Goal: Task Accomplishment & Management: Manage account settings

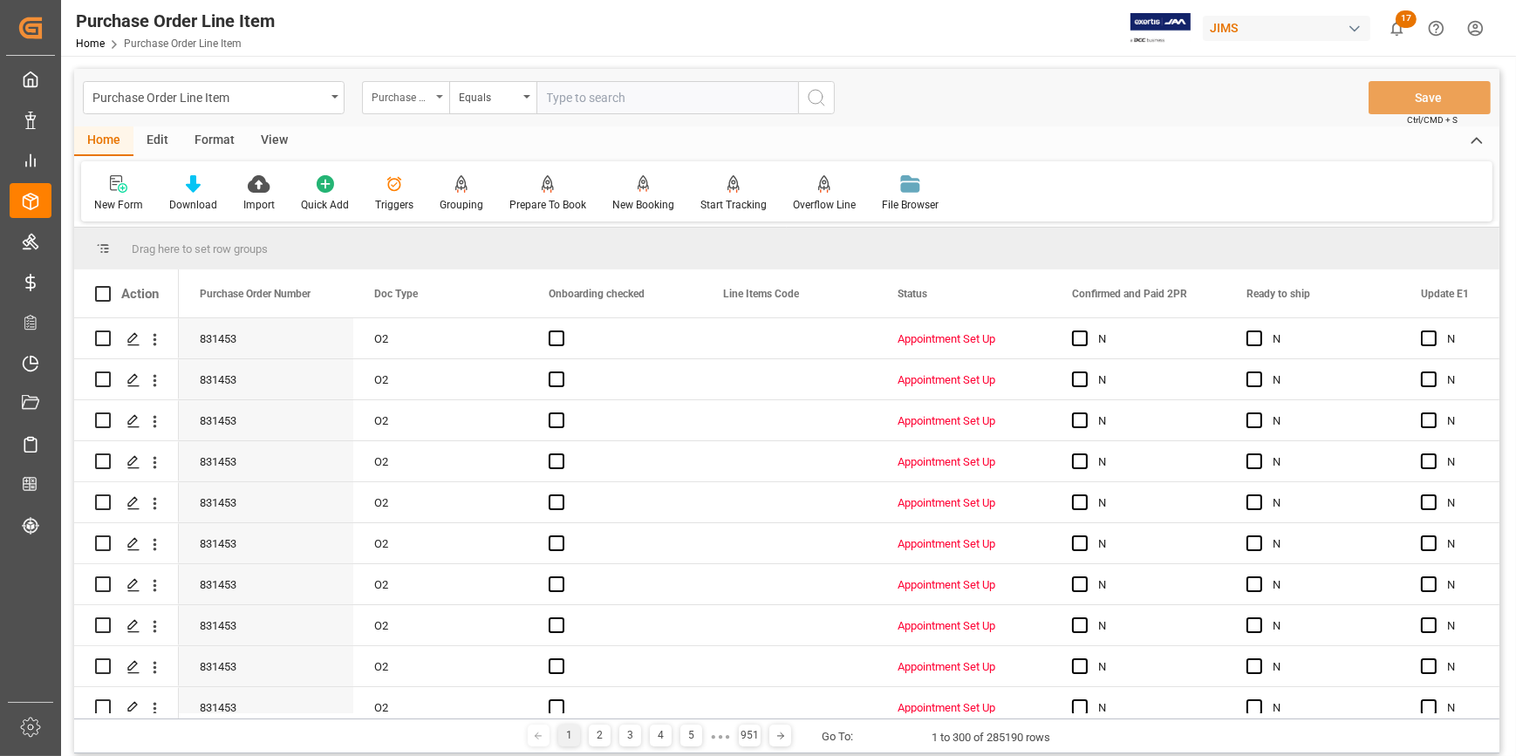
click at [426, 101] on div "Purchase Order Number" at bounding box center [400, 95] width 59 height 20
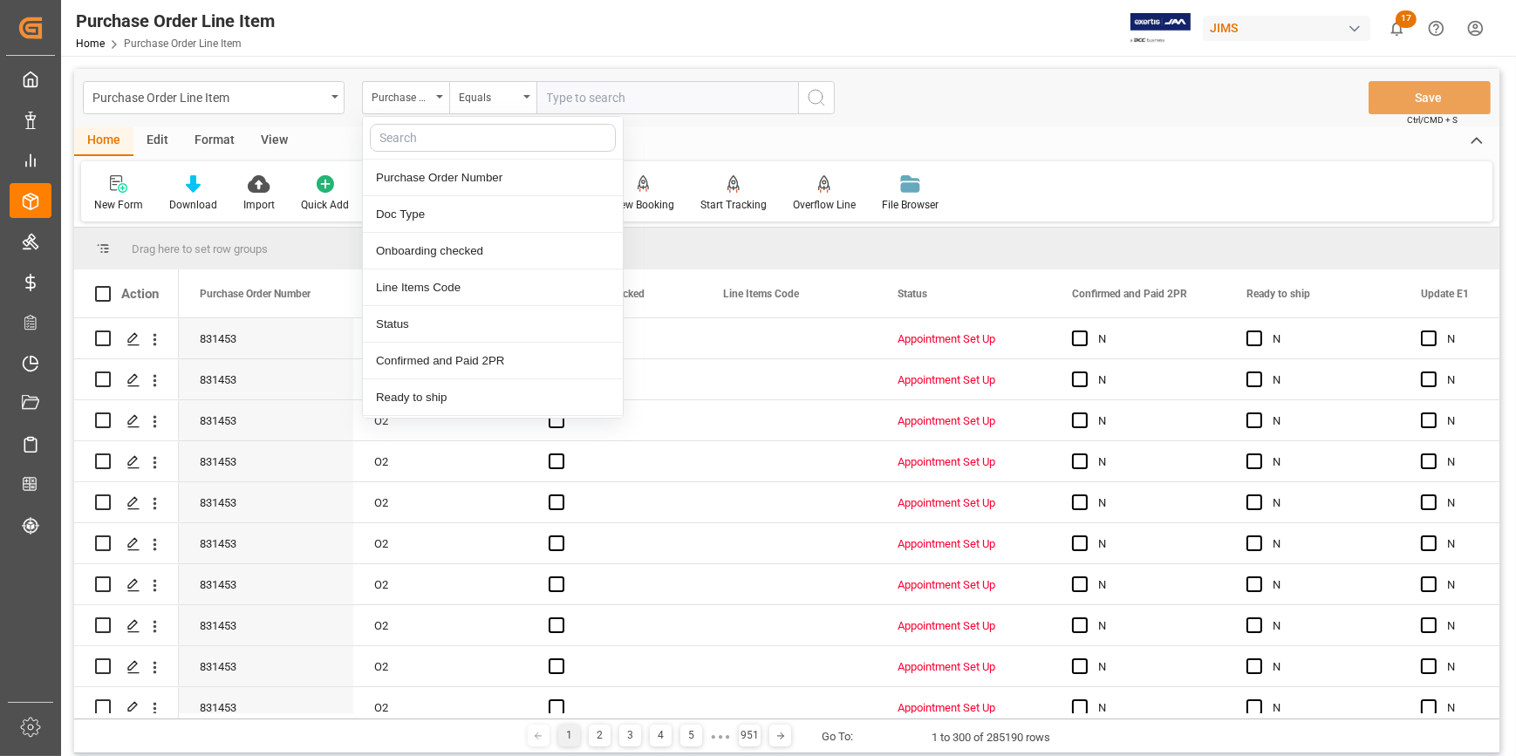
click at [425, 139] on input "text" at bounding box center [493, 138] width 246 height 28
type input "ref"
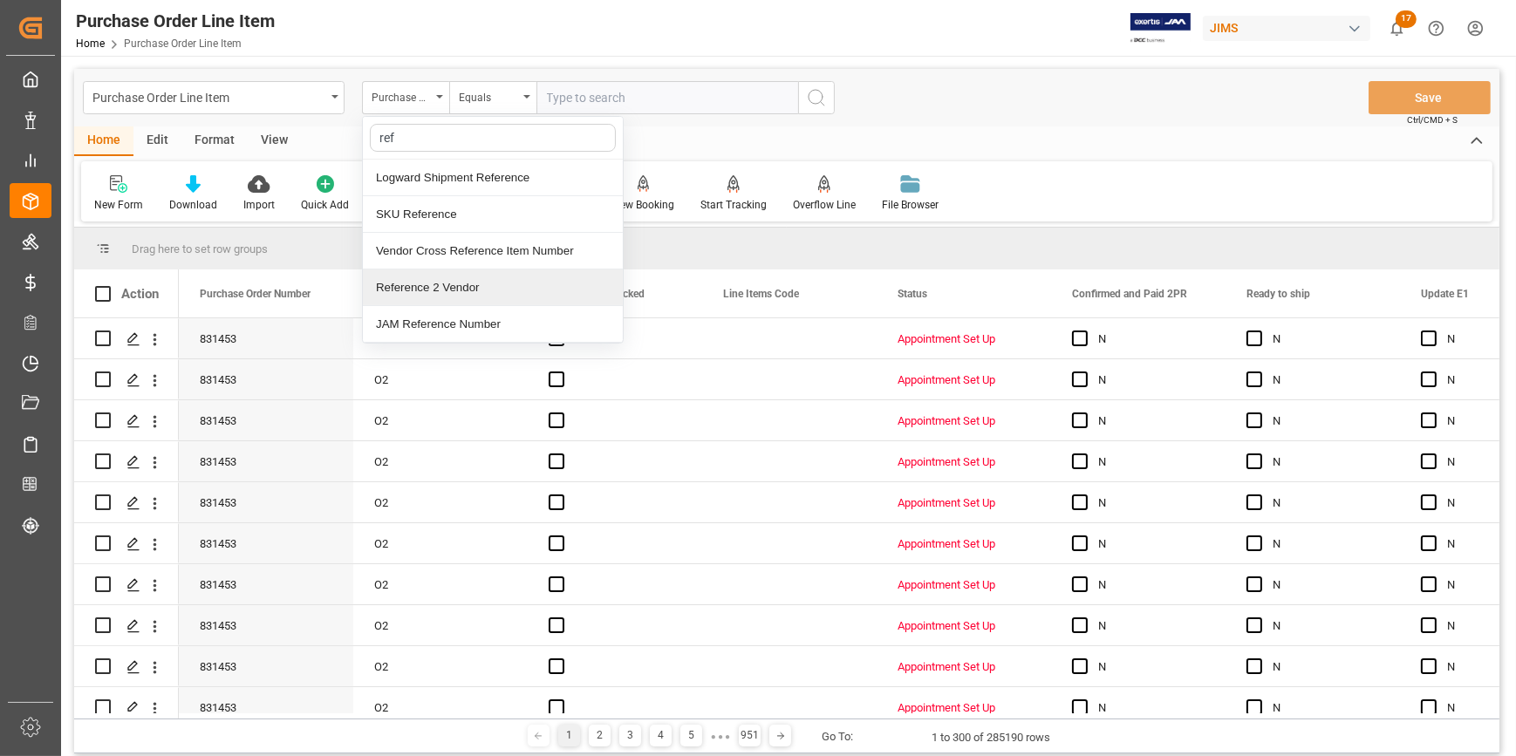
click at [478, 286] on div "Reference 2 Vendor" at bounding box center [493, 287] width 260 height 37
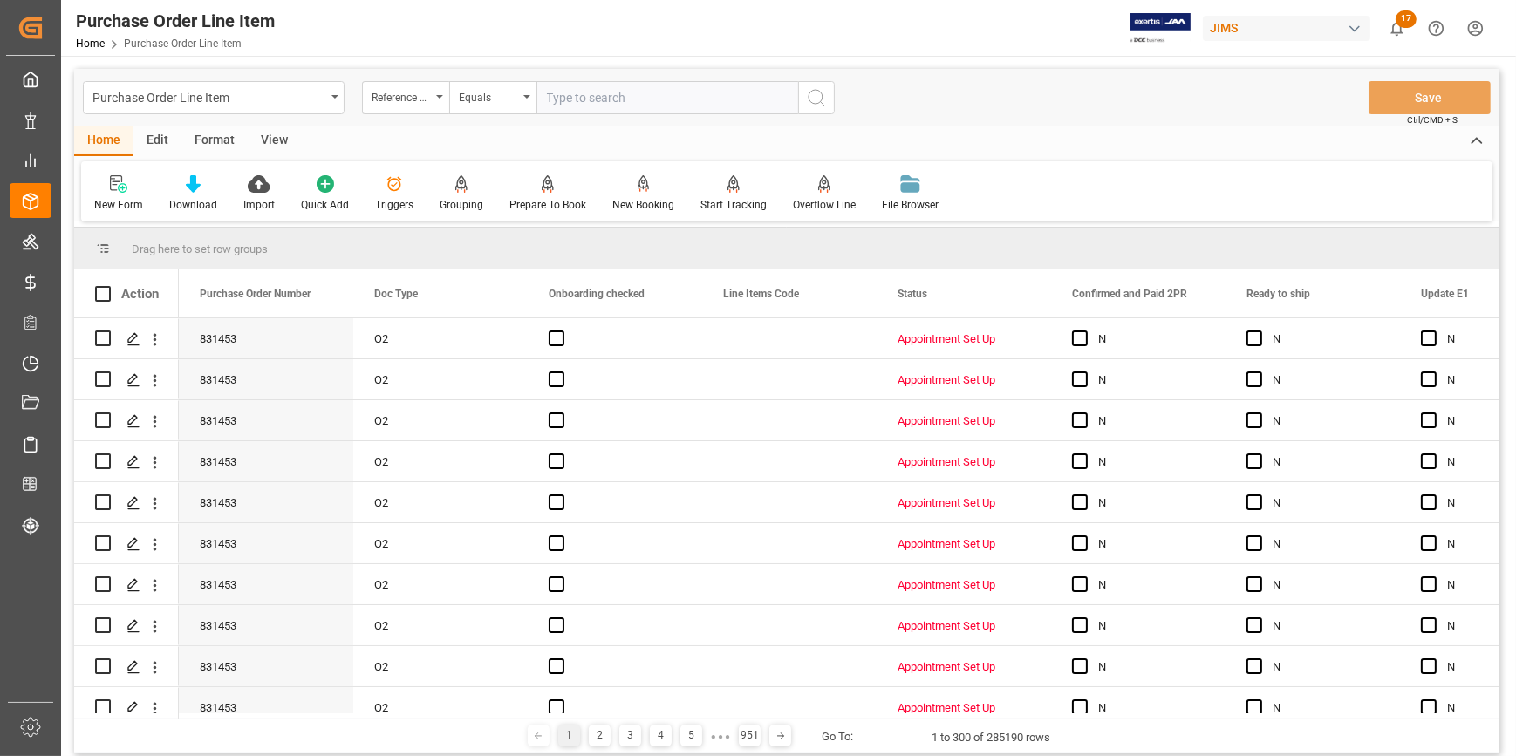
click at [593, 93] on input "text" at bounding box center [667, 97] width 262 height 33
paste input "22-10156-CN"
type input "22-10156-CN"
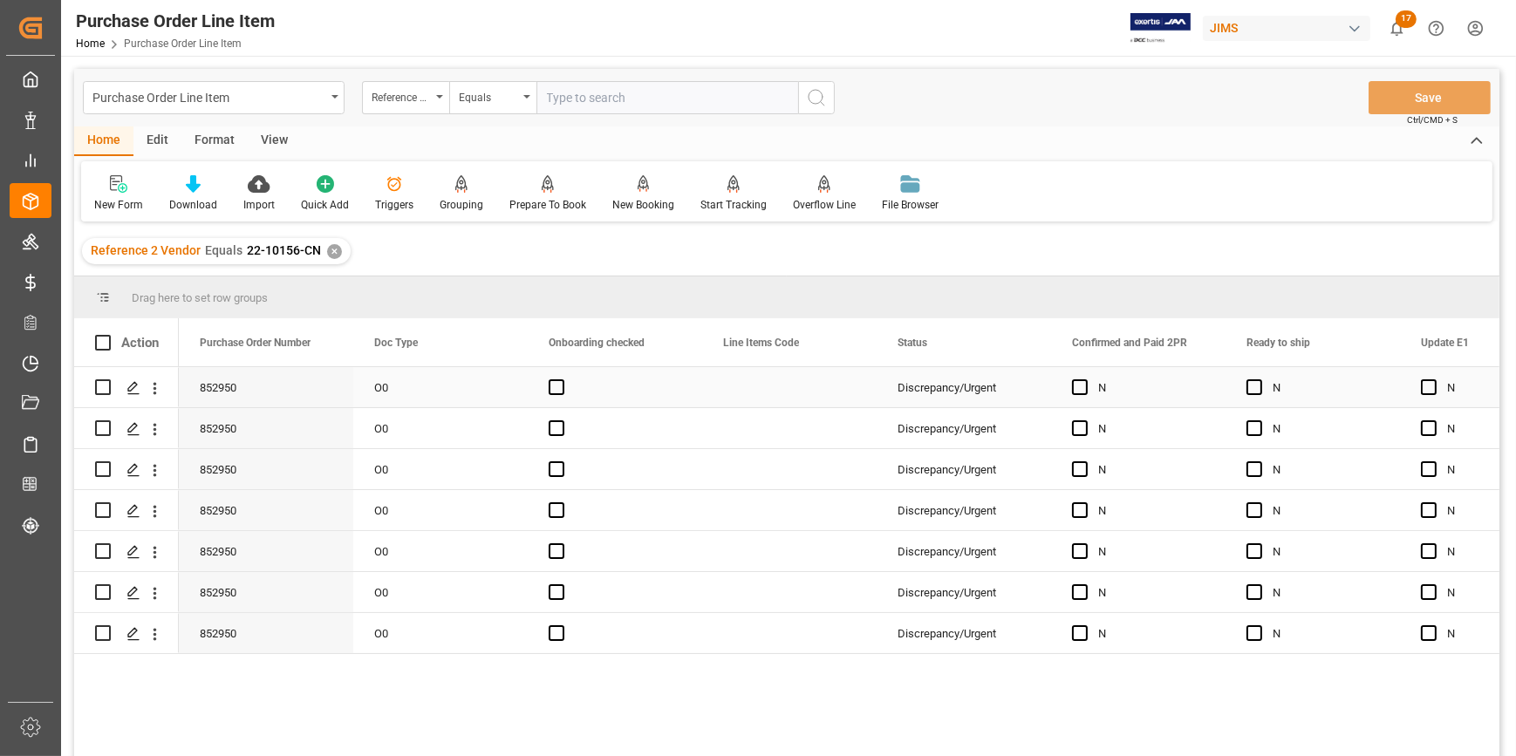
click at [807, 399] on div "Press SPACE to select this row." at bounding box center [789, 387] width 174 height 40
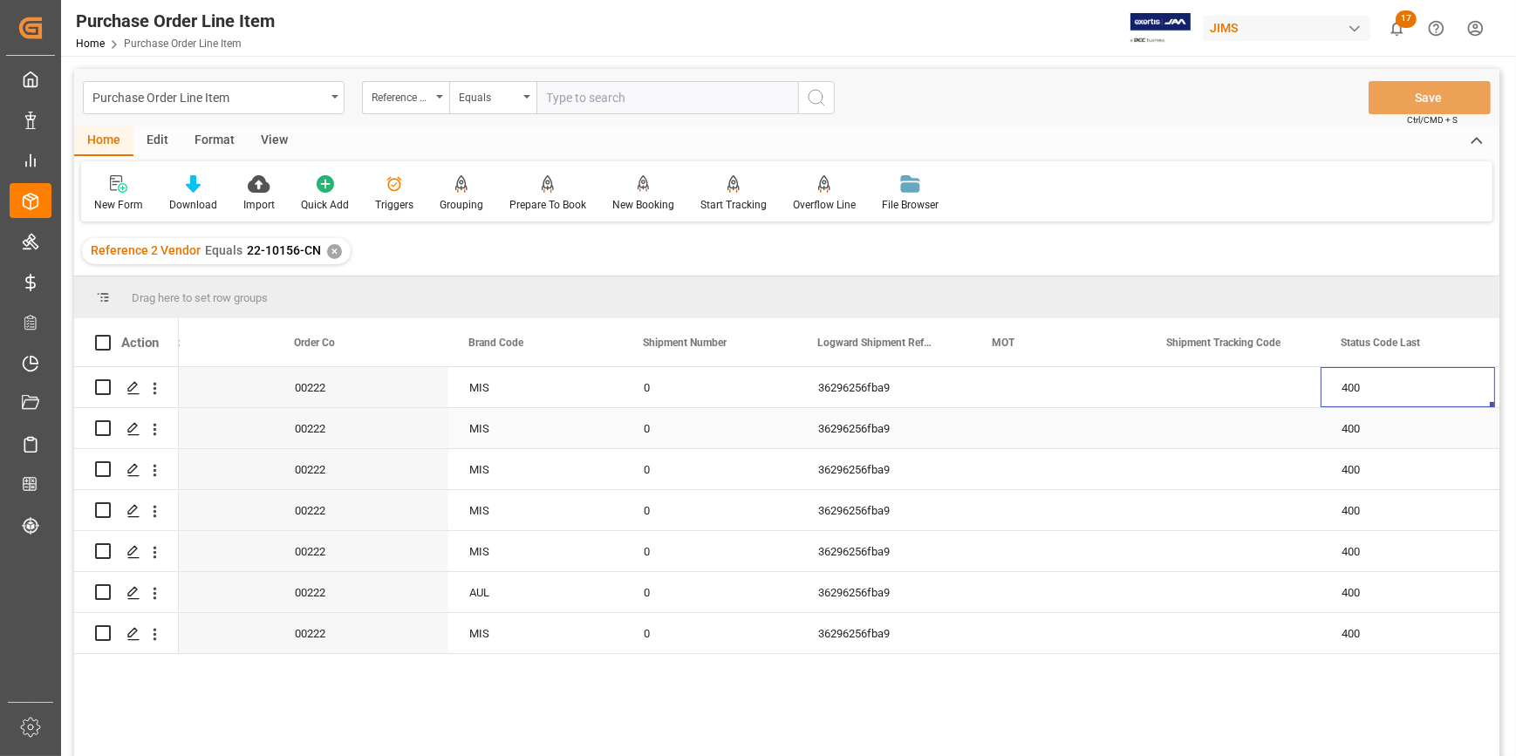
scroll to position [0, 2695]
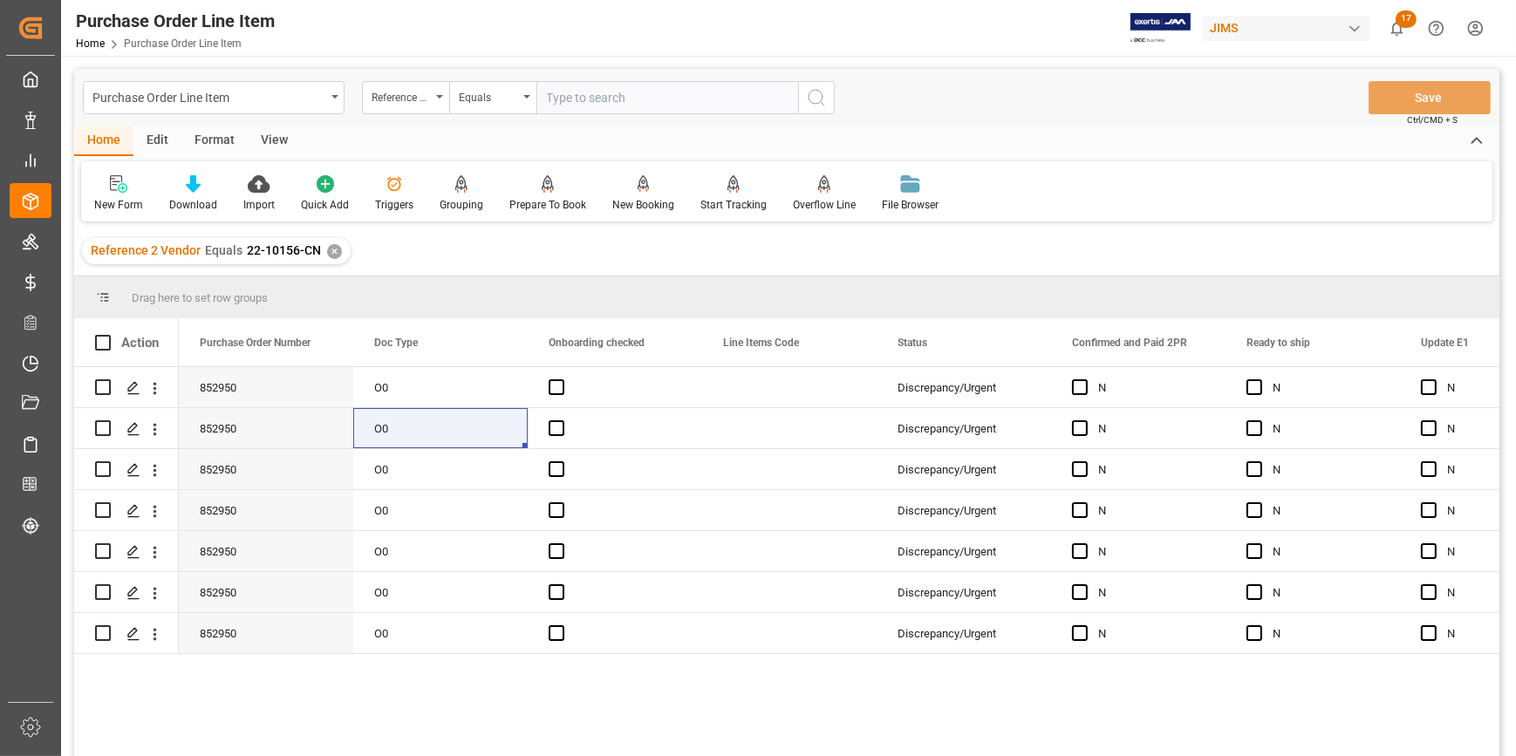
click at [270, 140] on div "View" at bounding box center [274, 141] width 53 height 30
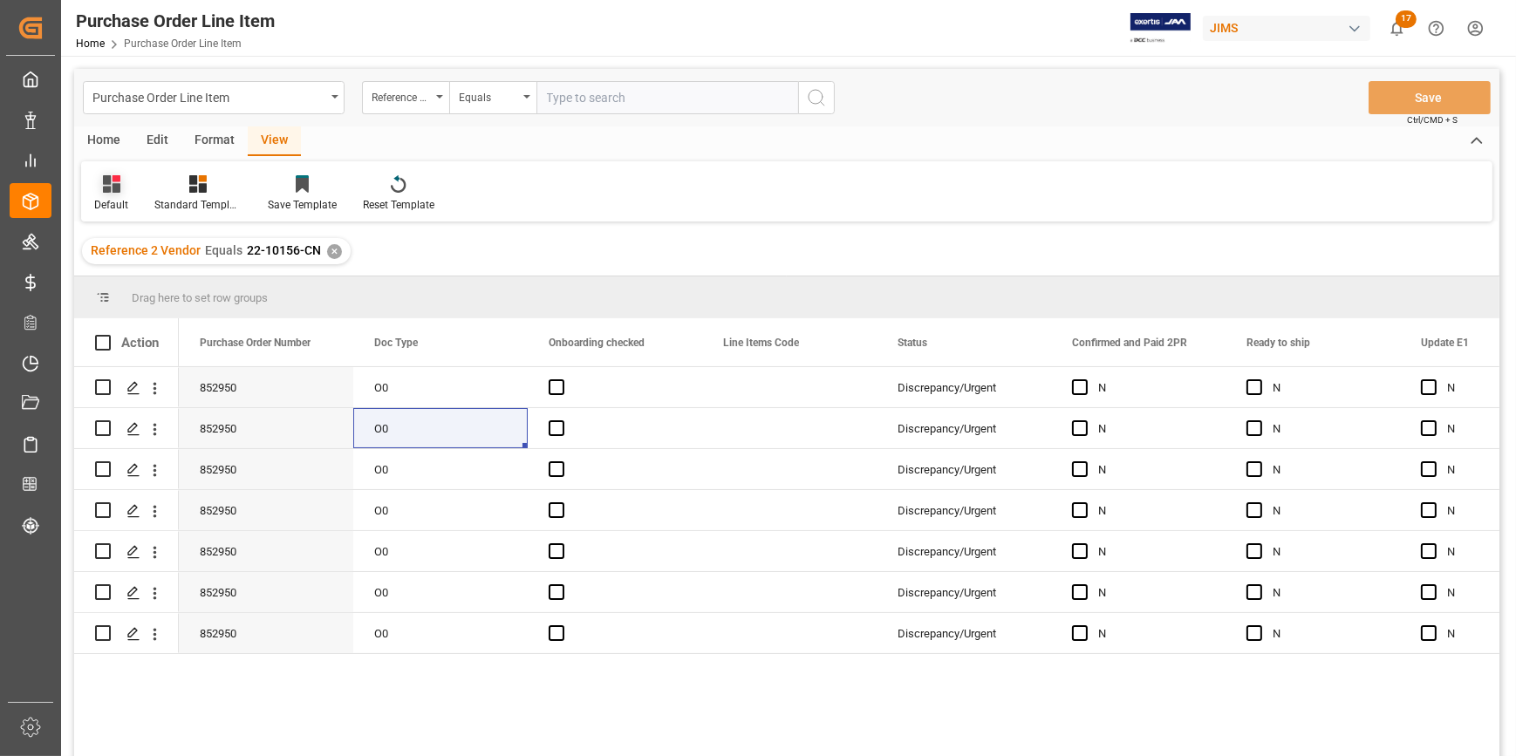
click at [113, 192] on icon at bounding box center [111, 183] width 17 height 17
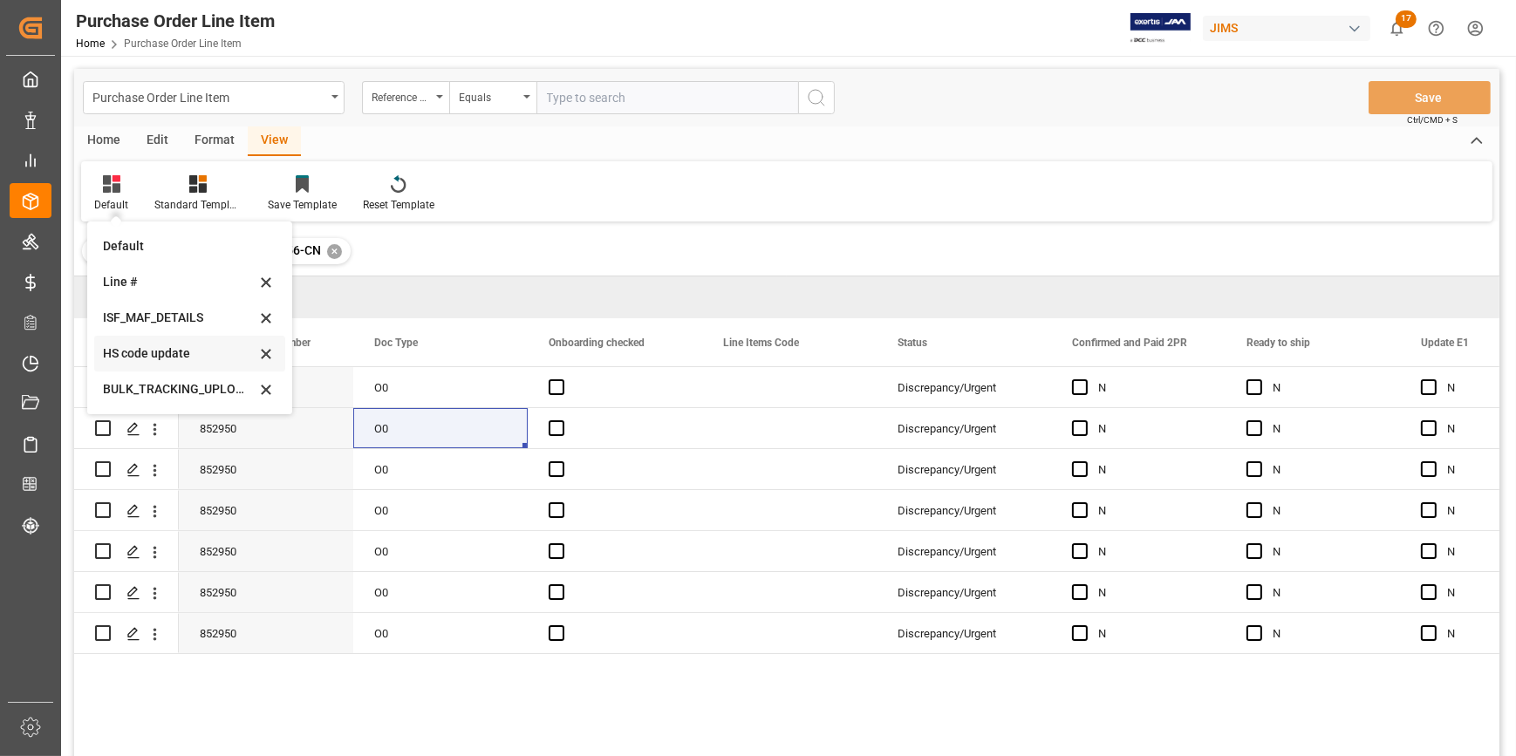
click at [166, 352] on div "HS code update" at bounding box center [179, 353] width 153 height 18
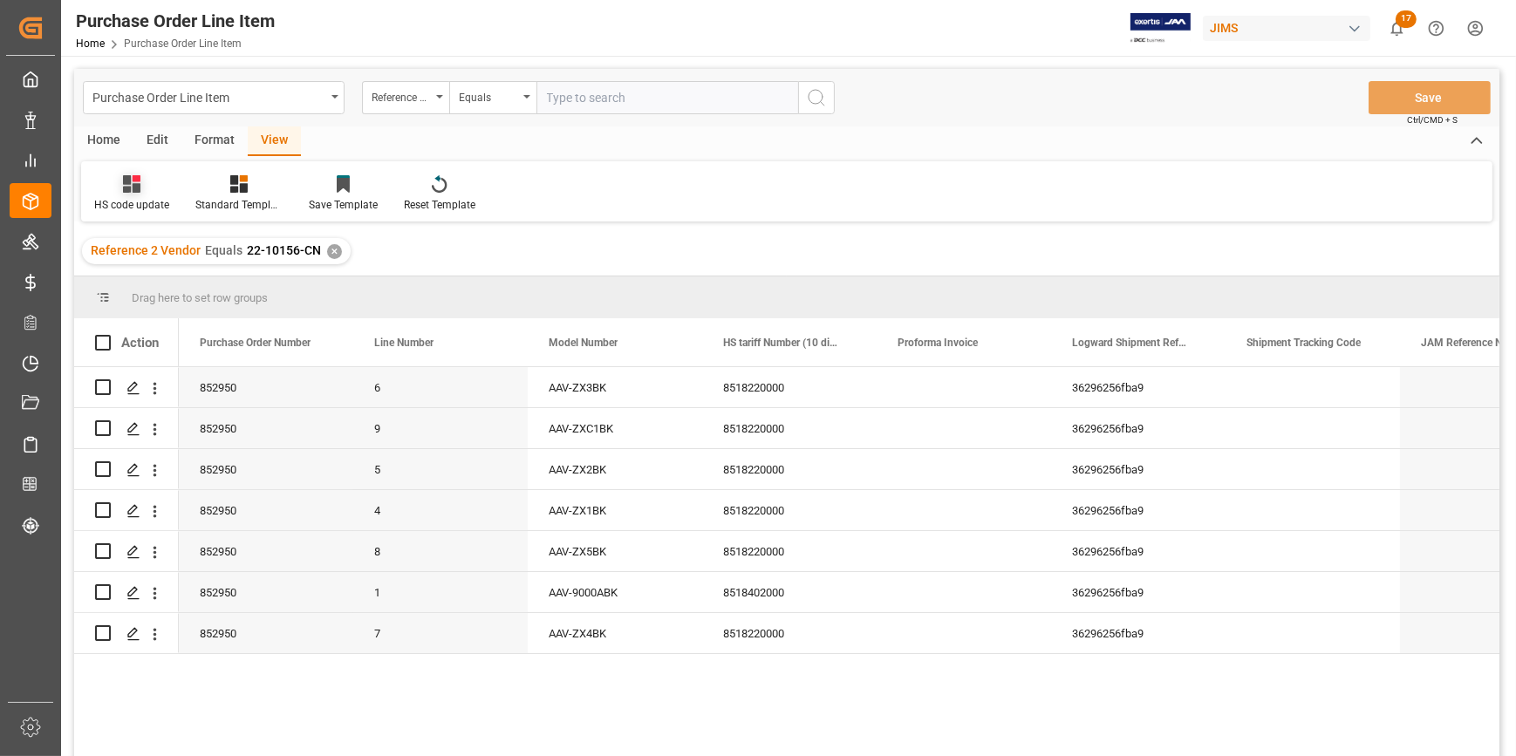
click at [126, 192] on icon at bounding box center [131, 183] width 17 height 17
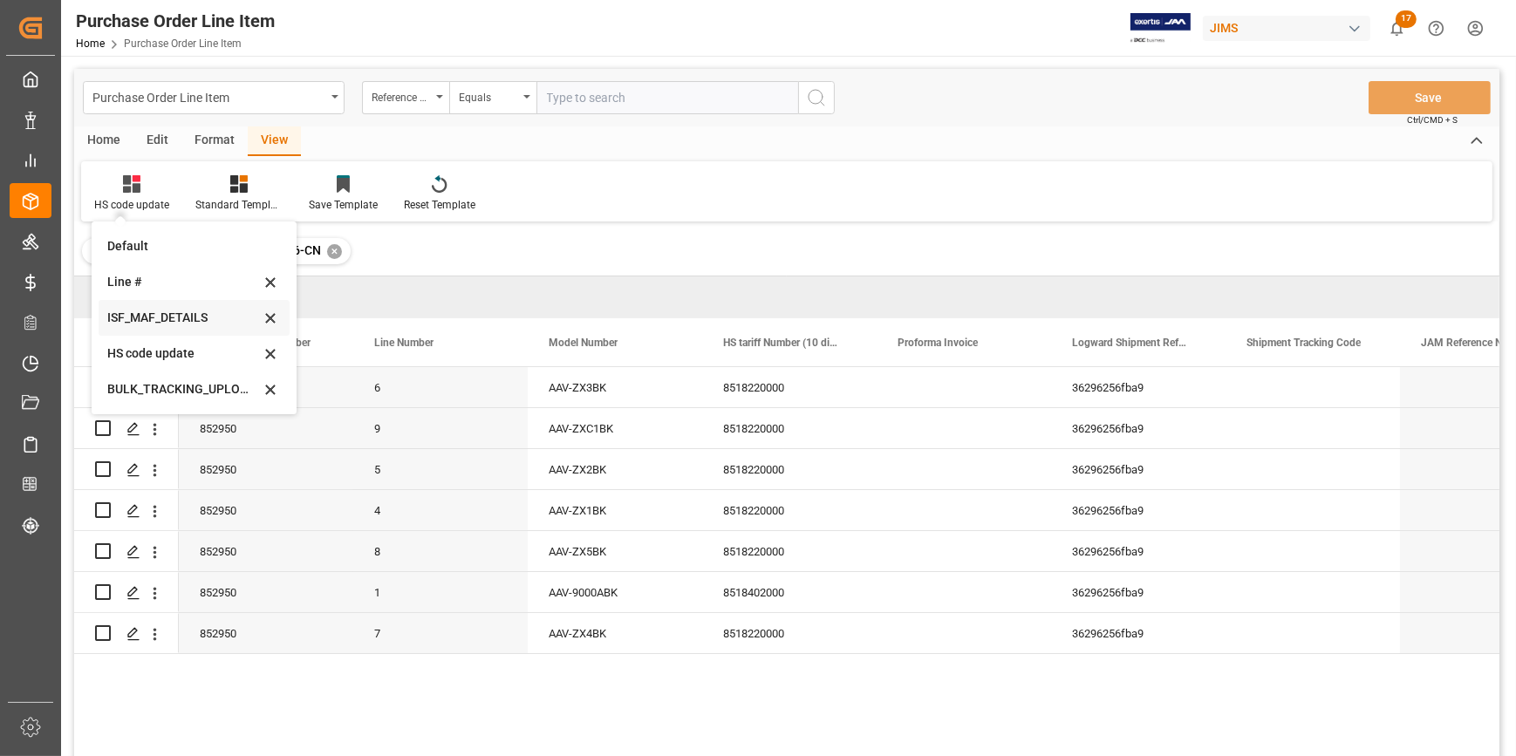
click at [187, 312] on div "ISF_MAF_DETAILS" at bounding box center [183, 318] width 153 height 18
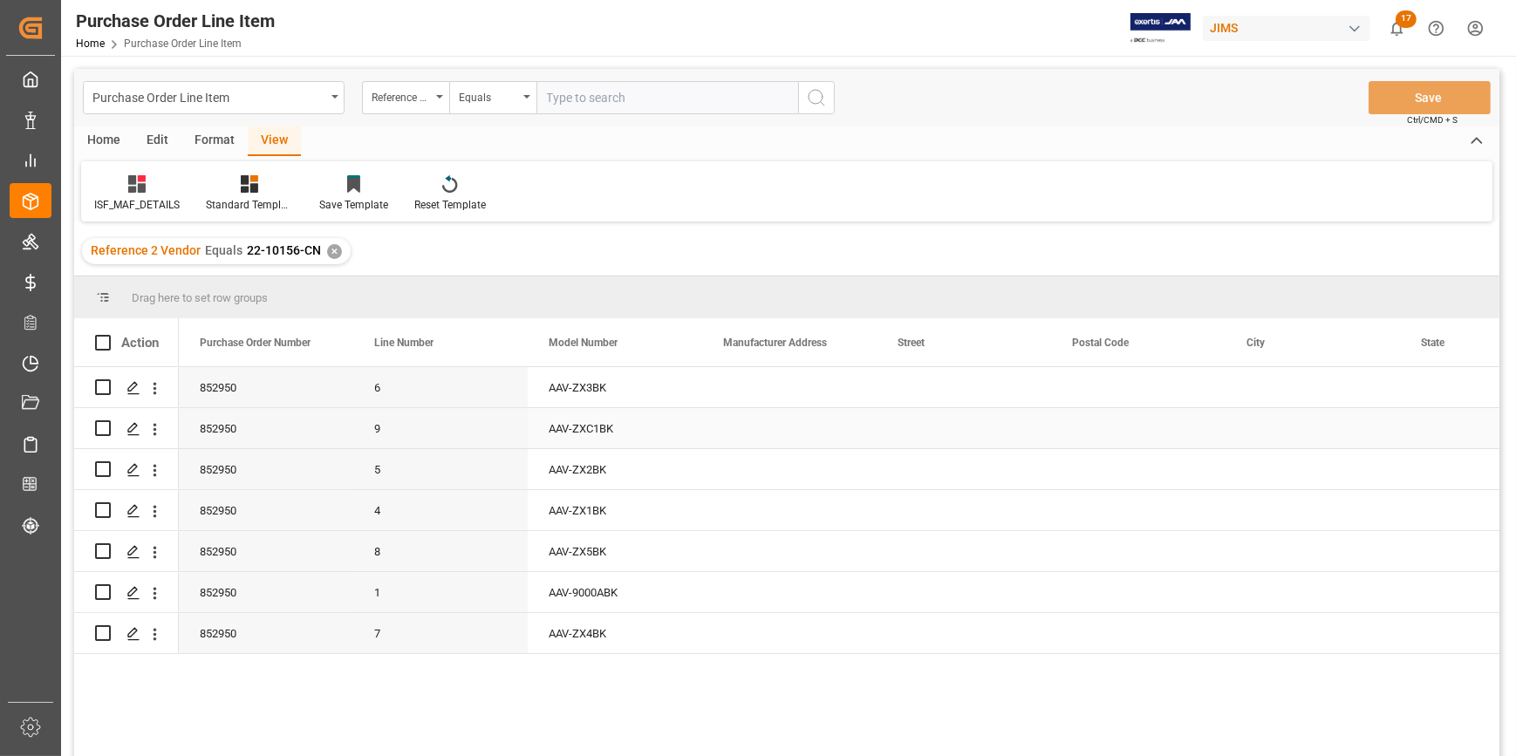
click at [741, 399] on div "Press SPACE to select this row." at bounding box center [789, 387] width 174 height 40
click at [741, 398] on div "Press SPACE to select this row." at bounding box center [789, 387] width 174 height 40
click at [773, 401] on input "Press SPACE to select this row." at bounding box center [789, 397] width 147 height 33
paste input "IAG GROUP LTD"
type input "IAG GROUP LTD"
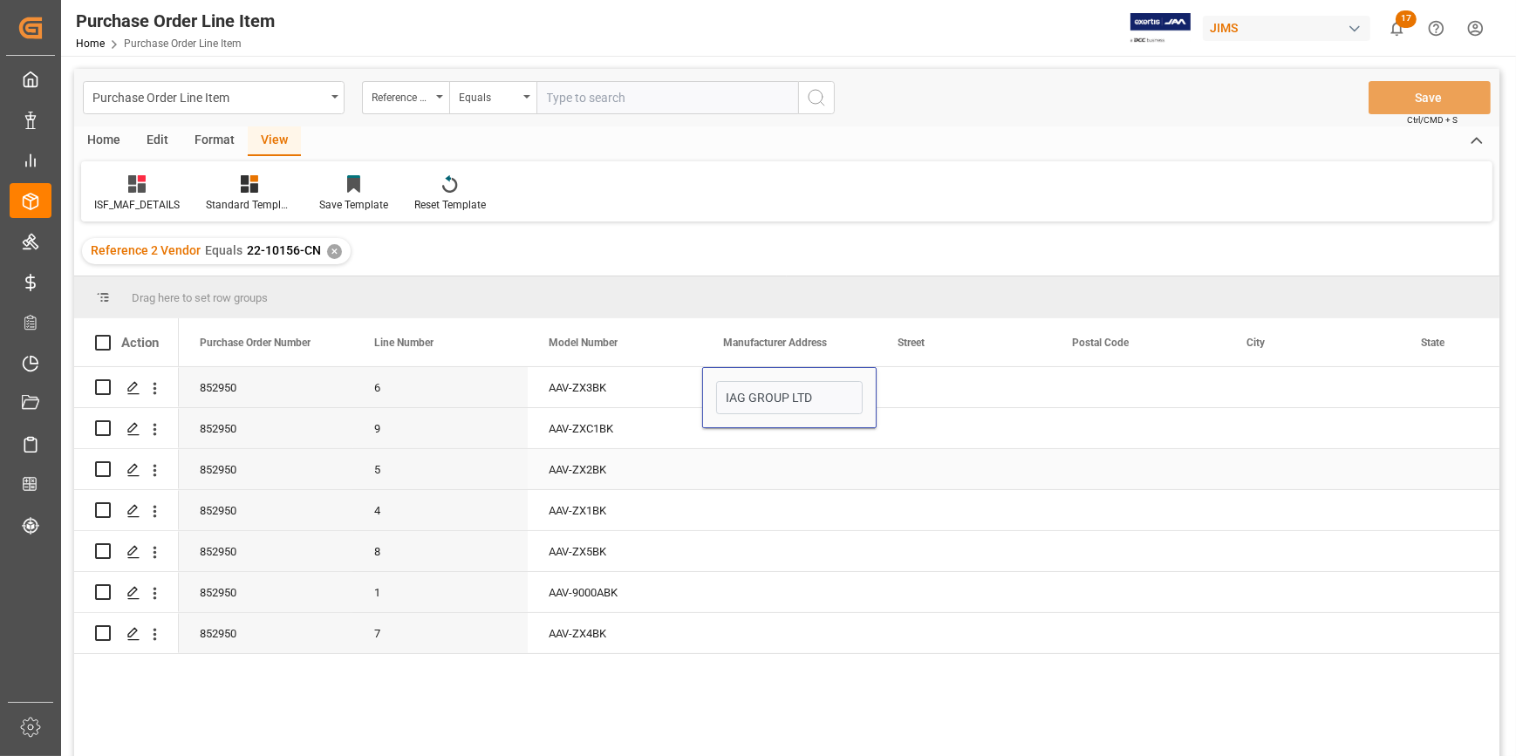
click at [807, 471] on div "Press SPACE to select this row." at bounding box center [789, 469] width 174 height 40
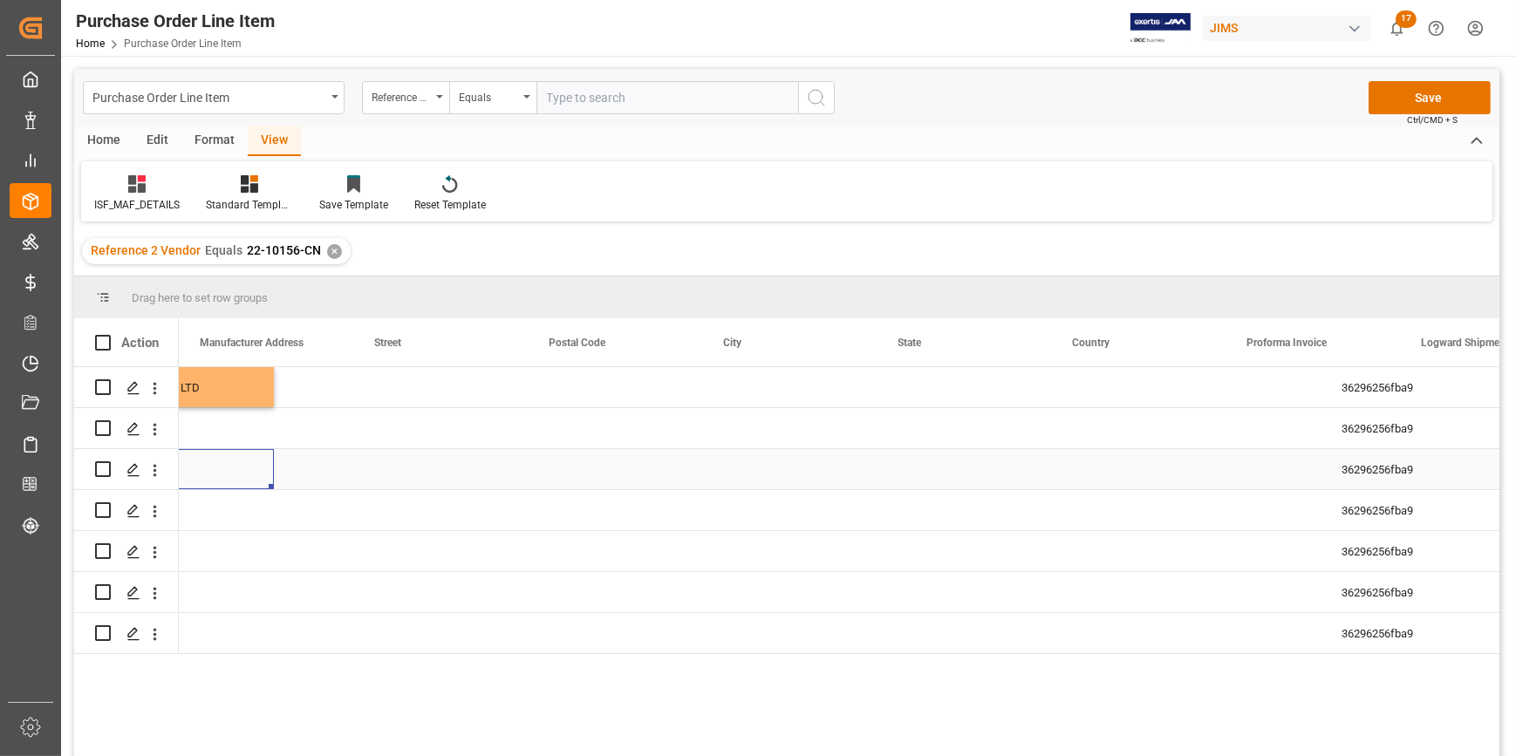
scroll to position [0, 523]
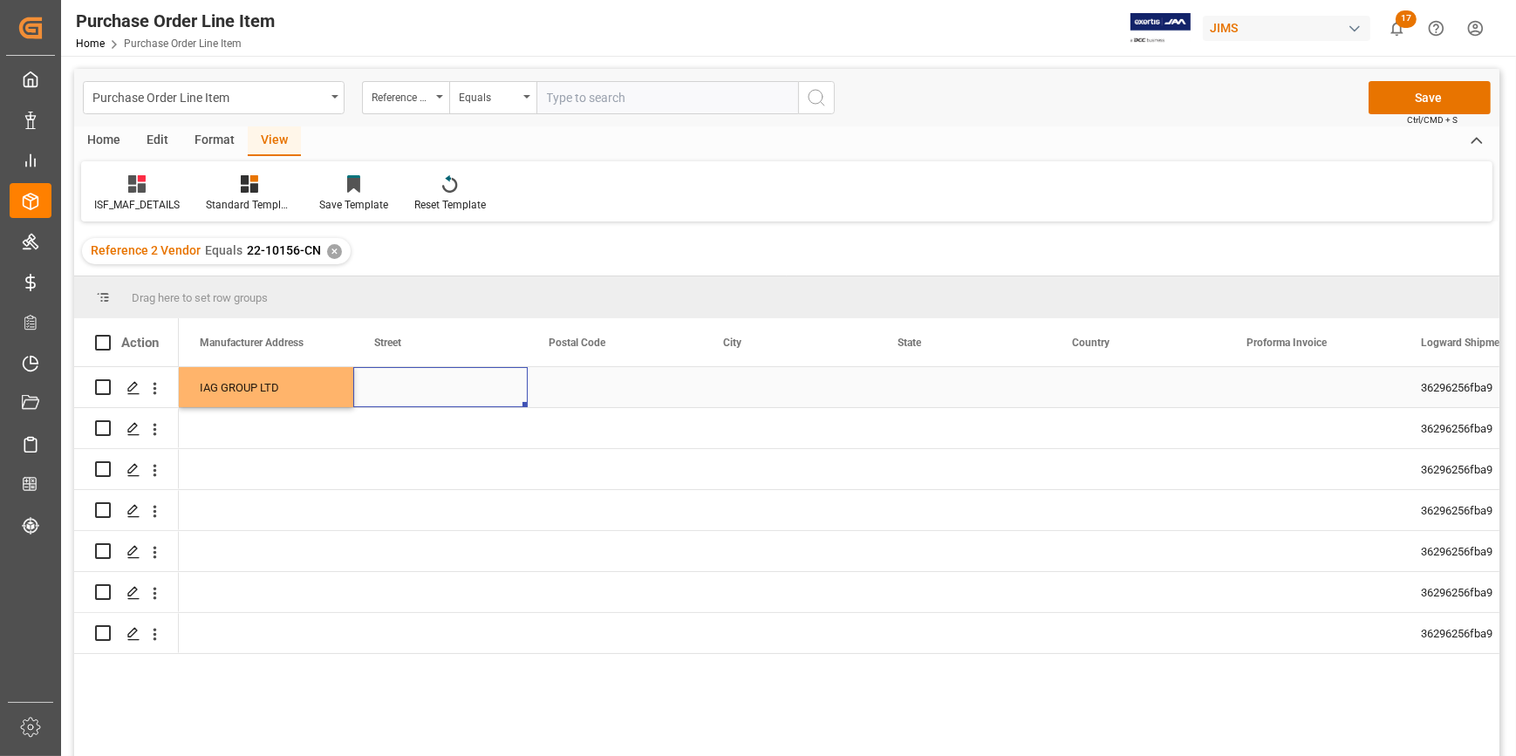
click at [423, 375] on div "Press SPACE to select this row." at bounding box center [440, 387] width 174 height 40
click at [423, 374] on div "Press SPACE to select this row." at bounding box center [440, 387] width 174 height 40
click at [426, 385] on input "Press SPACE to select this row." at bounding box center [440, 397] width 147 height 33
paste input "LEVEL 1 ELECTRONICS BUILDING SANECORE INDUSTRIAL PARK JIUWEI HANGCHENG BAO AN D…"
type input "LEVEL 1 ELECTRONICS BUILDING SANECORE INDUSTRIAL PARK JIUWEI HANGCHENG BAO AN D…"
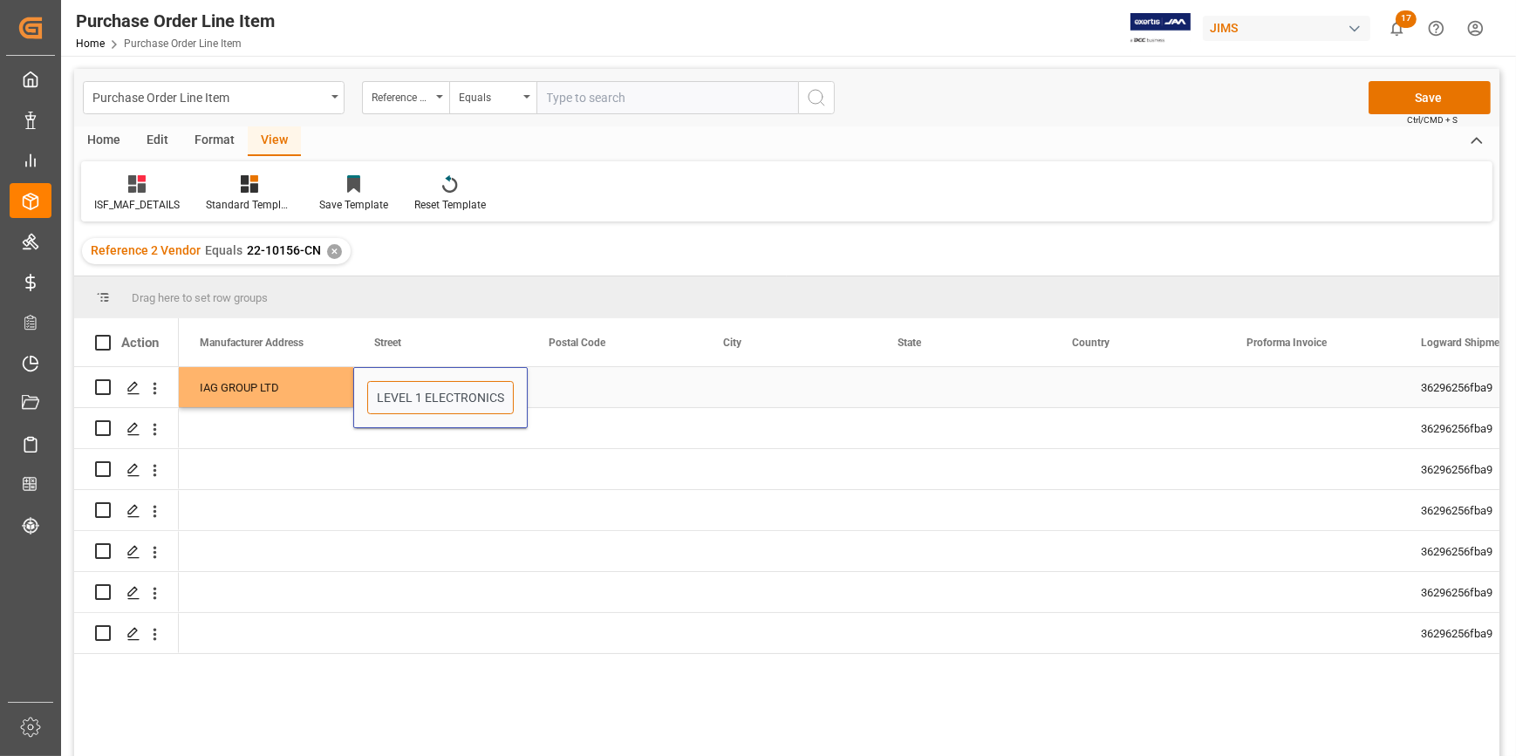
scroll to position [0, 446]
drag, startPoint x: 572, startPoint y: 391, endPoint x: 584, endPoint y: 396, distance: 13.3
click at [573, 391] on div "Press SPACE to select this row." at bounding box center [615, 387] width 174 height 40
click at [628, 378] on div "Press SPACE to select this row." at bounding box center [615, 387] width 174 height 40
click at [629, 380] on div "Press SPACE to select this row." at bounding box center [615, 387] width 174 height 40
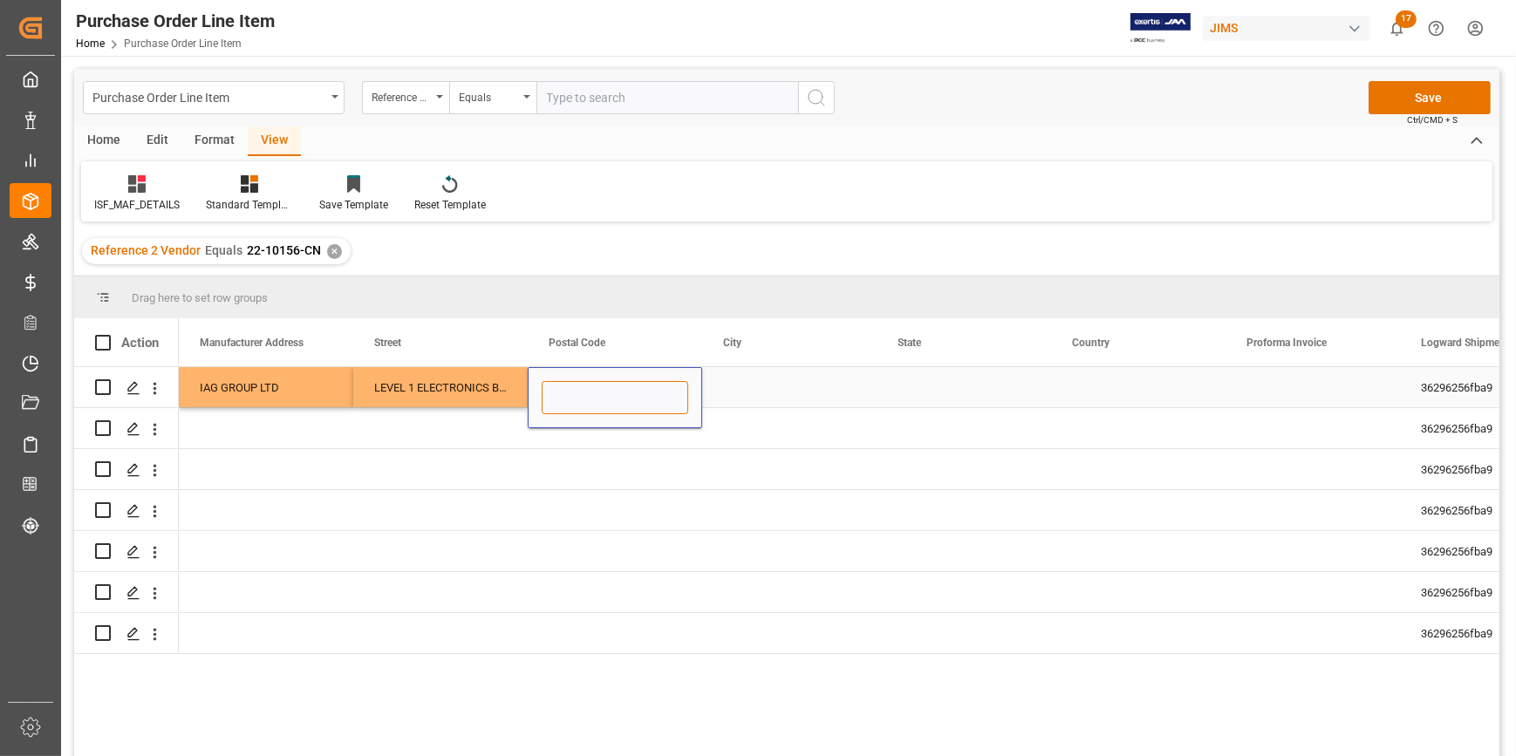
click at [626, 393] on input "Press SPACE to select this row." at bounding box center [615, 397] width 147 height 33
paste input "518102"
type input "518102"
click at [739, 387] on div "Press SPACE to select this row." at bounding box center [789, 387] width 174 height 40
click at [807, 374] on div "Press SPACE to select this row." at bounding box center [789, 387] width 174 height 40
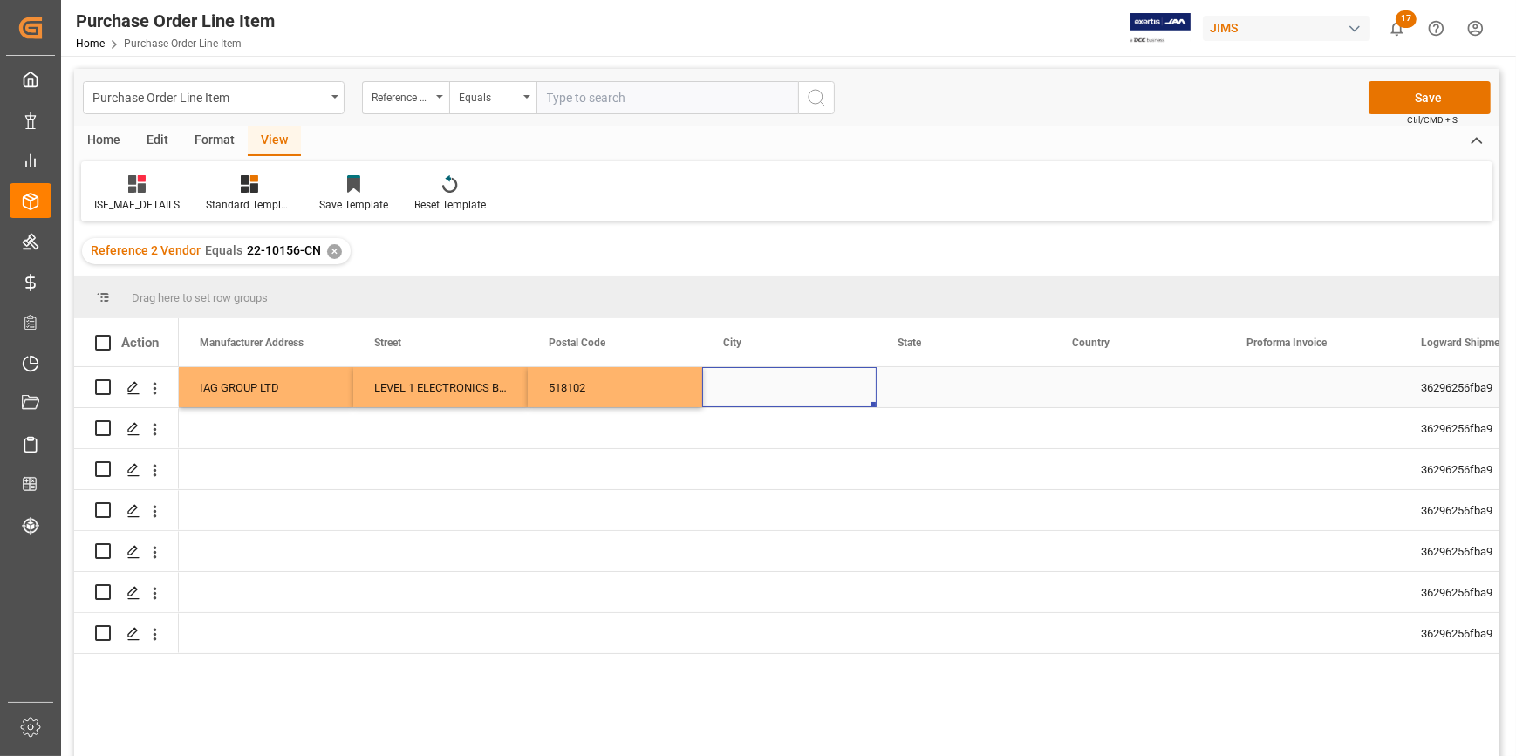
click at [807, 375] on div "Press SPACE to select this row." at bounding box center [789, 387] width 174 height 40
click at [806, 396] on input "Press SPACE to select this row." at bounding box center [789, 397] width 147 height 33
paste input "SHENZHEN"
type input "SHENZHEN"
click at [930, 464] on div "Press SPACE to select this row." at bounding box center [963, 469] width 174 height 40
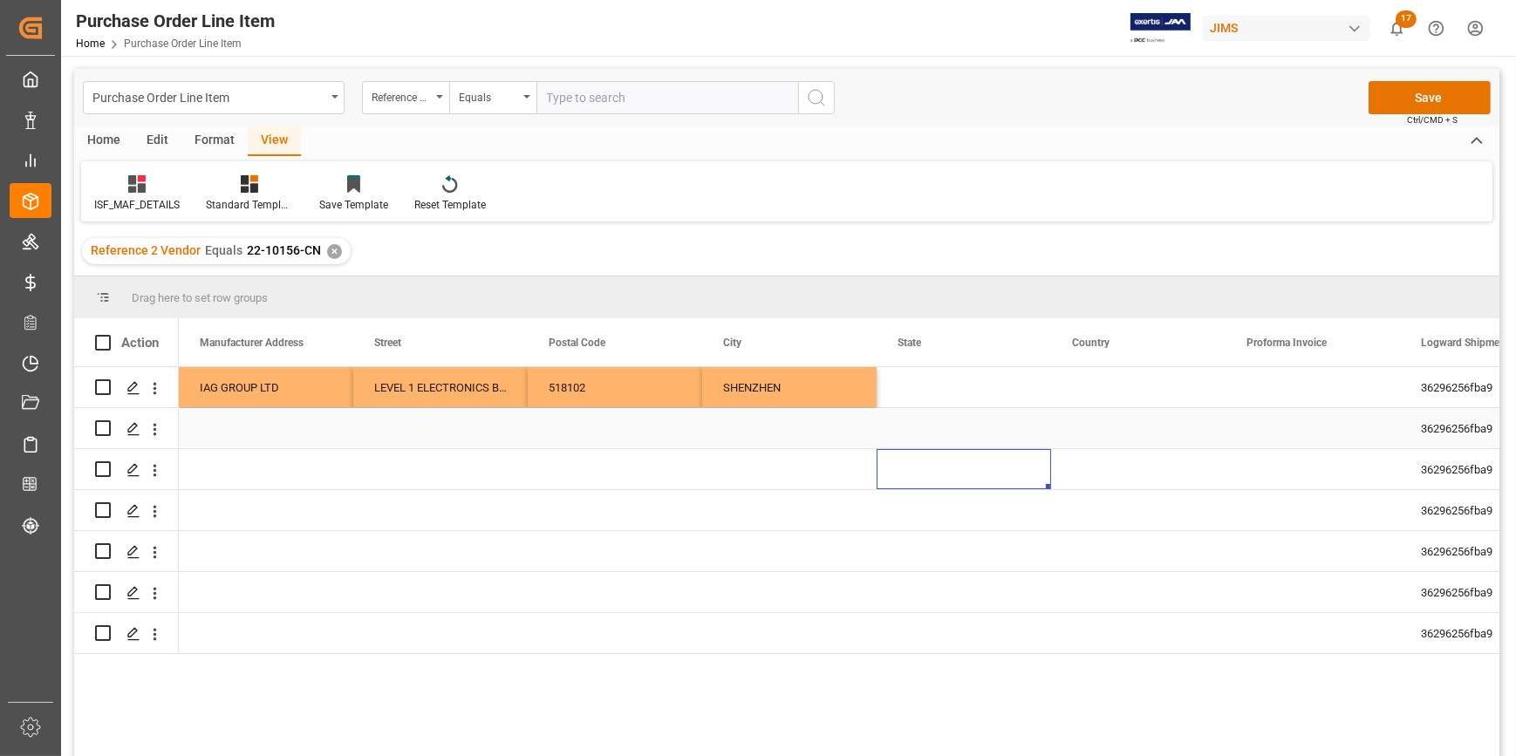
click at [900, 382] on div "Press SPACE to select this row." at bounding box center [963, 387] width 174 height 40
click at [900, 381] on div "Press SPACE to select this row." at bounding box center [963, 387] width 174 height 40
click at [931, 392] on input "Press SPACE to select this row." at bounding box center [963, 397] width 147 height 33
paste input "GUANGDONG"
type input "GUANGDONG"
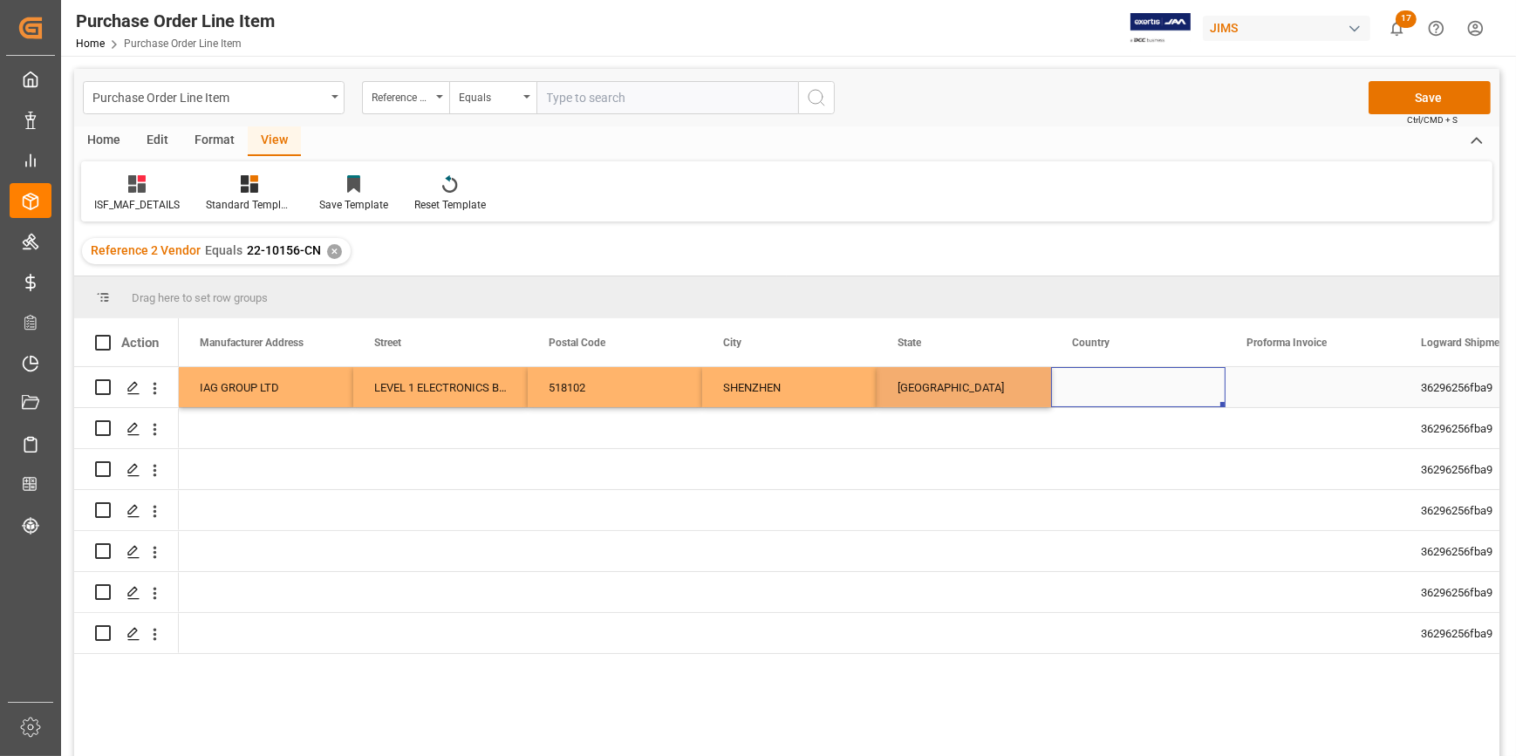
click at [1106, 383] on div "Press SPACE to select this row." at bounding box center [1138, 387] width 174 height 40
click at [1107, 382] on div "Press SPACE to select this row." at bounding box center [1138, 387] width 174 height 40
click at [1108, 392] on input "Press SPACE to select this row." at bounding box center [1138, 397] width 147 height 33
type input "c"
type input "CN"
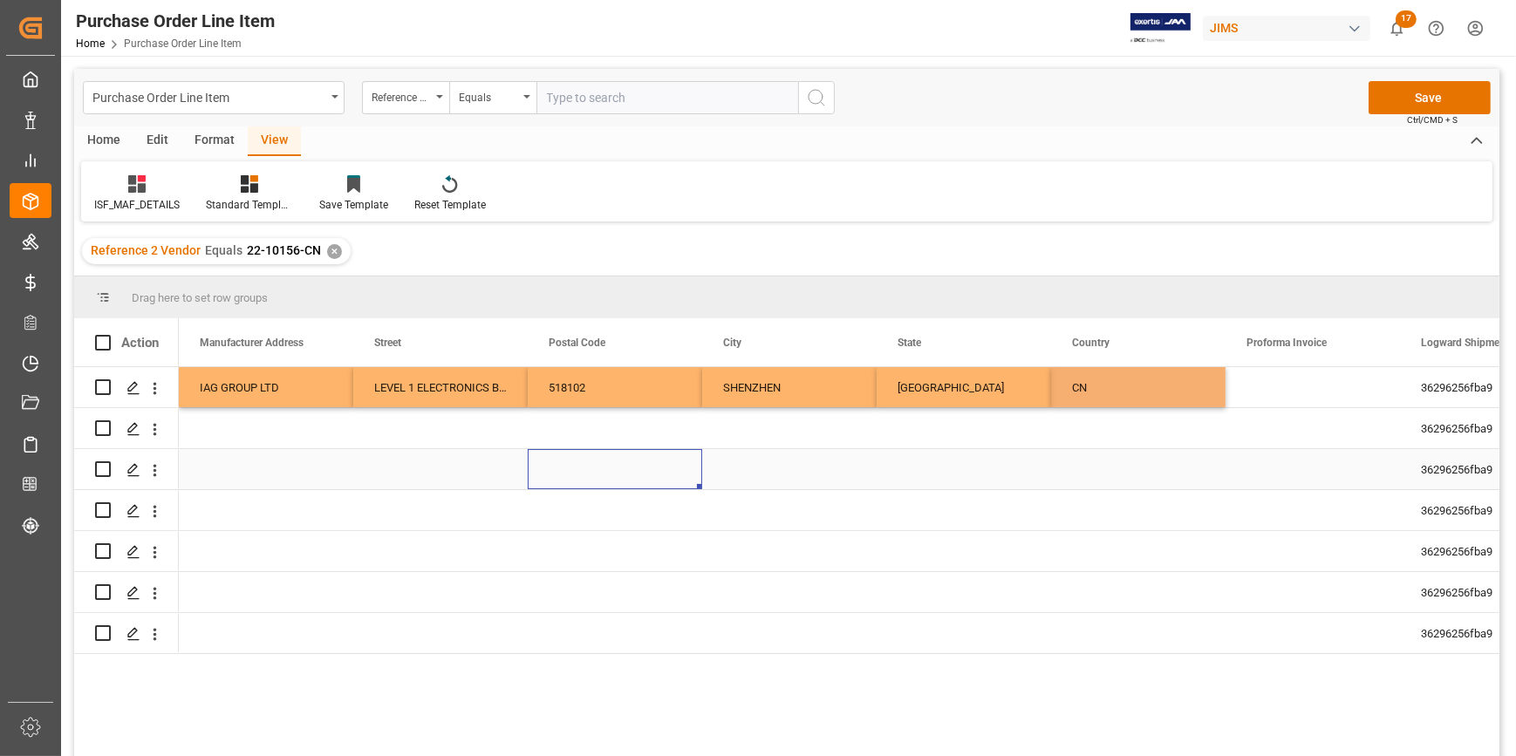
click at [675, 488] on div "Press SPACE to select this row." at bounding box center [615, 469] width 174 height 40
click at [315, 398] on div "IAG GROUP LTD" at bounding box center [266, 387] width 174 height 40
drag, startPoint x: 349, startPoint y: 404, endPoint x: 353, endPoint y: 617, distance: 212.8
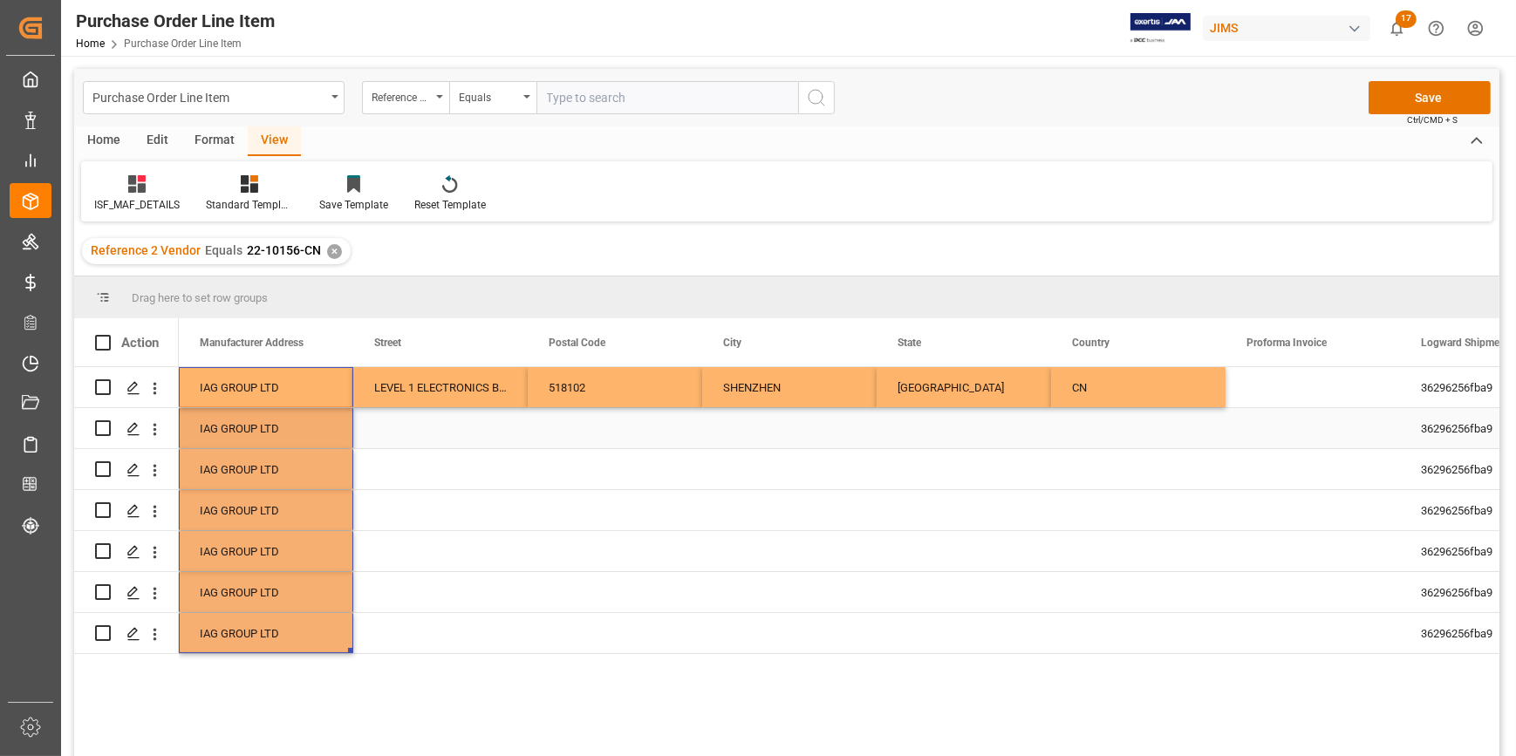
click at [448, 400] on div "LEVEL 1 ELECTRONICS BUILDING SANECORE INDUSTRIAL PARK JIUWEI HANGCHENG BAO AN D…" at bounding box center [440, 387] width 174 height 40
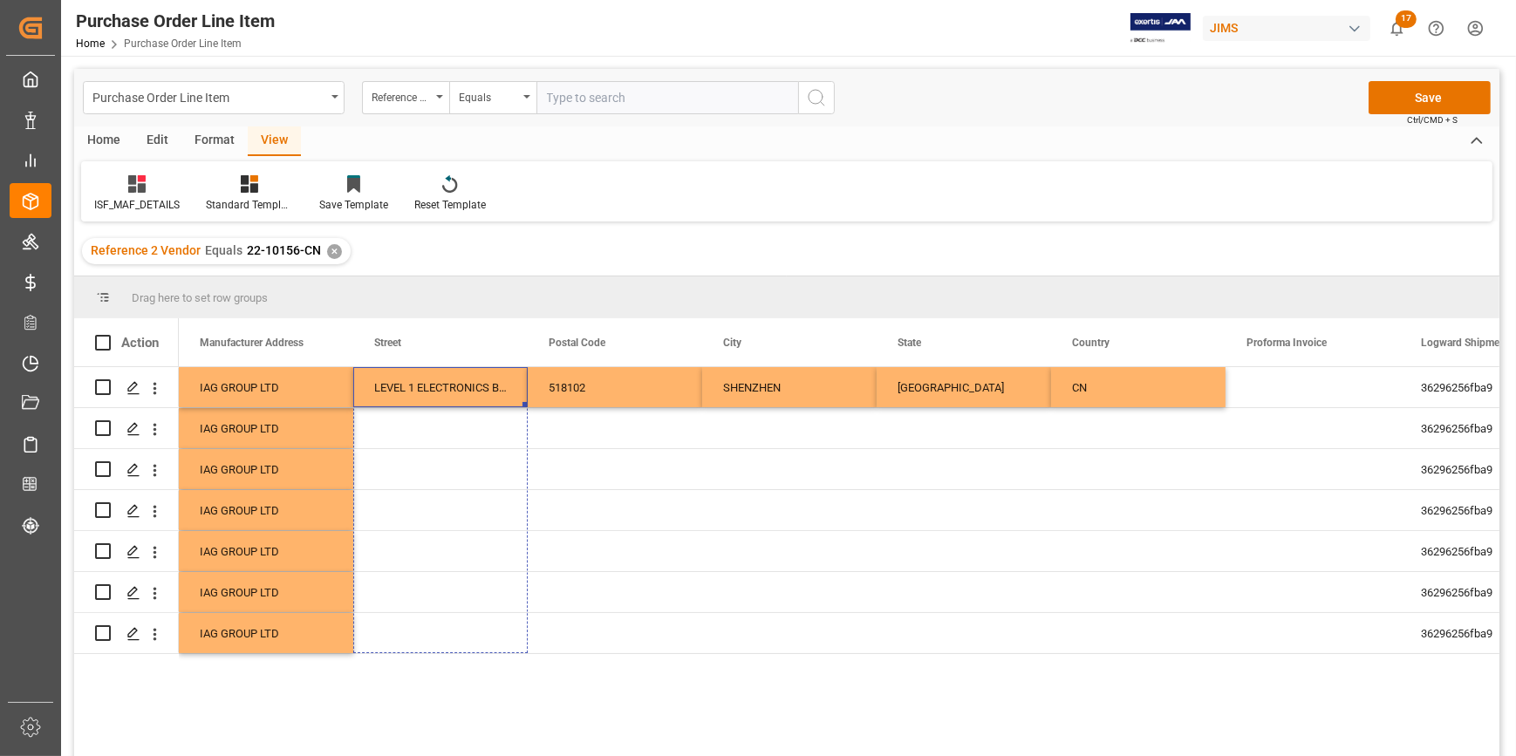
drag, startPoint x: 525, startPoint y: 402, endPoint x: 511, endPoint y: 657, distance: 255.0
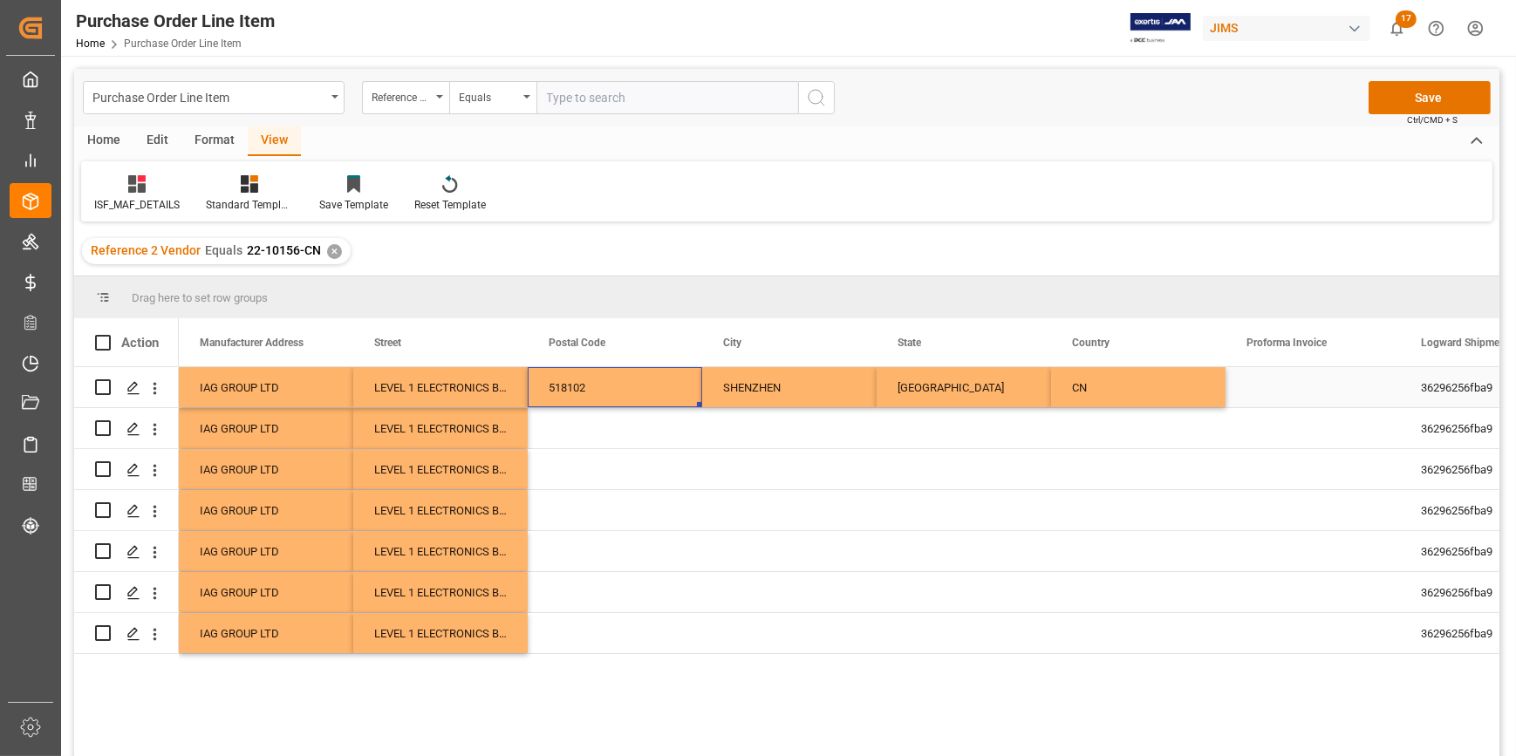
click at [604, 398] on div "518102" at bounding box center [615, 387] width 174 height 40
drag, startPoint x: 698, startPoint y: 402, endPoint x: 686, endPoint y: 631, distance: 229.6
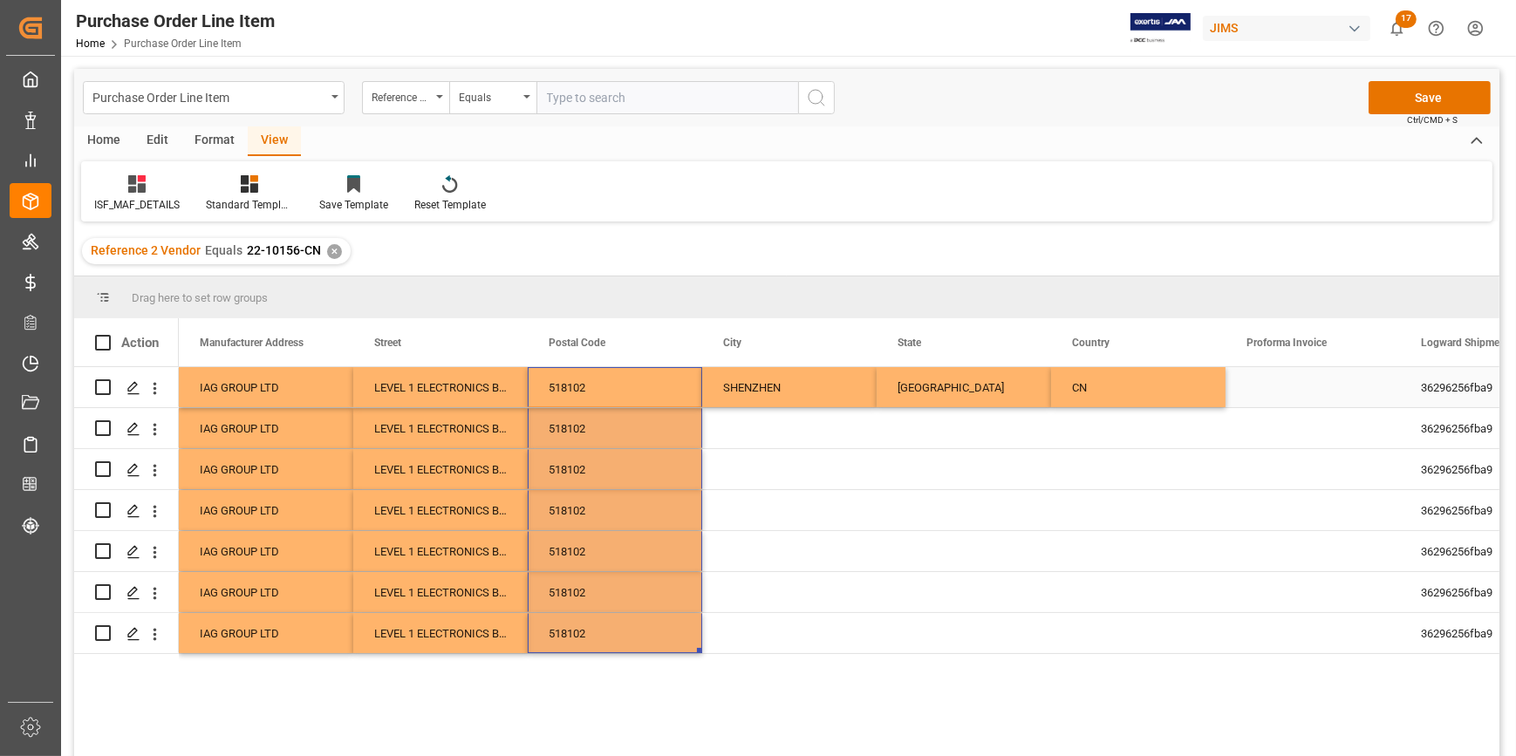
click at [782, 396] on div "SHENZHEN" at bounding box center [789, 387] width 174 height 40
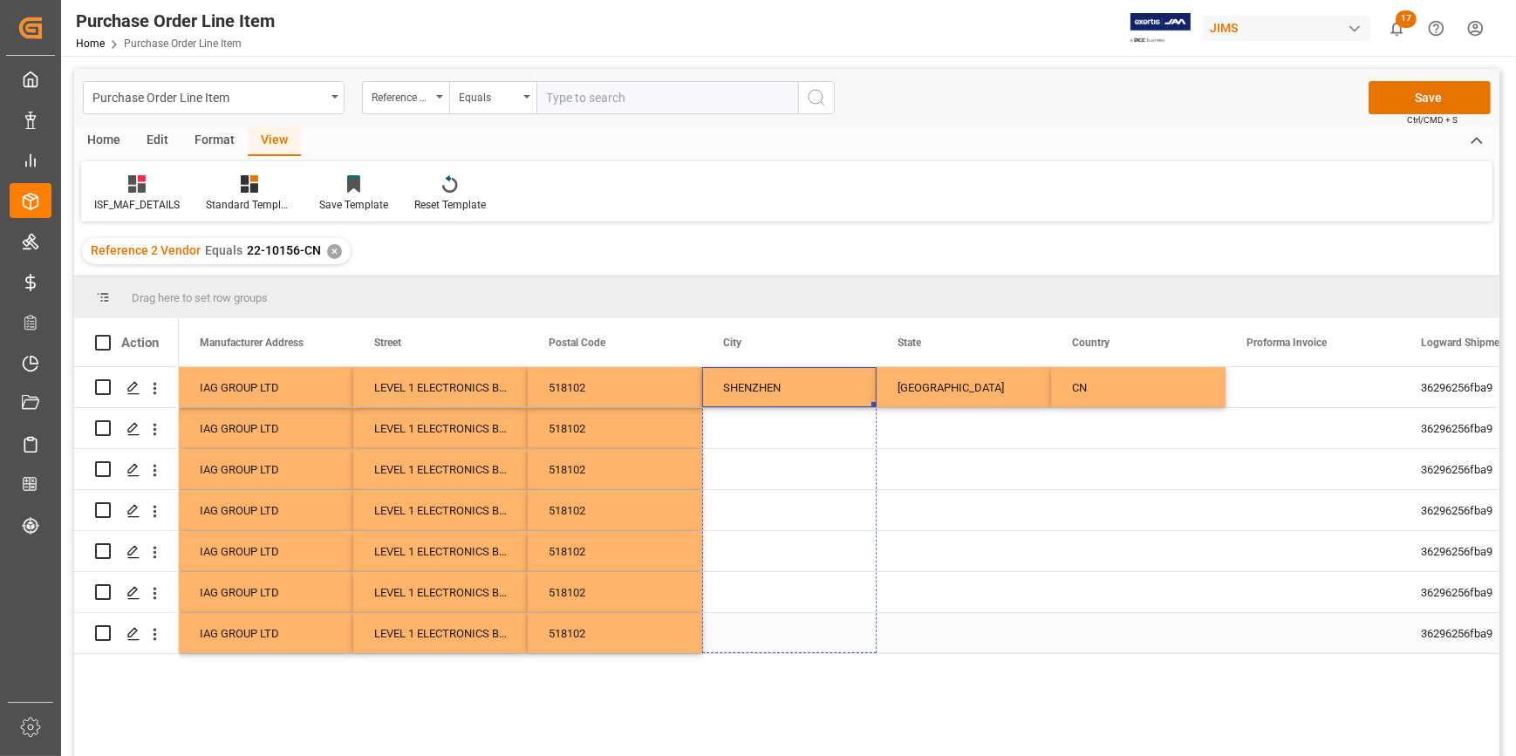
drag, startPoint x: 872, startPoint y: 439, endPoint x: 862, endPoint y: 620, distance: 181.6
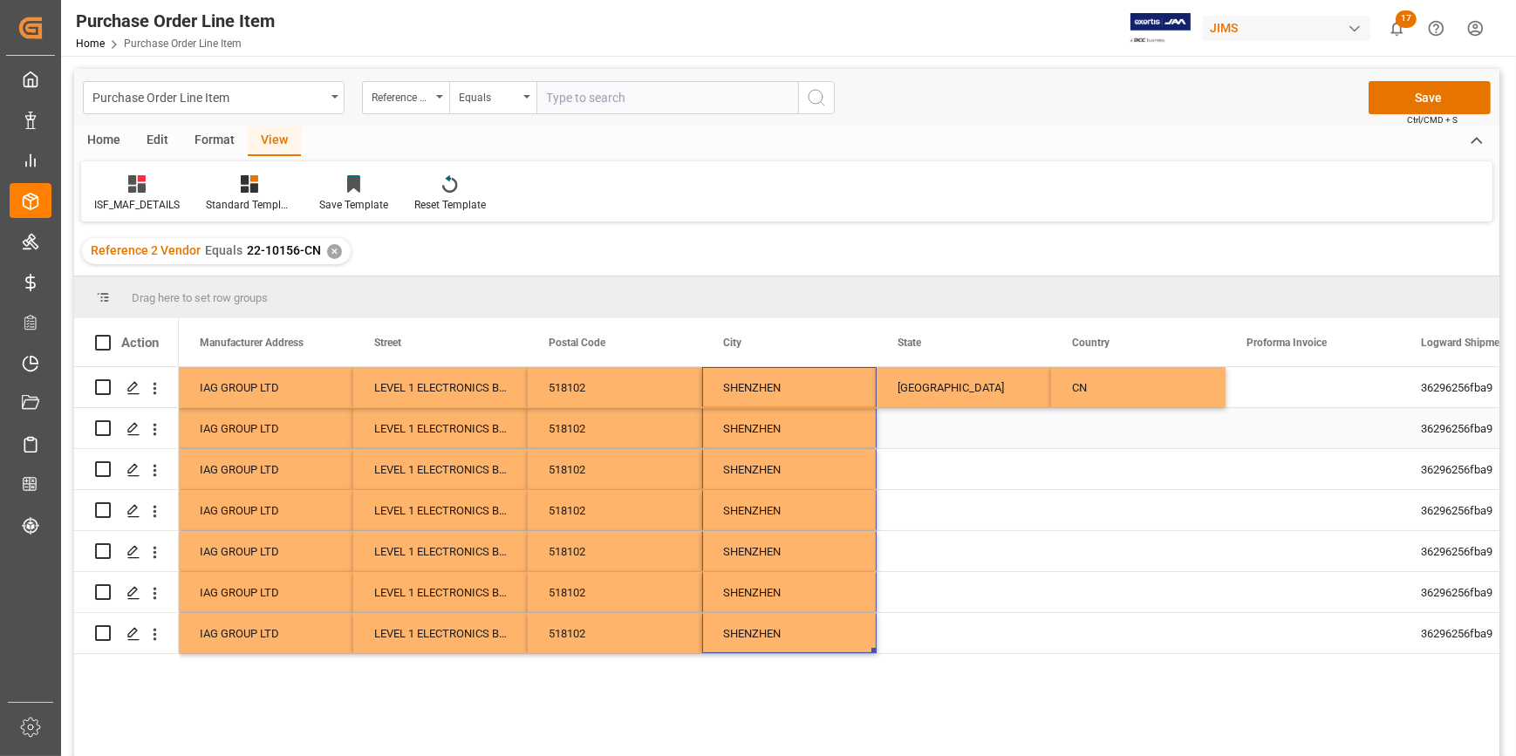
click at [942, 393] on div "GUANGDONG" at bounding box center [963, 387] width 174 height 40
drag, startPoint x: 1046, startPoint y: 405, endPoint x: 1027, endPoint y: 684, distance: 278.8
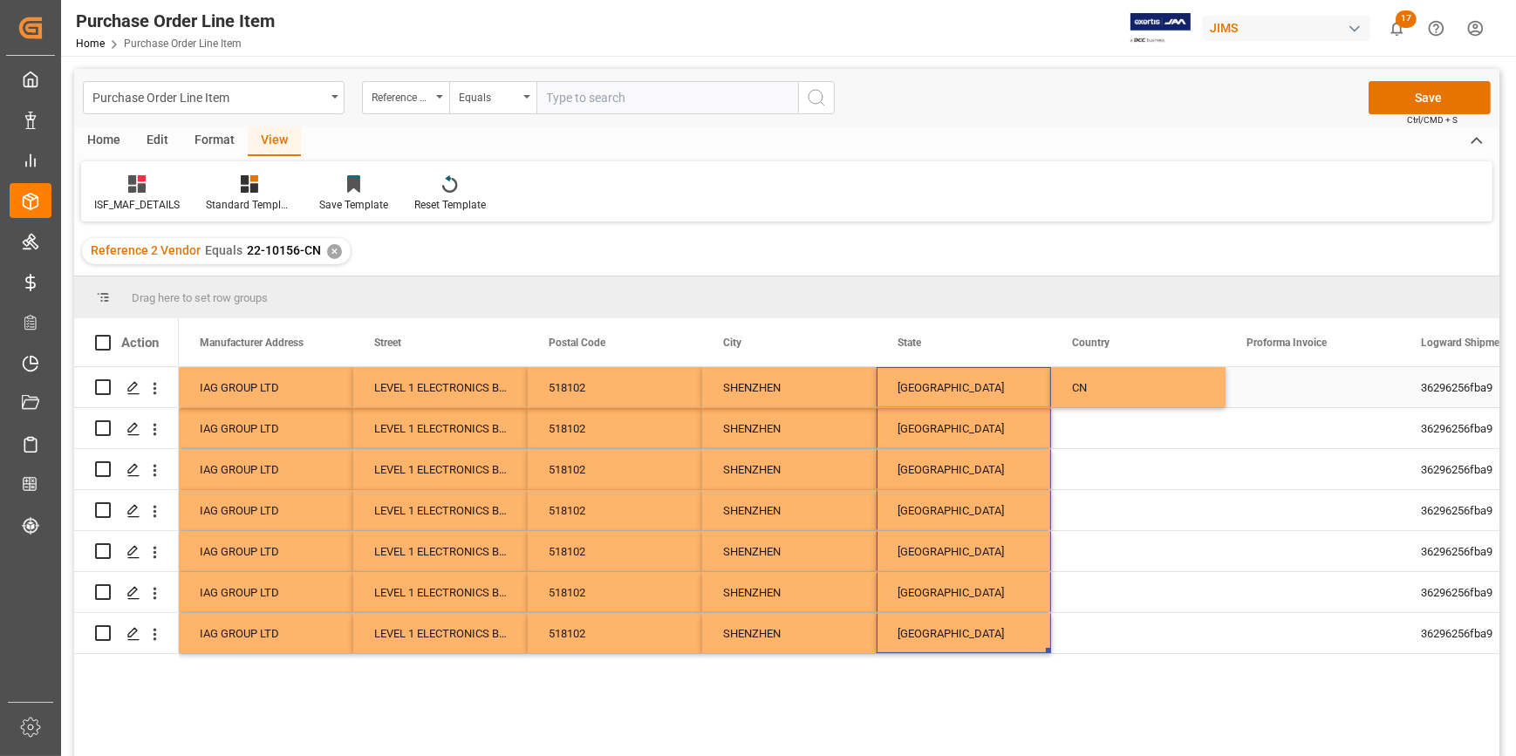
click at [1140, 408] on div "AAV-ZX3BK IAG GROUP LTD LEVEL 1 ELECTRONICS BUILDING SANECORE INDUSTRIAL PARK J…" at bounding box center [877, 387] width 2442 height 41
click at [1223, 404] on div "CN" at bounding box center [1138, 387] width 174 height 40
drag, startPoint x: 1223, startPoint y: 404, endPoint x: 1216, endPoint y: 645, distance: 241.7
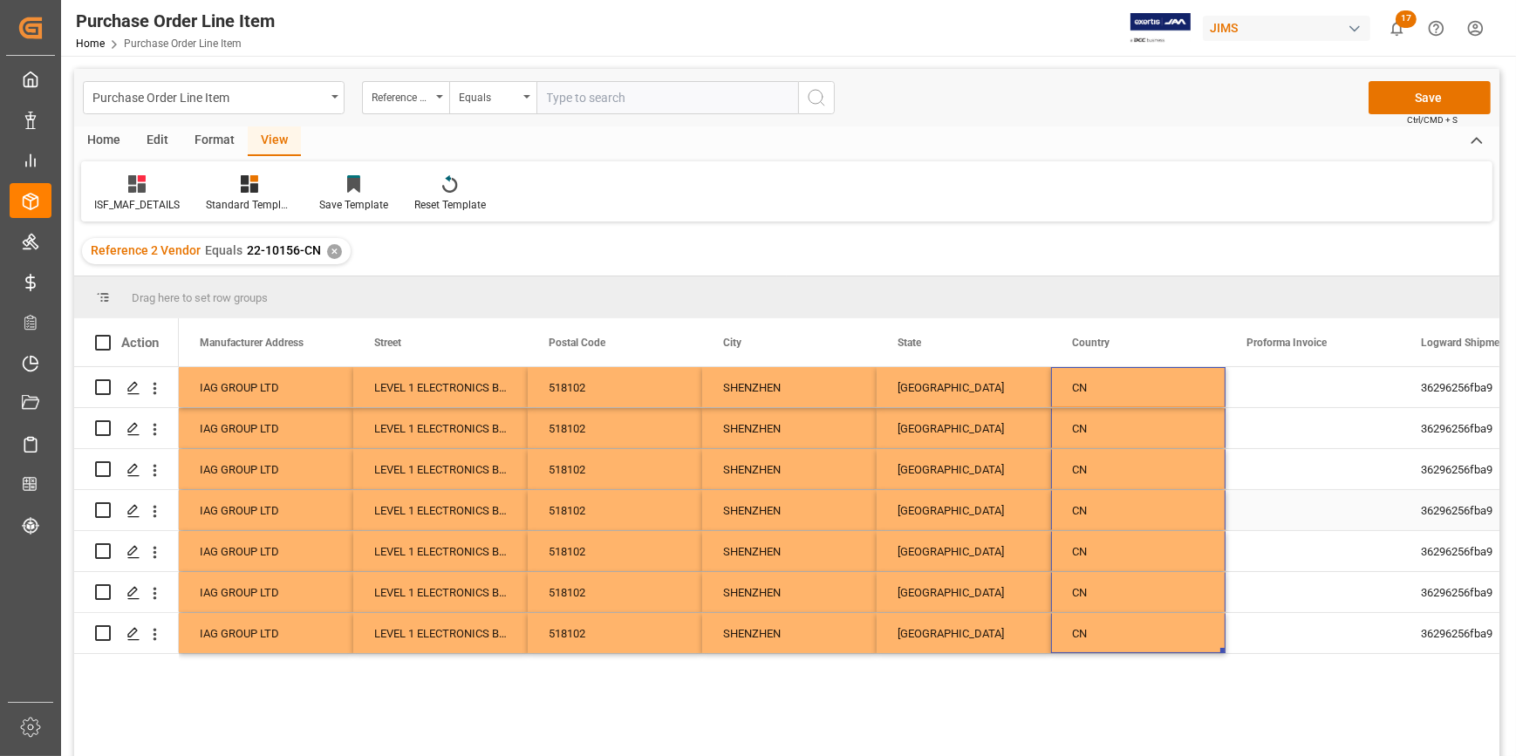
click at [698, 497] on div "518102" at bounding box center [615, 510] width 174 height 40
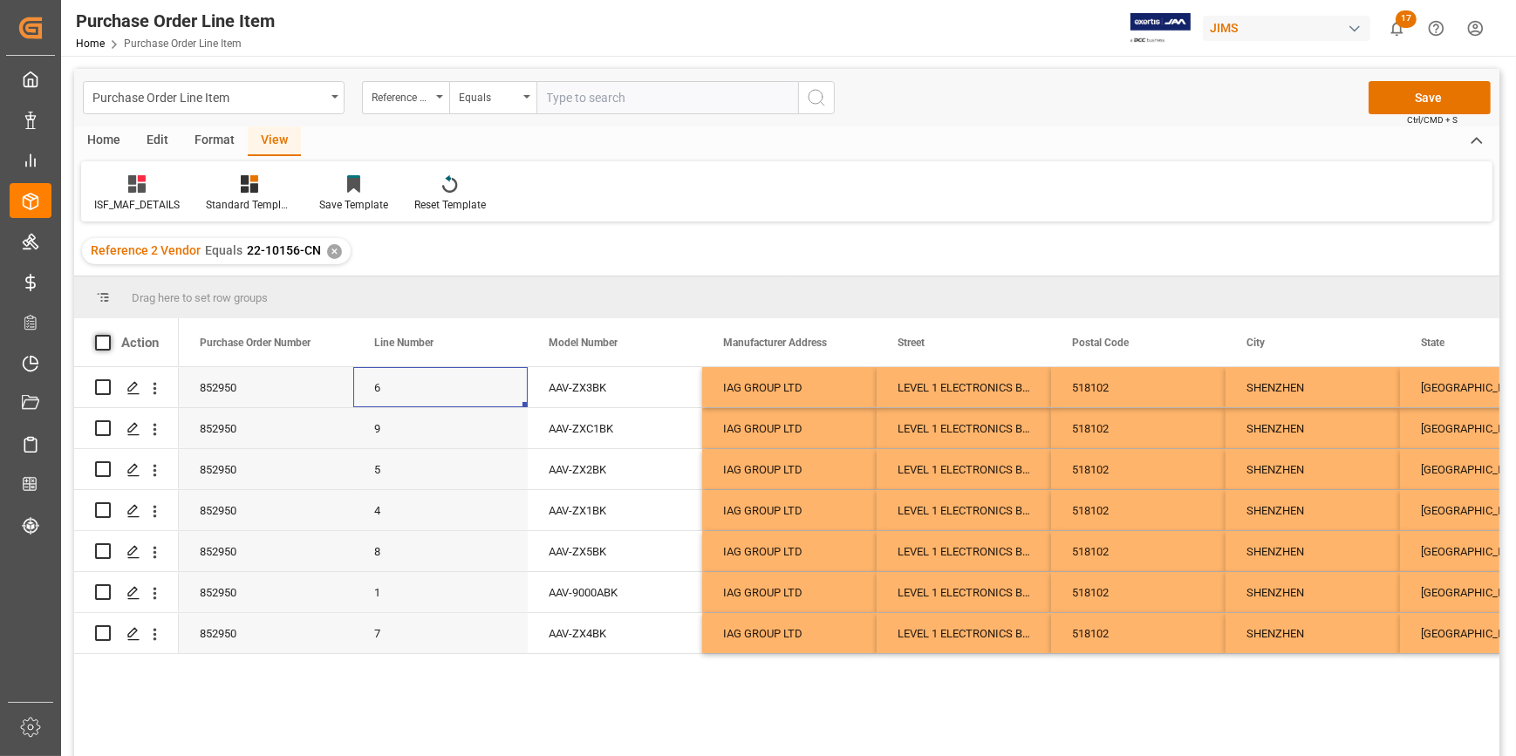
click at [98, 339] on span at bounding box center [103, 343] width 16 height 16
click at [108, 335] on input "checkbox" at bounding box center [108, 335] width 0 height 0
checkbox input "true"
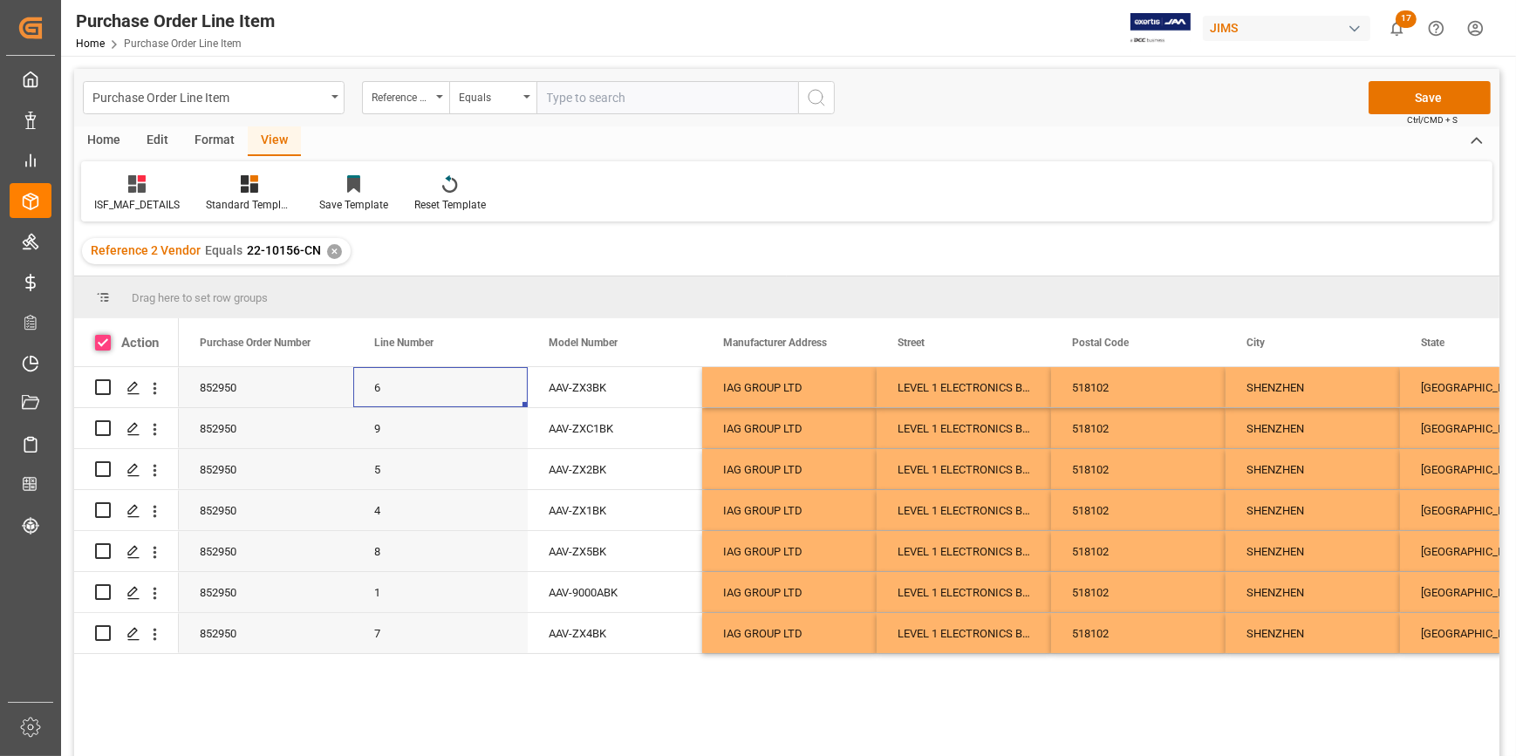
checkbox input "true"
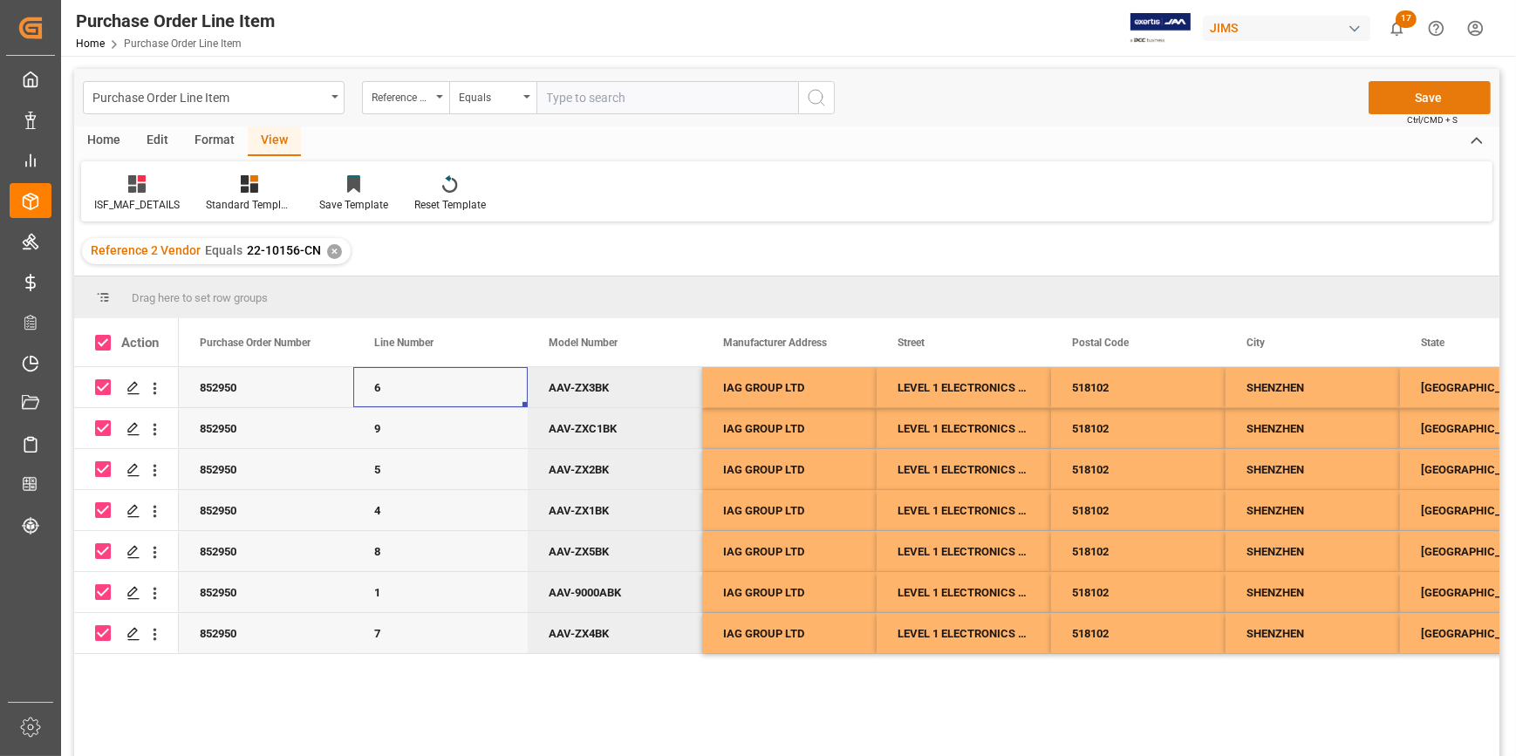
click at [1417, 103] on button "Save" at bounding box center [1429, 97] width 122 height 33
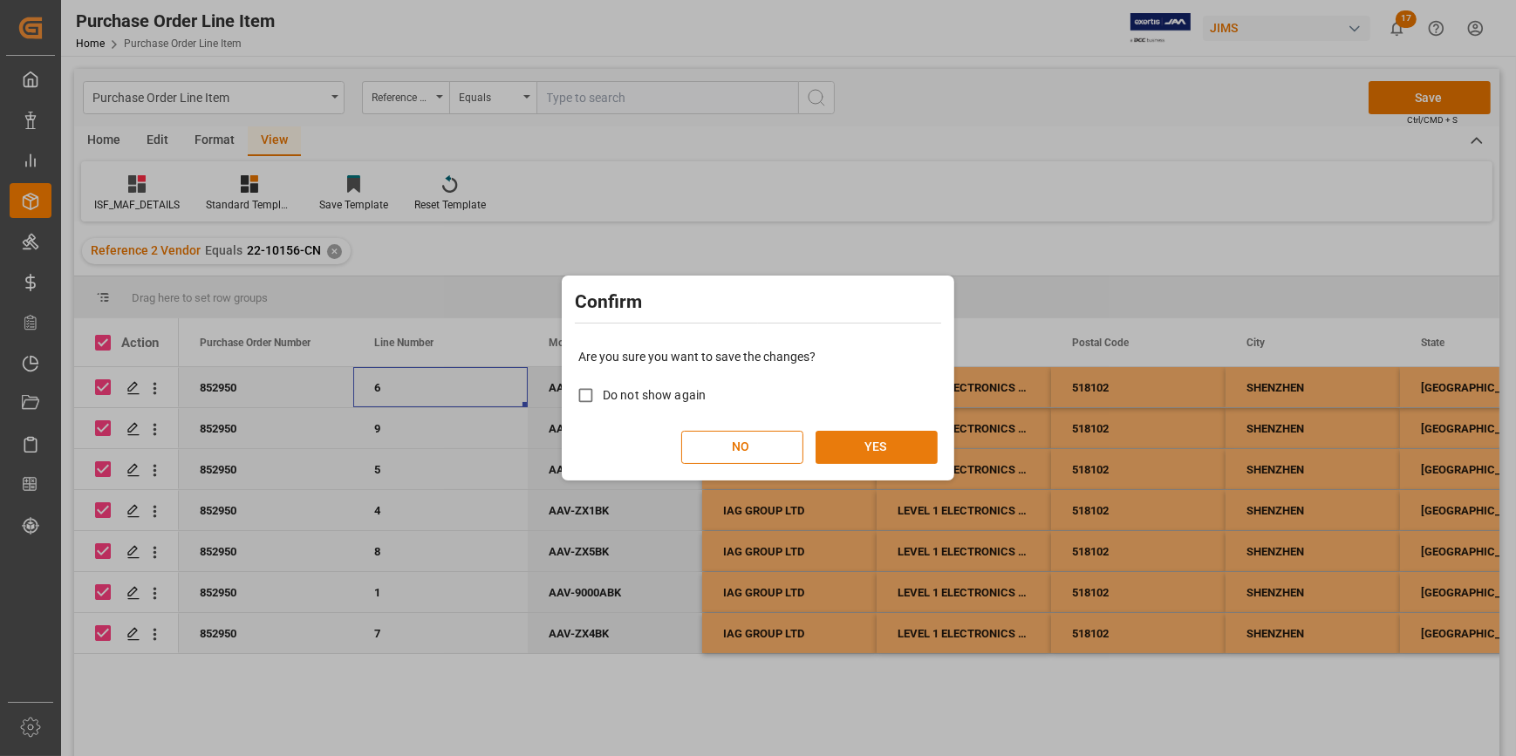
click at [916, 437] on button "YES" at bounding box center [876, 447] width 122 height 33
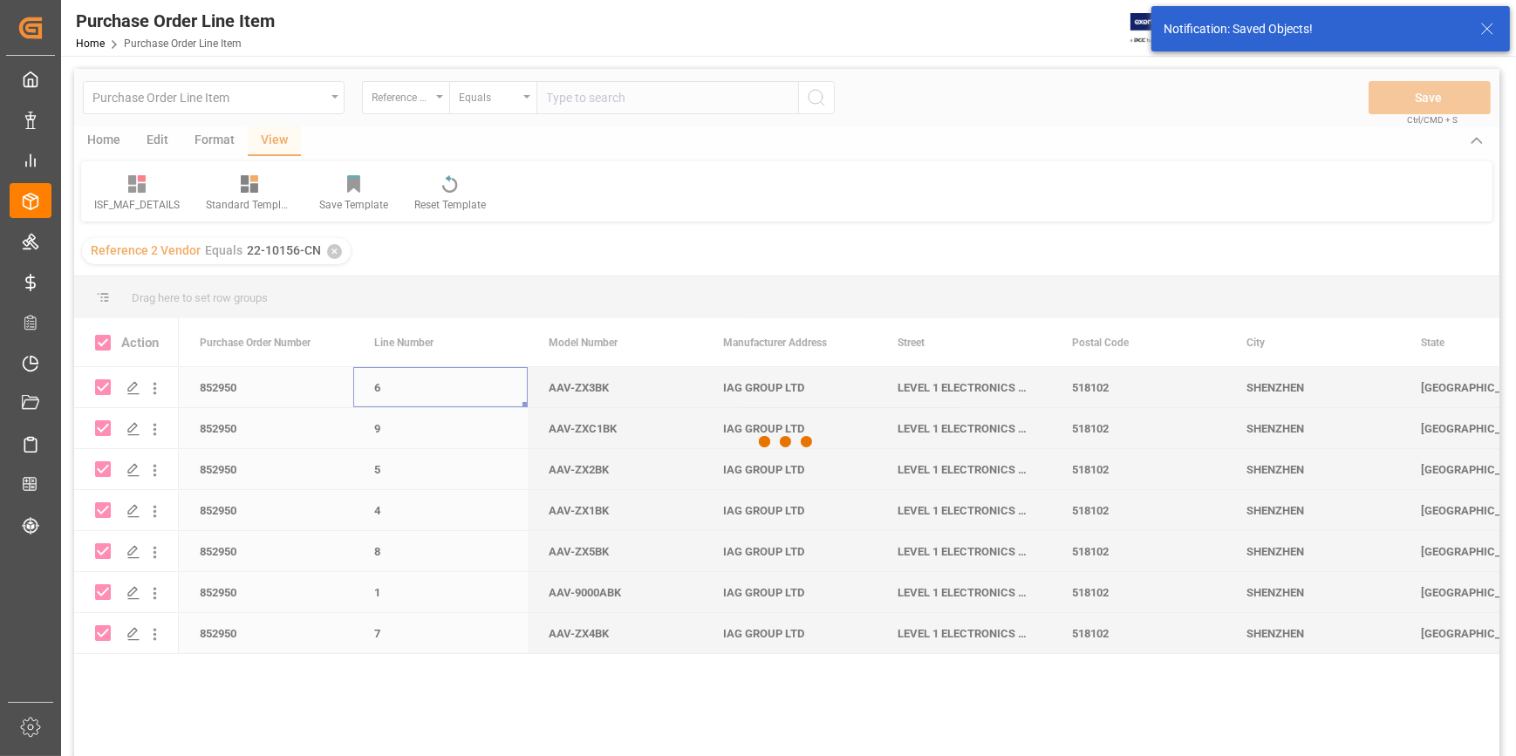
checkbox input "false"
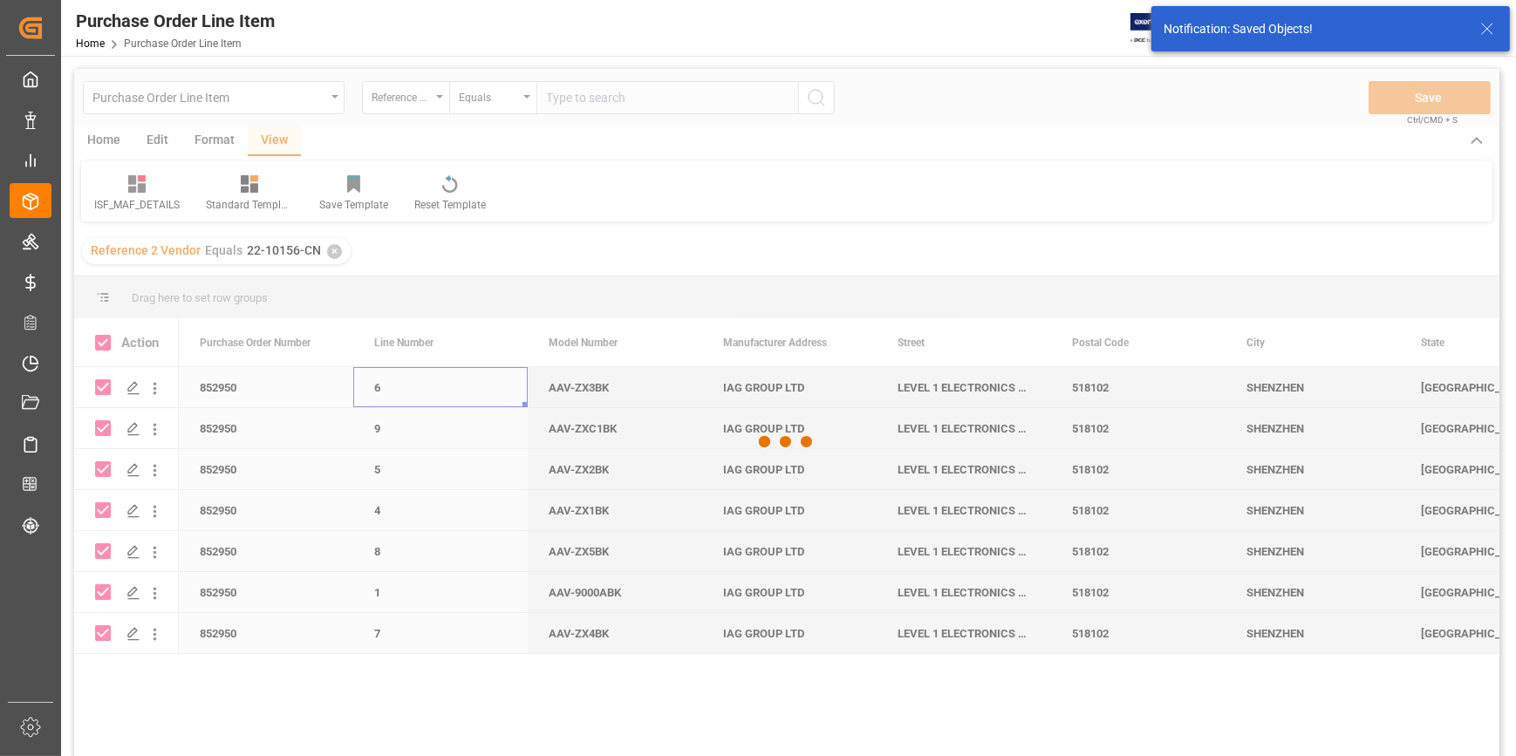
checkbox input "false"
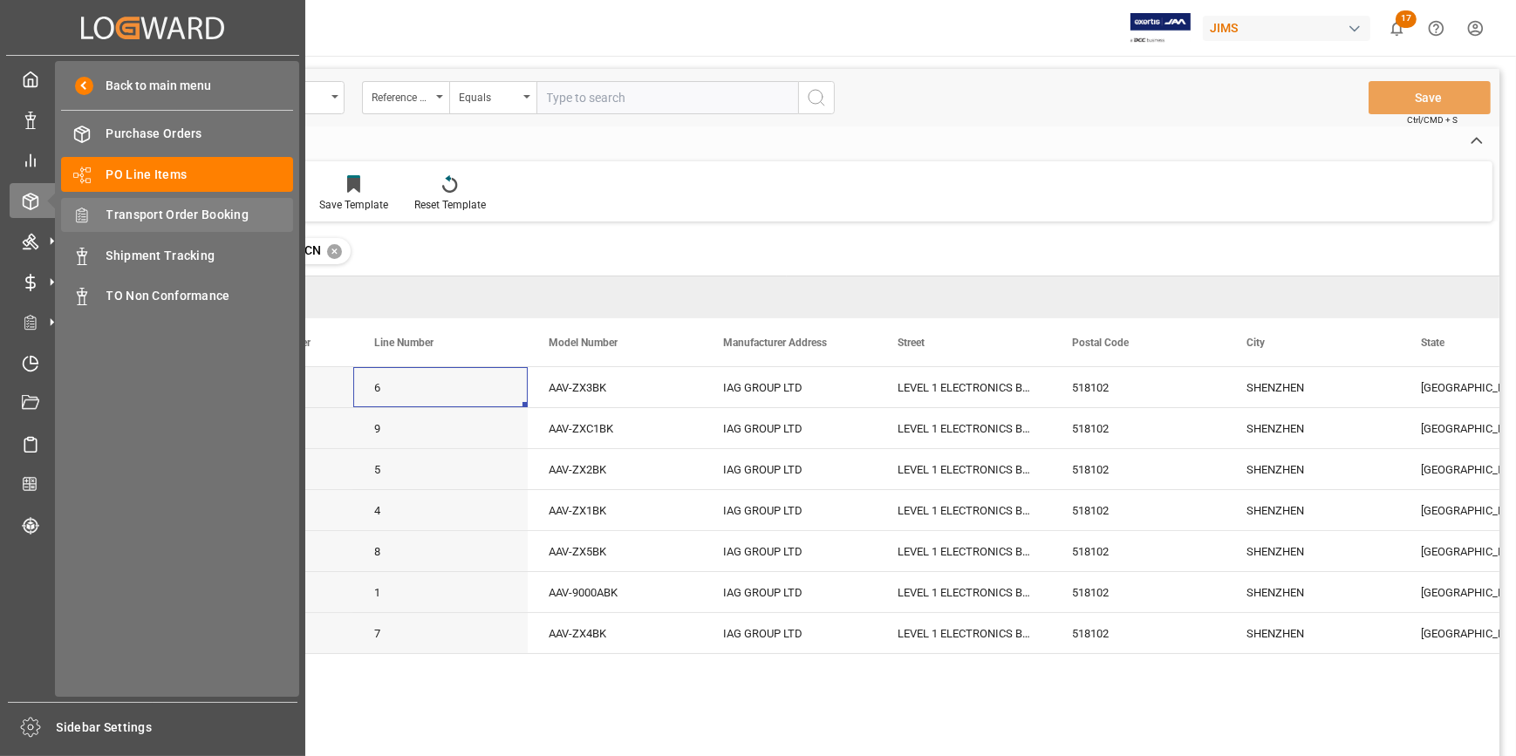
click at [158, 215] on span "Transport Order Booking" at bounding box center [199, 215] width 187 height 18
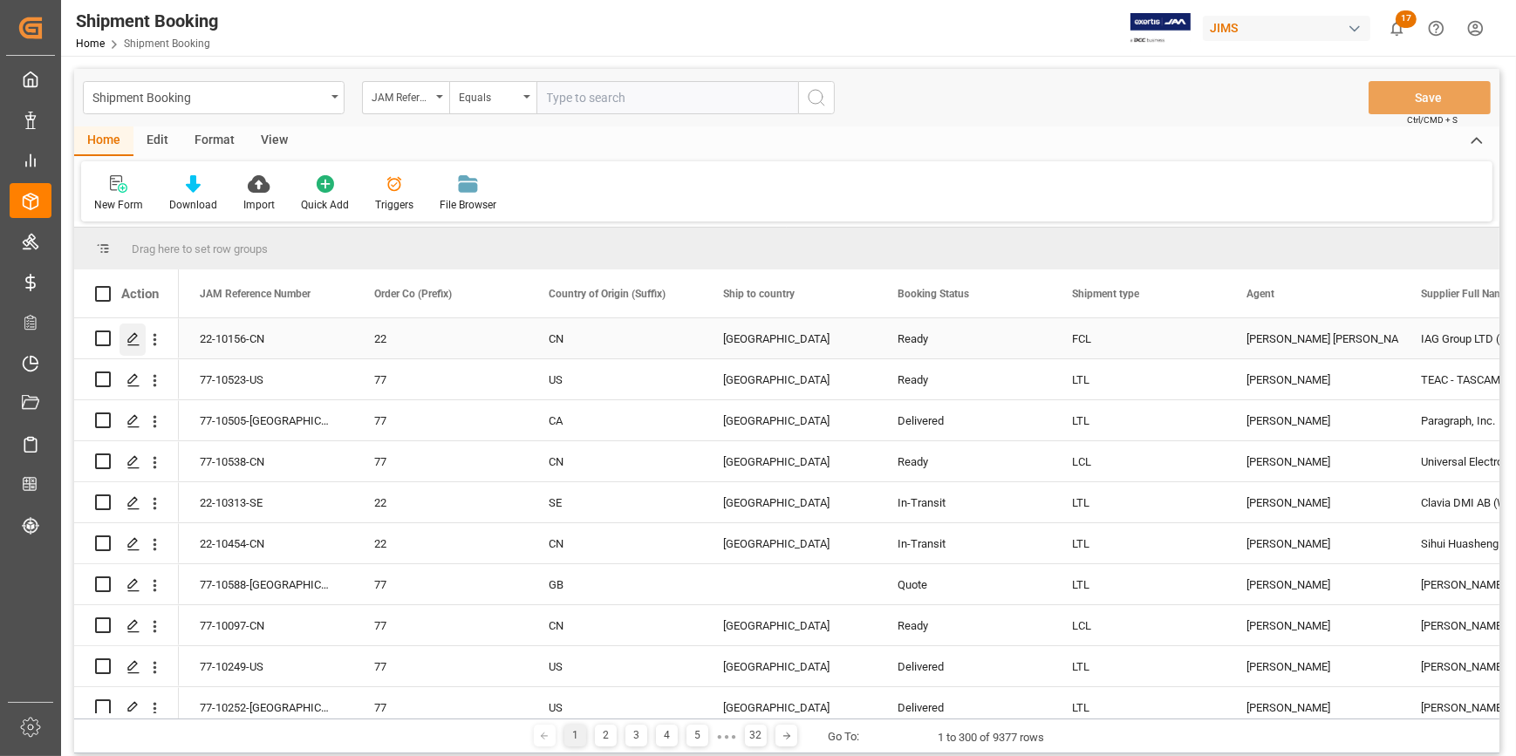
click at [130, 339] on icon "Press SPACE to select this row." at bounding box center [133, 339] width 14 height 14
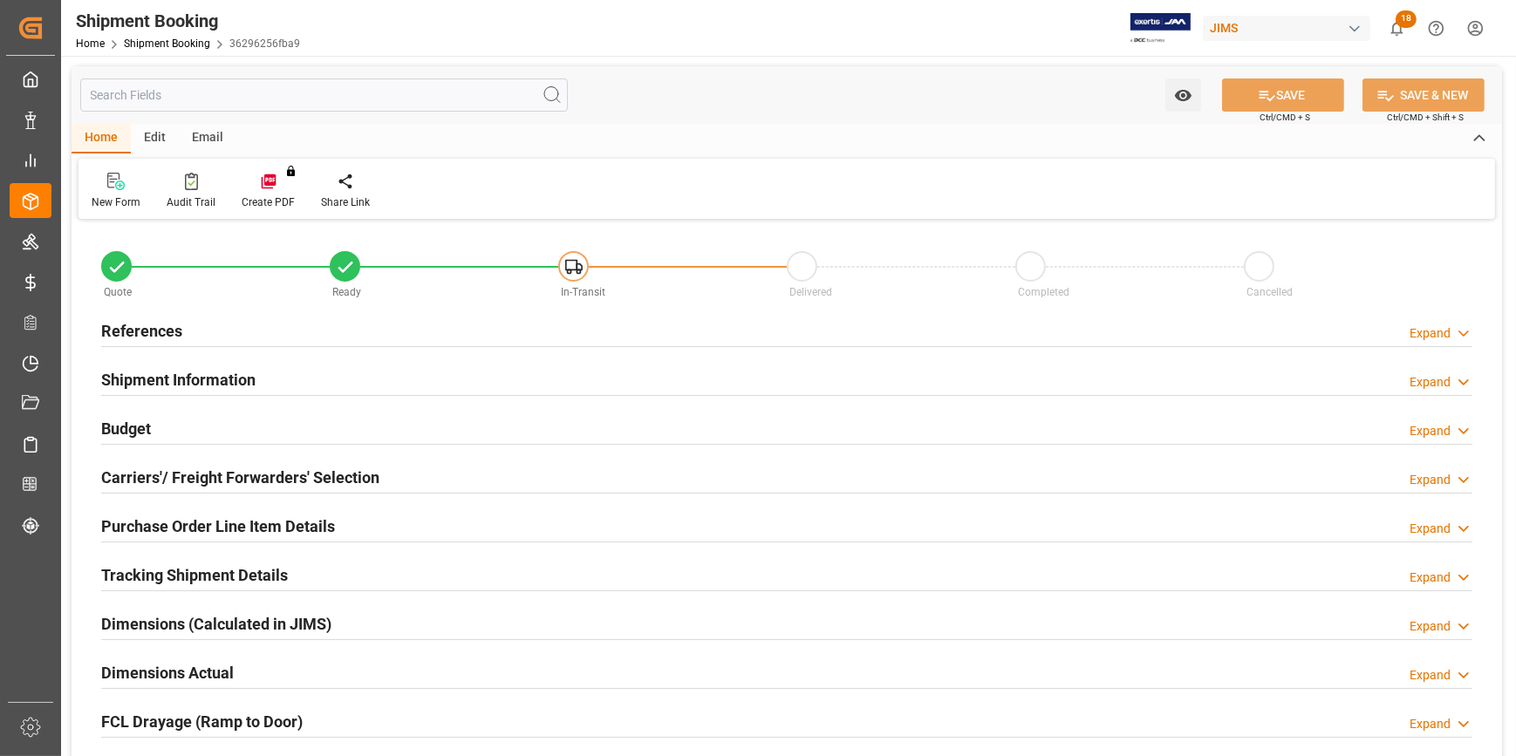
type input "1"
type input "0"
type input "23-07-2025"
drag, startPoint x: 272, startPoint y: 327, endPoint x: 351, endPoint y: 408, distance: 113.5
click at [272, 328] on div "References Expand" at bounding box center [786, 329] width 1371 height 33
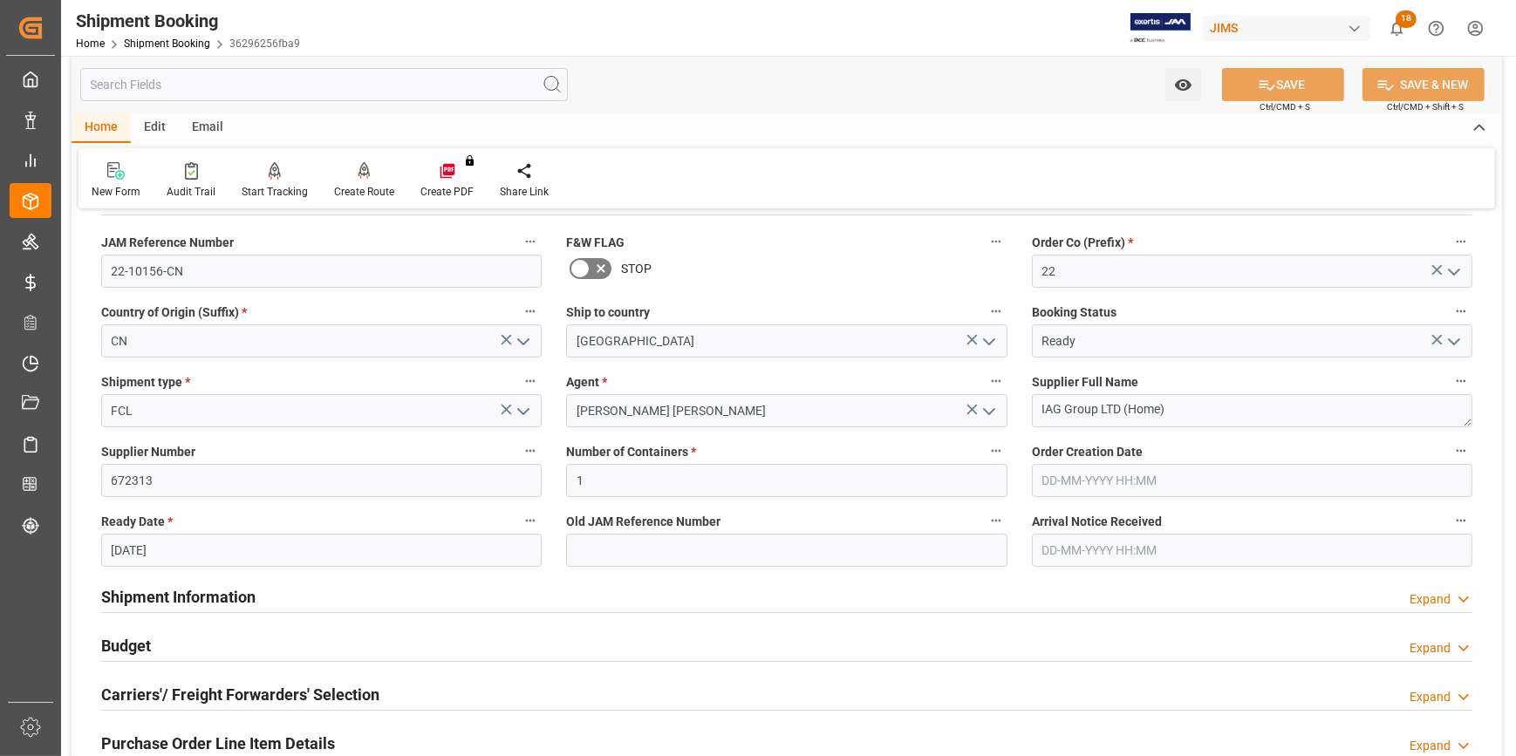
scroll to position [158, 0]
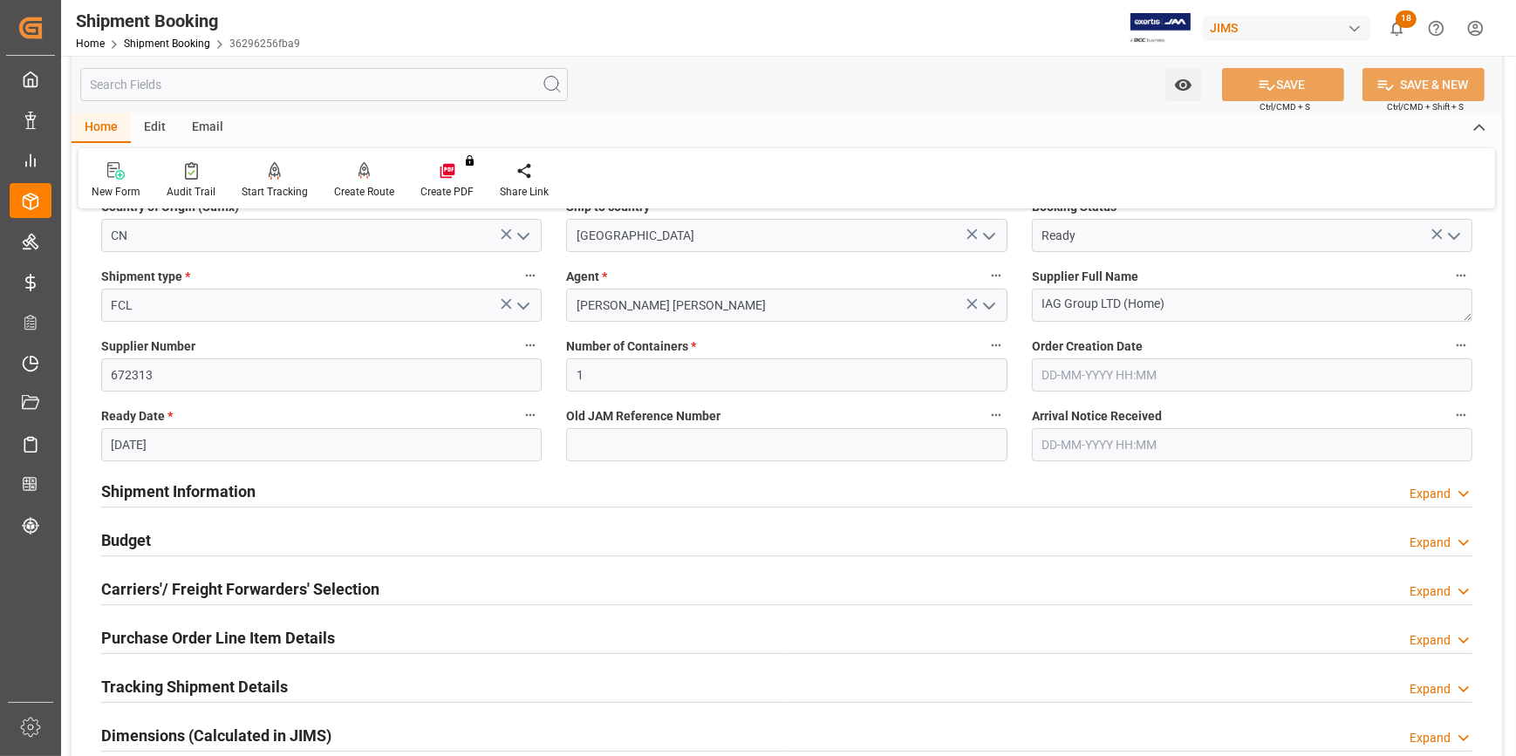
click at [365, 496] on div "Shipment Information Expand" at bounding box center [786, 490] width 1371 height 33
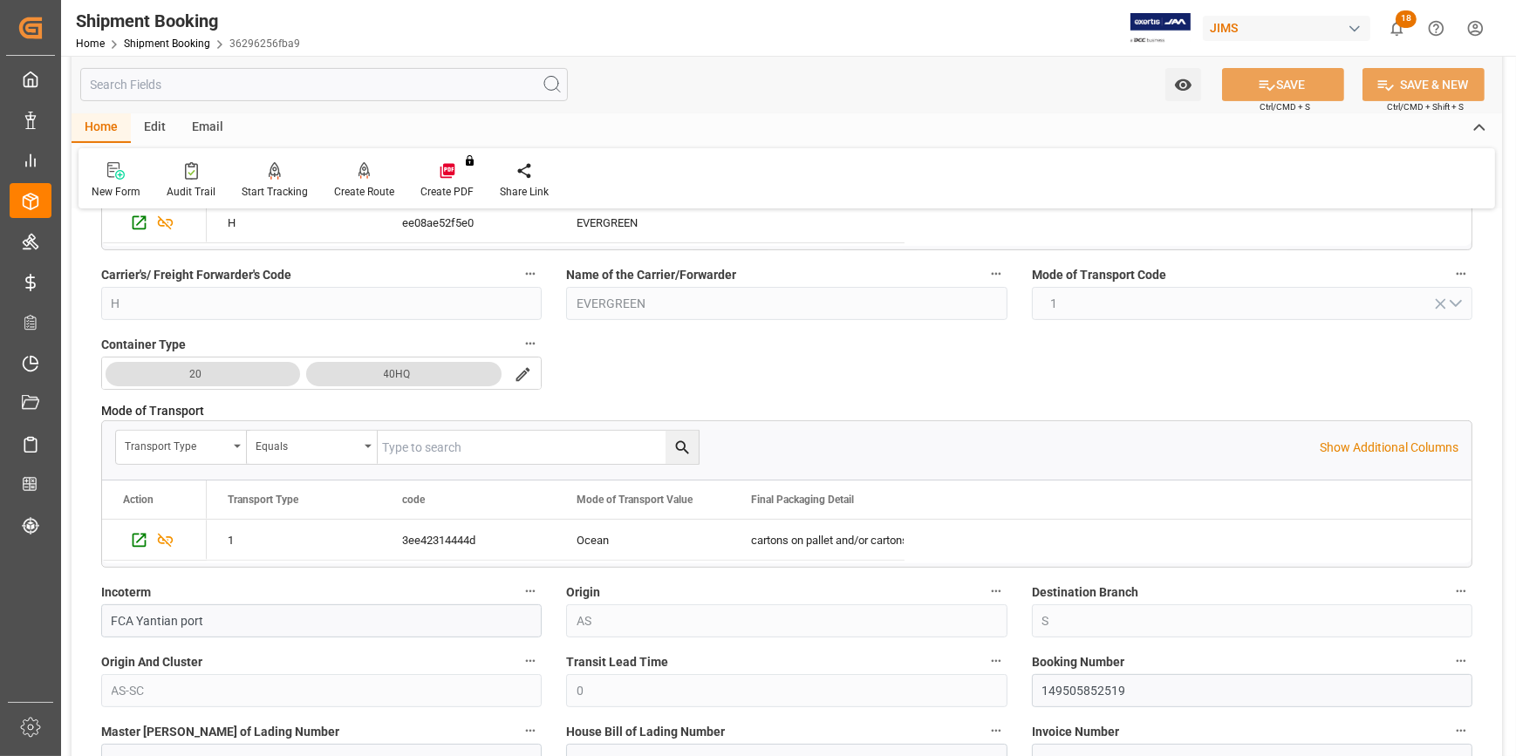
scroll to position [713, 0]
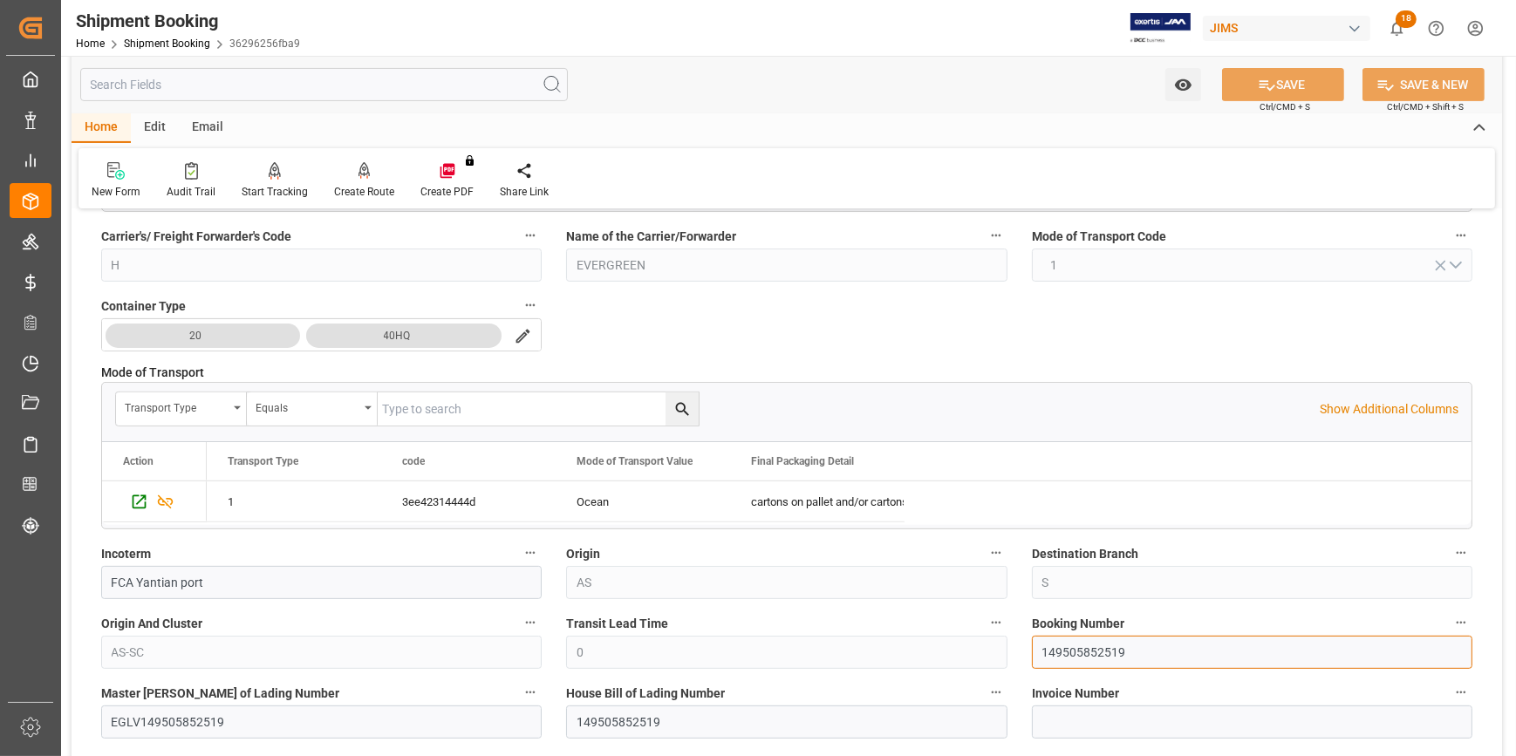
click at [1070, 653] on input "149505852519" at bounding box center [1252, 652] width 440 height 33
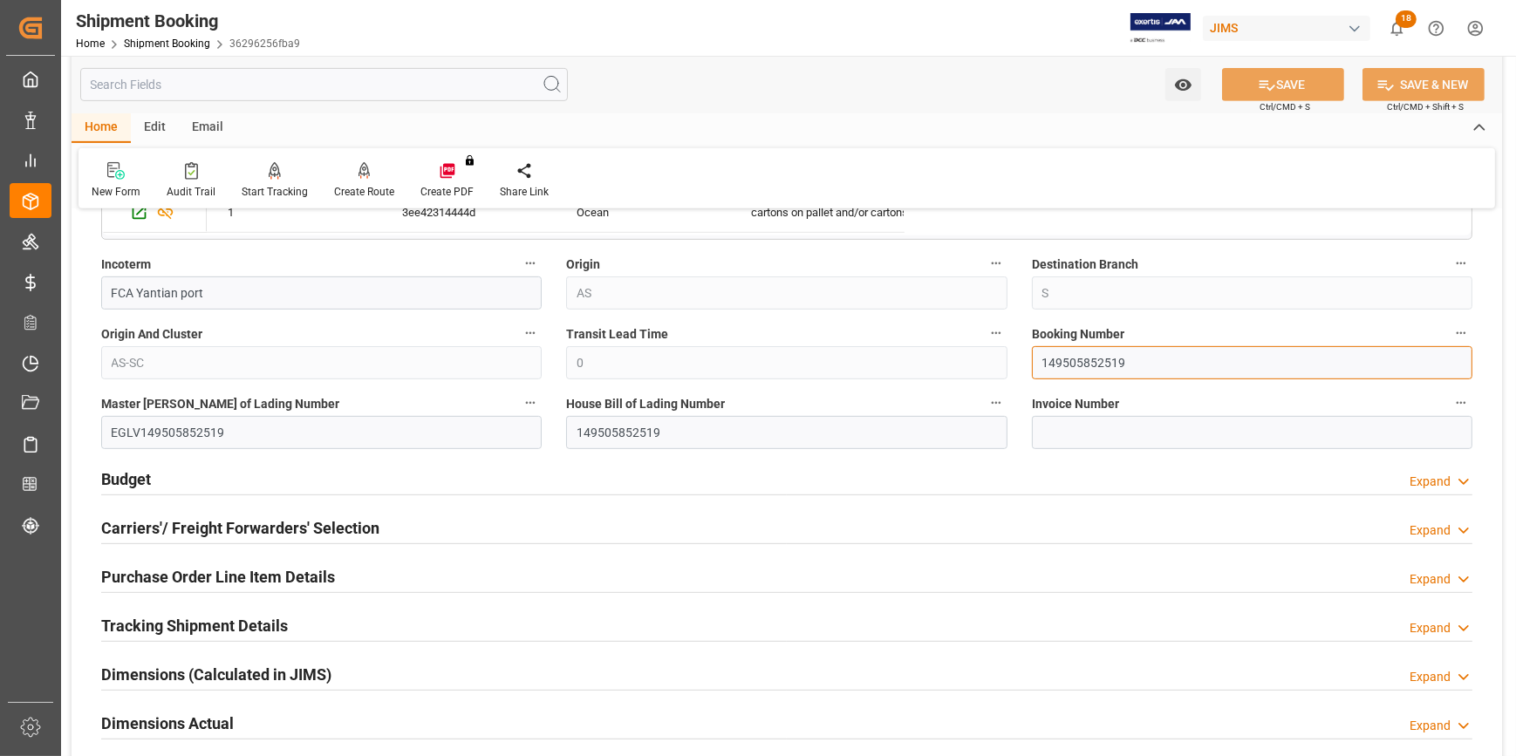
scroll to position [1030, 0]
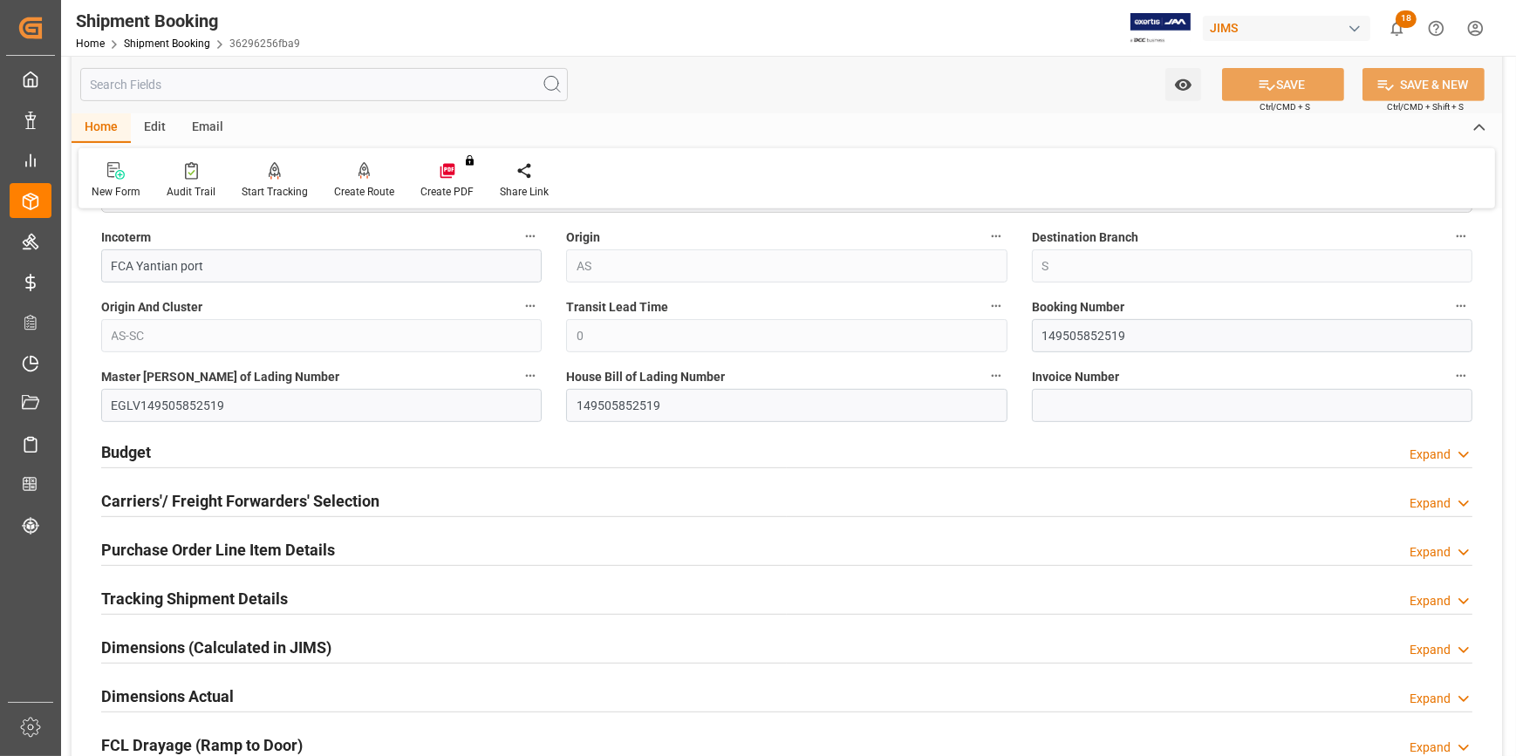
click at [458, 448] on div "Budget Expand" at bounding box center [786, 450] width 1371 height 33
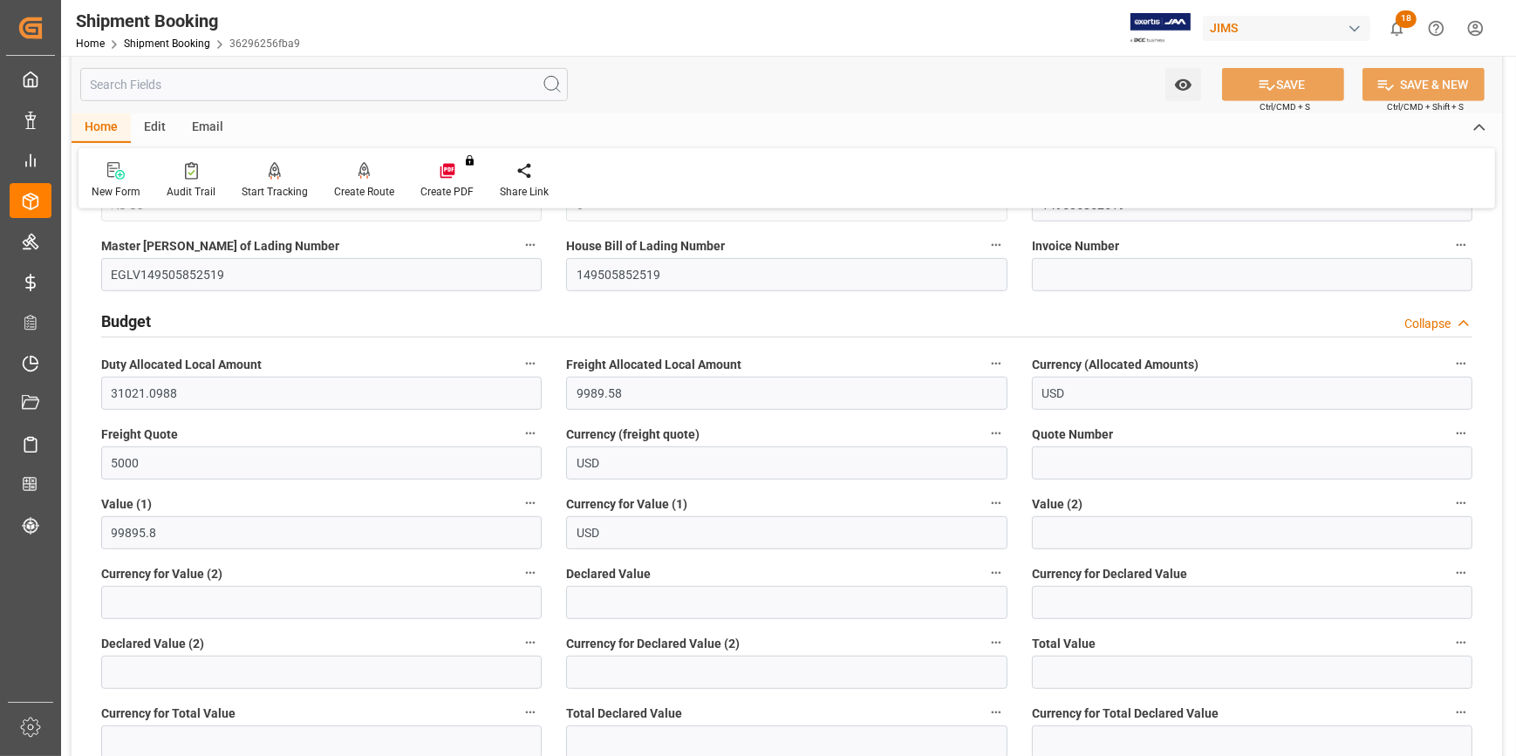
scroll to position [1189, 0]
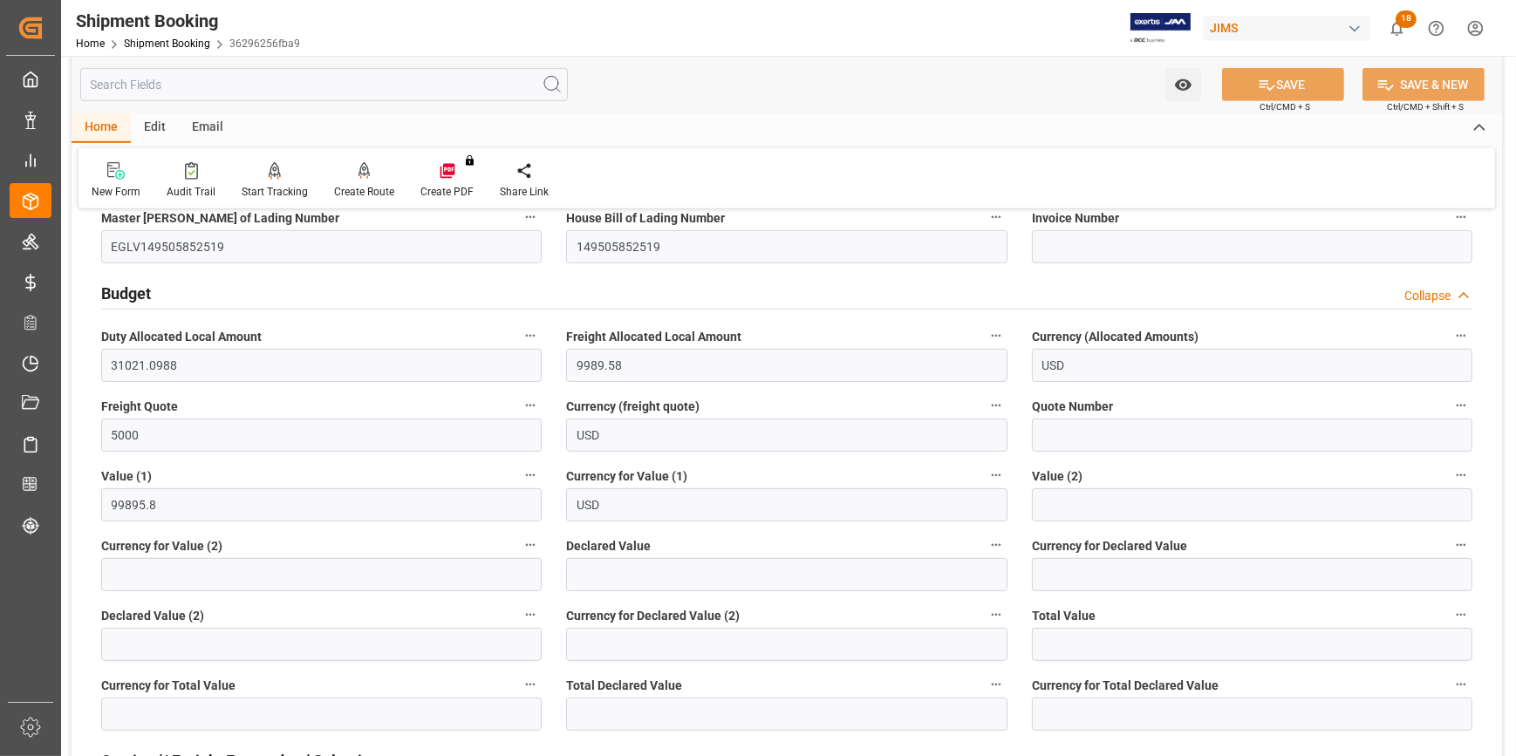
click at [412, 304] on div "Budget Collapse" at bounding box center [786, 292] width 1371 height 33
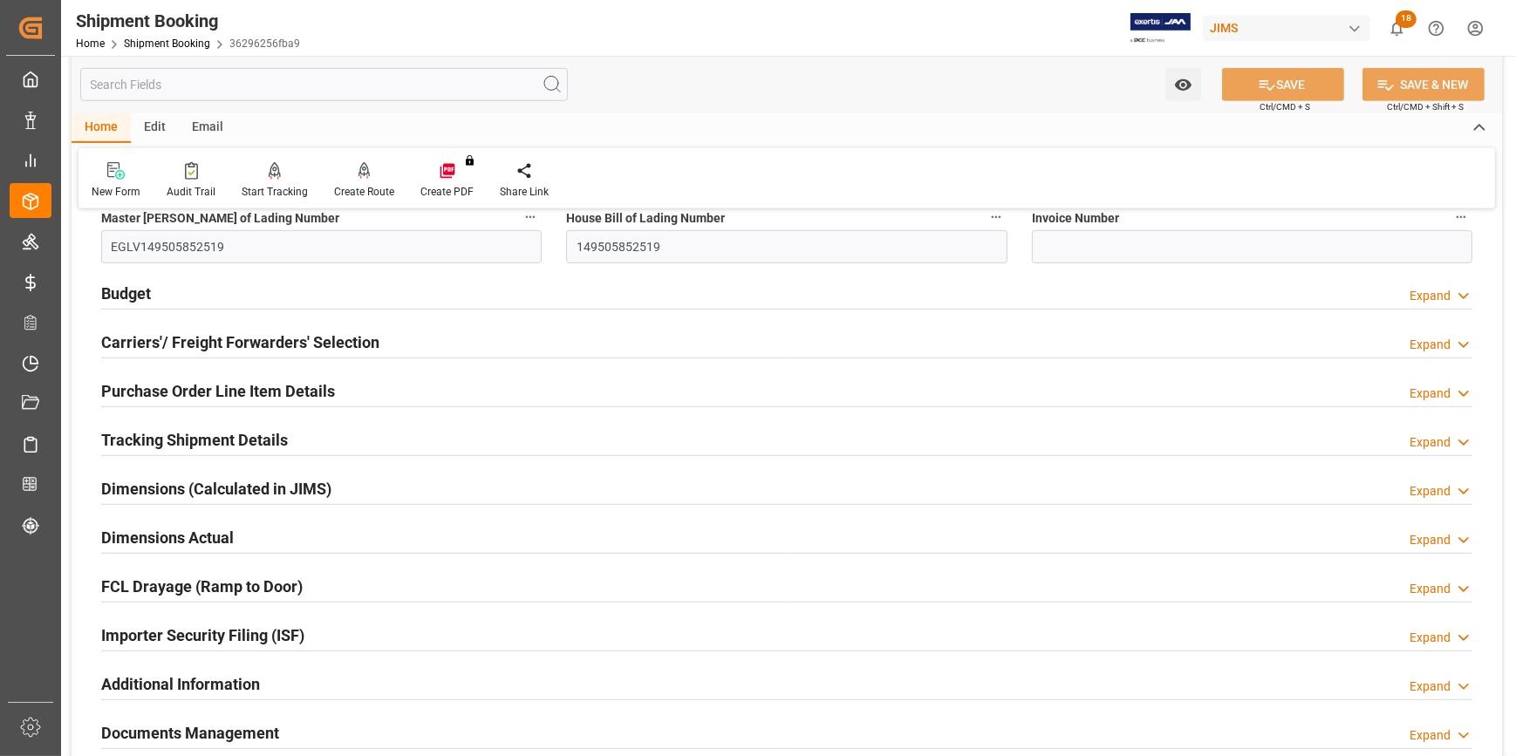
click at [408, 345] on div "Carriers'/ Freight Forwarders' Selection Expand" at bounding box center [786, 340] width 1371 height 33
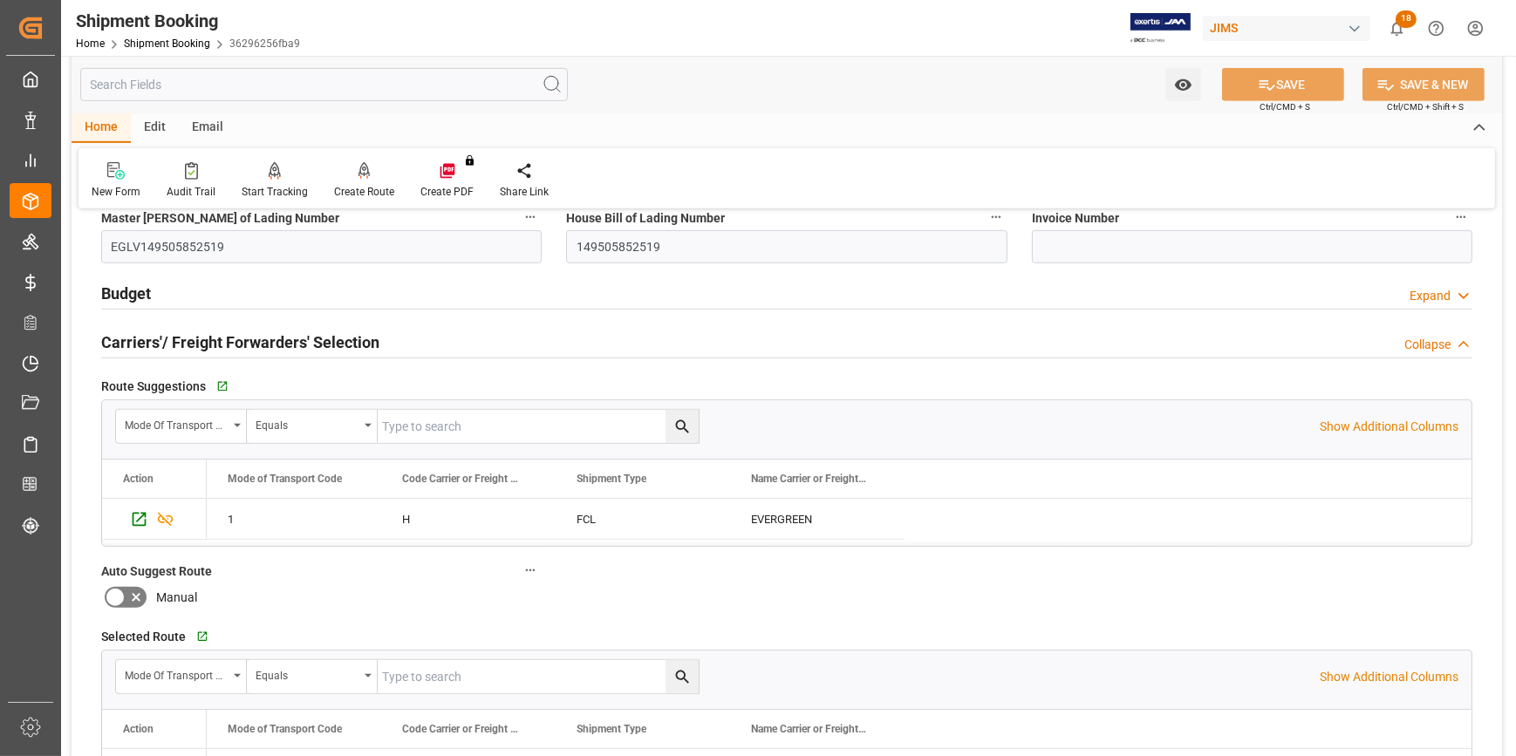
click at [408, 345] on div "Carriers'/ Freight Forwarders' Selection Collapse" at bounding box center [786, 340] width 1371 height 33
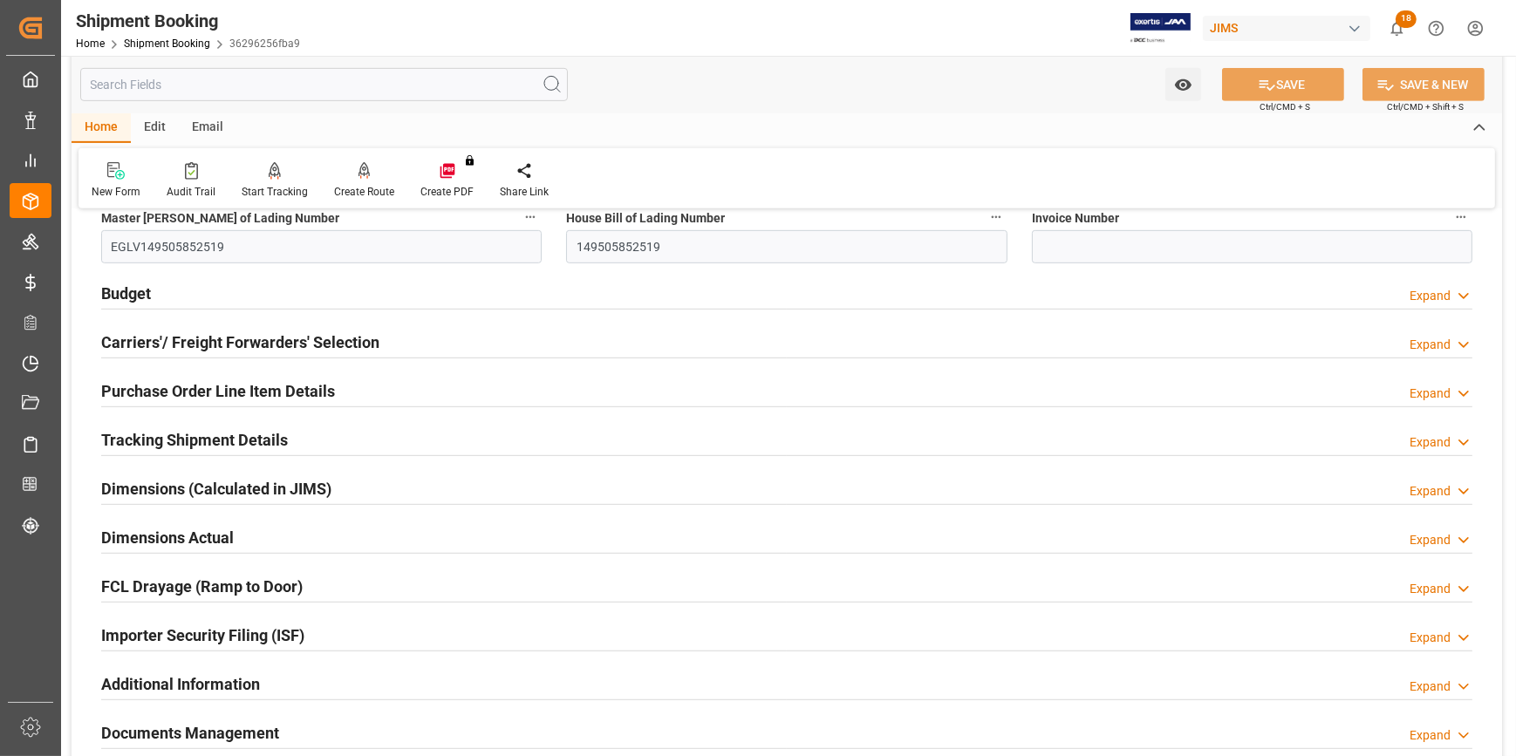
click at [405, 394] on div "Purchase Order Line Item Details Expand" at bounding box center [786, 389] width 1371 height 33
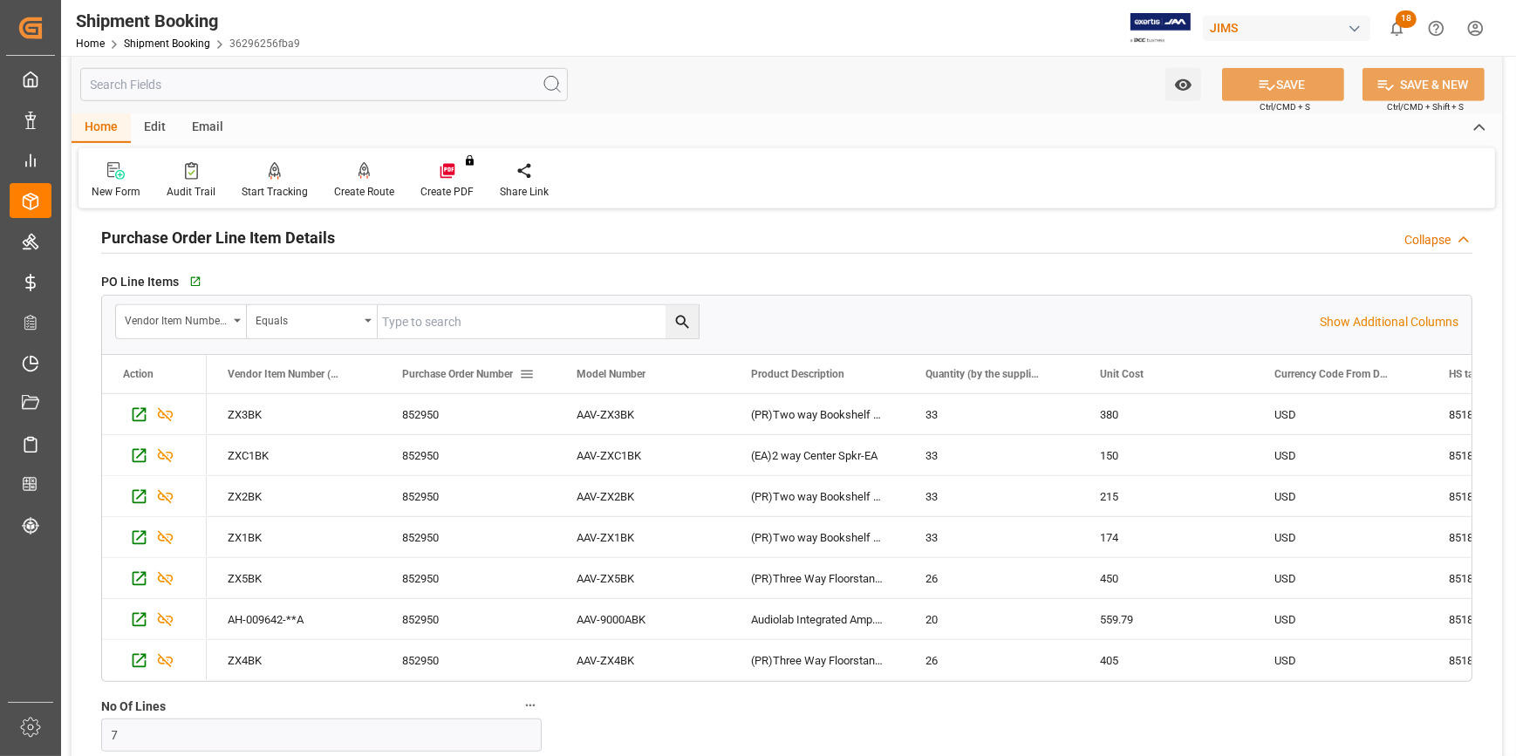
scroll to position [1347, 0]
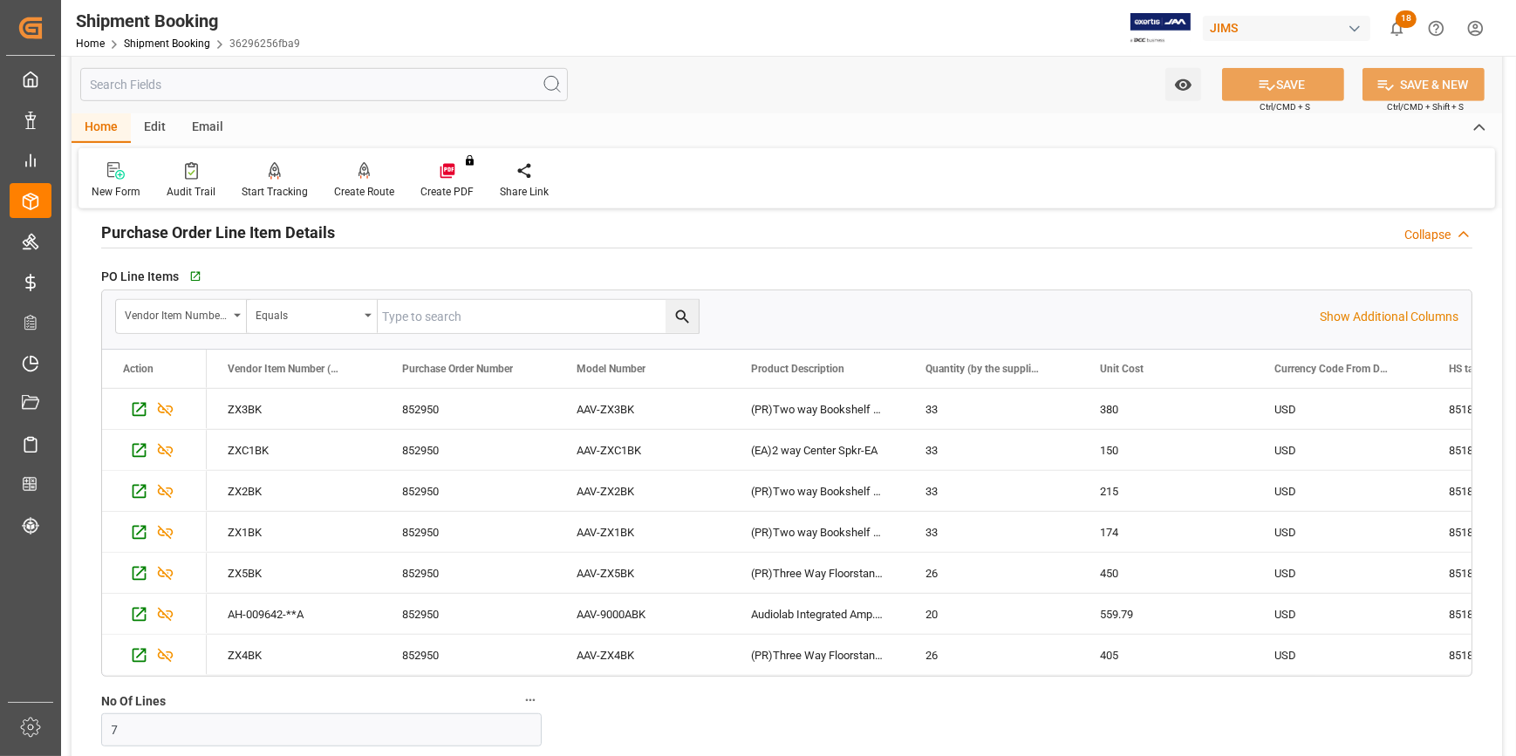
click at [377, 230] on div "Purchase Order Line Item Details Collapse" at bounding box center [786, 231] width 1371 height 33
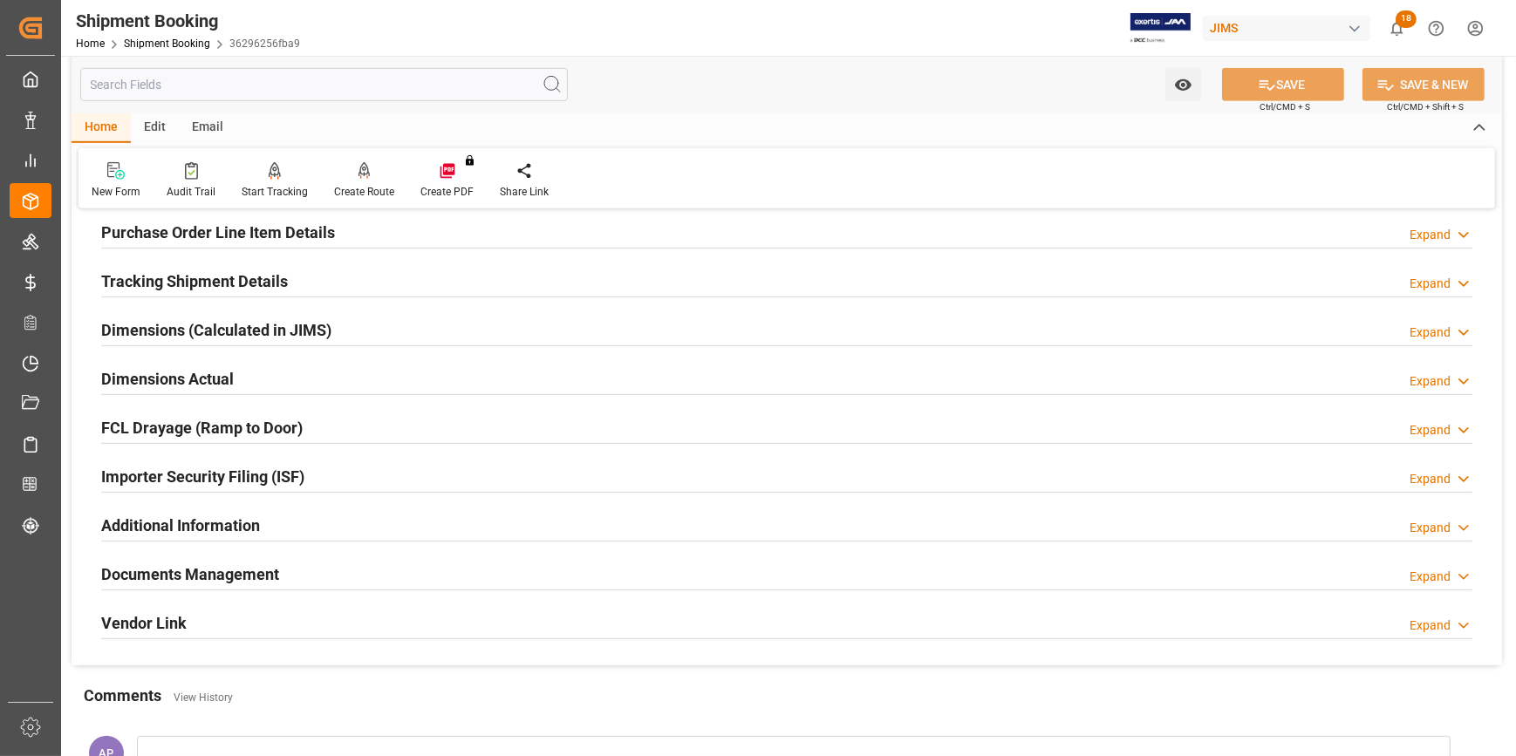
click at [345, 283] on div "Tracking Shipment Details Expand" at bounding box center [786, 279] width 1371 height 33
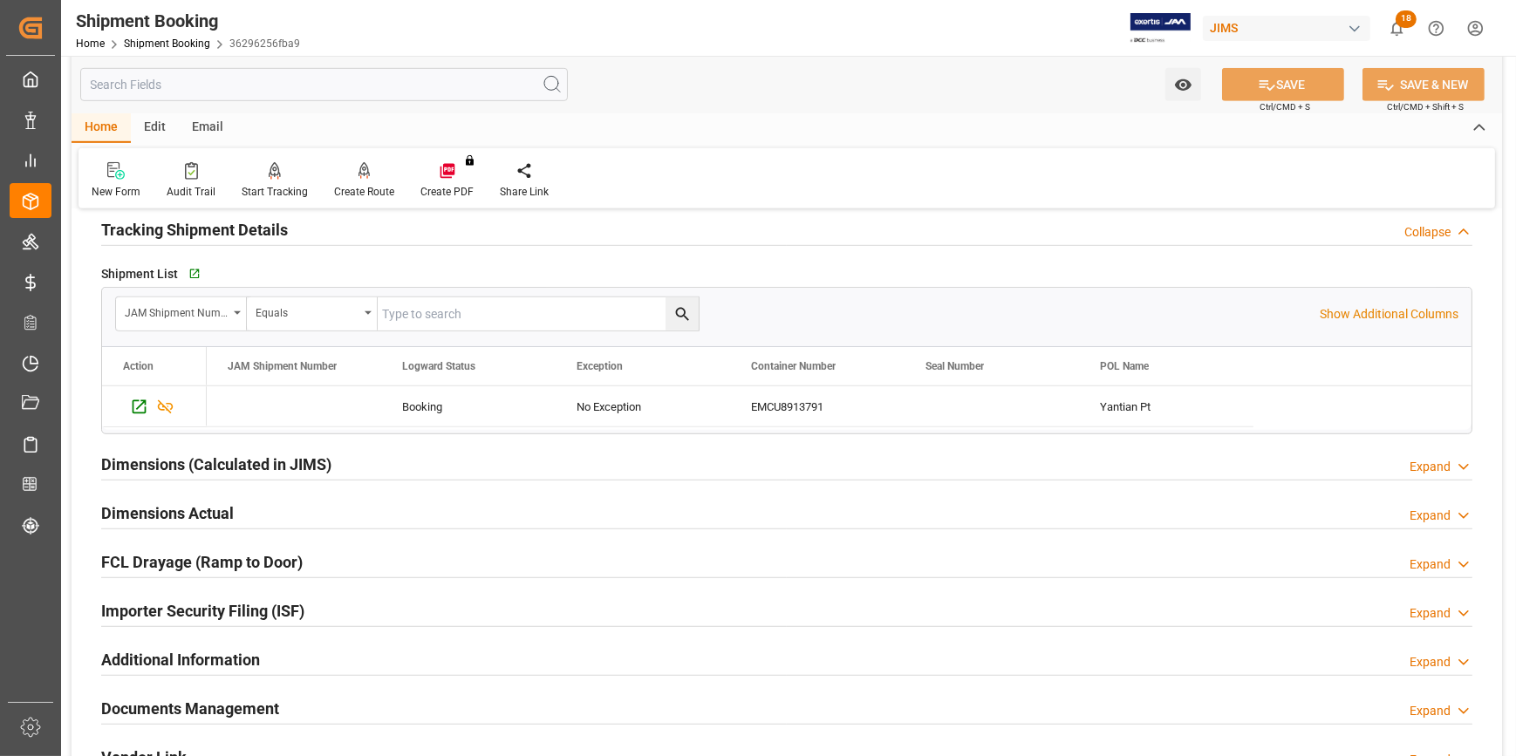
scroll to position [1427, 0]
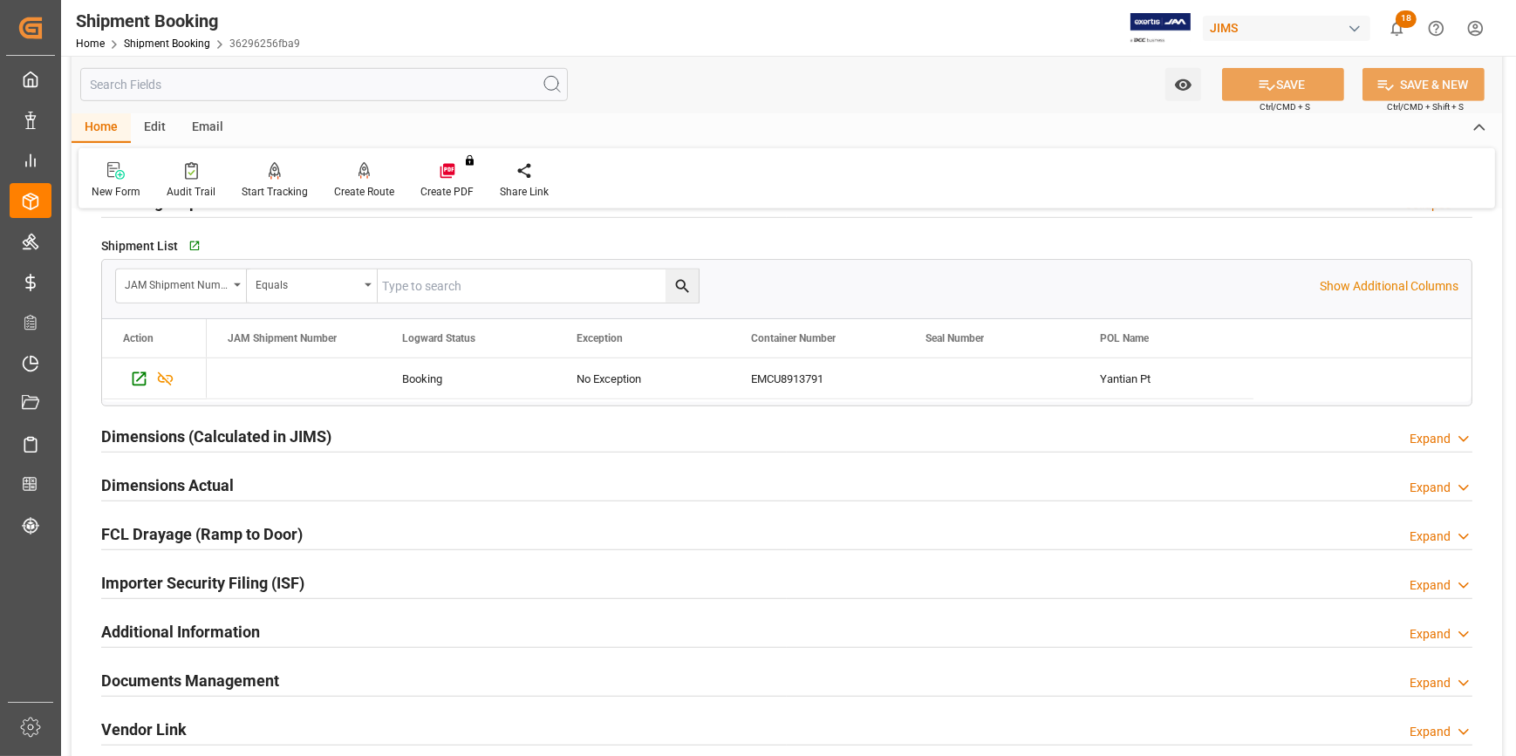
click at [351, 575] on div "Importer Security Filing (ISF) Expand" at bounding box center [786, 581] width 1371 height 33
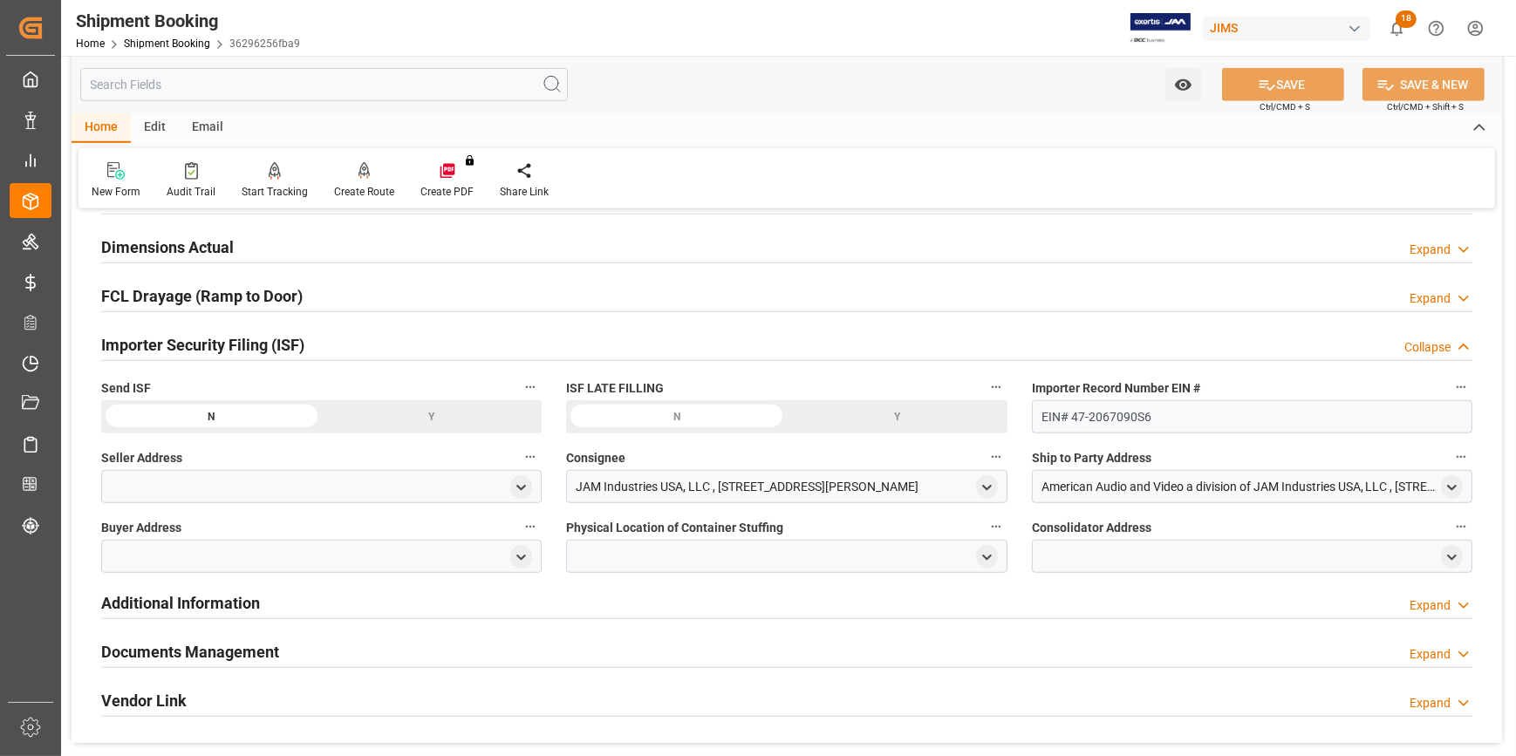
scroll to position [1744, 0]
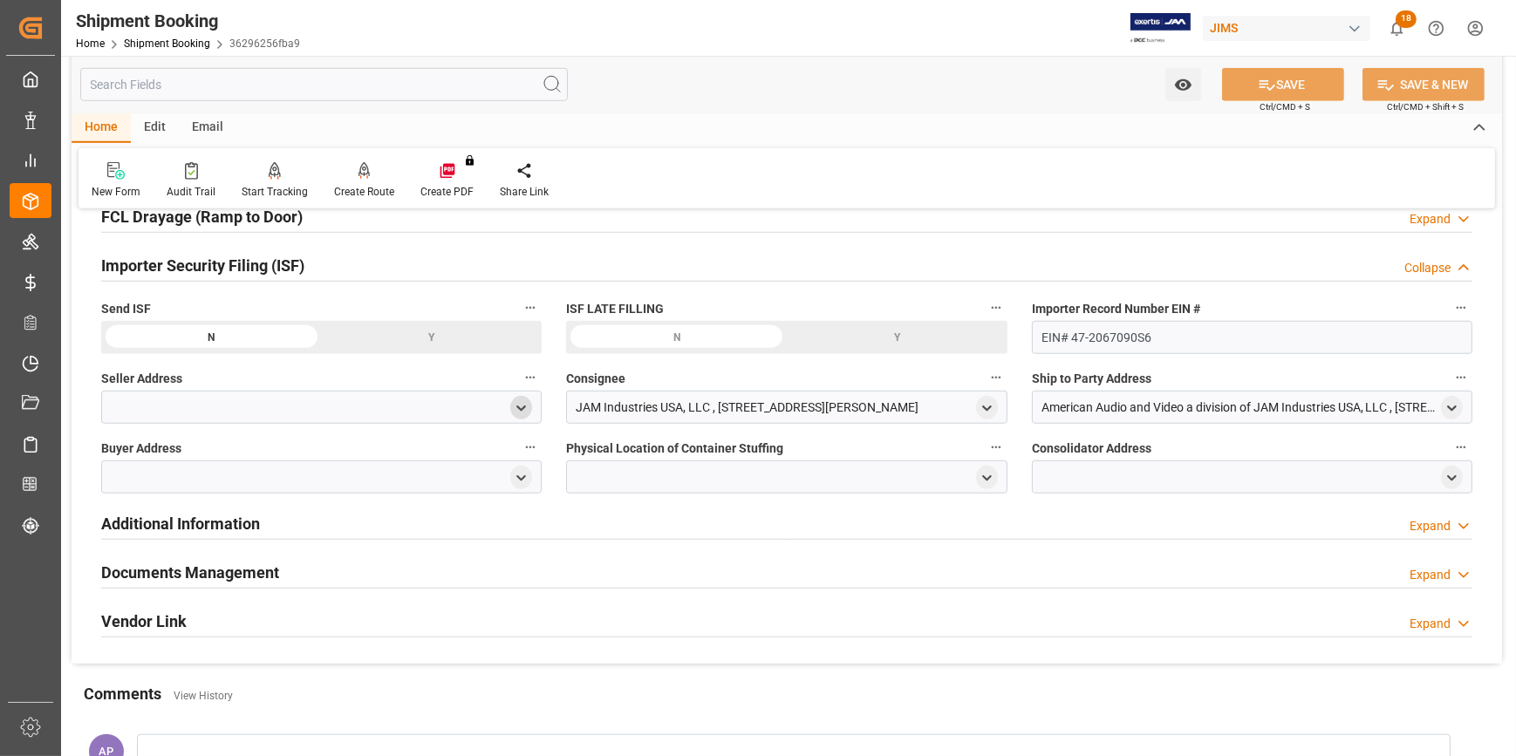
click at [519, 409] on icon "open menu" at bounding box center [521, 408] width 15 height 15
click at [295, 457] on input at bounding box center [295, 458] width 363 height 33
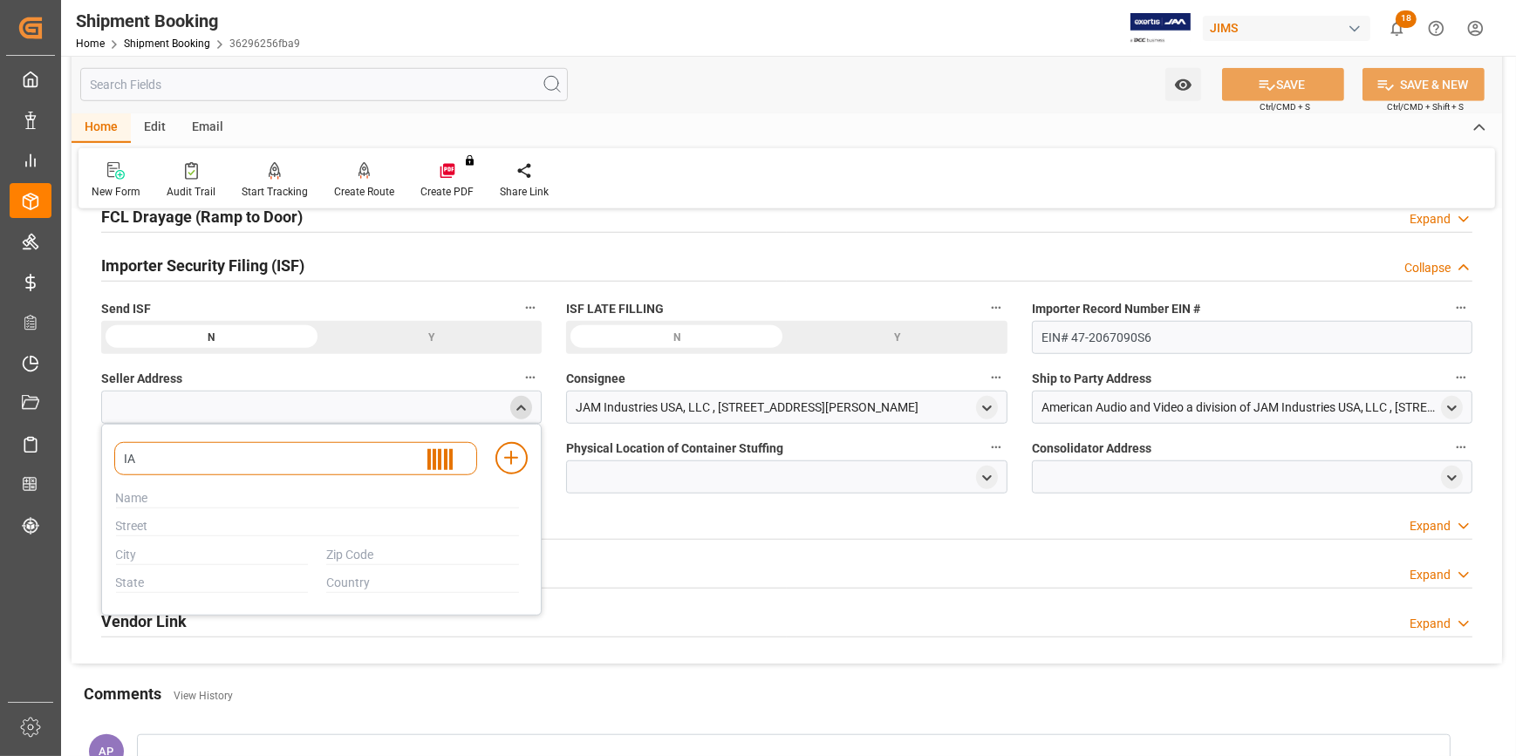
type input "IAG"
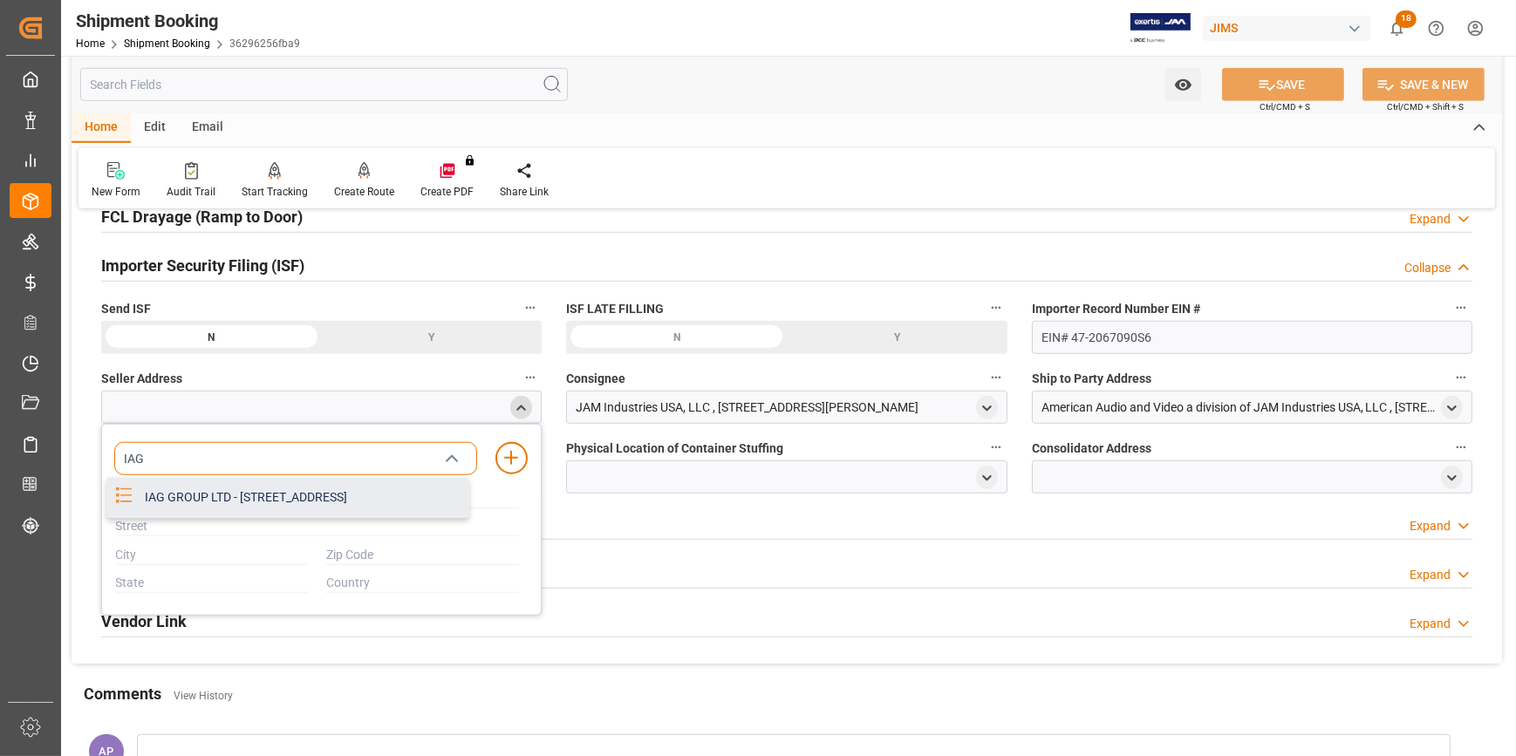
click at [299, 499] on div "IAG GROUP LTD - [STREET_ADDRESS]" at bounding box center [301, 497] width 334 height 39
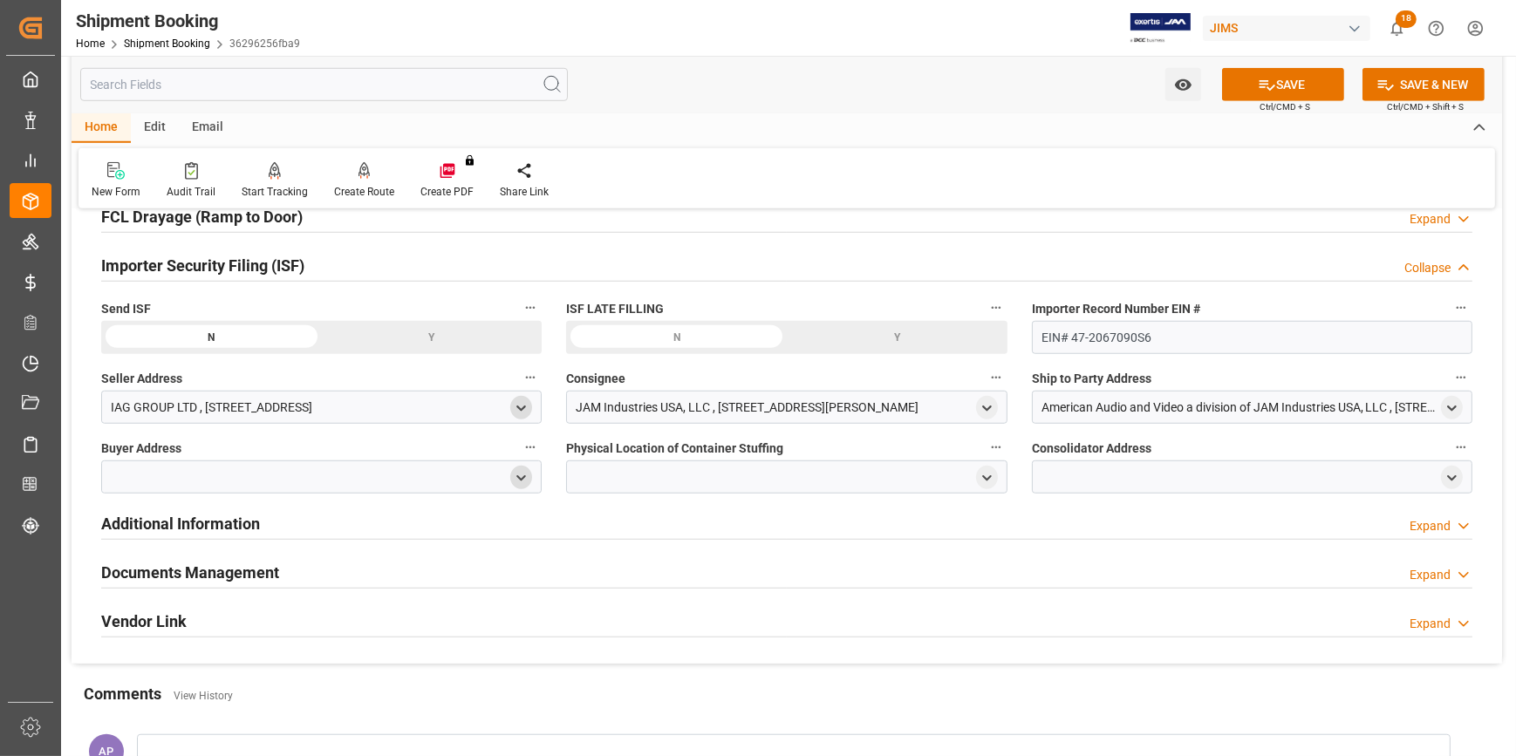
click at [525, 471] on icon "open menu" at bounding box center [521, 478] width 15 height 15
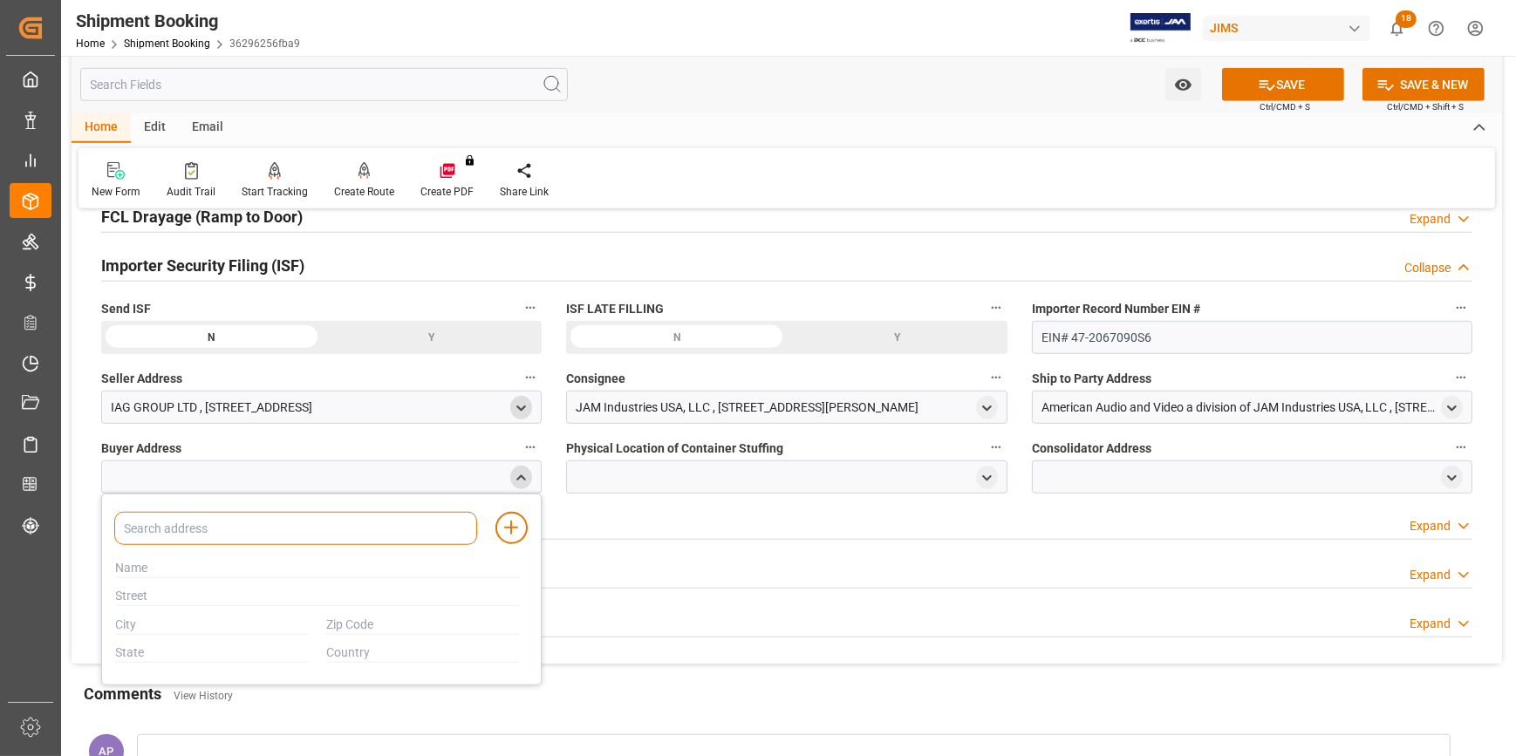
click at [350, 527] on input at bounding box center [295, 528] width 363 height 33
type input "JAM"
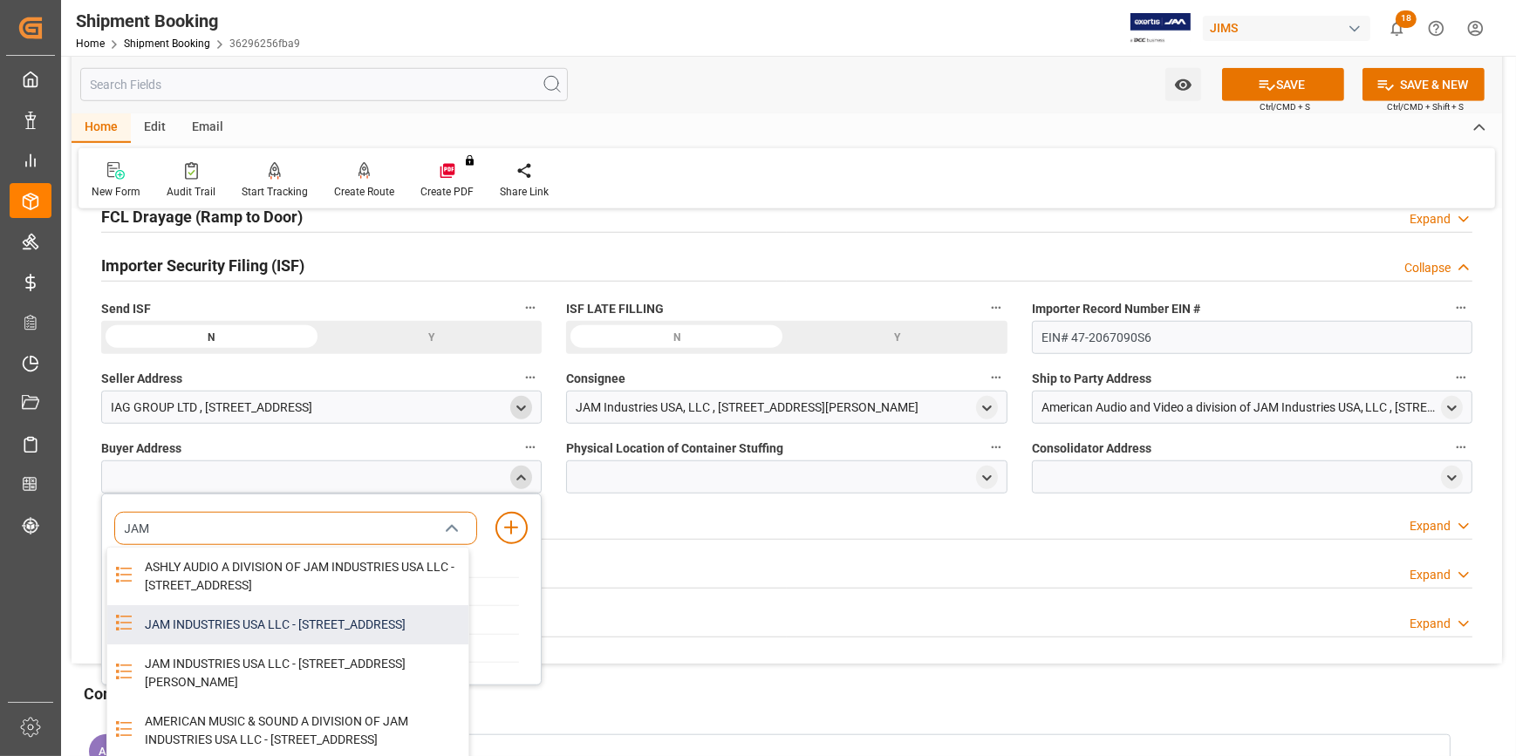
click at [323, 637] on div "JAM INDUSTRIES USA LLC - 154 WOODLAWN RD, BERLIN, CT, US, 06037" at bounding box center [301, 624] width 334 height 39
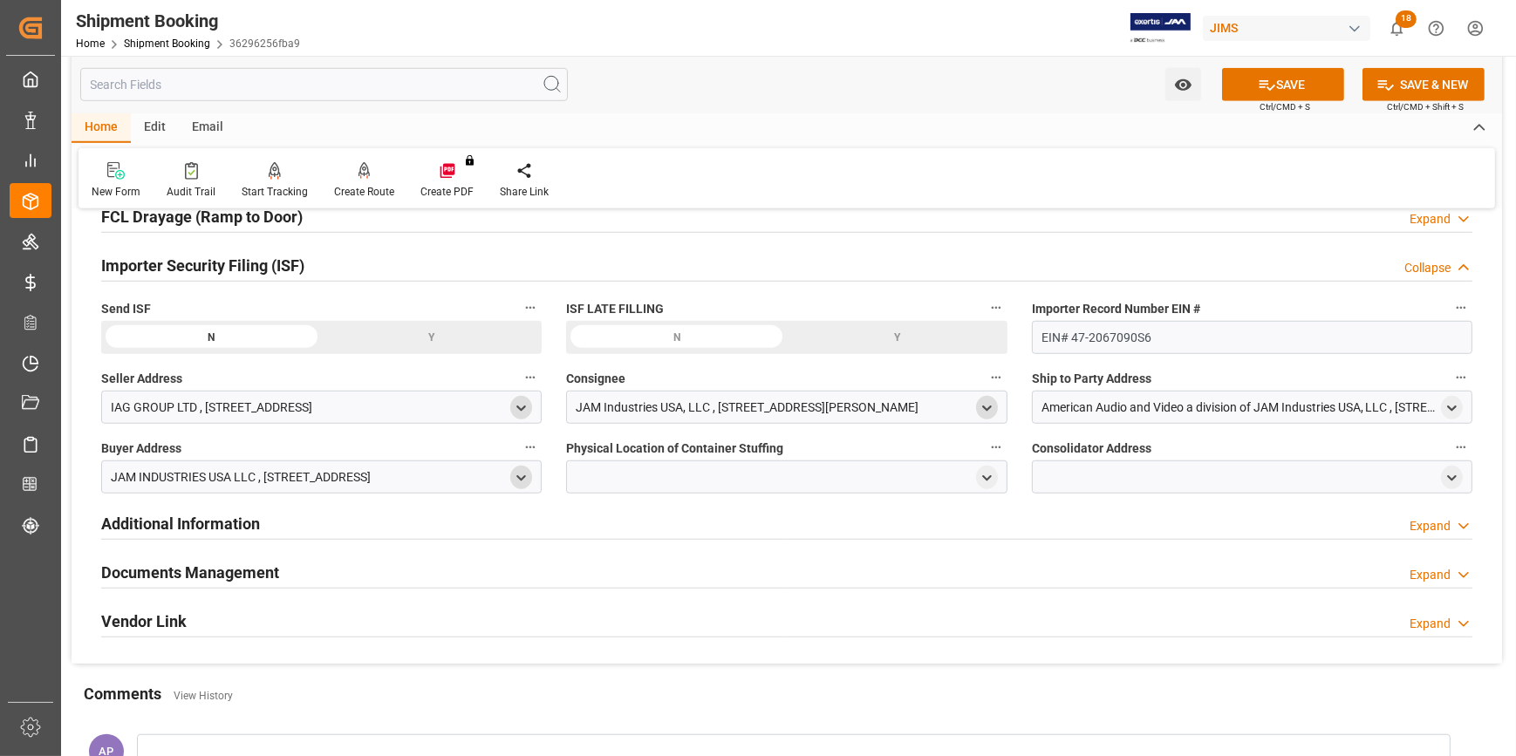
click at [985, 403] on icon "open menu" at bounding box center [986, 408] width 15 height 15
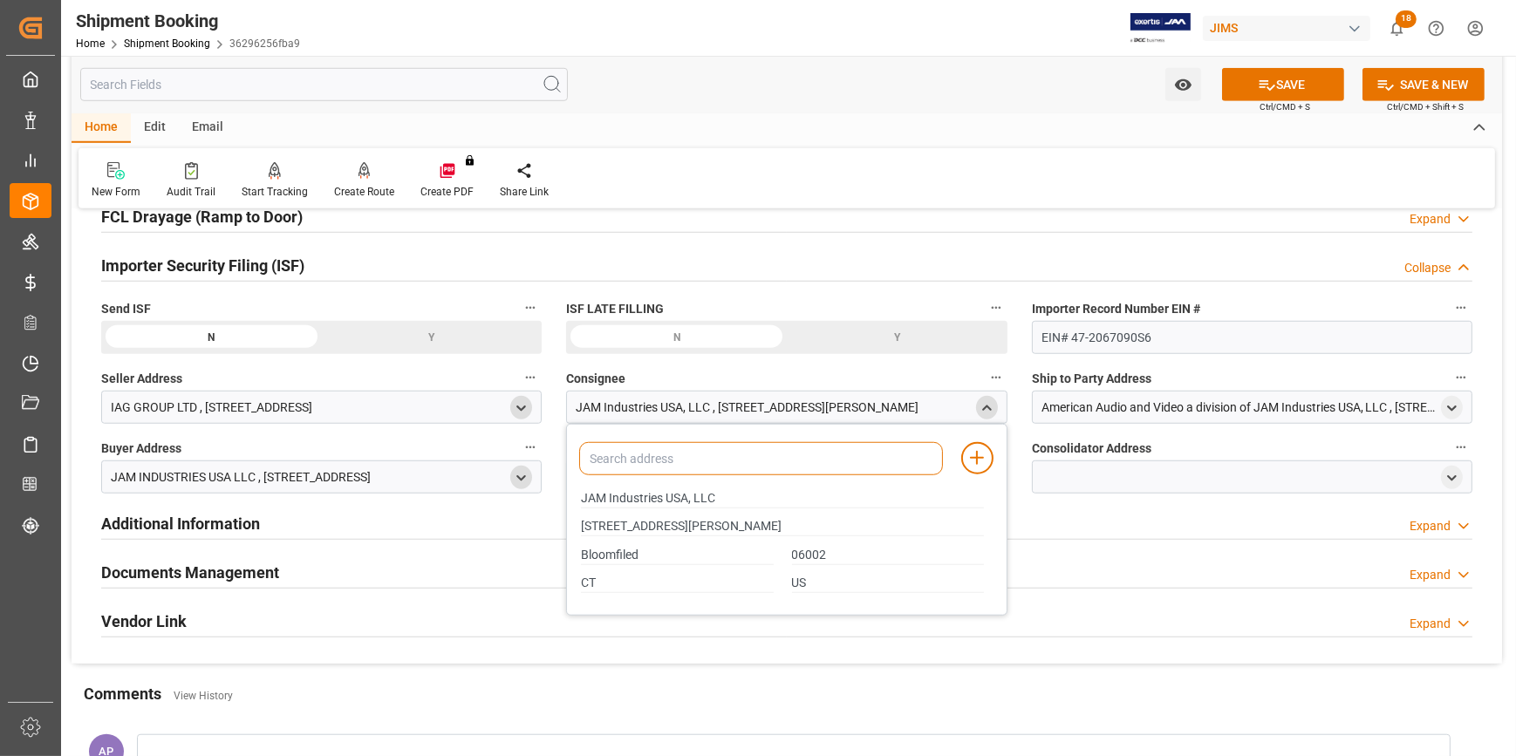
click at [761, 465] on input at bounding box center [760, 458] width 363 height 33
type input "JAM"
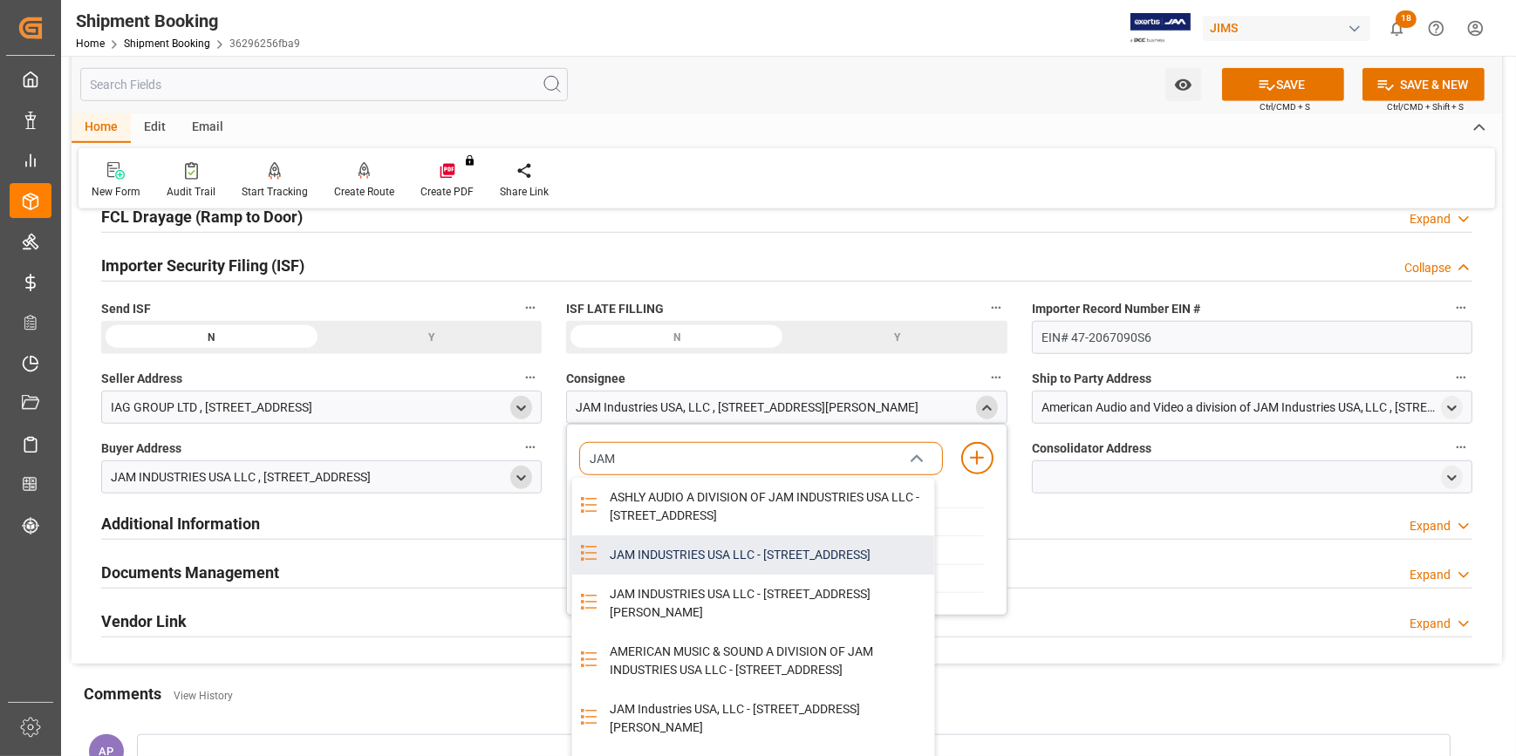
click at [741, 573] on div "JAM INDUSTRIES USA LLC - 154 WOODLAWN RD, BERLIN, CT, US, 06037" at bounding box center [766, 554] width 334 height 39
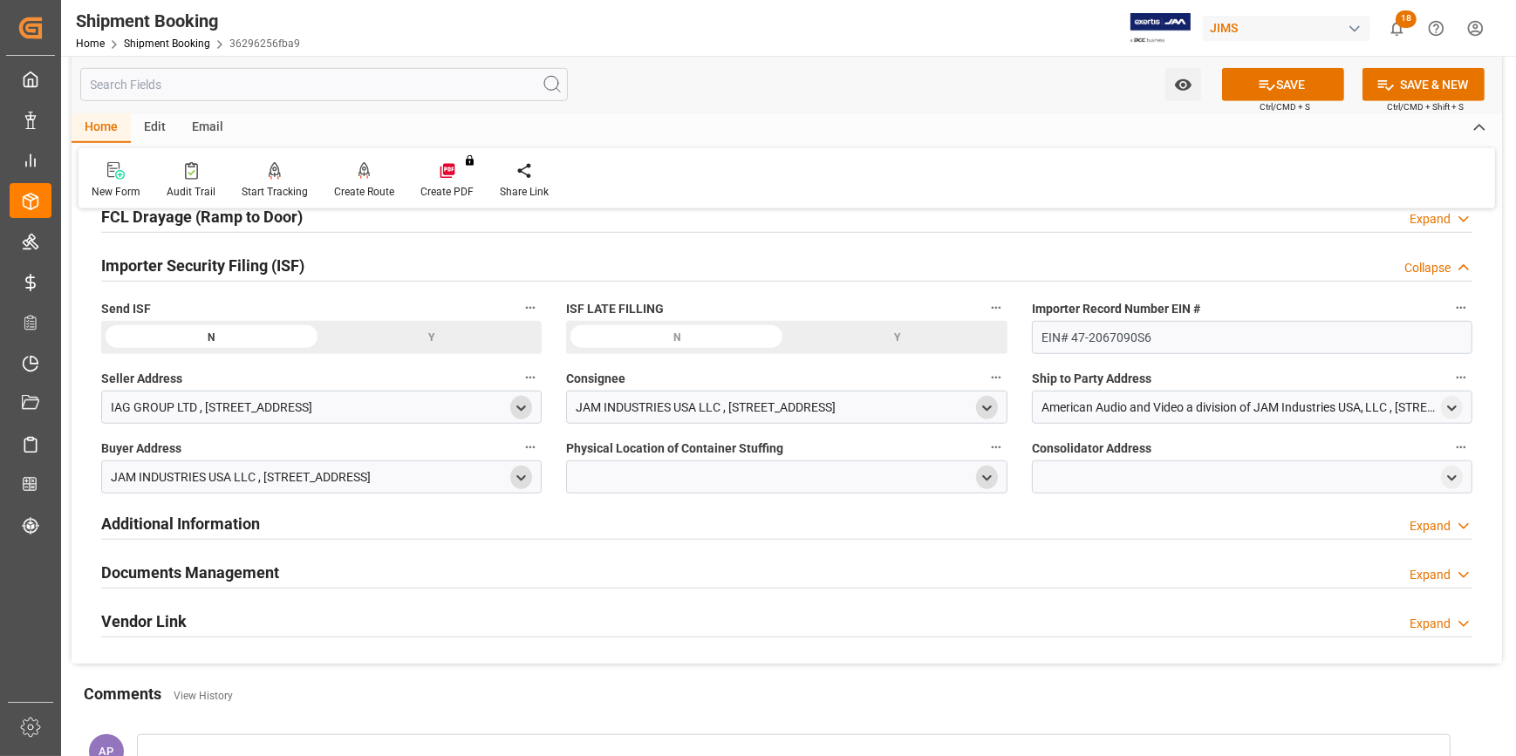
click at [984, 480] on icon "open menu" at bounding box center [986, 478] width 15 height 15
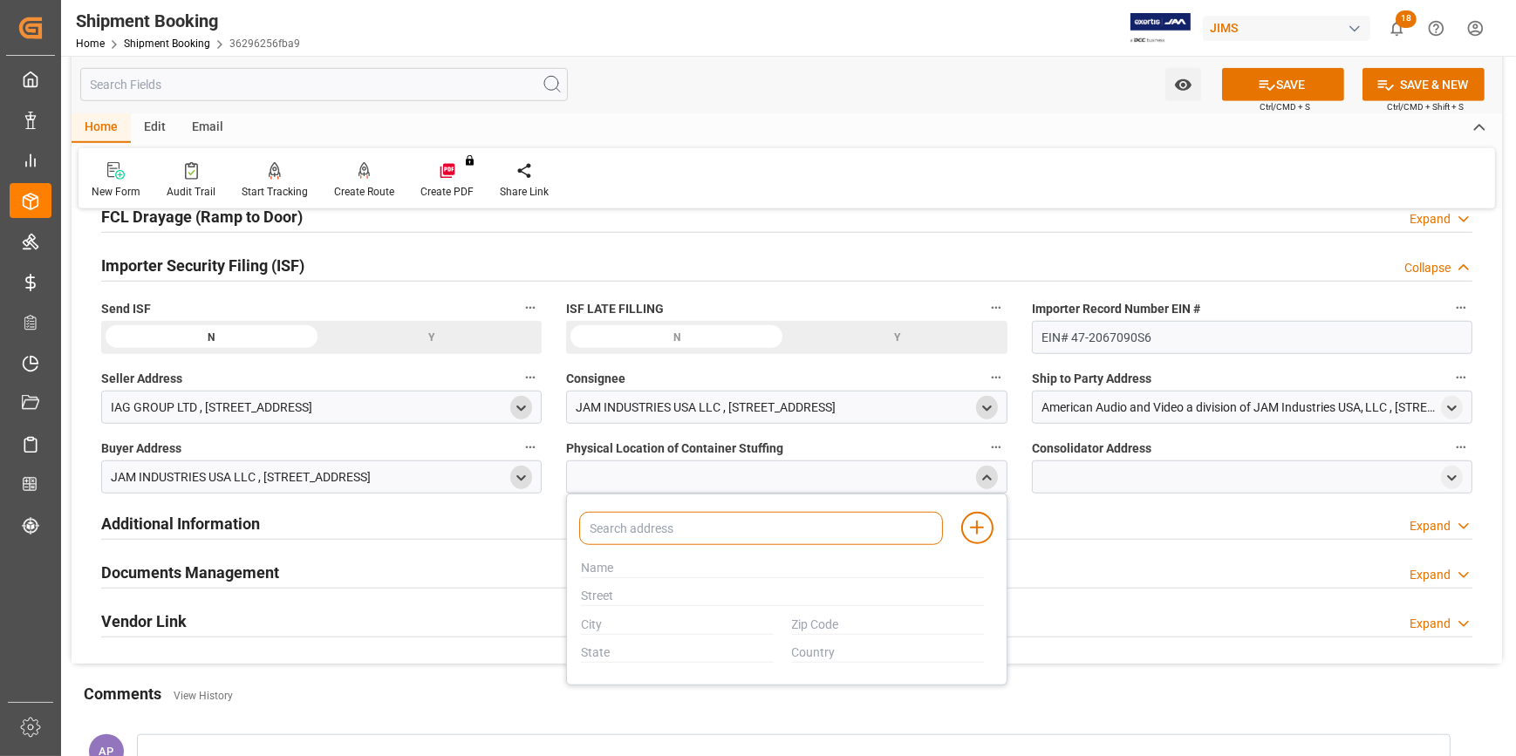
click at [757, 532] on input at bounding box center [760, 528] width 363 height 33
type input "IAG"
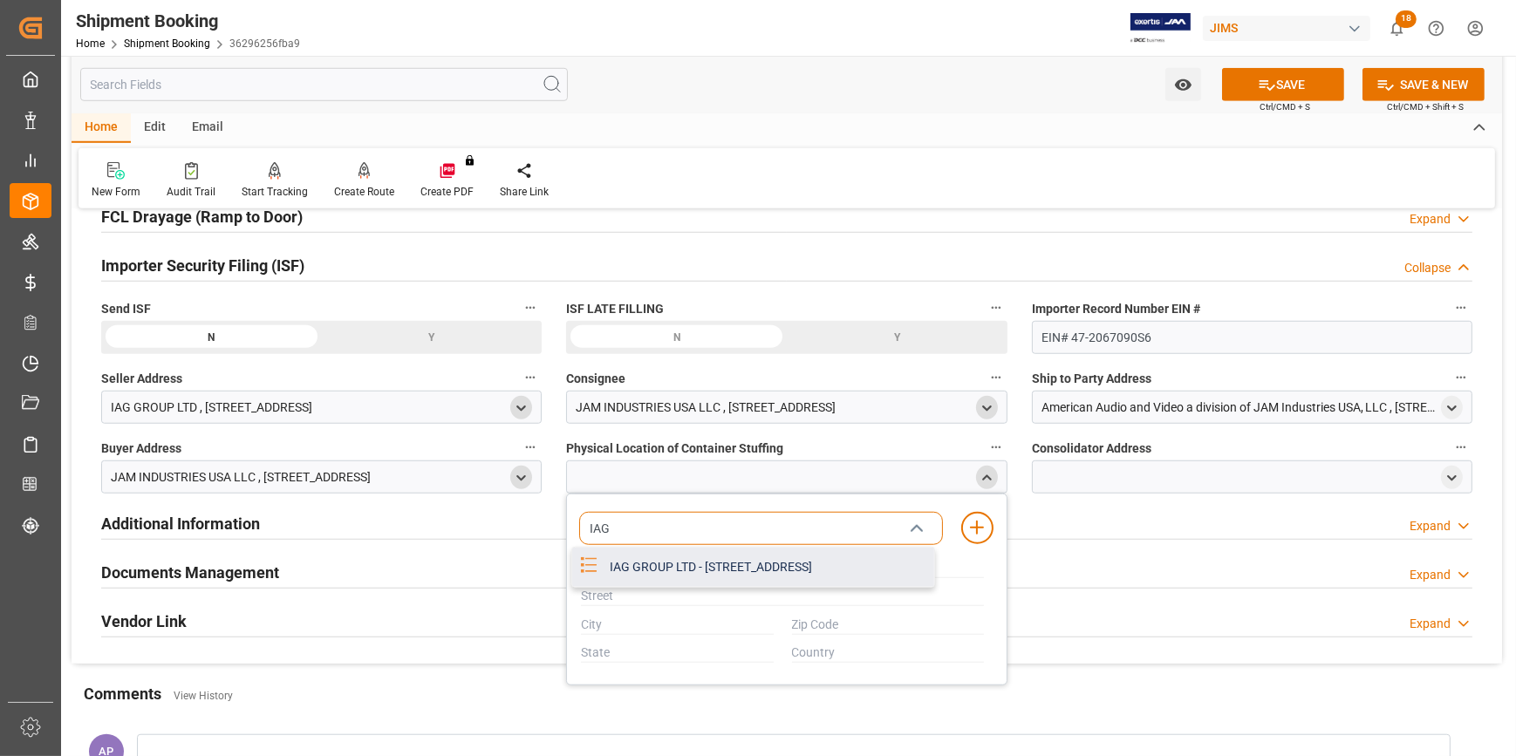
click at [762, 563] on div "IAG GROUP LTD - LEVEL 1 ELECTRONICS BUILDING SANECORE INDUSTRIAL PARK JIUWEI HA…" at bounding box center [766, 567] width 334 height 39
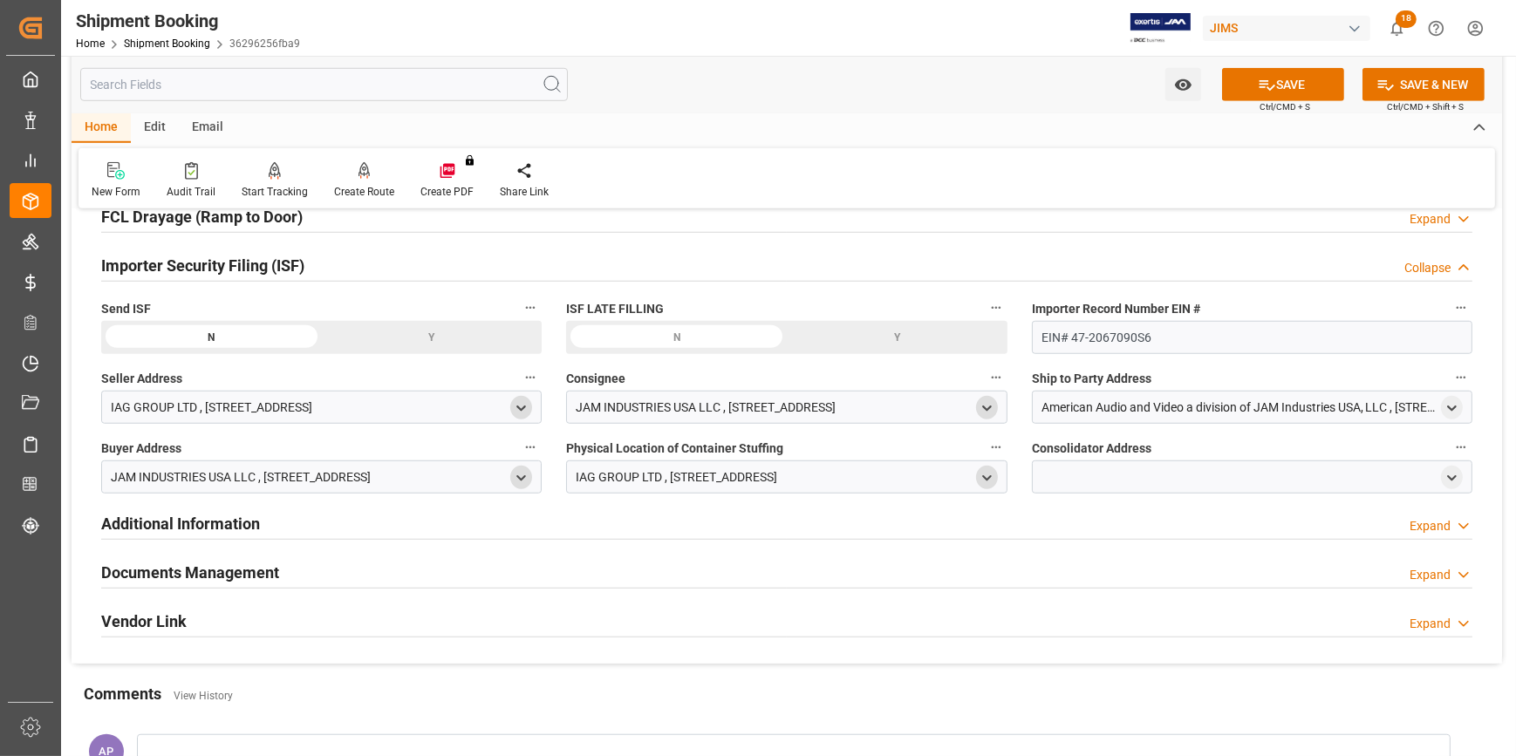
click at [985, 471] on icon "open menu" at bounding box center [986, 478] width 15 height 15
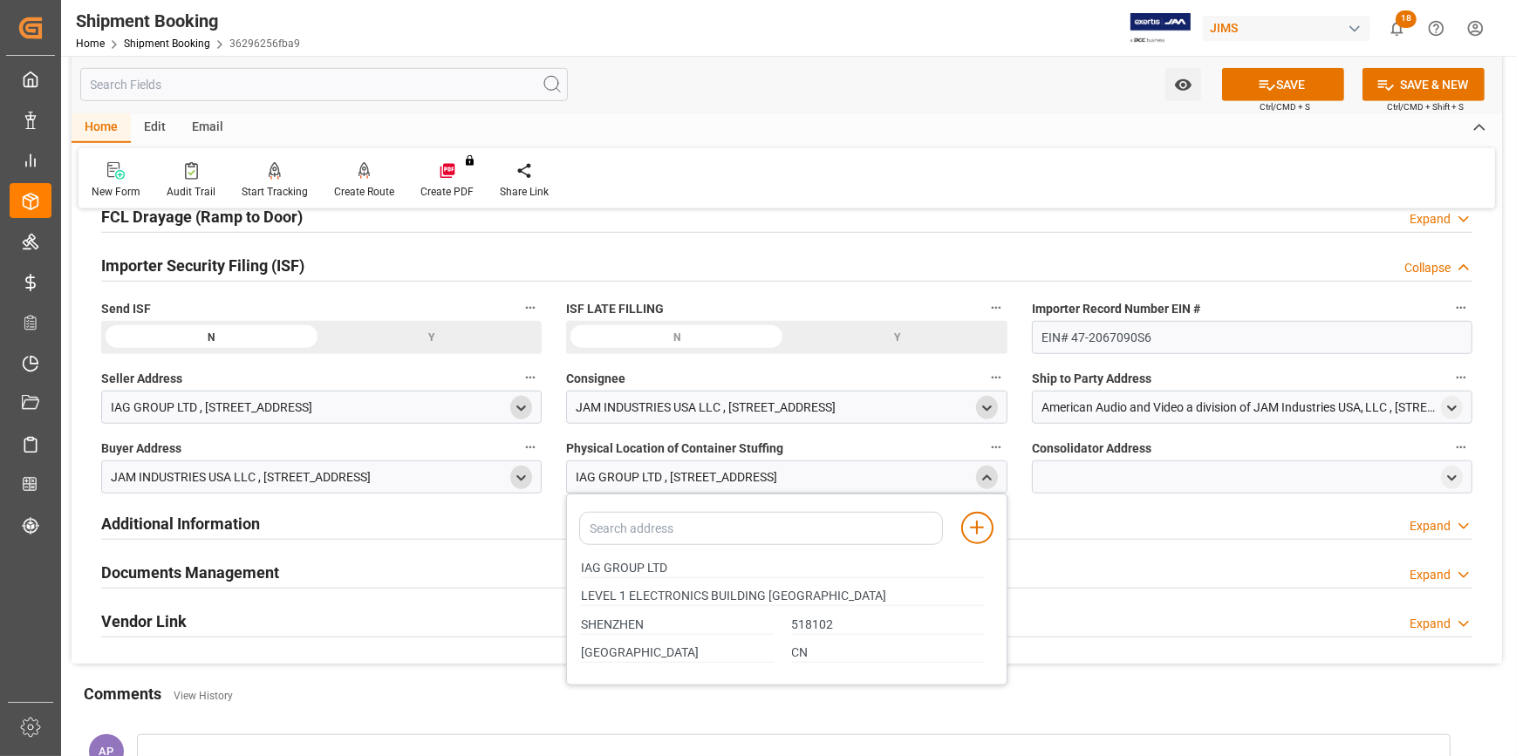
click at [521, 401] on icon "open menu" at bounding box center [521, 408] width 15 height 15
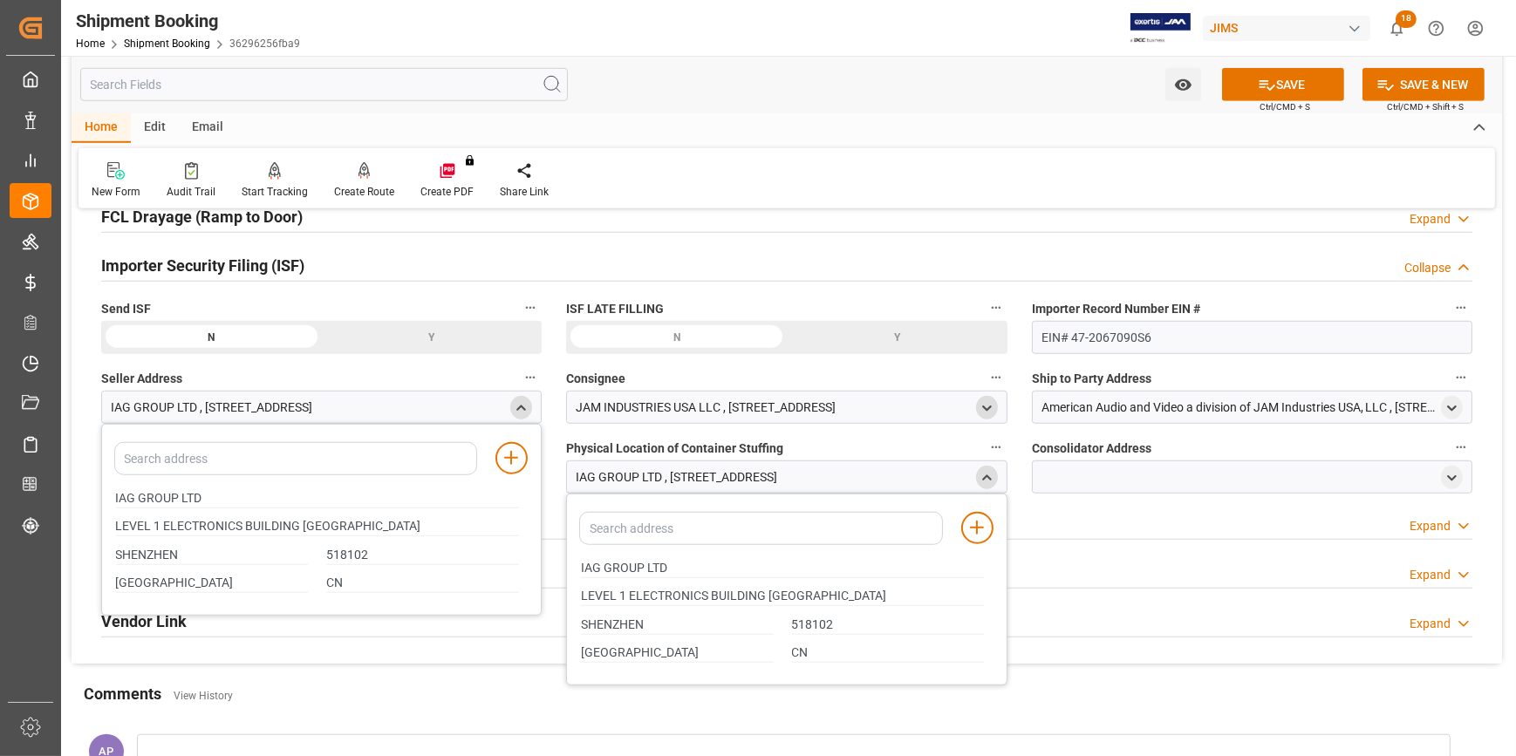
click at [522, 401] on icon "close menu" at bounding box center [521, 408] width 15 height 15
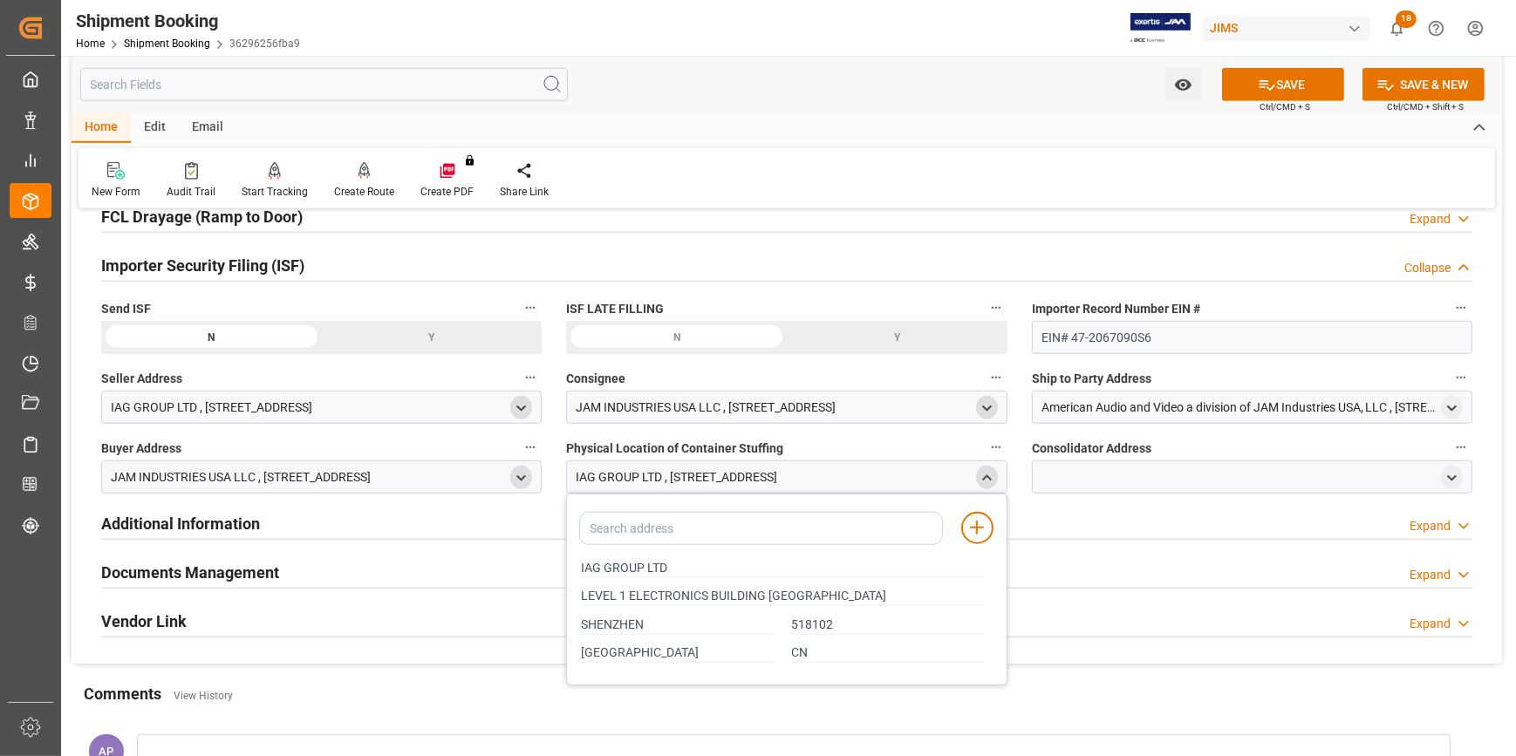
click at [984, 478] on icon "close menu" at bounding box center [986, 478] width 15 height 15
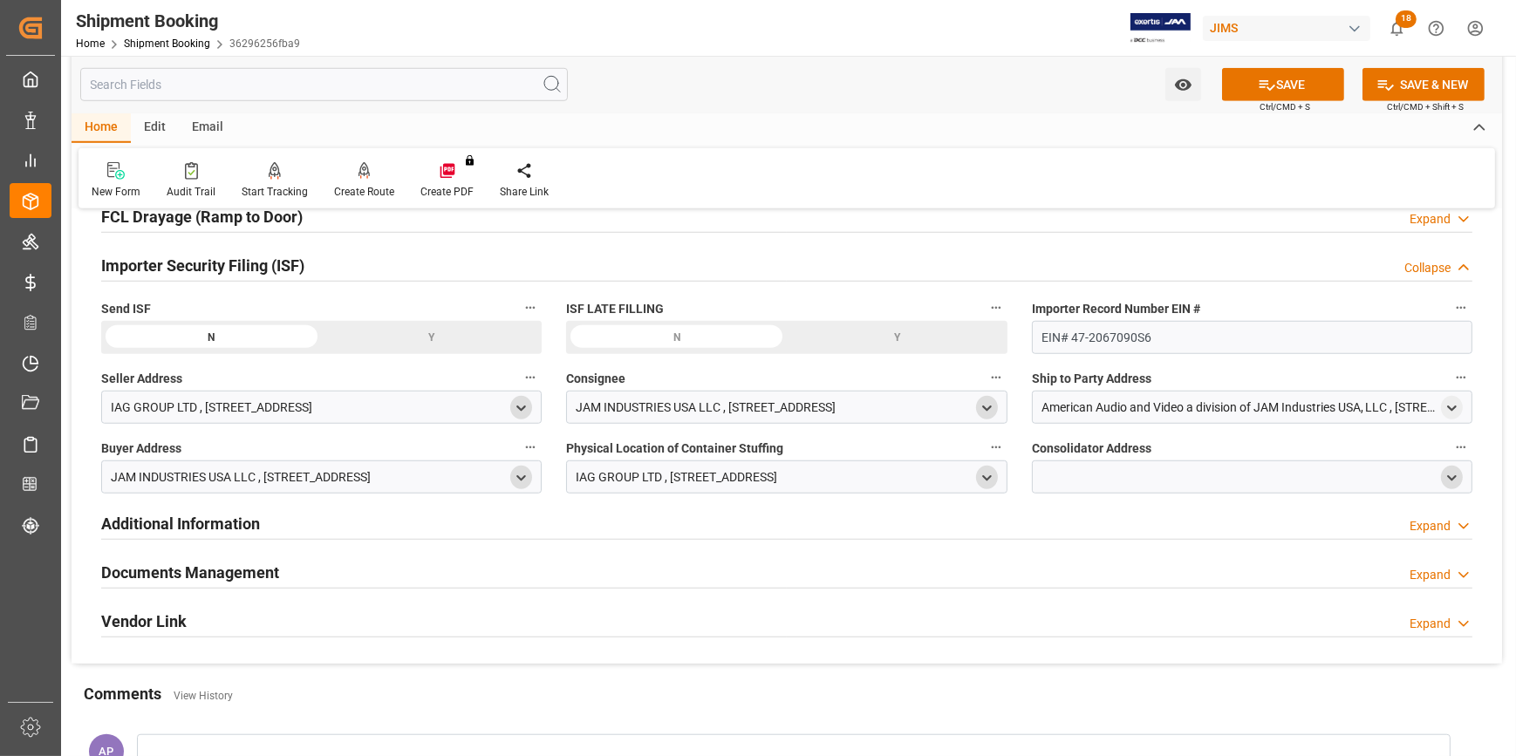
click at [1449, 471] on icon "open menu" at bounding box center [1451, 478] width 15 height 15
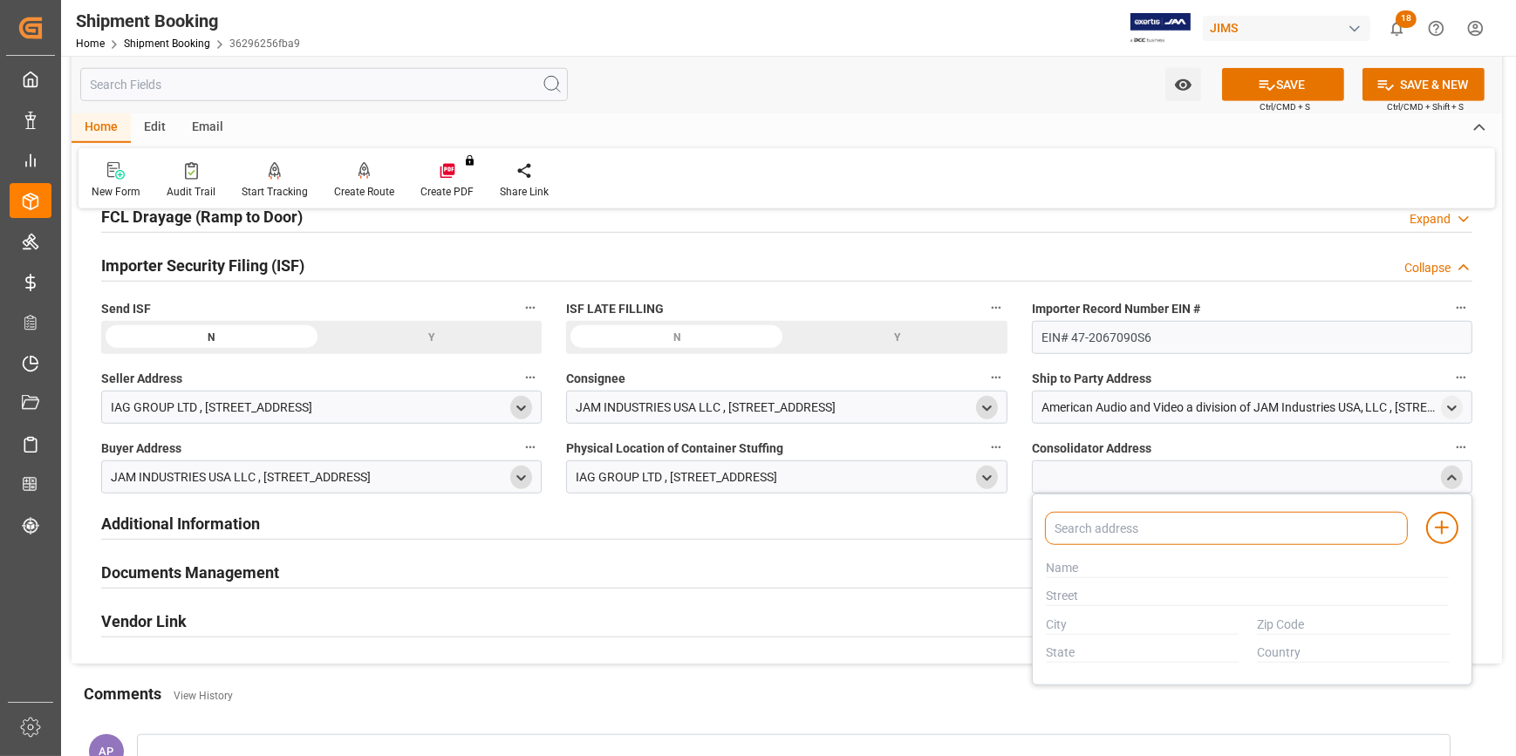
click at [1193, 520] on input at bounding box center [1226, 528] width 363 height 33
type input "IAG"
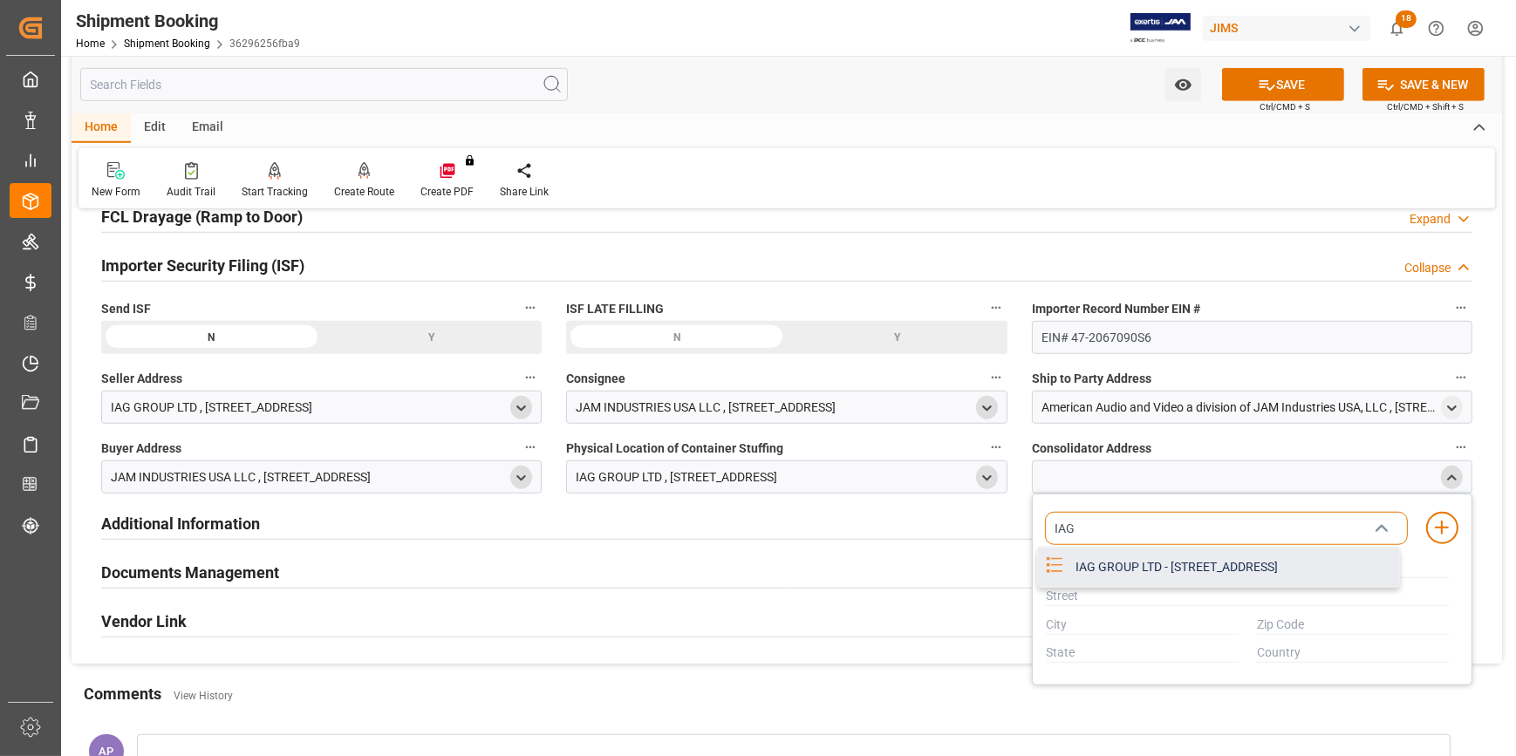
drag, startPoint x: 1196, startPoint y: 560, endPoint x: 1207, endPoint y: 556, distance: 11.9
click at [1197, 559] on div "IAG GROUP LTD - LEVEL 1 ELECTRONICS BUILDING SANECORE INDUSTRIAL PARK JIUWEI HA…" at bounding box center [1232, 567] width 334 height 39
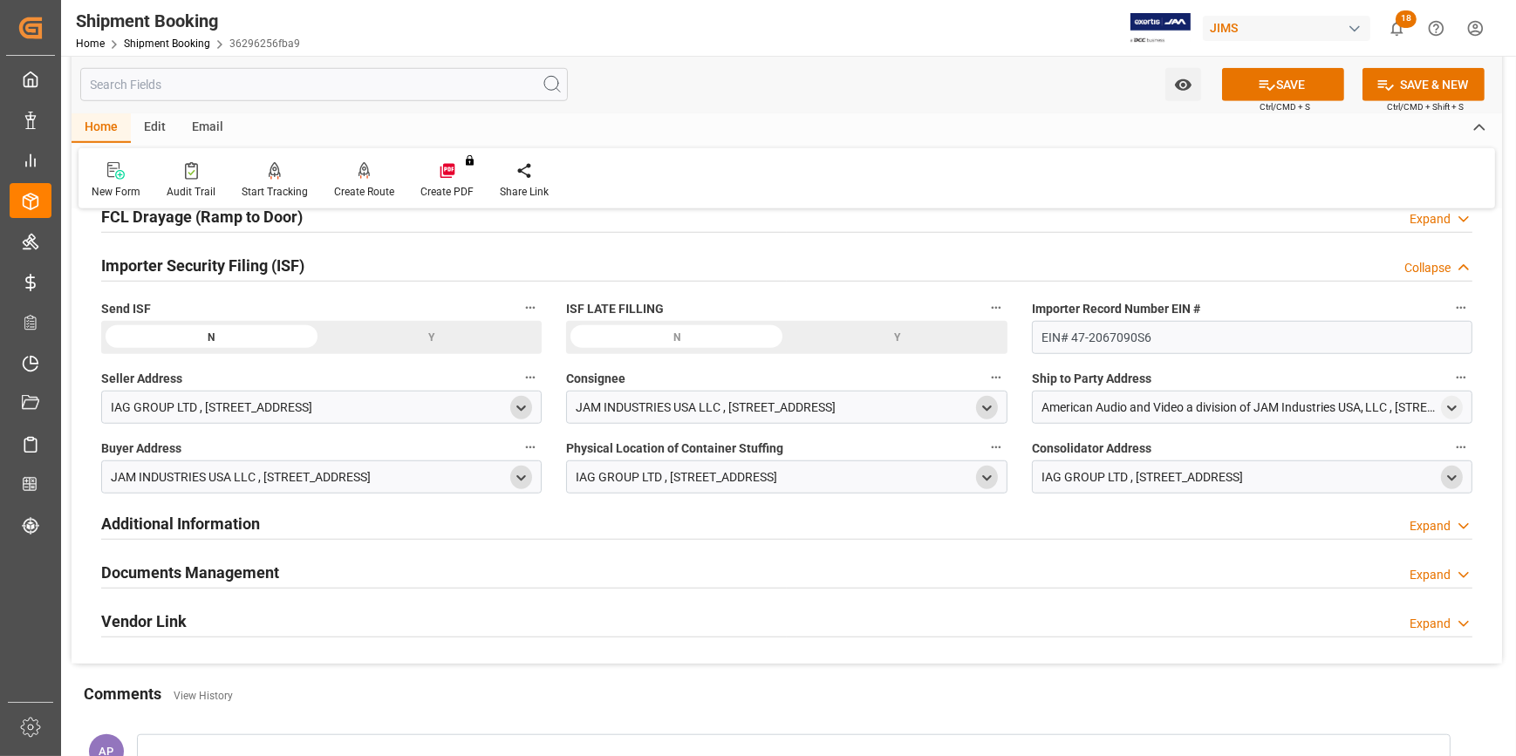
click at [1455, 475] on icon "open menu" at bounding box center [1451, 478] width 15 height 15
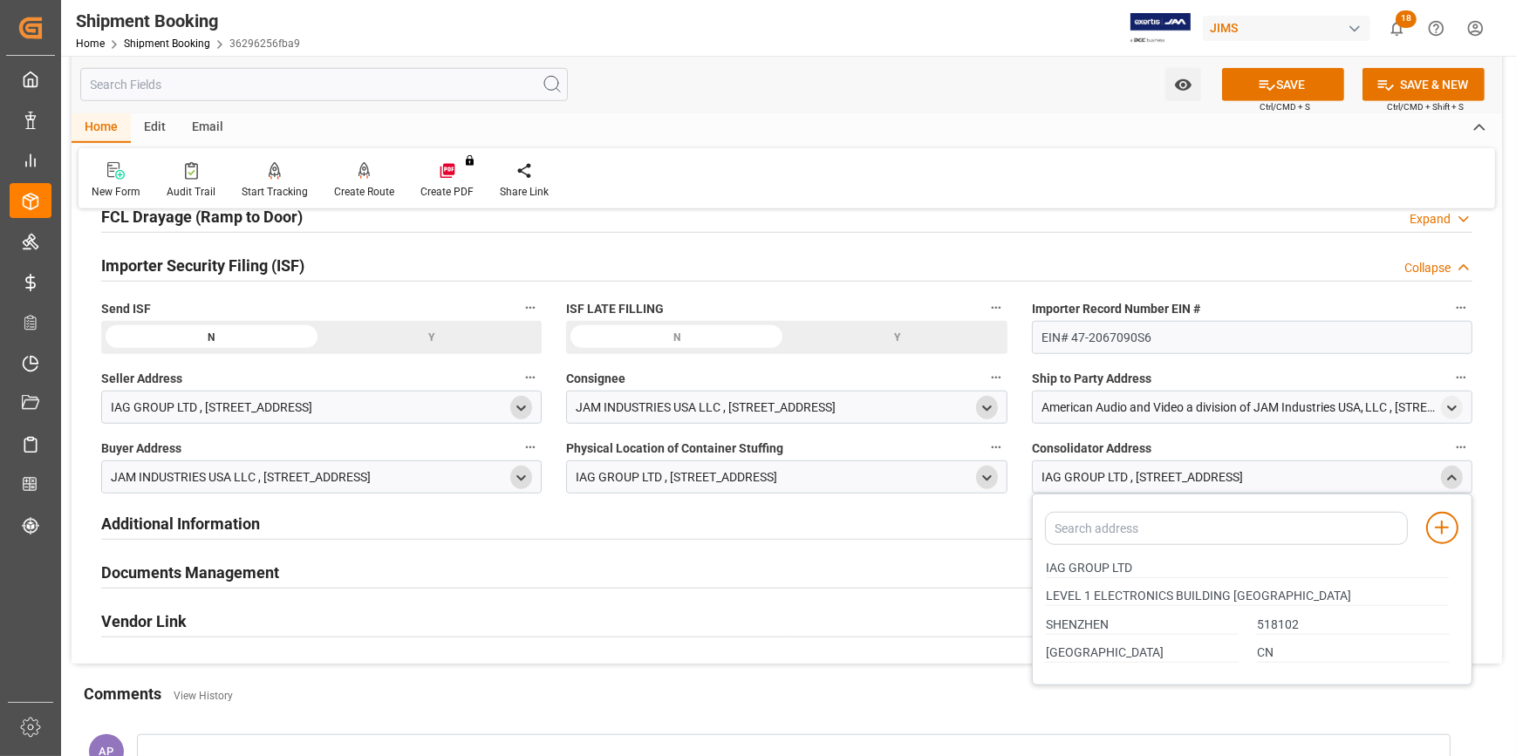
click at [1455, 474] on icon "close menu" at bounding box center [1451, 478] width 15 height 15
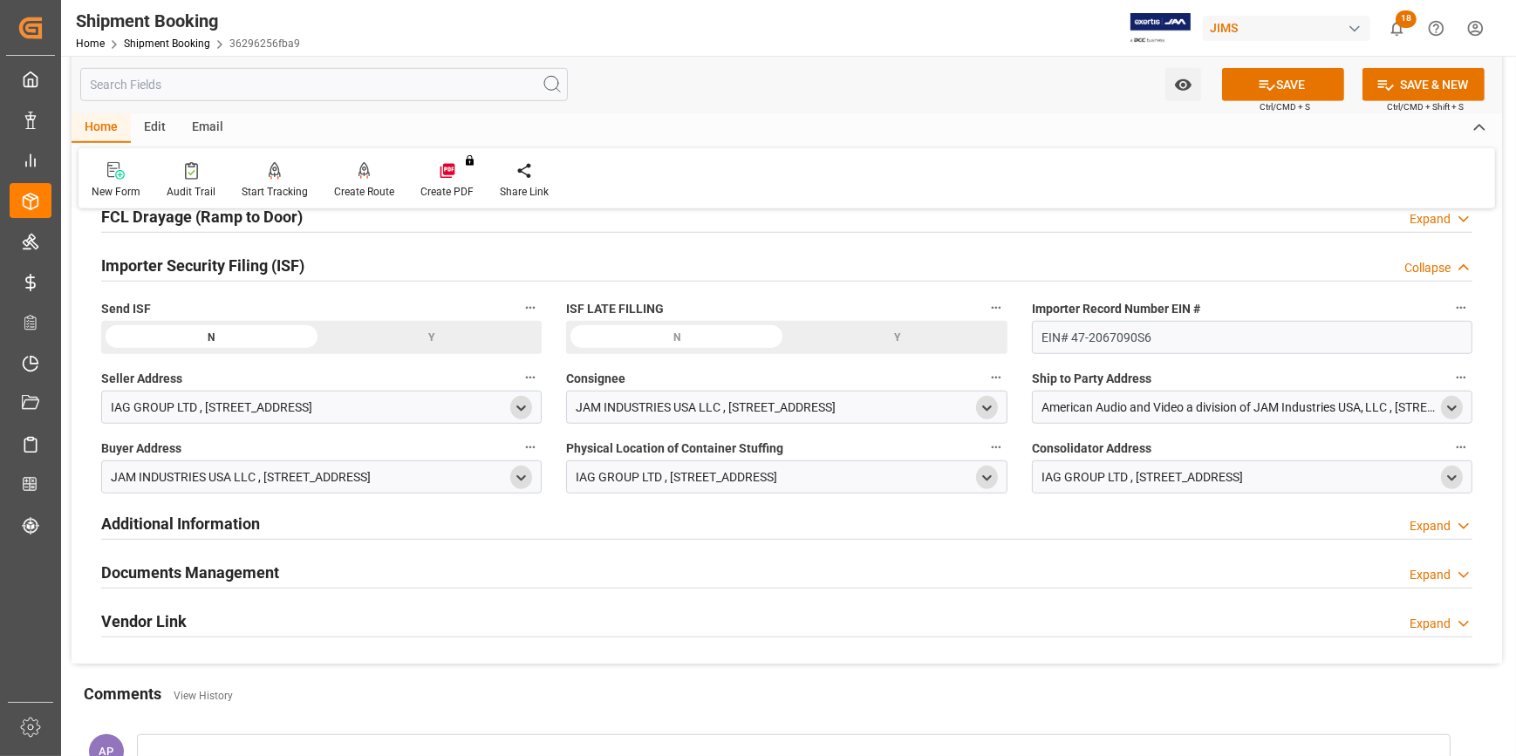
click at [1450, 401] on icon "open menu" at bounding box center [1451, 408] width 15 height 15
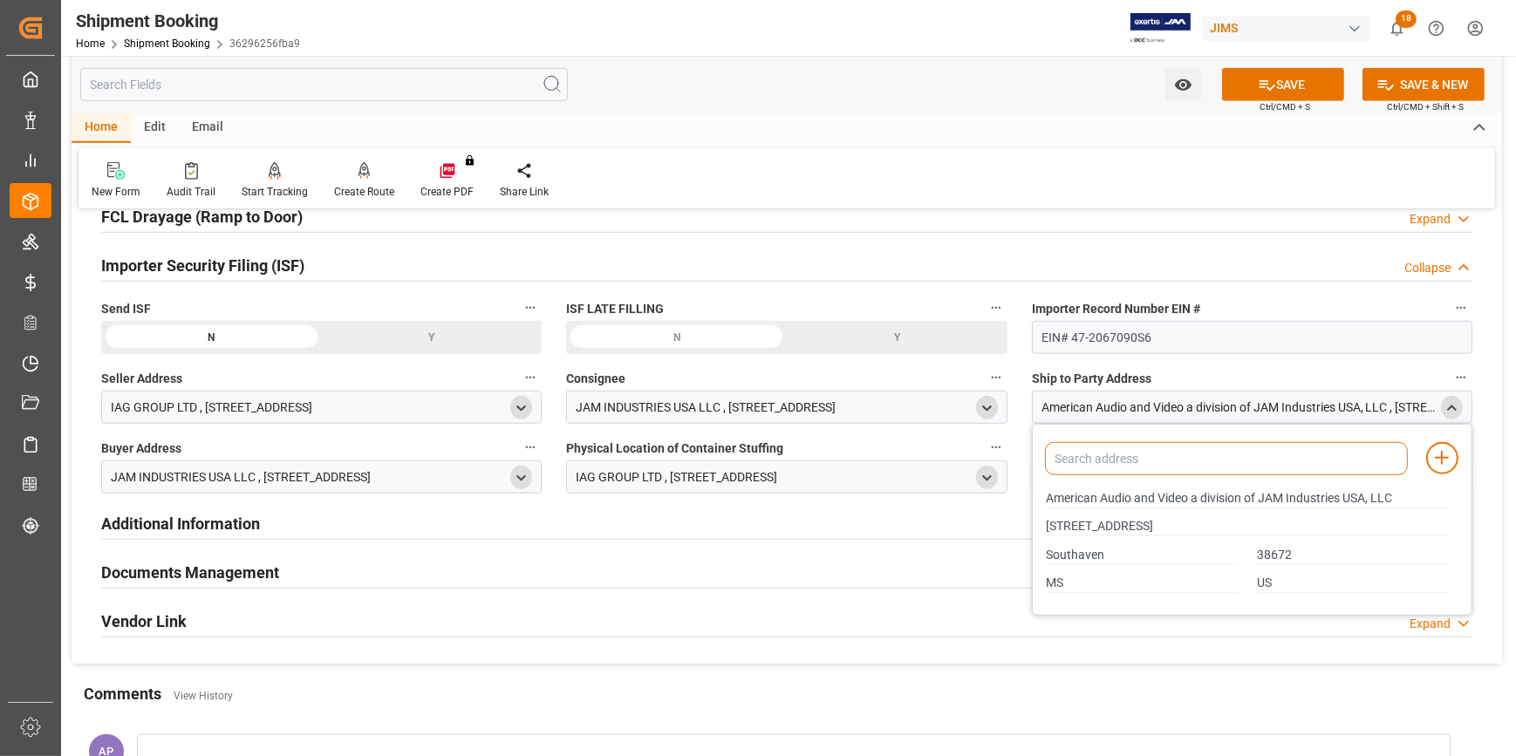
click at [1248, 461] on input at bounding box center [1226, 458] width 363 height 33
type input "AMERICAN"
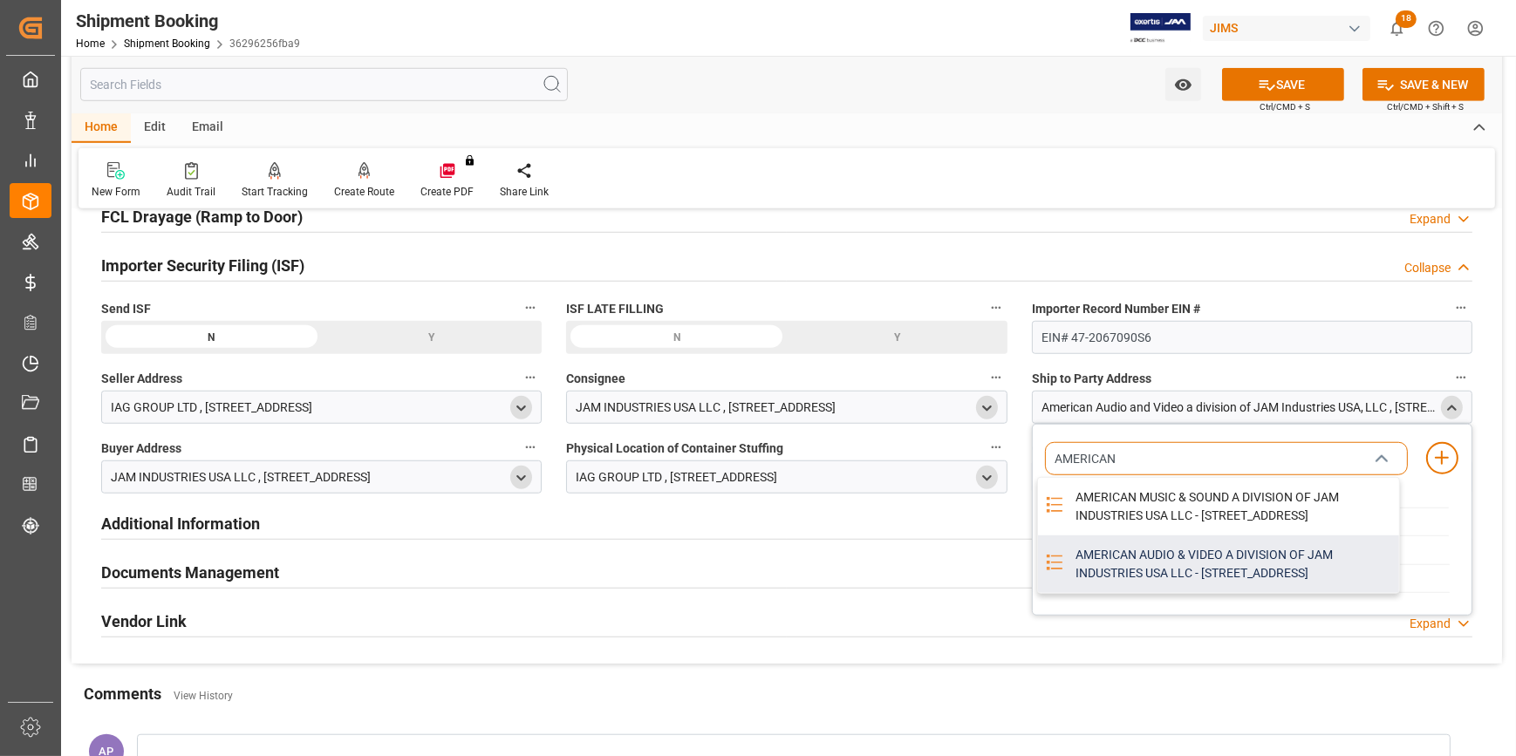
click at [1218, 575] on div "AMERICAN AUDIO & VIDEO A DIVISION OF JAM INDUSTRIES USA LLC - 4325 EXECUTIVE DR…" at bounding box center [1232, 564] width 334 height 58
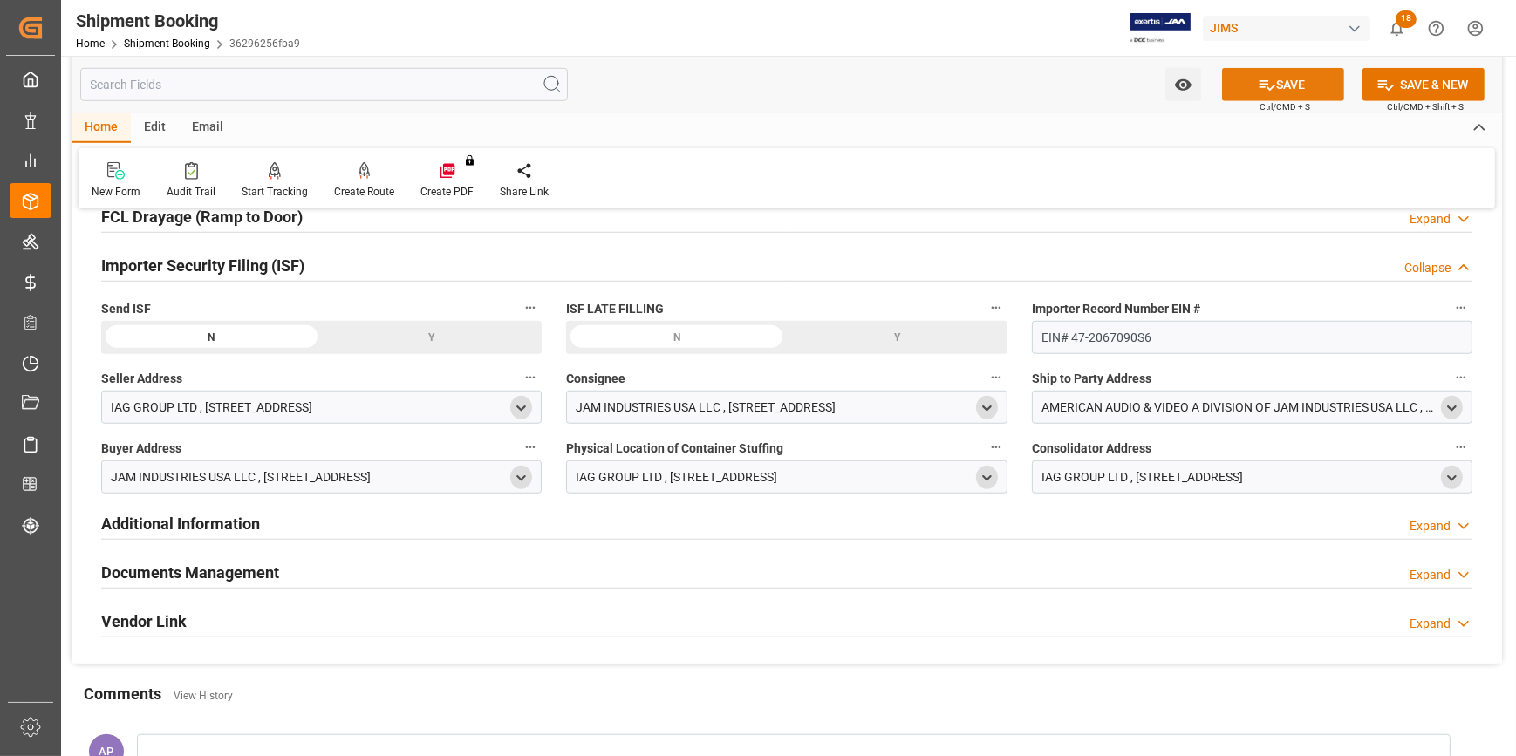
click at [1278, 88] on button "SAVE" at bounding box center [1283, 84] width 122 height 33
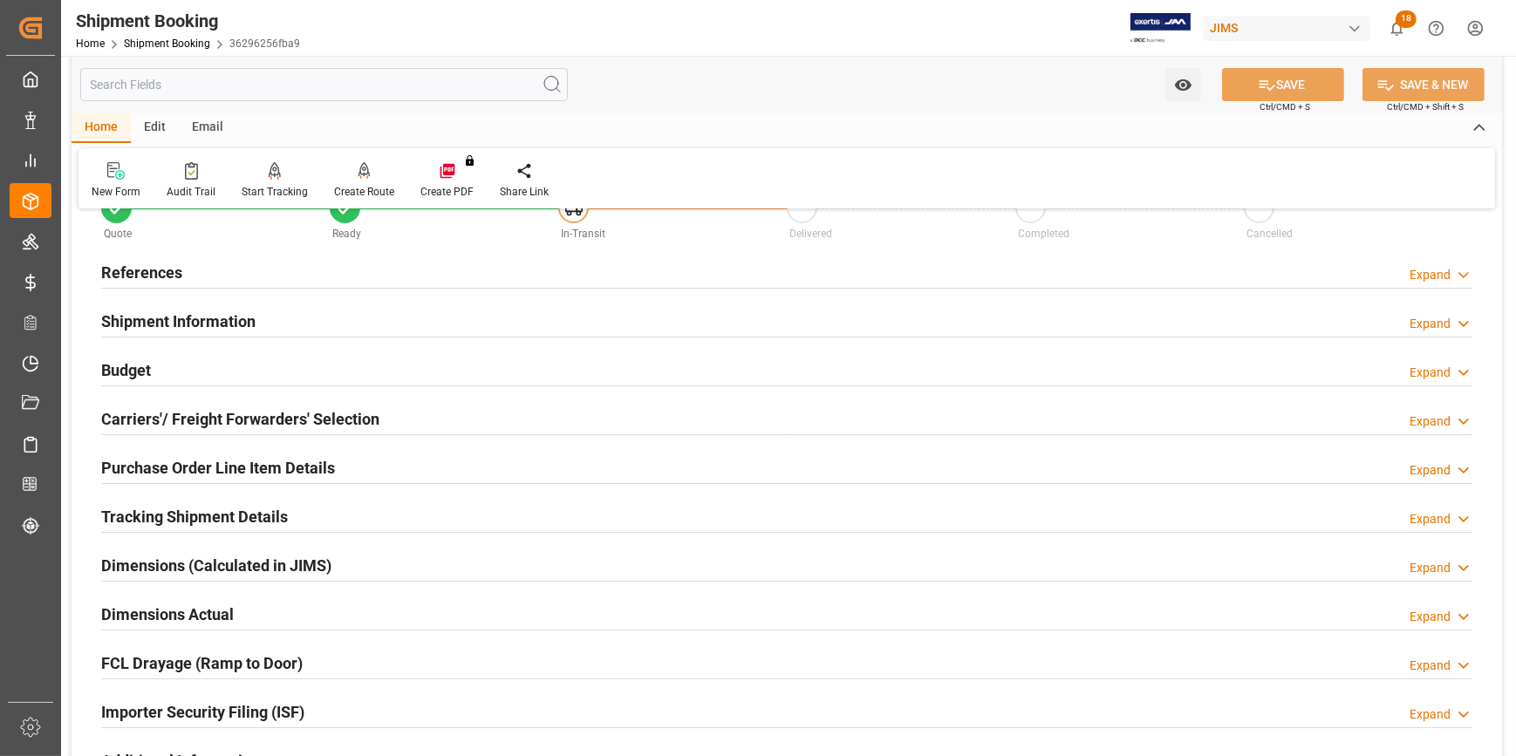
scroll to position [0, 0]
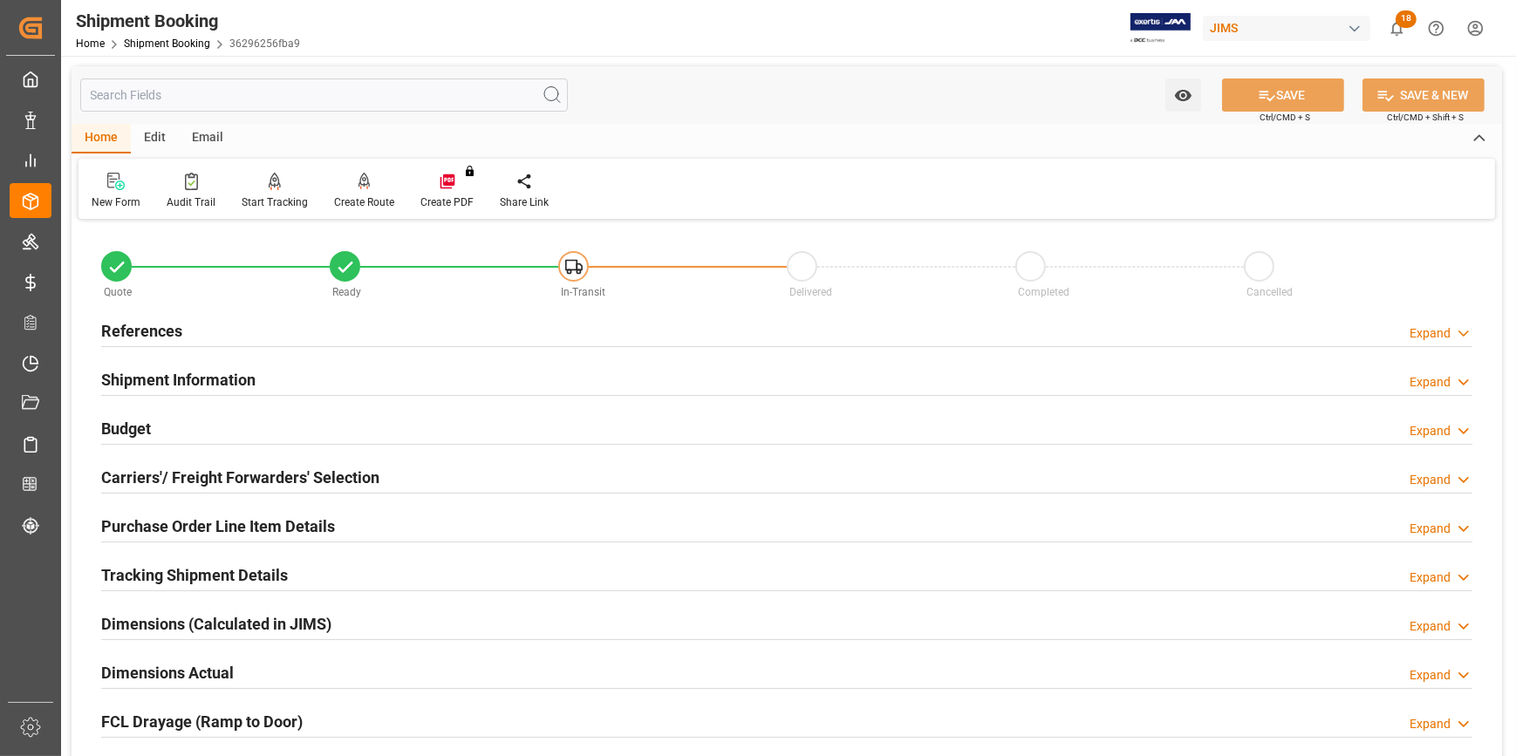
click at [296, 314] on div "References Expand" at bounding box center [786, 329] width 1371 height 33
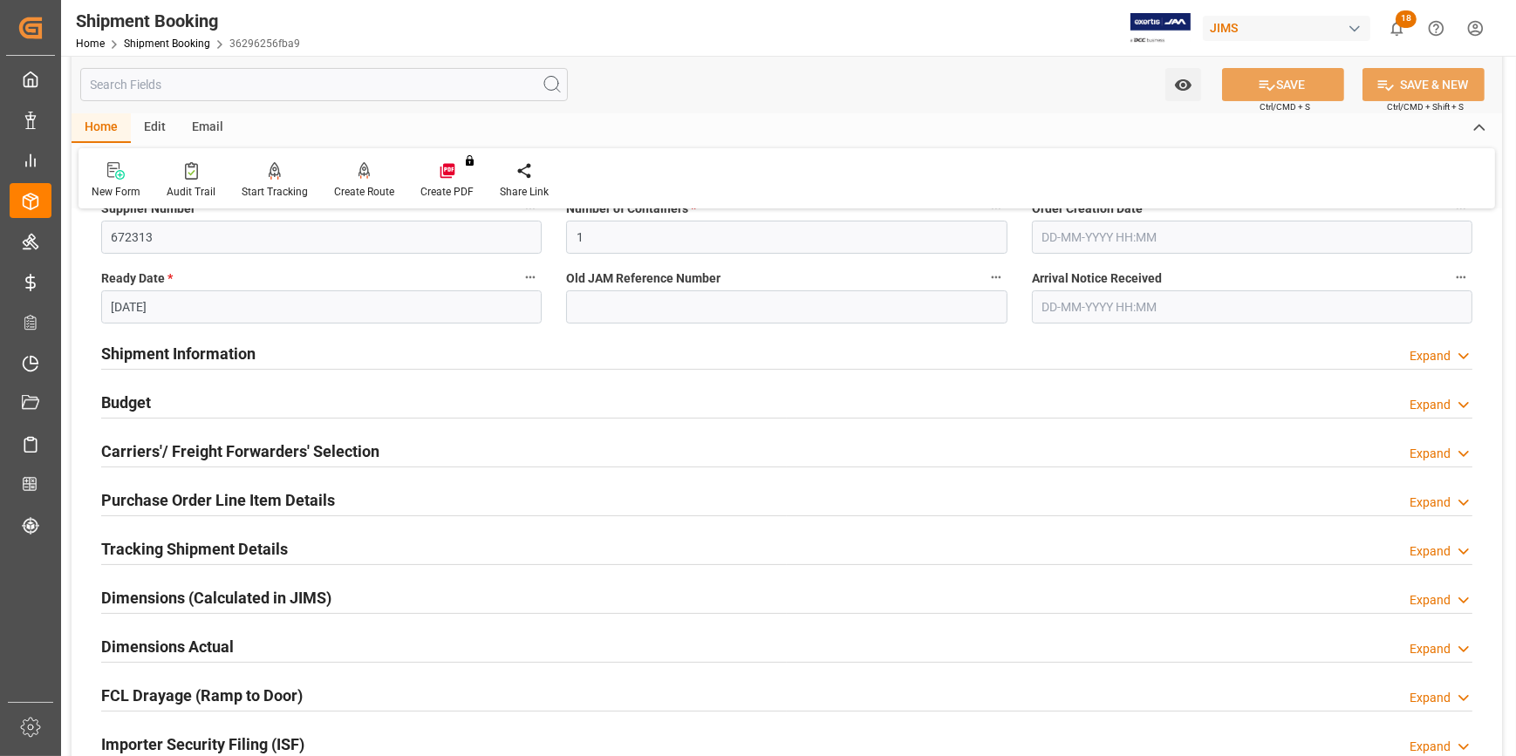
scroll to position [396, 0]
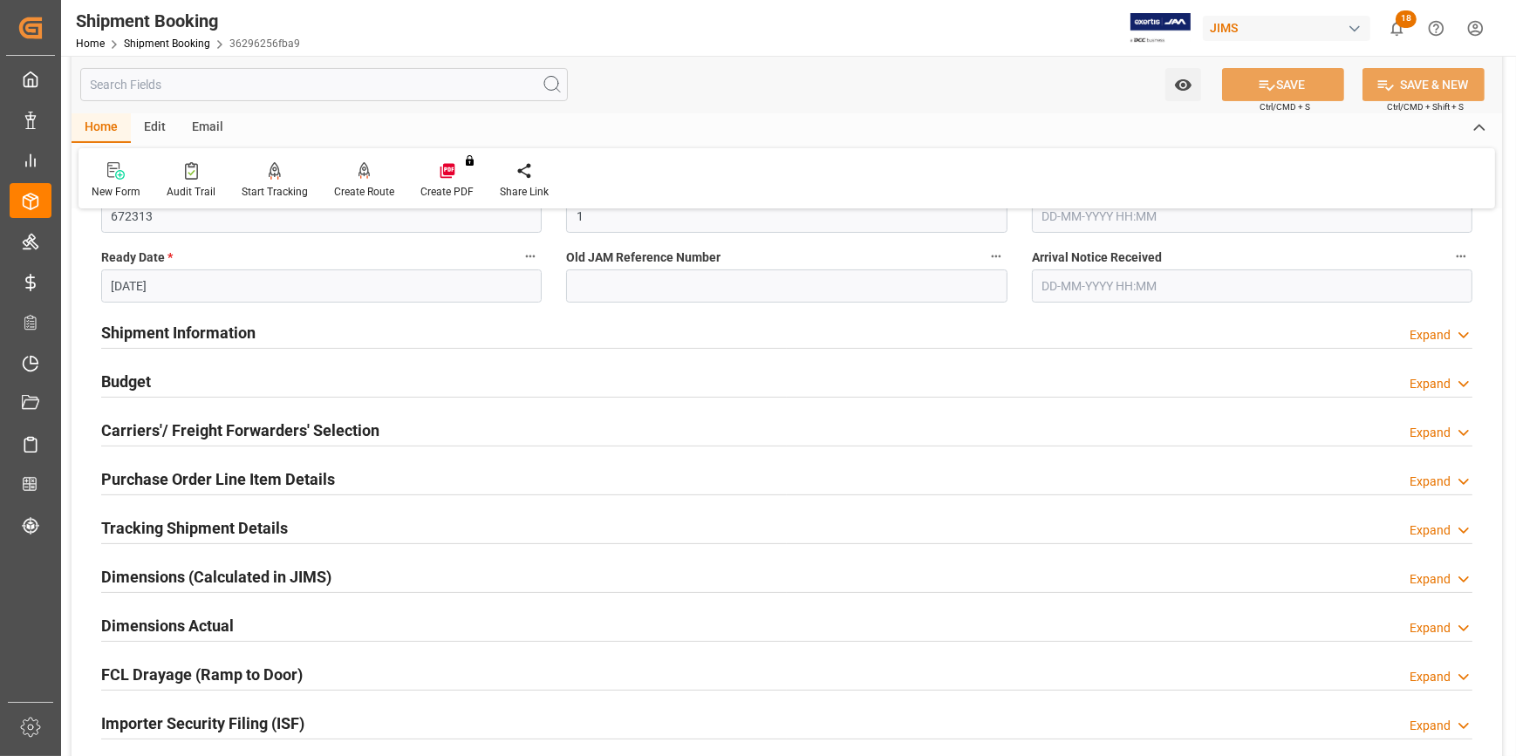
click at [335, 335] on div "Shipment Information Expand" at bounding box center [786, 331] width 1371 height 33
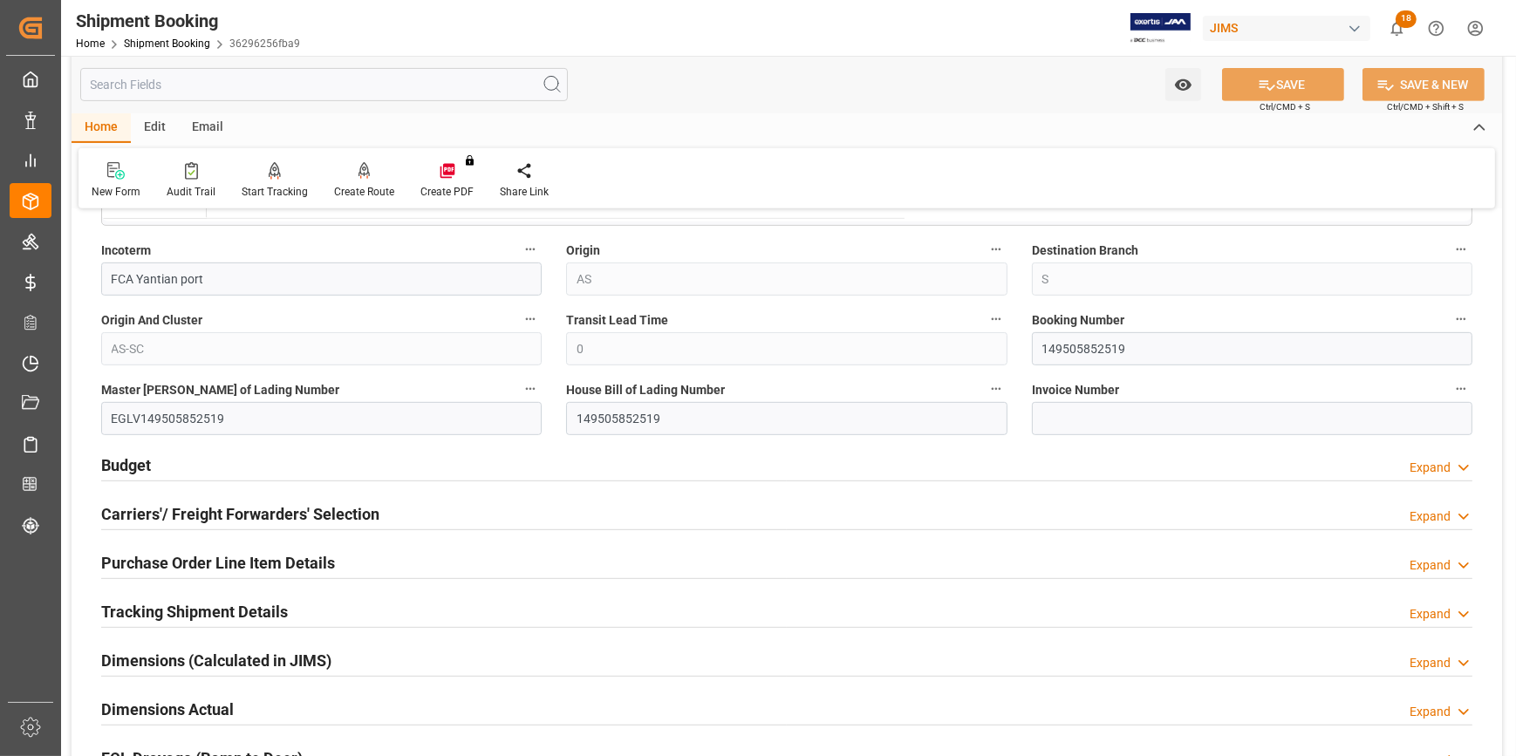
scroll to position [1030, 0]
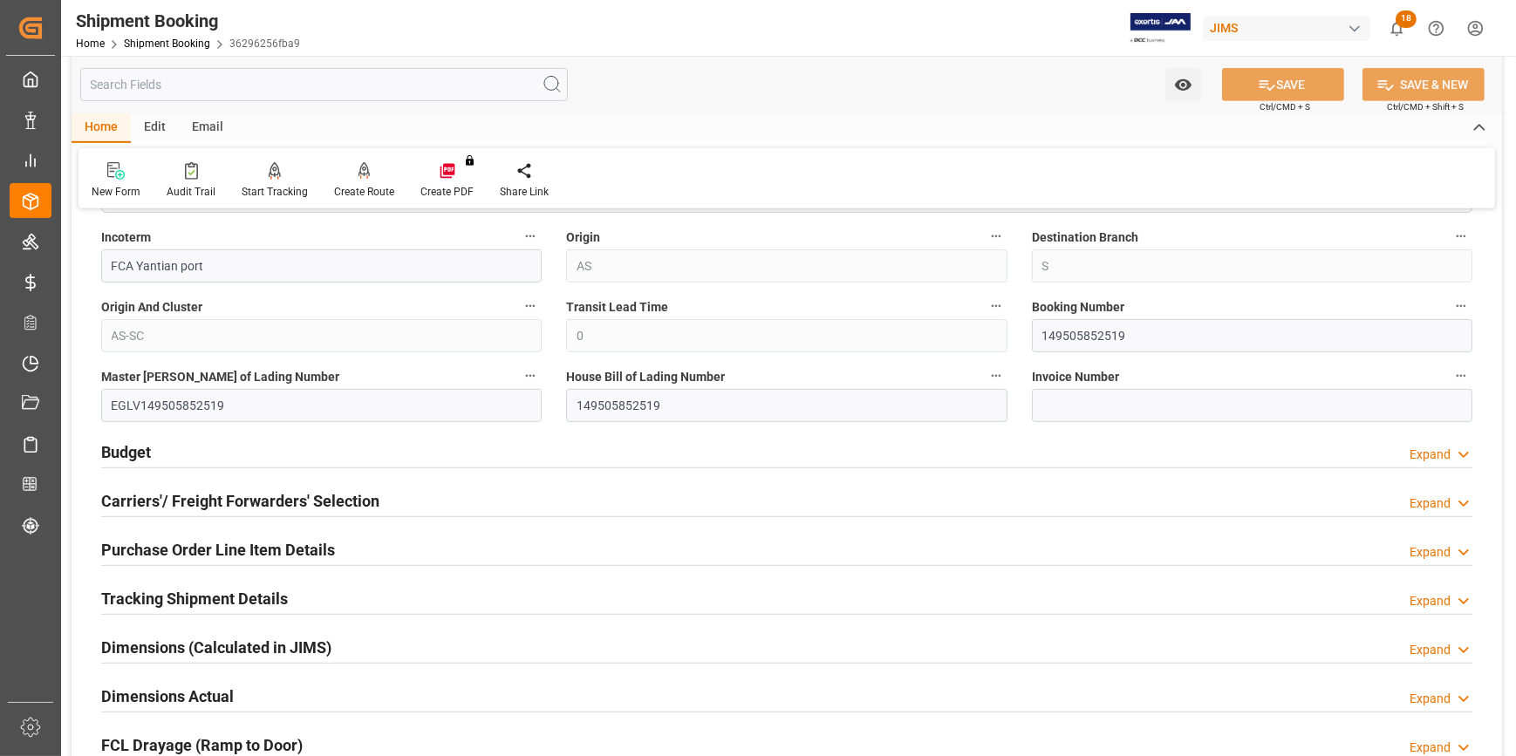
click at [412, 453] on div "Budget Expand" at bounding box center [786, 450] width 1371 height 33
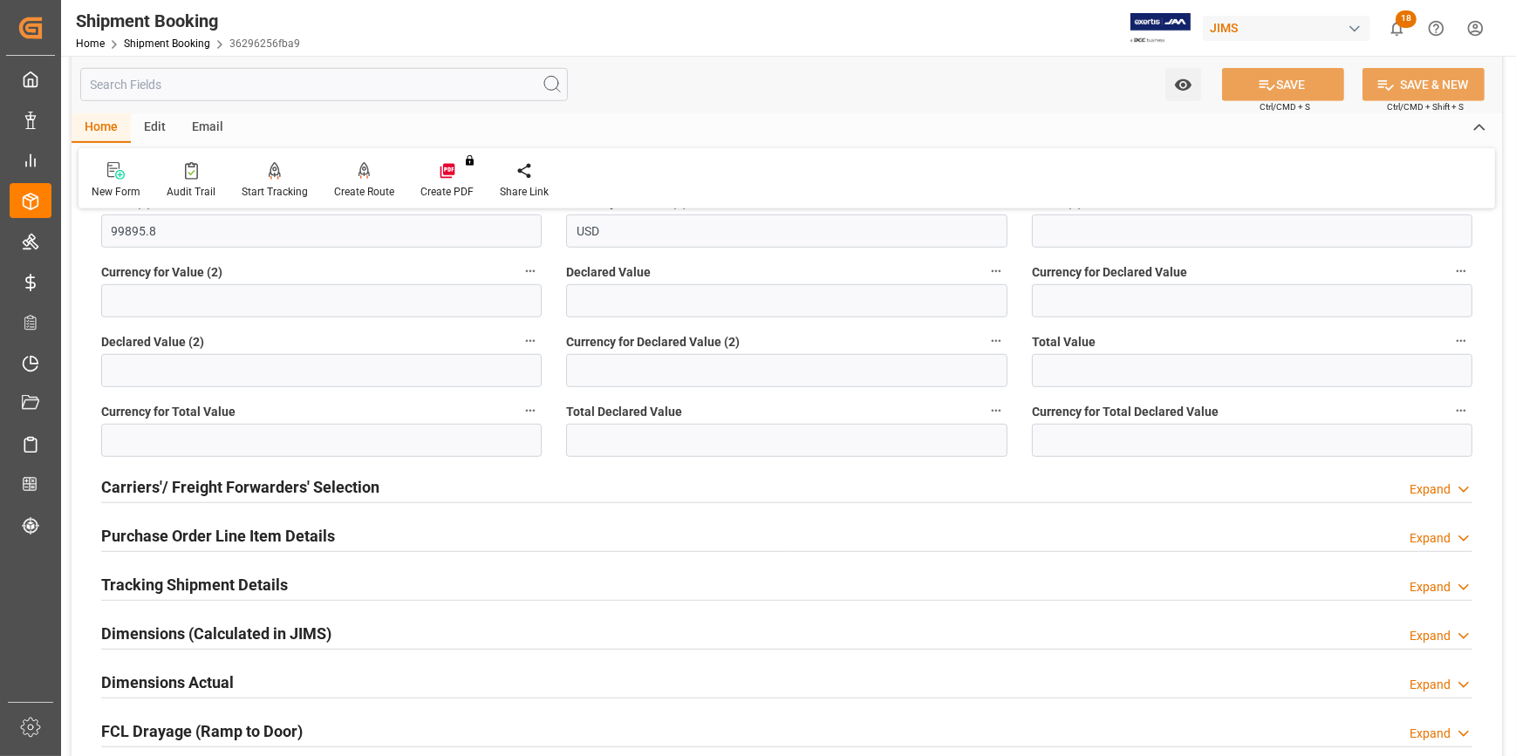
scroll to position [1427, 0]
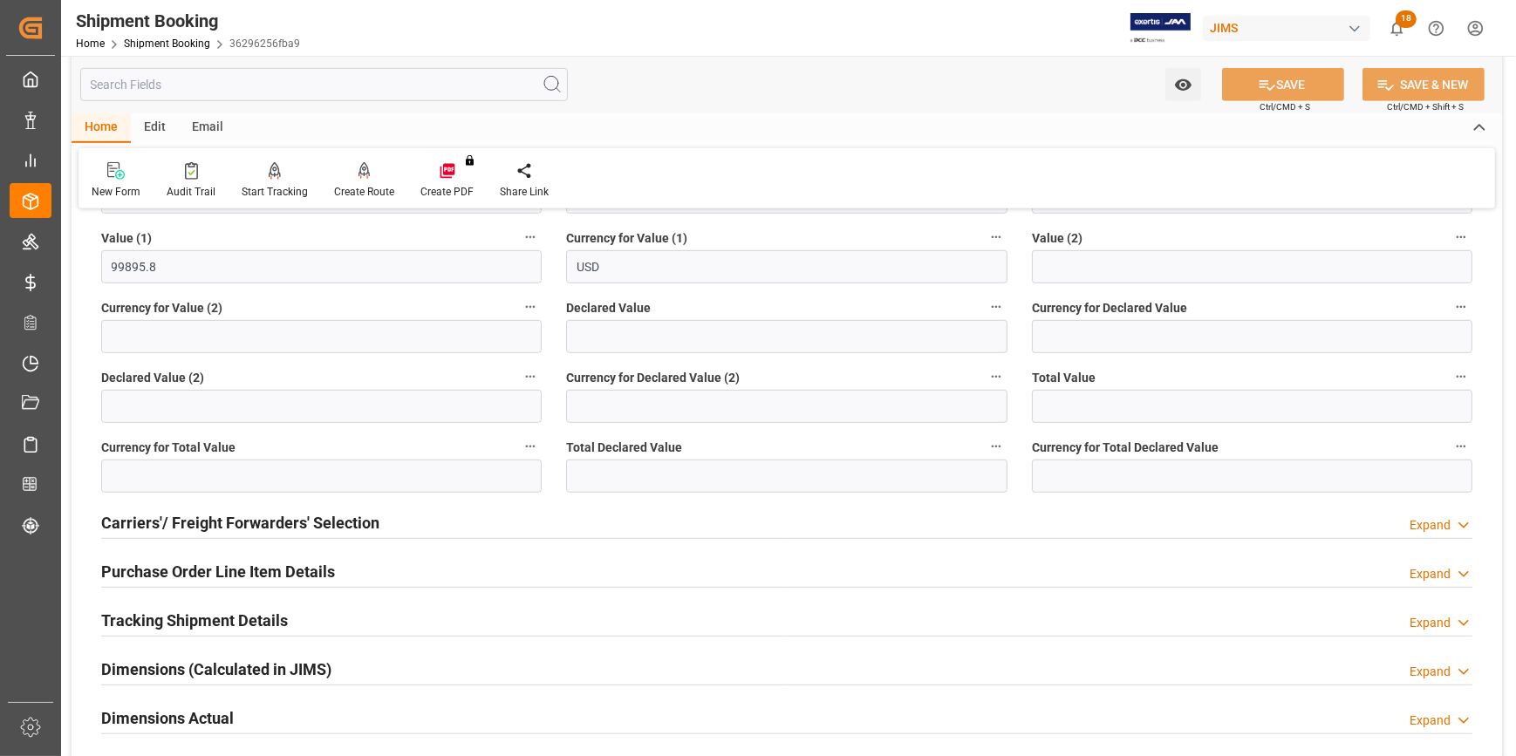
click at [416, 573] on div "Purchase Order Line Item Details Expand" at bounding box center [786, 570] width 1371 height 33
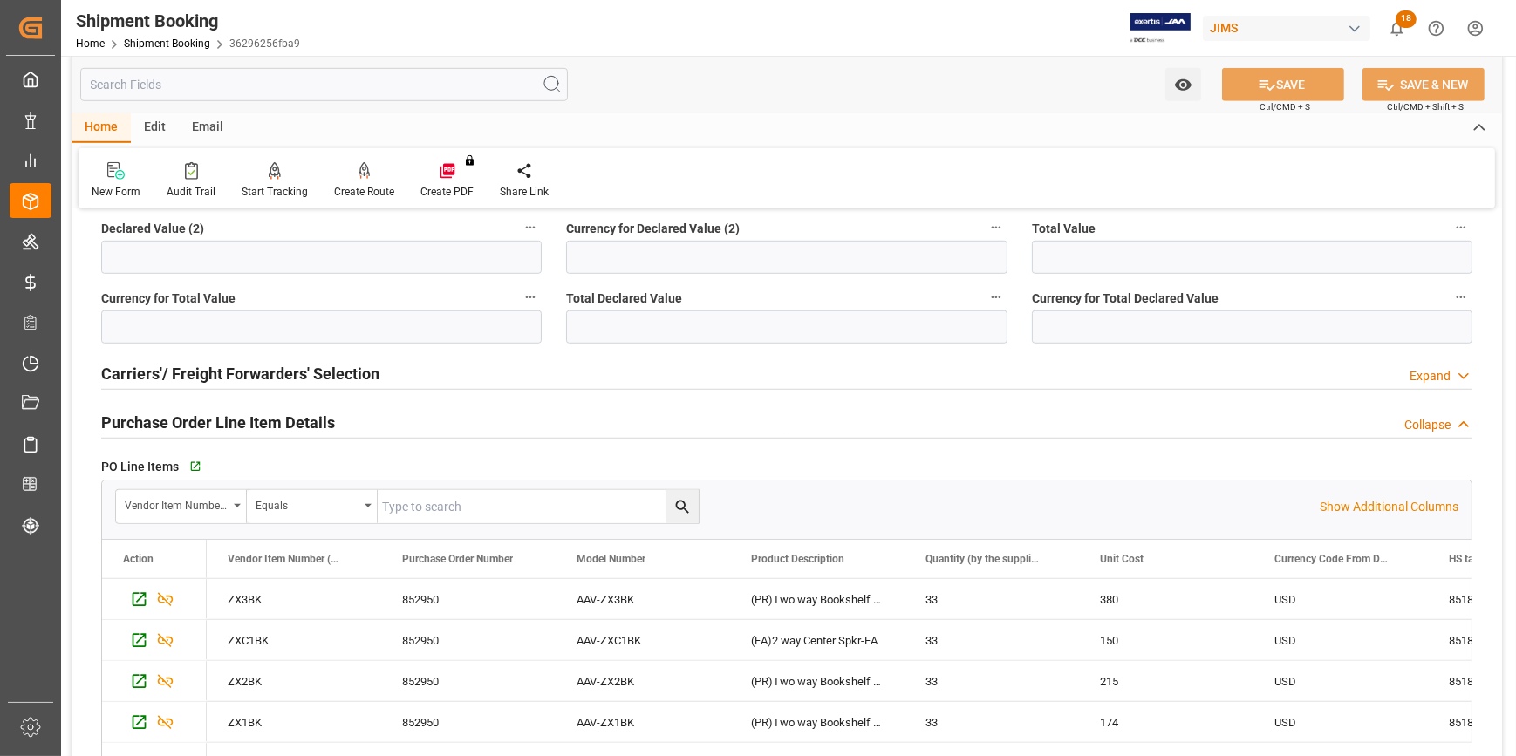
scroll to position [1585, 0]
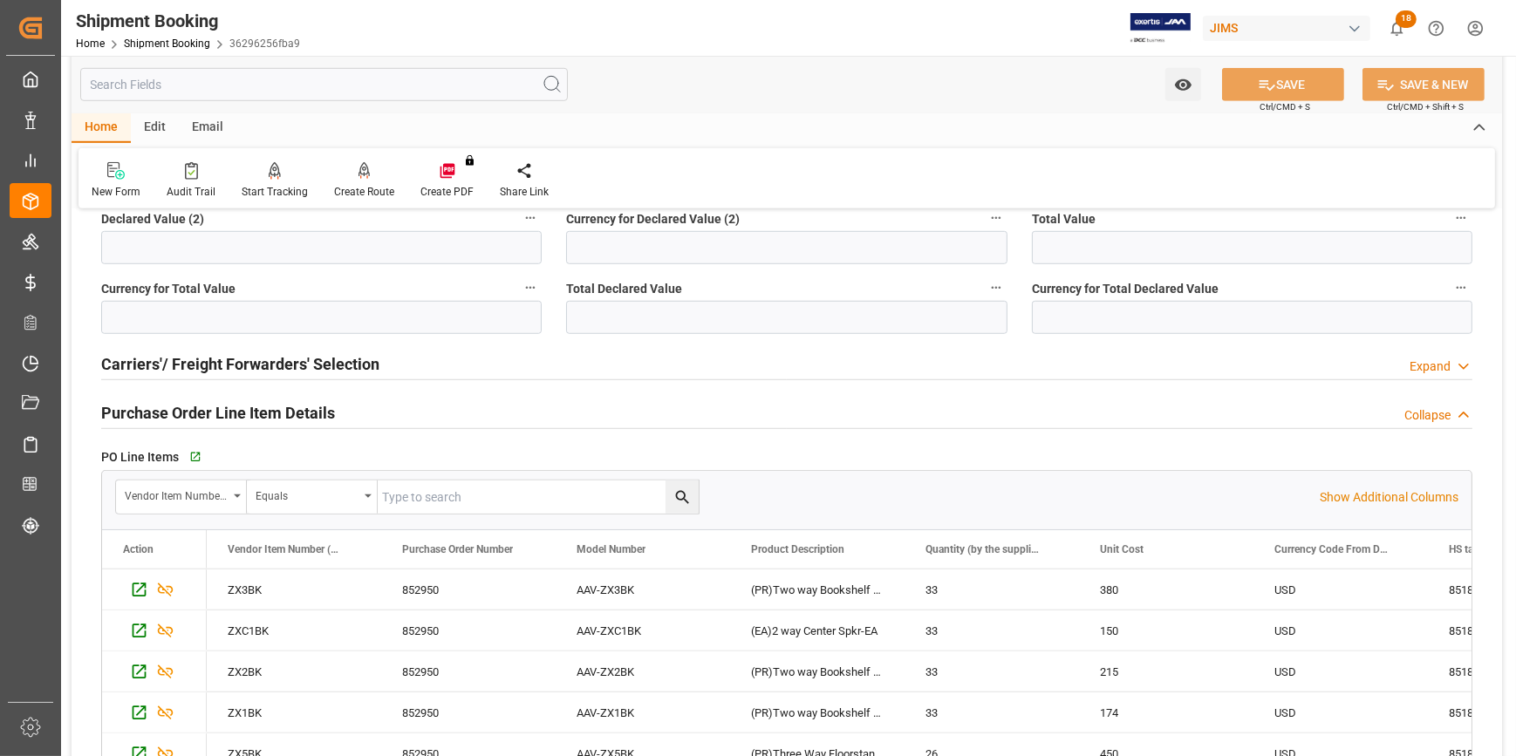
click at [405, 418] on div "Purchase Order Line Item Details Collapse" at bounding box center [786, 411] width 1371 height 33
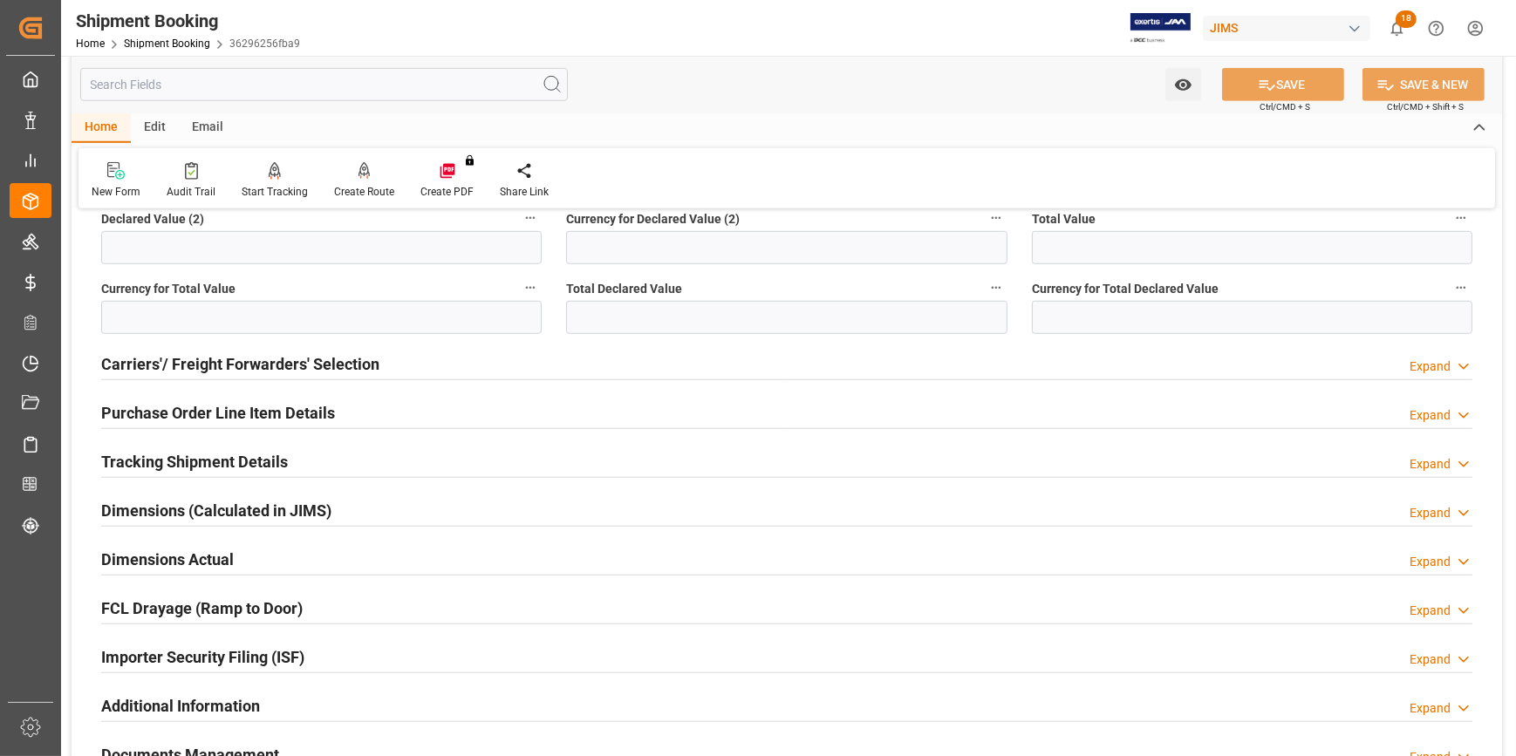
click at [334, 455] on div "Tracking Shipment Details Expand" at bounding box center [786, 460] width 1371 height 33
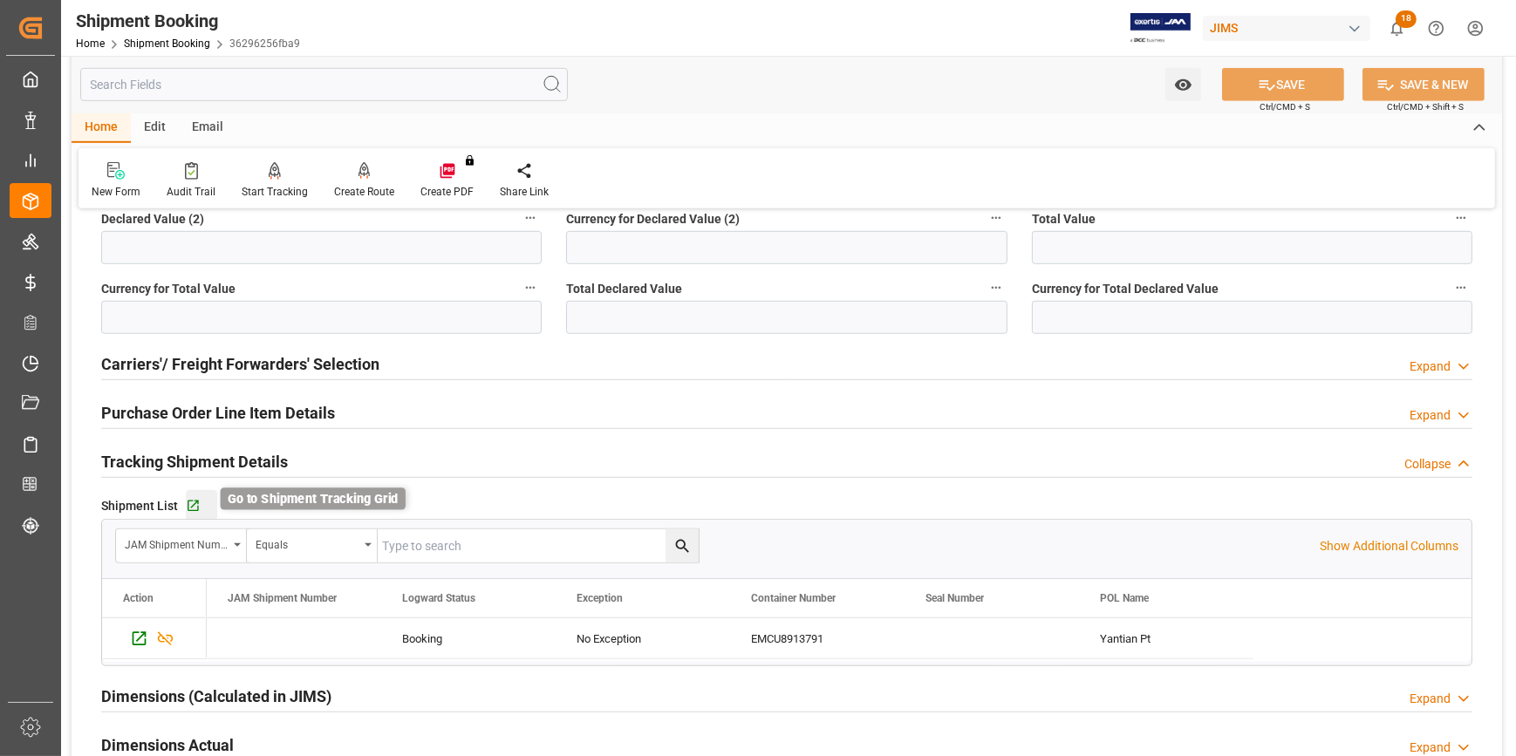
click at [188, 504] on icon "button" at bounding box center [193, 506] width 15 height 15
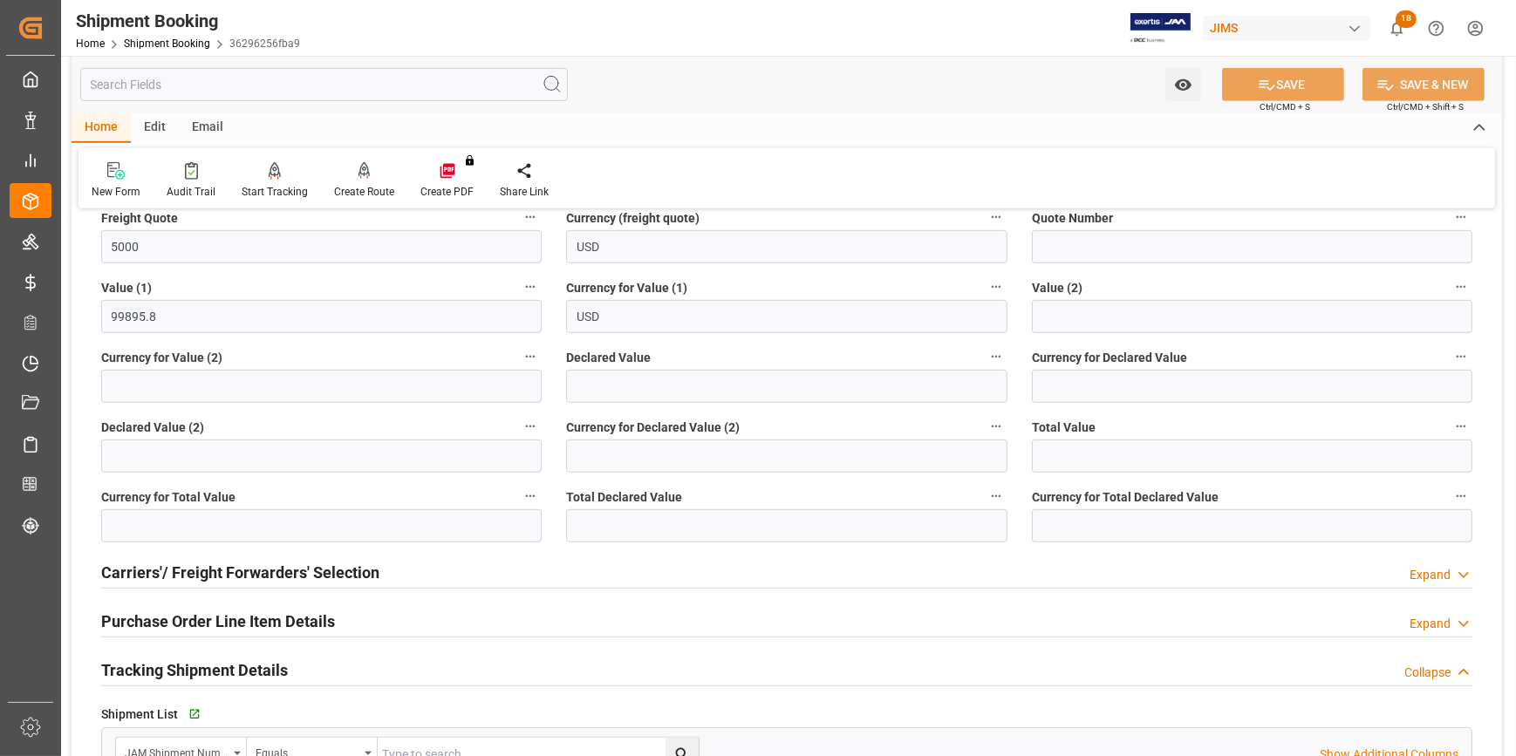
scroll to position [1268, 0]
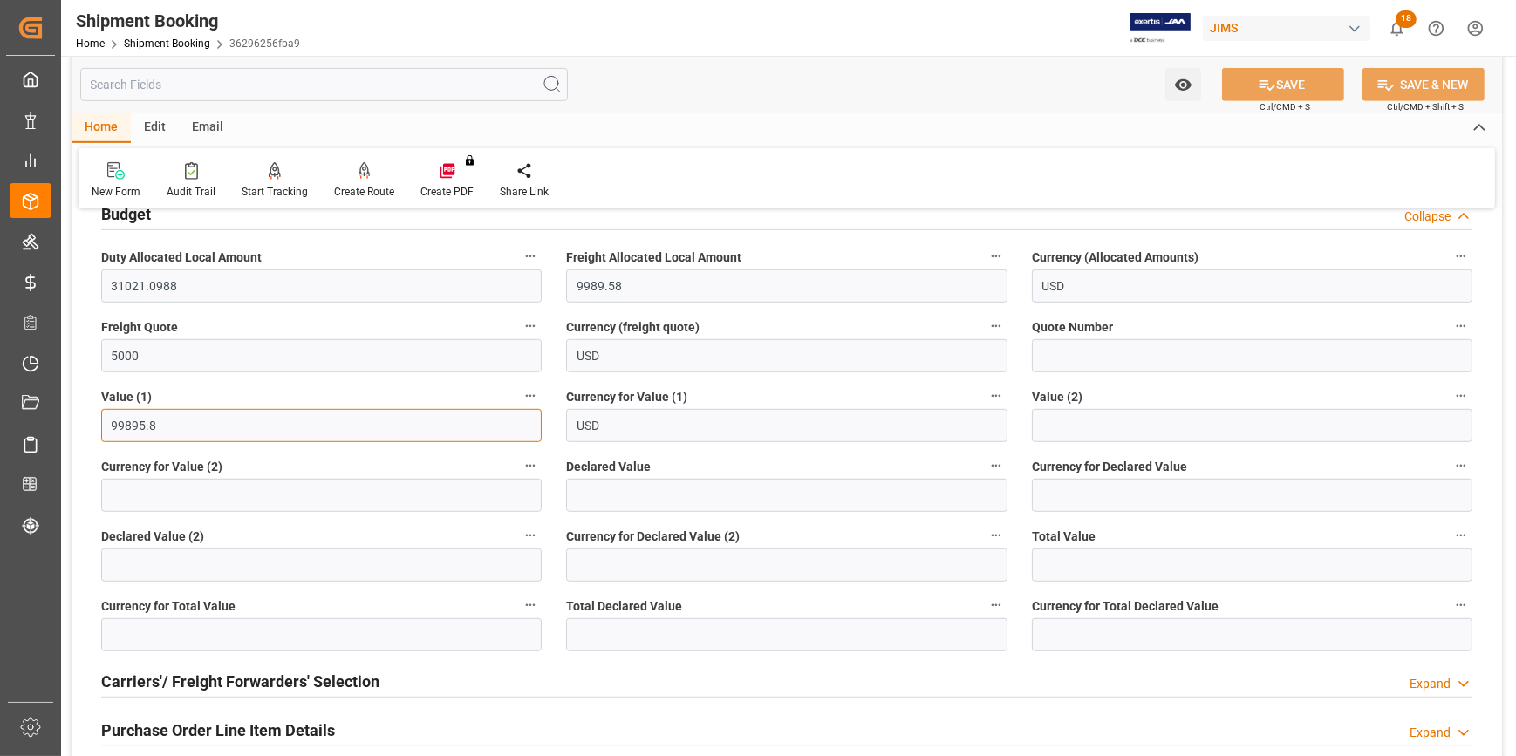
drag, startPoint x: 167, startPoint y: 426, endPoint x: 96, endPoint y: 423, distance: 70.7
click at [96, 423] on div "Value (1) 99895.8" at bounding box center [321, 413] width 465 height 70
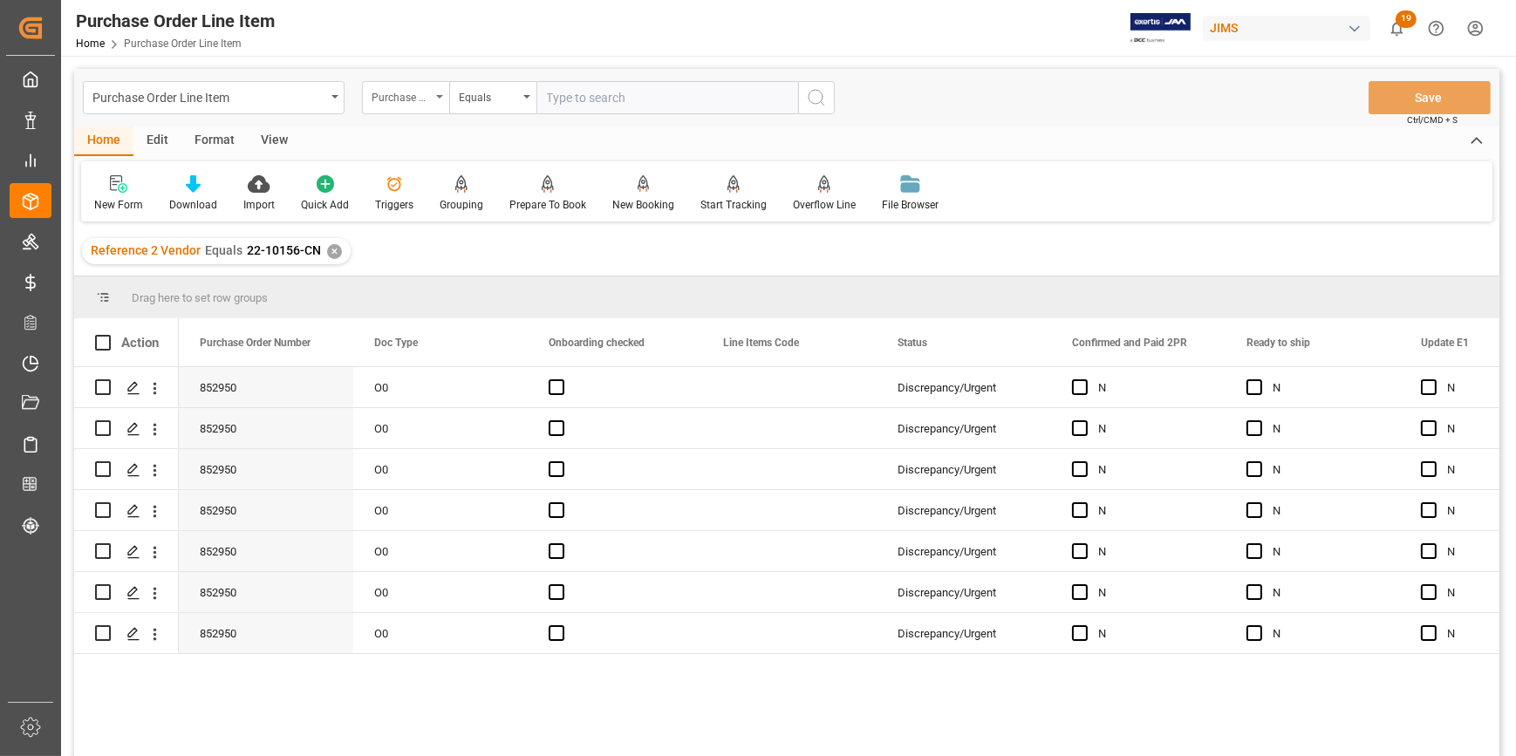
click at [443, 92] on div "Purchase Order Number" at bounding box center [405, 97] width 87 height 33
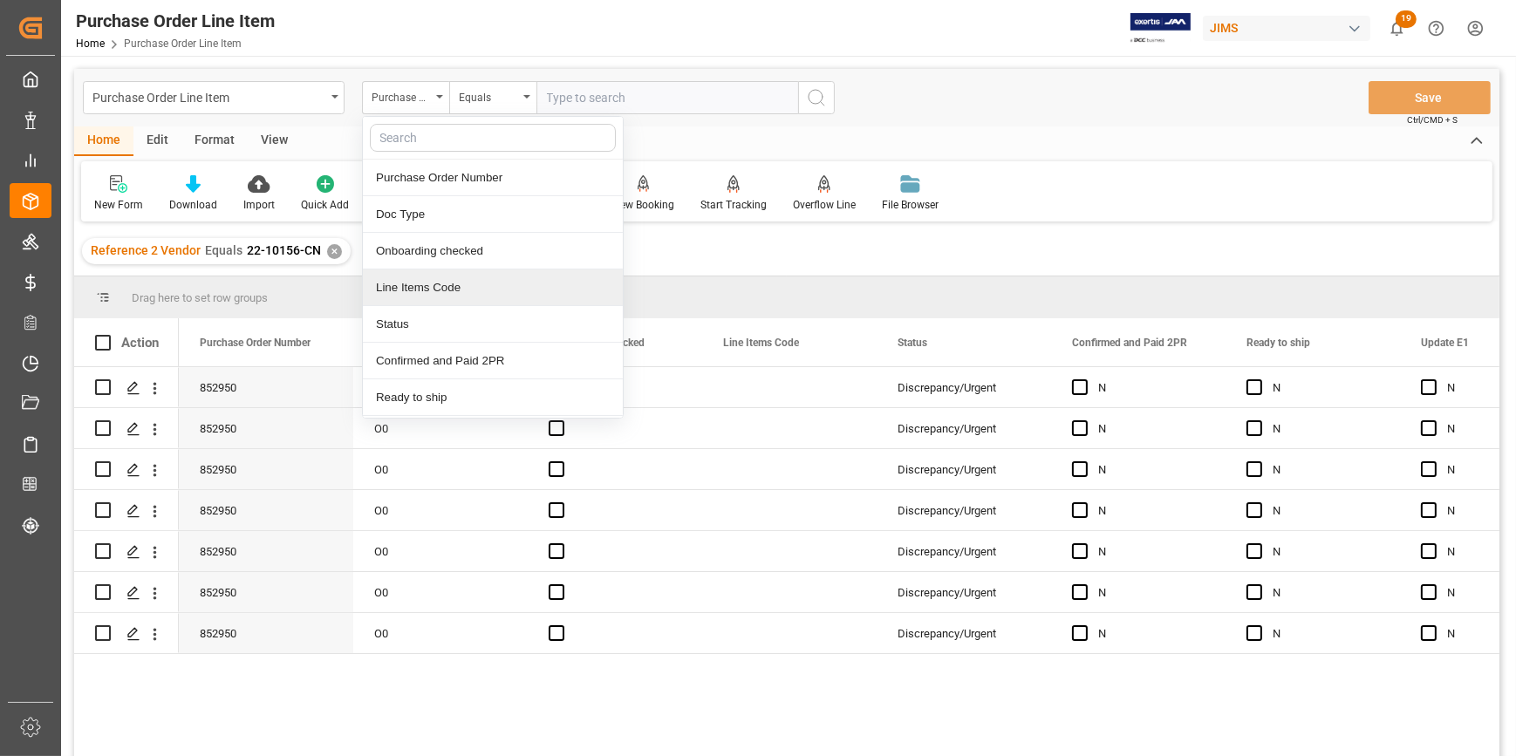
click at [330, 253] on div "✕" at bounding box center [334, 251] width 15 height 15
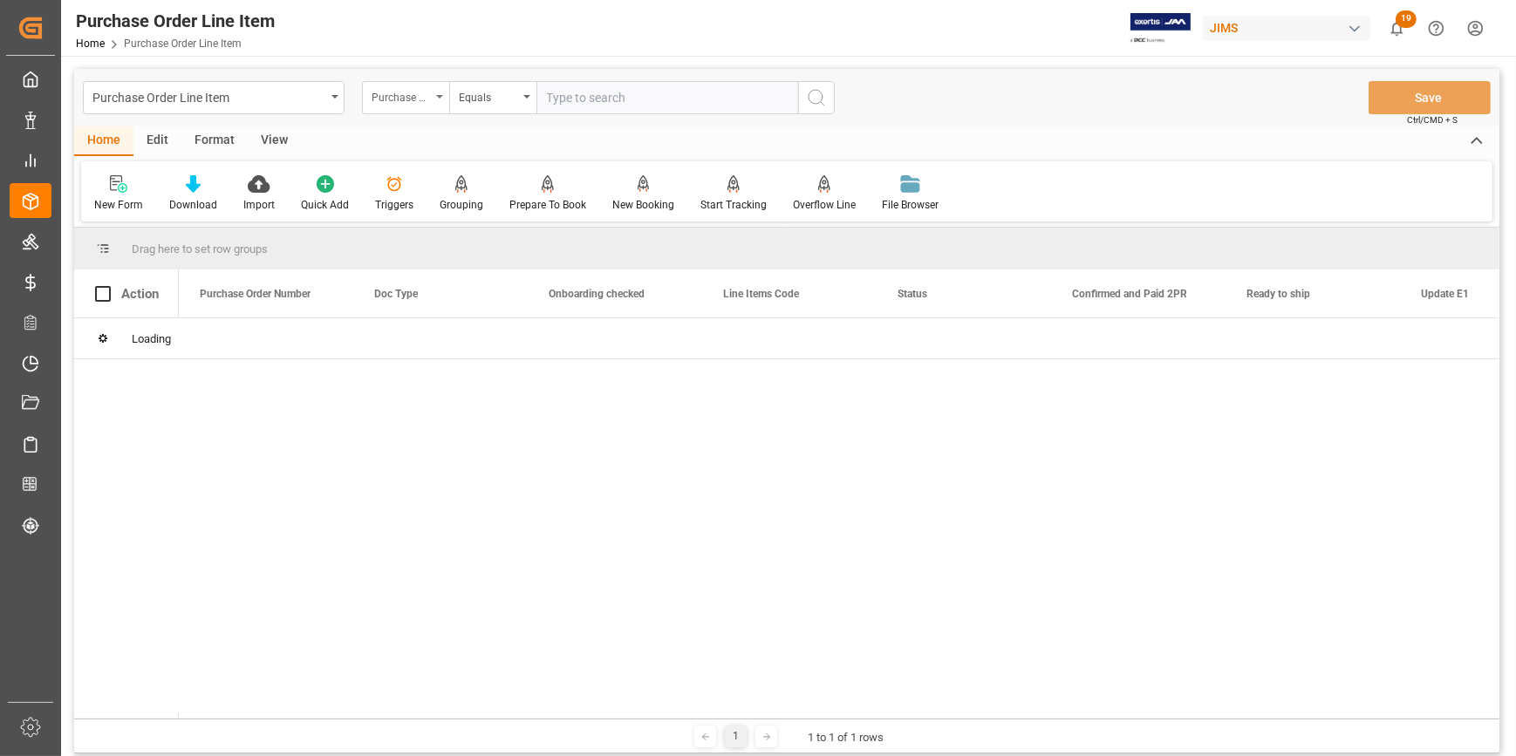
click at [434, 98] on div "Purchase Order Number" at bounding box center [405, 97] width 87 height 33
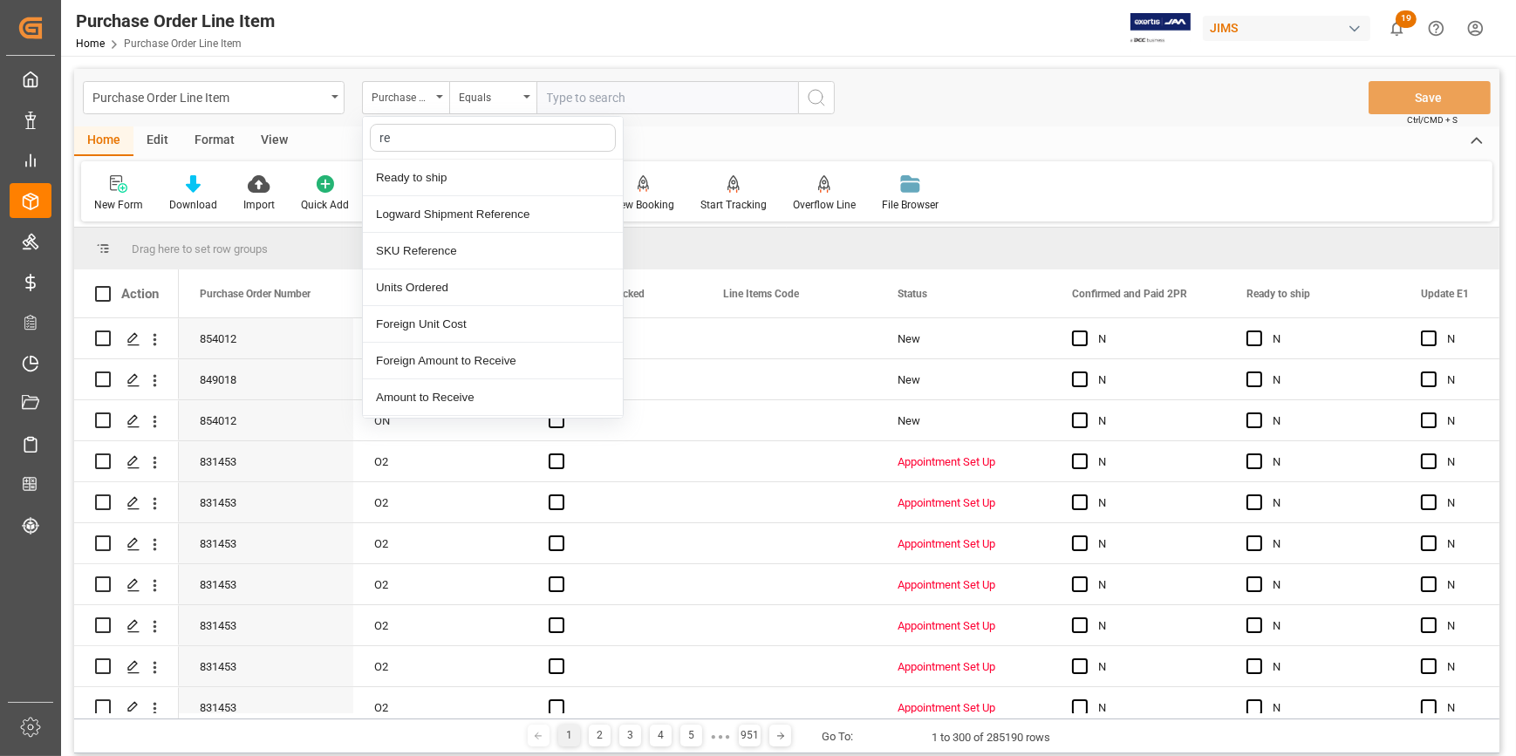
type input "ref"
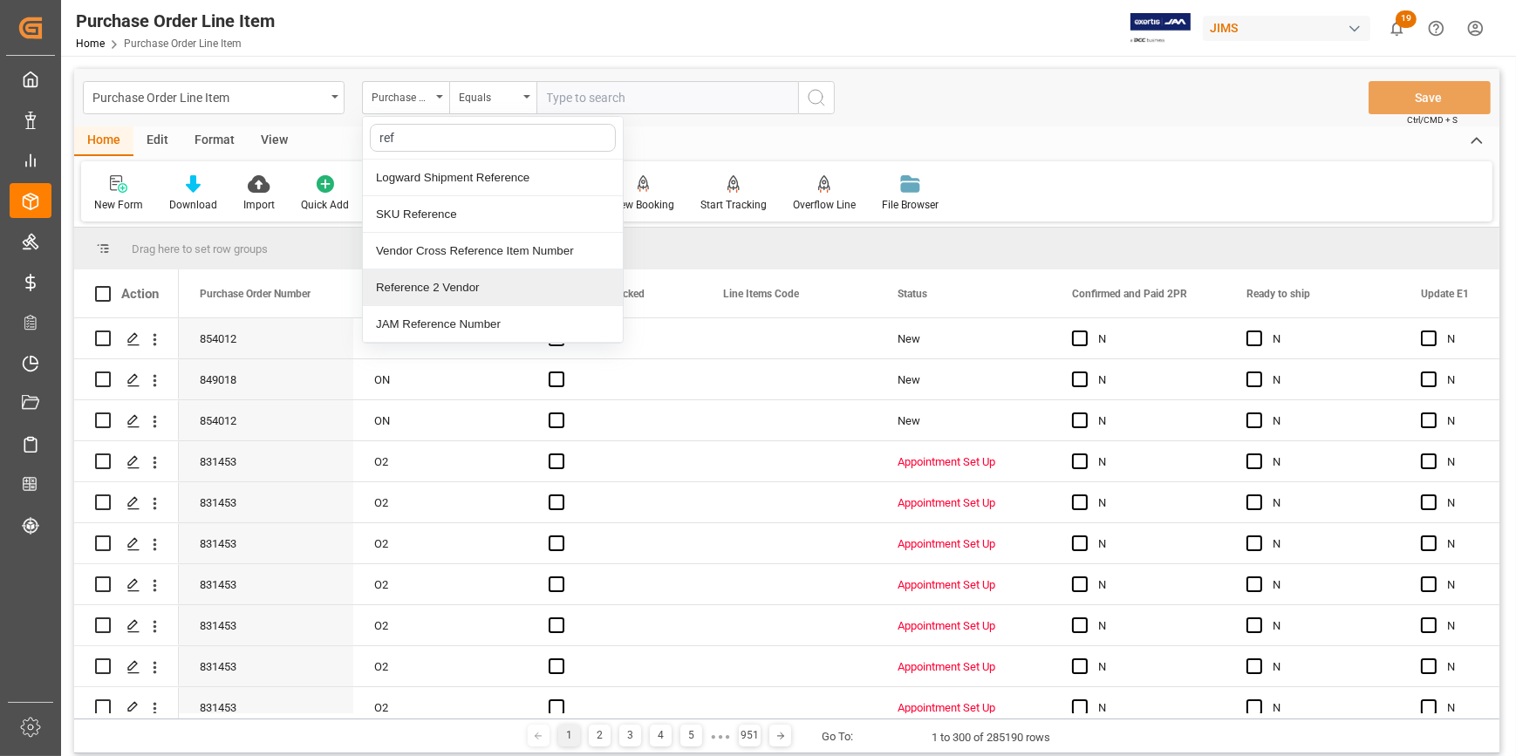
click at [462, 283] on div "Reference 2 Vendor" at bounding box center [493, 287] width 260 height 37
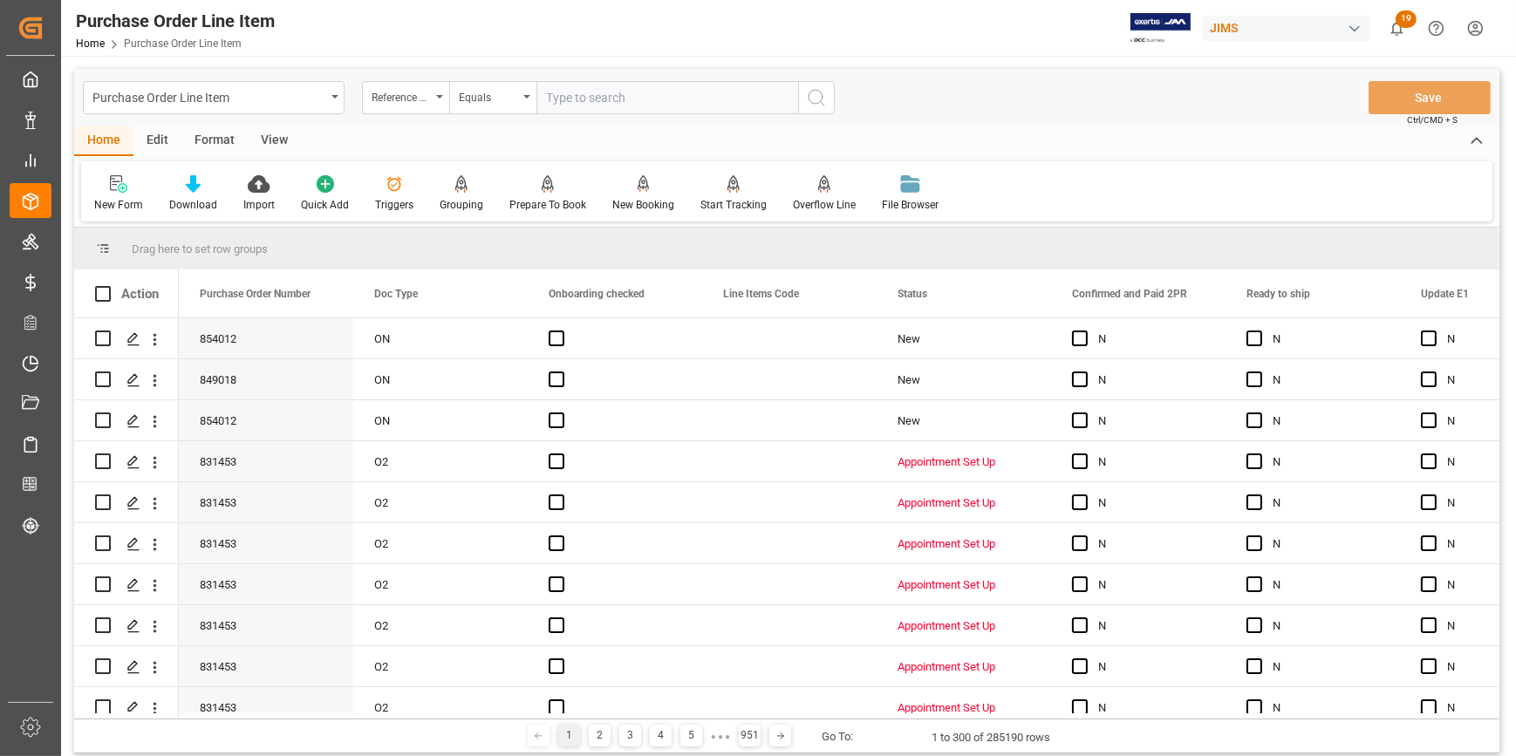
drag, startPoint x: 583, startPoint y: 93, endPoint x: 587, endPoint y: 106, distance: 12.7
click at [583, 94] on input "text" at bounding box center [667, 97] width 262 height 33
paste input "22-9578-CN"
type input "22-9578-CN"
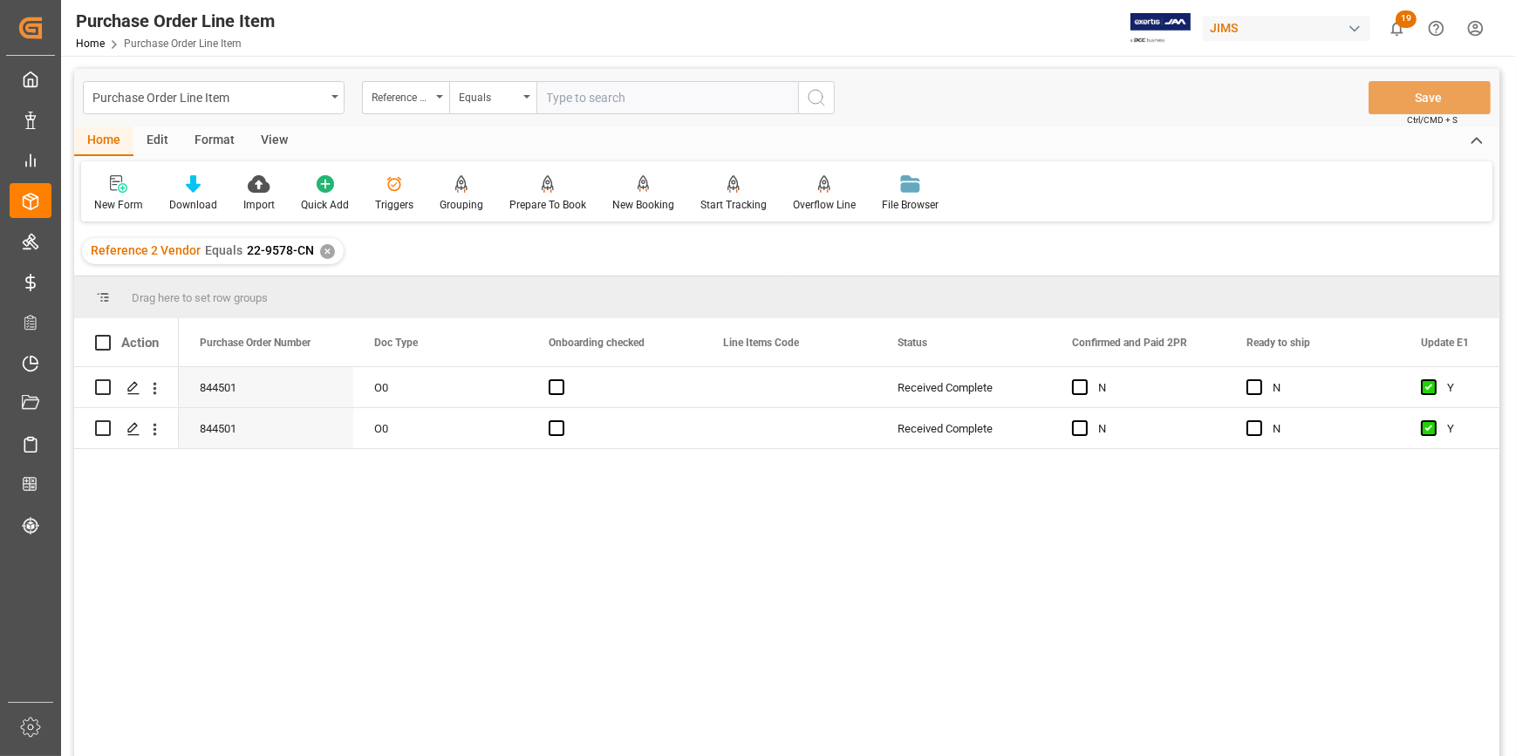
click at [276, 141] on div "View" at bounding box center [274, 141] width 53 height 30
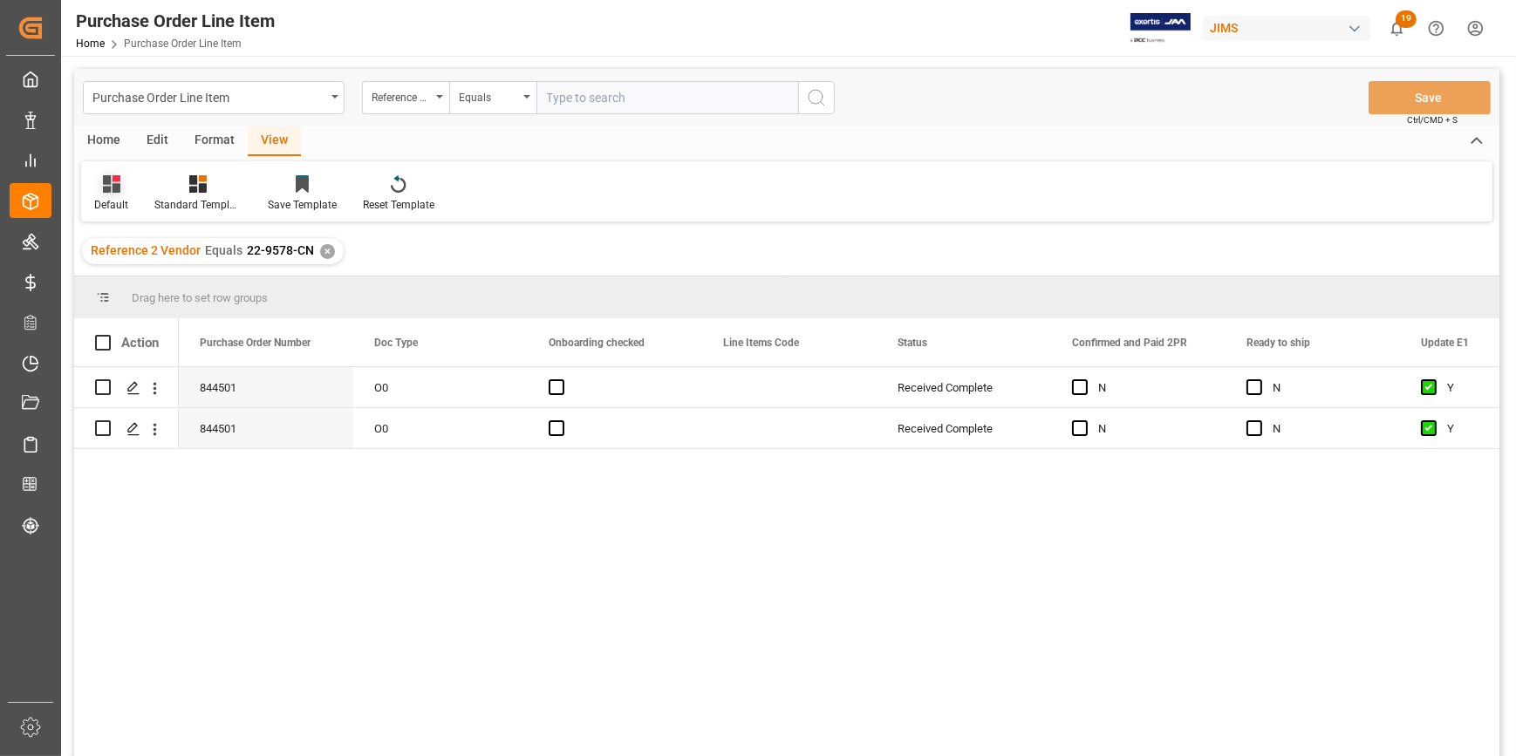
click at [115, 195] on div "Default" at bounding box center [111, 193] width 60 height 38
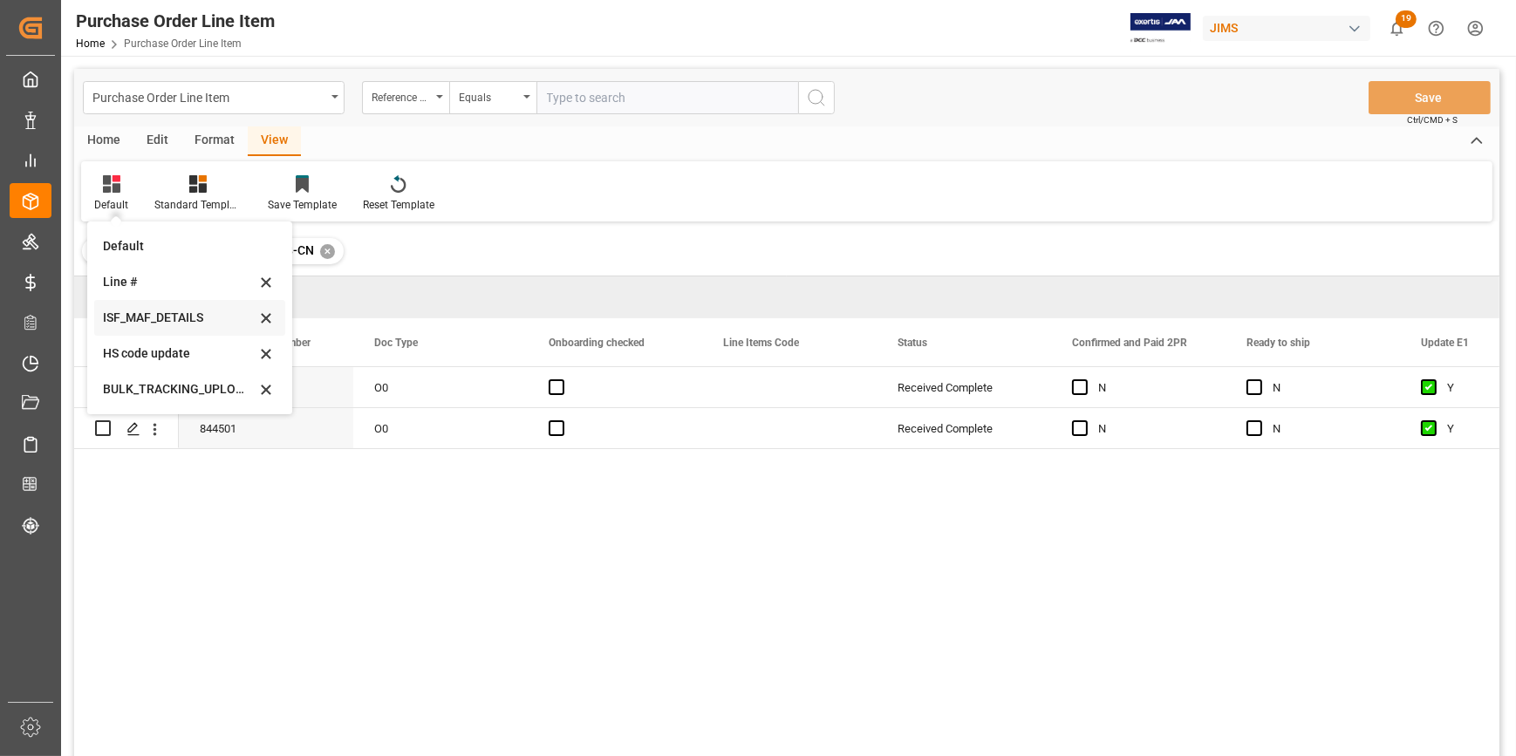
click at [166, 316] on div "ISF_MAF_DETAILS" at bounding box center [179, 318] width 153 height 18
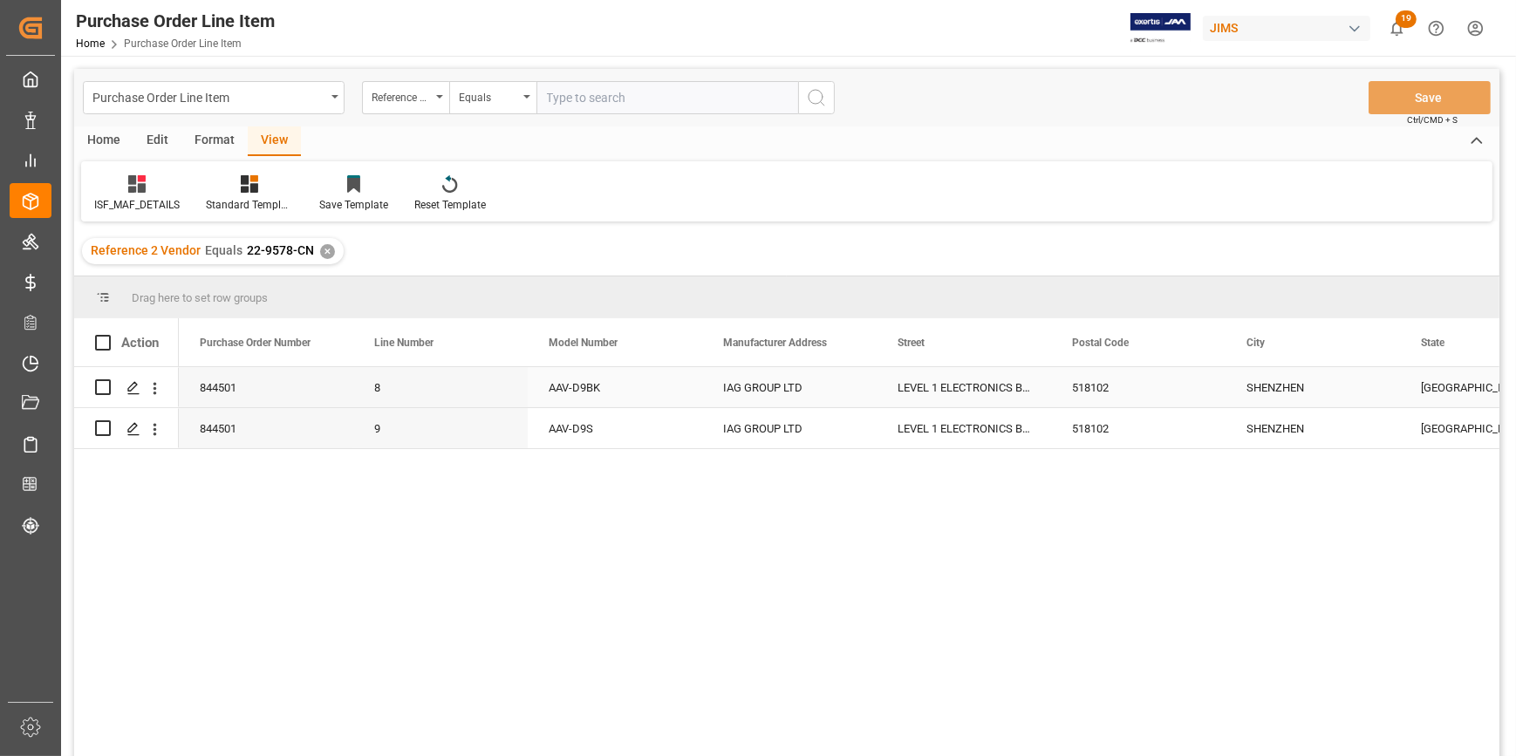
click at [729, 385] on div "IAG GROUP LTD" at bounding box center [789, 387] width 174 height 40
drag, startPoint x: 726, startPoint y: 396, endPoint x: 826, endPoint y: 398, distance: 100.3
click at [826, 398] on input "IAG GROUP LTD" at bounding box center [789, 397] width 147 height 33
click at [821, 449] on div "844501 9 AAV-D9S IAG GROUP LTD LEVEL 1 ELECTRONICS BUILDING SANECORE INDUSTRIAL…" at bounding box center [1400, 428] width 2442 height 41
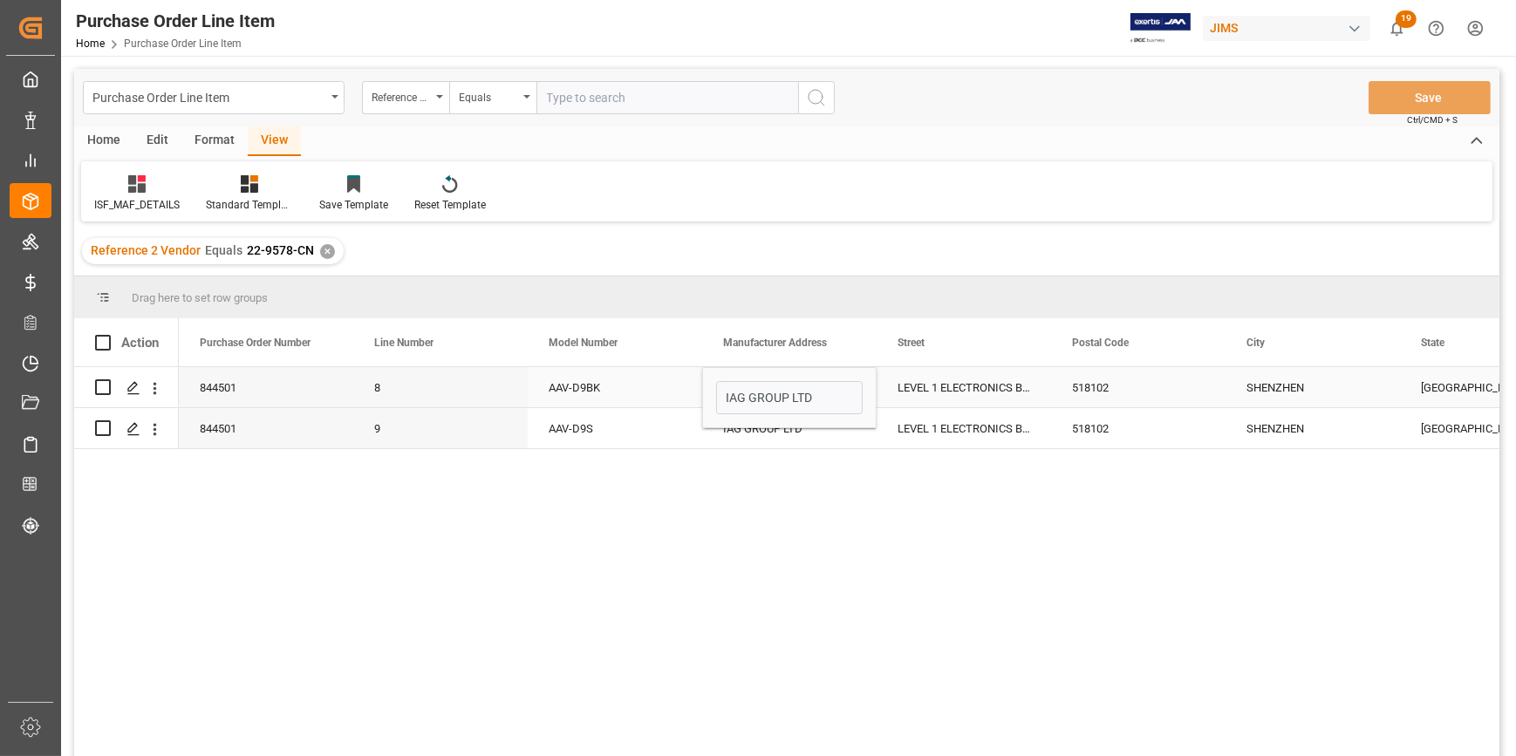
click at [912, 387] on div "LEVEL 1 ELECTRONICS BUILDING SANECORE INDUSTRIAL PARK JIUWEI HANGCHENG BAO AN D…" at bounding box center [963, 387] width 174 height 40
click at [912, 385] on div "LEVEL 1 ELECTRONICS BUILDING SANECORE INDUSTRIAL PARK JIUWEI HANGCHENG BAO AN D…" at bounding box center [963, 387] width 174 height 40
click at [902, 385] on div "LEVEL 1 ELECTRONICS BUILDING SANECORE INDUSTRIAL PARK JIUWEI HANGCHENG BAO AN D…" at bounding box center [963, 387] width 174 height 40
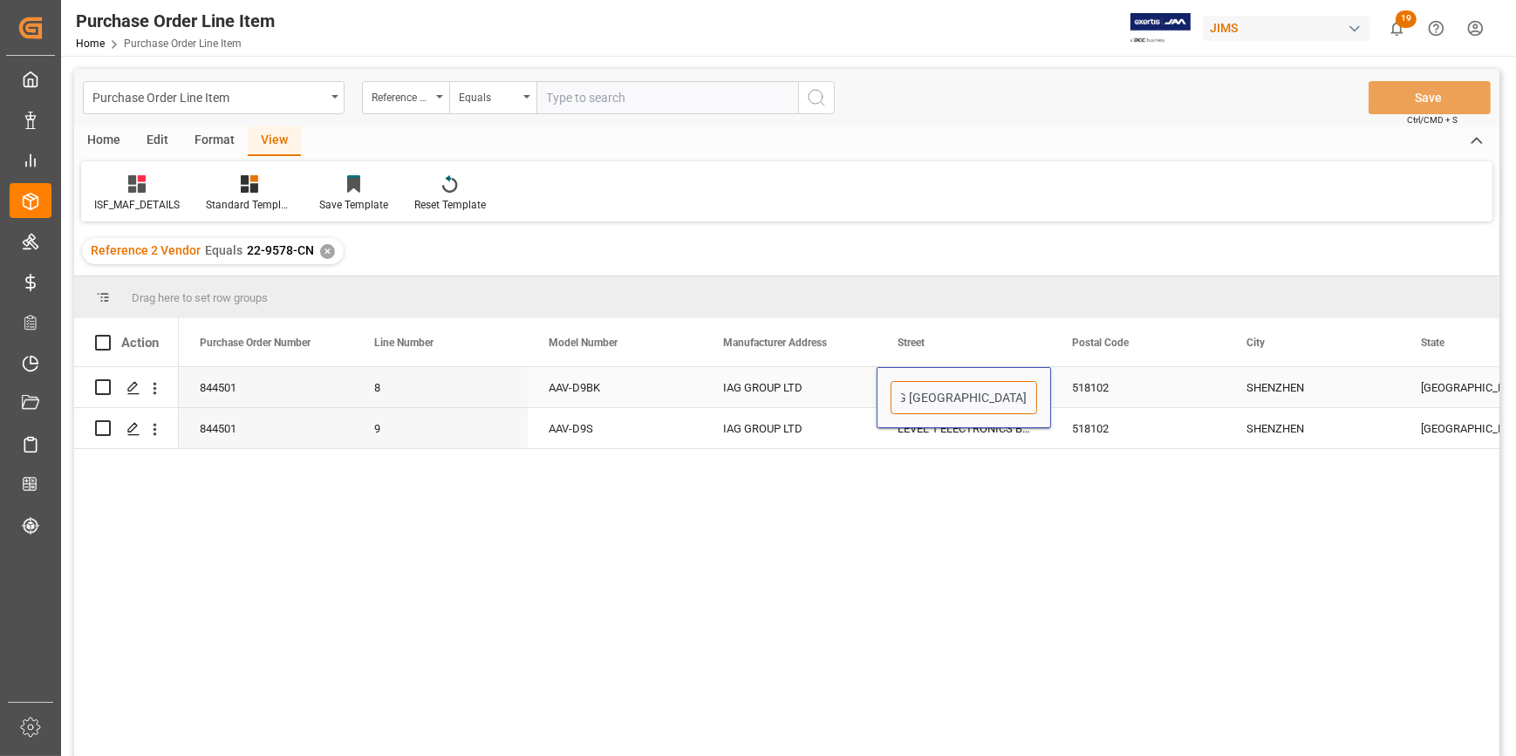
drag, startPoint x: 897, startPoint y: 397, endPoint x: 1026, endPoint y: 405, distance: 128.5
click at [1026, 405] on input "LEVEL 1 ELECTRONICS BUILDING SANECORE INDUSTRIAL PARK JIUWEI HANGCHENG BAO AN D…" at bounding box center [963, 397] width 147 height 33
click at [1070, 394] on div "518102" at bounding box center [1138, 387] width 174 height 40
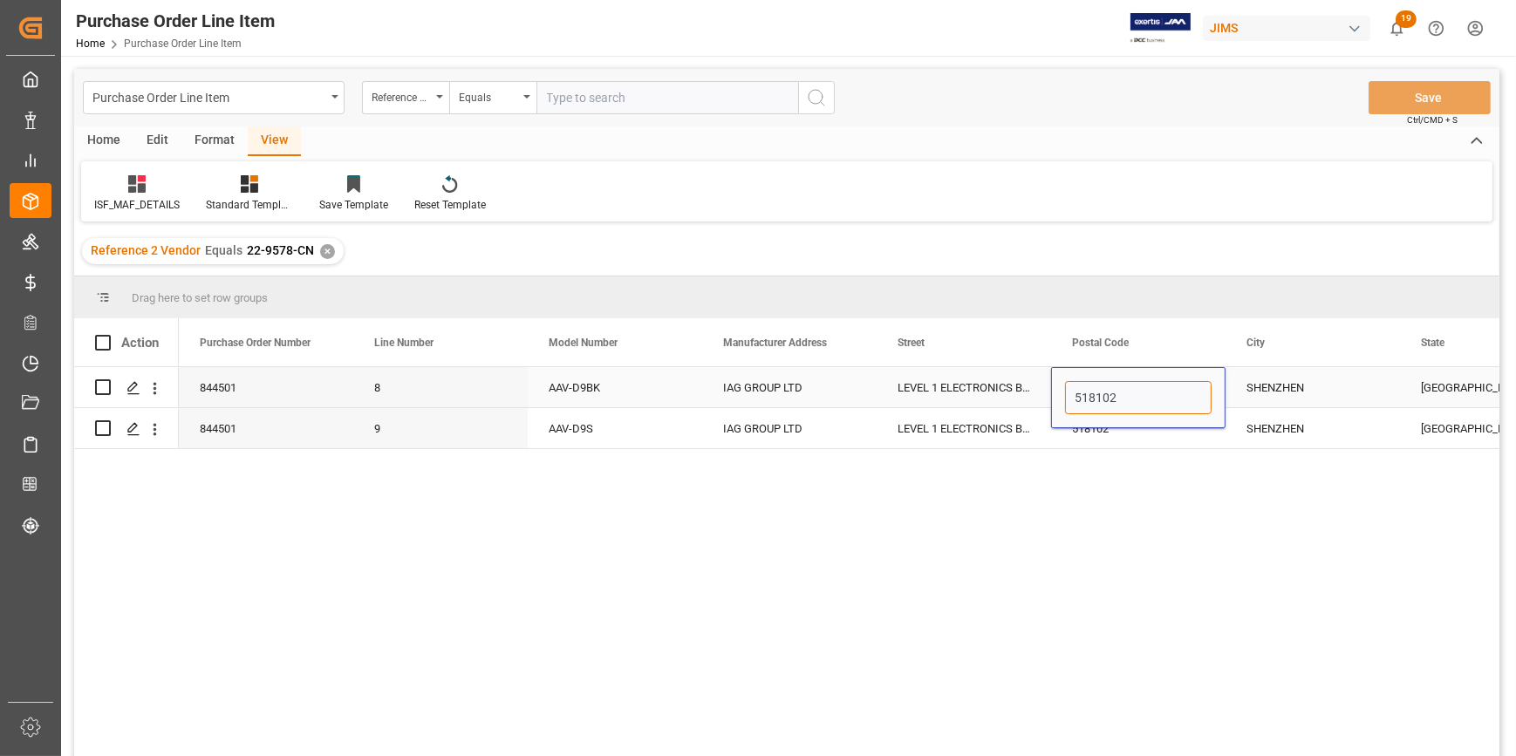
drag, startPoint x: 1071, startPoint y: 392, endPoint x: 1133, endPoint y: 392, distance: 61.9
click at [1133, 392] on input "518102" at bounding box center [1138, 397] width 147 height 33
click at [1231, 394] on div "SHENZHEN" at bounding box center [1312, 387] width 174 height 40
click at [1231, 393] on div "SHENZHEN" at bounding box center [1312, 387] width 174 height 40
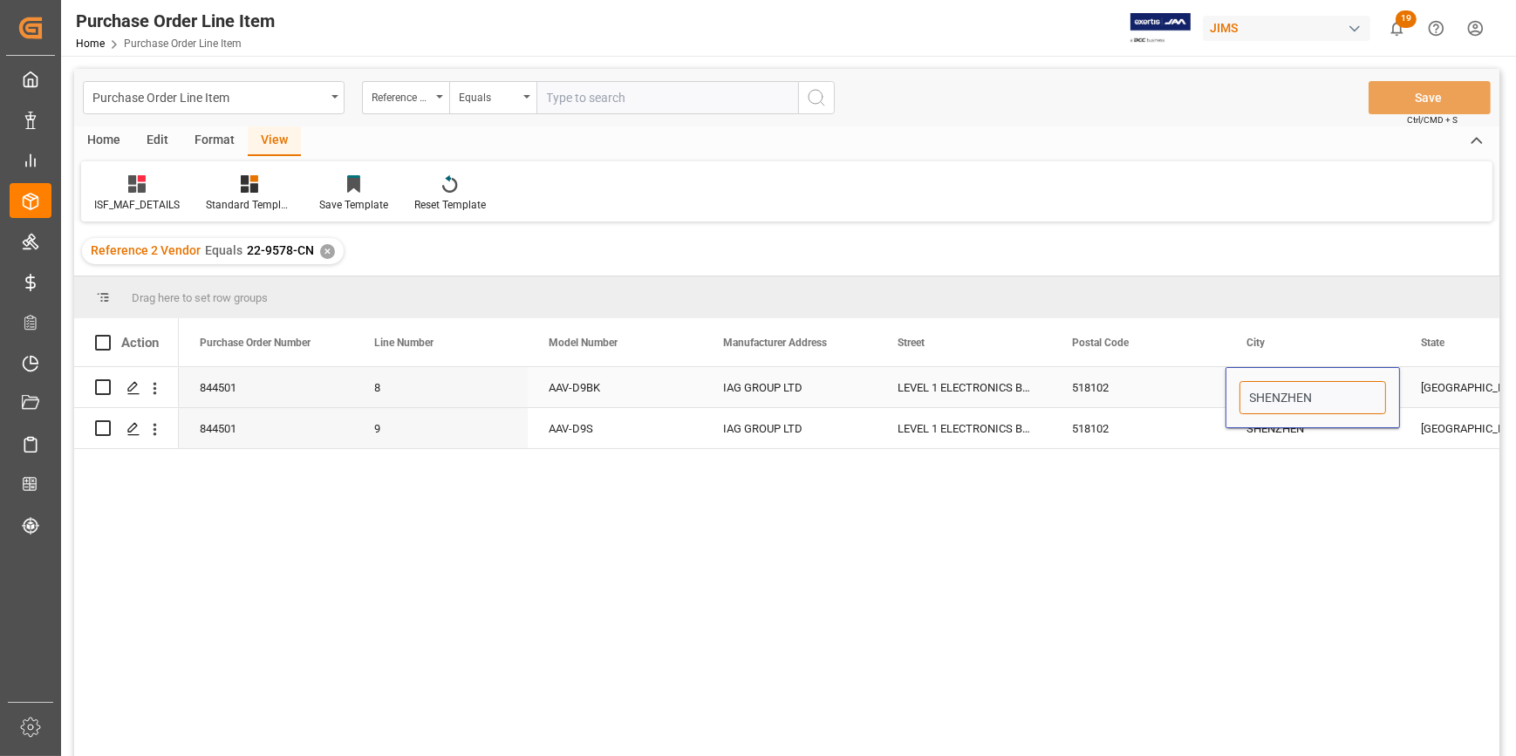
drag, startPoint x: 1243, startPoint y: 392, endPoint x: 1325, endPoint y: 405, distance: 84.0
click at [1332, 403] on input "SHENZHEN" at bounding box center [1312, 397] width 147 height 33
drag, startPoint x: 1191, startPoint y: 573, endPoint x: 1199, endPoint y: 557, distance: 17.5
click at [1195, 572] on div "844501 8 AAV-D9BK IAG GROUP LTD LEVEL 1 ELECTRONICS BUILDING SANECORE INDUSTRIA…" at bounding box center [839, 567] width 1320 height 400
click at [1121, 404] on div "518102" at bounding box center [1138, 387] width 174 height 40
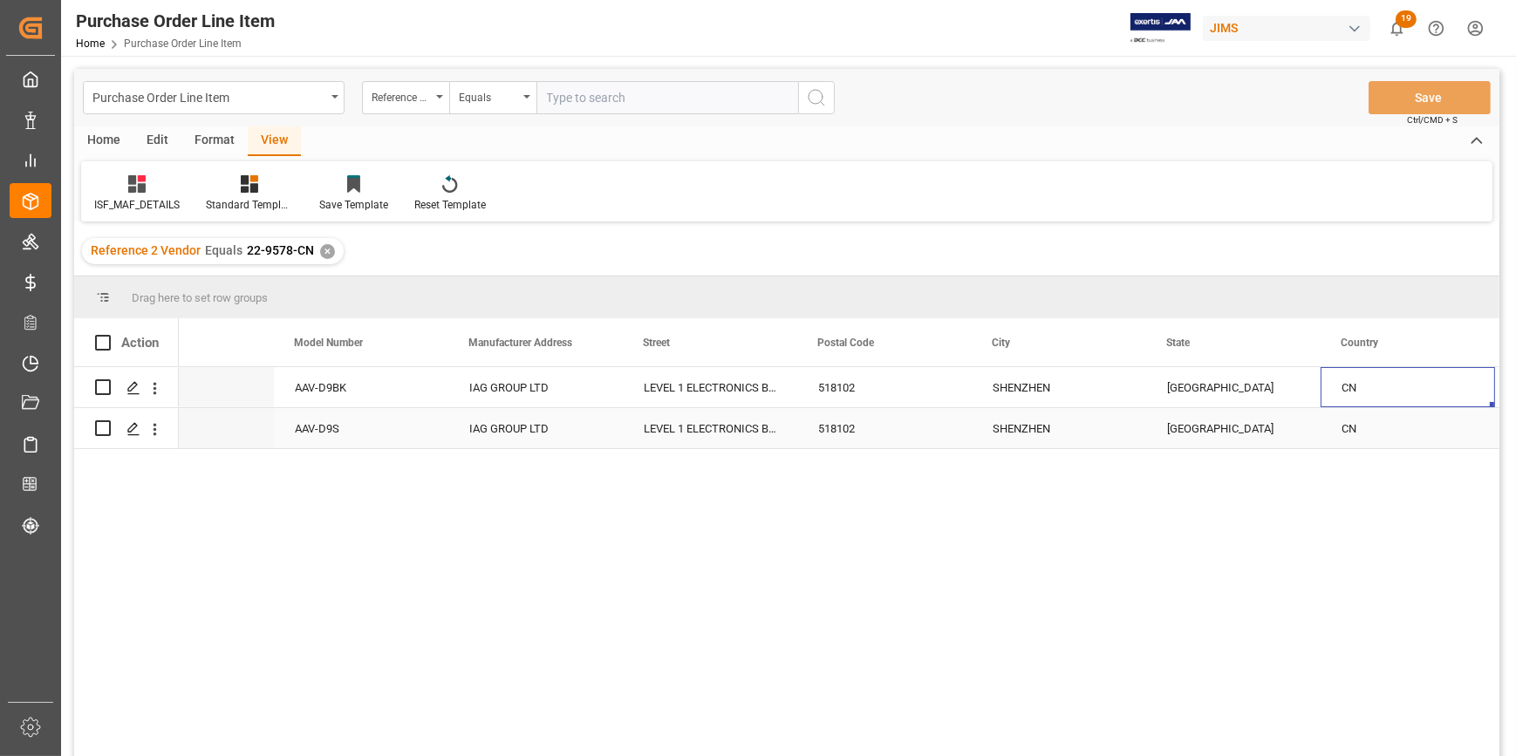
scroll to position [0, 428]
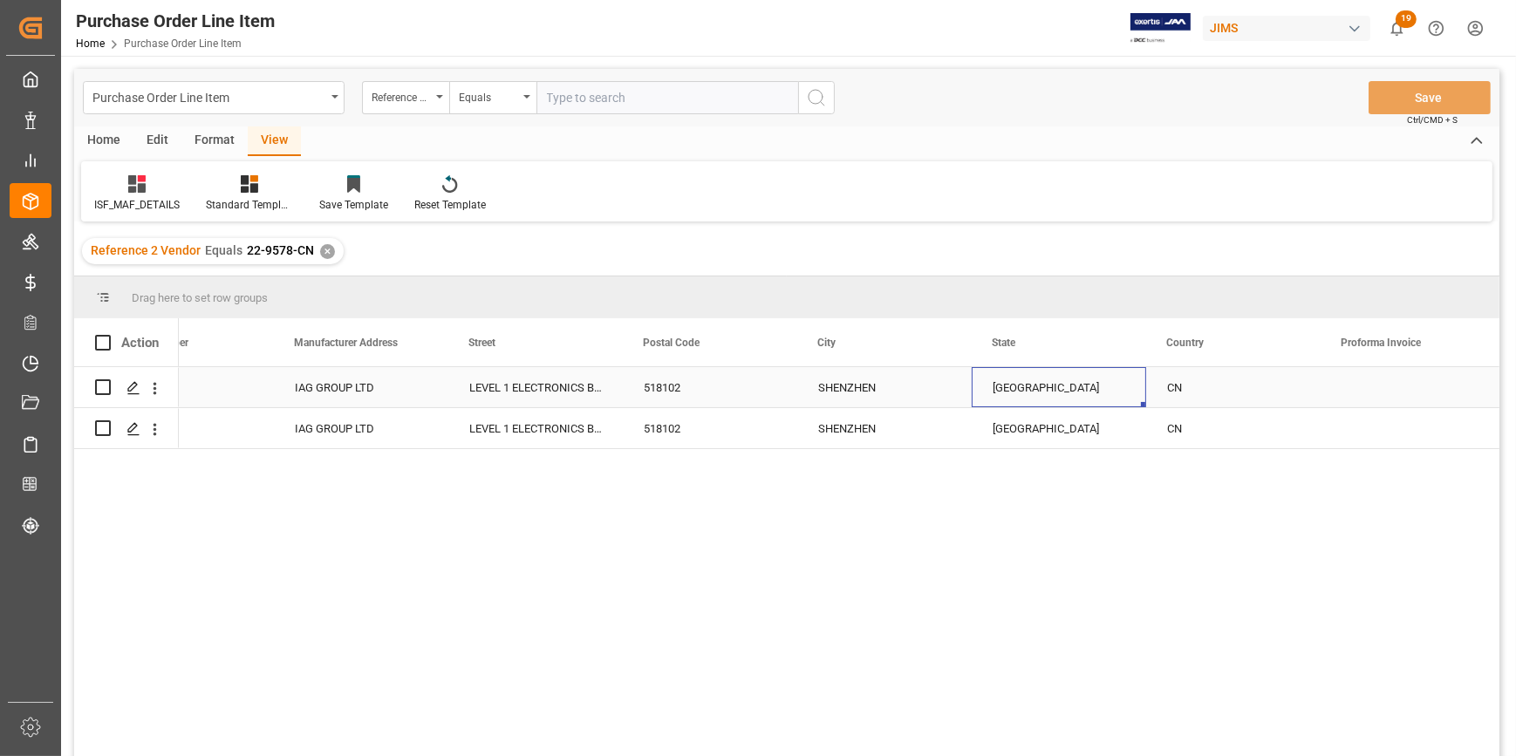
click at [1030, 398] on div "GUANGDONG" at bounding box center [1058, 387] width 174 height 40
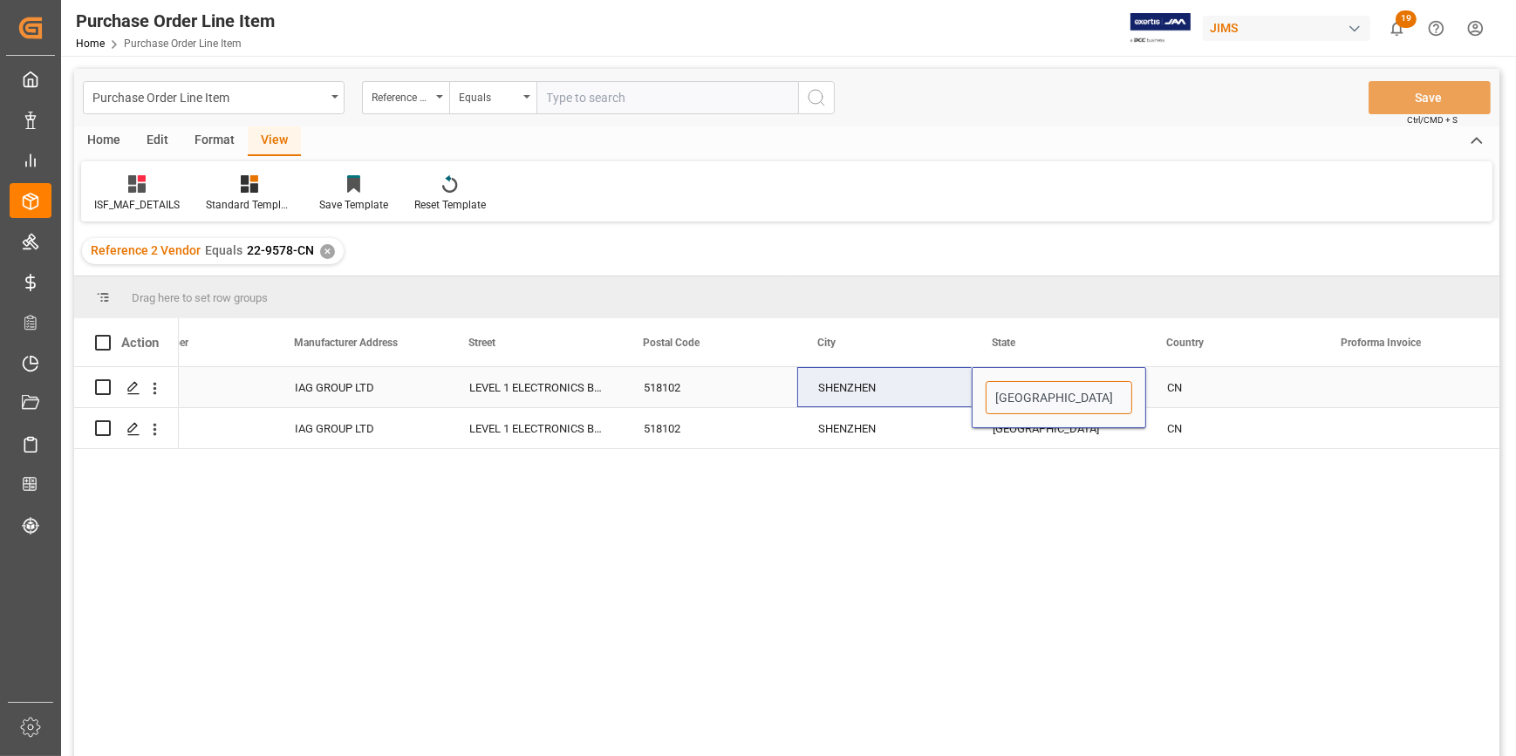
drag, startPoint x: 1080, startPoint y: 393, endPoint x: 939, endPoint y: 403, distance: 141.6
click at [939, 403] on div "8 AAV-D9BK IAG GROUP LTD LEVEL 1 ELECTRONICS BUILDING SANECORE INDUSTRIAL PARK …" at bounding box center [972, 387] width 2442 height 41
click at [1042, 402] on input "GUANGDONG" at bounding box center [1058, 397] width 147 height 33
drag, startPoint x: 994, startPoint y: 399, endPoint x: 1067, endPoint y: 399, distance: 73.3
click at [1067, 399] on input "GUANGDONG" at bounding box center [1058, 397] width 147 height 33
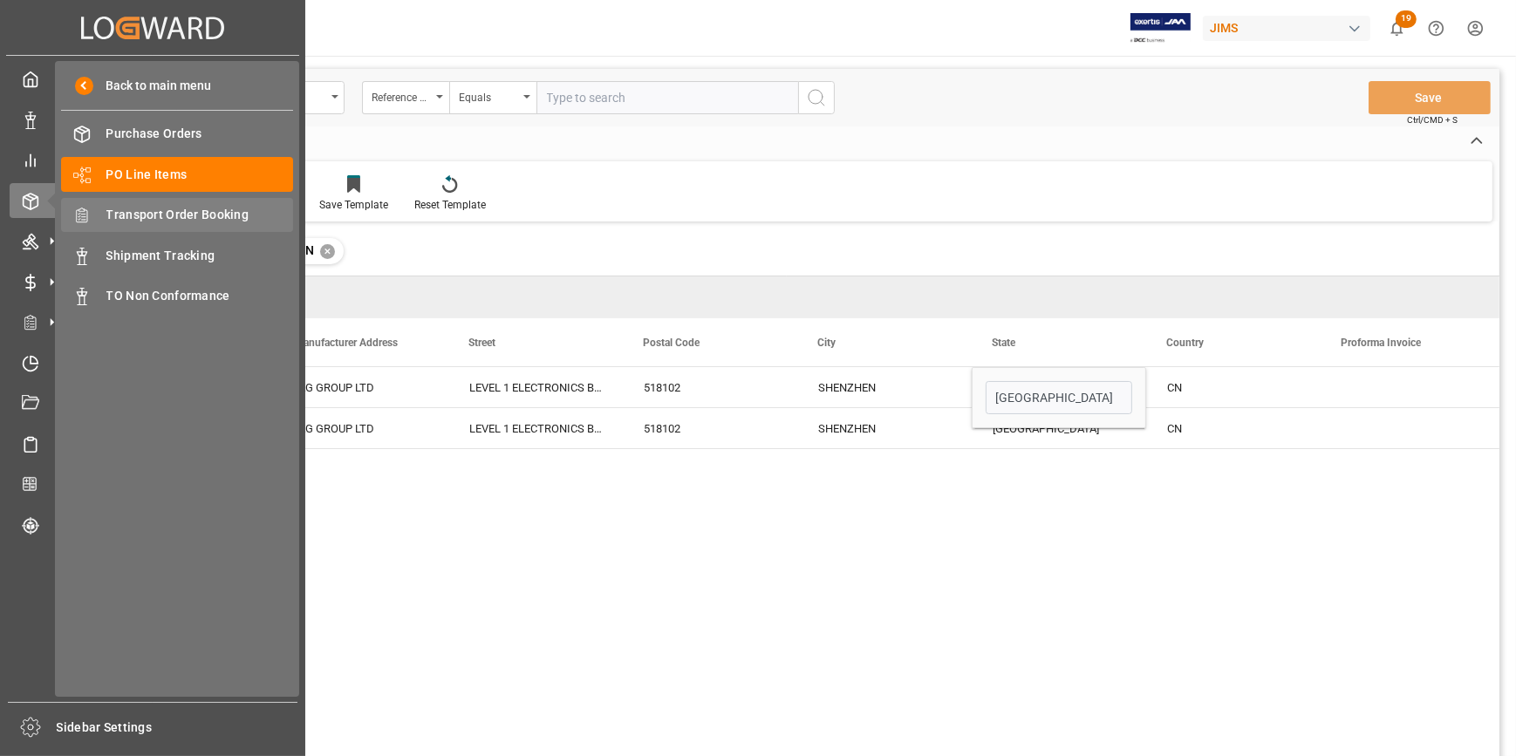
click at [158, 213] on span "Transport Order Booking" at bounding box center [199, 215] width 187 height 18
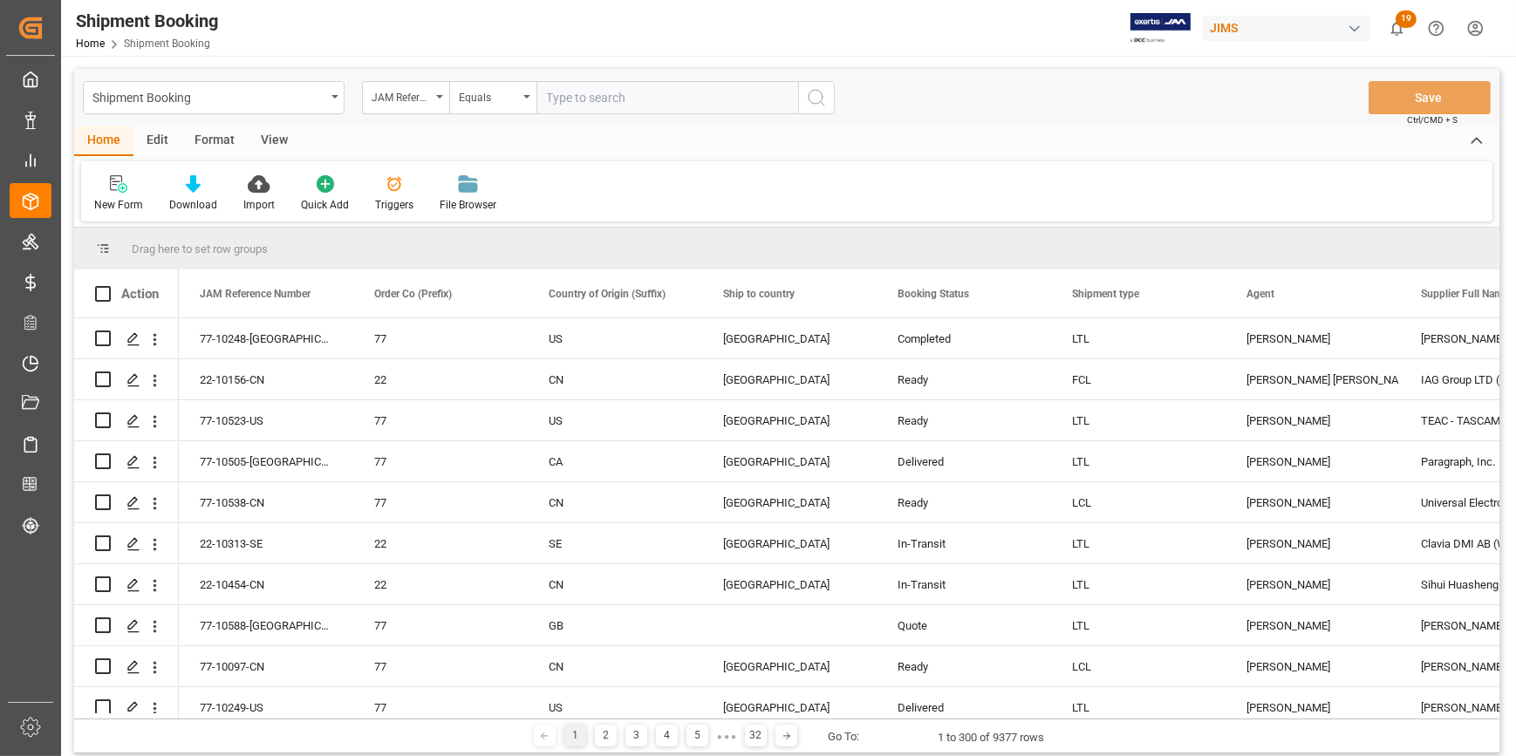
click at [596, 92] on input "text" at bounding box center [667, 97] width 262 height 33
type input "R"
paste input "22-9578-CN"
type input "22-9578-CN"
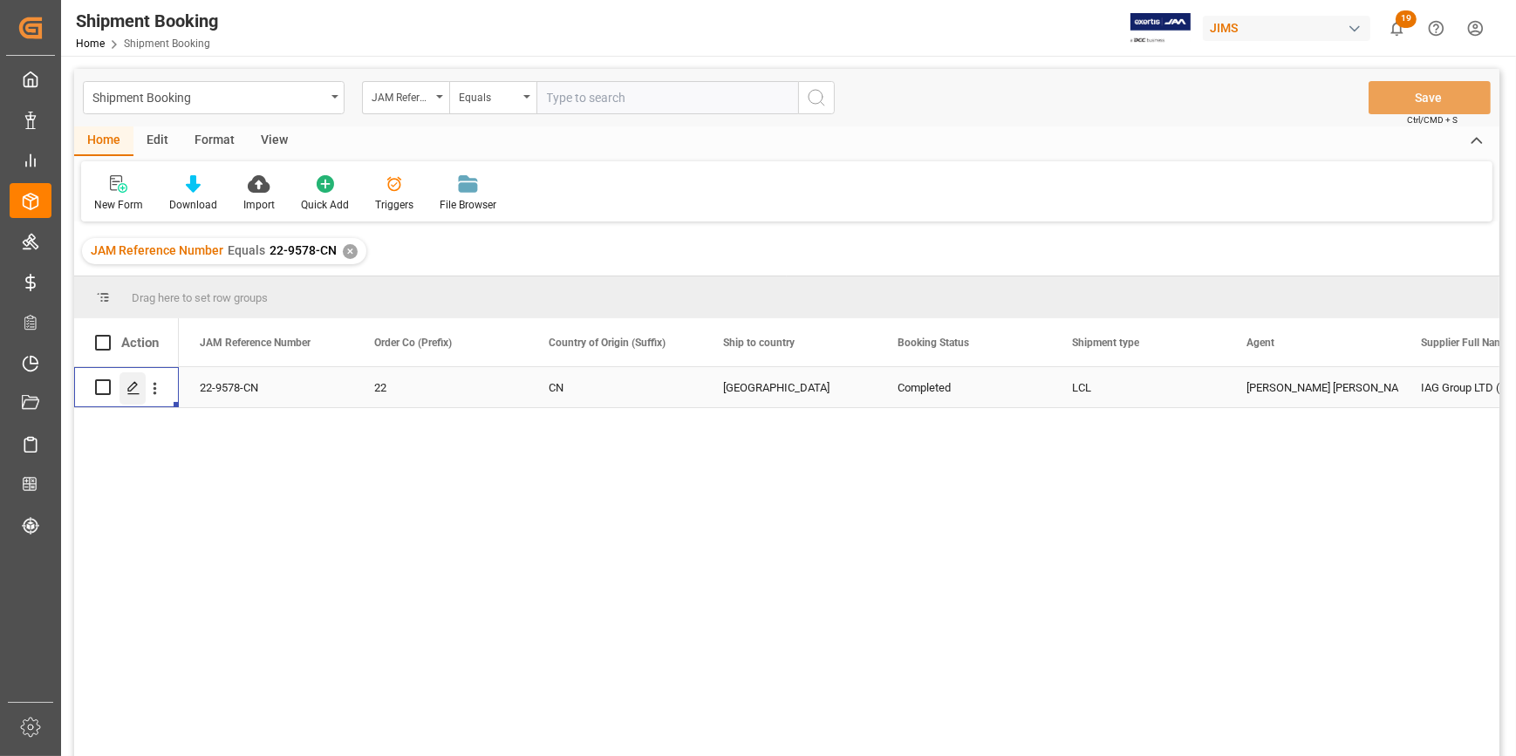
click at [128, 388] on polygon "Press SPACE to select this row." at bounding box center [132, 386] width 9 height 9
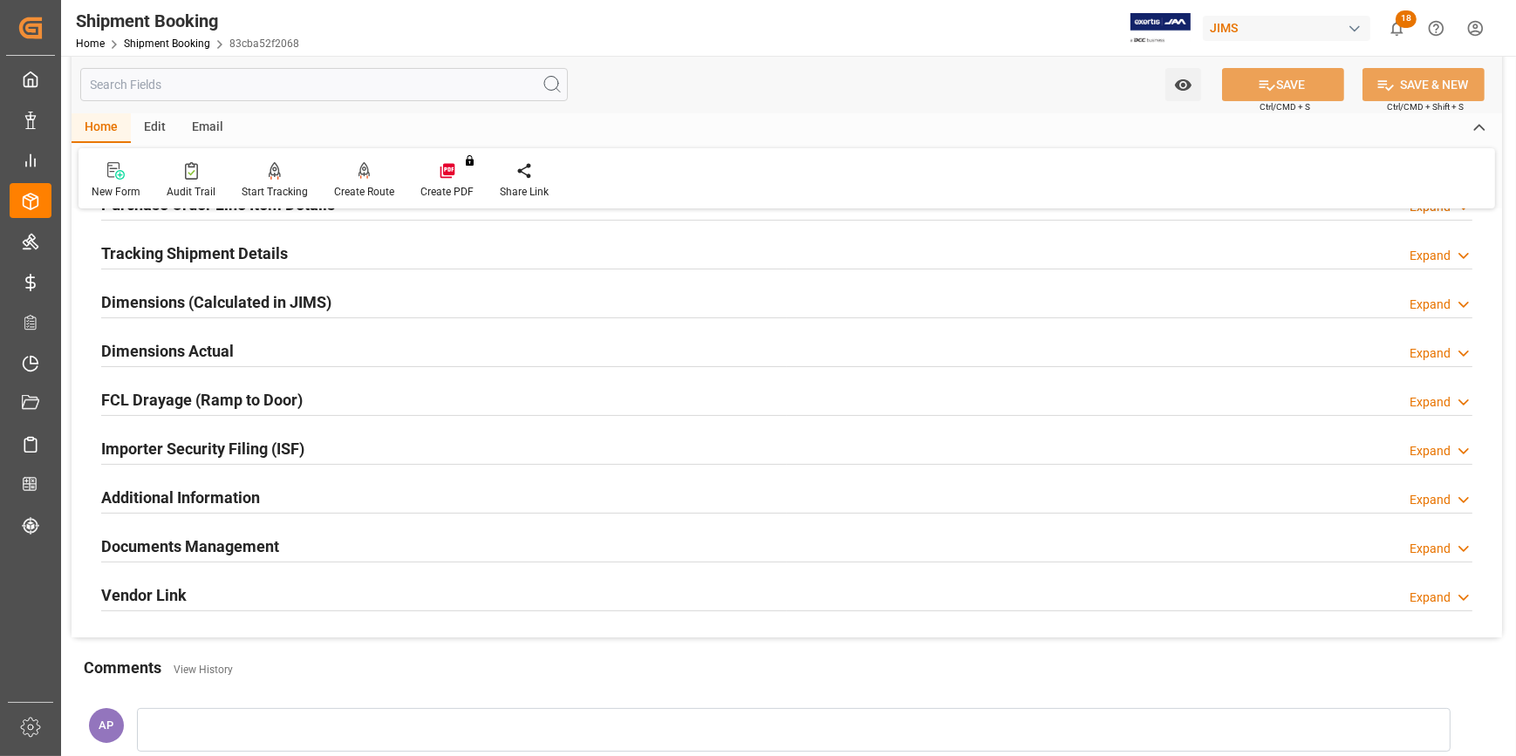
scroll to position [396, 0]
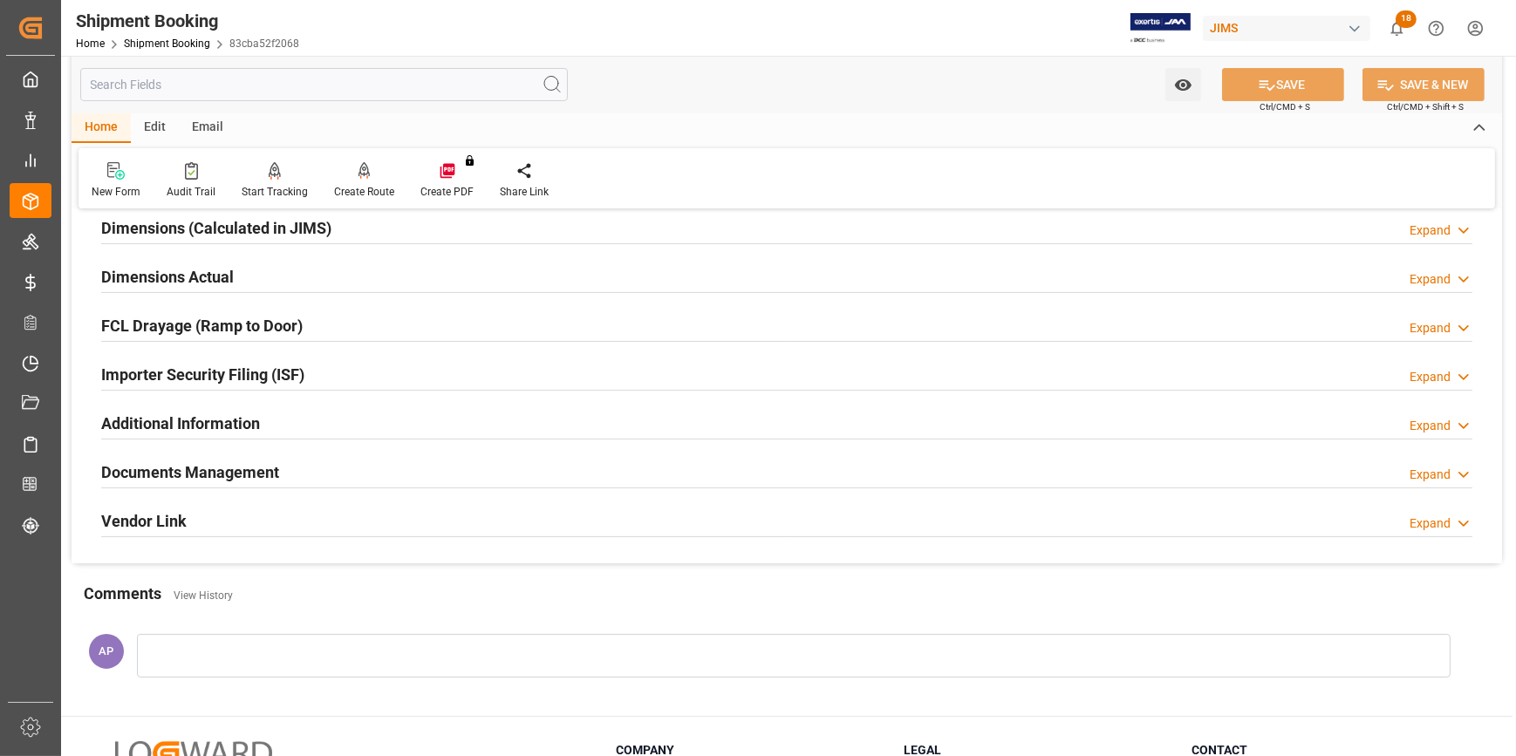
click at [359, 371] on div "Importer Security Filing (ISF) Expand" at bounding box center [786, 373] width 1371 height 33
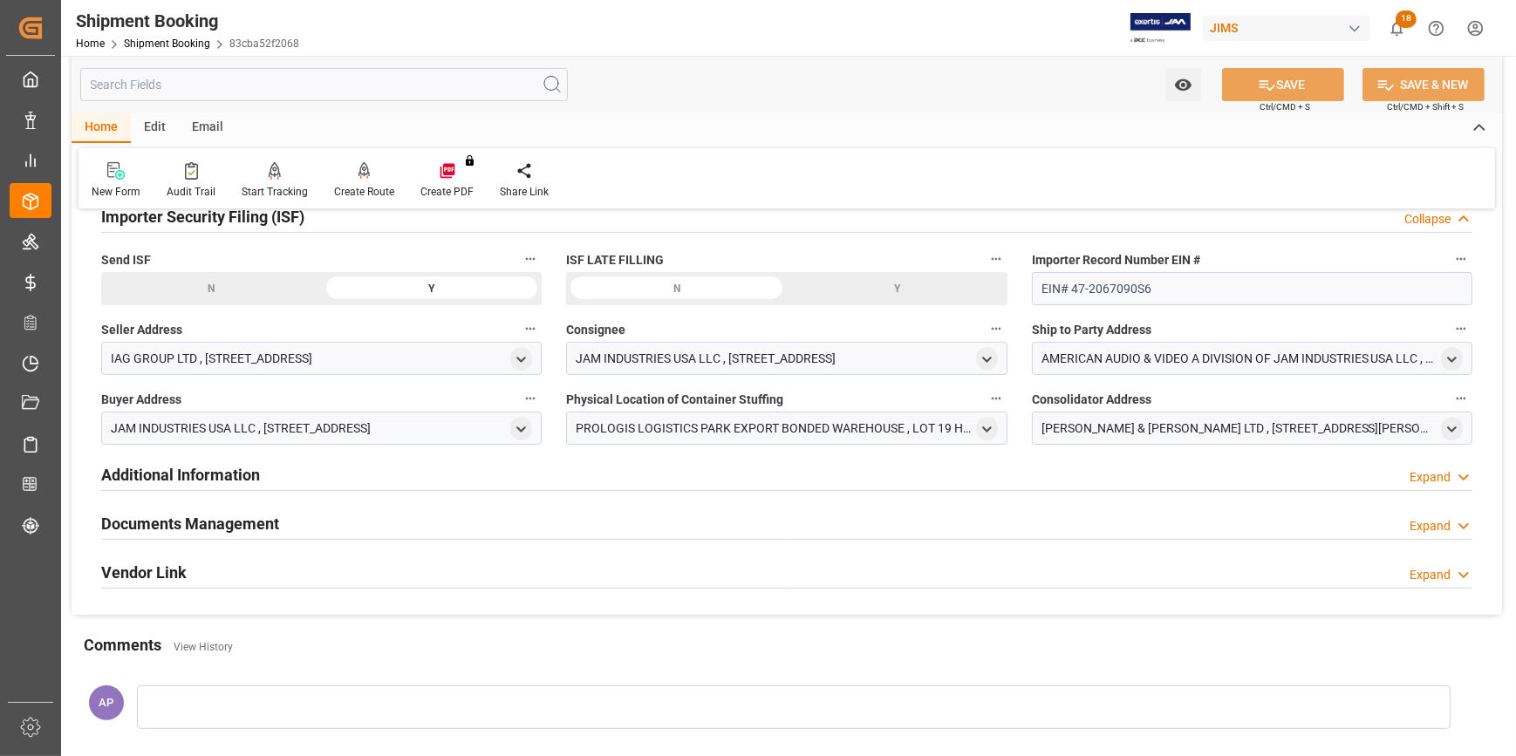
scroll to position [555, 0]
click at [520, 358] on polyline "open menu" at bounding box center [522, 358] width 8 height 3
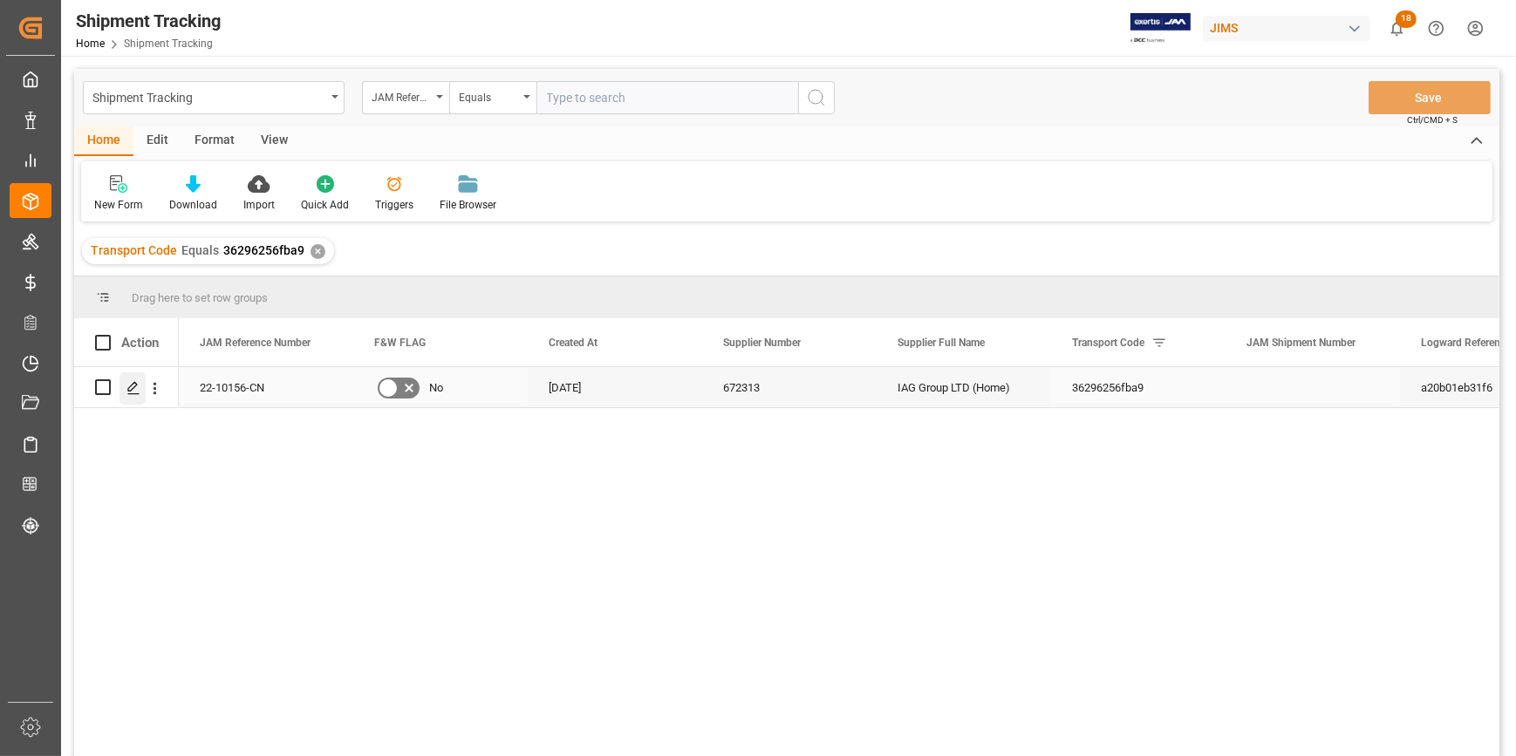
click at [133, 385] on icon "Press SPACE to select this row." at bounding box center [133, 388] width 14 height 14
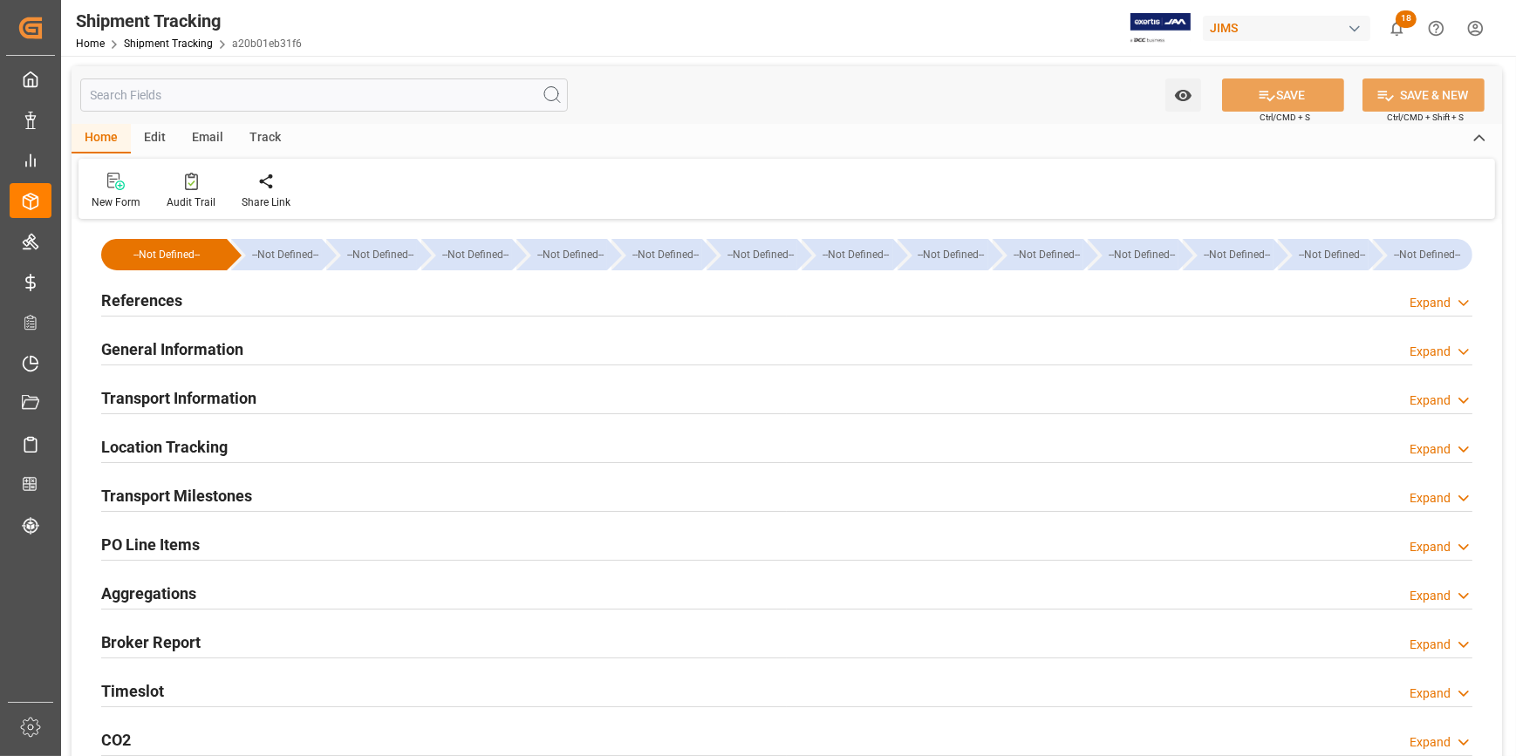
type input "17-07-2025"
click at [319, 298] on div "References Expand" at bounding box center [786, 299] width 1371 height 33
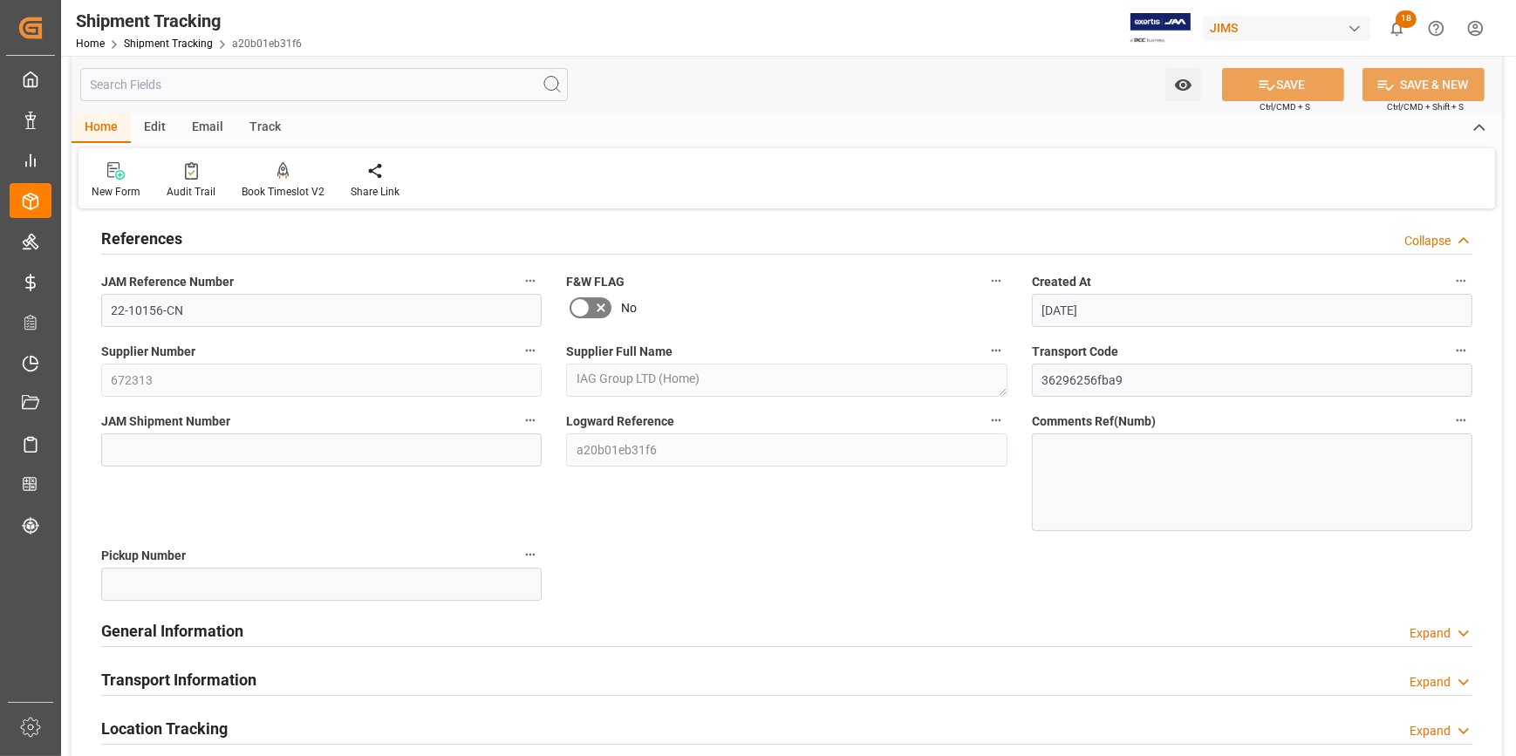
scroll to position [158, 0]
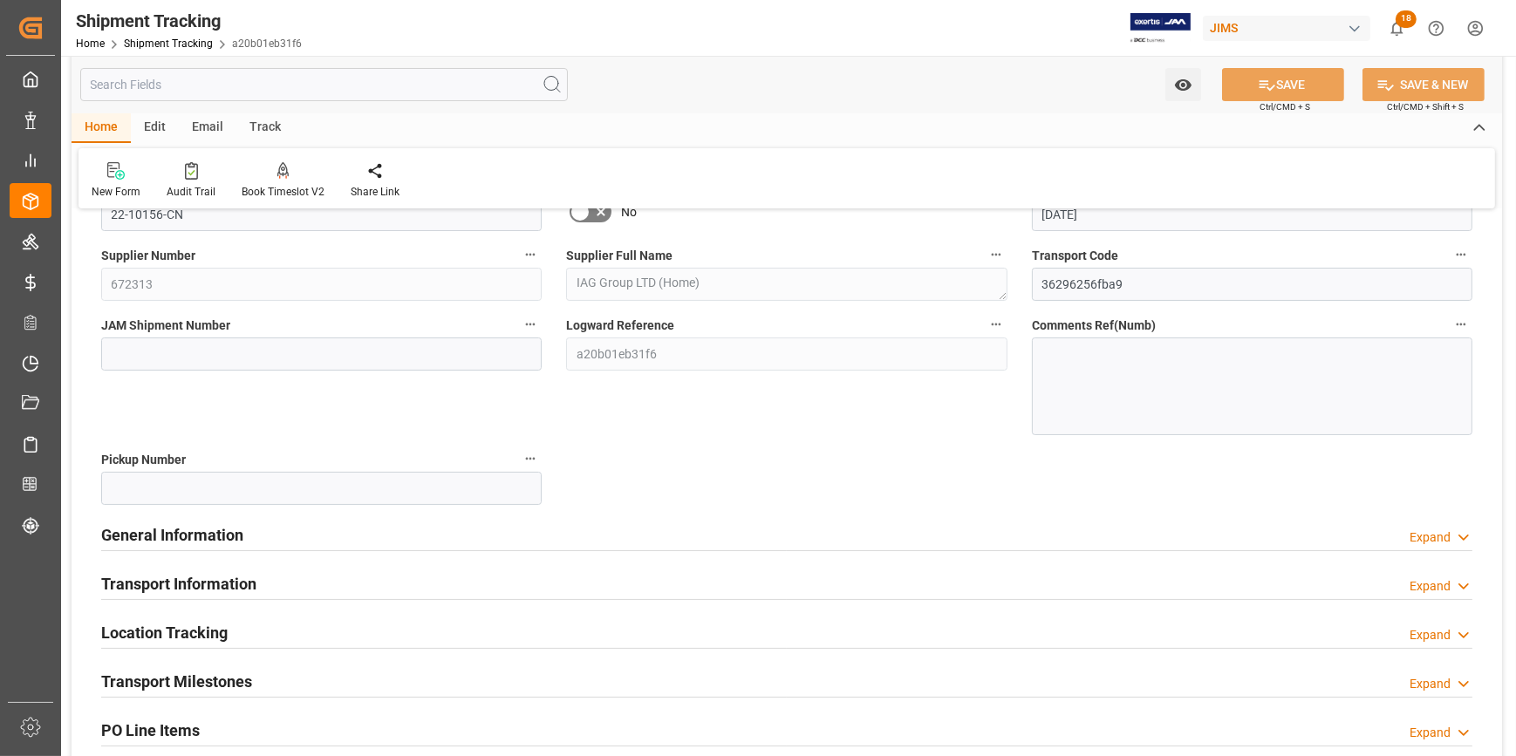
click at [315, 542] on div "General Information Expand" at bounding box center [786, 533] width 1371 height 33
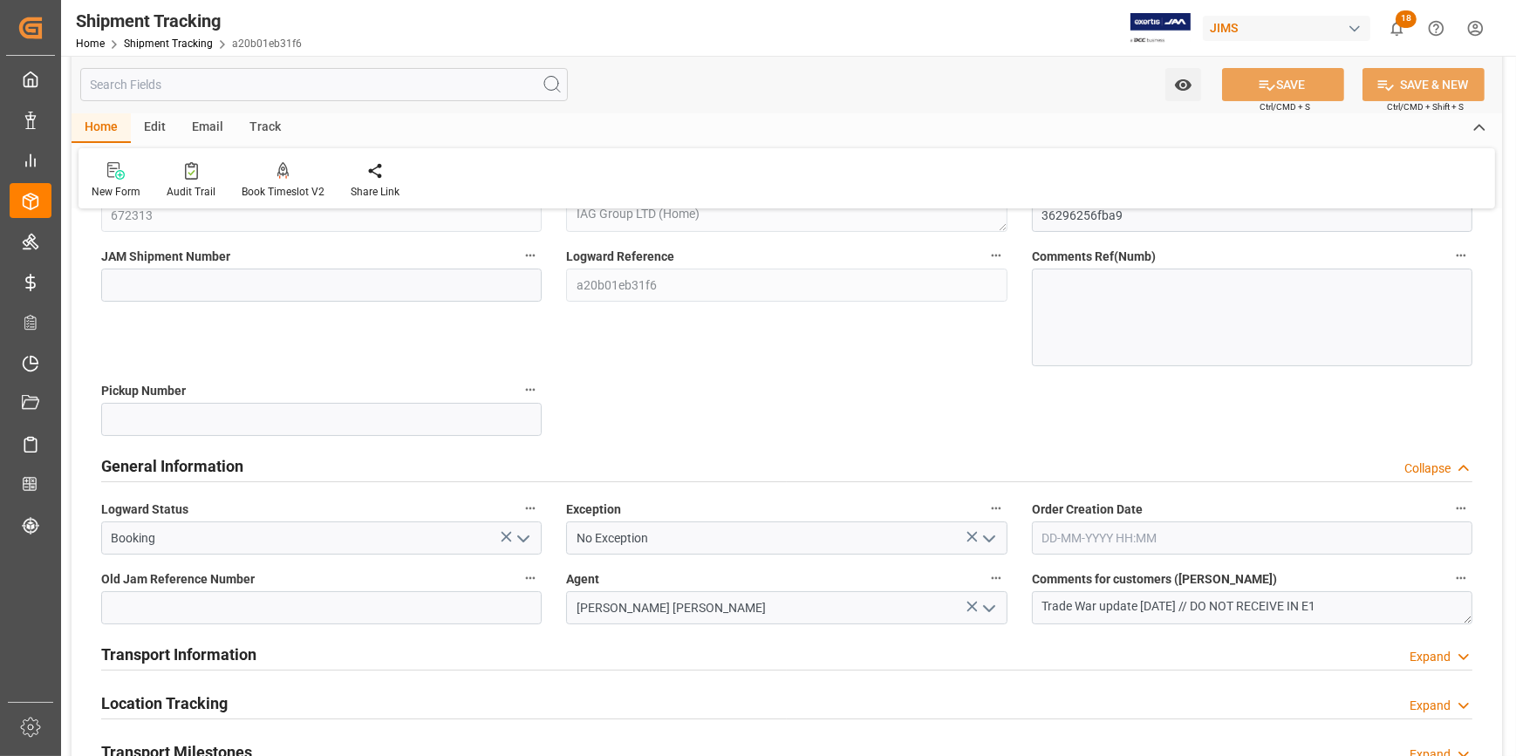
scroll to position [317, 0]
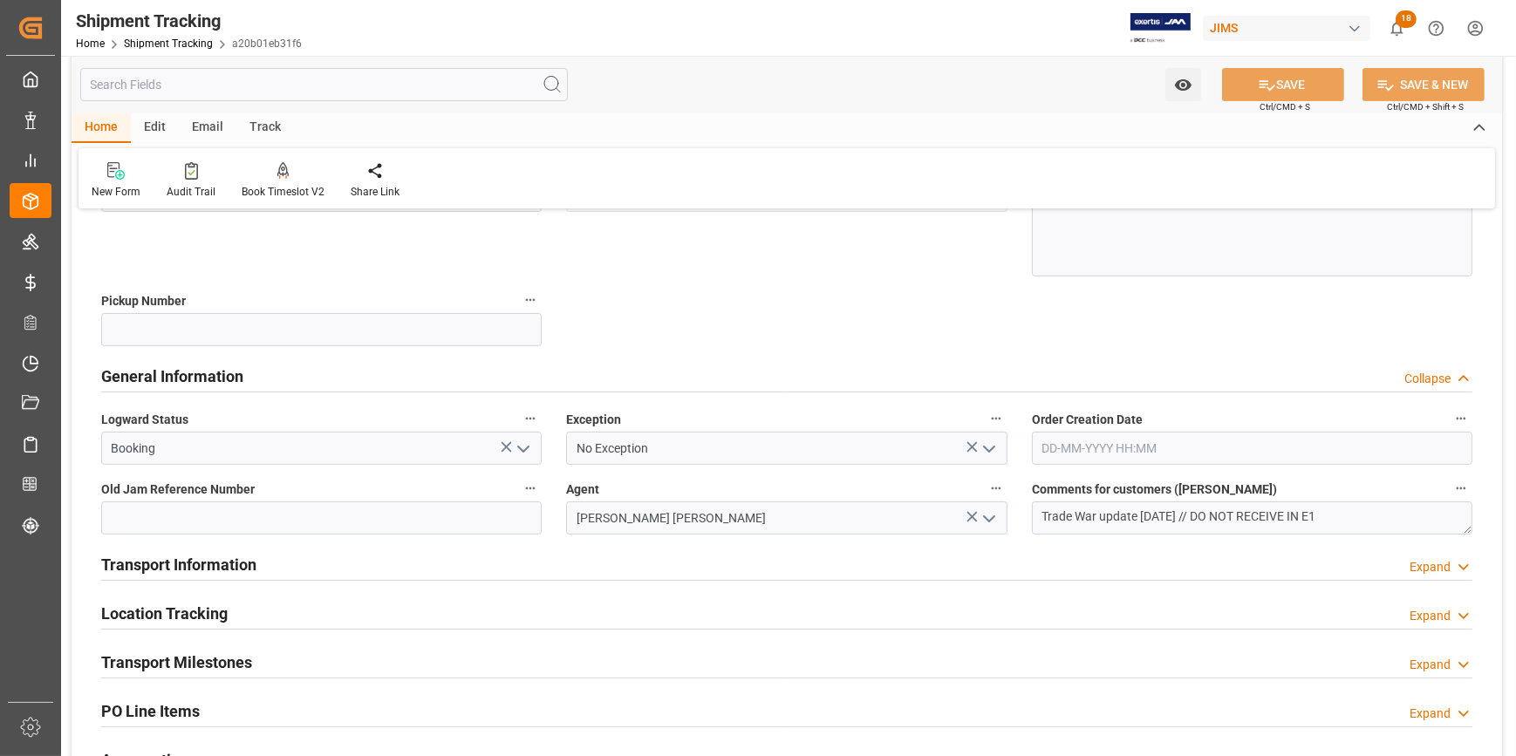
click at [488, 558] on div "Transport Information Expand" at bounding box center [786, 563] width 1371 height 33
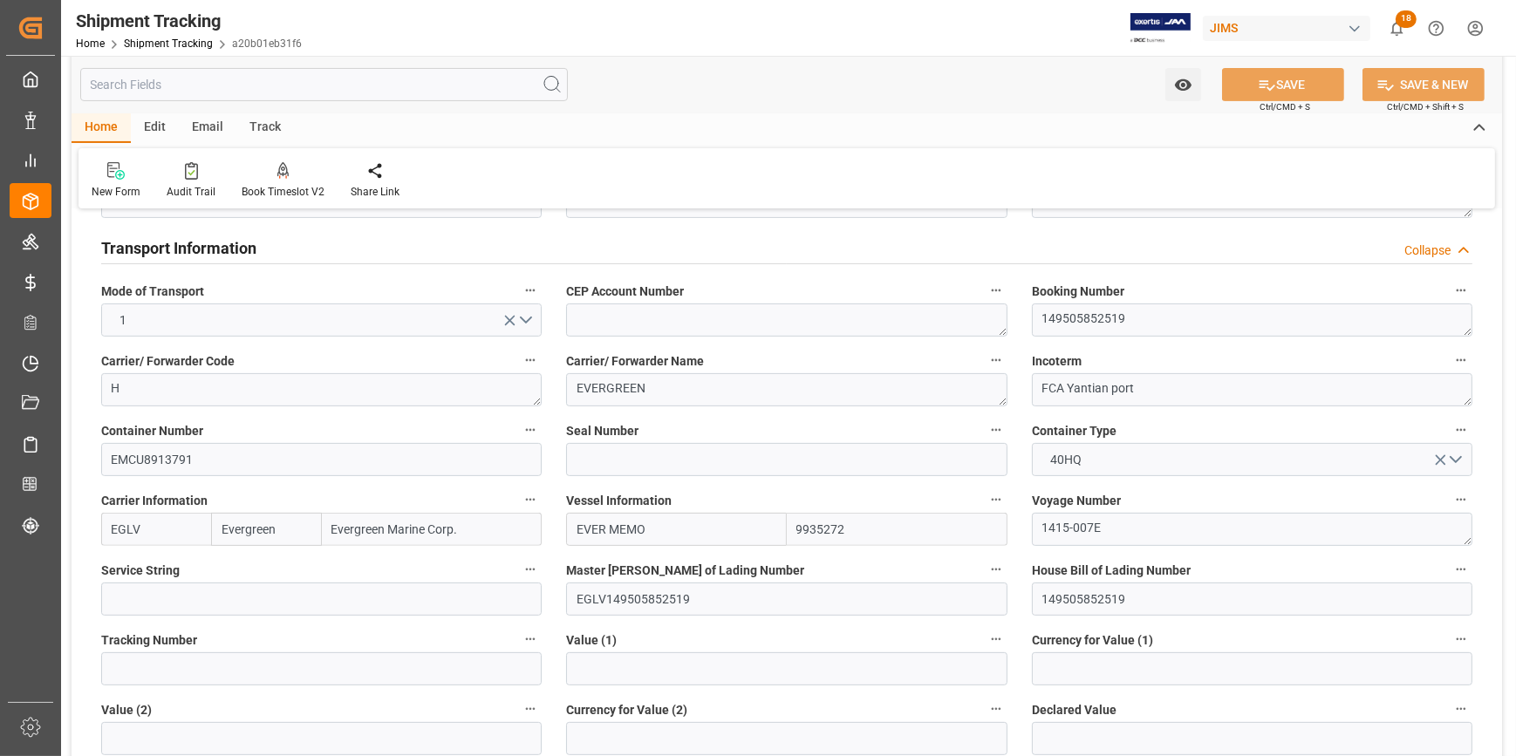
scroll to position [634, 0]
click at [625, 449] on input at bounding box center [786, 458] width 440 height 33
paste input "EMCKYH0214"
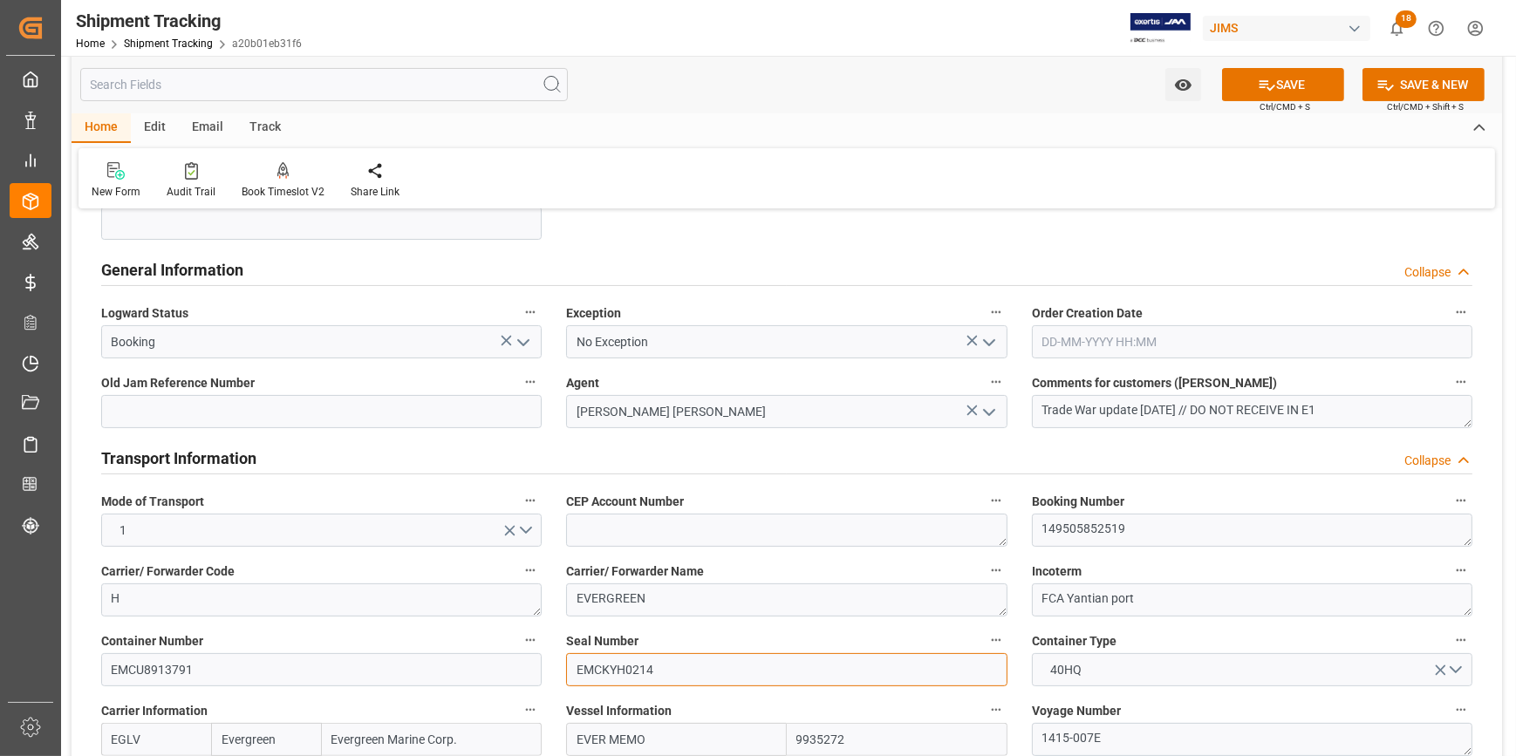
scroll to position [396, 0]
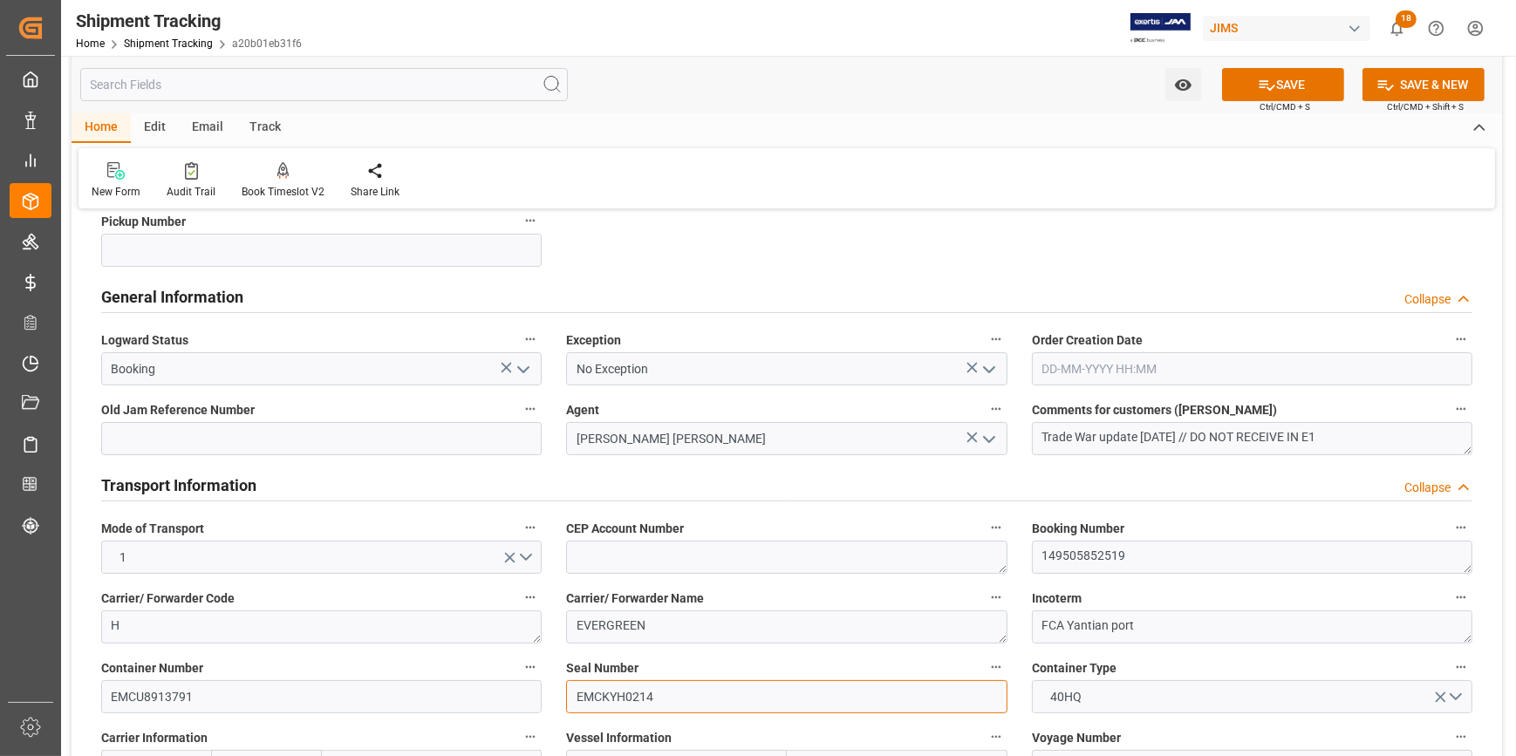
type input "EMCKYH0214"
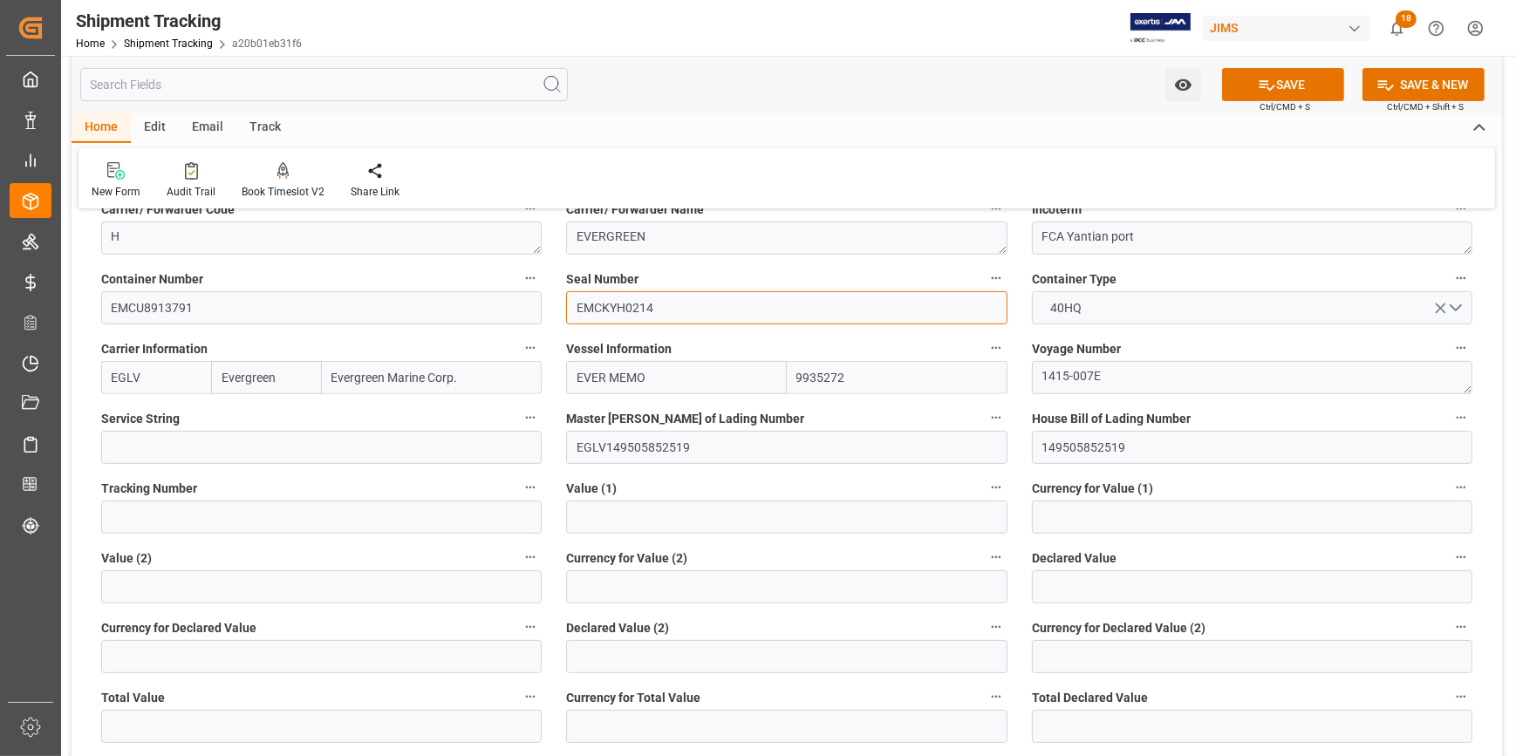
scroll to position [793, 0]
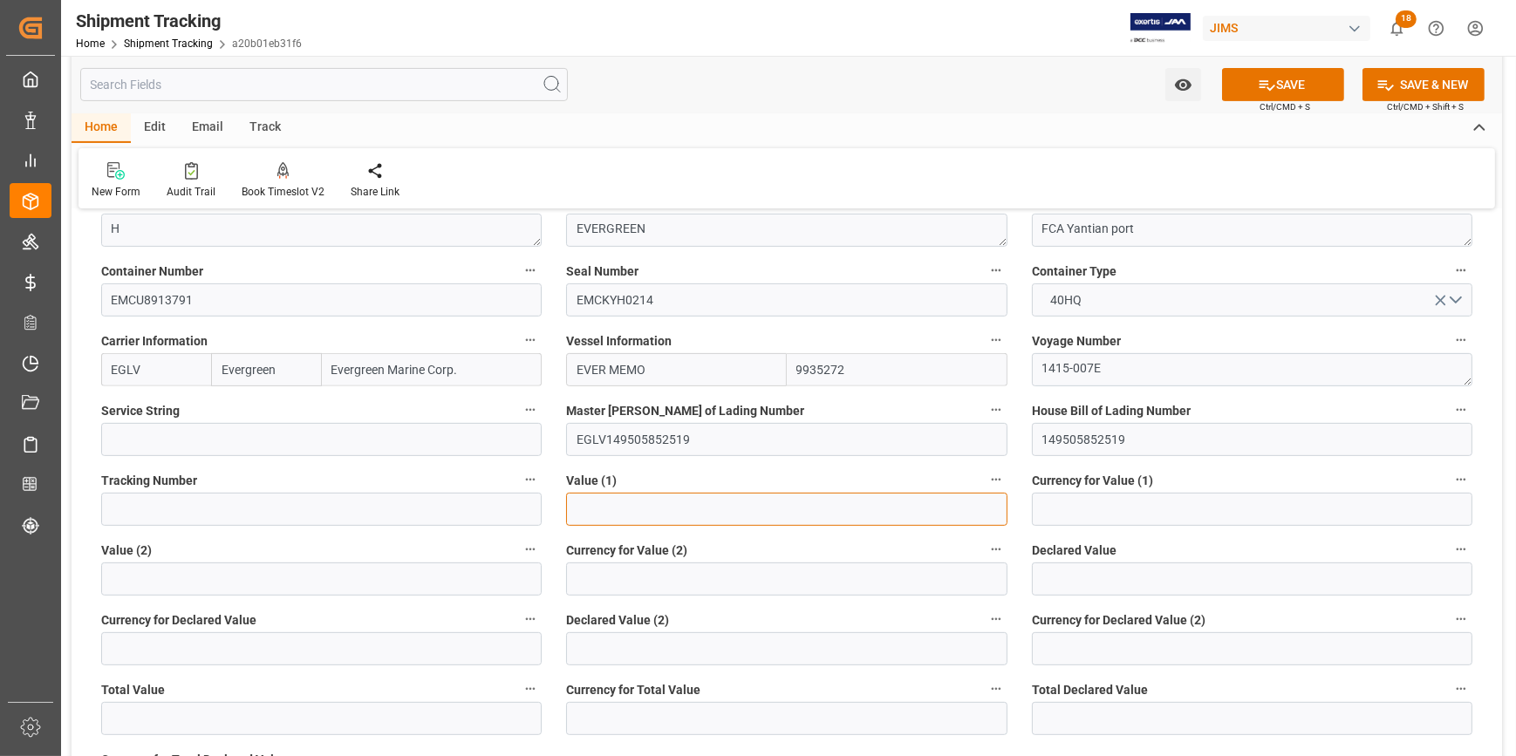
click at [654, 508] on input "text" at bounding box center [786, 509] width 440 height 33
paste input "99895.8"
type input "99895.8"
click at [1077, 512] on input at bounding box center [1252, 509] width 440 height 33
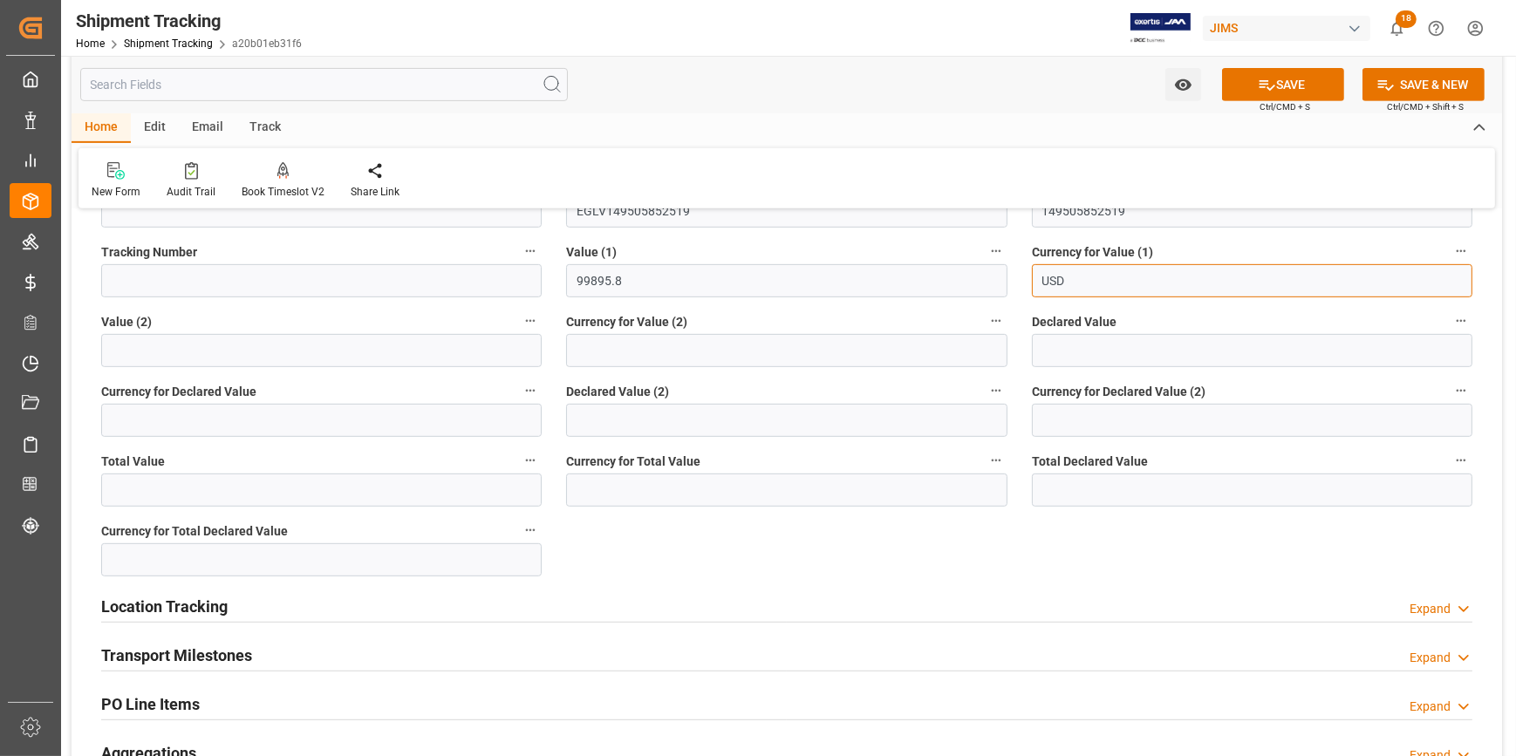
scroll to position [1030, 0]
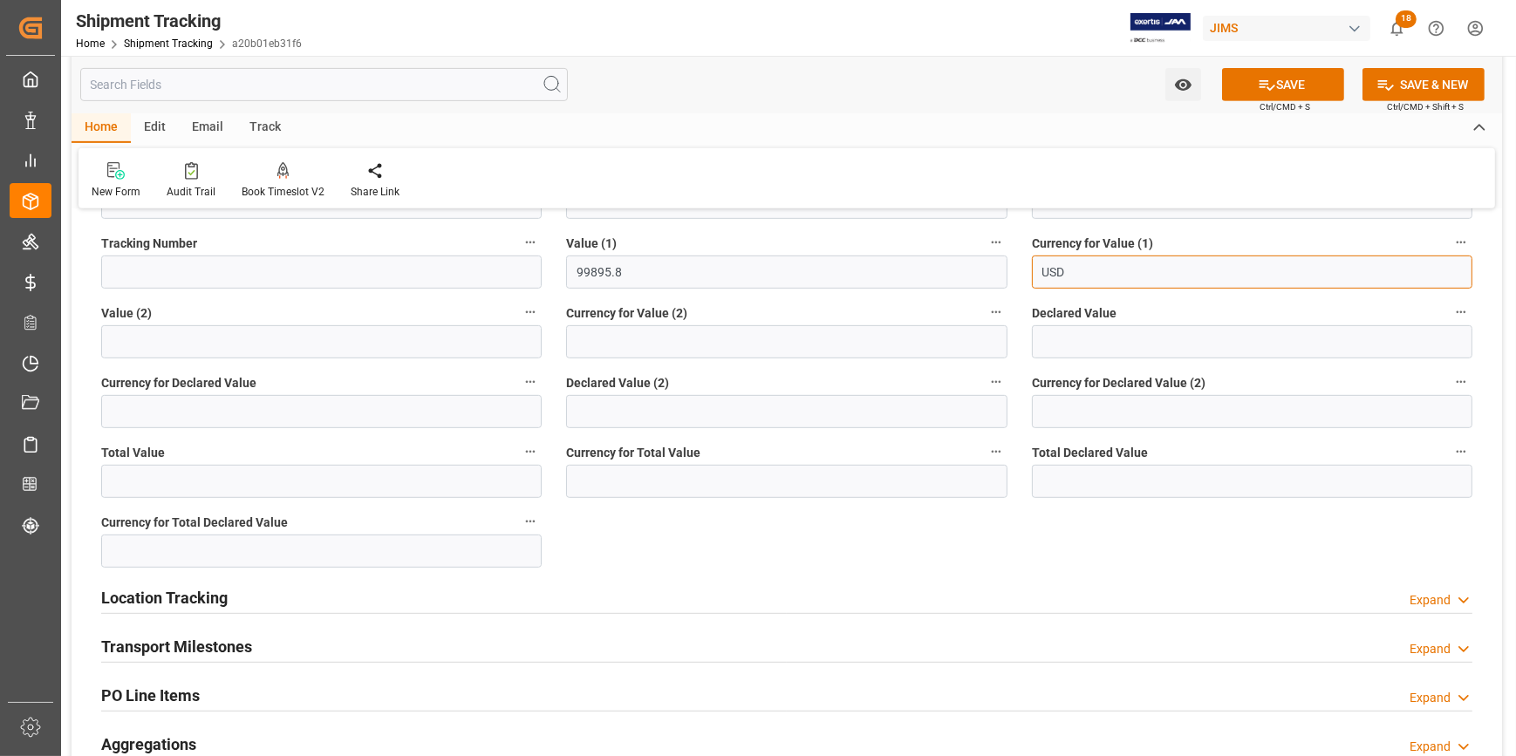
type input "USD"
click at [387, 591] on div "Location Tracking Expand" at bounding box center [786, 596] width 1371 height 33
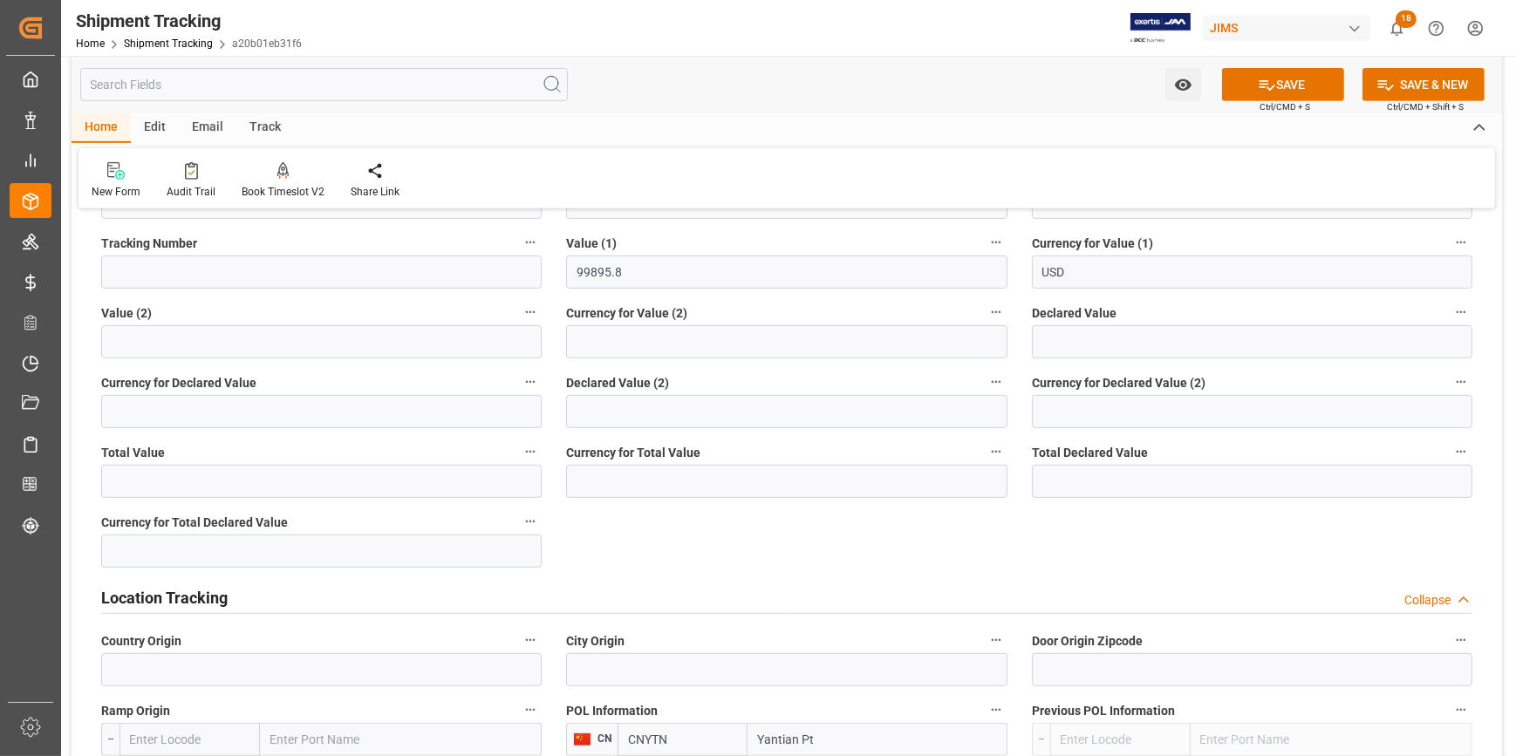
click at [388, 588] on div "Location Tracking Collapse" at bounding box center [786, 596] width 1371 height 33
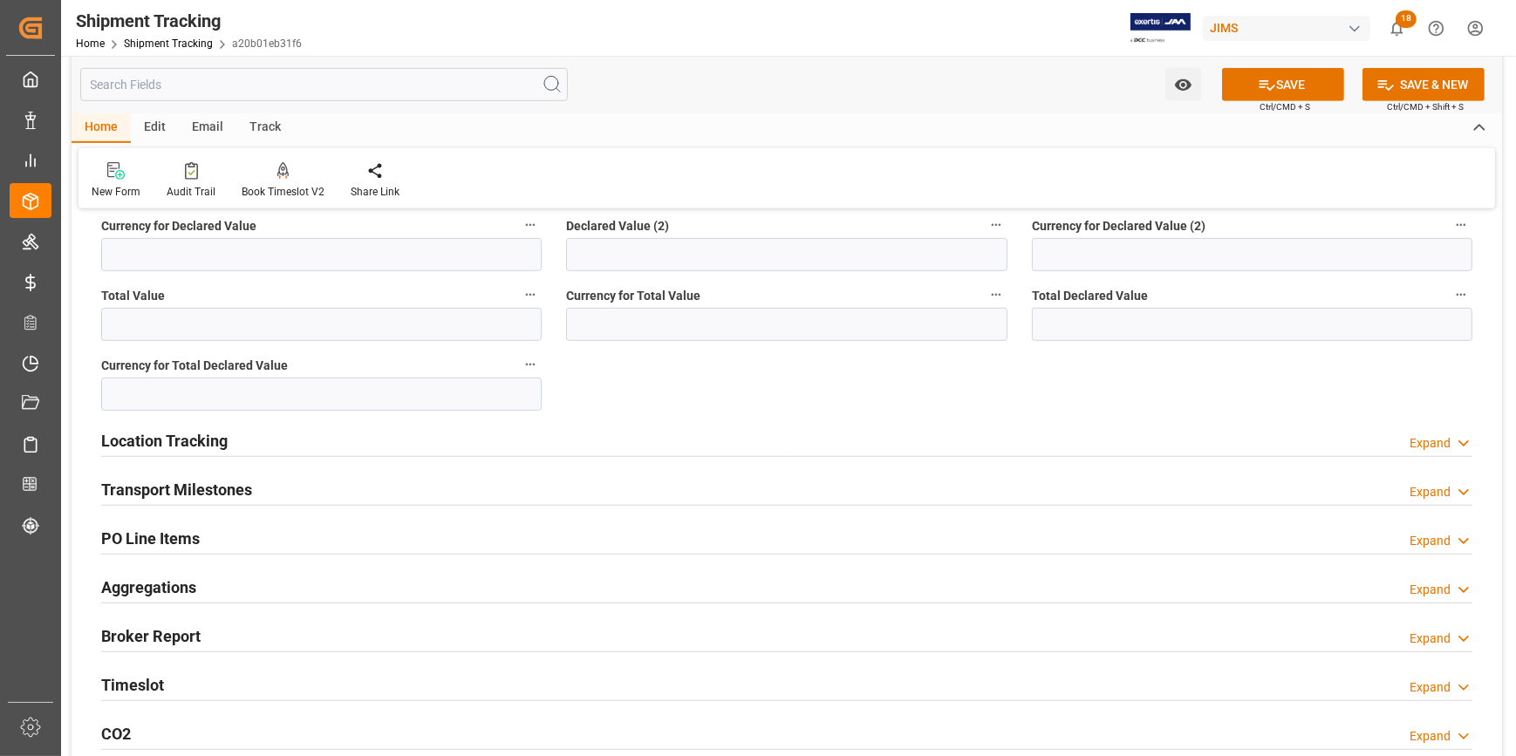
scroll to position [1189, 0]
click at [340, 482] on div "Transport Milestones Expand" at bounding box center [786, 486] width 1371 height 33
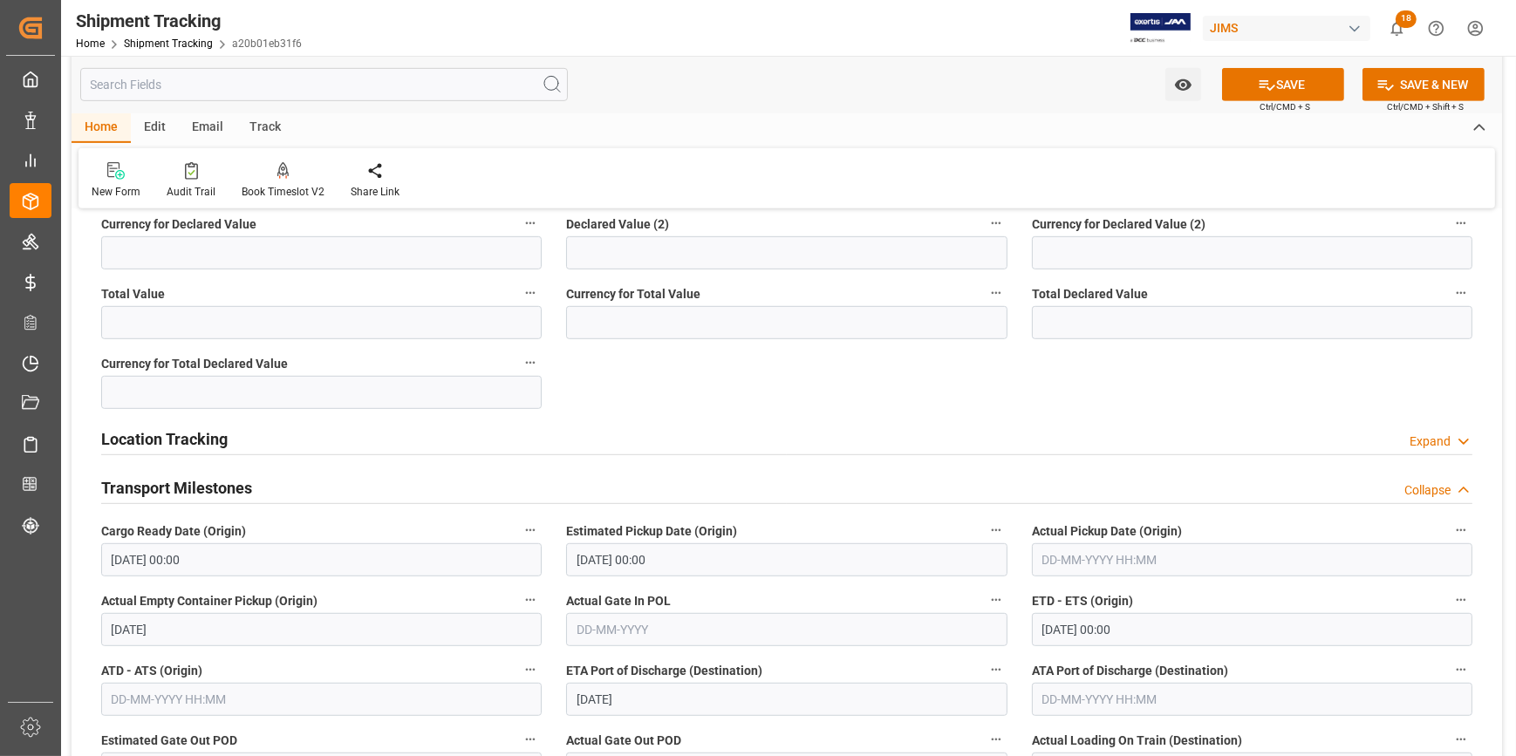
scroll to position [1268, 0]
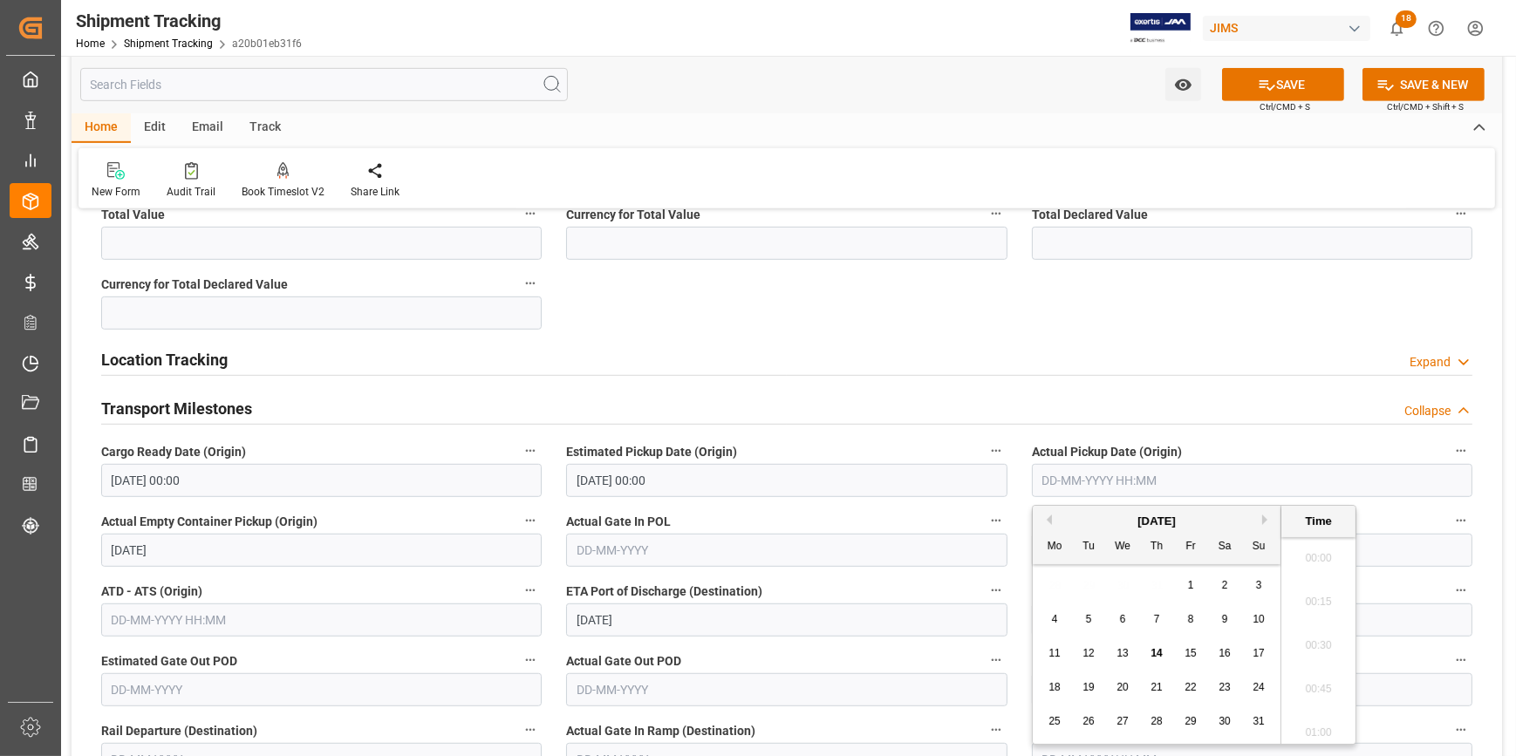
click at [1060, 480] on input "text" at bounding box center [1252, 480] width 440 height 33
click at [1053, 649] on span "11" at bounding box center [1053, 653] width 11 height 12
type input "11-08-2025 00:00"
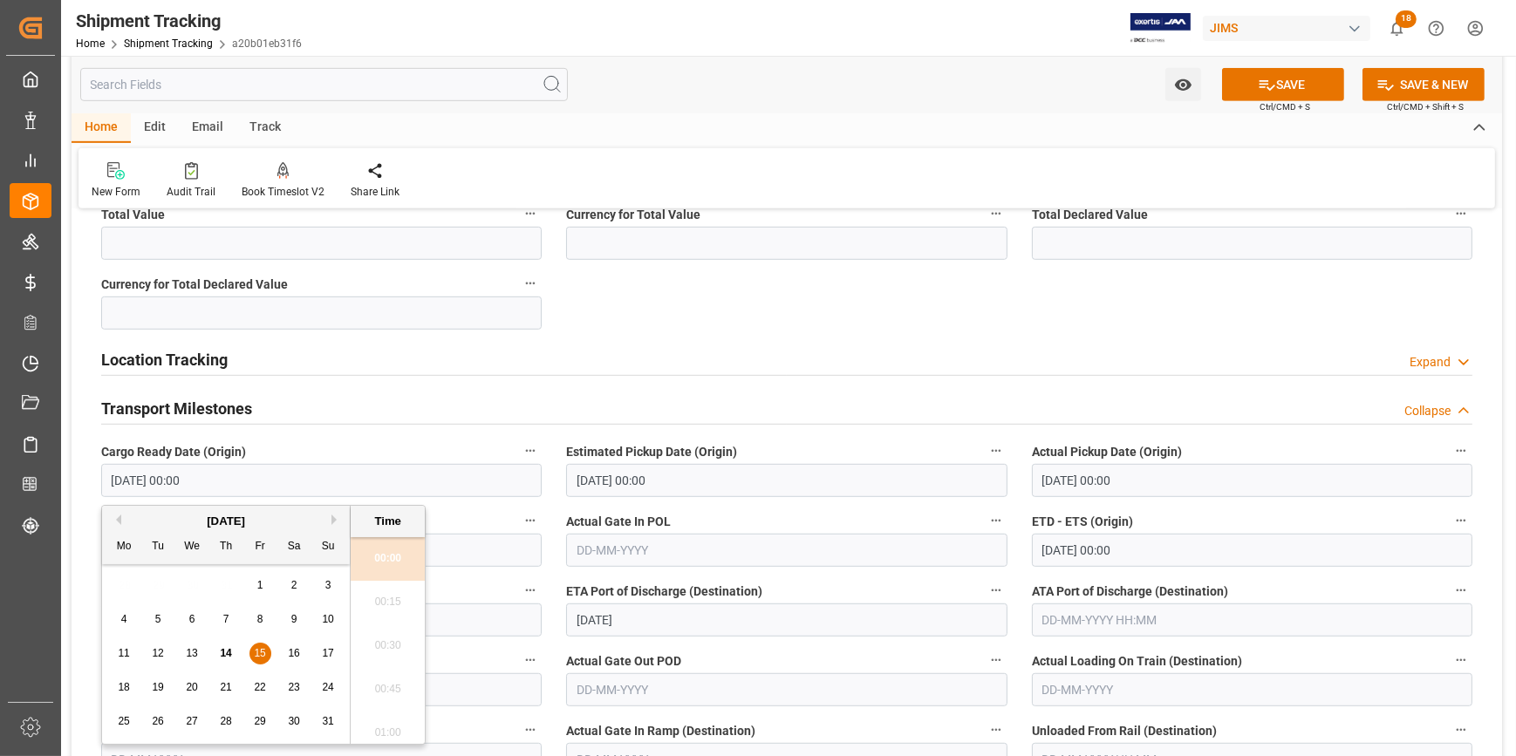
click at [167, 480] on input "15-08-2025 00:00" at bounding box center [321, 480] width 440 height 33
click at [119, 648] on span "11" at bounding box center [123, 653] width 11 height 12
type input "11-08-2025 00:00"
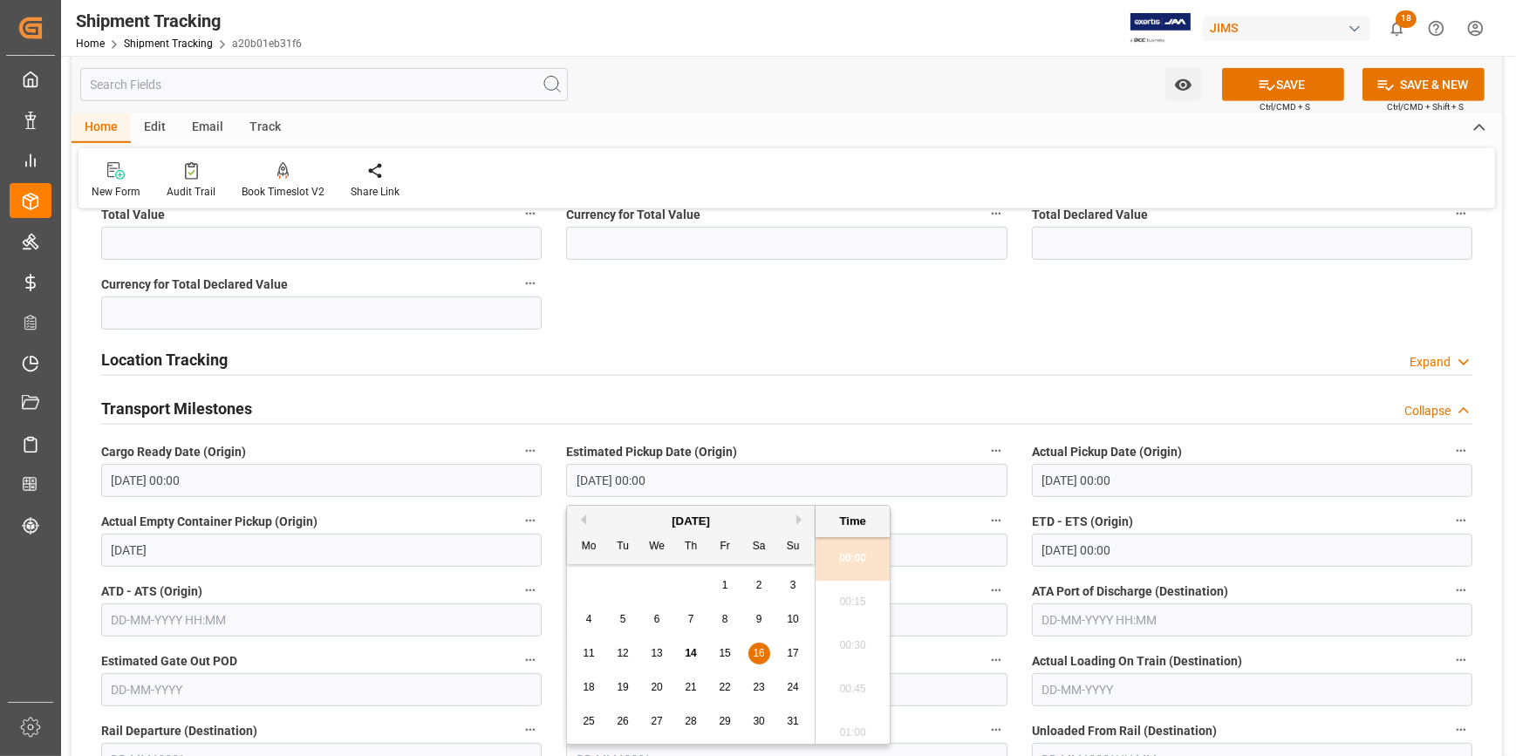
click at [596, 480] on input "16-08-2025 00:00" at bounding box center [786, 480] width 440 height 33
click at [624, 654] on span "12" at bounding box center [622, 653] width 11 height 12
type input "12-08-2025 00:00"
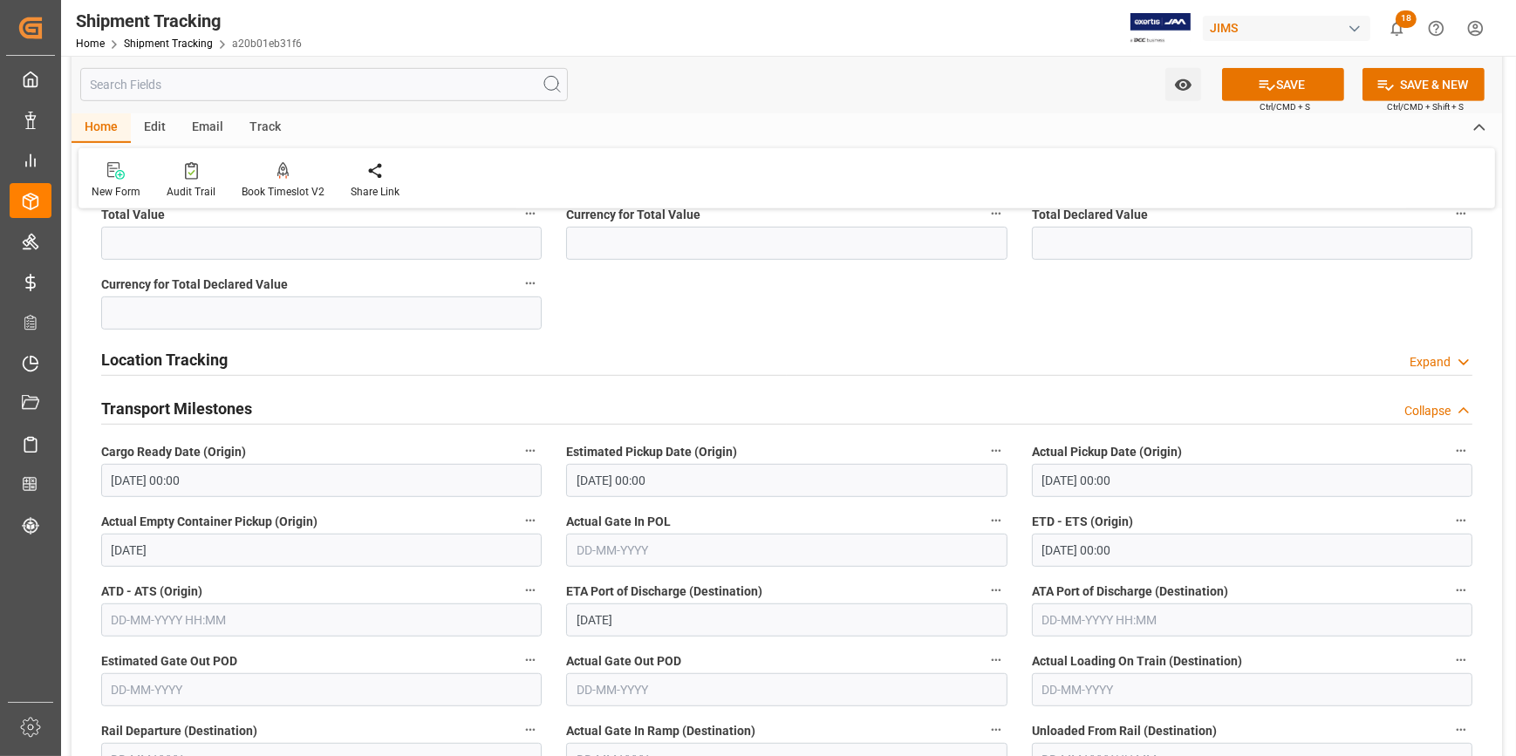
click at [899, 509] on label "Actual Gate In POL" at bounding box center [786, 521] width 440 height 24
click at [985, 509] on button "Actual Gate In POL" at bounding box center [996, 520] width 23 height 23
click at [873, 497] on div at bounding box center [758, 378] width 1516 height 756
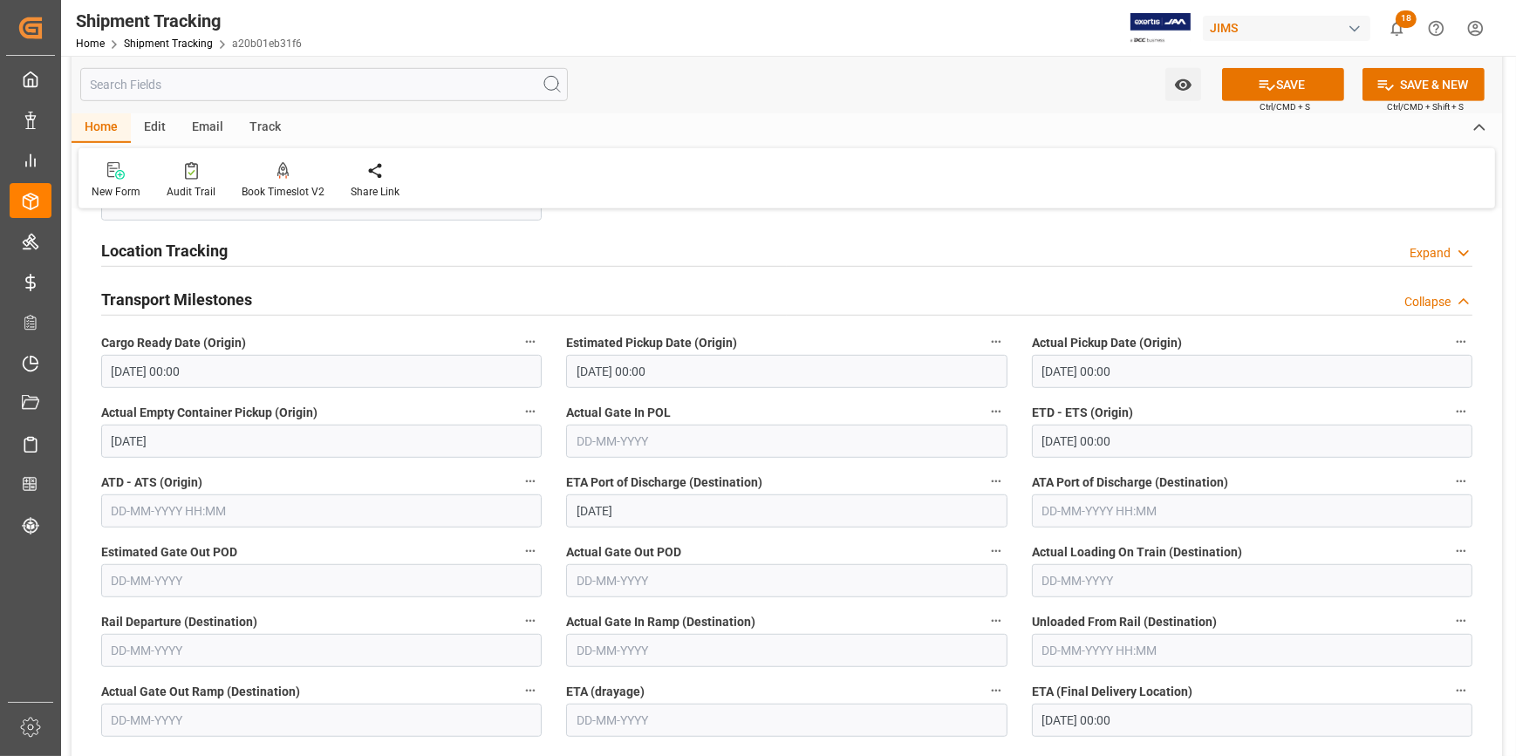
scroll to position [1427, 0]
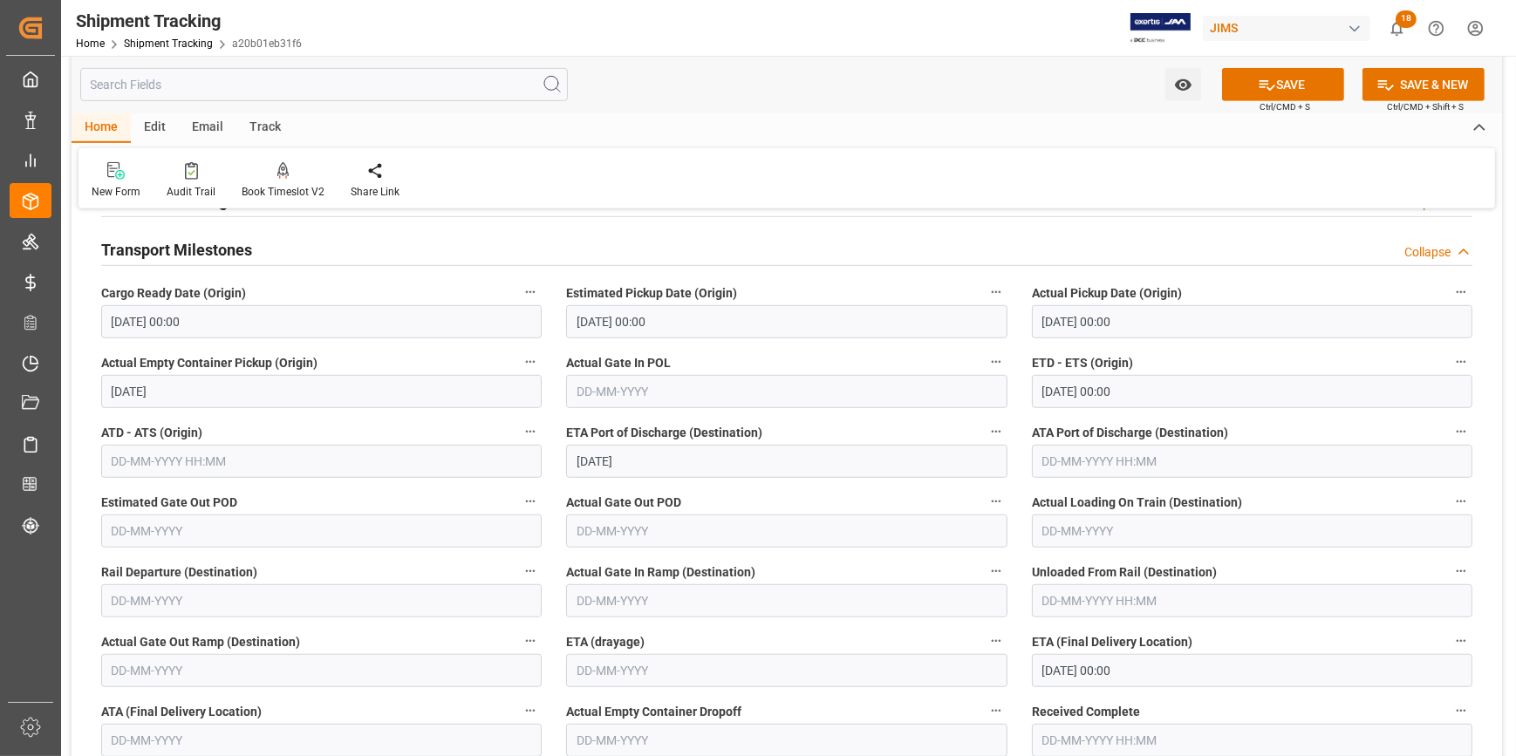
click at [656, 460] on input "28-08-2025" at bounding box center [786, 461] width 440 height 33
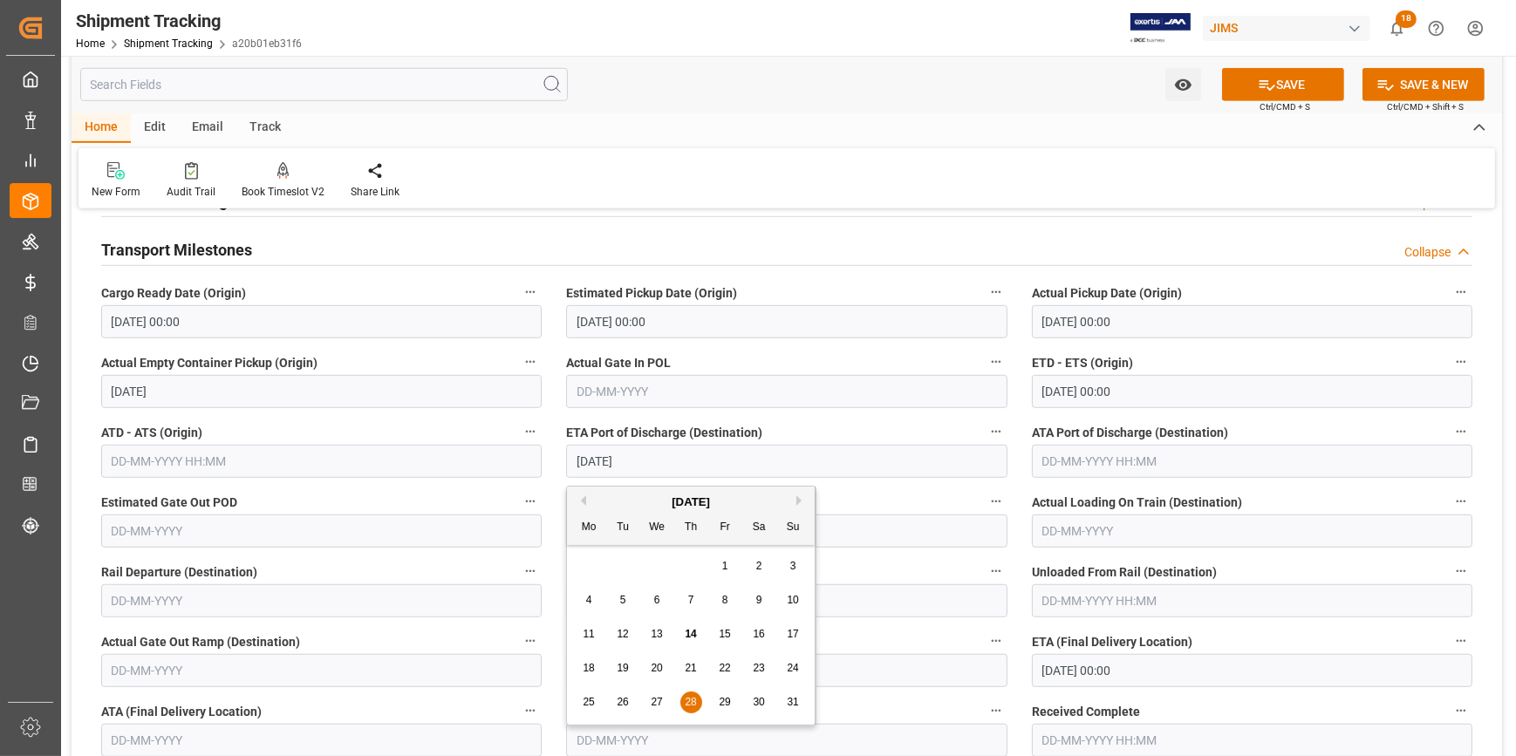
click at [798, 501] on button "Next Month" at bounding box center [801, 500] width 10 height 10
click at [652, 565] on div "3" at bounding box center [657, 566] width 22 height 21
type input "03-09-2025"
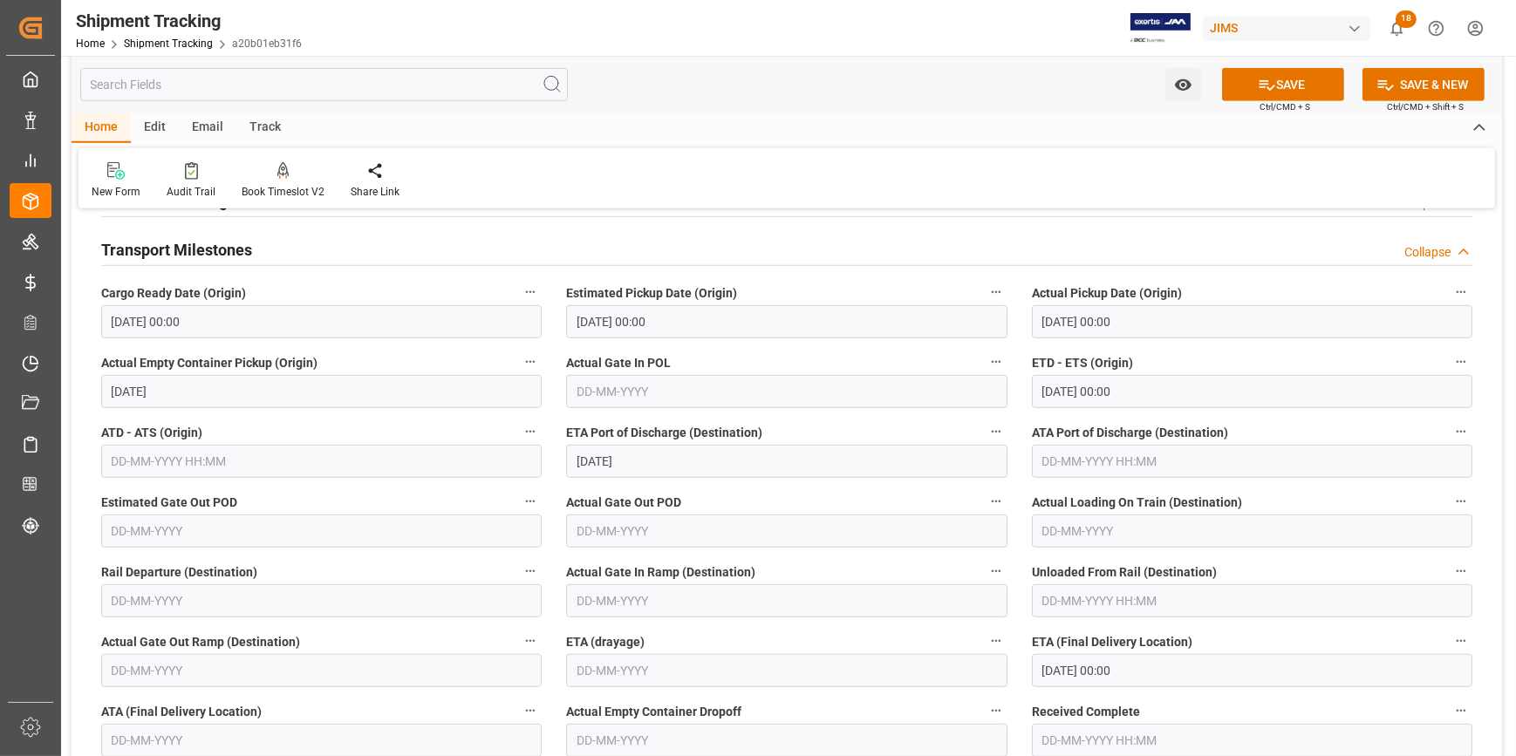
click at [722, 471] on input "03-09-2025" at bounding box center [786, 461] width 440 height 33
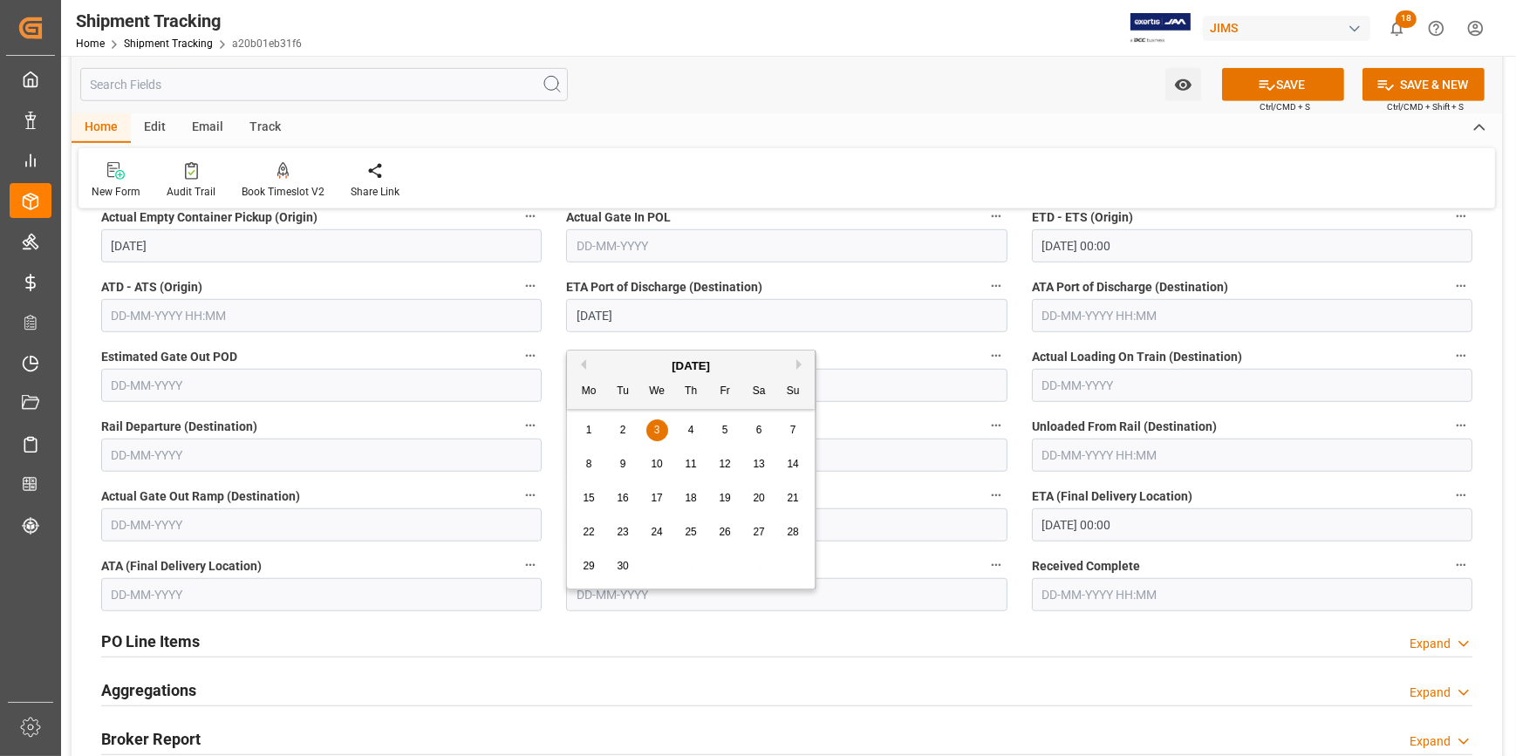
scroll to position [1585, 0]
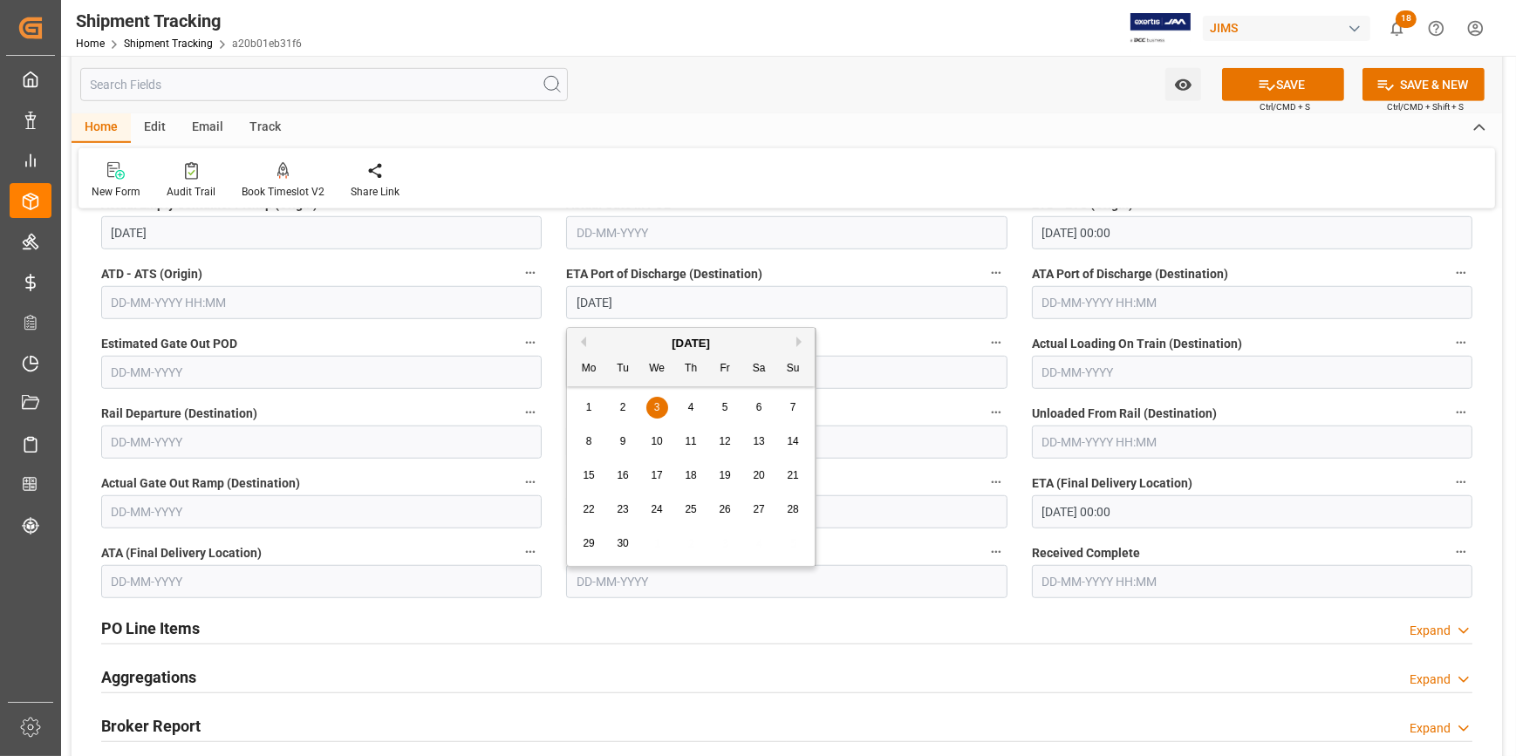
click at [1084, 509] on input "16-09-2025 00:00" at bounding box center [1252, 511] width 440 height 33
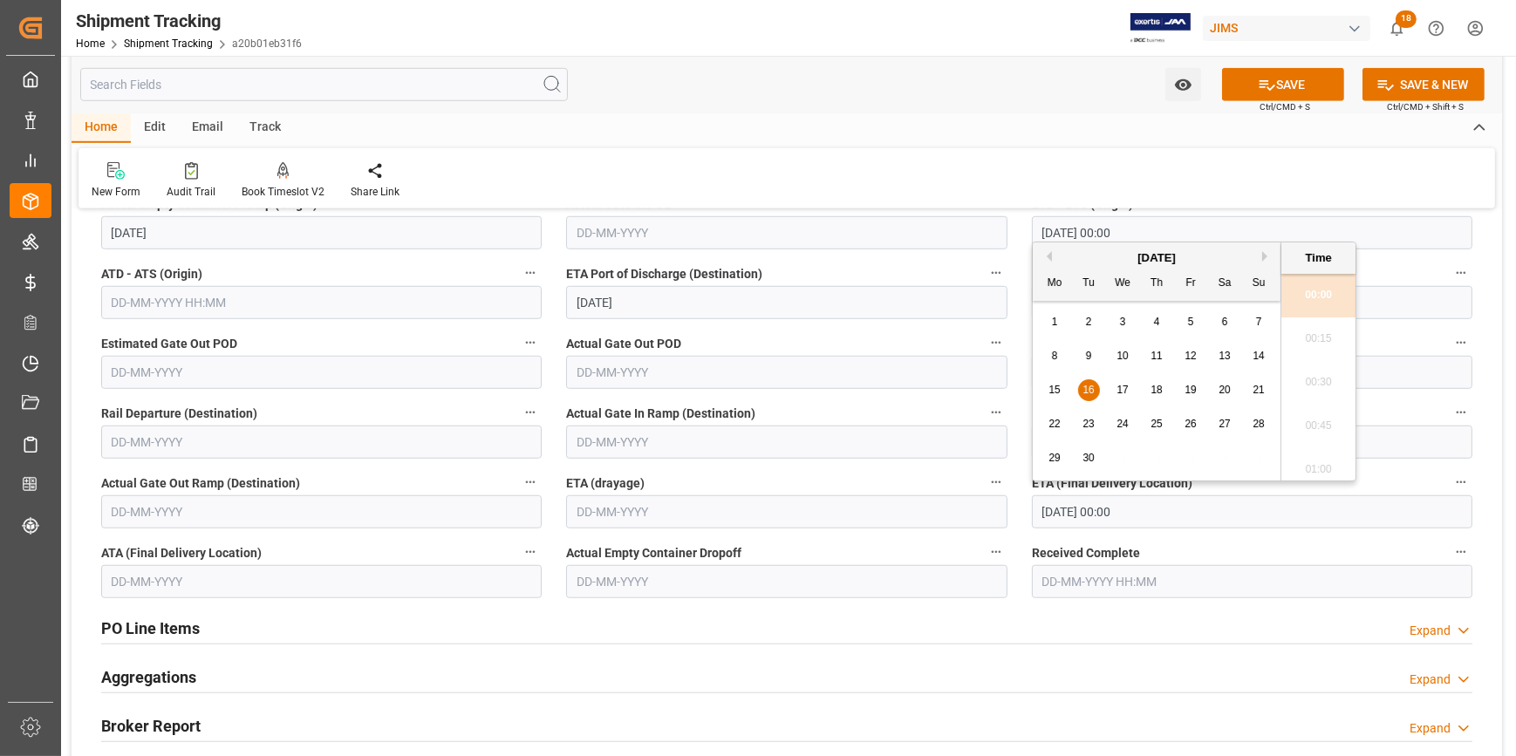
click at [1125, 385] on span "17" at bounding box center [1121, 390] width 11 height 12
type input "17-09-2025 00:00"
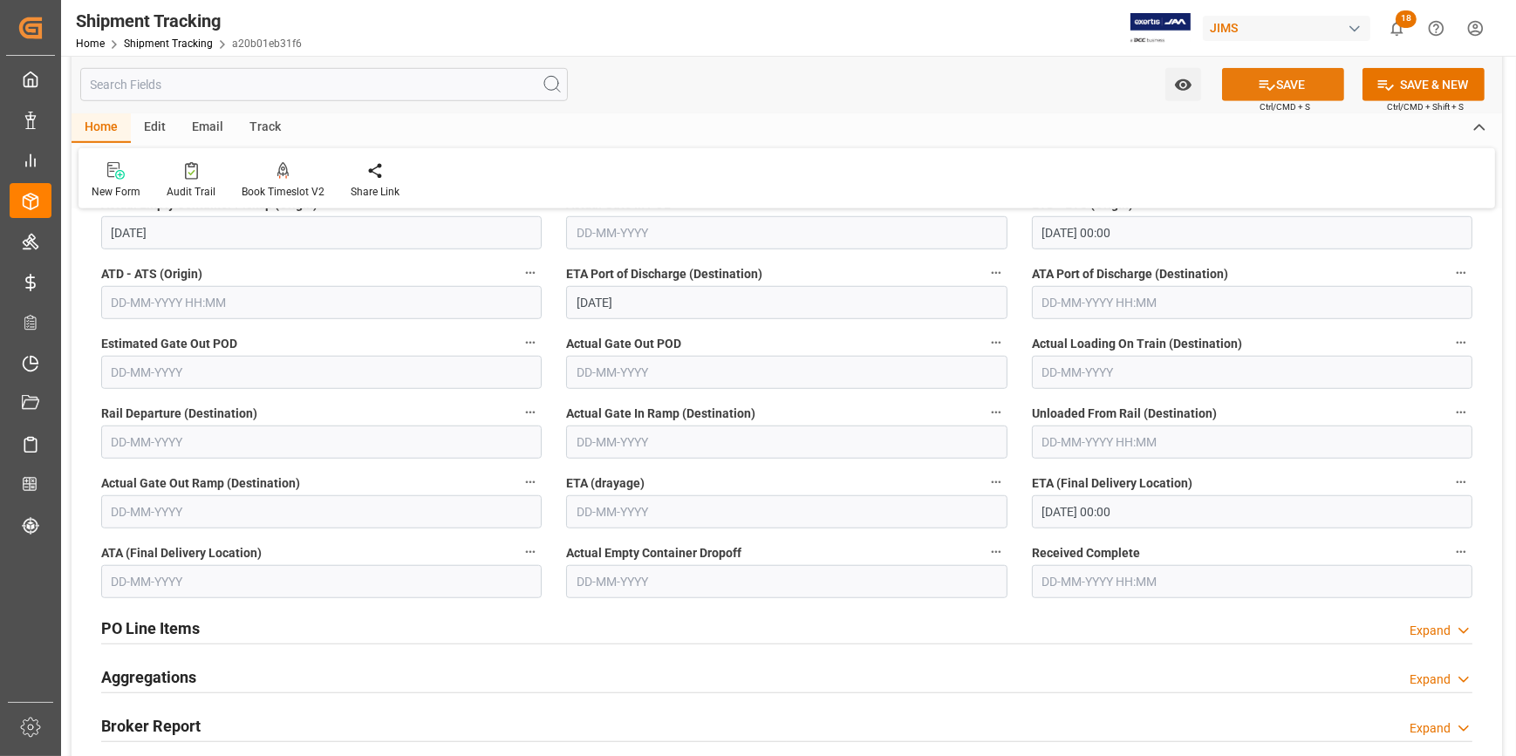
click at [1278, 88] on button "SAVE" at bounding box center [1283, 84] width 122 height 33
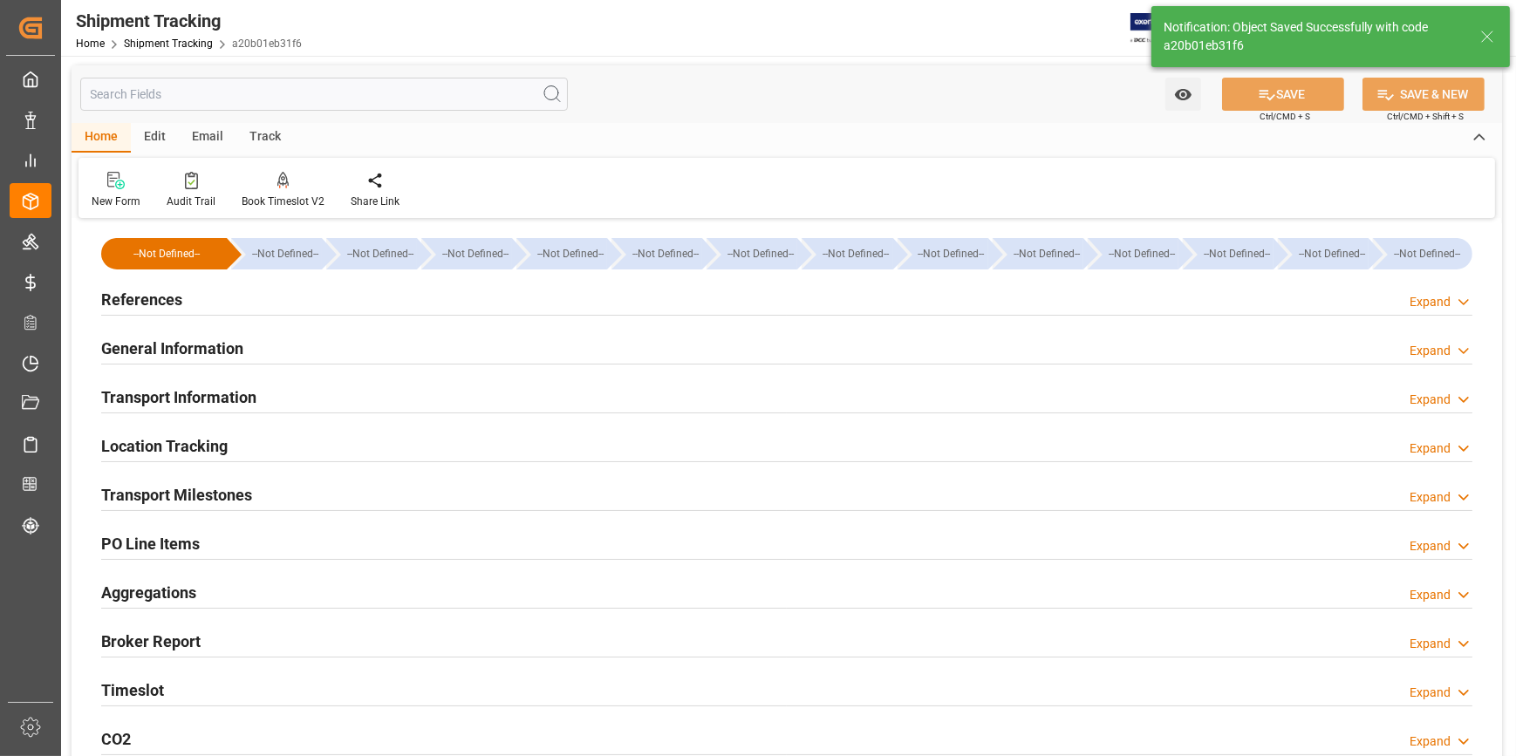
scroll to position [0, 0]
click at [548, 303] on div "References Expand" at bounding box center [786, 299] width 1371 height 33
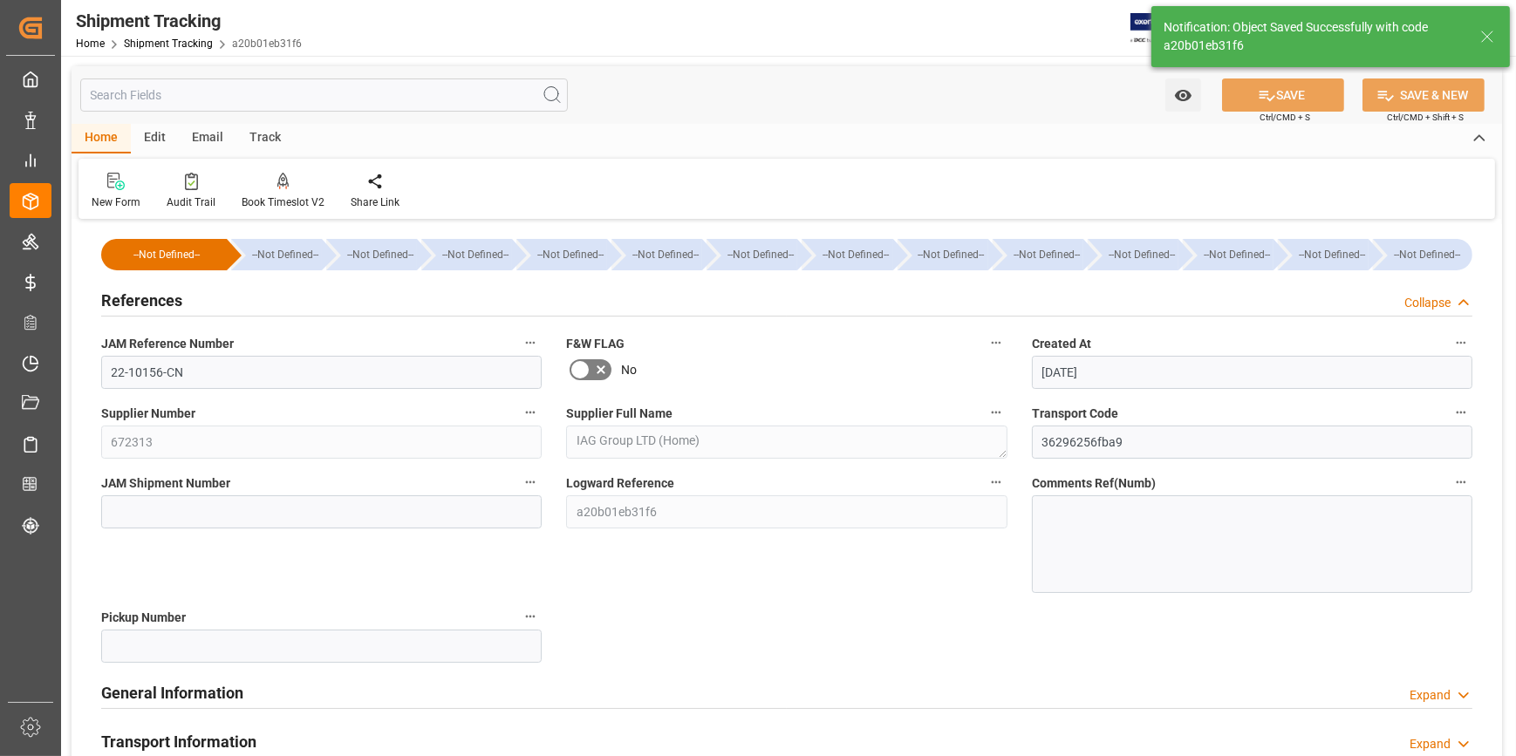
scroll to position [78, 0]
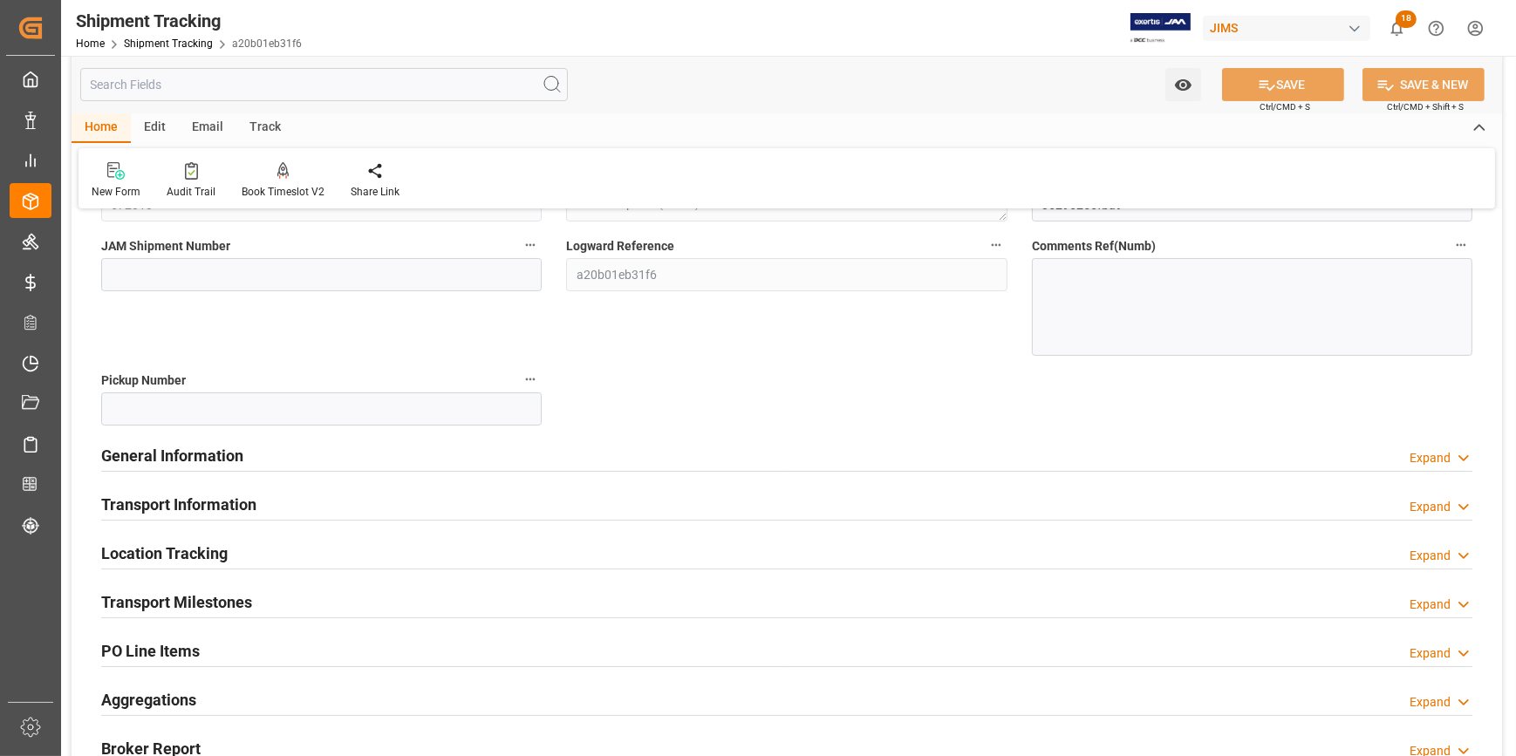
click at [452, 466] on div "General Information Expand" at bounding box center [786, 454] width 1371 height 33
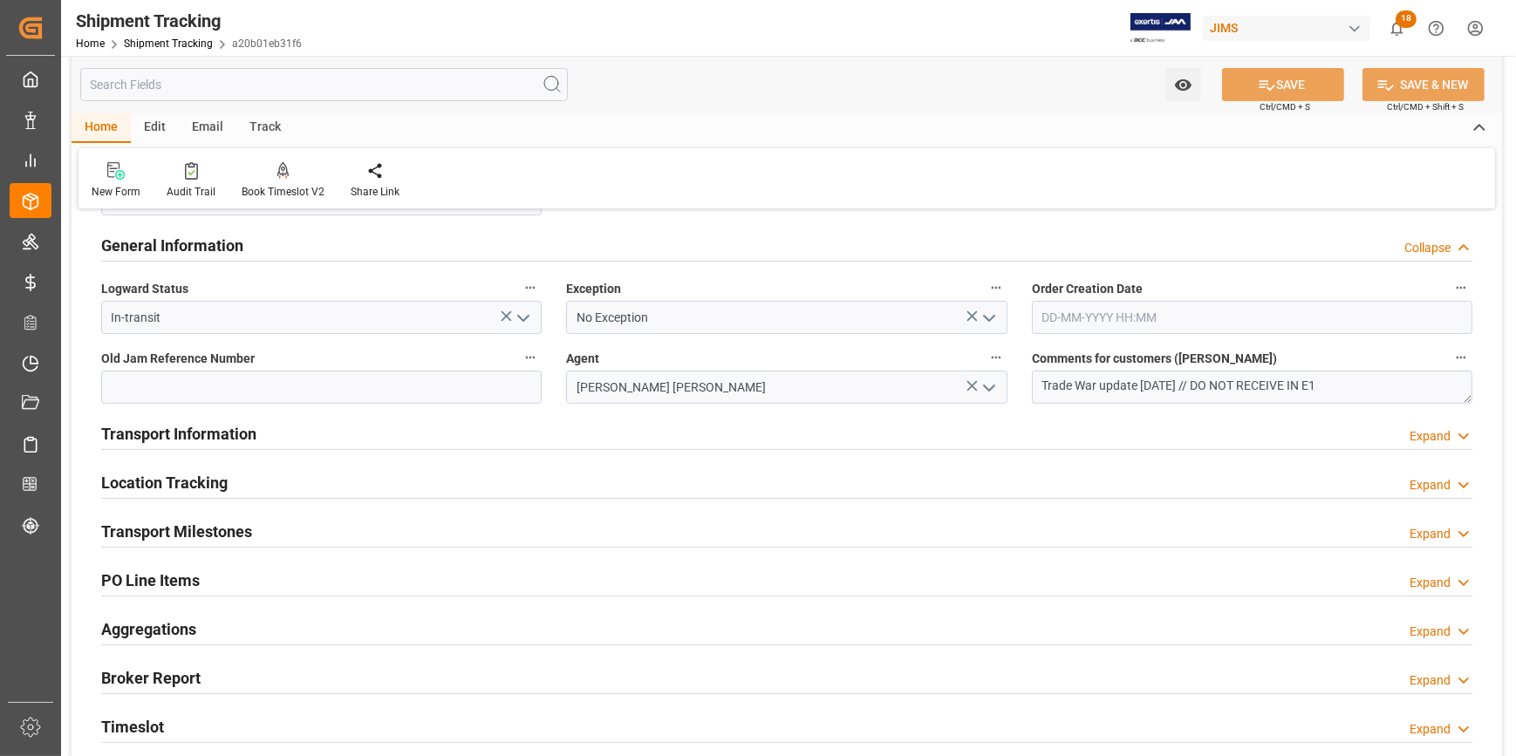
scroll to position [475, 0]
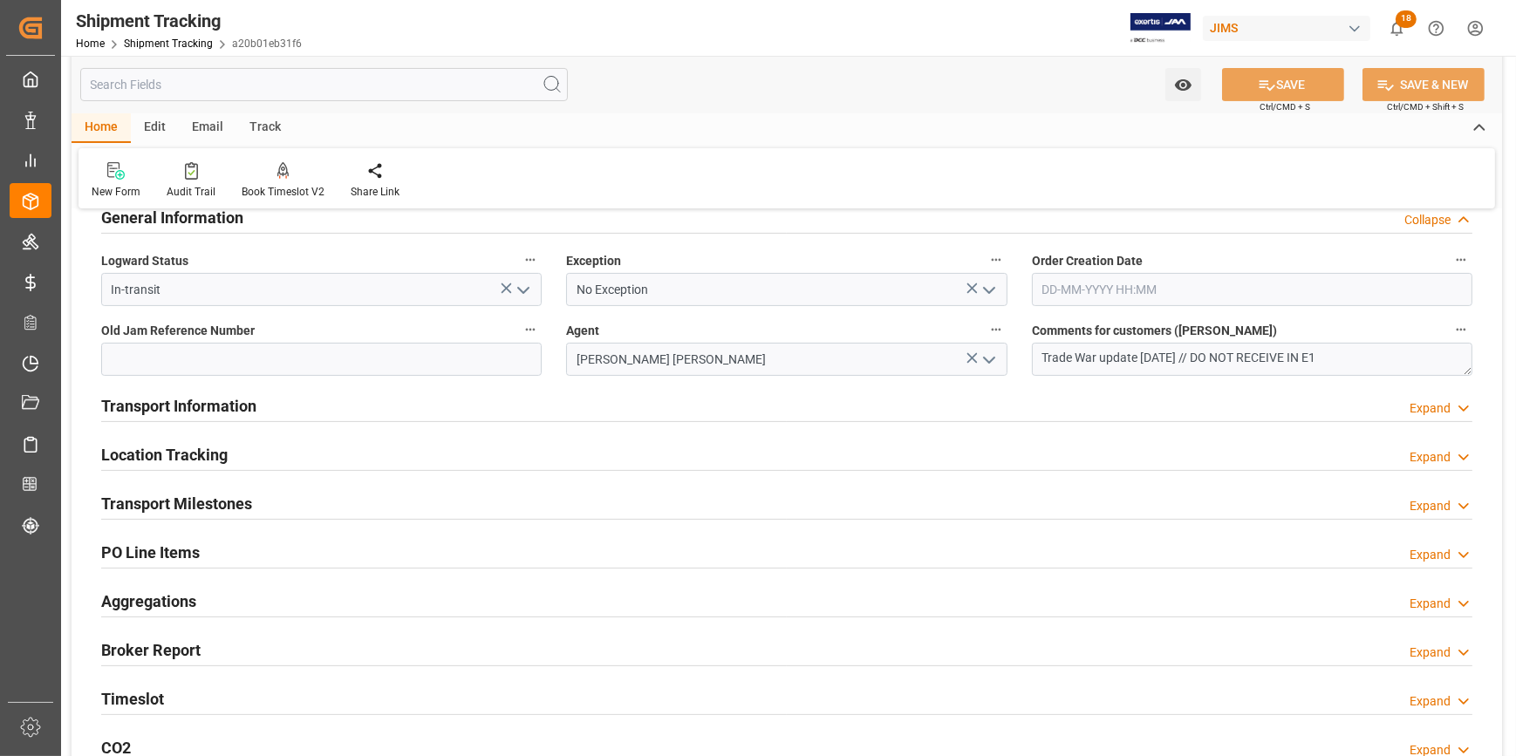
click at [398, 397] on div "Transport Information Expand" at bounding box center [786, 404] width 1371 height 33
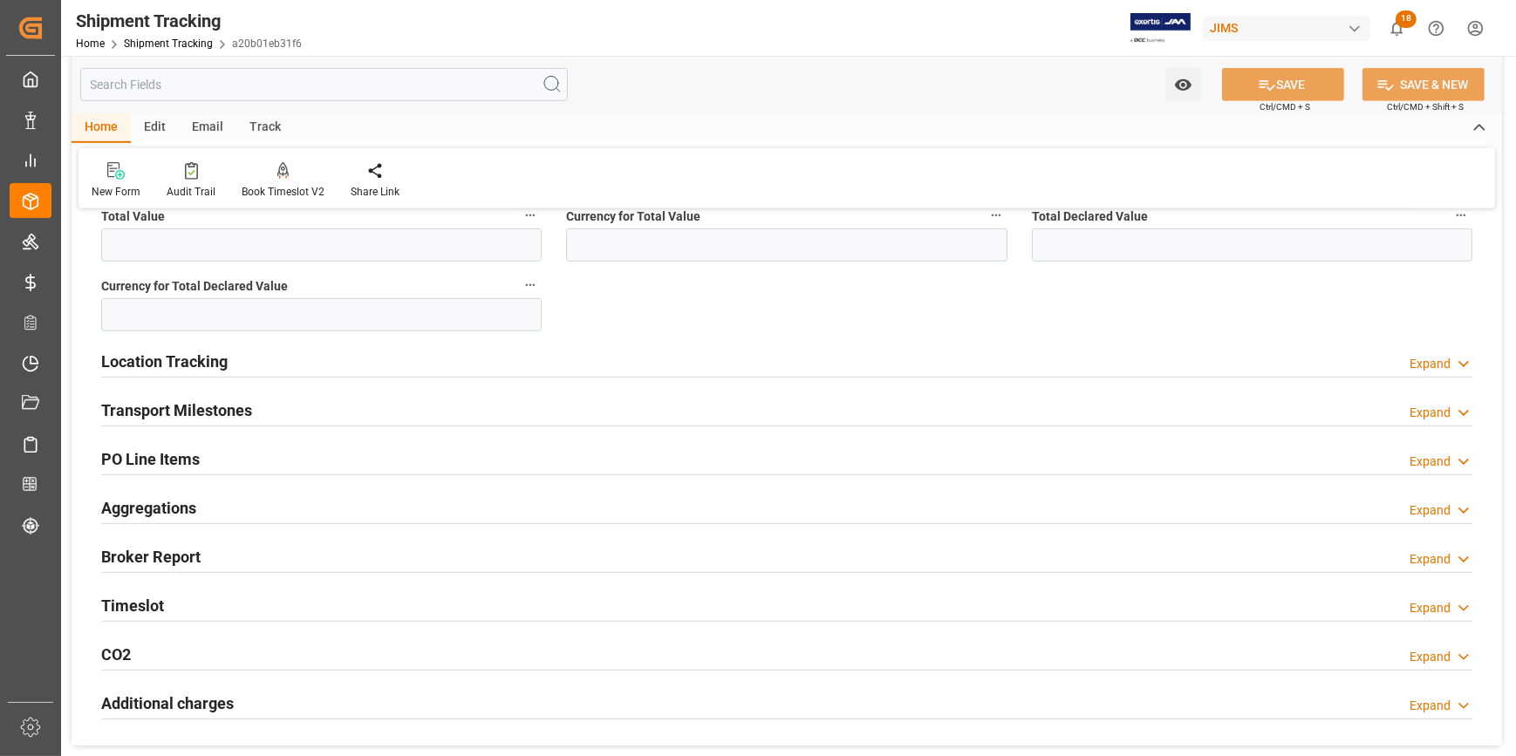
scroll to position [1268, 0]
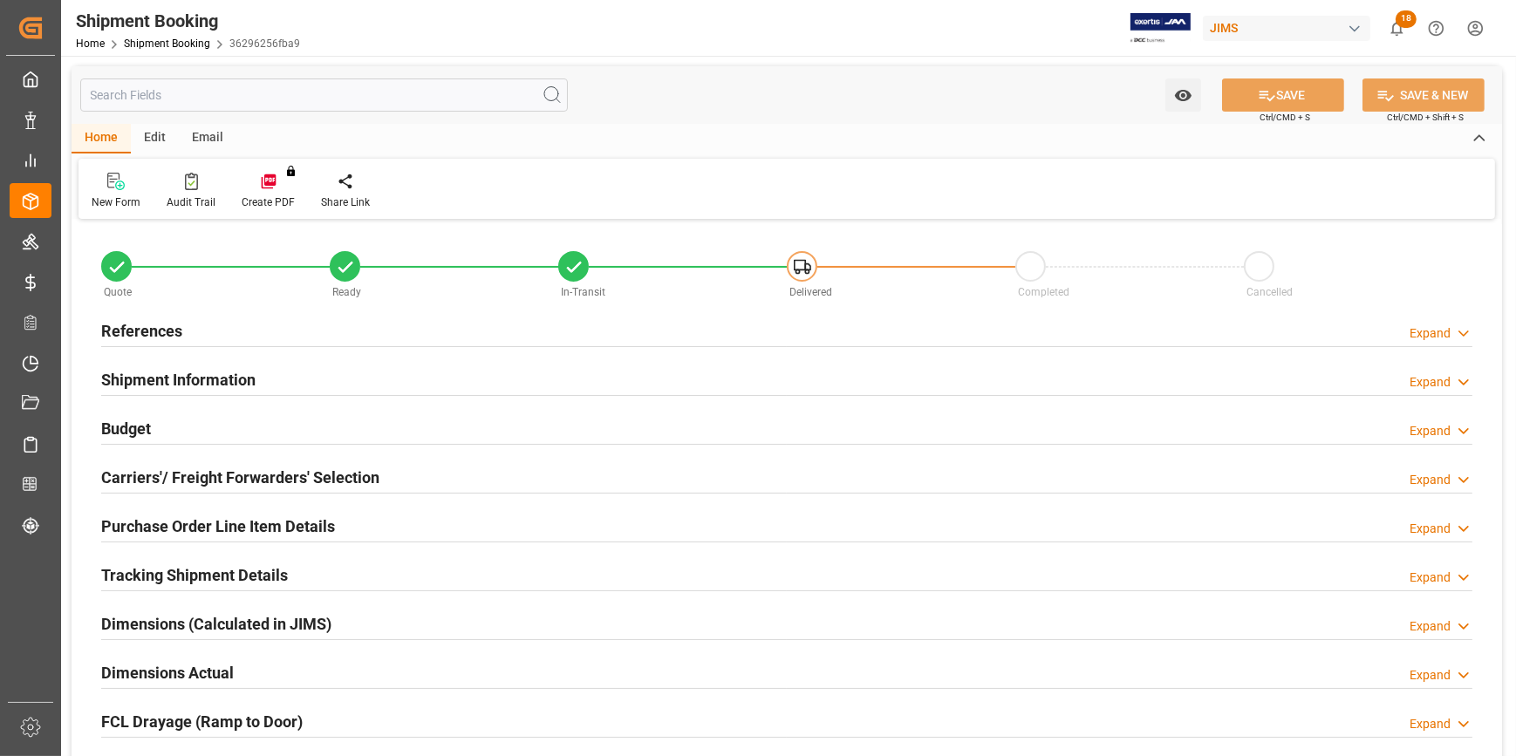
type input "31021.0988"
type input "9989.58"
type input "5000"
type input "99895.8"
click at [340, 431] on div "Budget Expand" at bounding box center [786, 427] width 1371 height 33
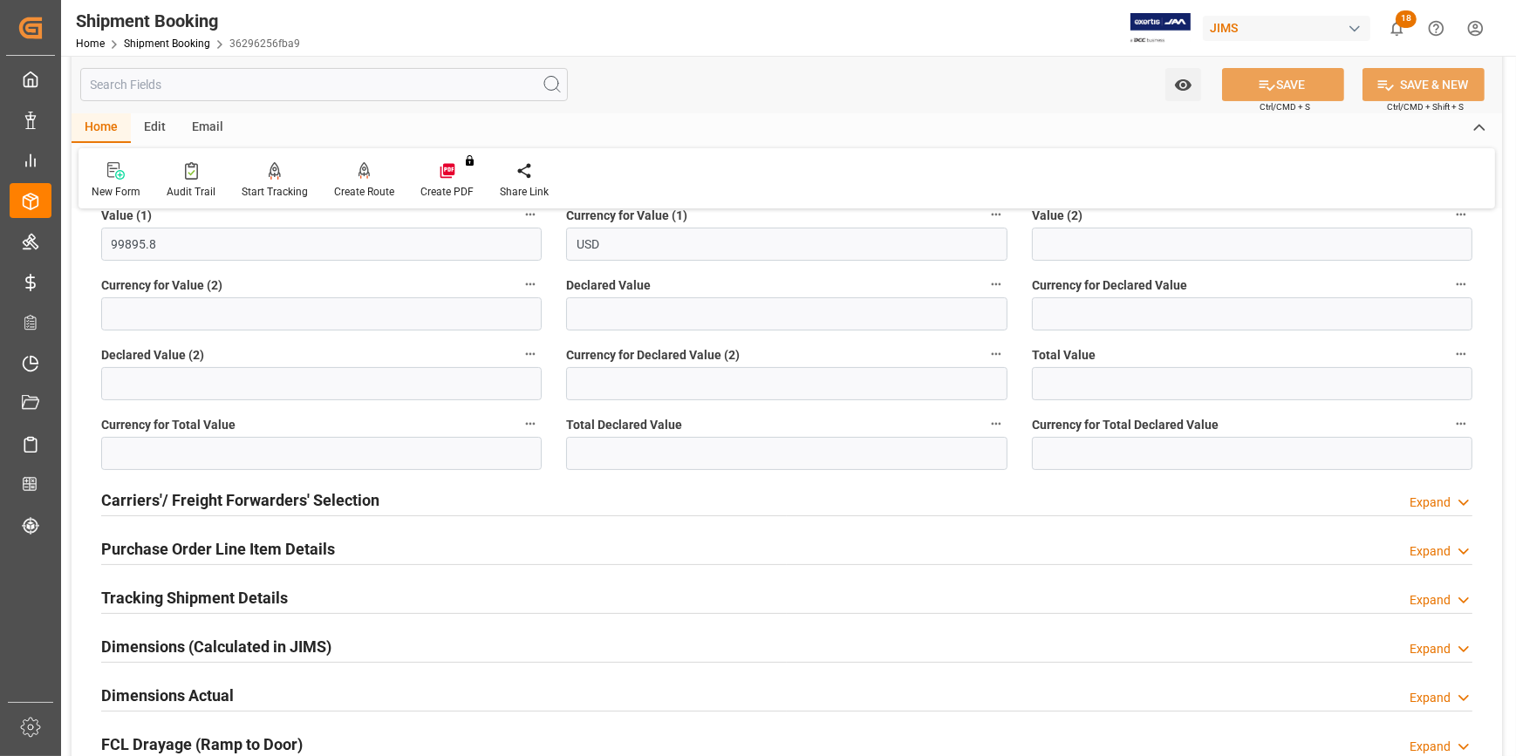
click at [447, 506] on div "Carriers'/ Freight Forwarders' Selection Expand" at bounding box center [786, 498] width 1371 height 33
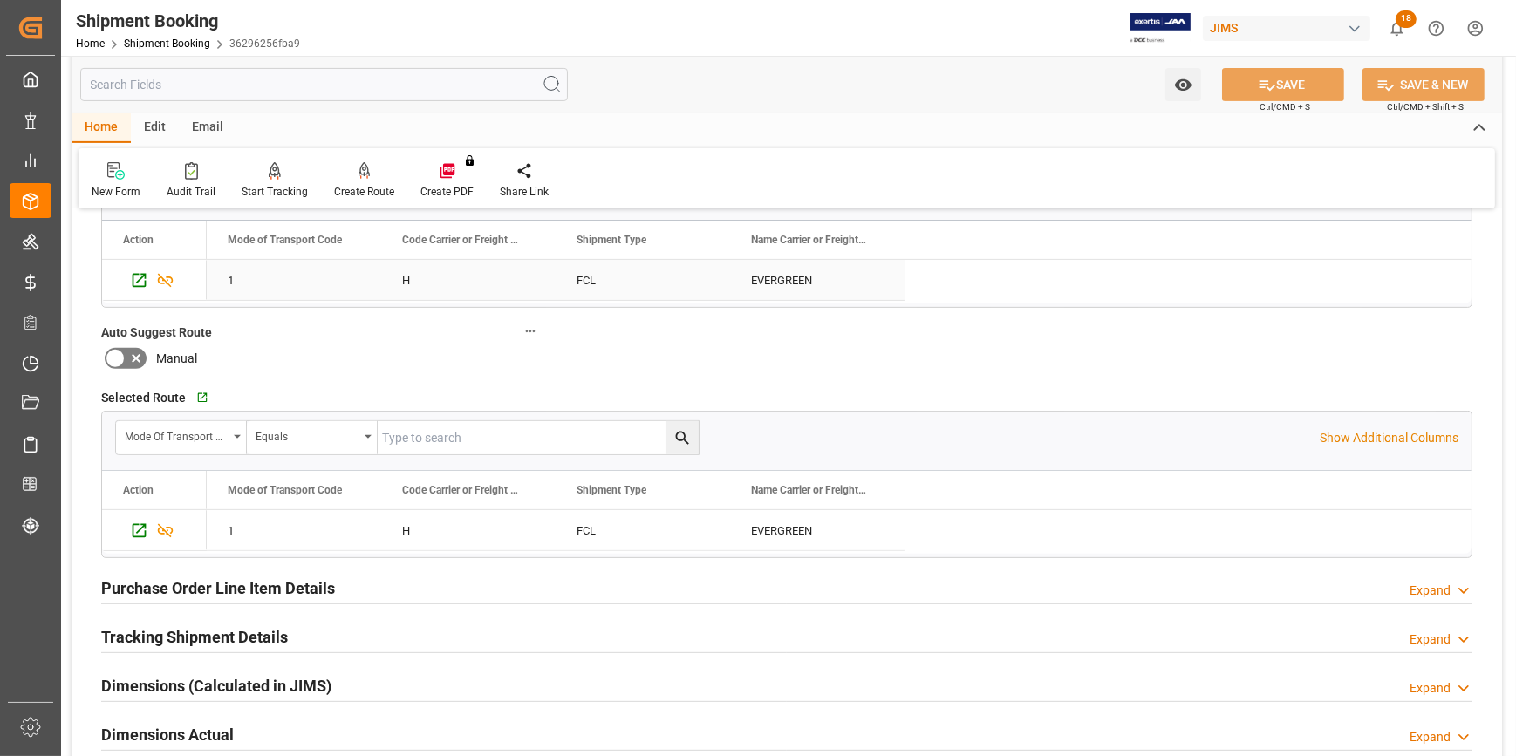
scroll to position [951, 0]
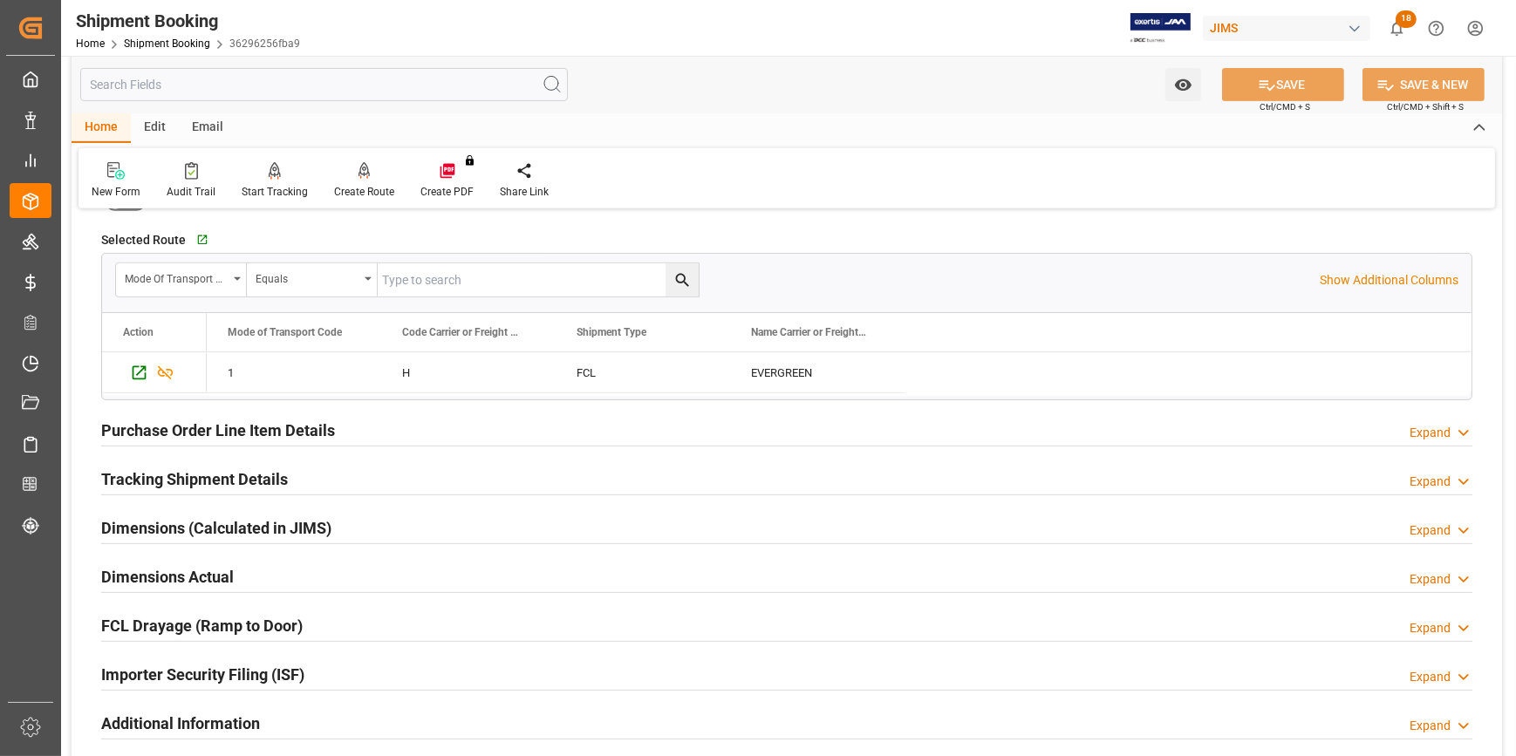
click at [394, 430] on div "Purchase Order Line Item Details Expand" at bounding box center [786, 428] width 1371 height 33
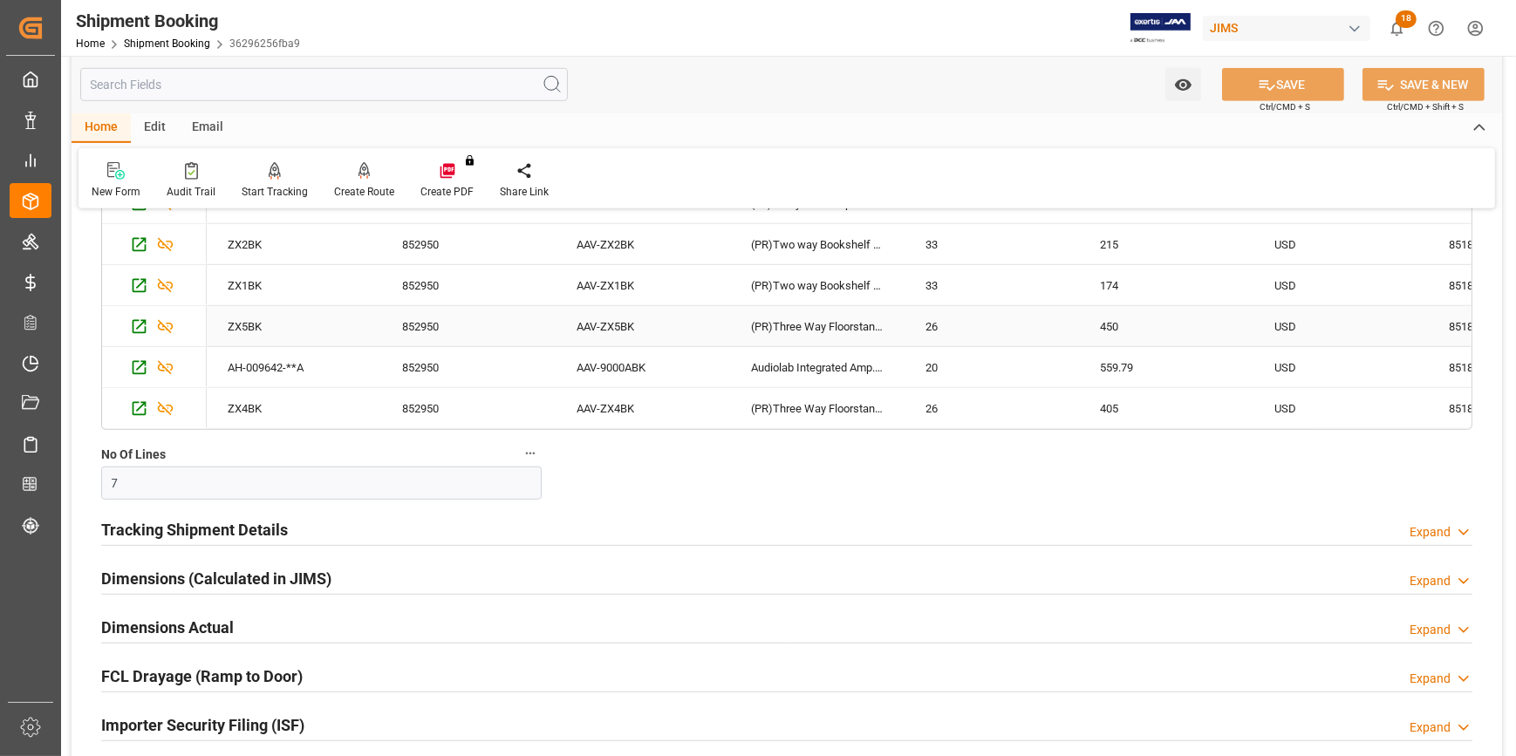
scroll to position [1506, 0]
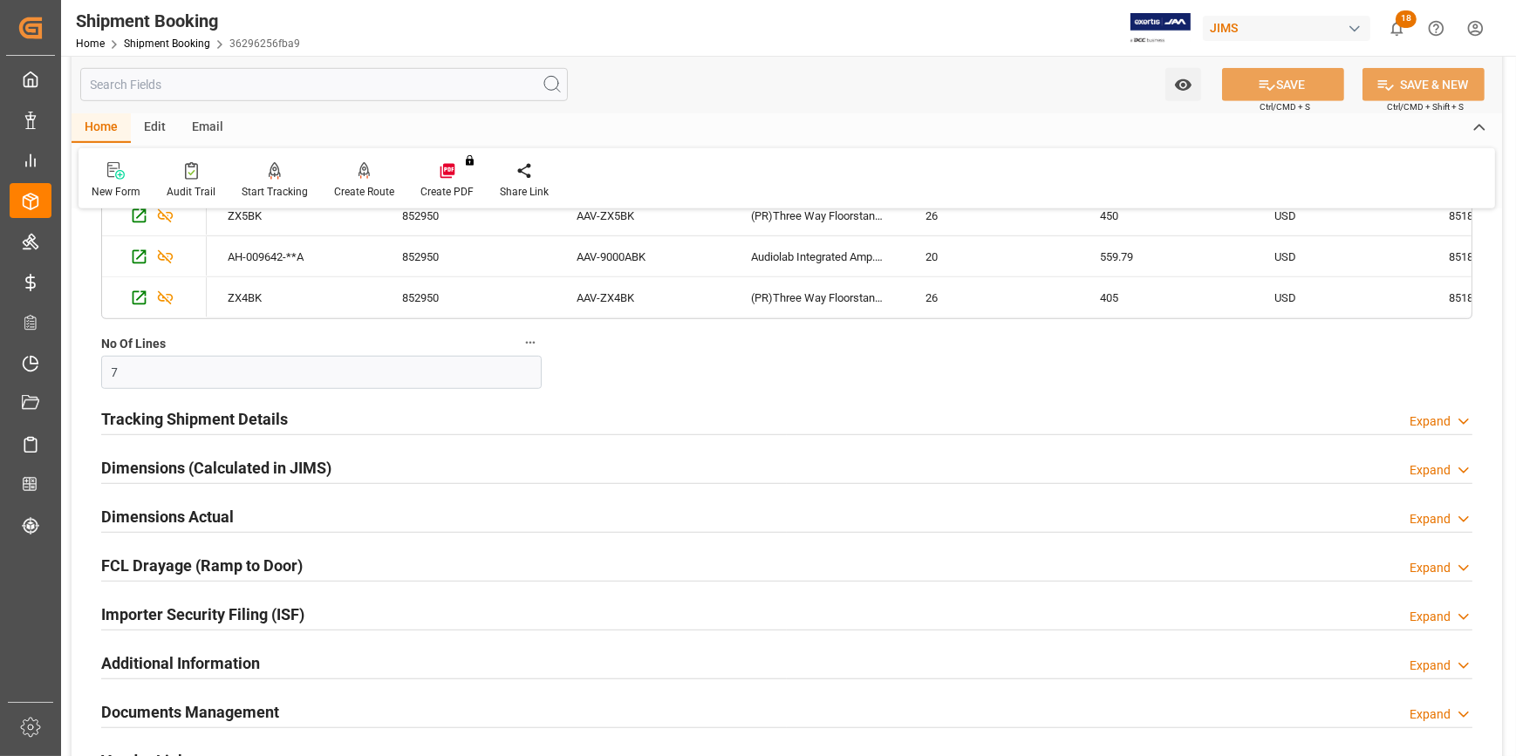
click at [380, 426] on div "Tracking Shipment Details Expand" at bounding box center [786, 417] width 1371 height 33
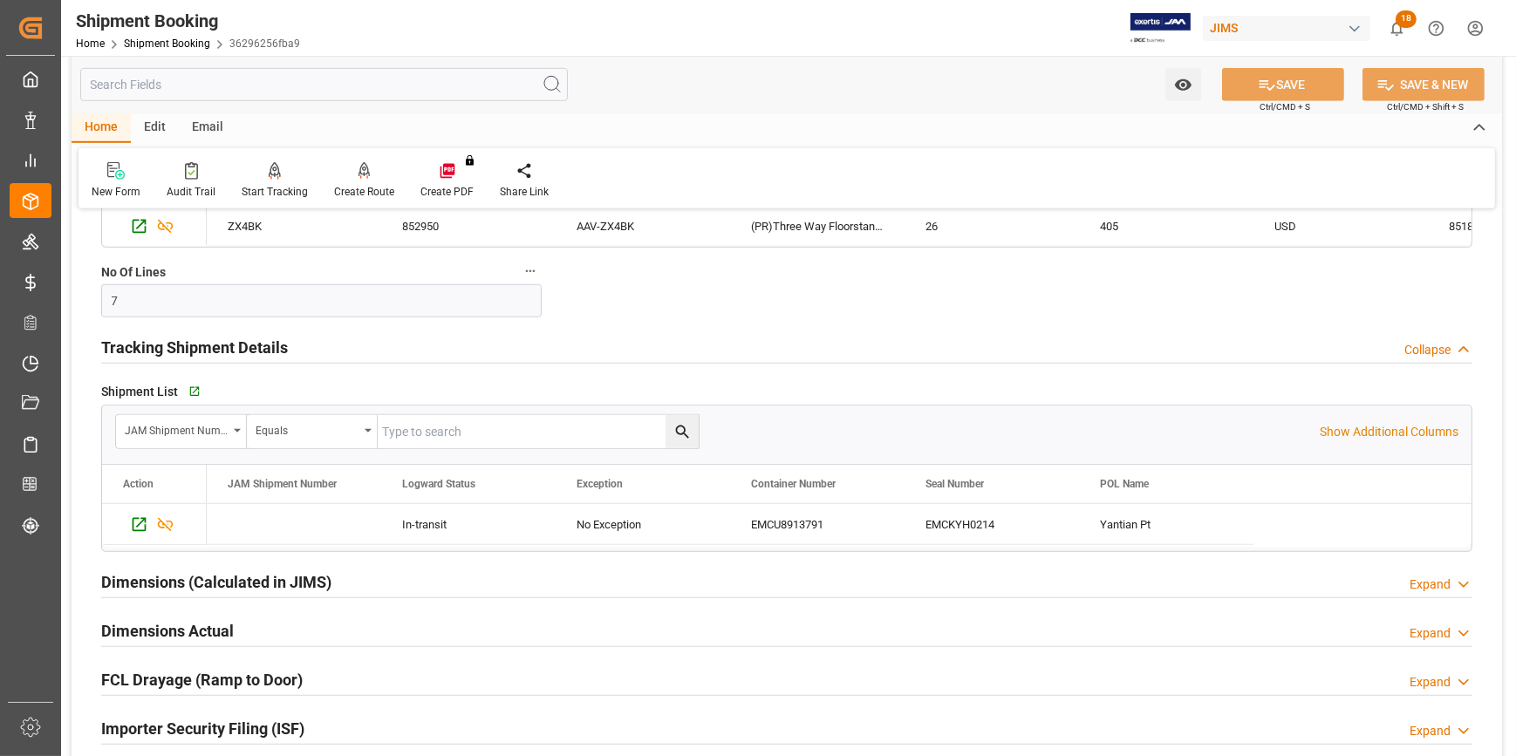
scroll to position [1665, 0]
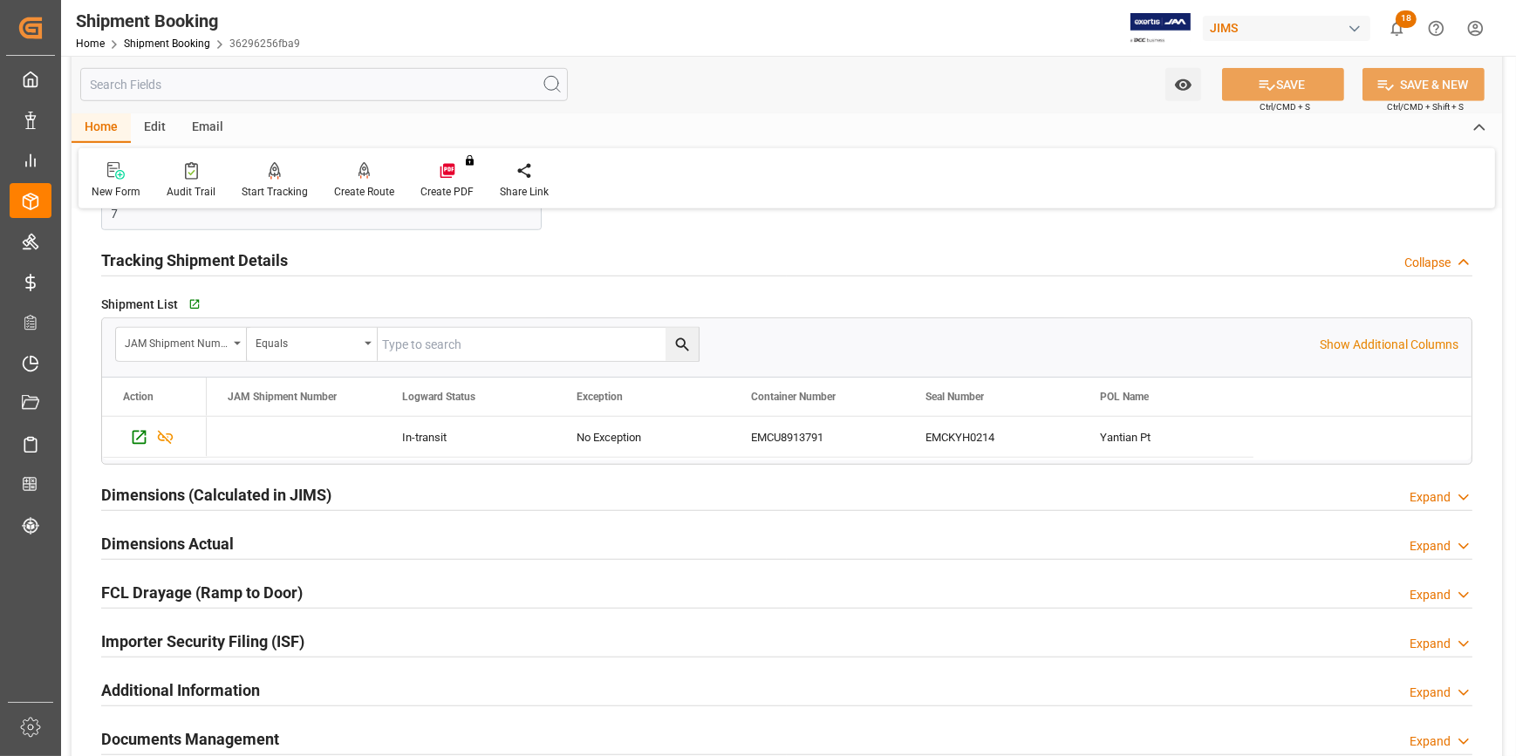
click at [443, 493] on div "Dimensions (Calculated in JIMS) Expand" at bounding box center [786, 493] width 1371 height 33
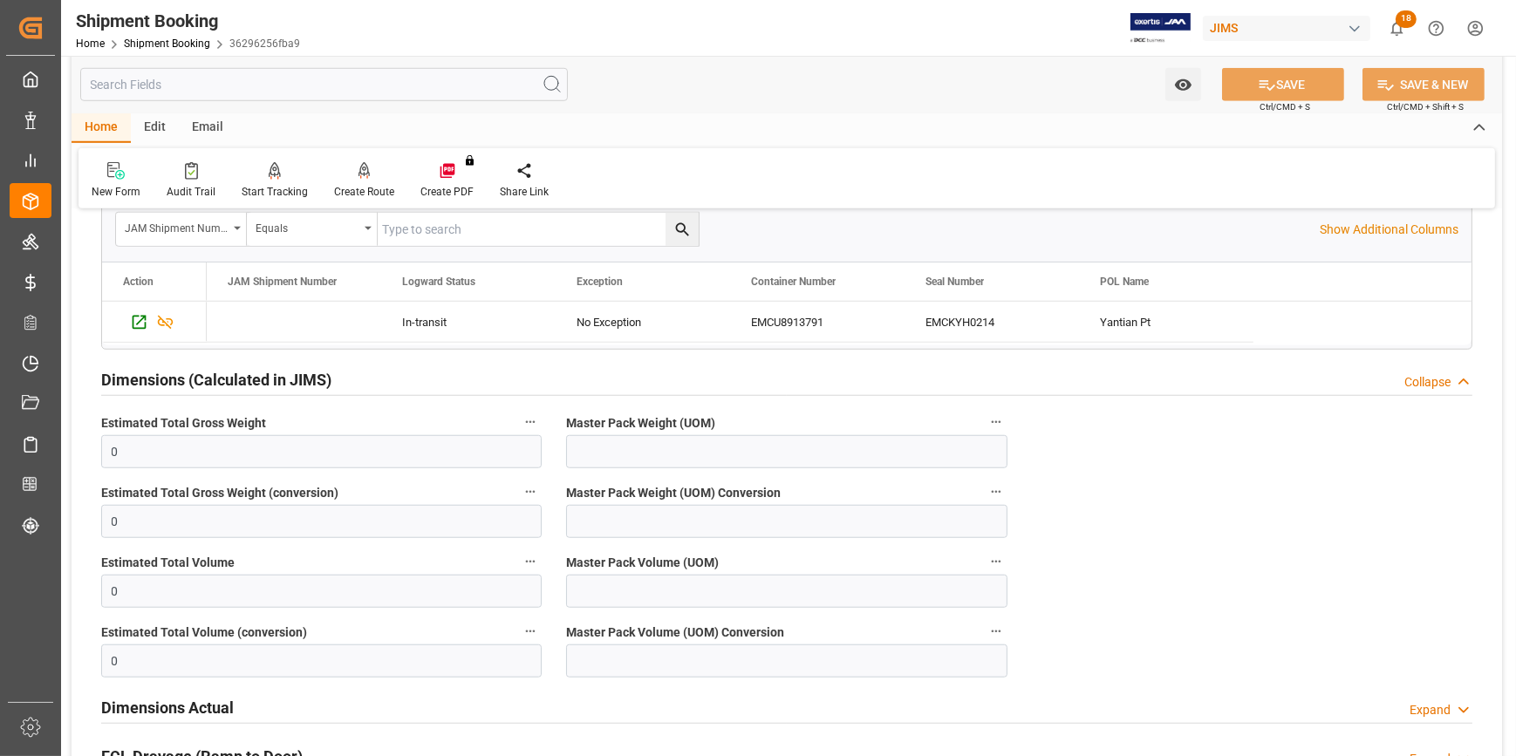
scroll to position [1823, 0]
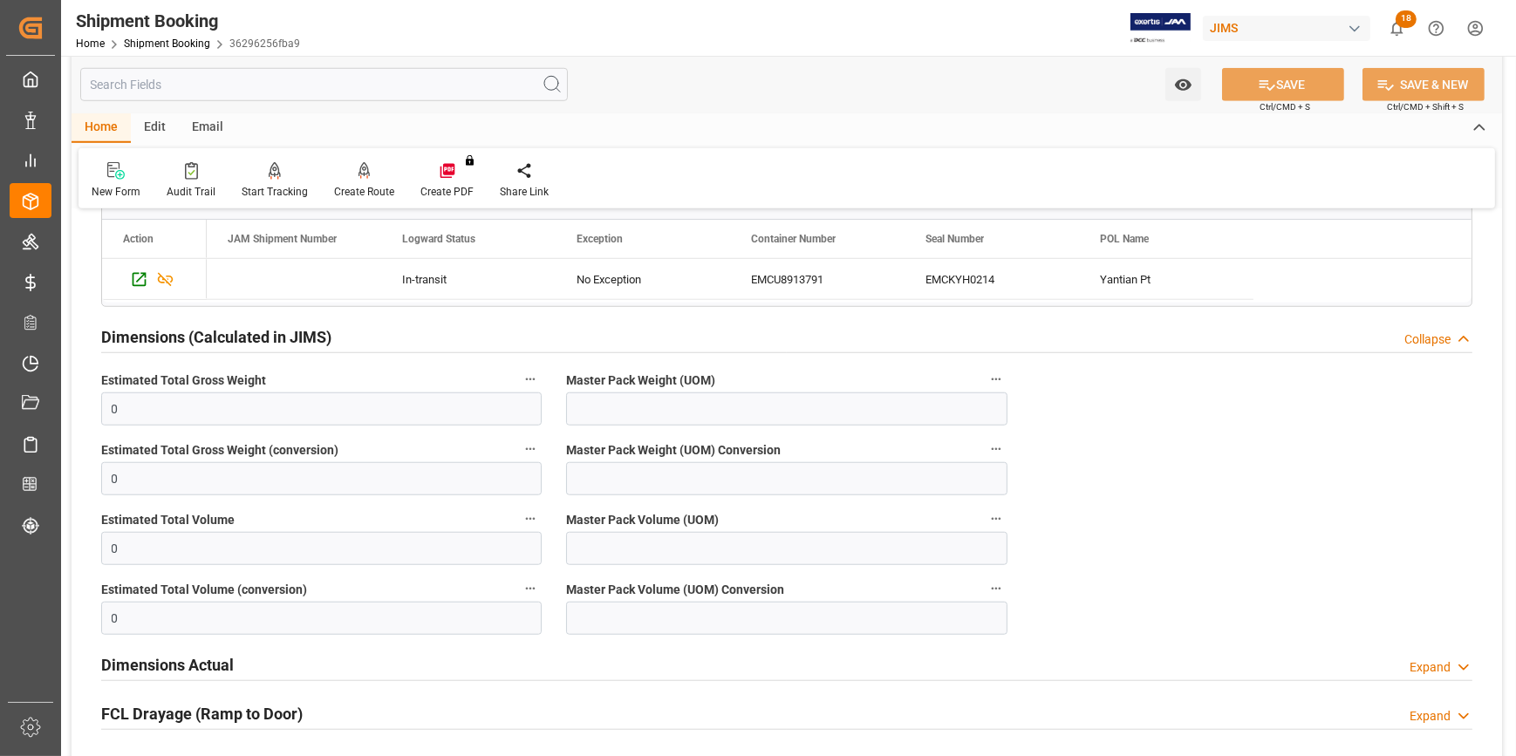
click at [405, 340] on div "Dimensions (Calculated in JIMS) Collapse" at bounding box center [786, 335] width 1371 height 33
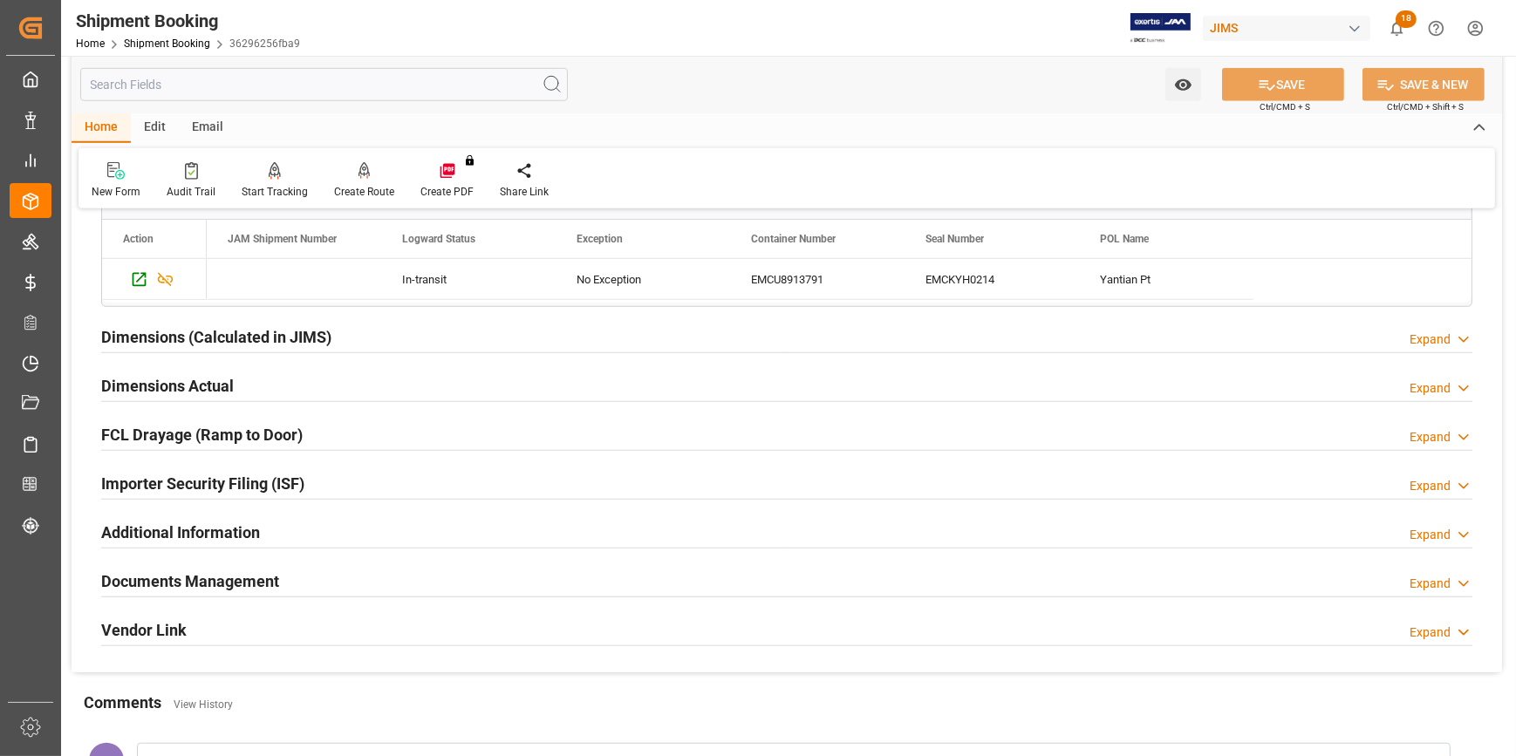
click at [392, 390] on div "Dimensions Actual Expand" at bounding box center [786, 384] width 1371 height 33
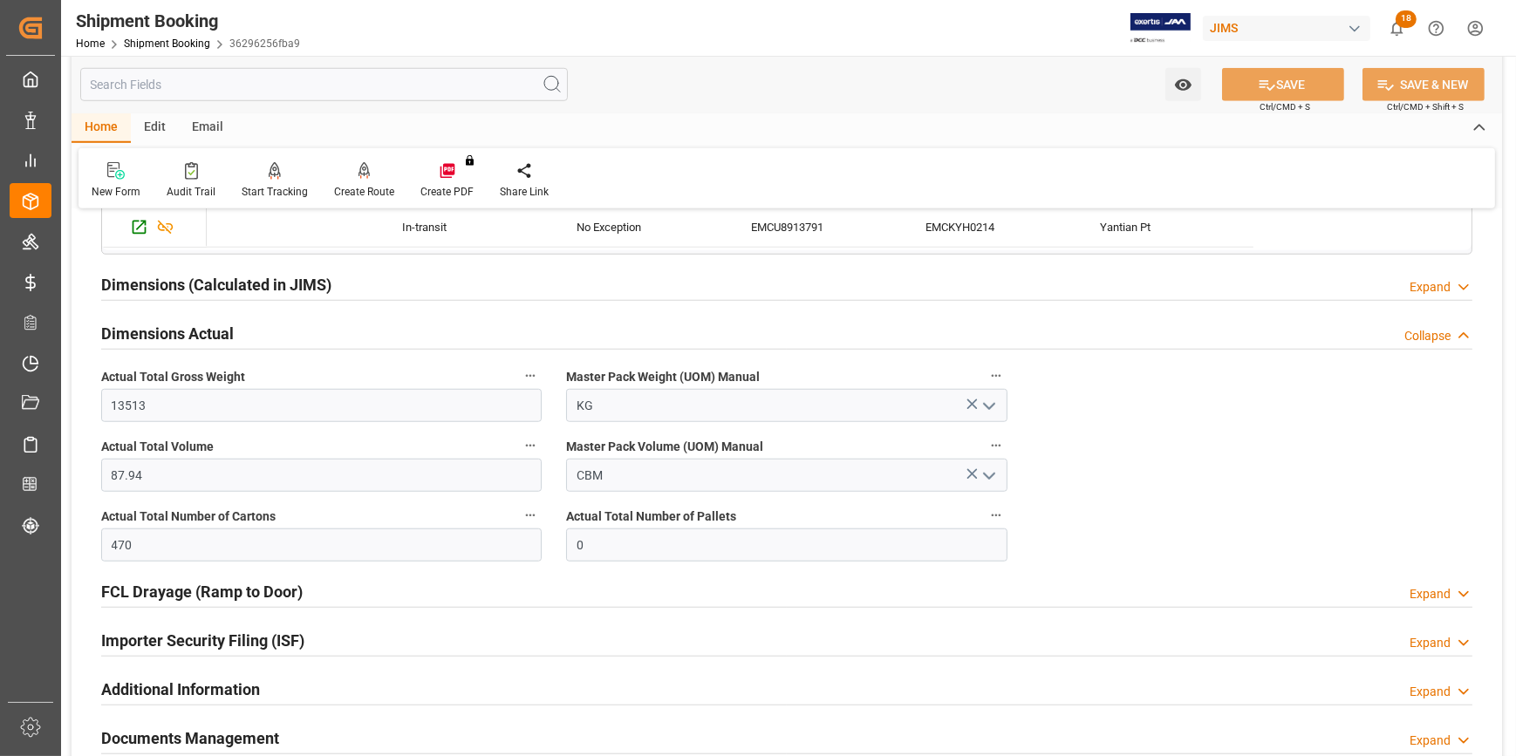
scroll to position [1902, 0]
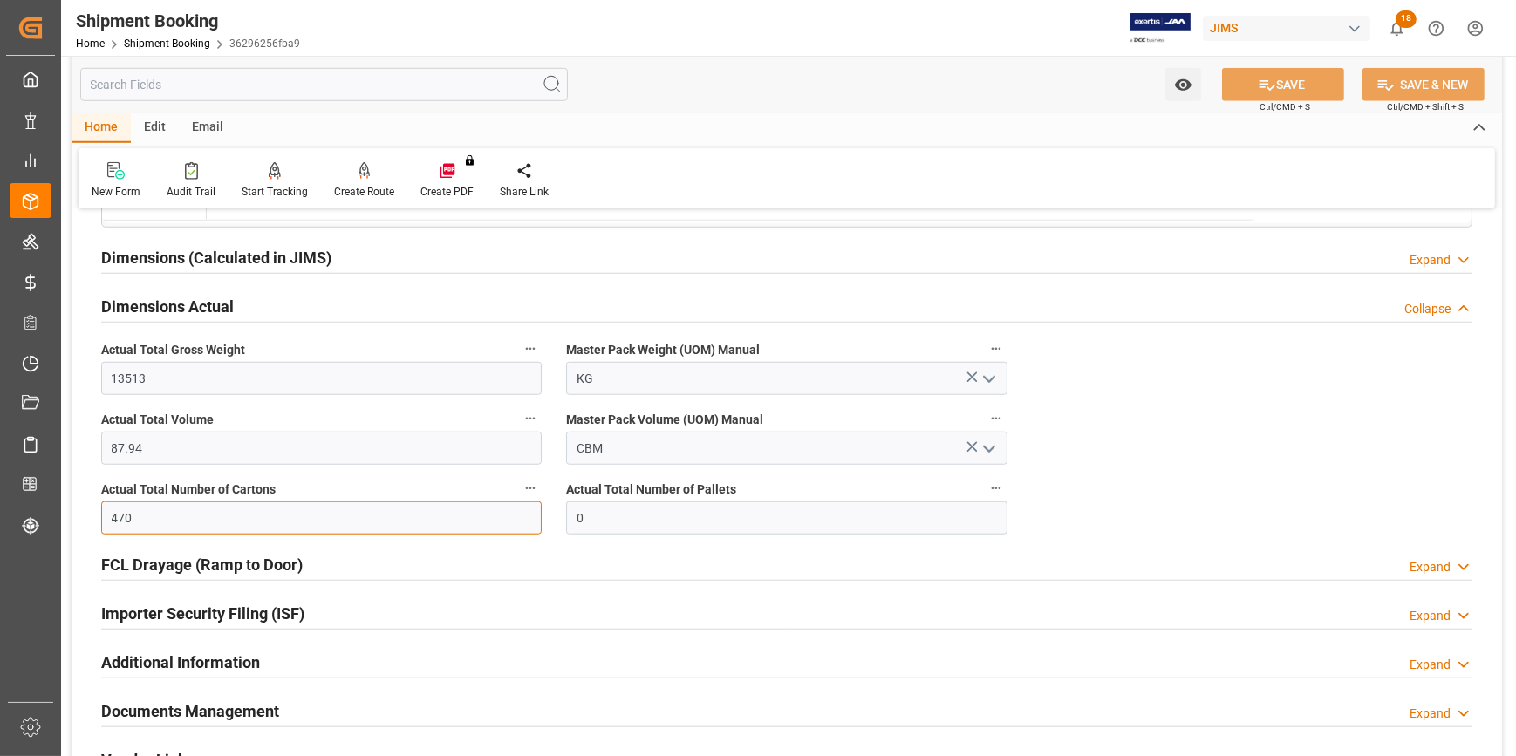
drag, startPoint x: 141, startPoint y: 511, endPoint x: 110, endPoint y: 506, distance: 31.8
type input "350"
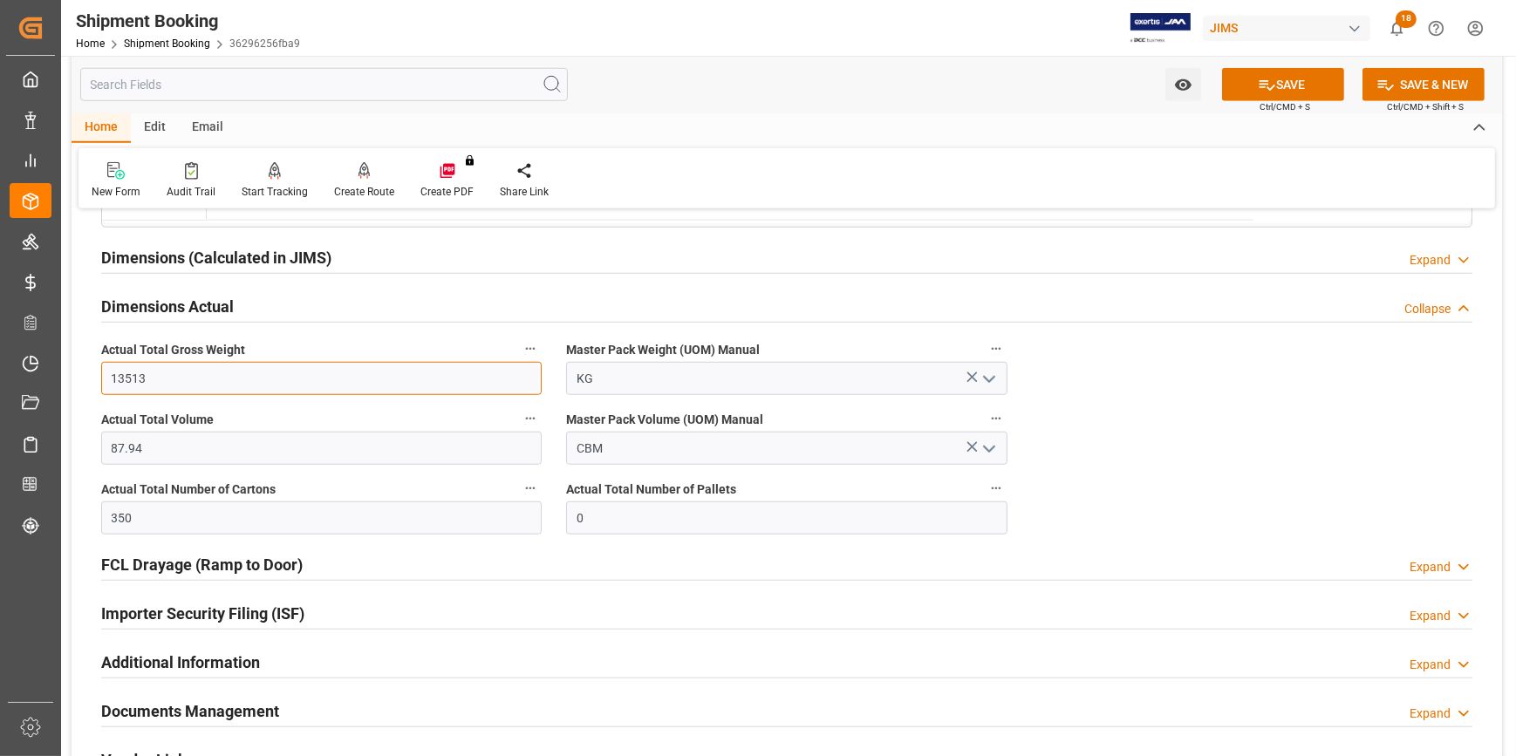
drag, startPoint x: 130, startPoint y: 373, endPoint x: 78, endPoint y: 367, distance: 52.7
type input "9579"
drag, startPoint x: 130, startPoint y: 444, endPoint x: 73, endPoint y: 449, distance: 56.9
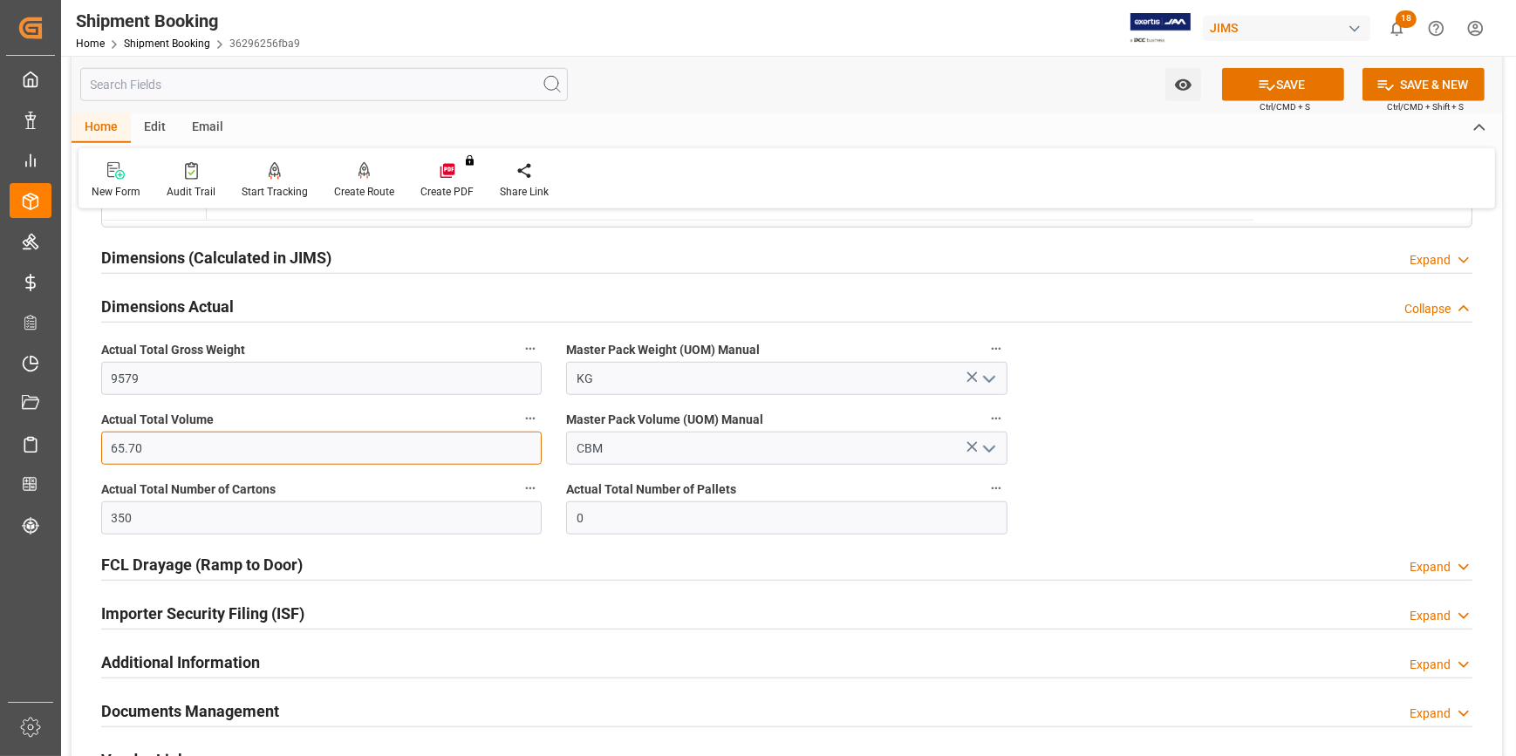
type input "65.70"
click at [1266, 76] on icon at bounding box center [1266, 85] width 18 height 18
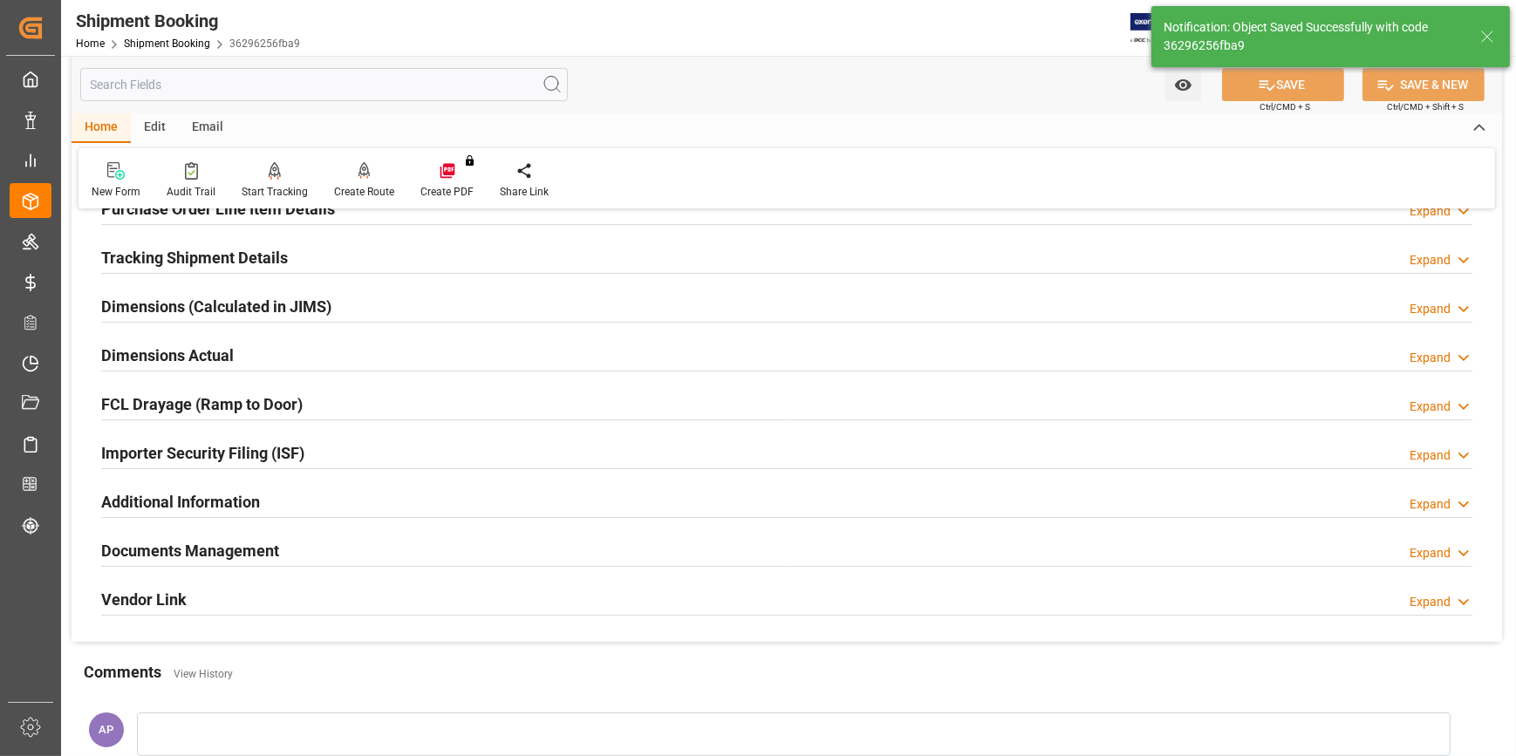
scroll to position [290, 0]
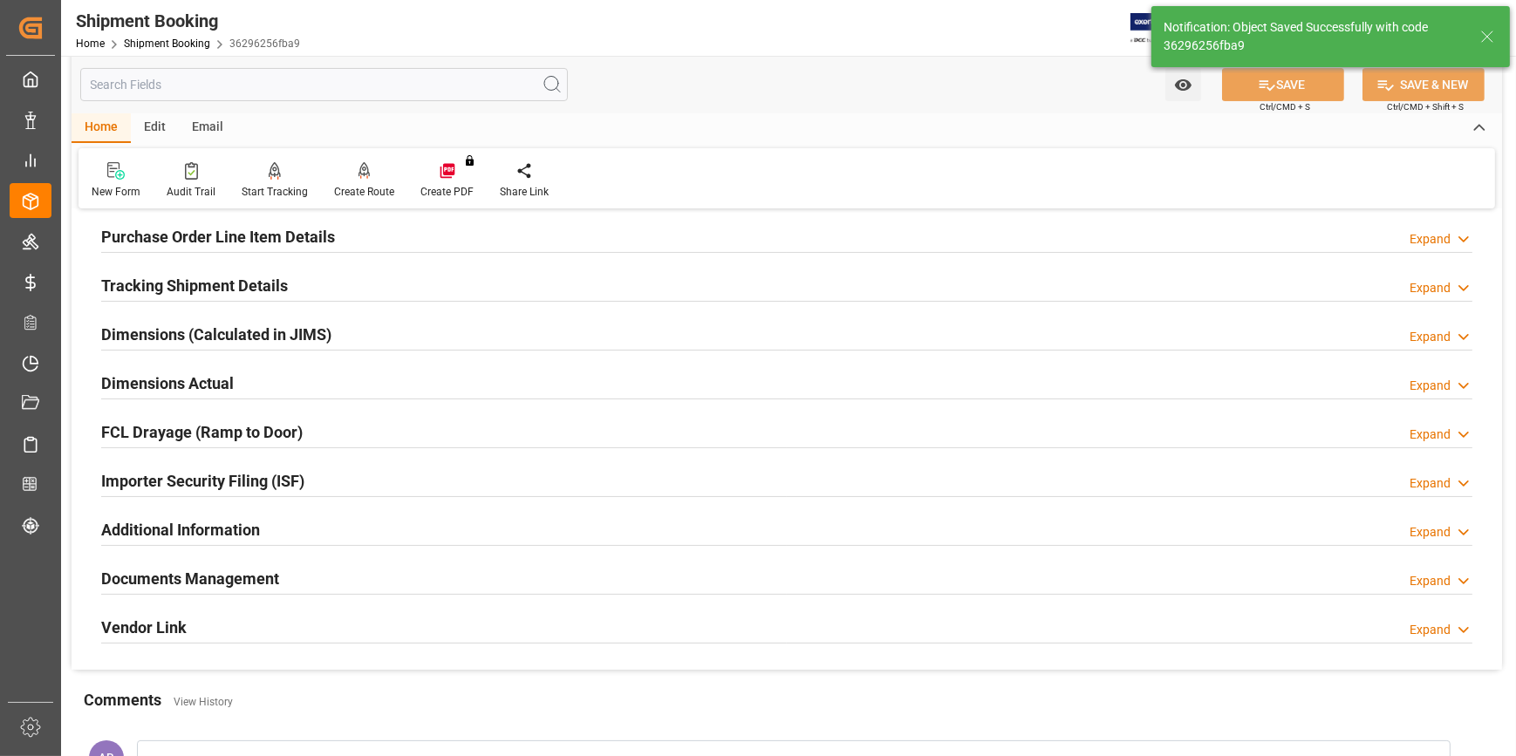
click at [378, 332] on div "Dimensions (Calculated in JIMS) Expand" at bounding box center [786, 333] width 1371 height 33
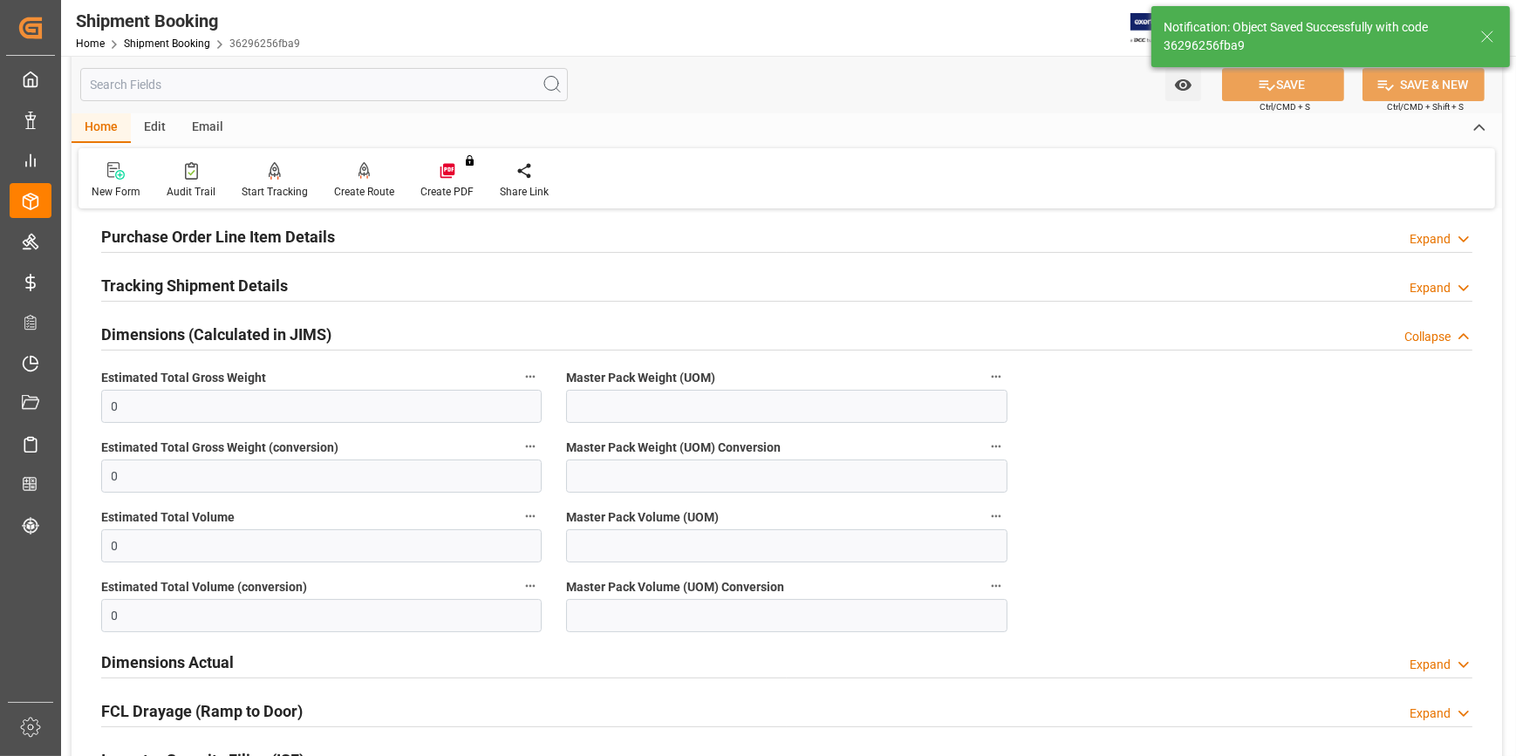
click at [399, 330] on div "Dimensions (Calculated in JIMS) Collapse" at bounding box center [786, 333] width 1371 height 33
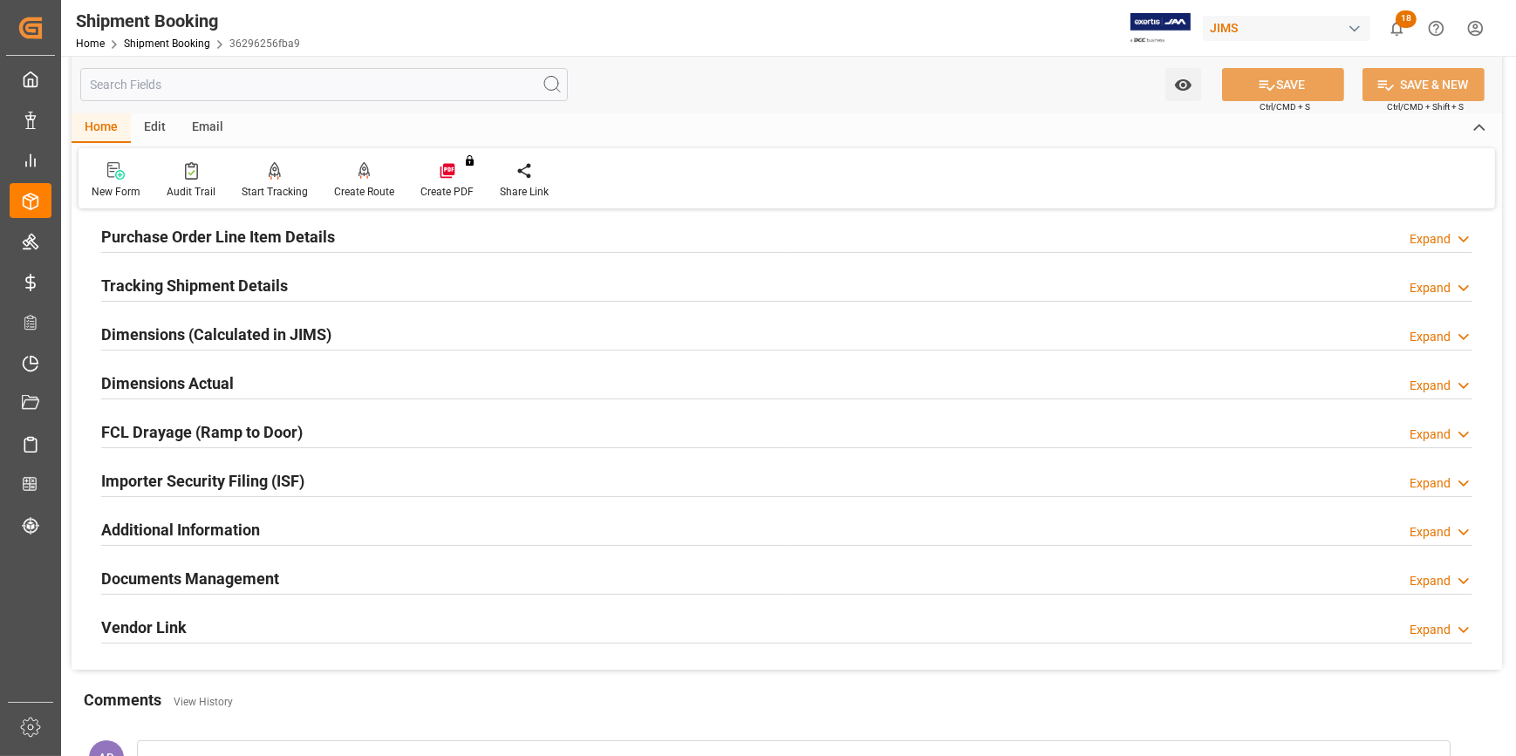
drag, startPoint x: 373, startPoint y: 480, endPoint x: 418, endPoint y: 471, distance: 45.3
click at [374, 480] on div "Importer Security Filing (ISF) Expand" at bounding box center [786, 479] width 1371 height 33
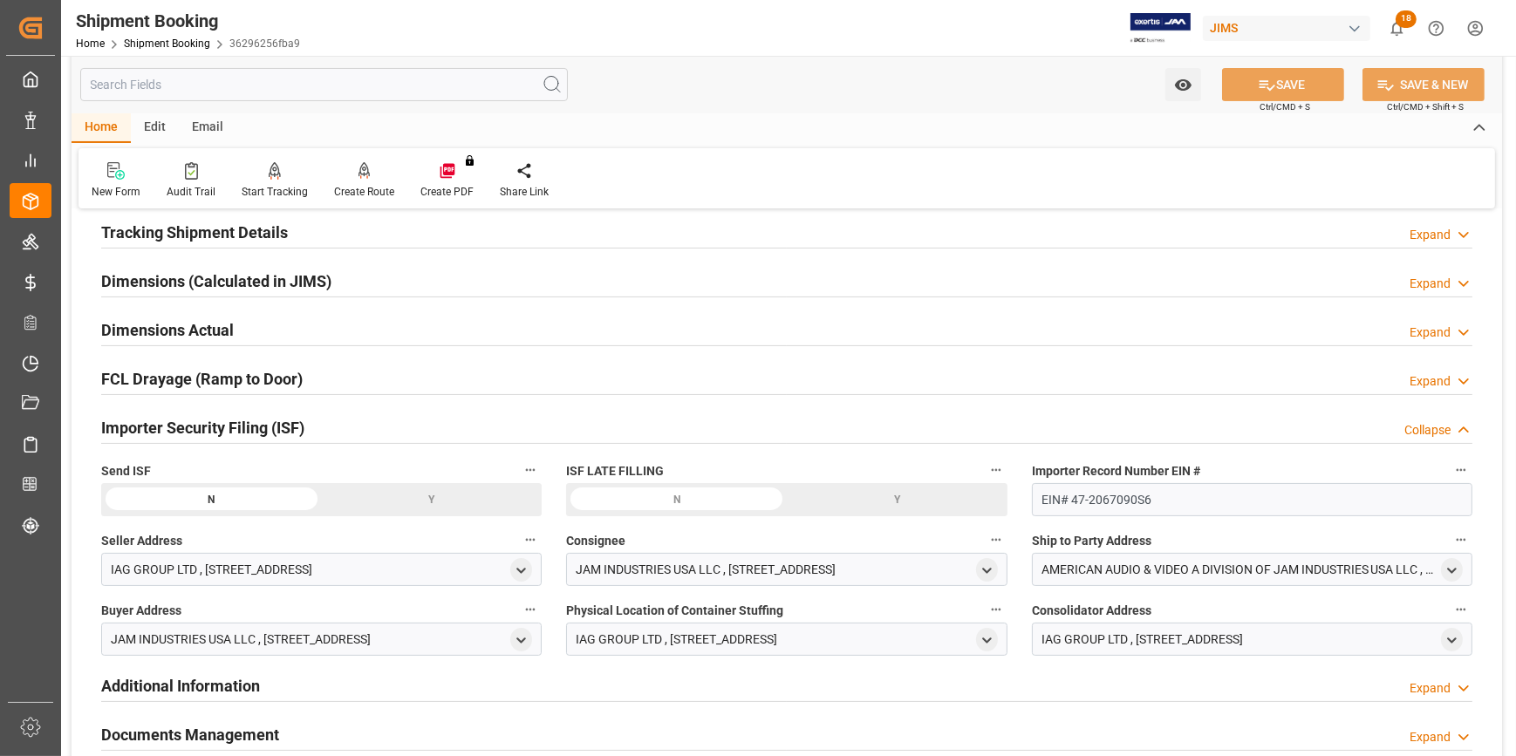
scroll to position [448, 0]
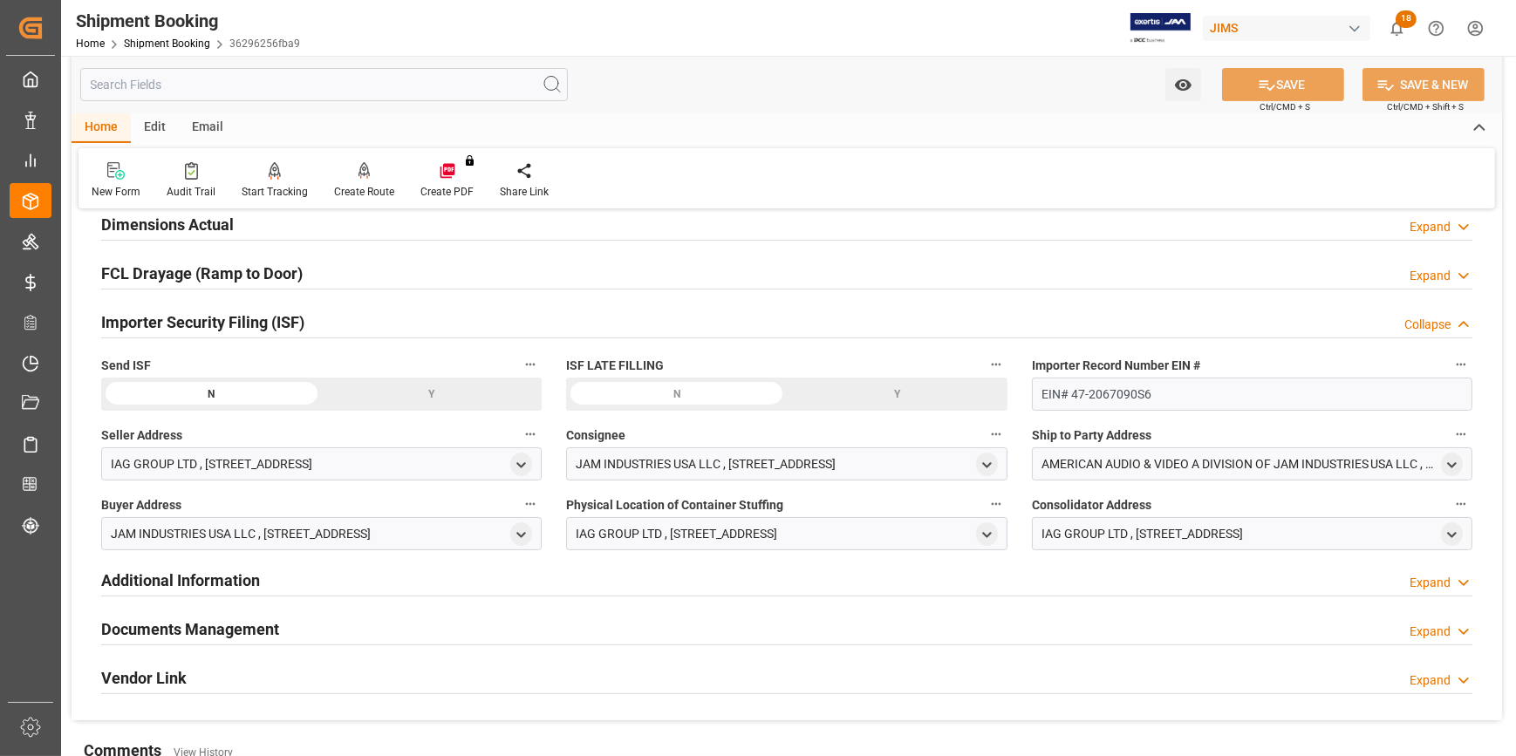
click at [0, 0] on div "Y" at bounding box center [0, 0] width 0 height 0
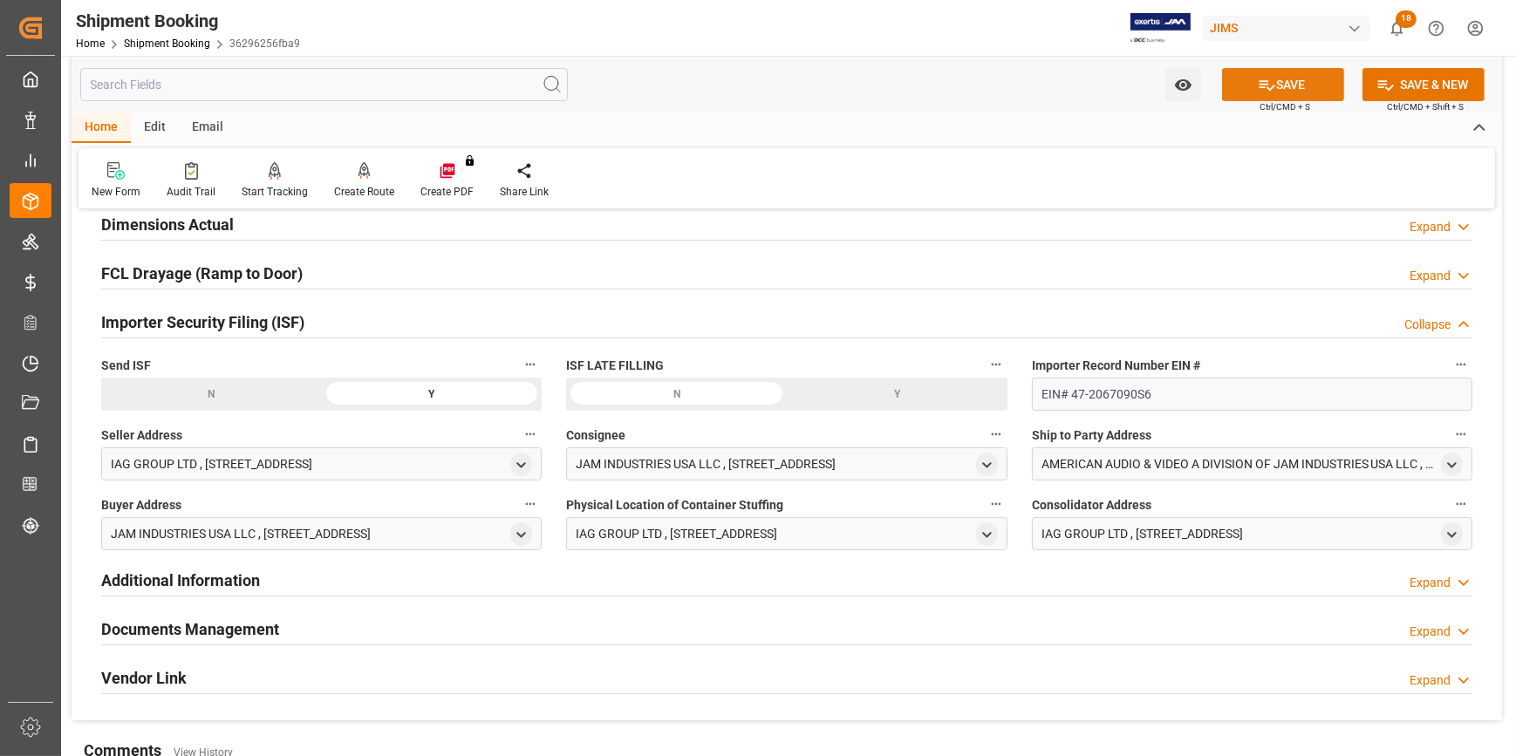
click at [1271, 78] on icon at bounding box center [1266, 85] width 18 height 18
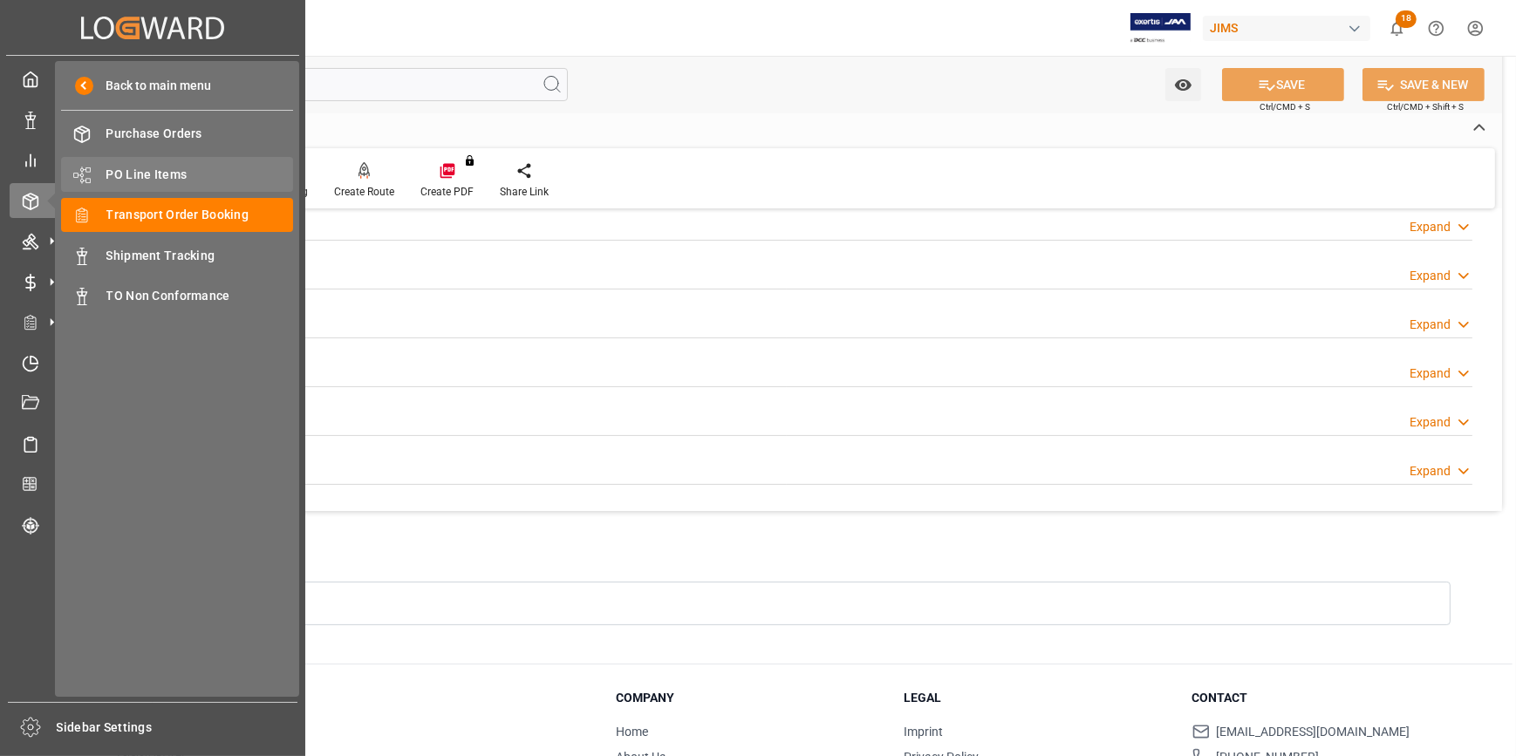
click at [140, 172] on span "PO Line Items" at bounding box center [199, 175] width 187 height 18
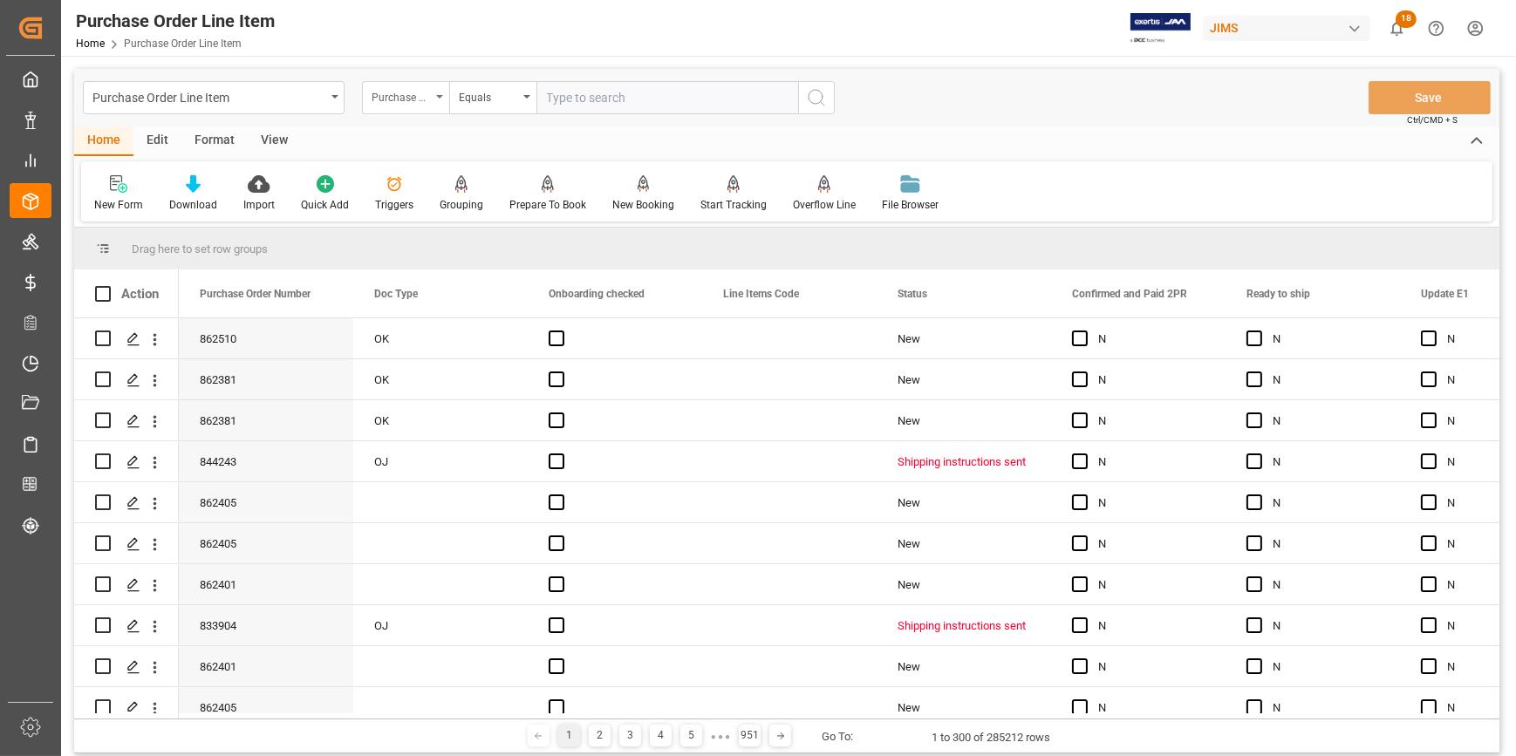
click at [419, 104] on div "Purchase Order Number" at bounding box center [400, 95] width 59 height 20
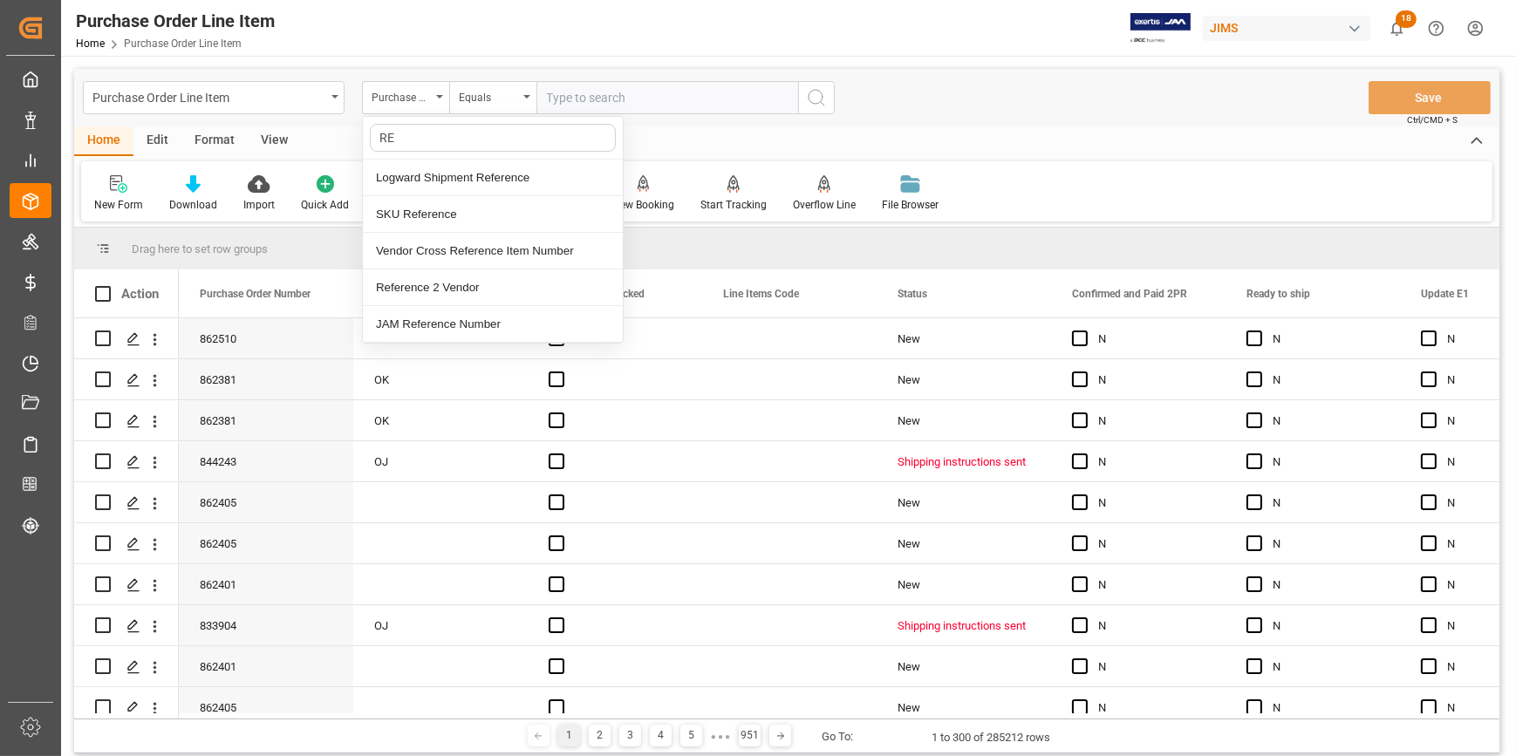
type input "REF"
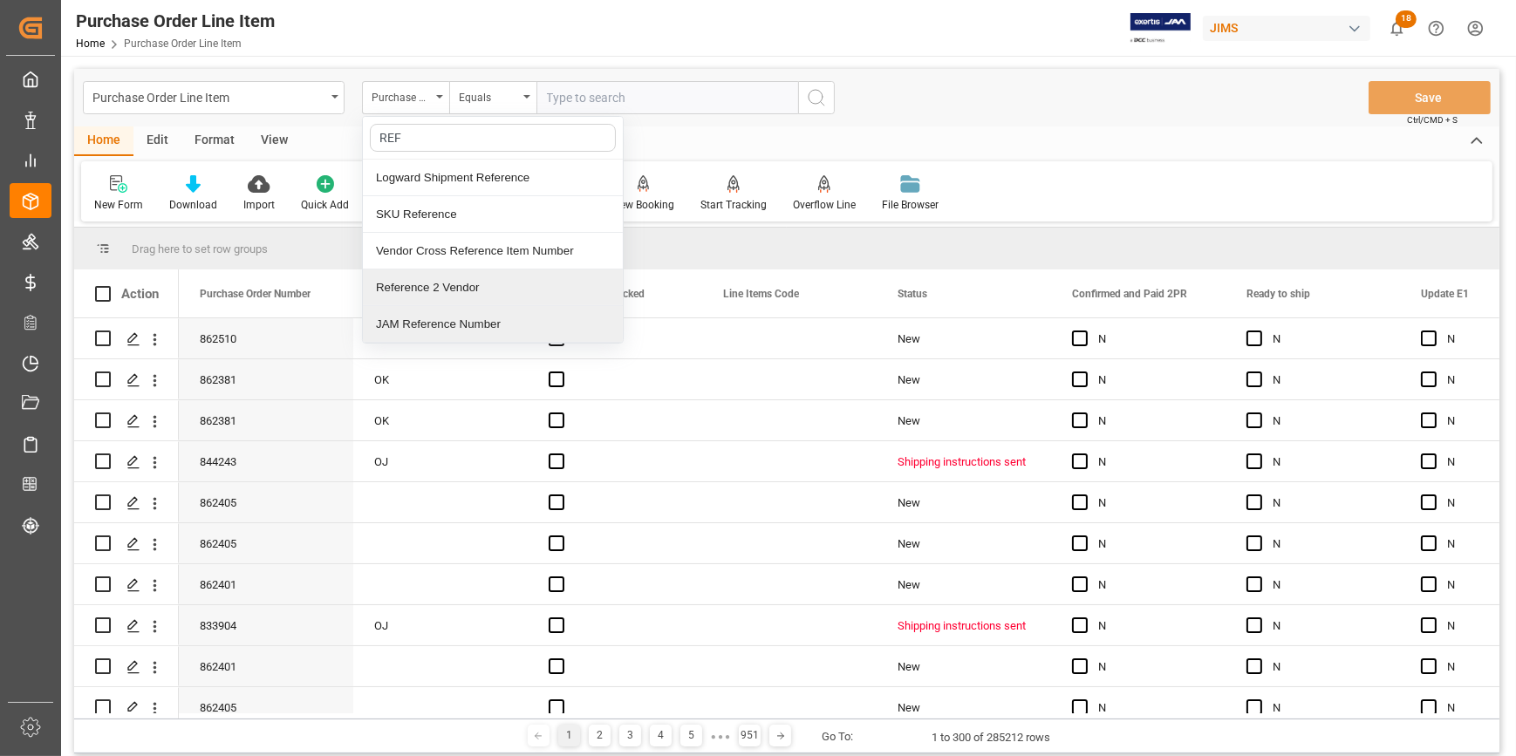
click at [454, 288] on div "Reference 2 Vendor" at bounding box center [493, 287] width 260 height 37
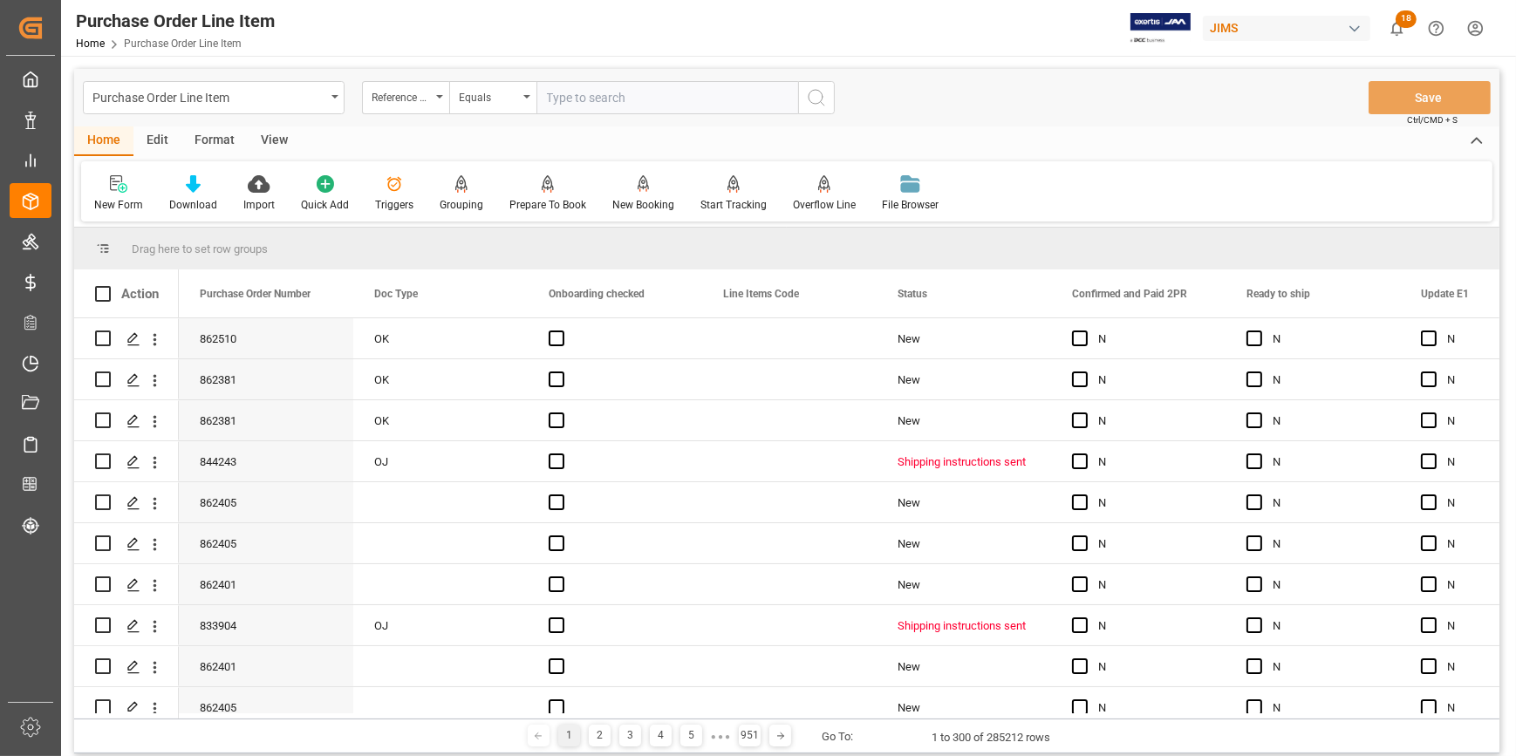
click at [593, 94] on input "text" at bounding box center [667, 97] width 262 height 33
paste input "22-10404-CN"
type input "22-10404-CN"
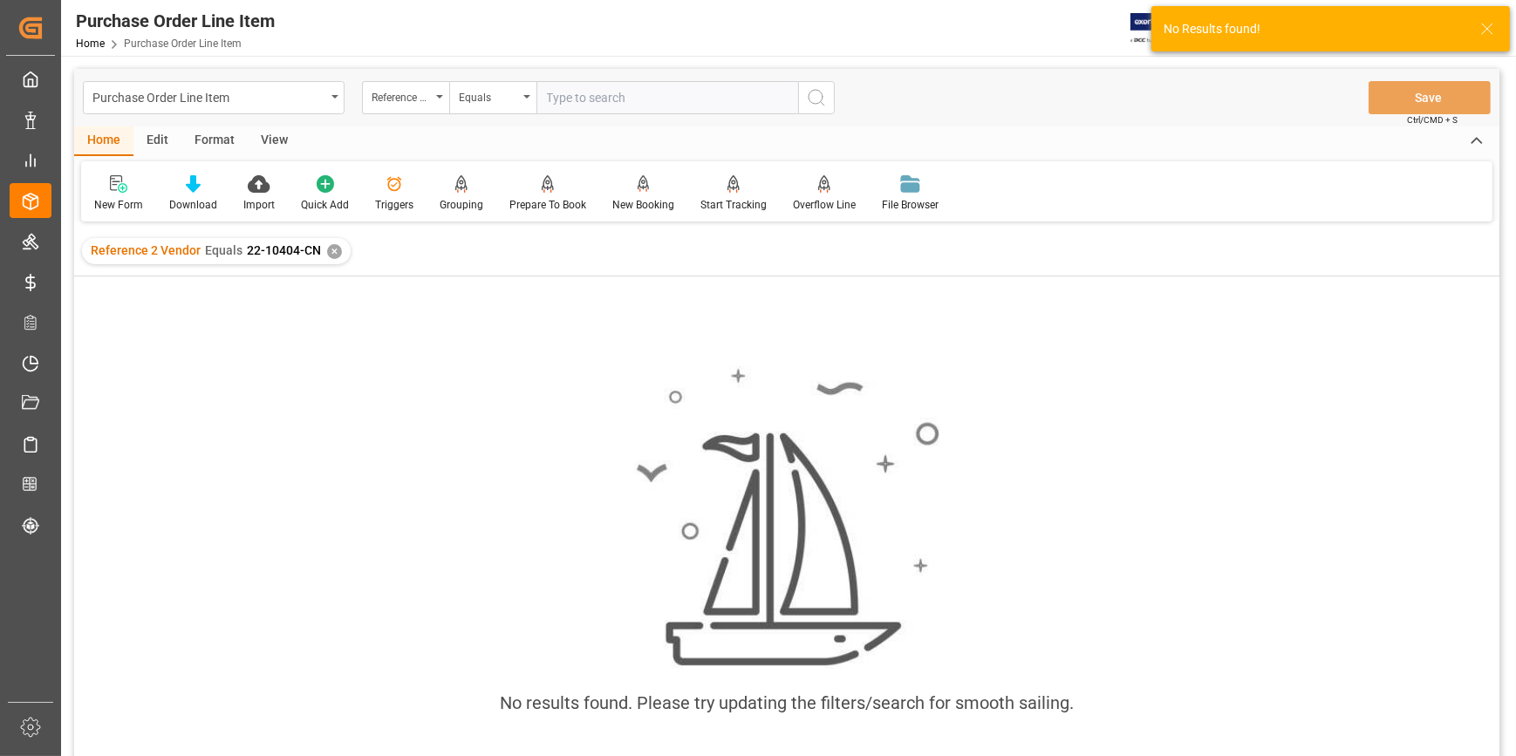
click at [330, 252] on div "✕" at bounding box center [334, 251] width 15 height 15
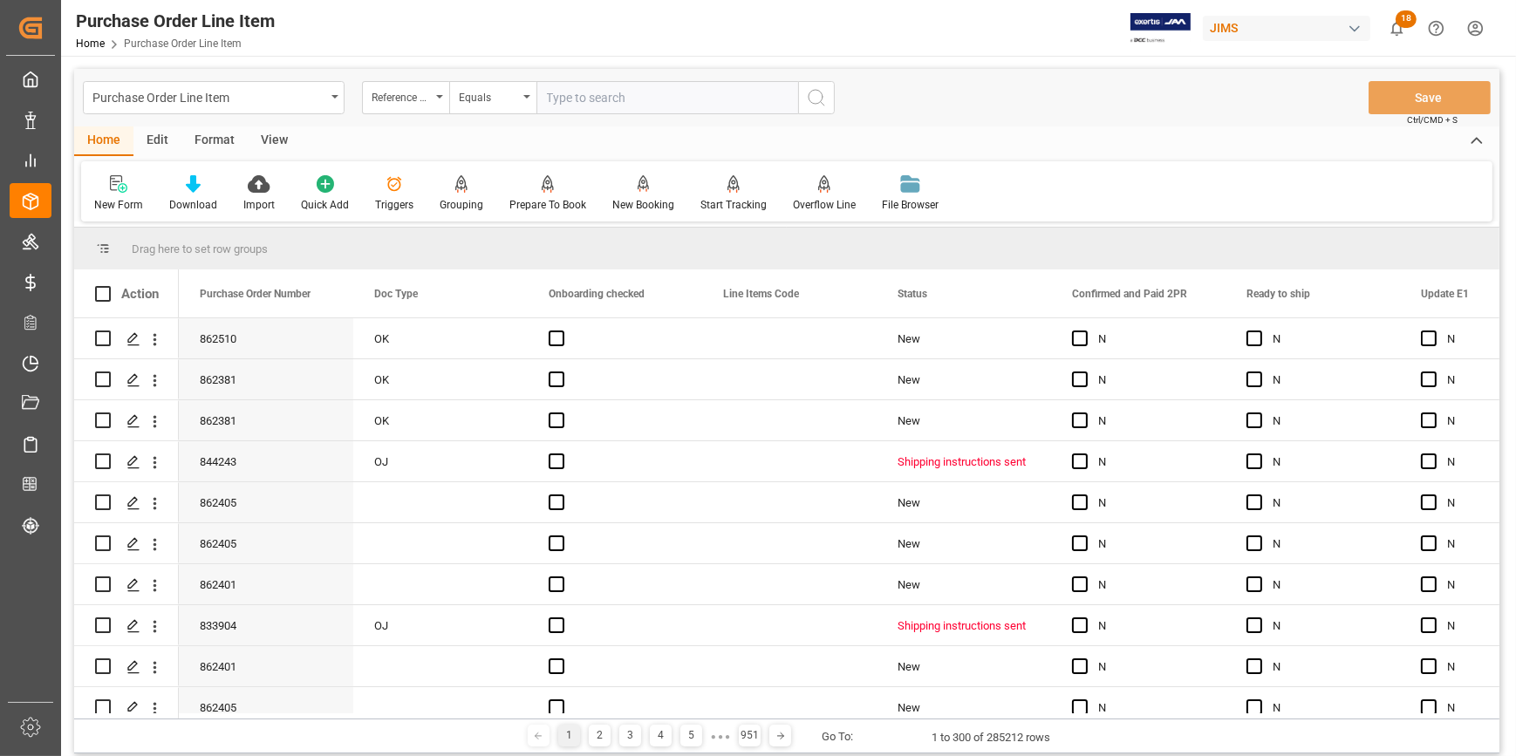
click at [560, 98] on input "text" at bounding box center [667, 97] width 262 height 33
paste input "22-10404-CN"
type input "22-10404-CN"
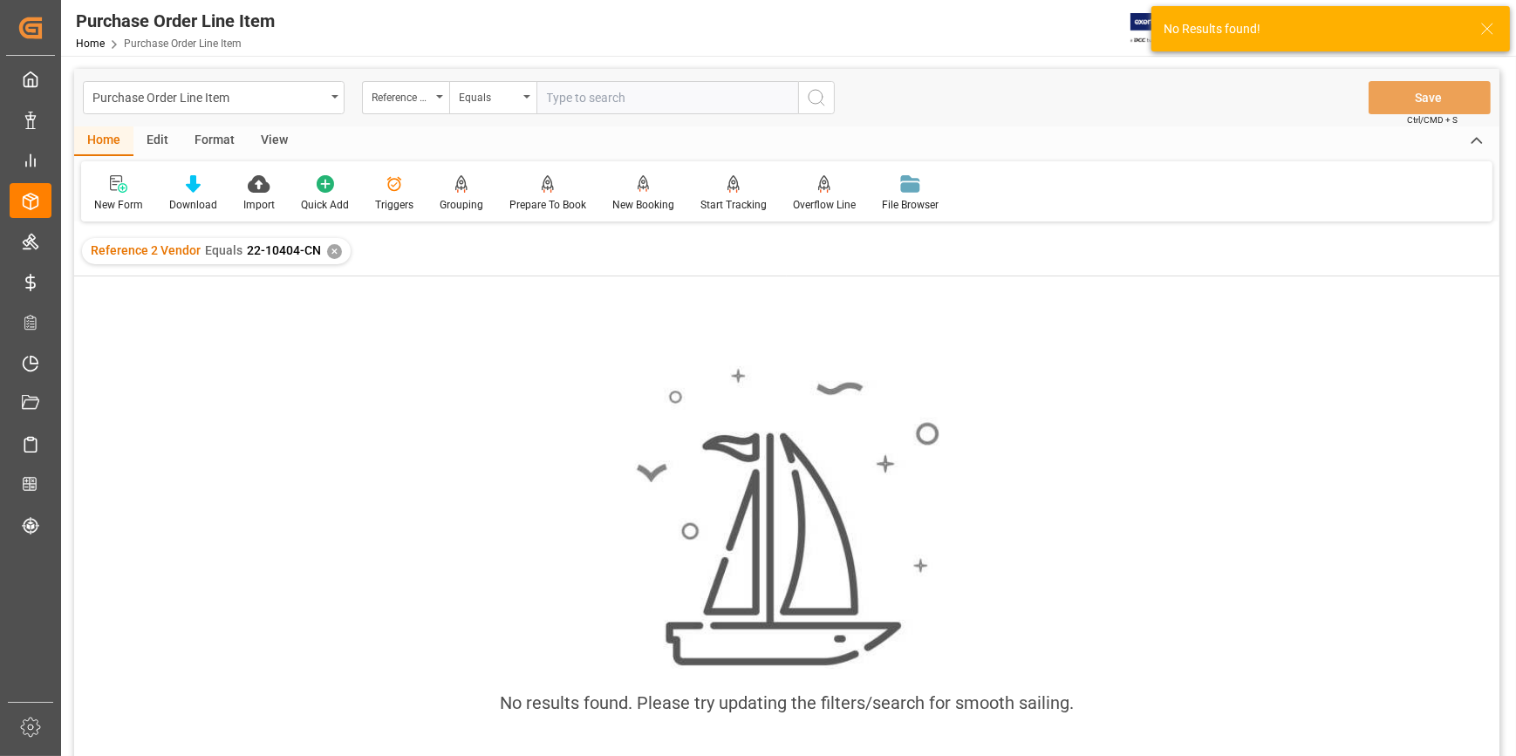
click at [332, 248] on div "✕" at bounding box center [334, 251] width 15 height 15
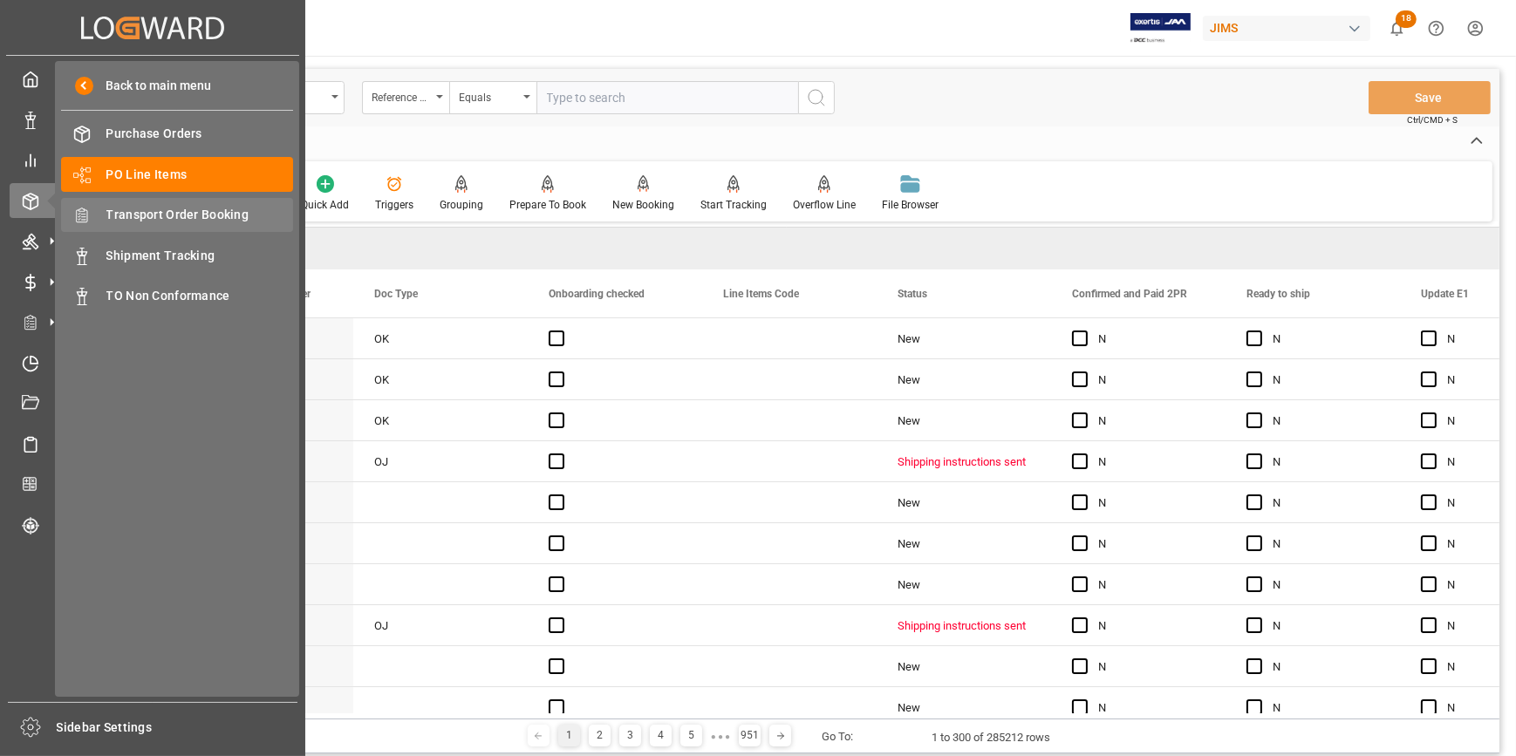
click at [160, 215] on span "Transport Order Booking" at bounding box center [199, 215] width 187 height 18
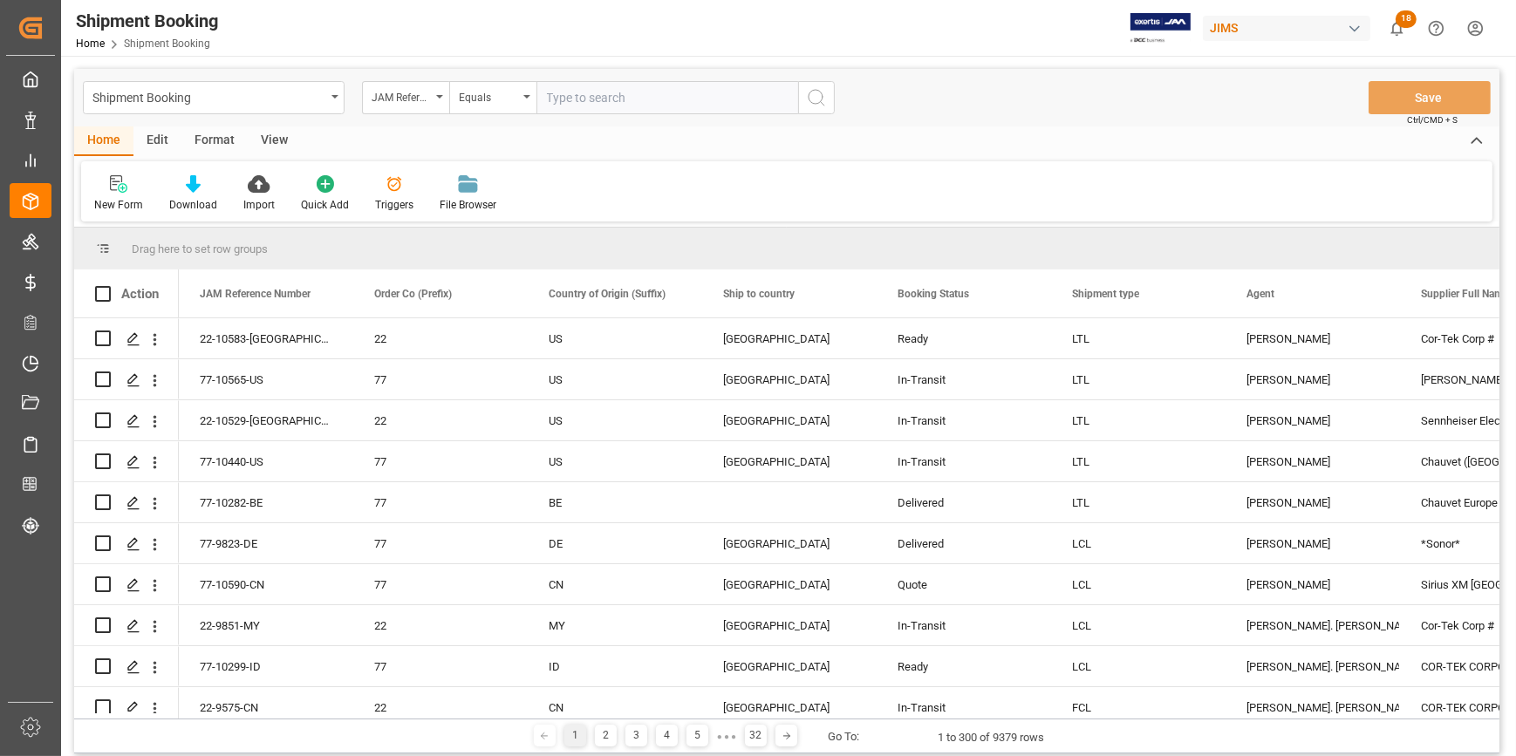
click at [554, 99] on input "text" at bounding box center [667, 97] width 262 height 33
paste input "22-9536-KR"
type input "22-9536-KR"
click at [822, 96] on icon "search button" at bounding box center [816, 97] width 21 height 21
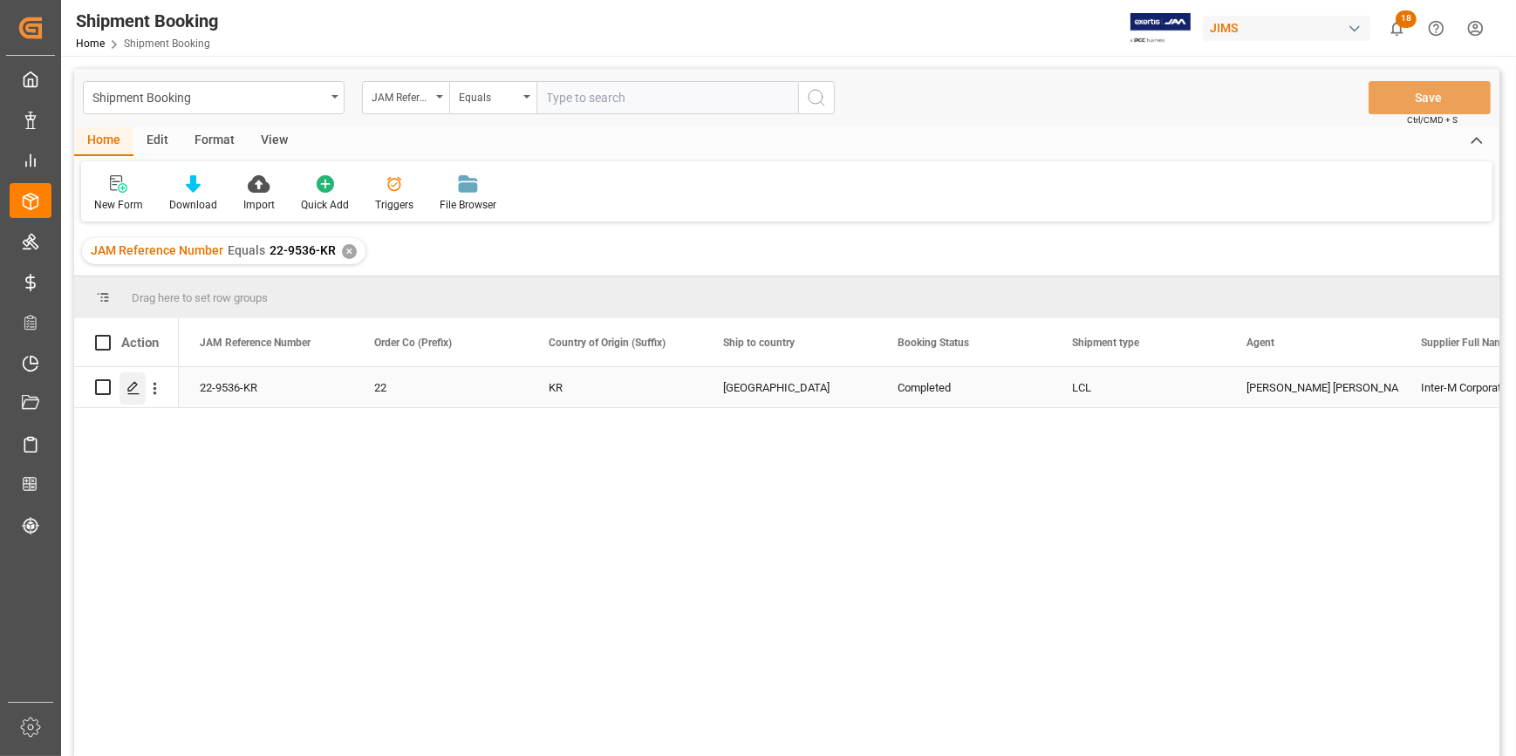
click at [128, 386] on icon "Press SPACE to select this row." at bounding box center [133, 388] width 14 height 14
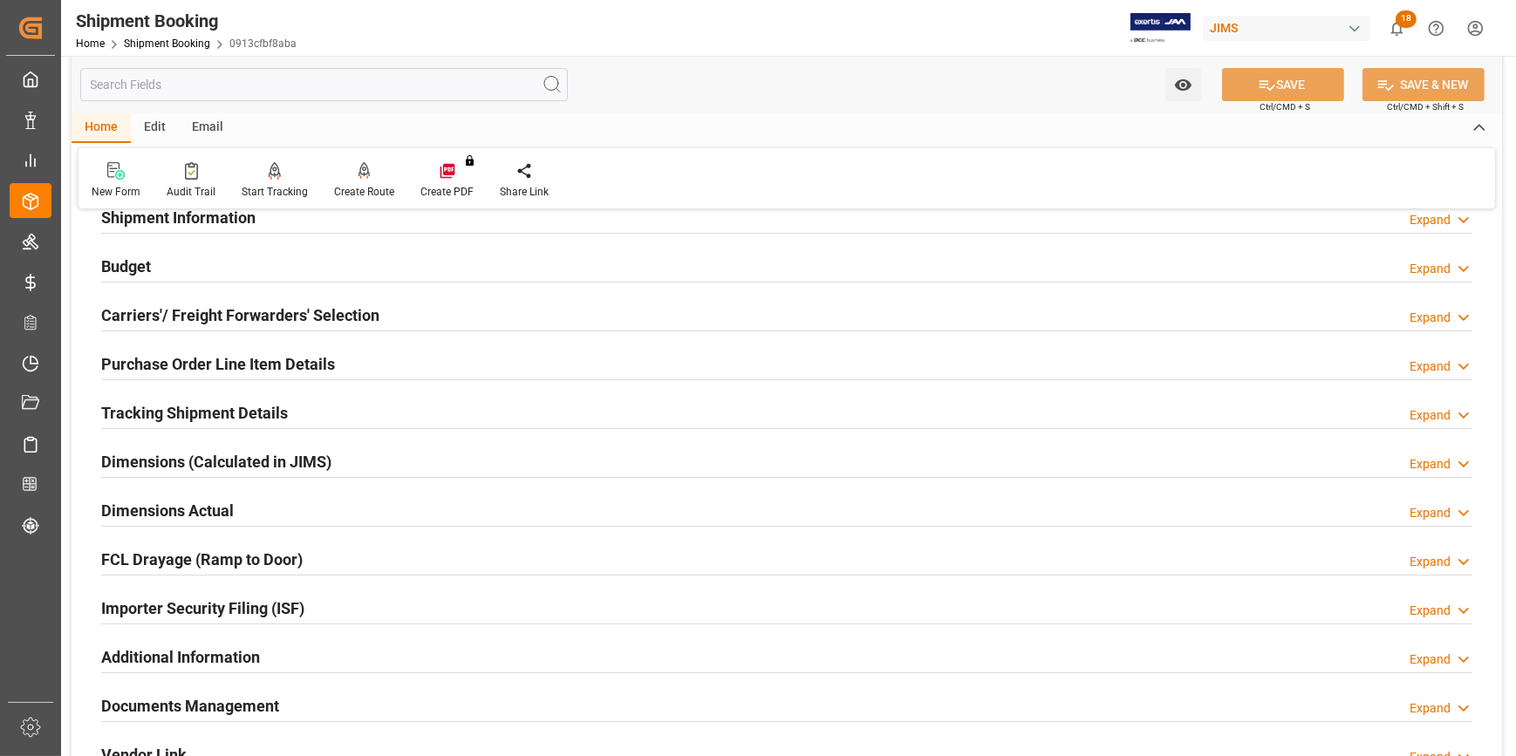
scroll to position [317, 0]
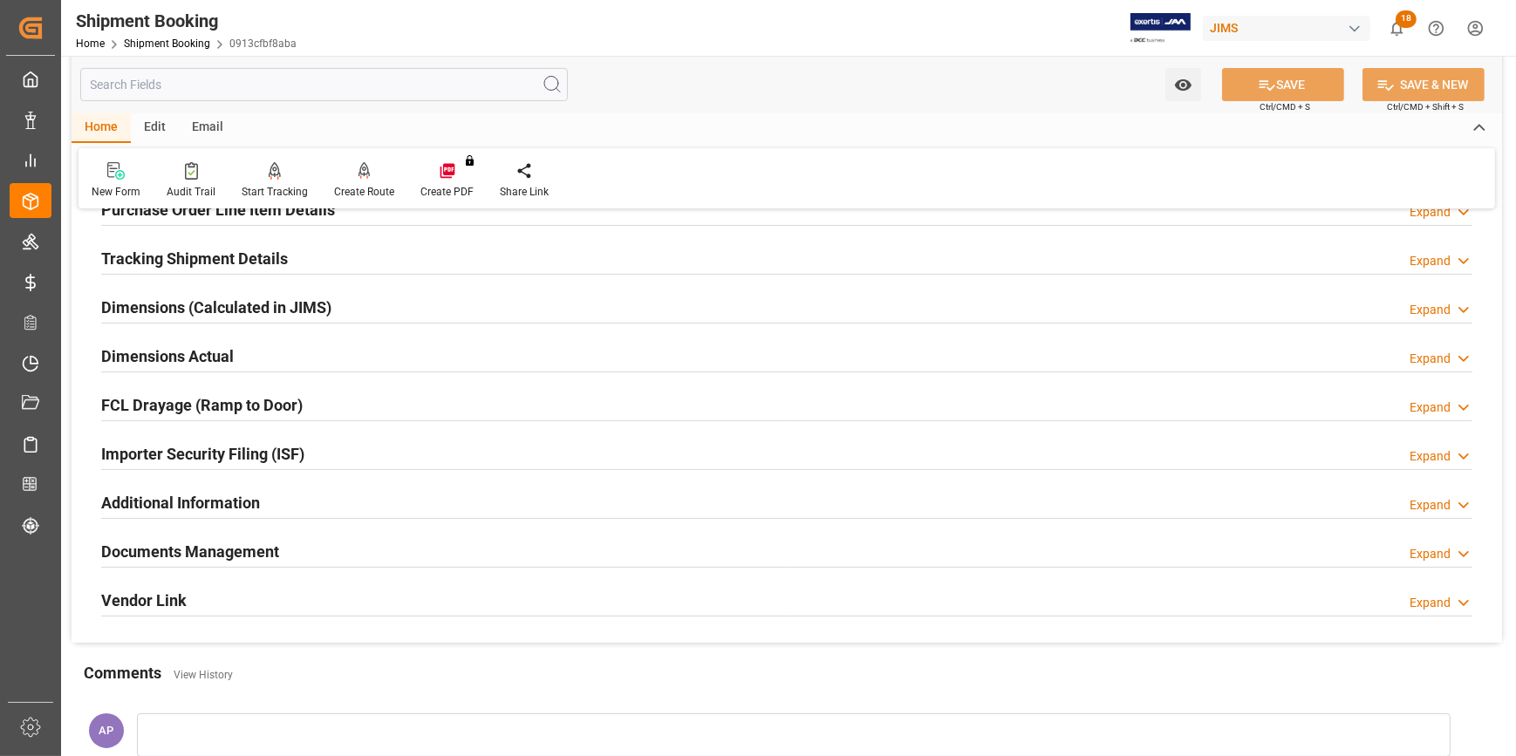
click at [503, 544] on div "Documents Management Expand" at bounding box center [786, 550] width 1371 height 33
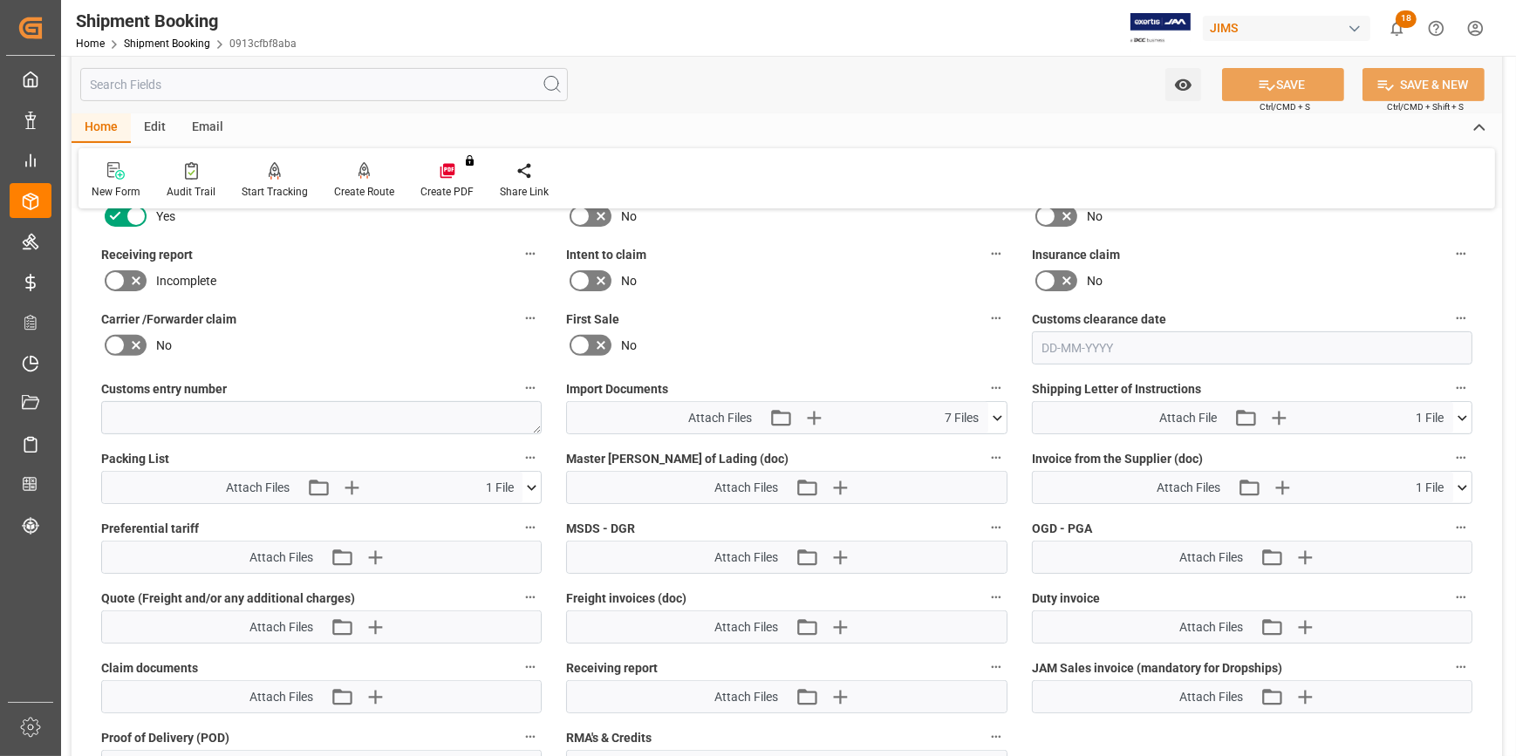
scroll to position [793, 0]
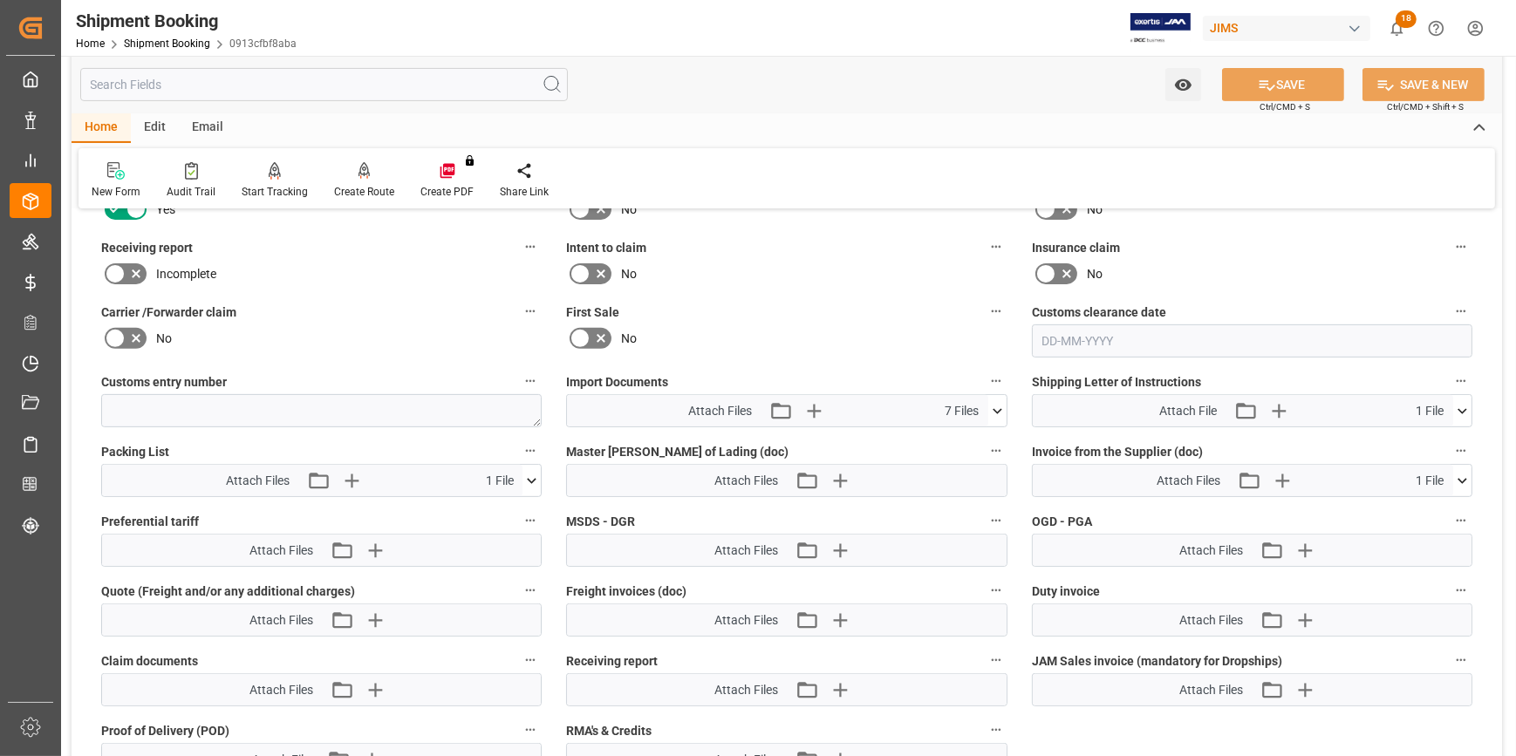
click at [991, 405] on icon at bounding box center [997, 411] width 18 height 18
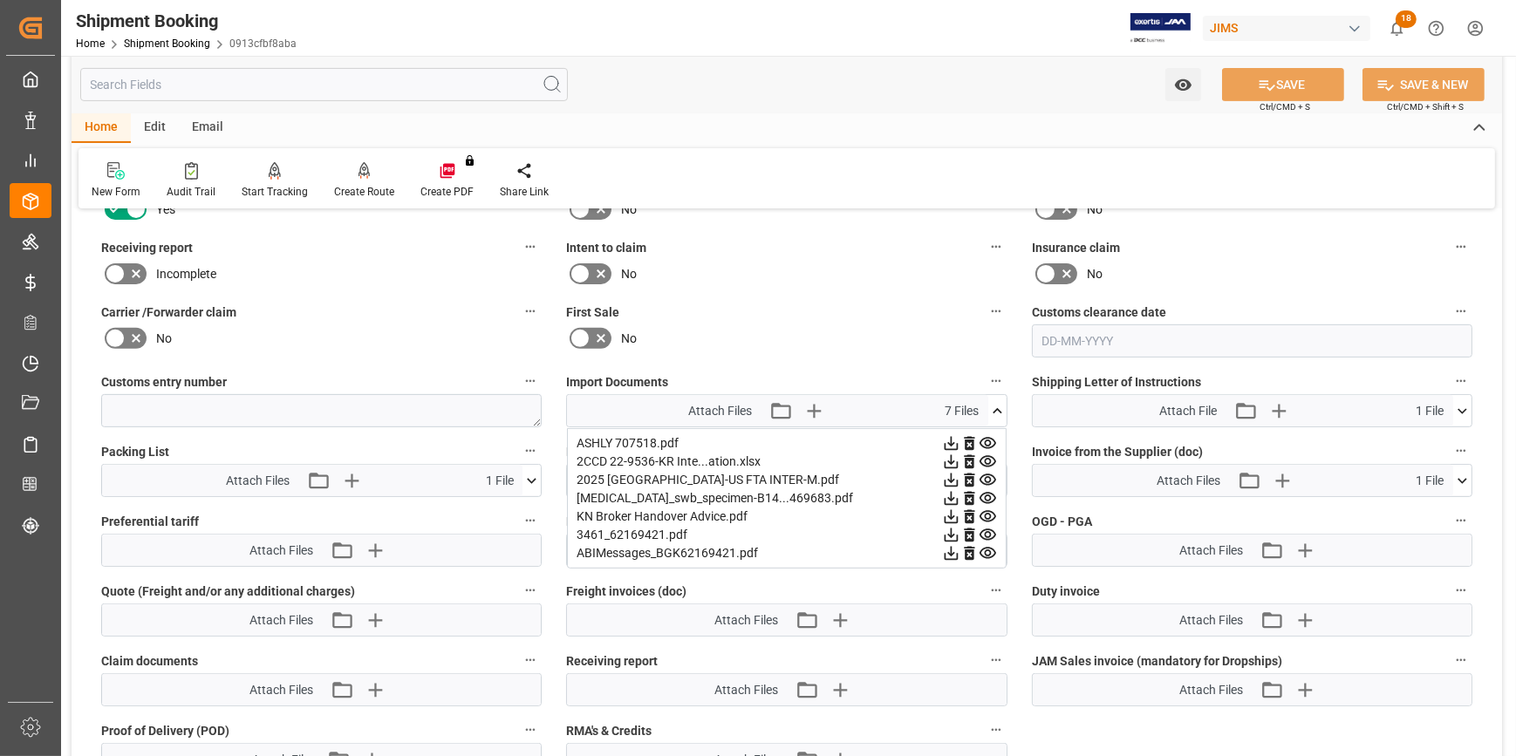
click at [992, 405] on icon at bounding box center [997, 411] width 18 height 18
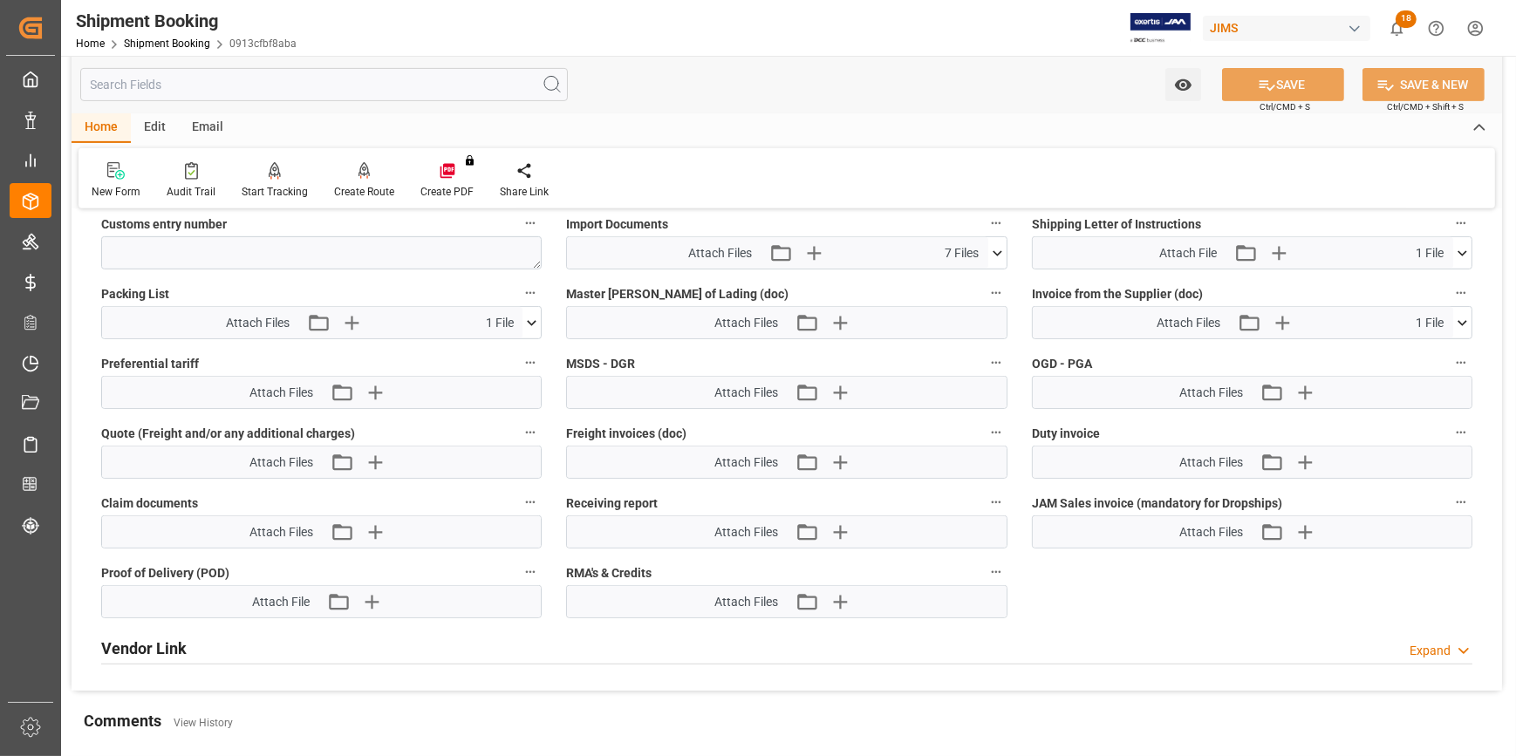
scroll to position [1030, 0]
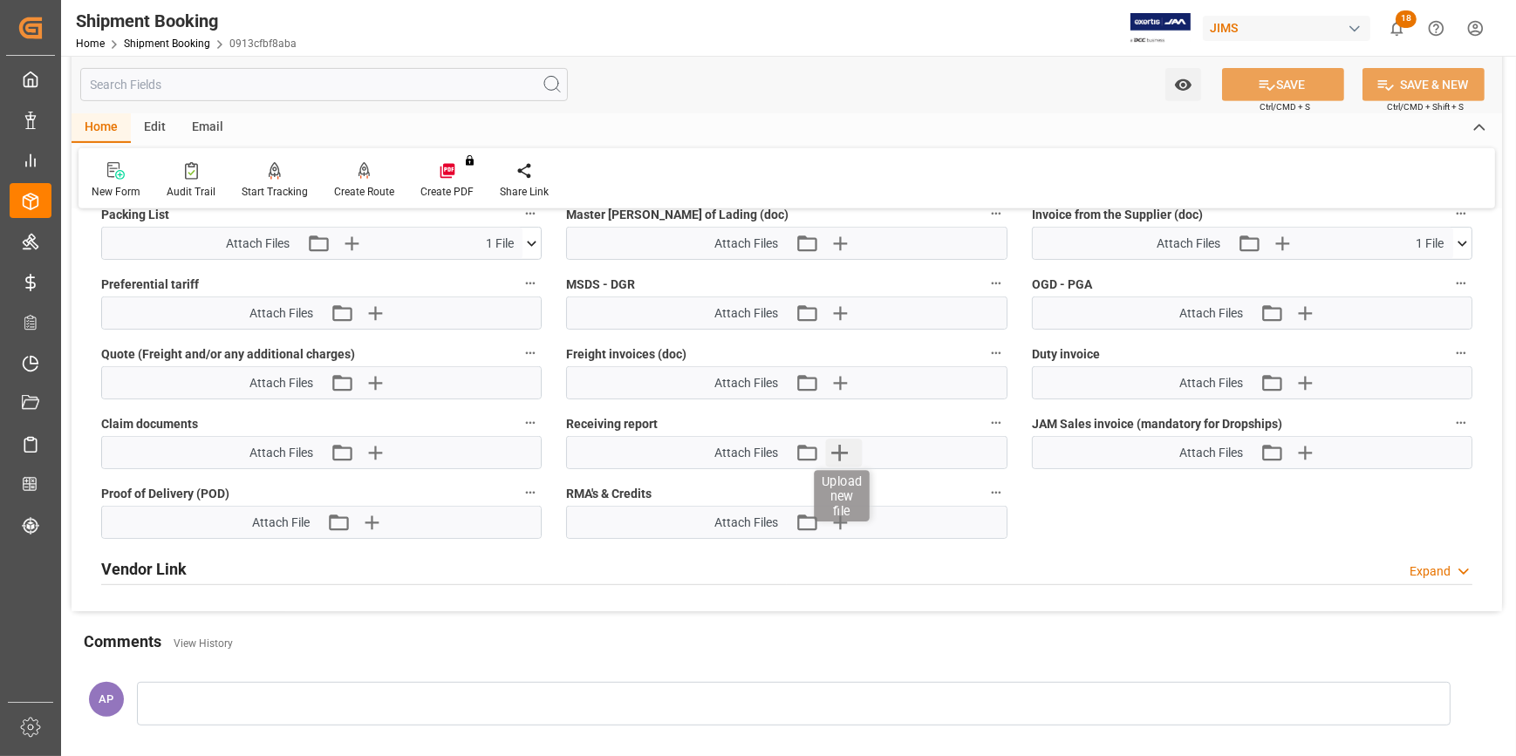
click at [839, 452] on icon "button" at bounding box center [839, 453] width 17 height 17
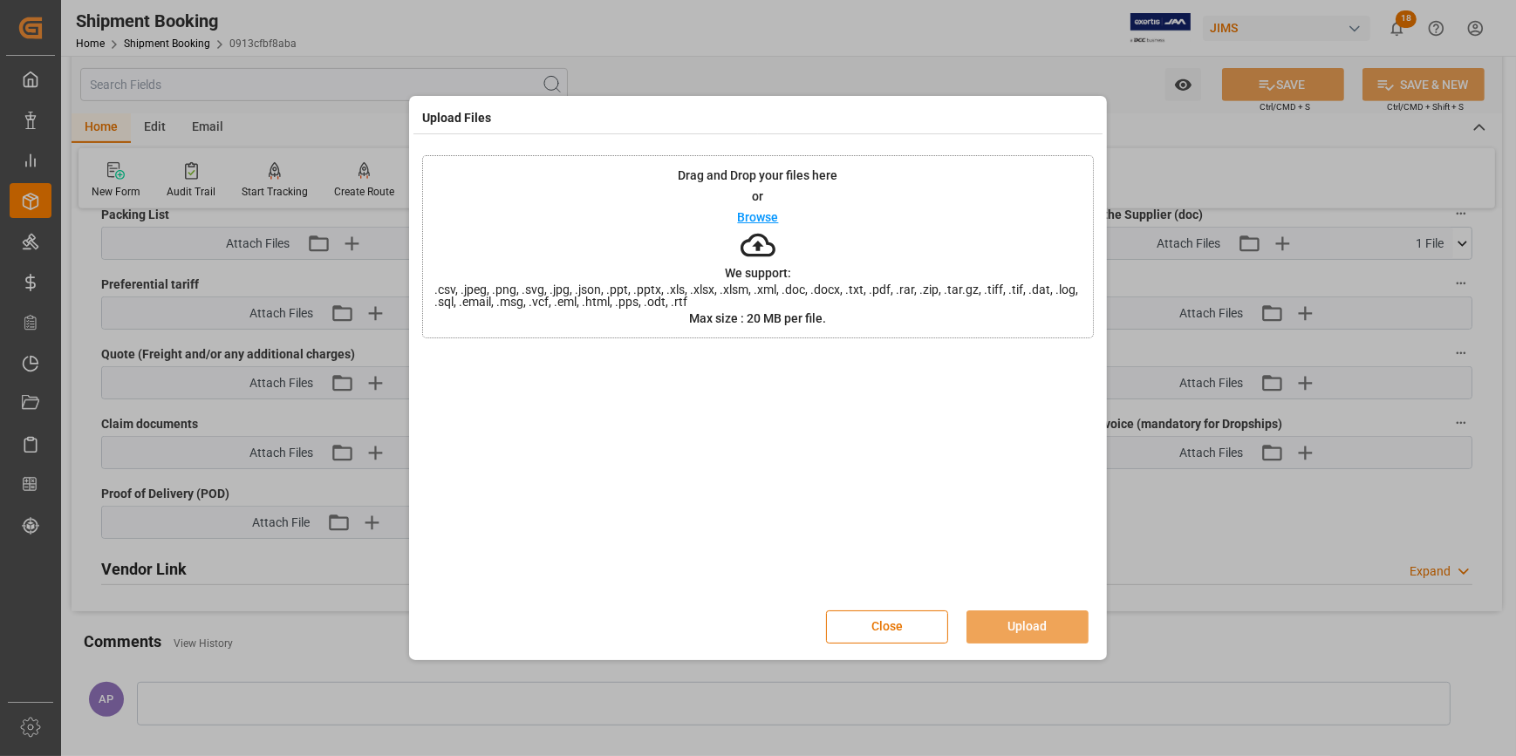
click at [764, 217] on p "Browse" at bounding box center [758, 217] width 41 height 12
click at [1051, 629] on button "Upload" at bounding box center [1027, 626] width 122 height 33
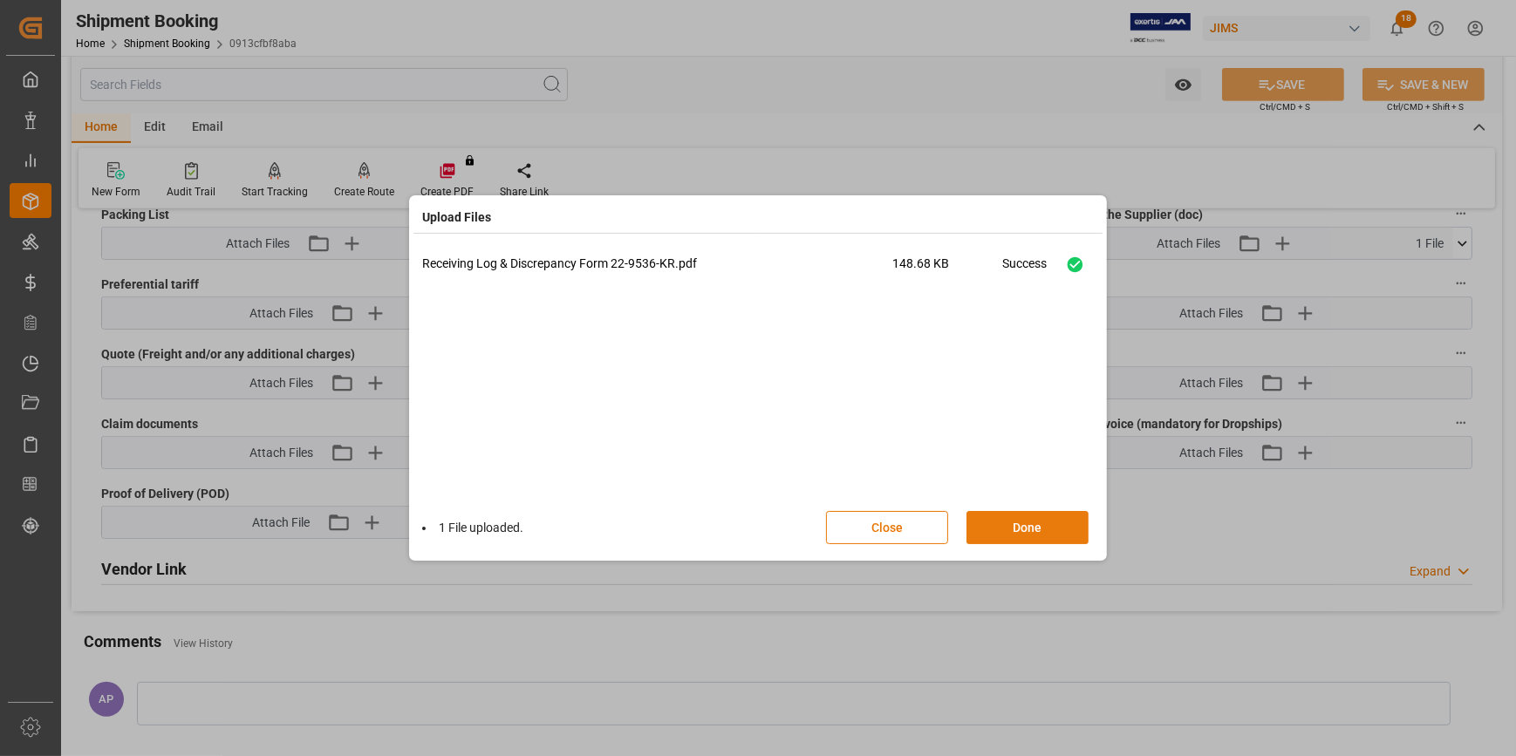
click at [1014, 531] on button "Done" at bounding box center [1027, 527] width 122 height 33
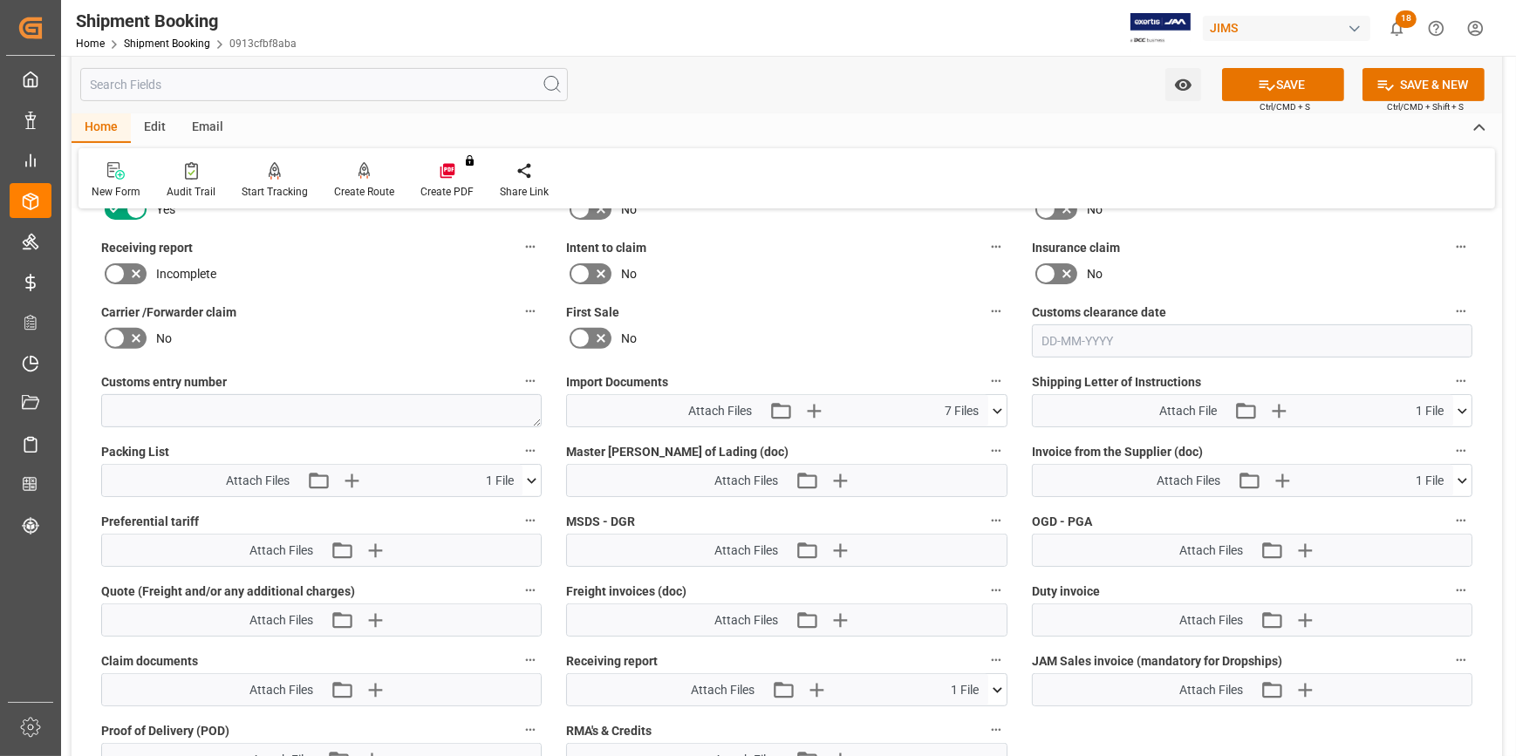
scroll to position [713, 0]
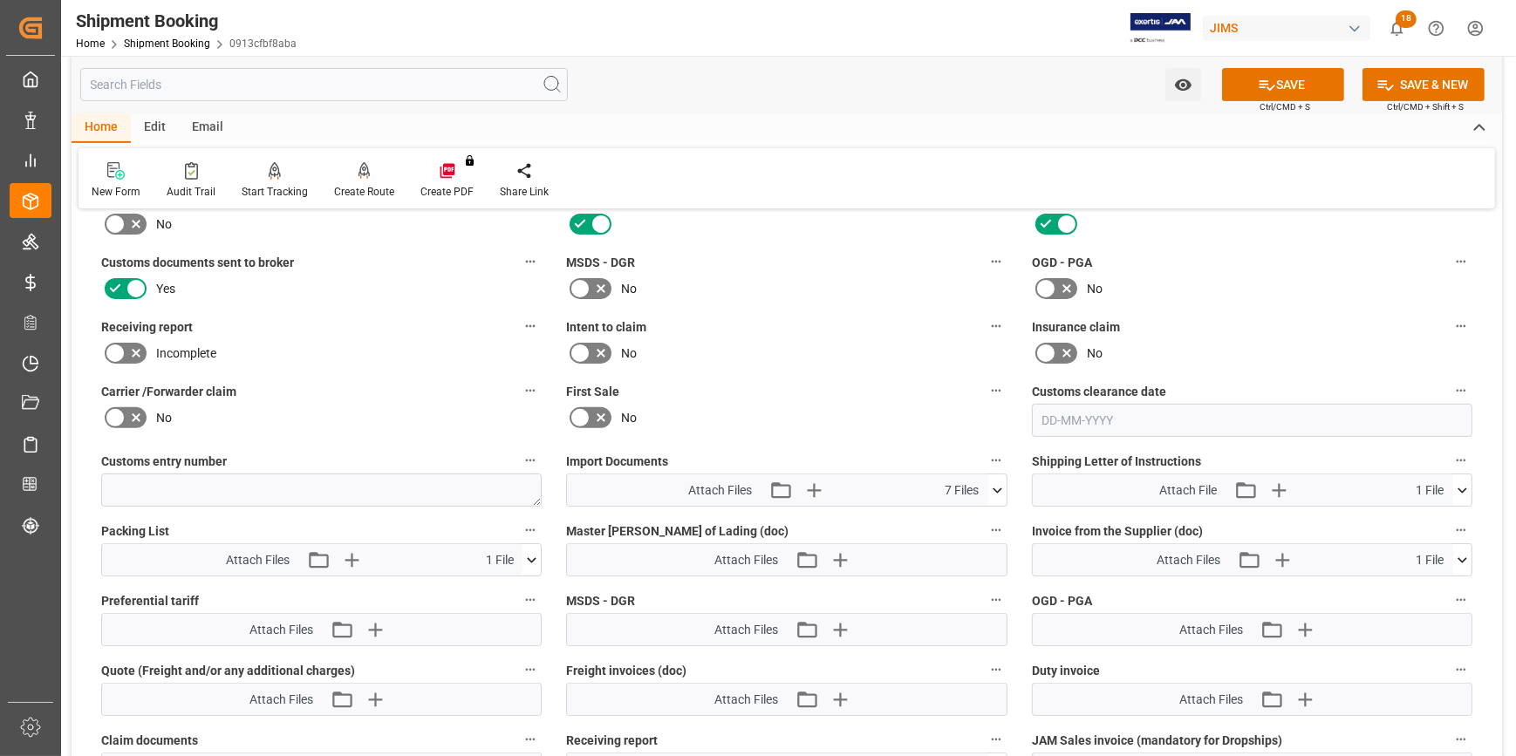
click at [132, 350] on icon at bounding box center [136, 354] width 9 height 9
click at [0, 0] on input "checkbox" at bounding box center [0, 0] width 0 height 0
click at [1269, 85] on icon at bounding box center [1266, 85] width 18 height 18
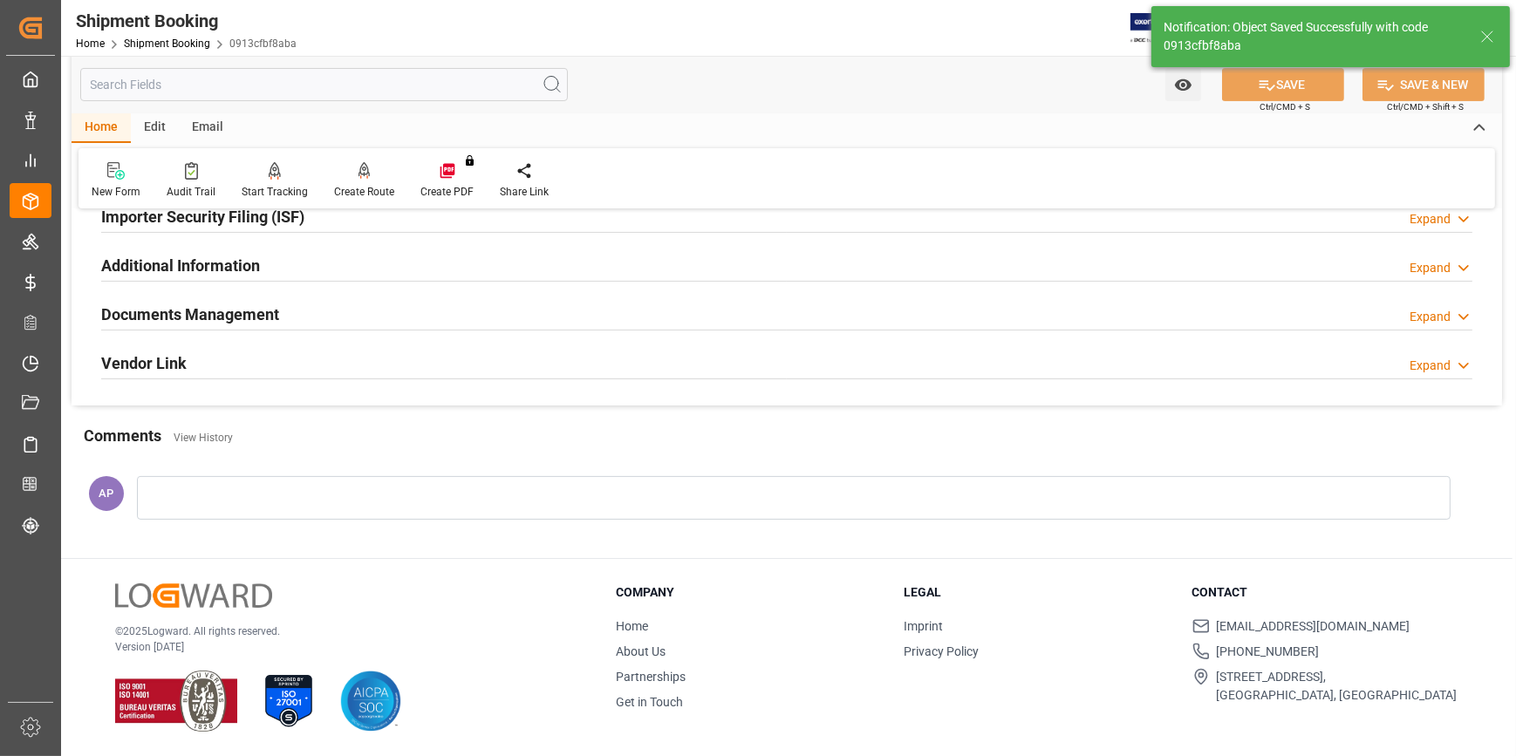
scroll to position [551, 0]
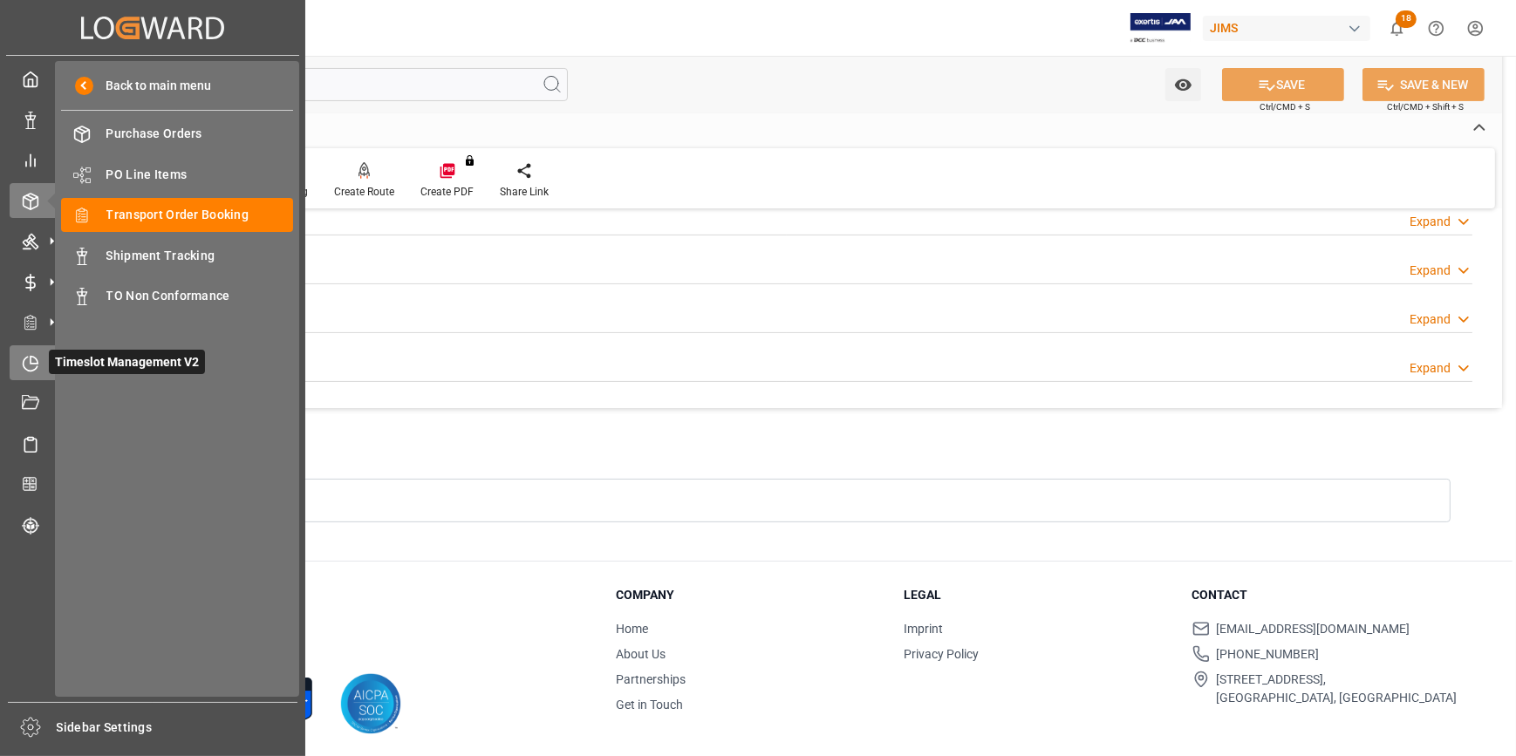
click at [31, 371] on icon at bounding box center [30, 363] width 17 height 17
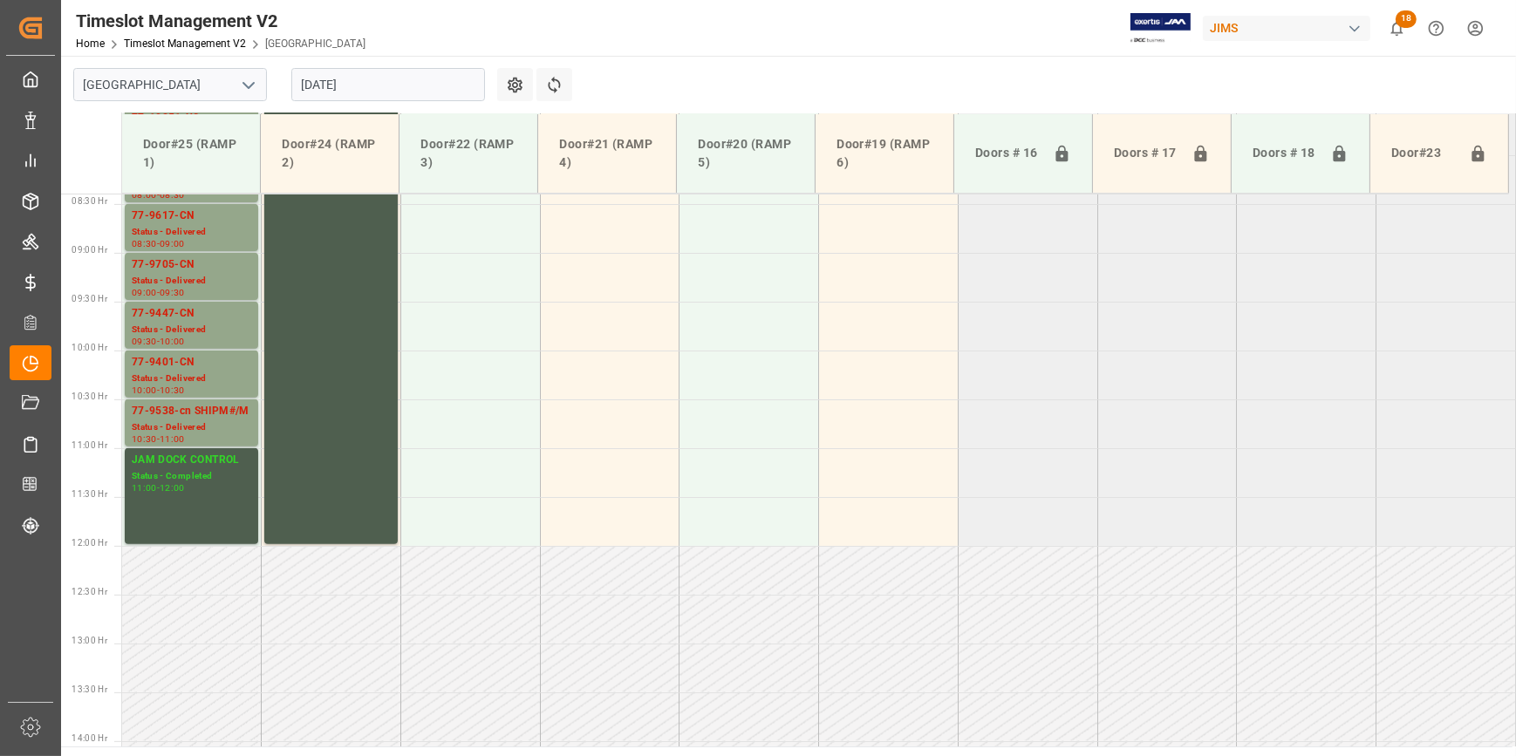
scroll to position [886, 0]
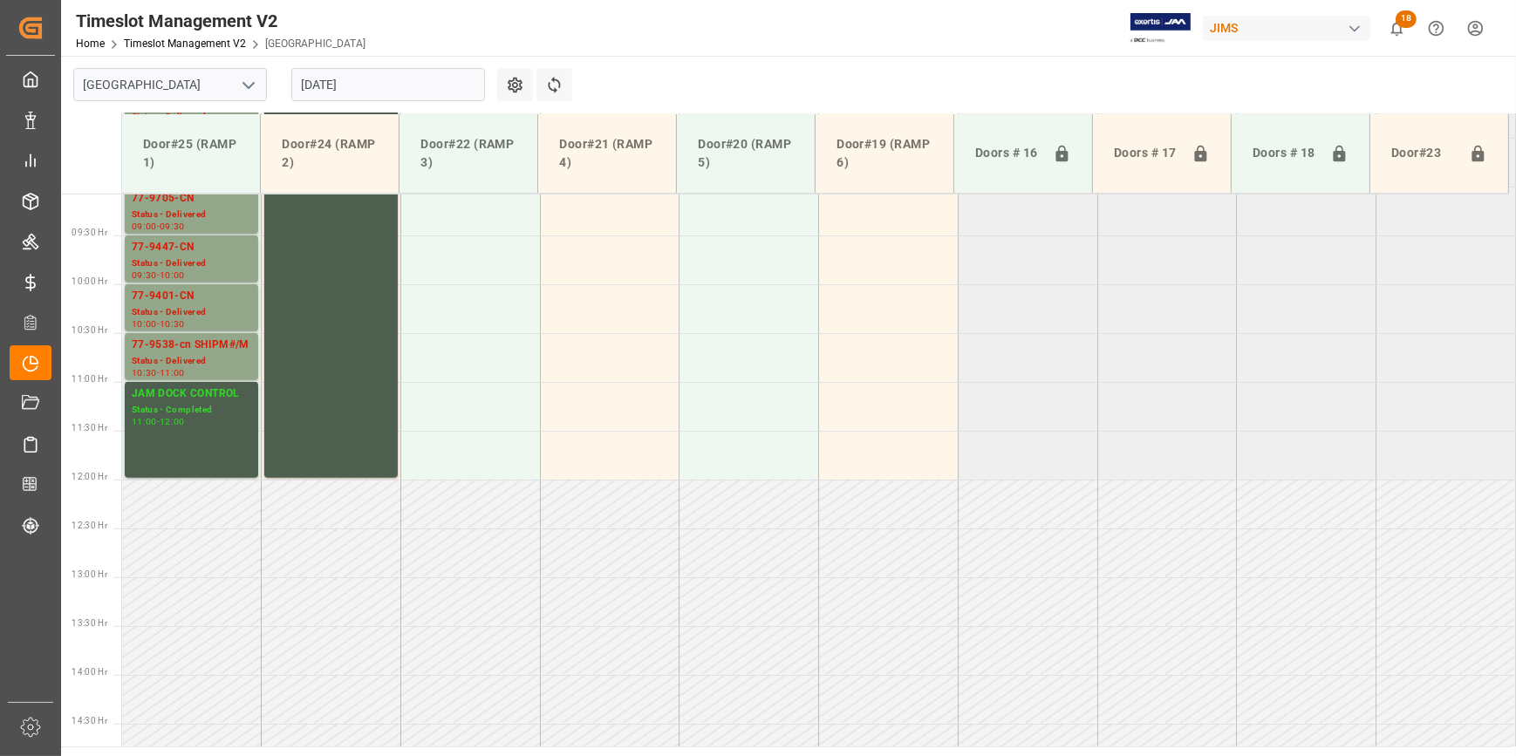
click at [248, 73] on button "open menu" at bounding box center [248, 85] width 26 height 27
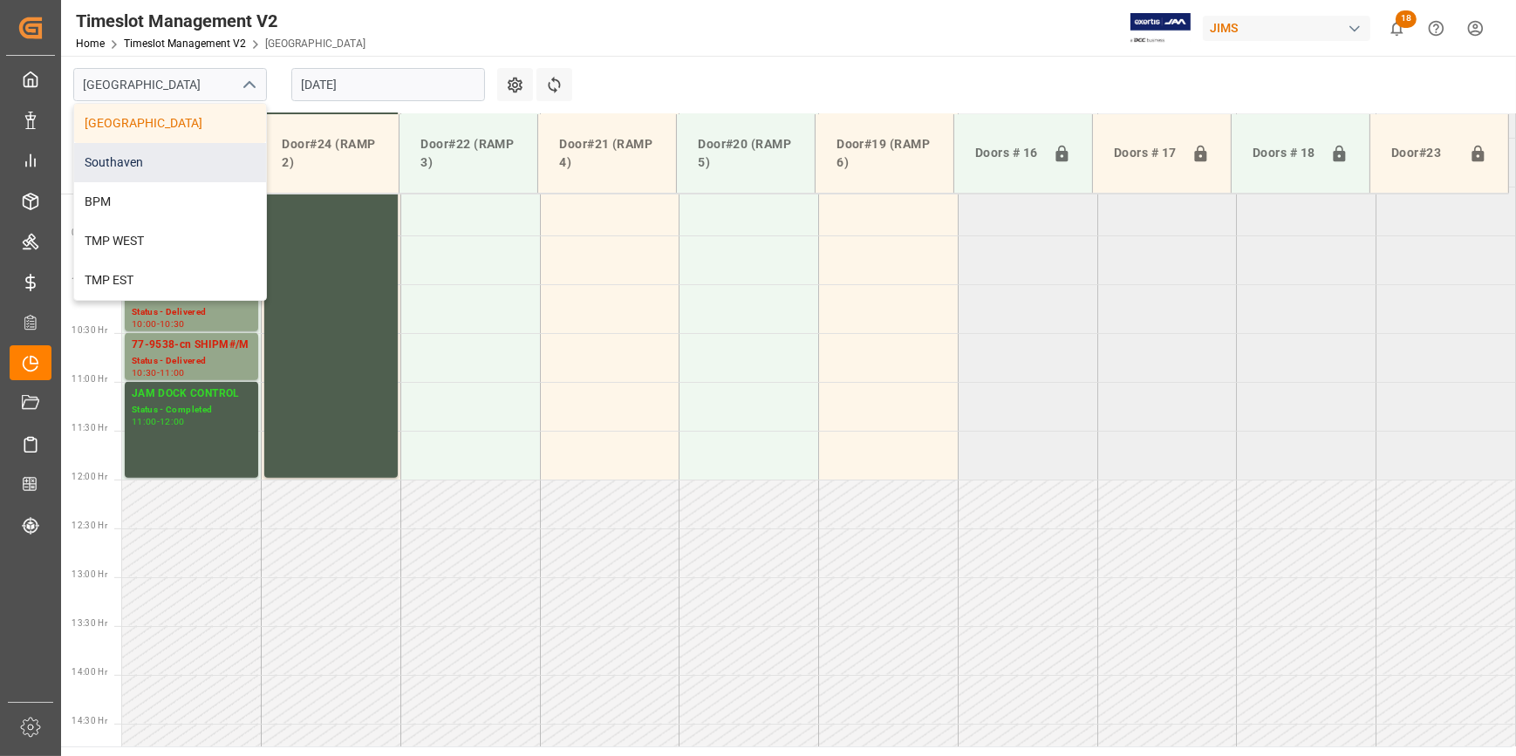
click at [174, 161] on div "Southaven" at bounding box center [170, 162] width 192 height 39
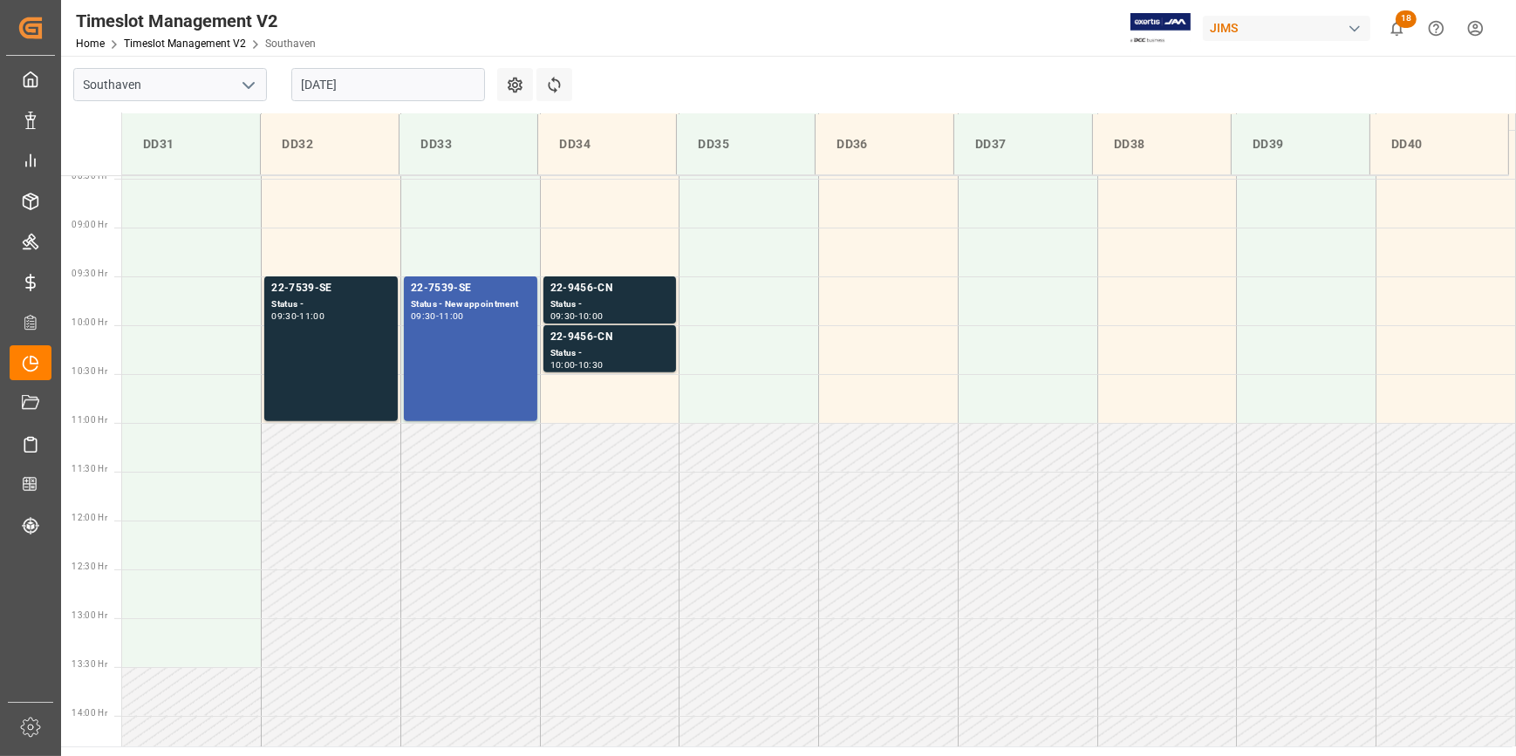
scroll to position [868, 0]
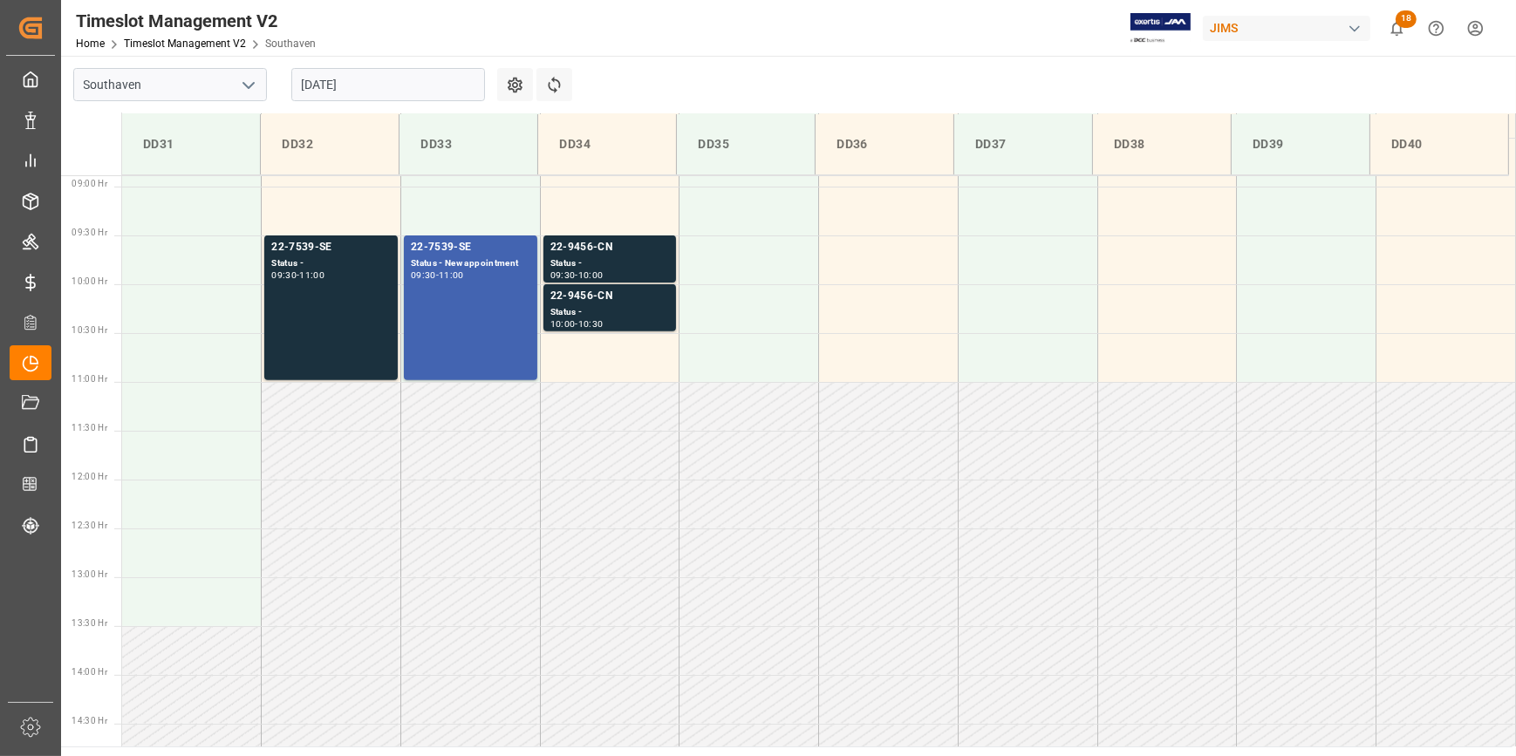
click at [366, 90] on input "[DATE]" at bounding box center [388, 84] width 194 height 33
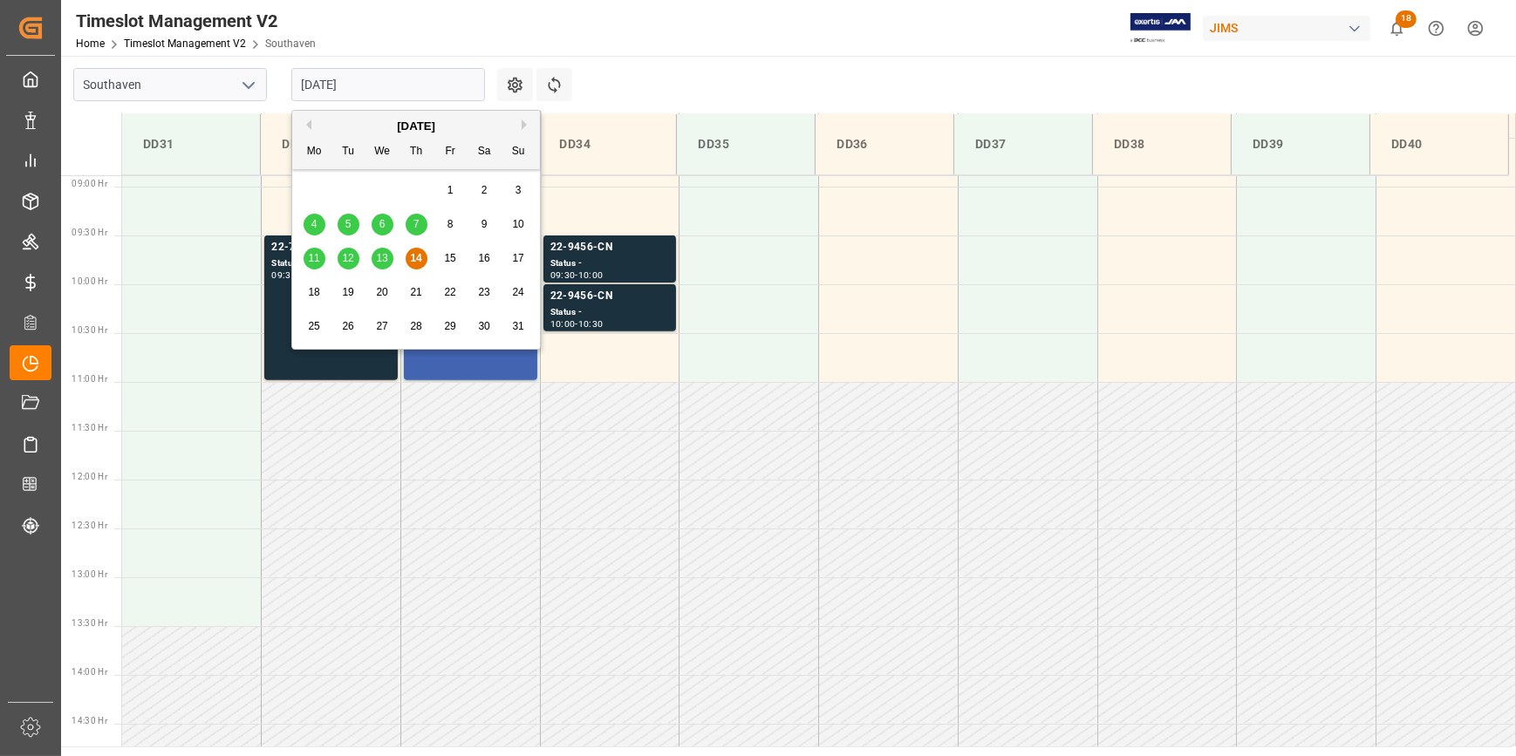
click at [601, 409] on td at bounding box center [610, 406] width 140 height 49
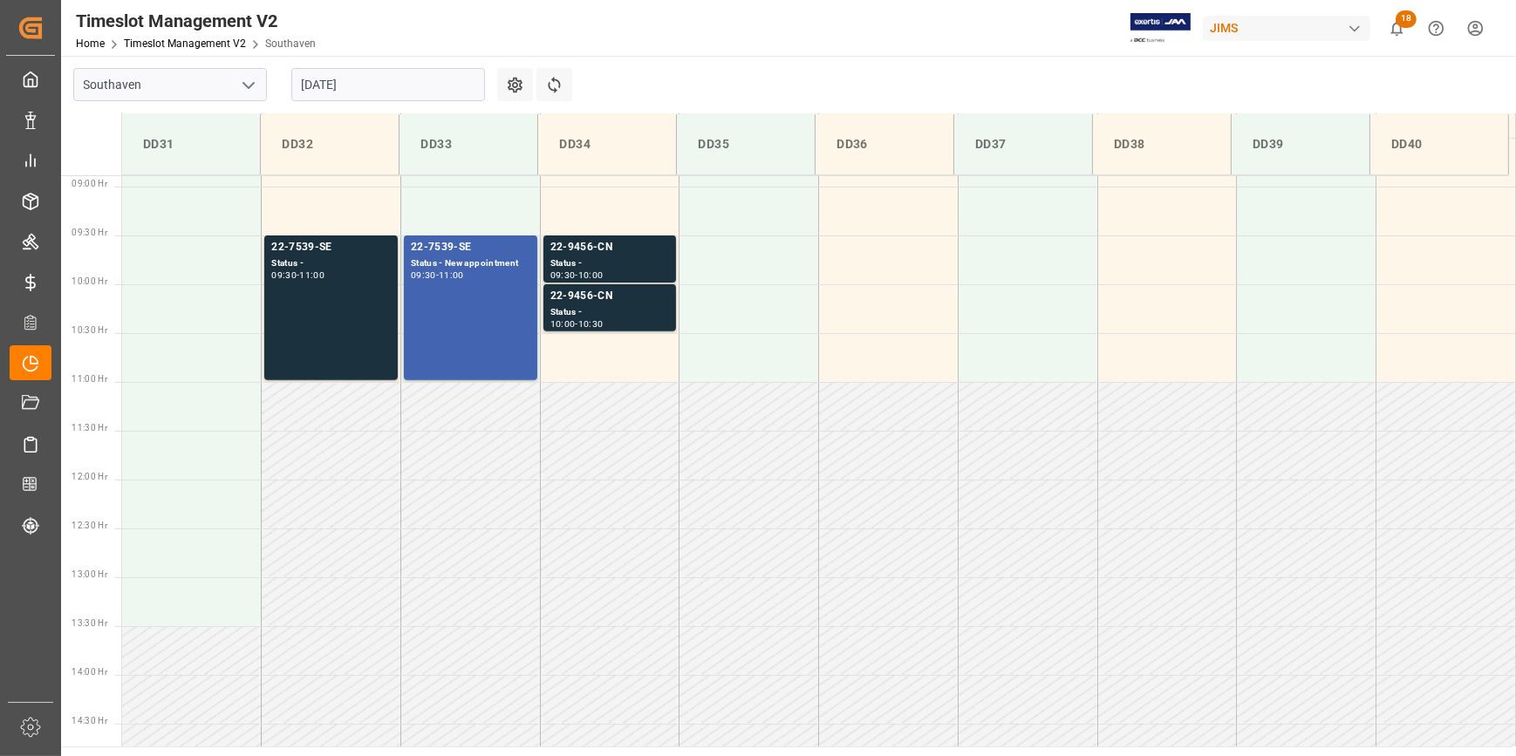
click at [246, 78] on icon "open menu" at bounding box center [248, 85] width 21 height 21
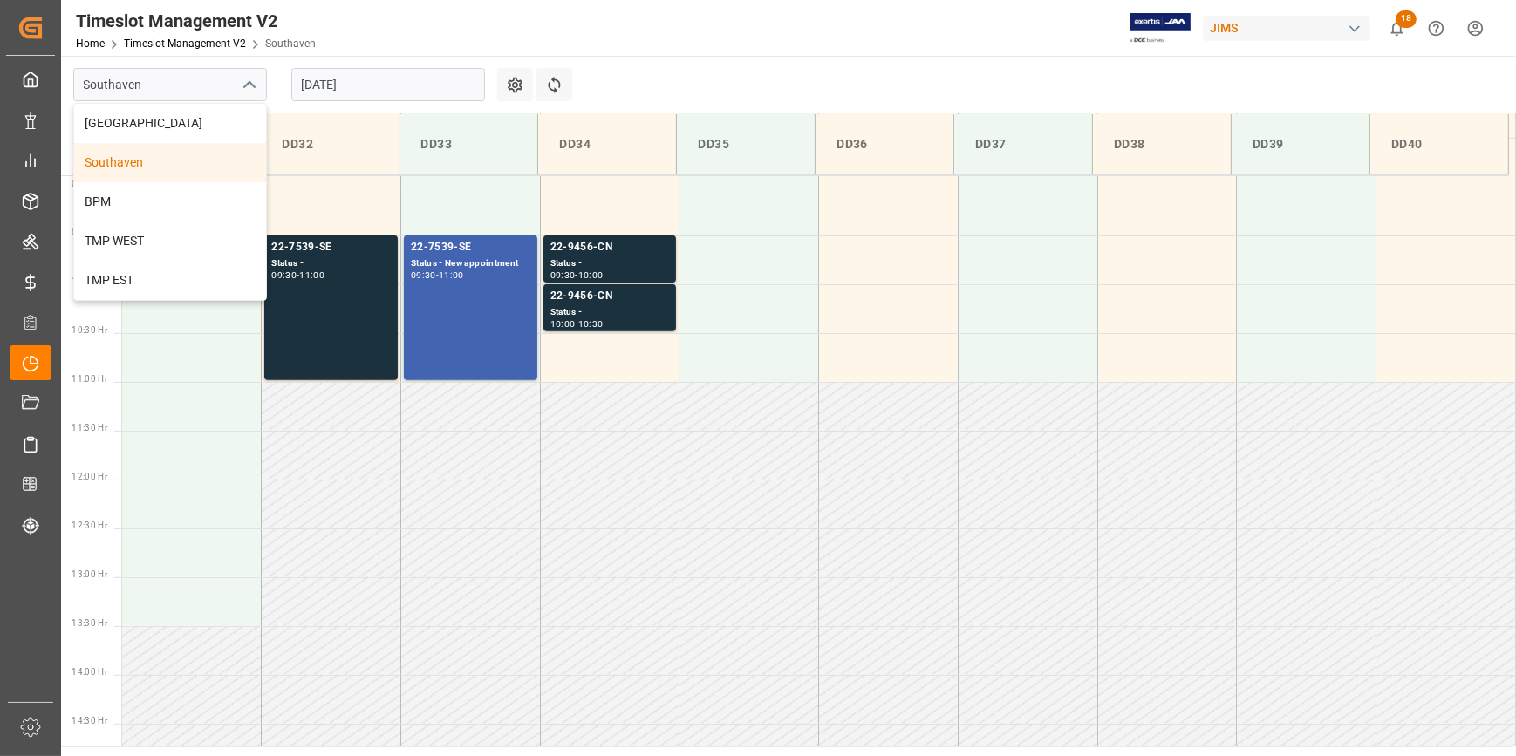
click at [339, 91] on input "[DATE]" at bounding box center [388, 84] width 194 height 33
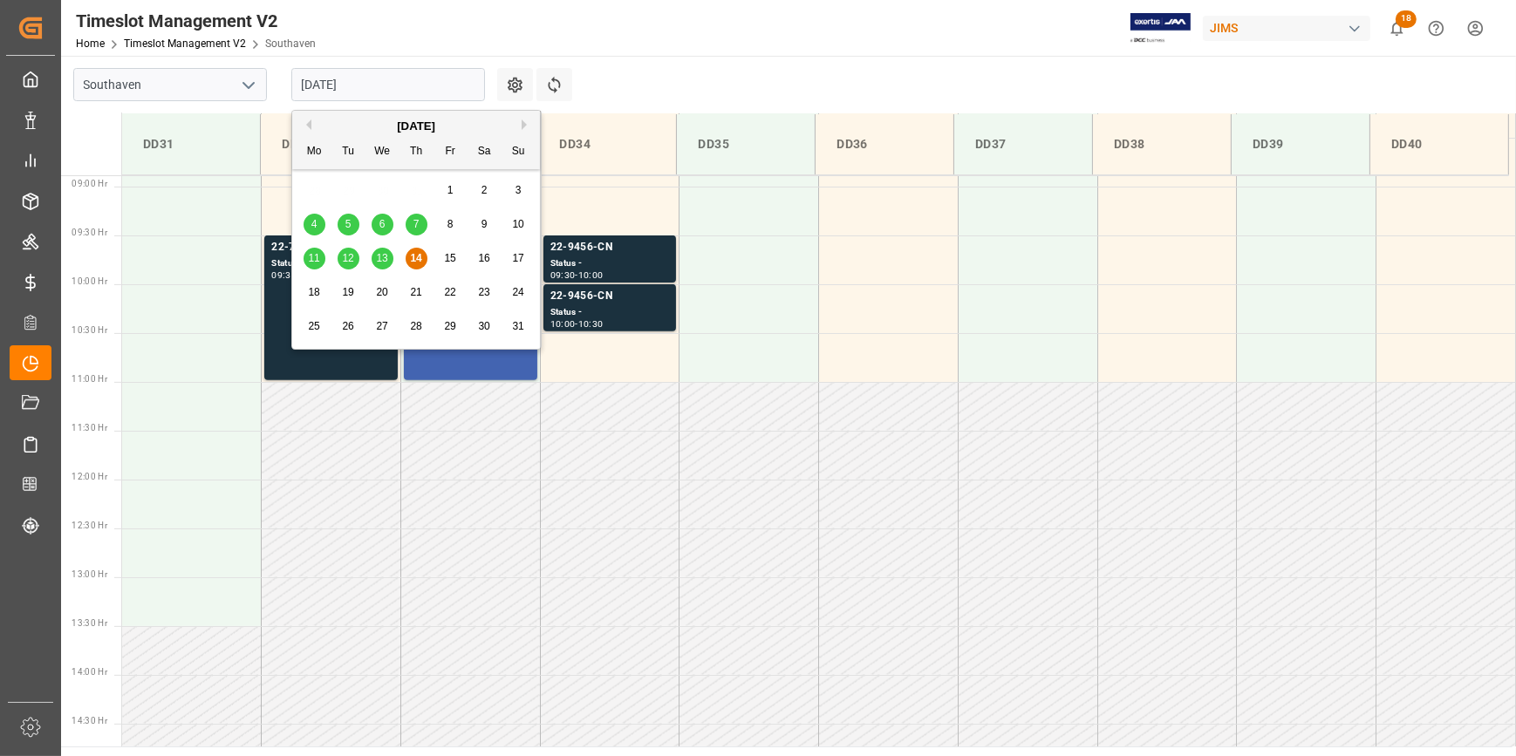
click at [314, 292] on span "18" at bounding box center [313, 292] width 11 height 12
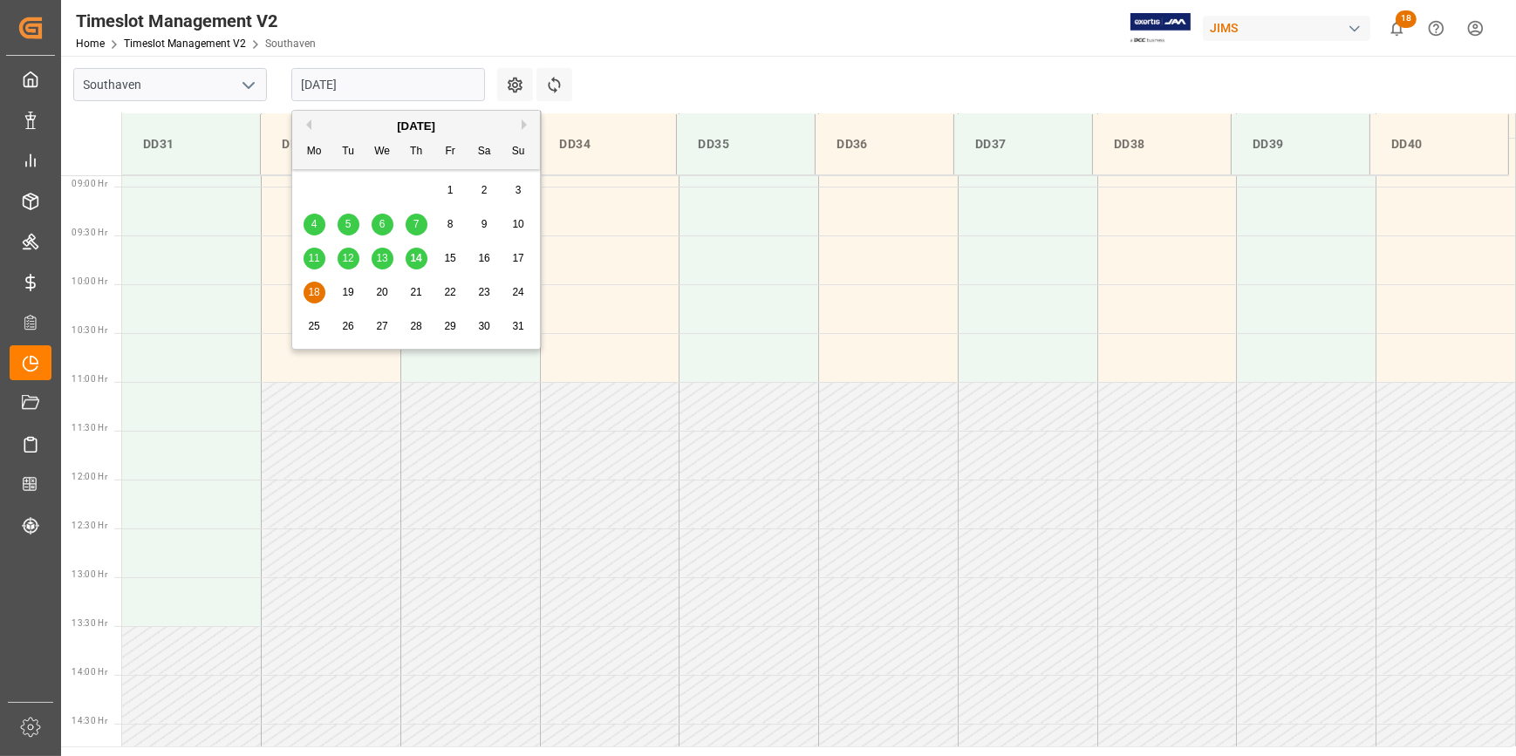
click at [364, 98] on input "18-08-2025" at bounding box center [388, 84] width 194 height 33
click at [454, 256] on span "15" at bounding box center [449, 258] width 11 height 12
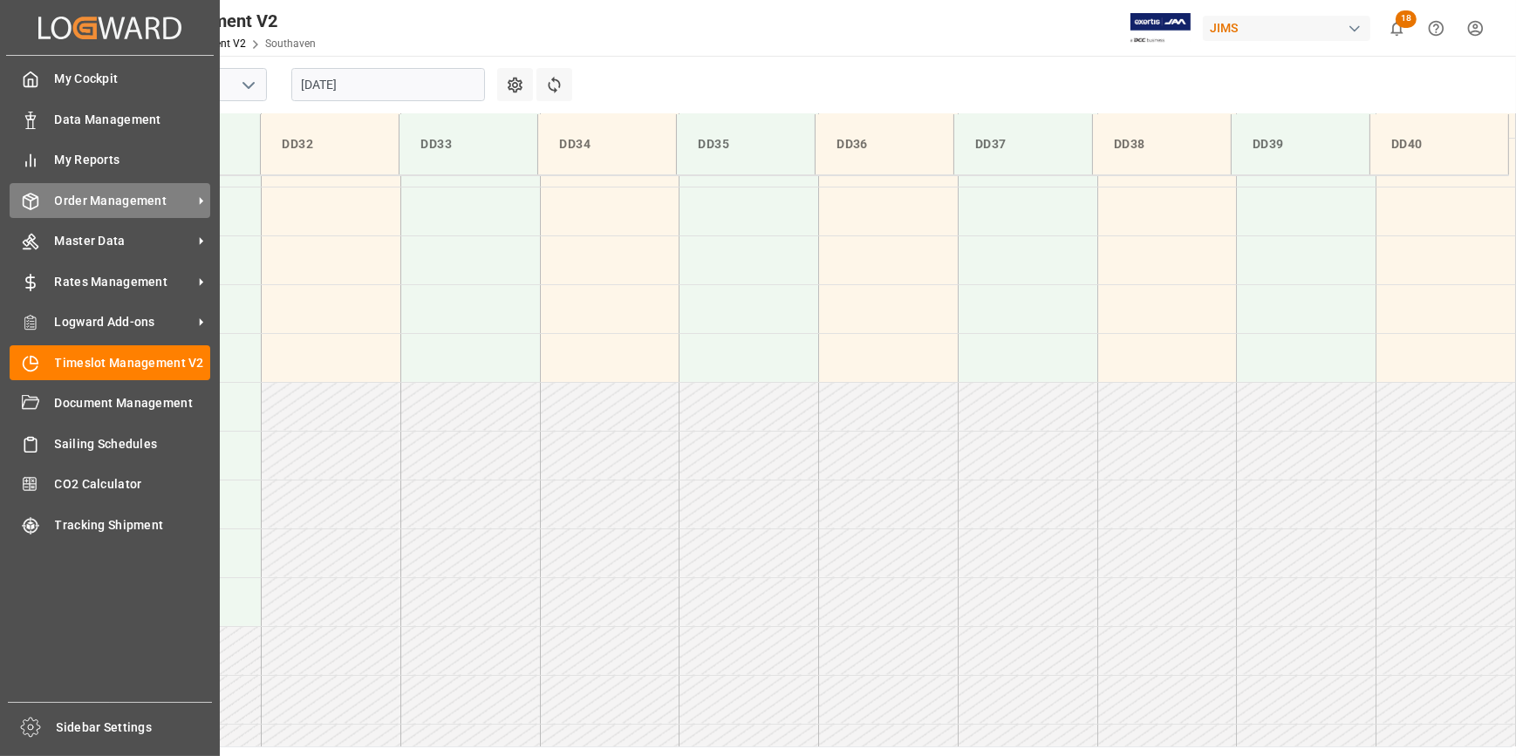
click at [114, 193] on span "Order Management" at bounding box center [124, 201] width 138 height 18
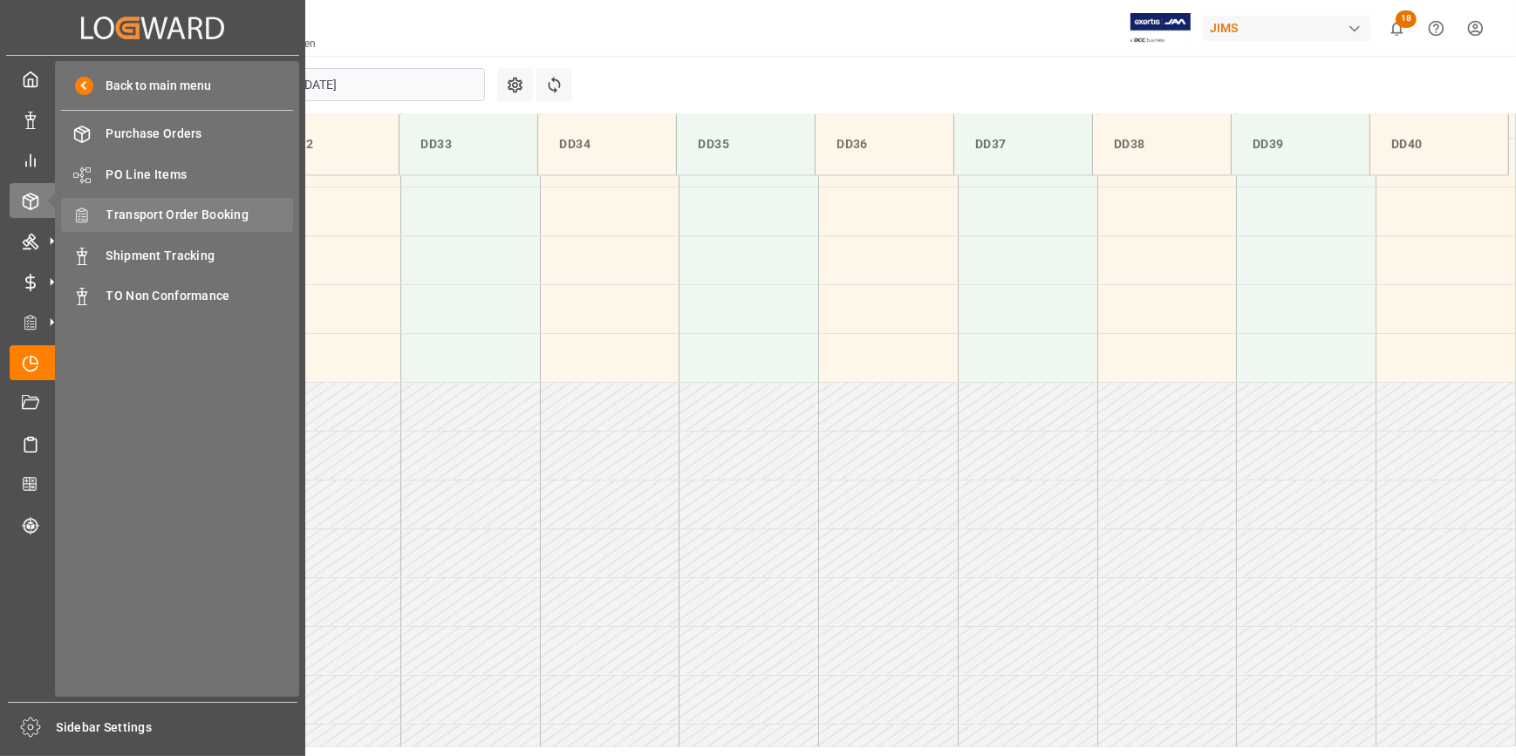
click at [194, 215] on span "Transport Order Booking" at bounding box center [199, 215] width 187 height 18
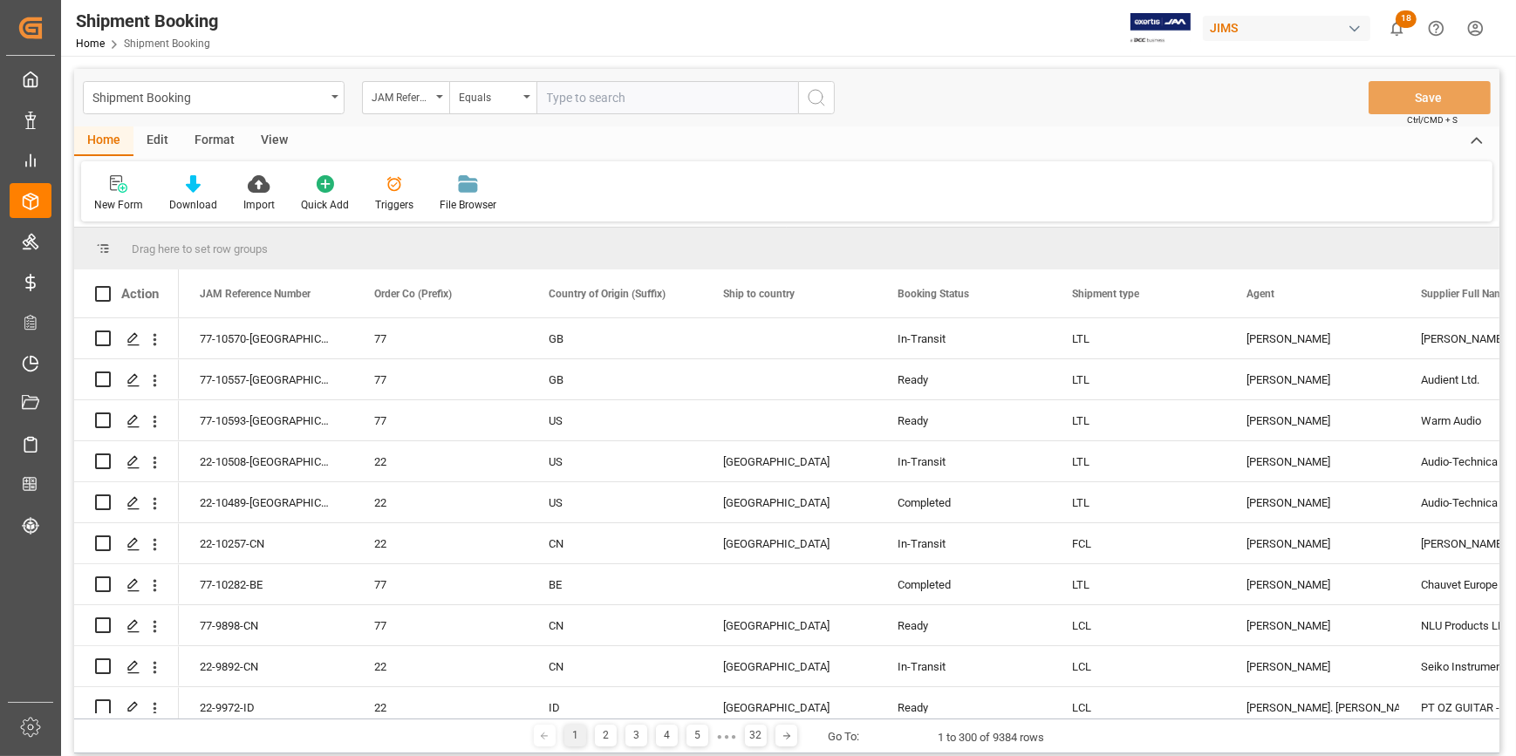
click at [564, 100] on input "text" at bounding box center [667, 97] width 262 height 33
type input "22-10404-CN"
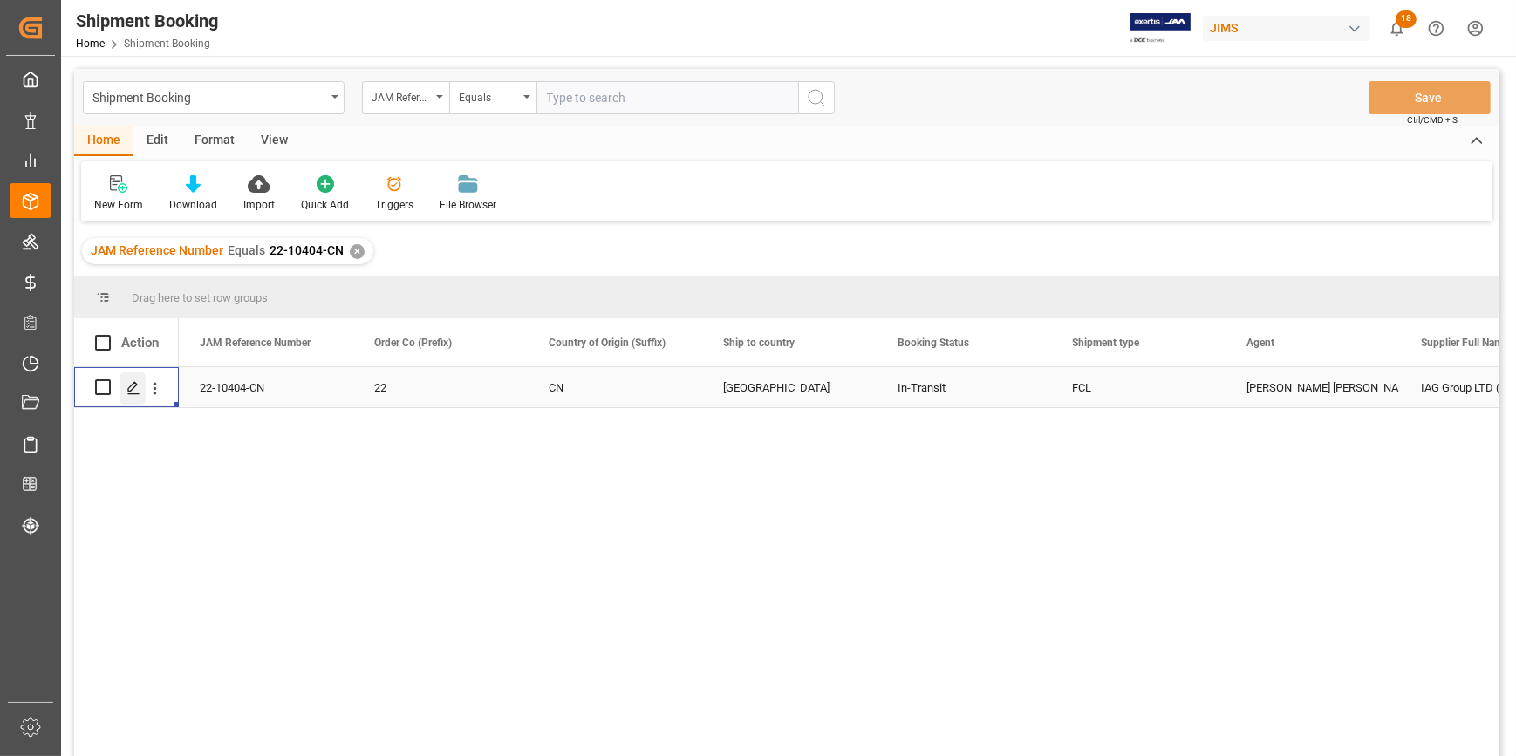
click at [137, 390] on icon "Press SPACE to select this row." at bounding box center [133, 388] width 14 height 14
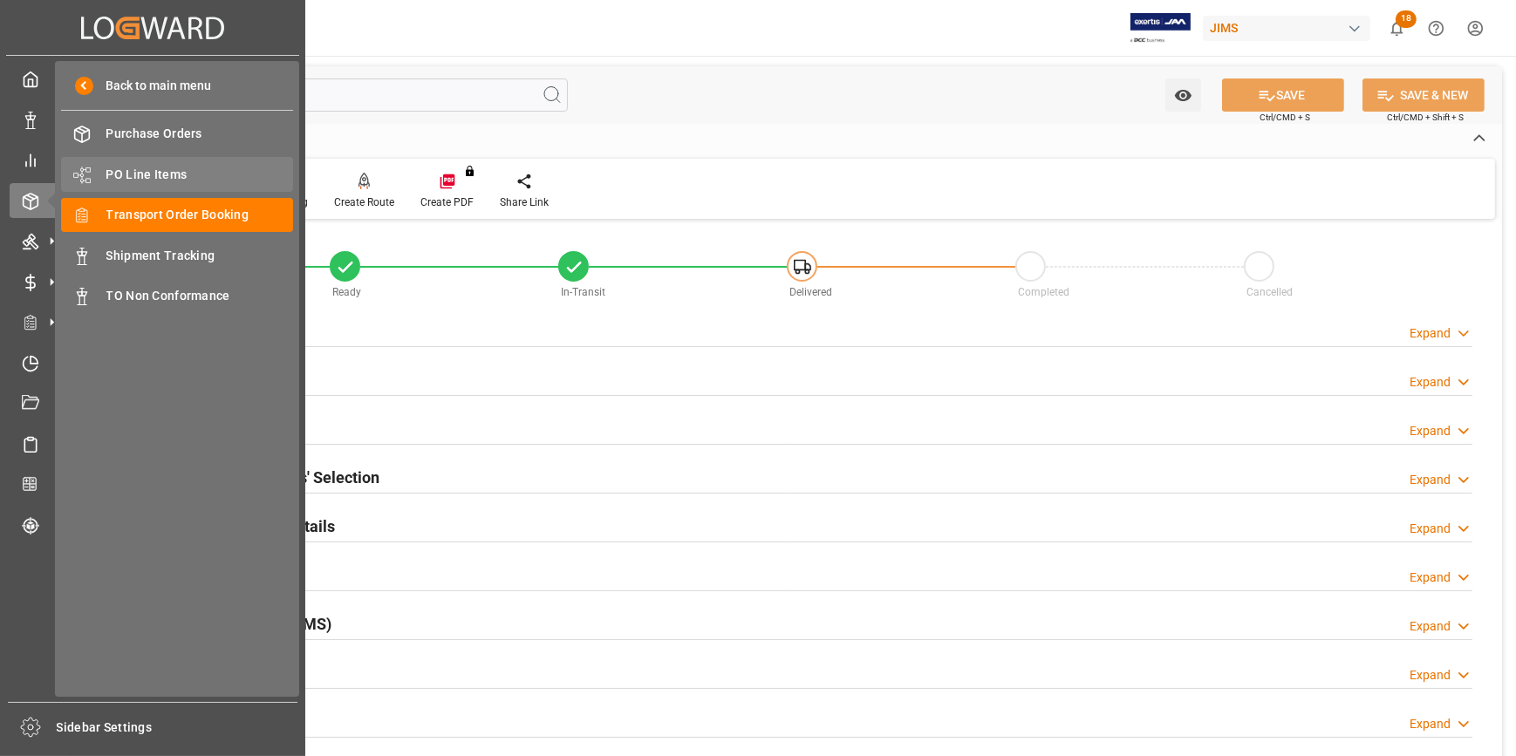
click at [148, 168] on span "PO Line Items" at bounding box center [199, 175] width 187 height 18
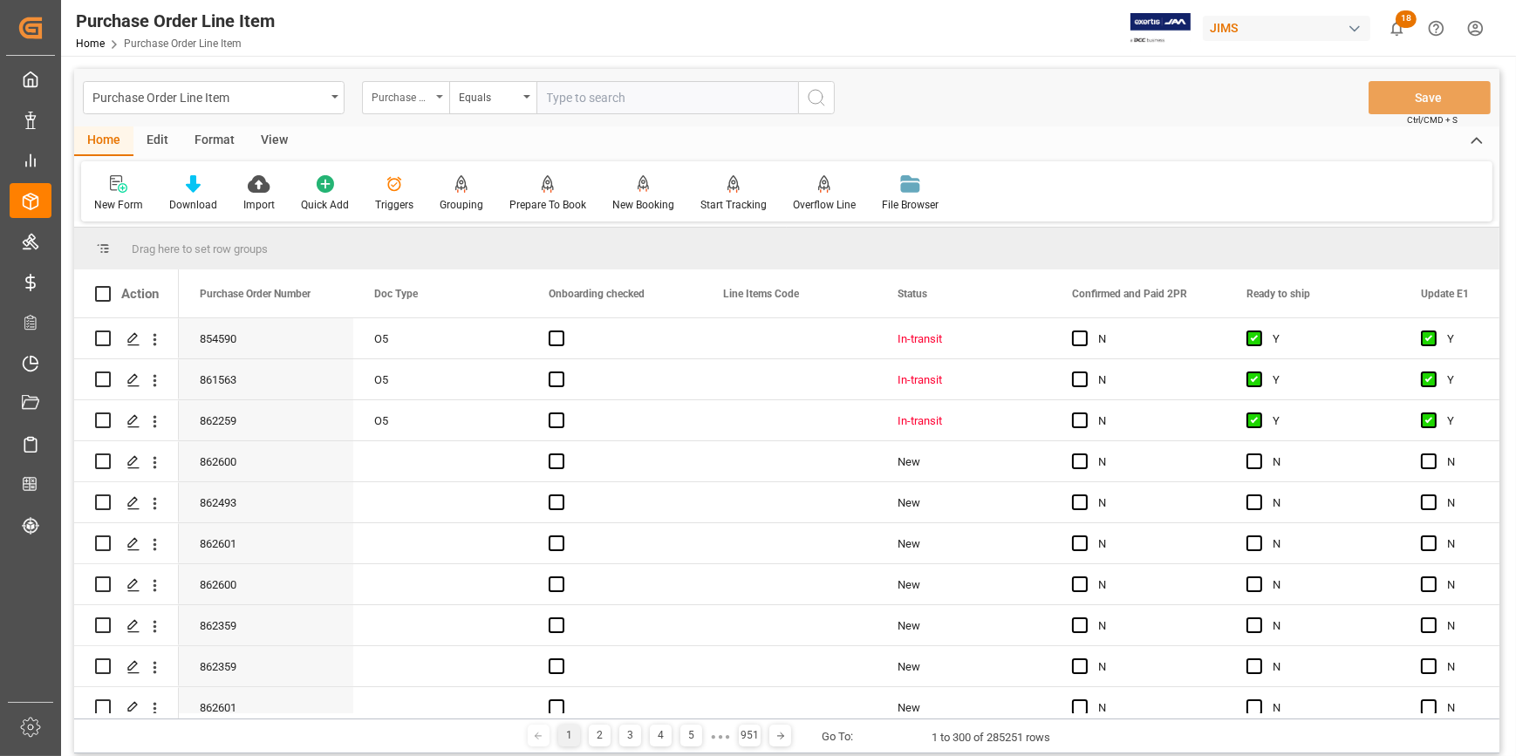
click at [428, 97] on div "Purchase Order Number" at bounding box center [400, 95] width 59 height 20
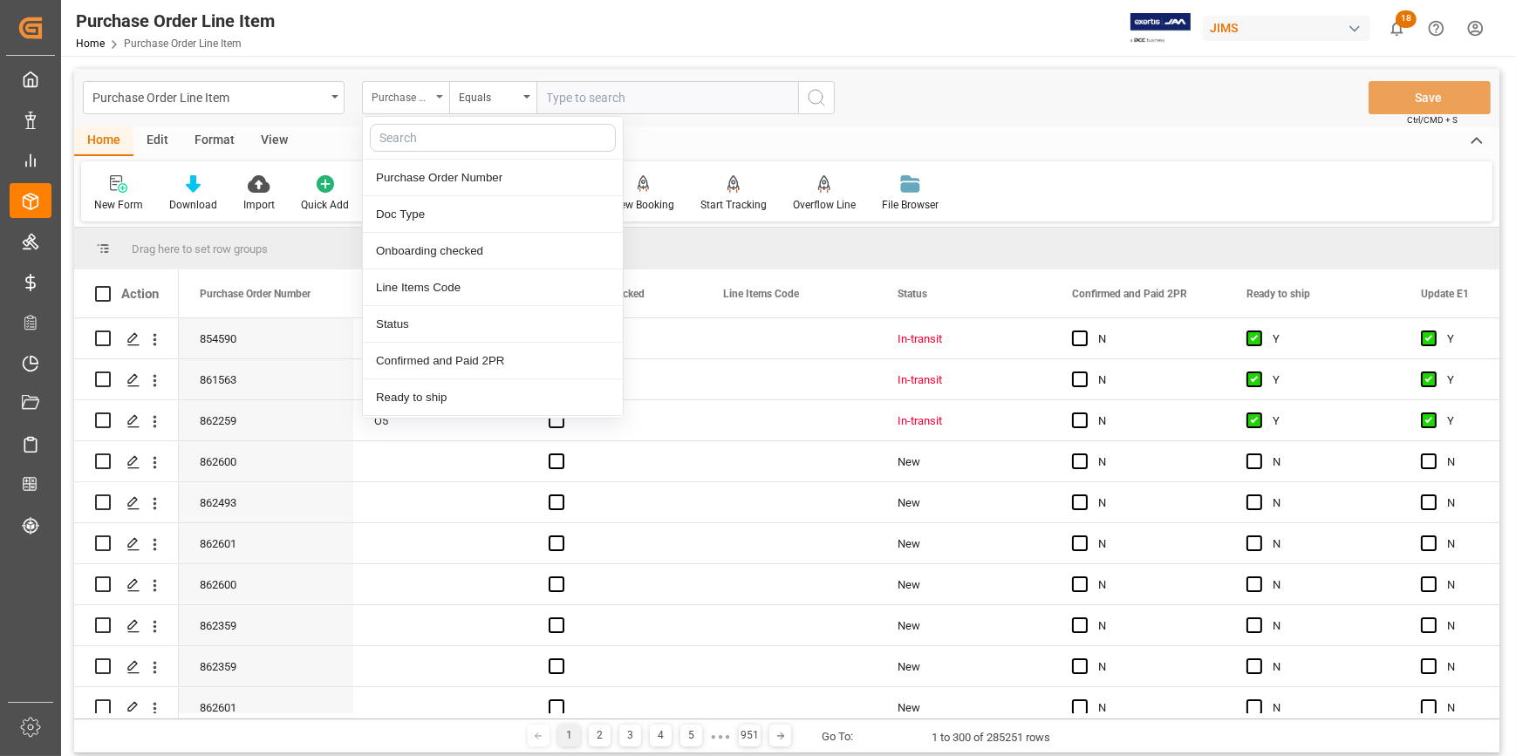
click at [430, 96] on div "Purchase Order Number" at bounding box center [400, 95] width 59 height 20
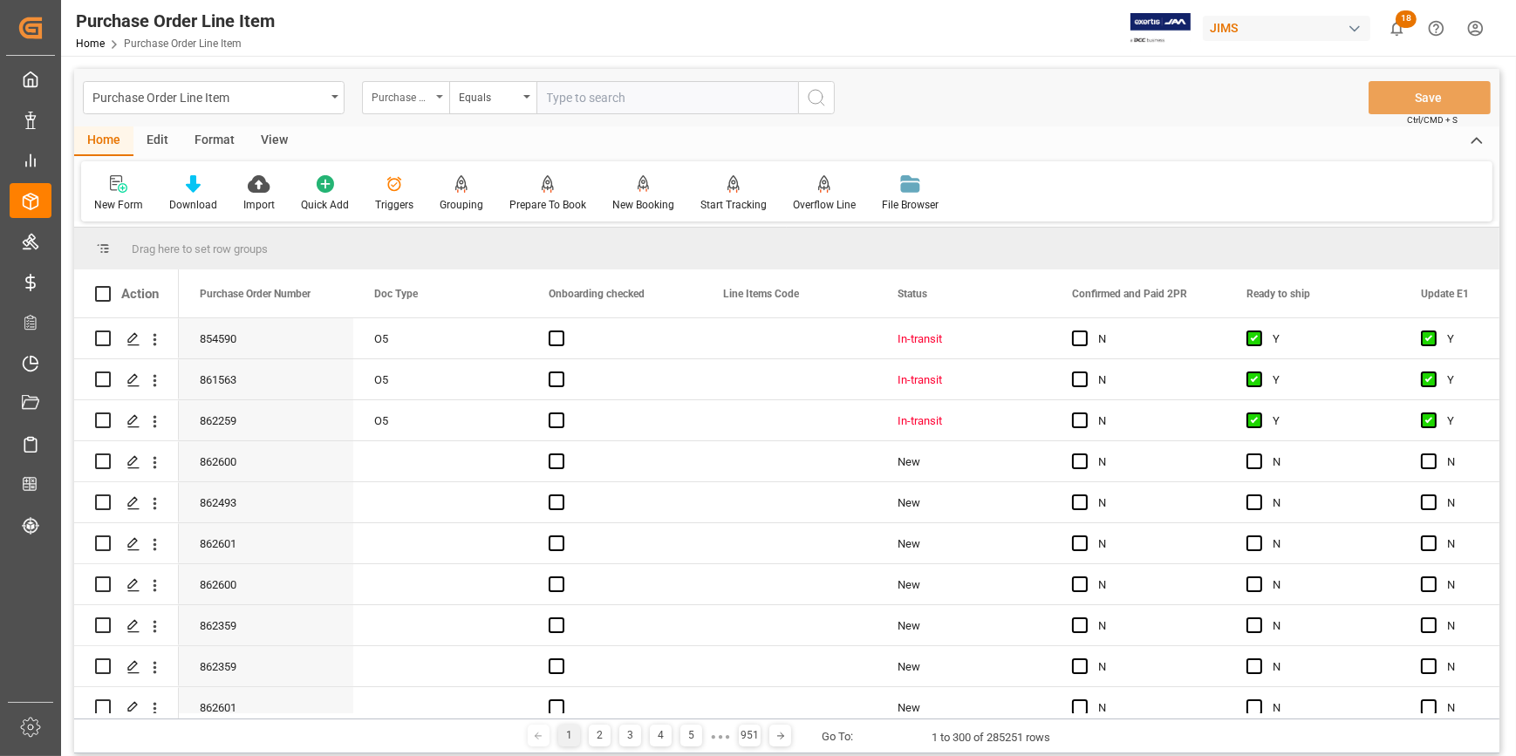
click at [428, 95] on div "Purchase Order Number" at bounding box center [400, 95] width 59 height 20
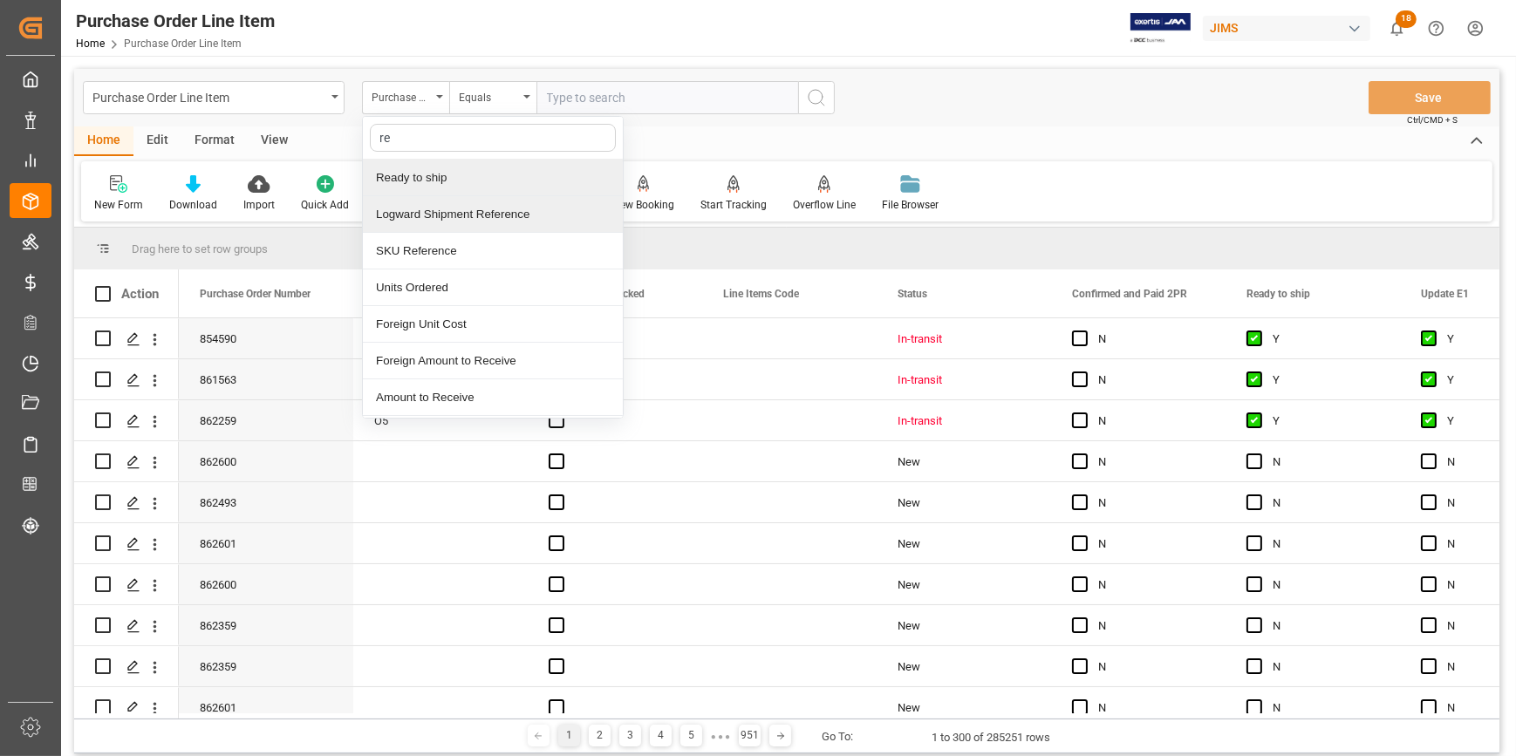
type input "ref"
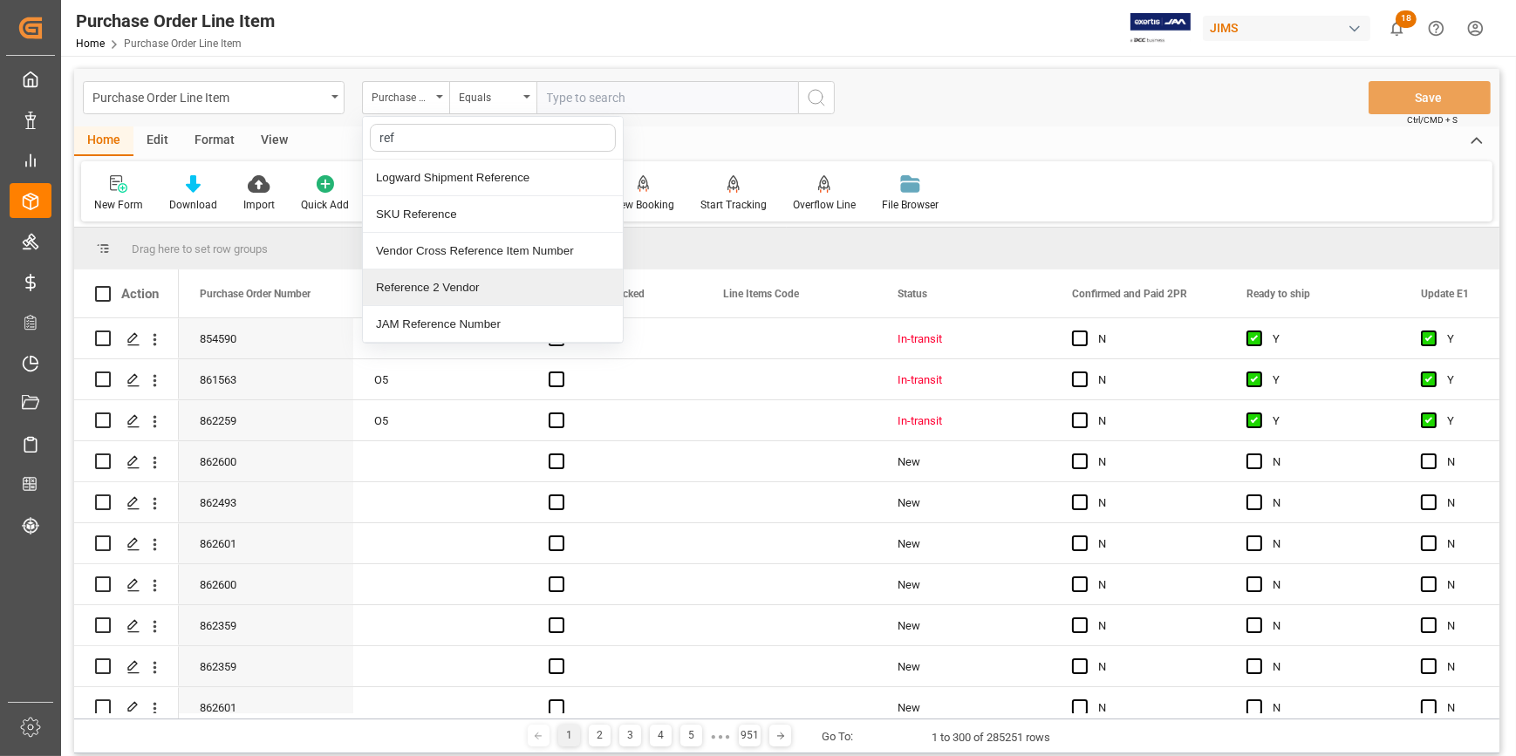
drag, startPoint x: 455, startPoint y: 288, endPoint x: 464, endPoint y: 283, distance: 10.2
click at [455, 287] on div "Reference 2 Vendor" at bounding box center [493, 287] width 260 height 37
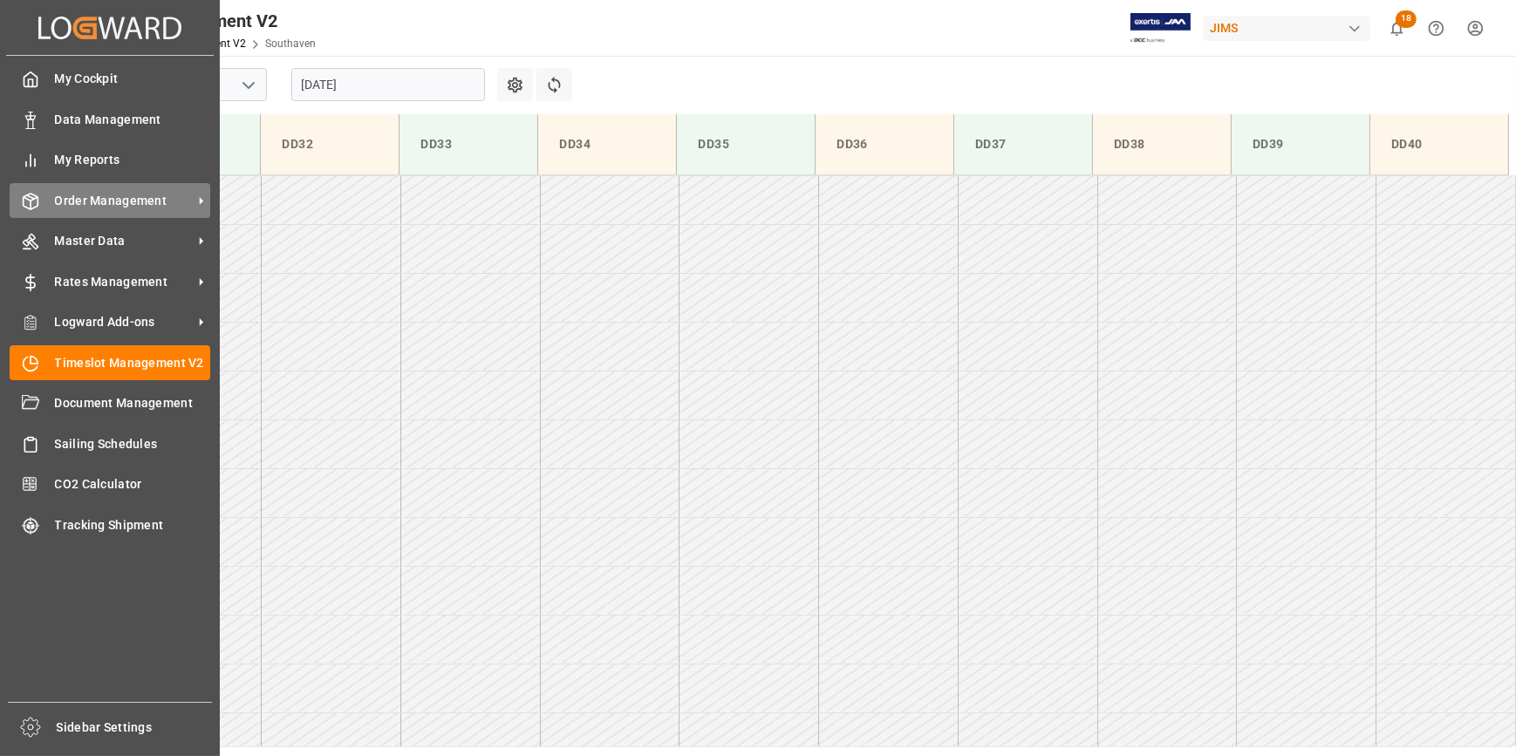
click at [113, 207] on span "Order Management" at bounding box center [124, 201] width 138 height 18
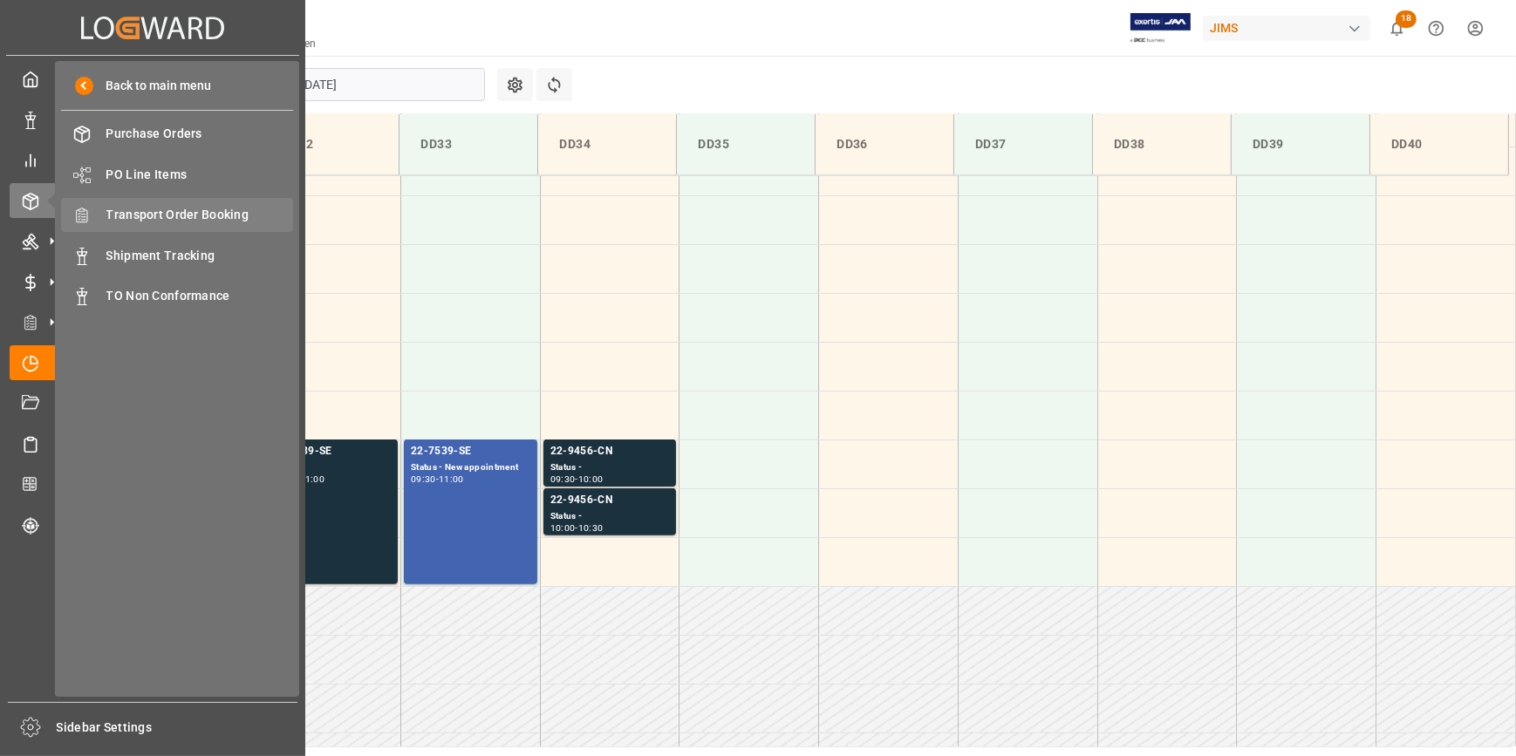
scroll to position [868, 0]
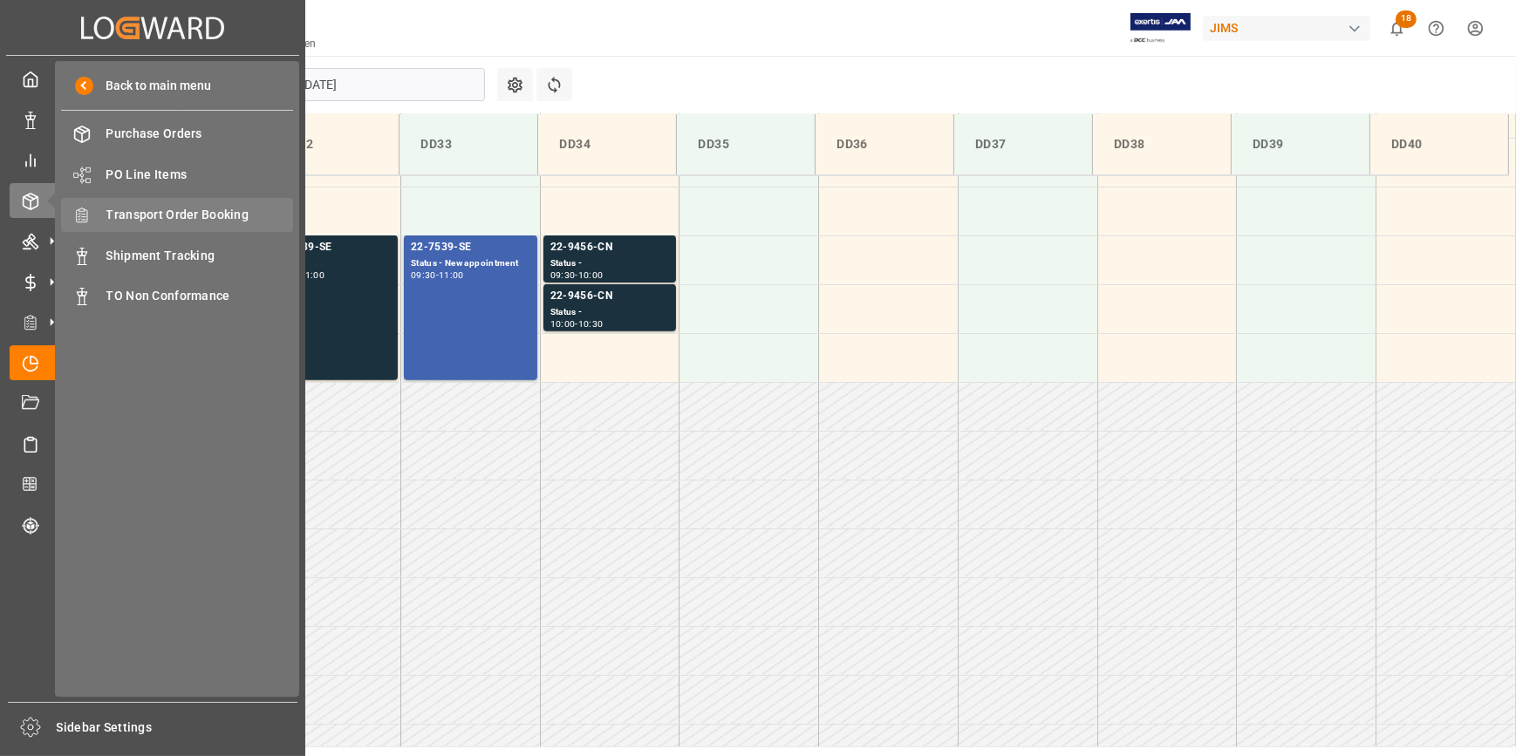
click at [191, 216] on span "Transport Order Booking" at bounding box center [199, 215] width 187 height 18
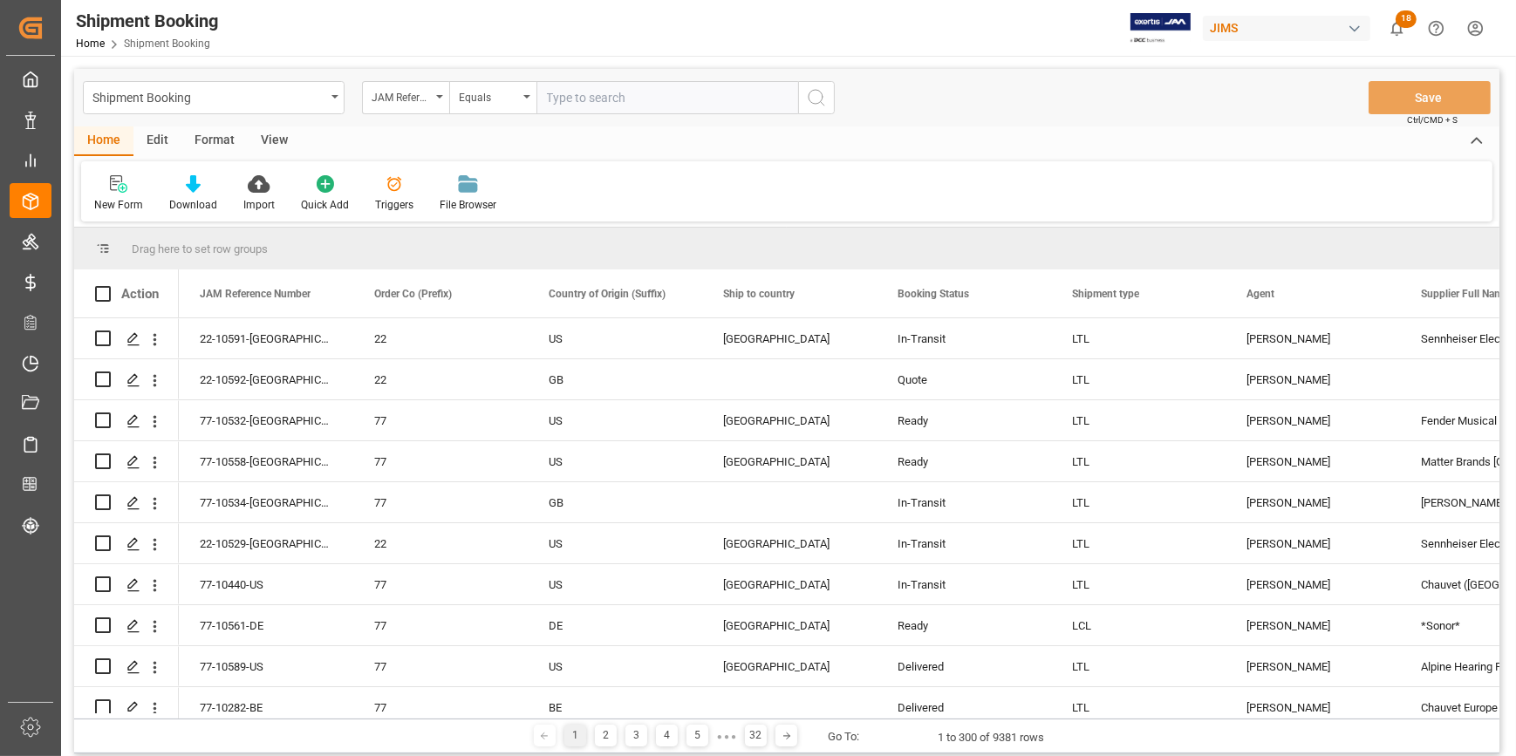
click at [583, 99] on input "text" at bounding box center [667, 97] width 262 height 33
type input "22-9908-CN"
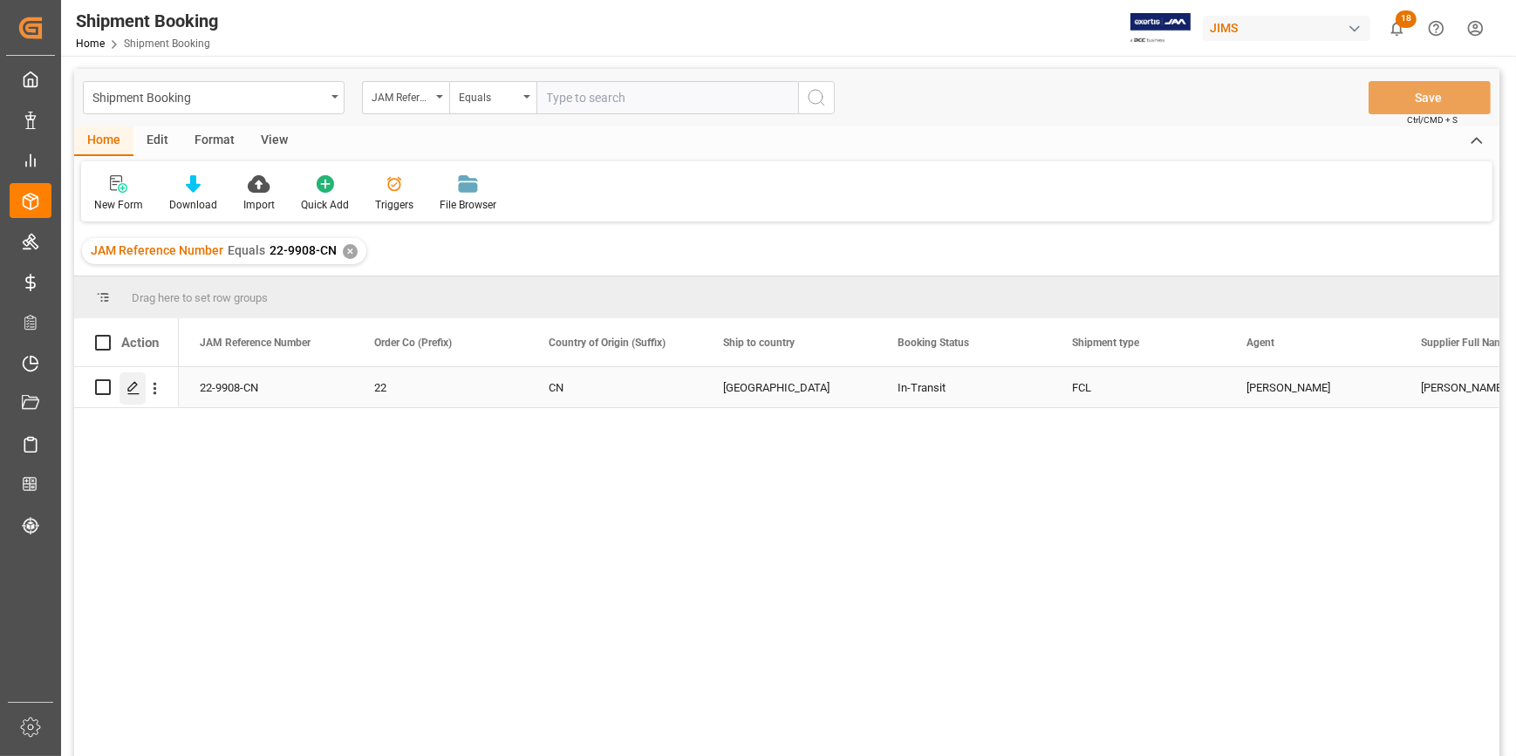
click at [126, 388] on icon "Press SPACE to select this row." at bounding box center [133, 388] width 14 height 14
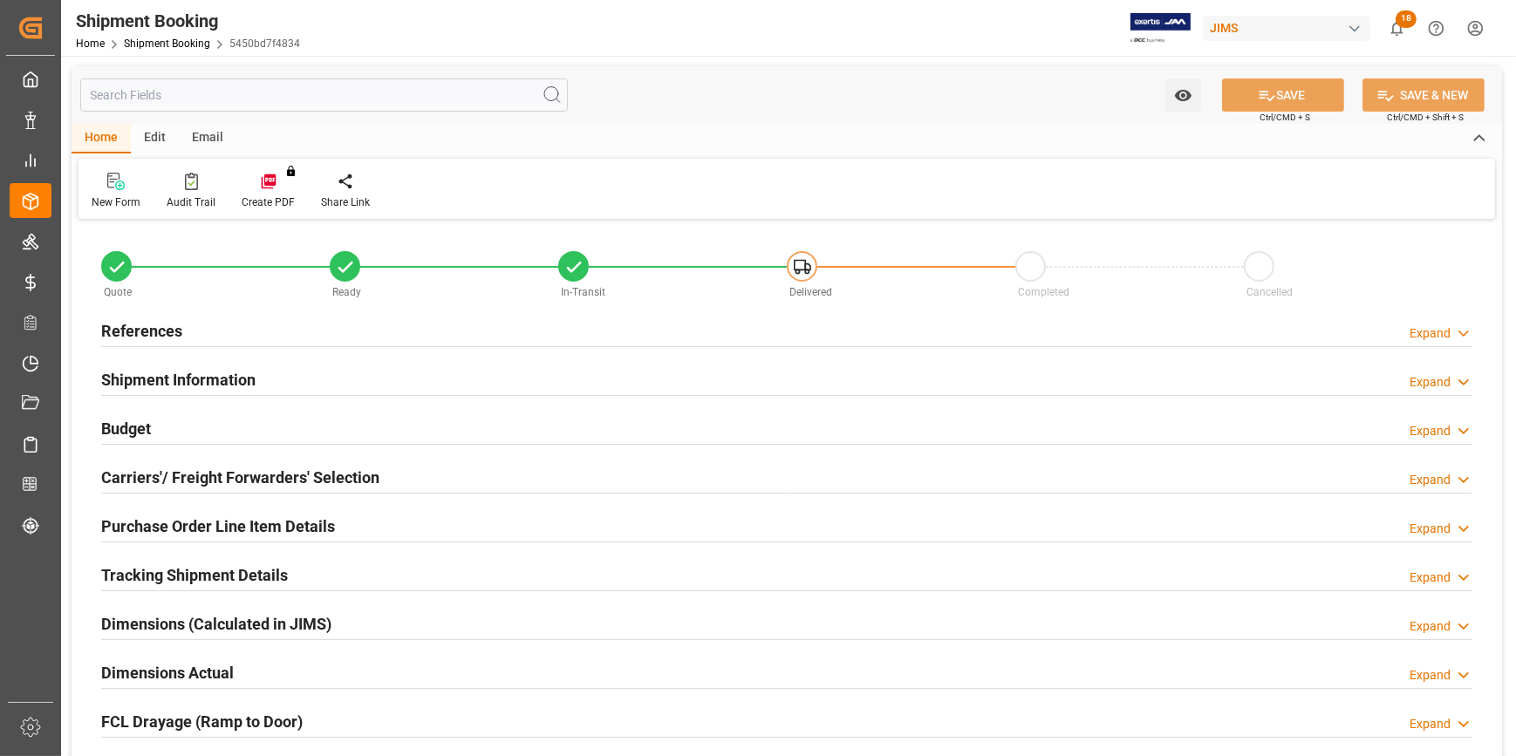
type input "3"
type input "0"
type input "[DATE]"
type input "[DATE] 00:00"
click at [383, 334] on div "References Expand" at bounding box center [786, 329] width 1371 height 33
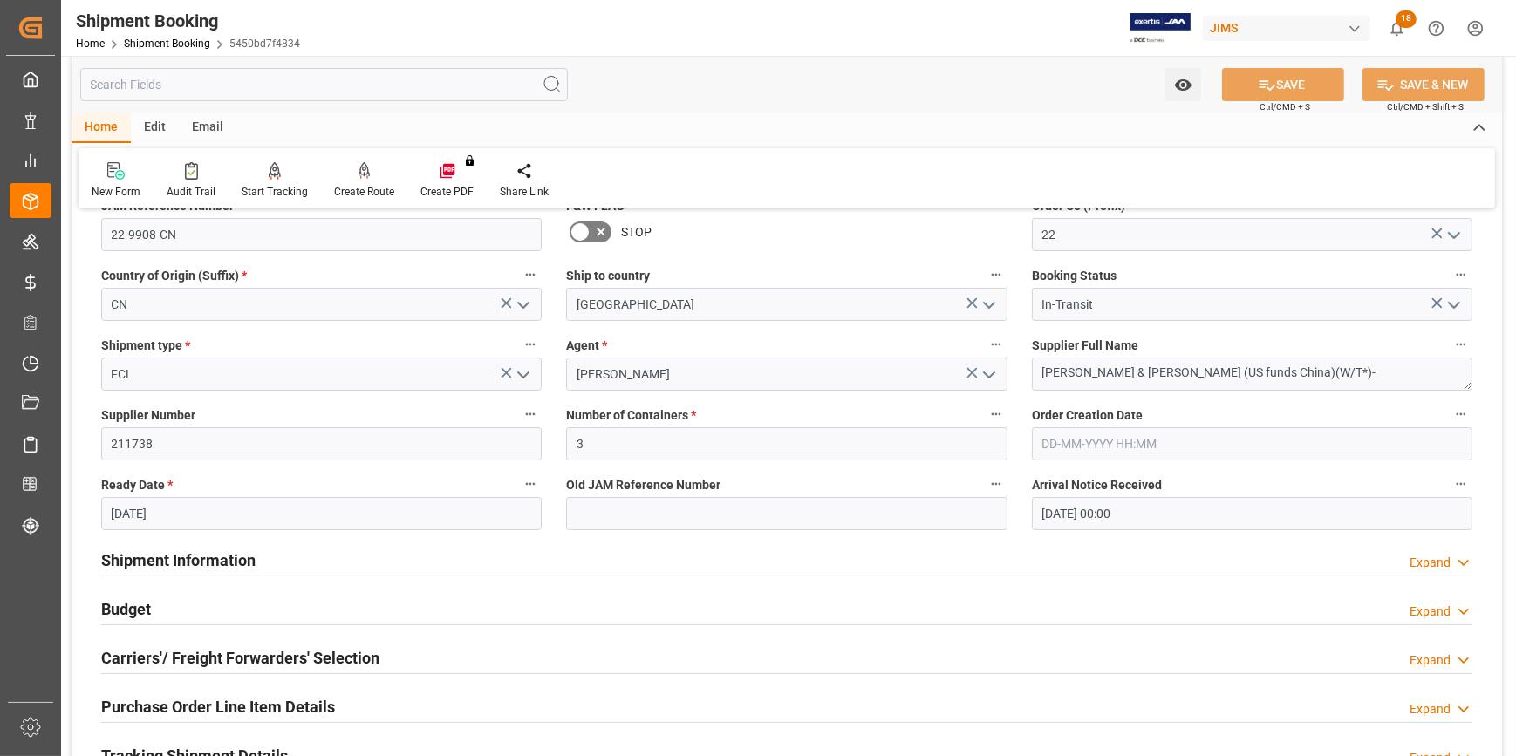
scroll to position [317, 0]
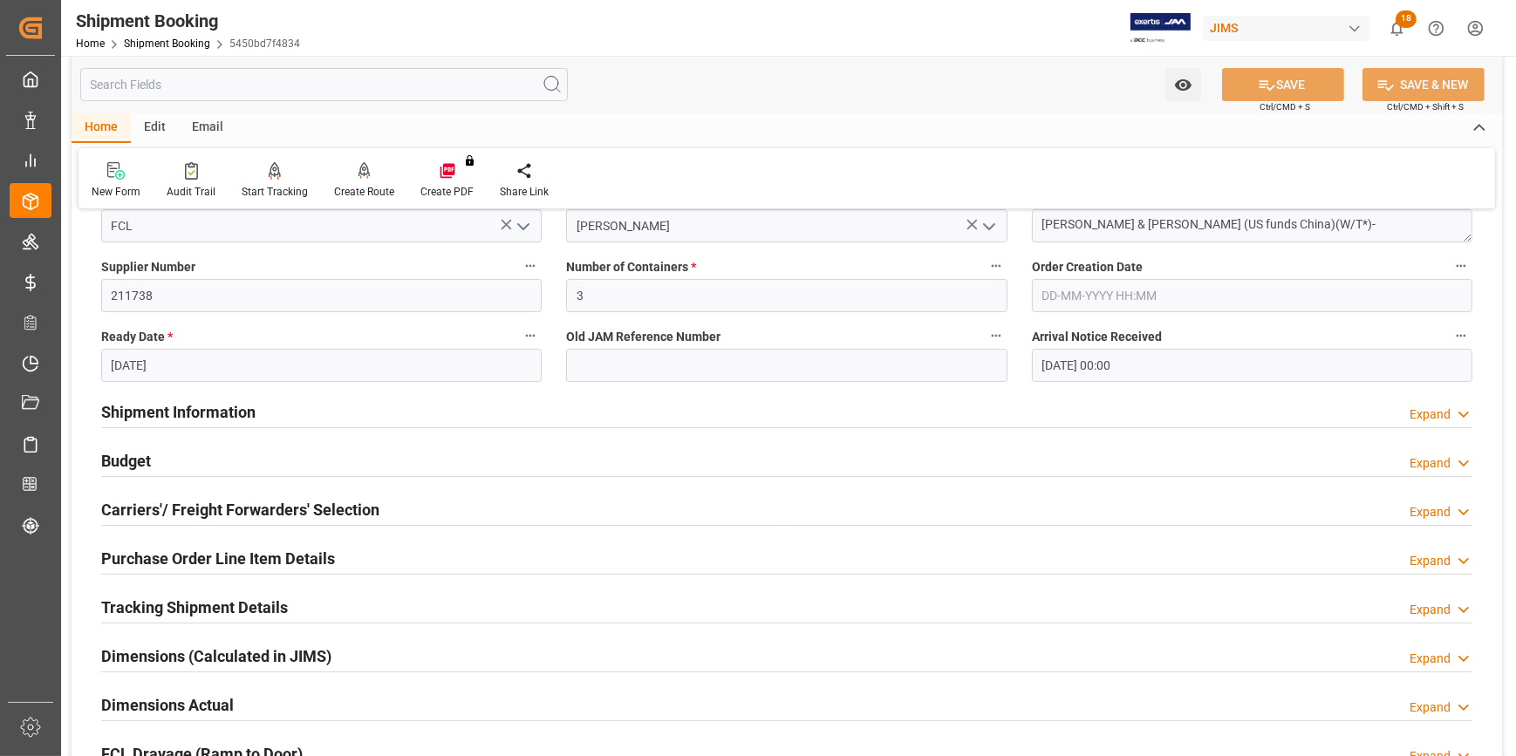
click at [381, 412] on div "Shipment Information Expand" at bounding box center [786, 410] width 1371 height 33
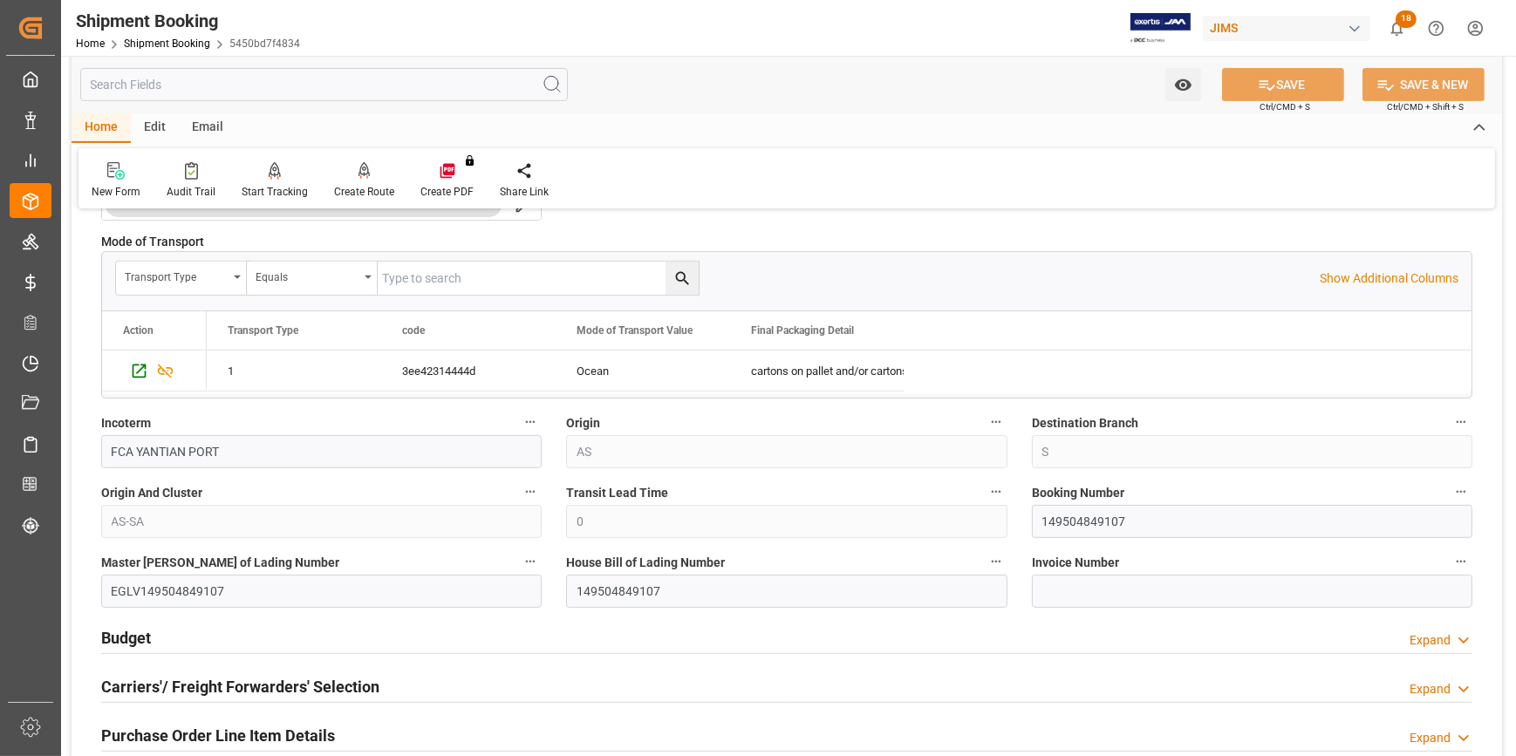
scroll to position [872, 0]
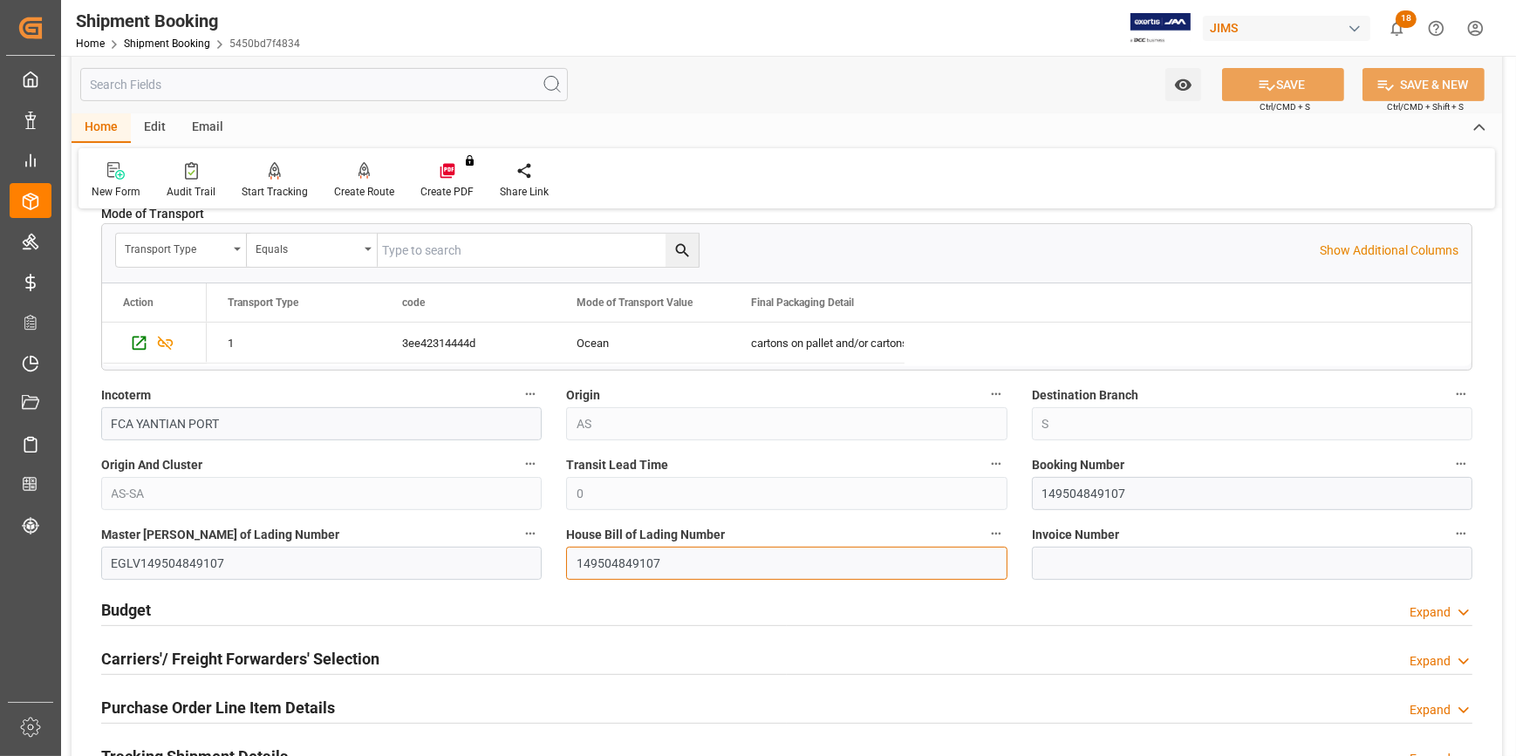
click at [596, 567] on input "149504849107" at bounding box center [786, 563] width 440 height 33
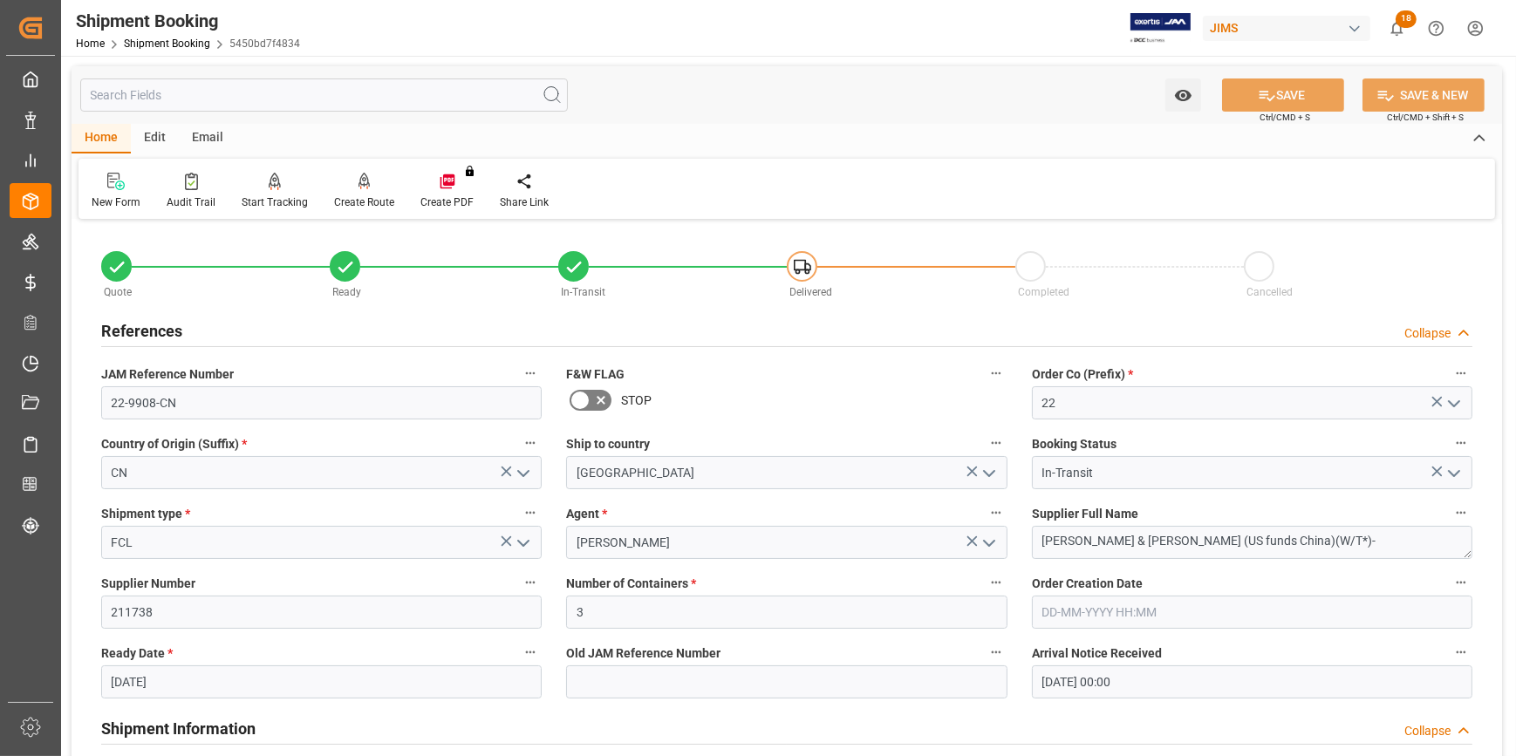
scroll to position [872, 0]
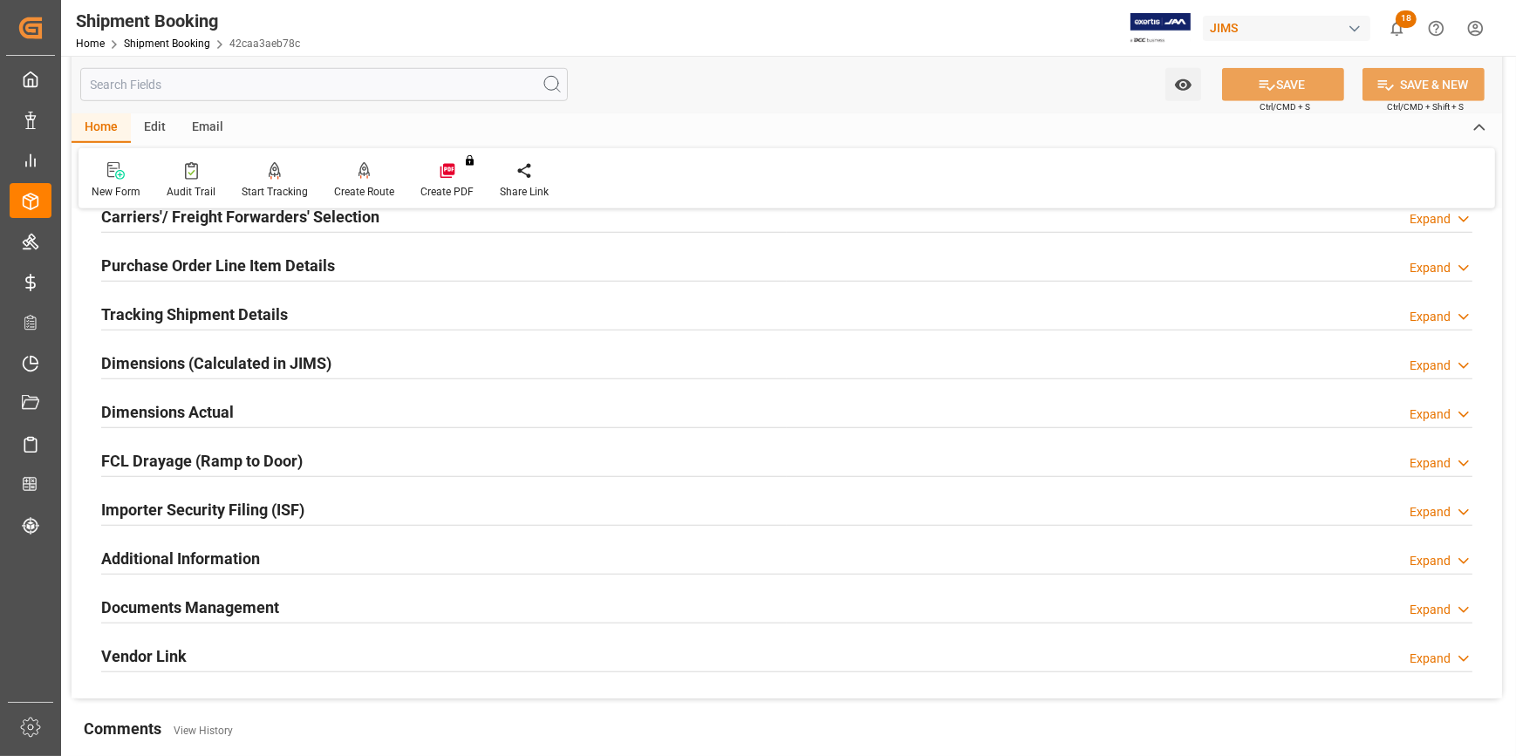
scroll to position [1744, 0]
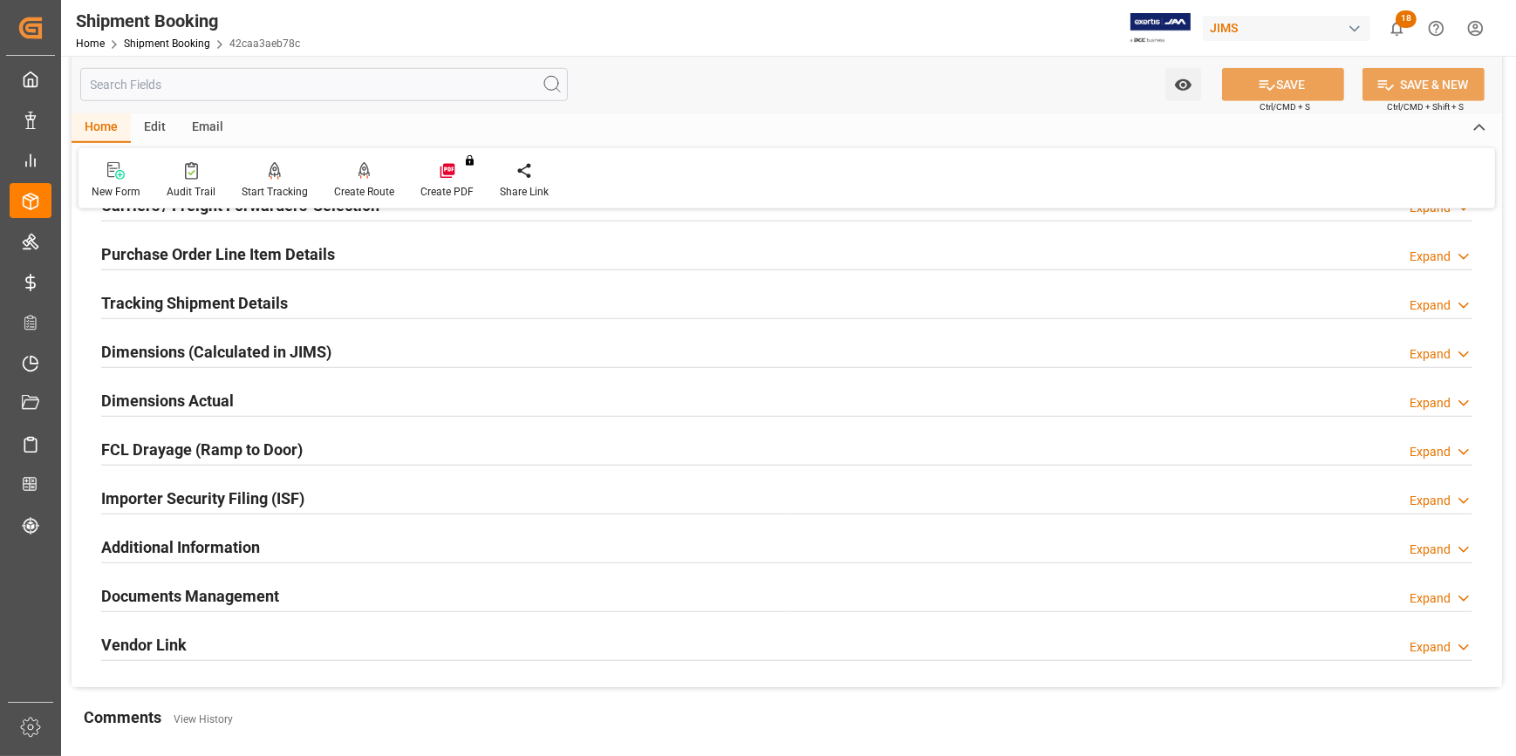
click at [340, 242] on div "Purchase Order Line Item Details Expand" at bounding box center [786, 252] width 1371 height 33
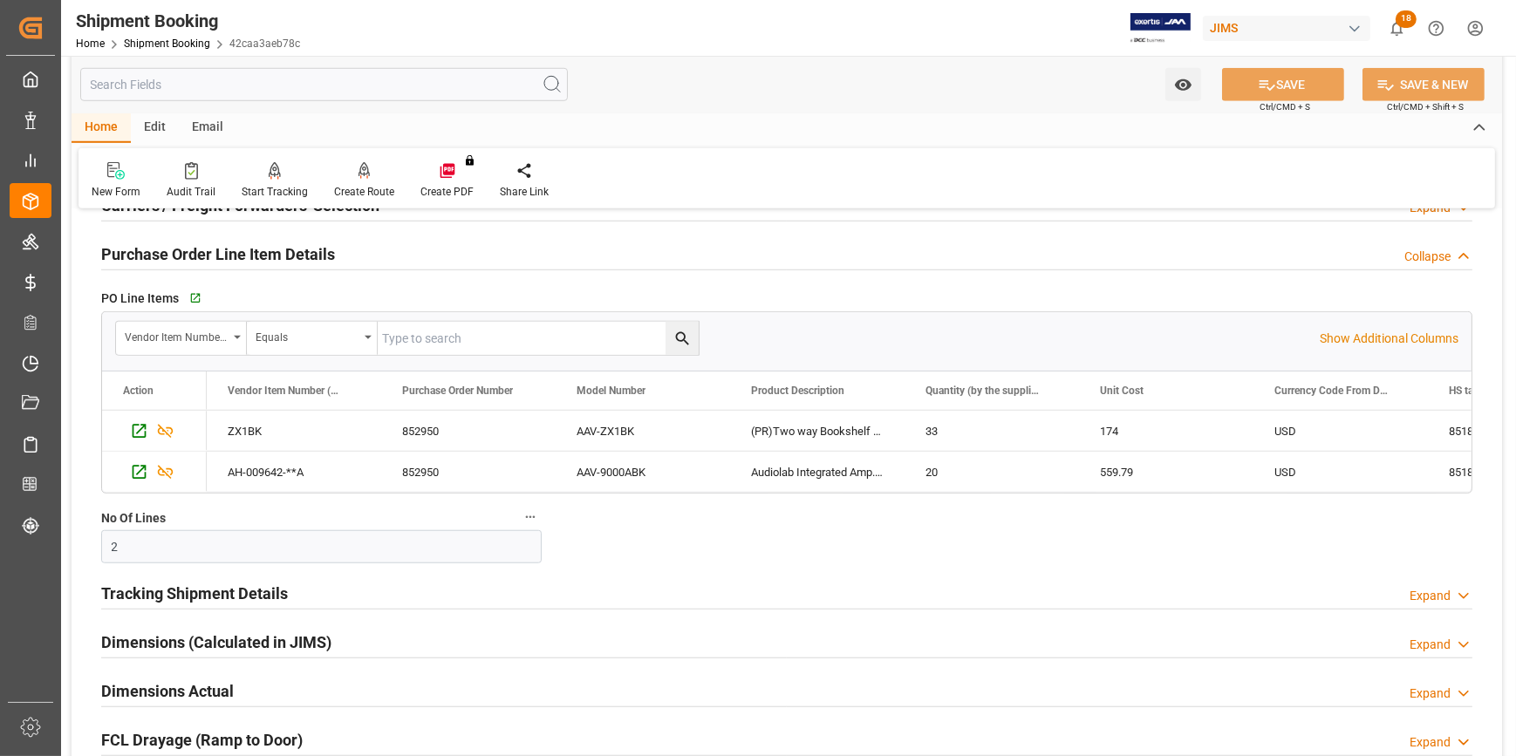
click at [363, 253] on div "Purchase Order Line Item Details Collapse" at bounding box center [786, 252] width 1371 height 33
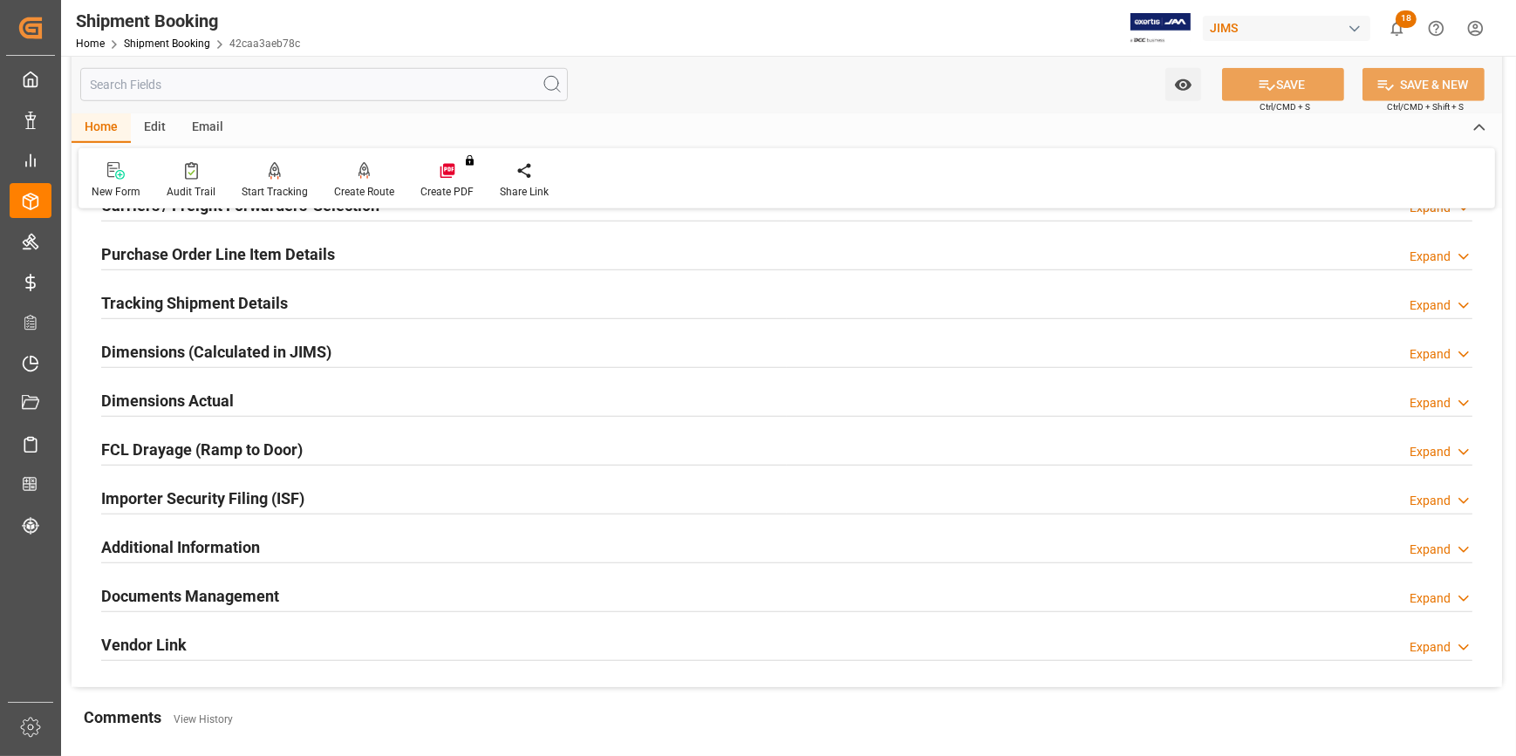
click at [349, 297] on div "Tracking Shipment Details Expand" at bounding box center [786, 301] width 1371 height 33
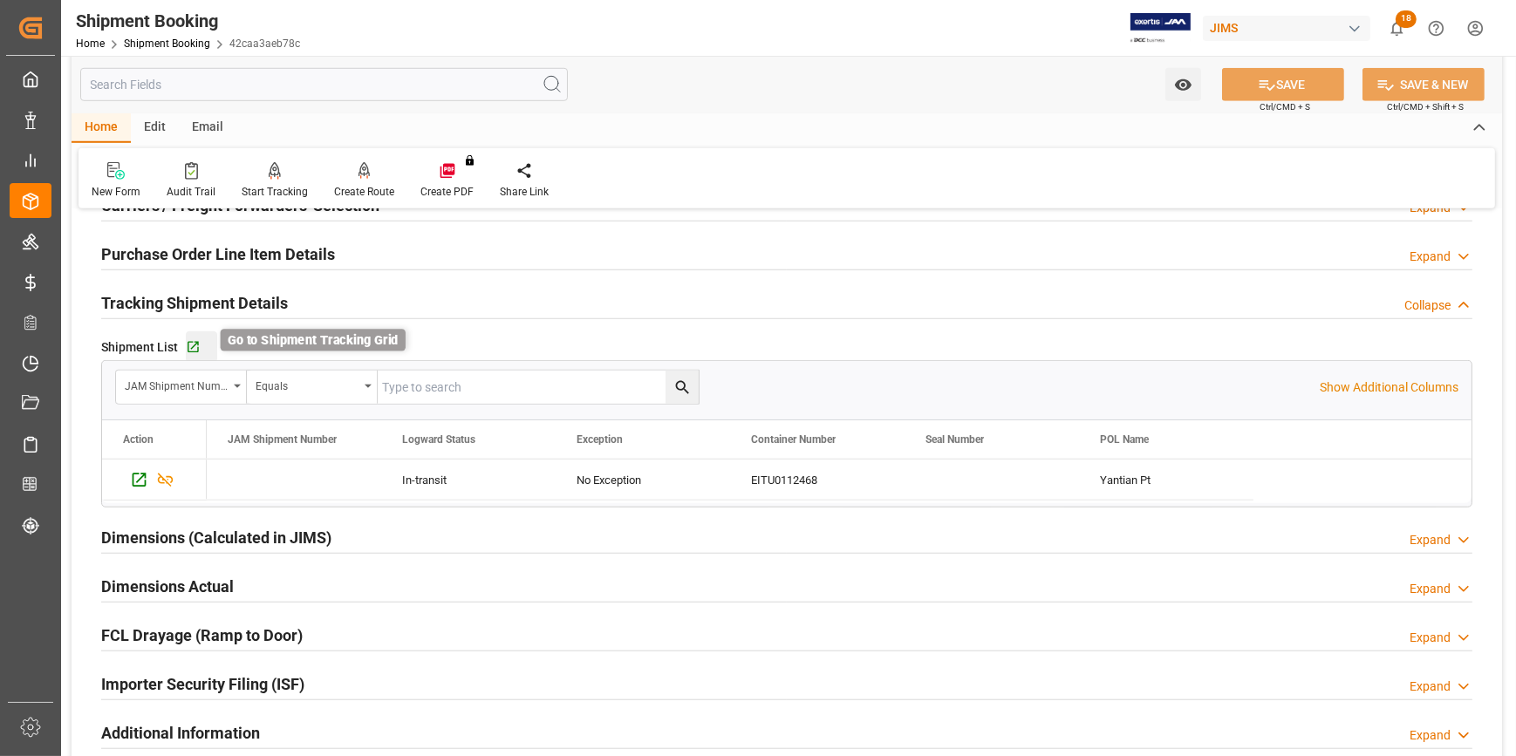
click at [191, 349] on icon "button" at bounding box center [193, 347] width 15 height 15
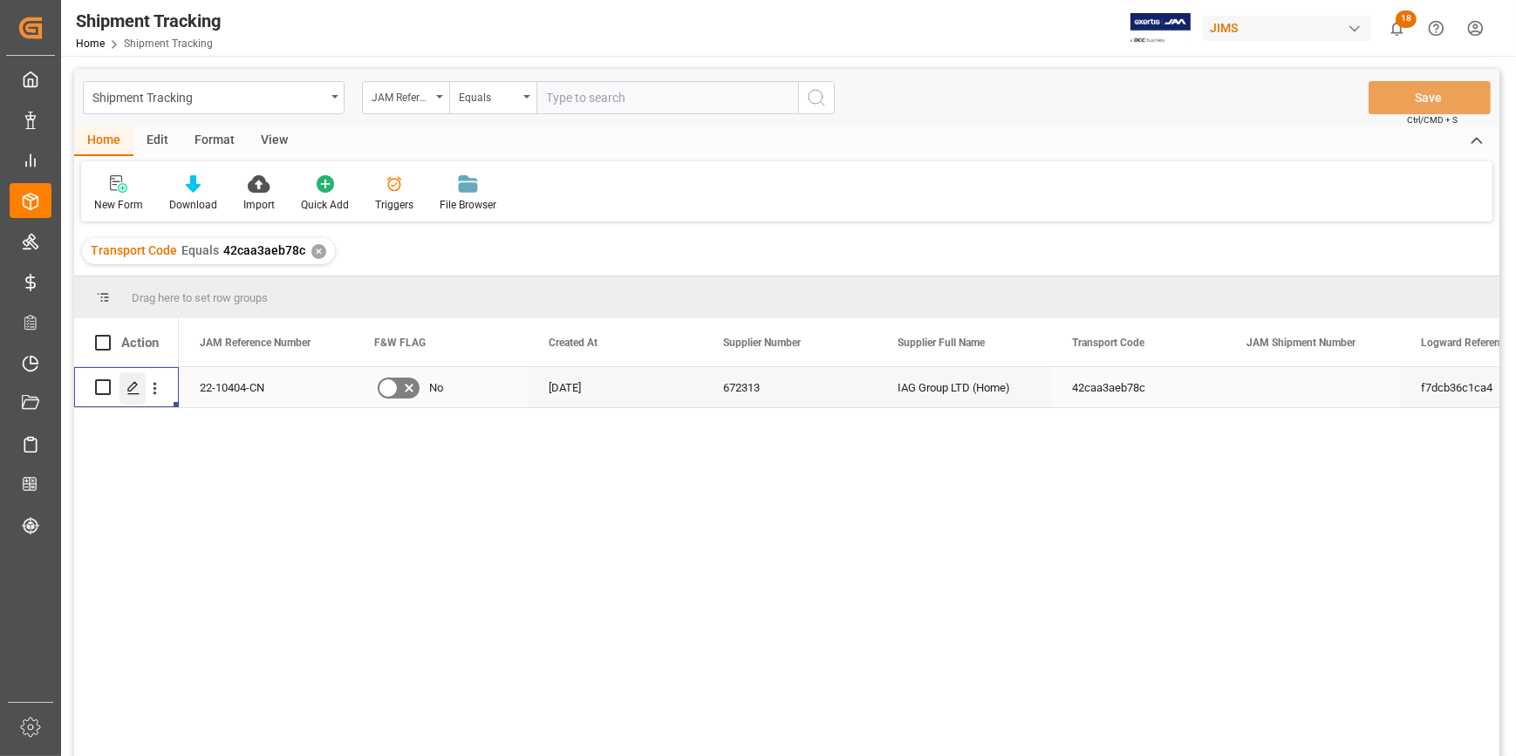
click at [135, 391] on icon "Press SPACE to select this row." at bounding box center [133, 388] width 14 height 14
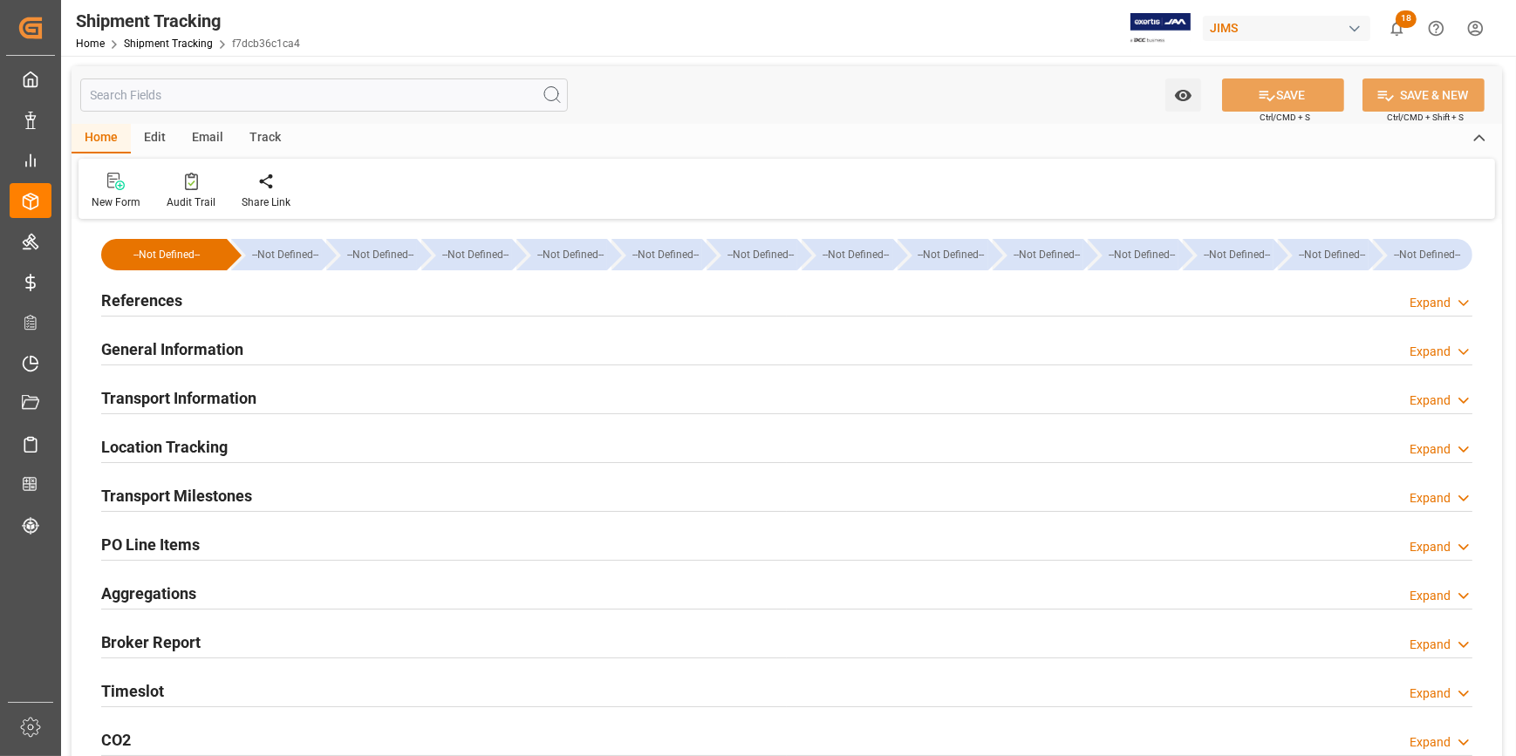
type input "[DATE]"
click at [317, 303] on div "References Expand" at bounding box center [786, 299] width 1371 height 33
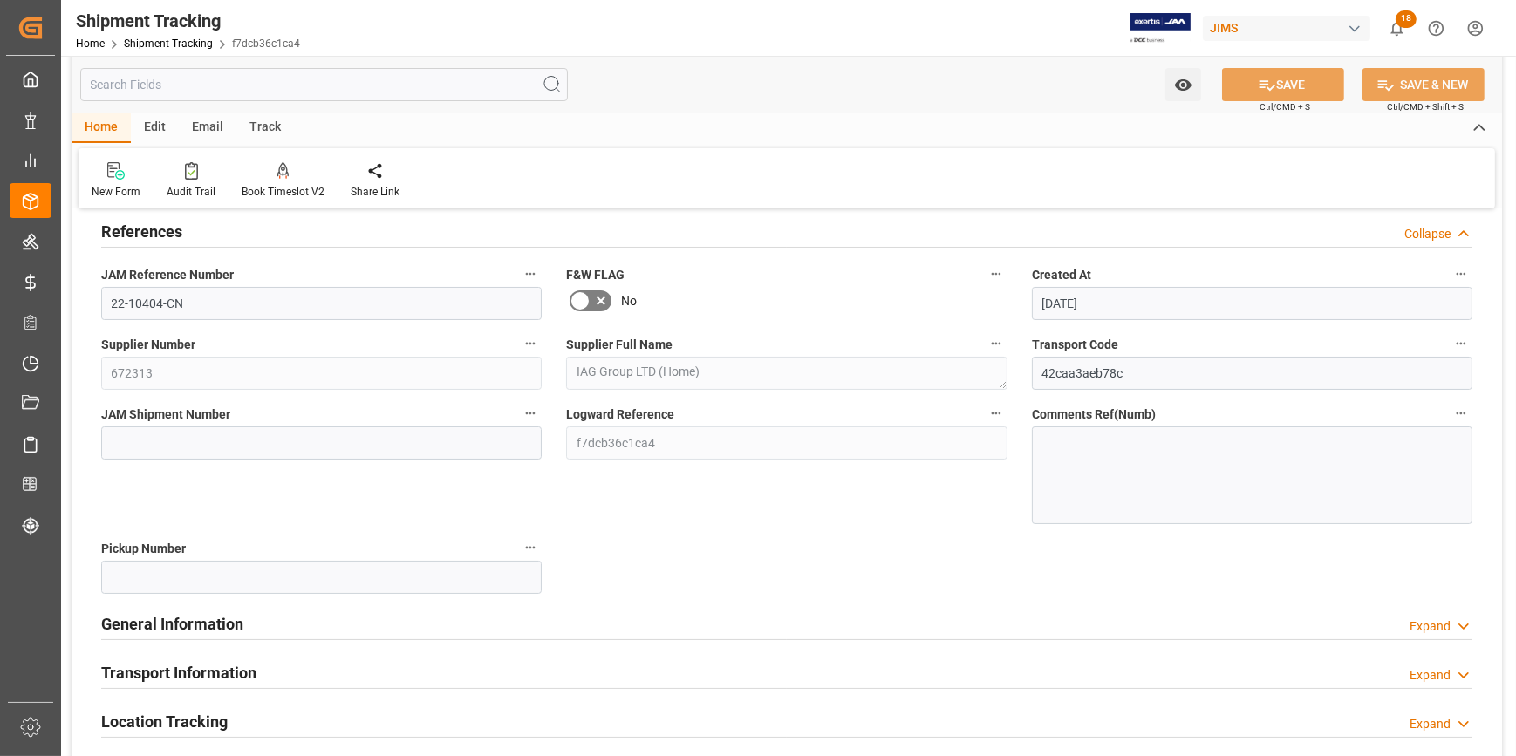
scroll to position [158, 0]
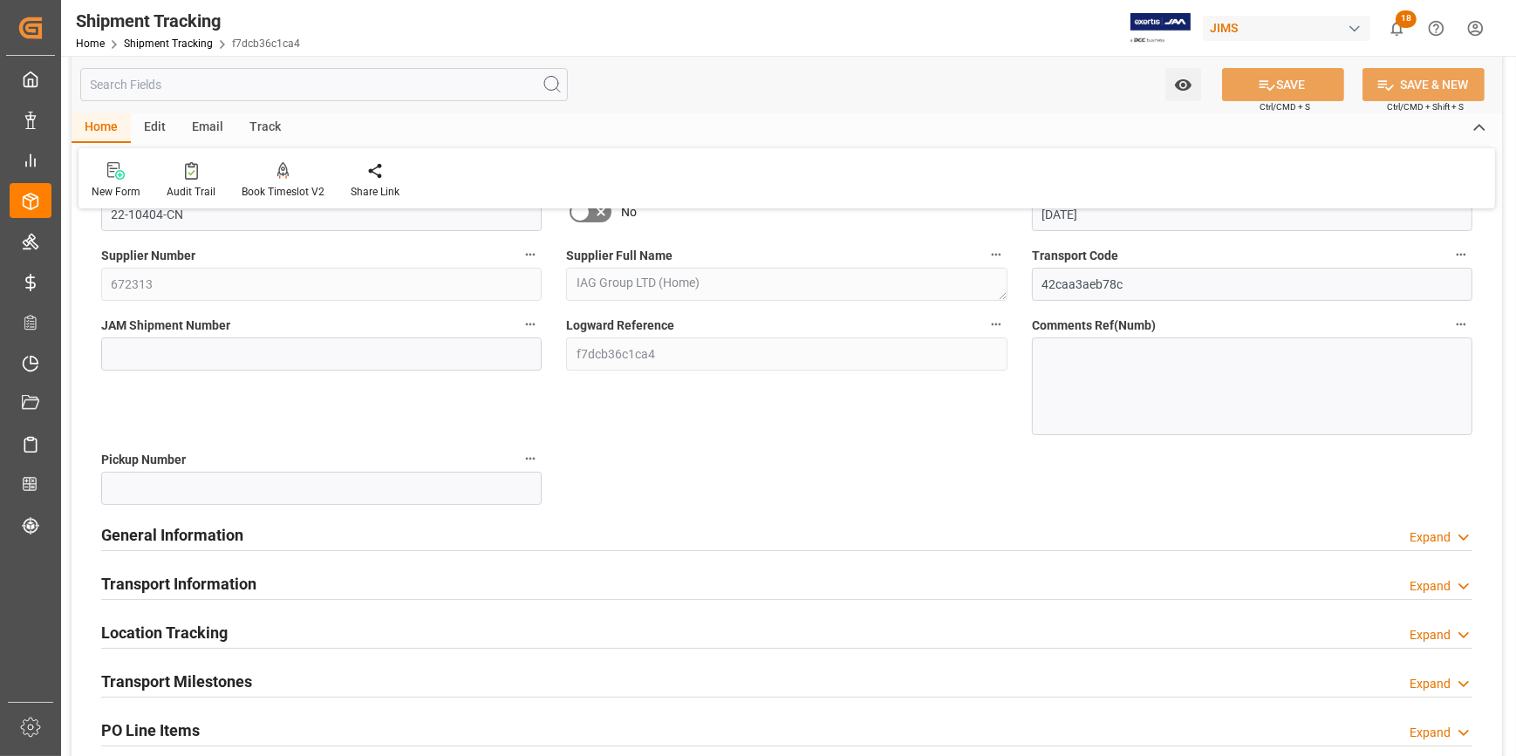
click at [338, 532] on div "General Information Expand" at bounding box center [786, 533] width 1371 height 33
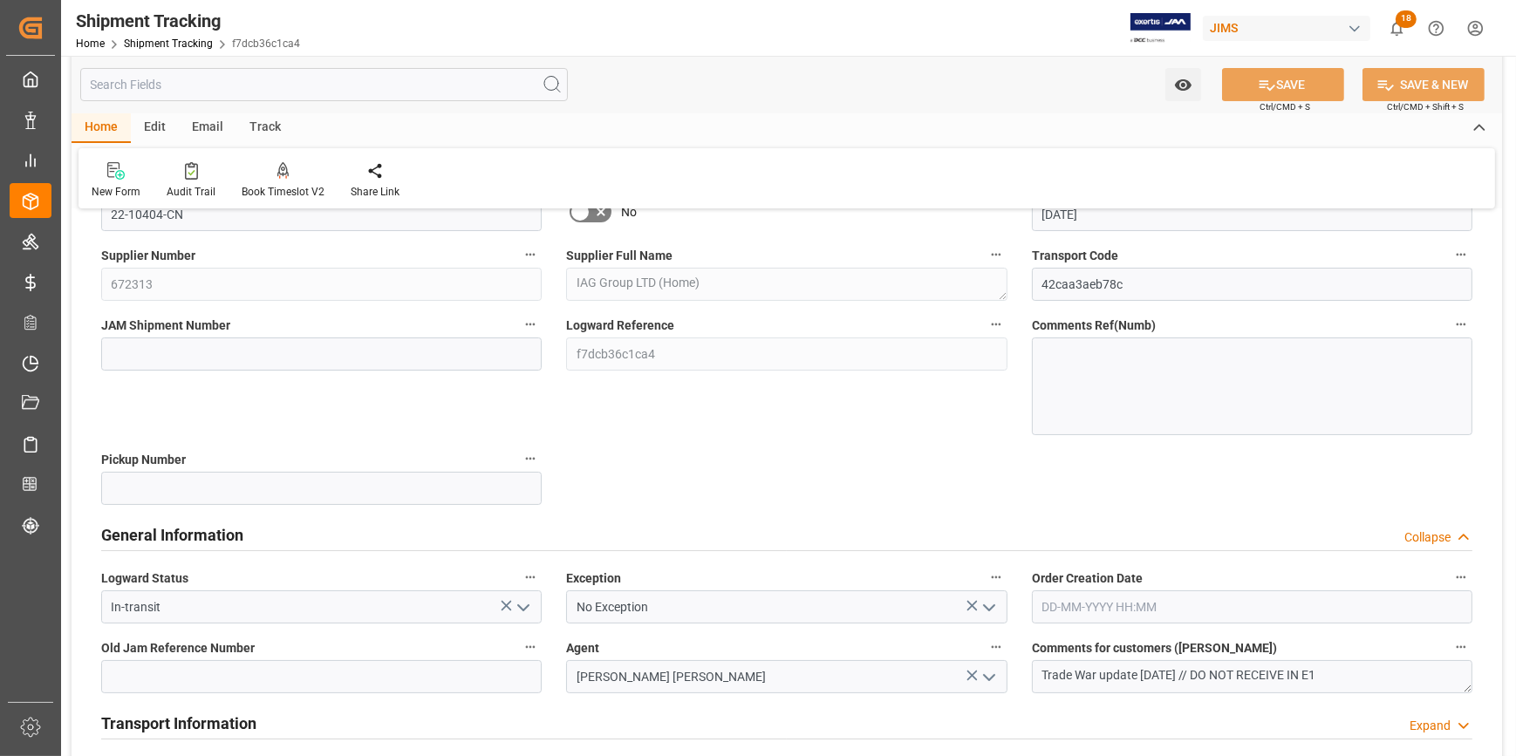
scroll to position [396, 0]
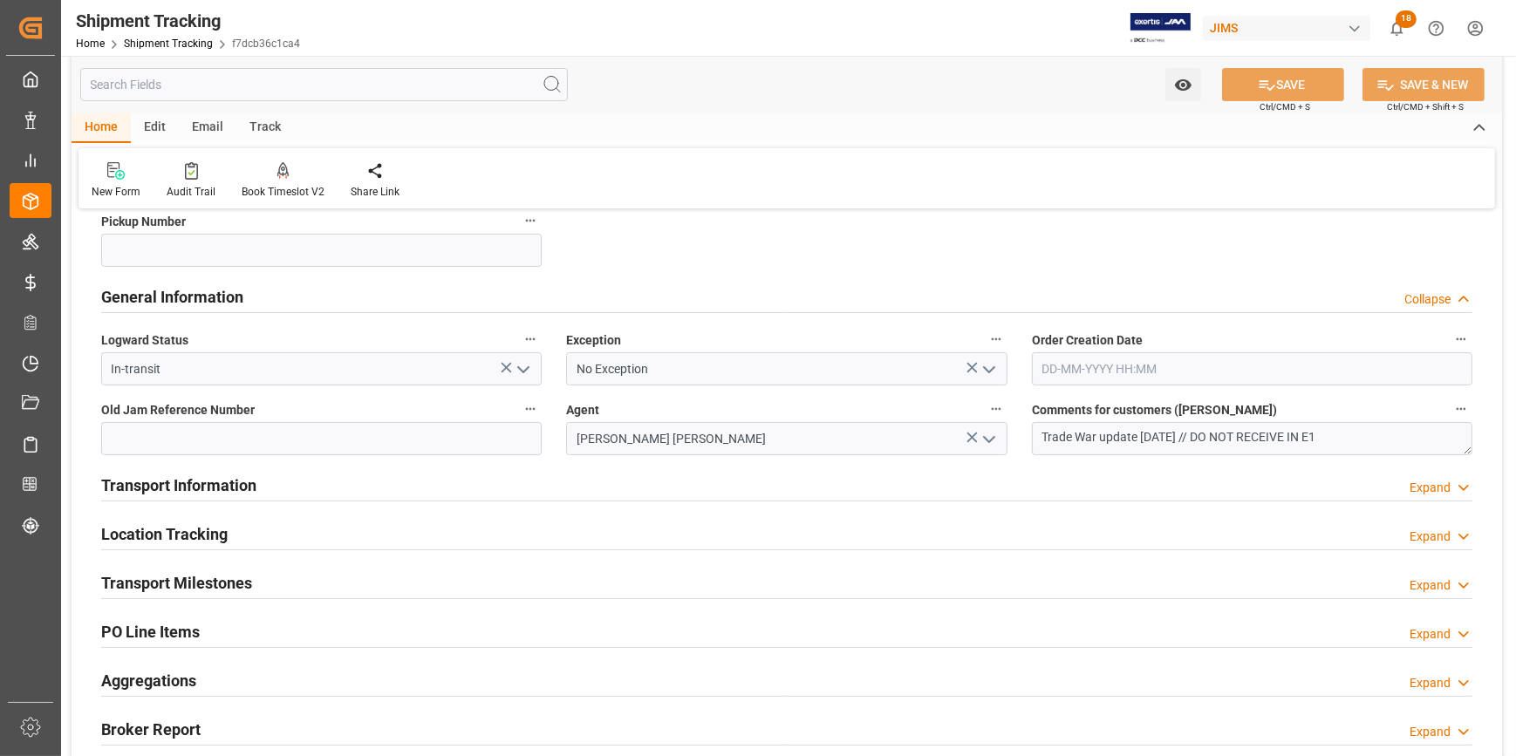
click at [450, 484] on div "Transport Information Expand" at bounding box center [786, 483] width 1371 height 33
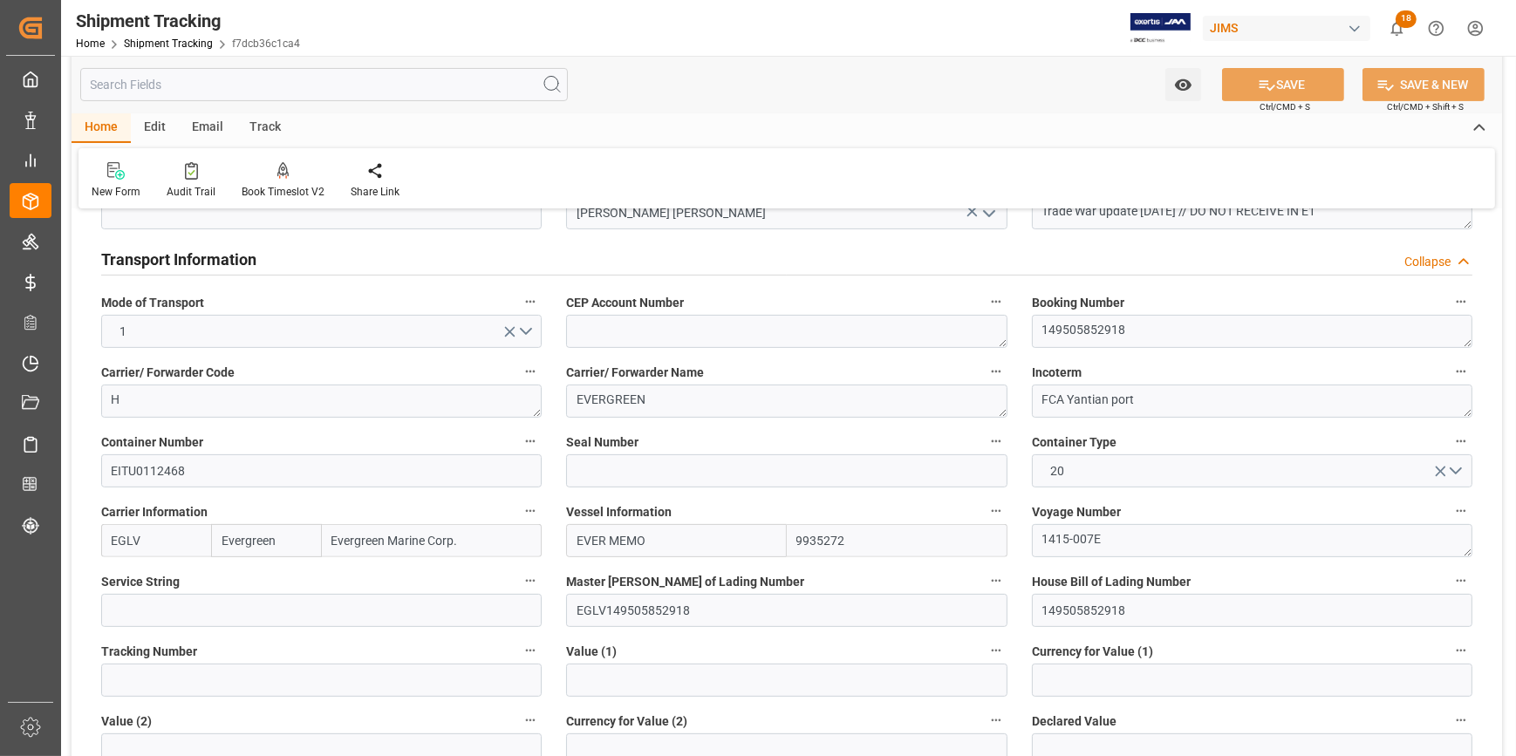
scroll to position [713, 0]
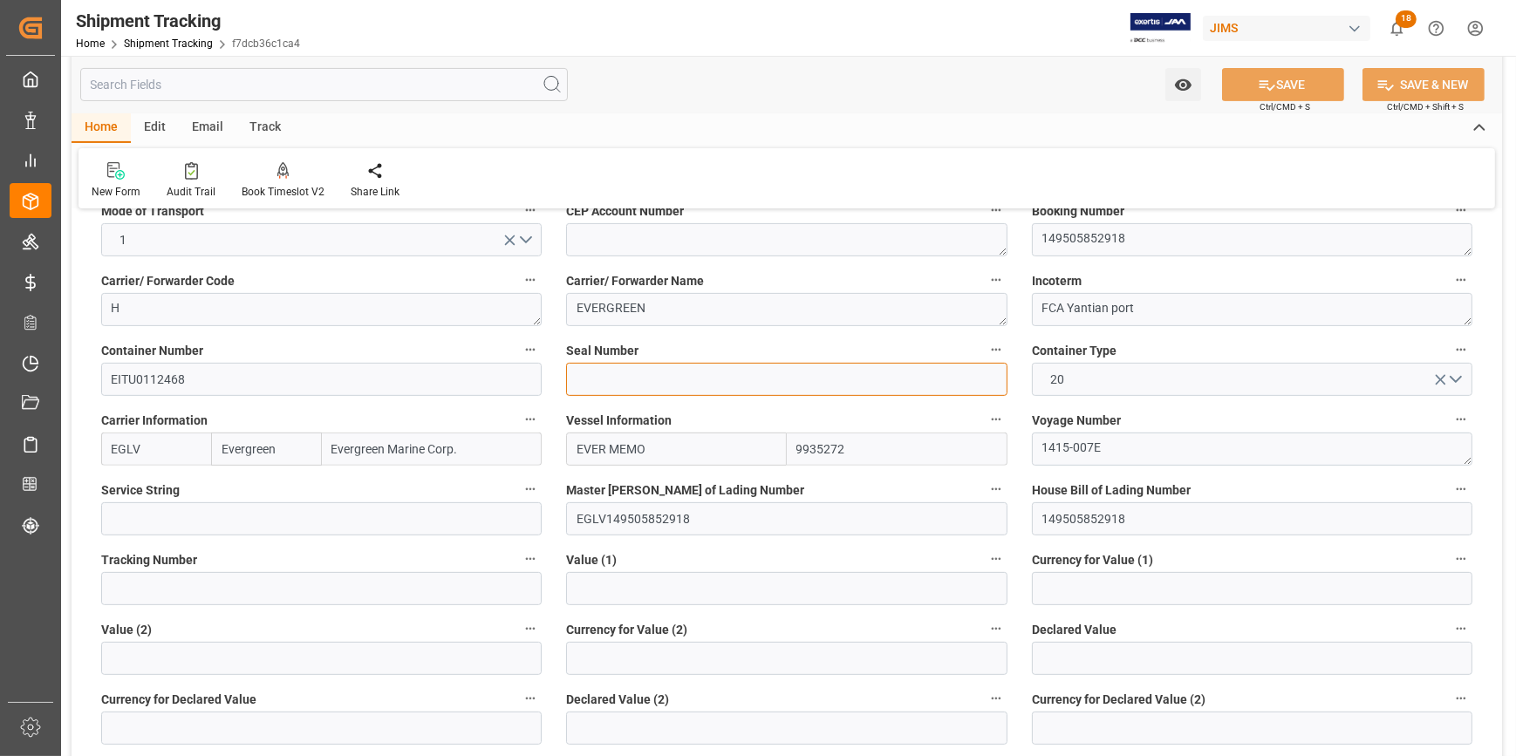
click at [599, 380] on input at bounding box center [786, 379] width 440 height 33
paste input "EMCKXY6064"
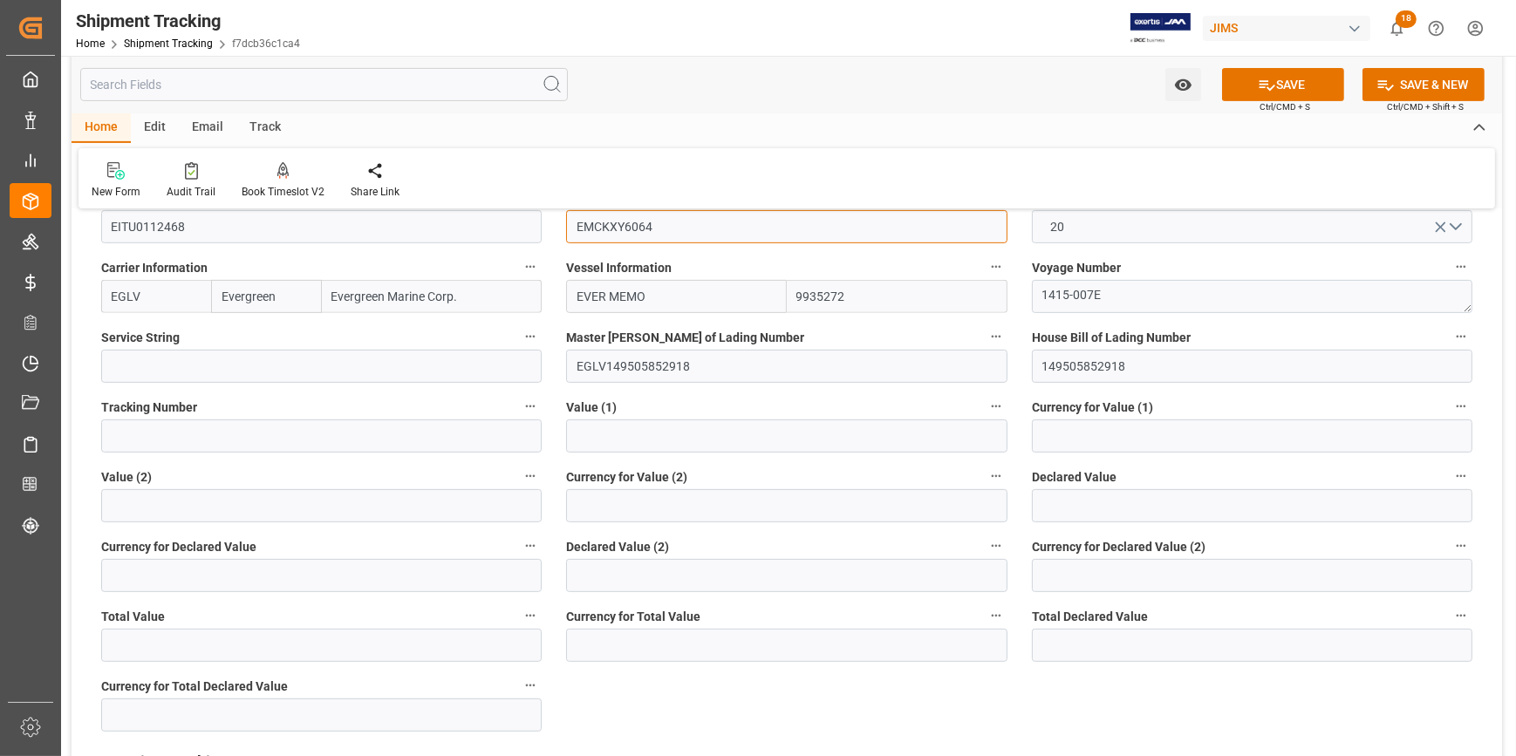
scroll to position [872, 0]
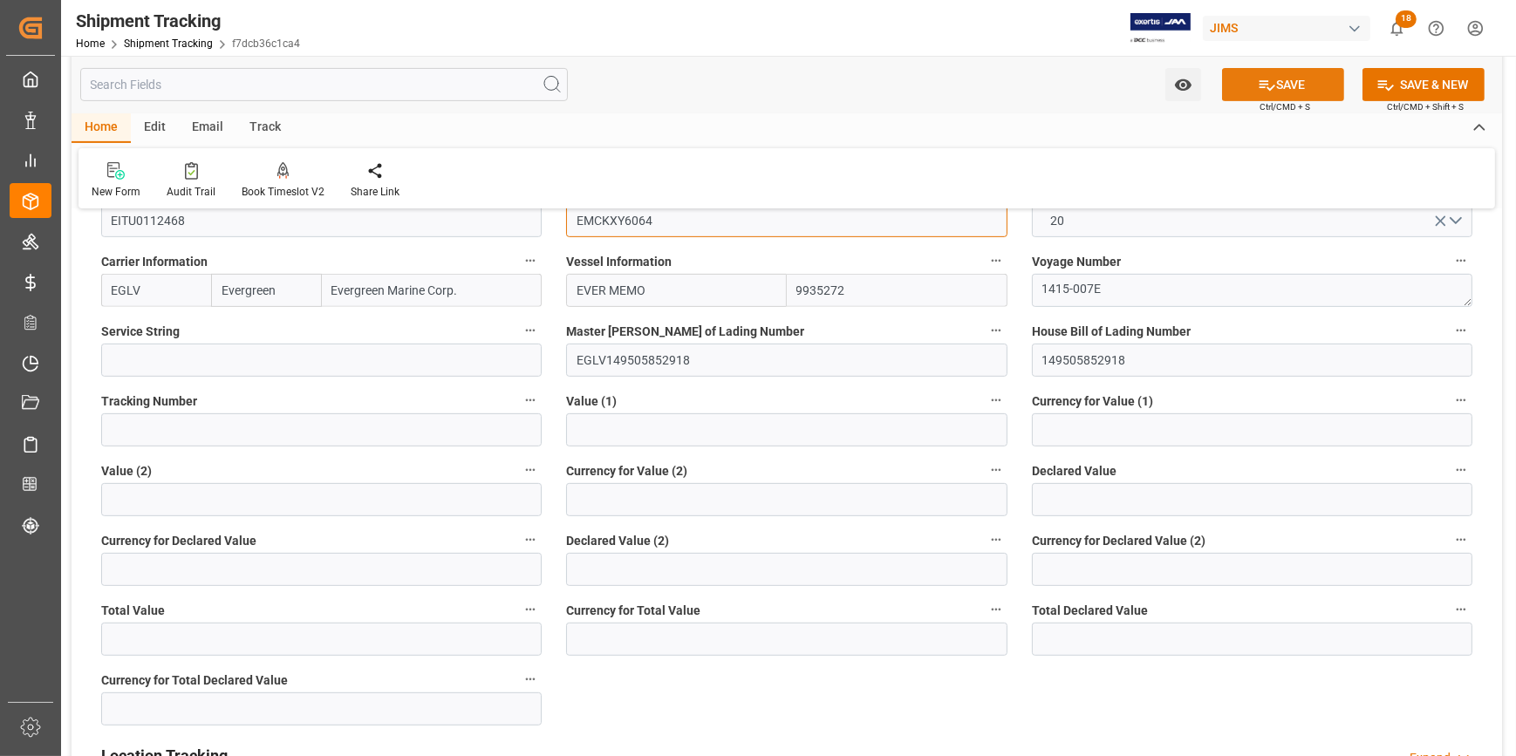
type input "EMCKXY6064"
click at [1282, 87] on button "SAVE" at bounding box center [1283, 84] width 122 height 33
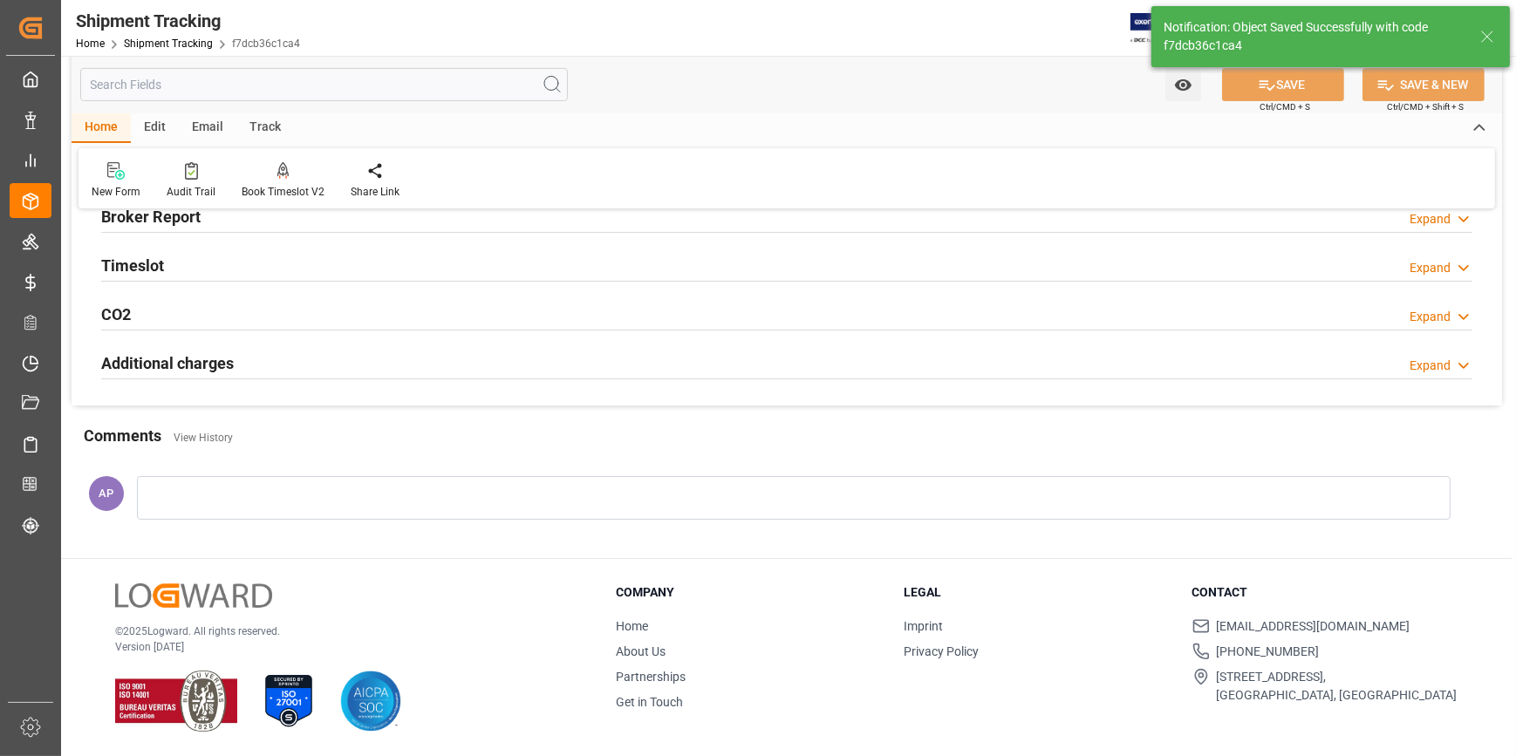
scroll to position [0, 0]
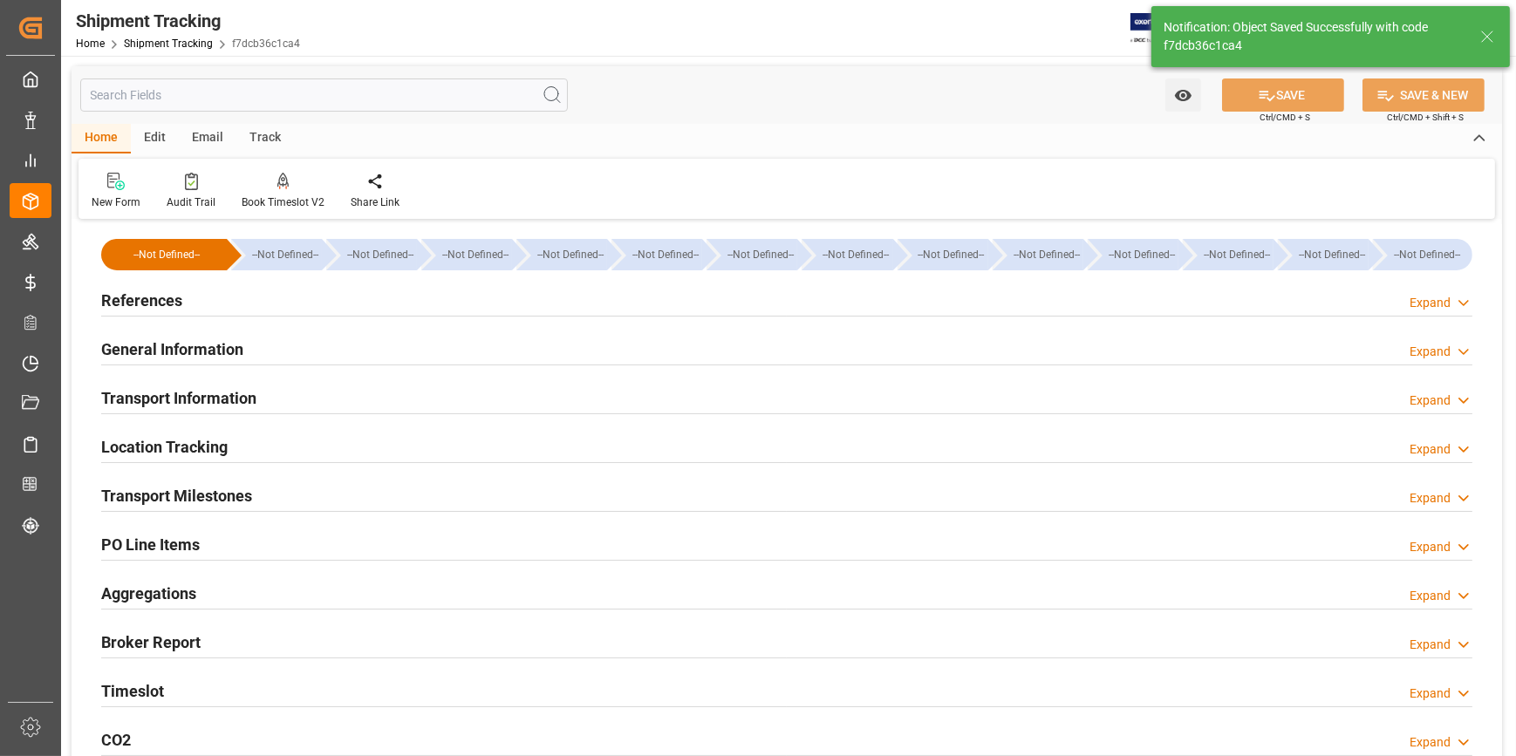
click at [388, 352] on div "General Information Expand" at bounding box center [786, 347] width 1371 height 33
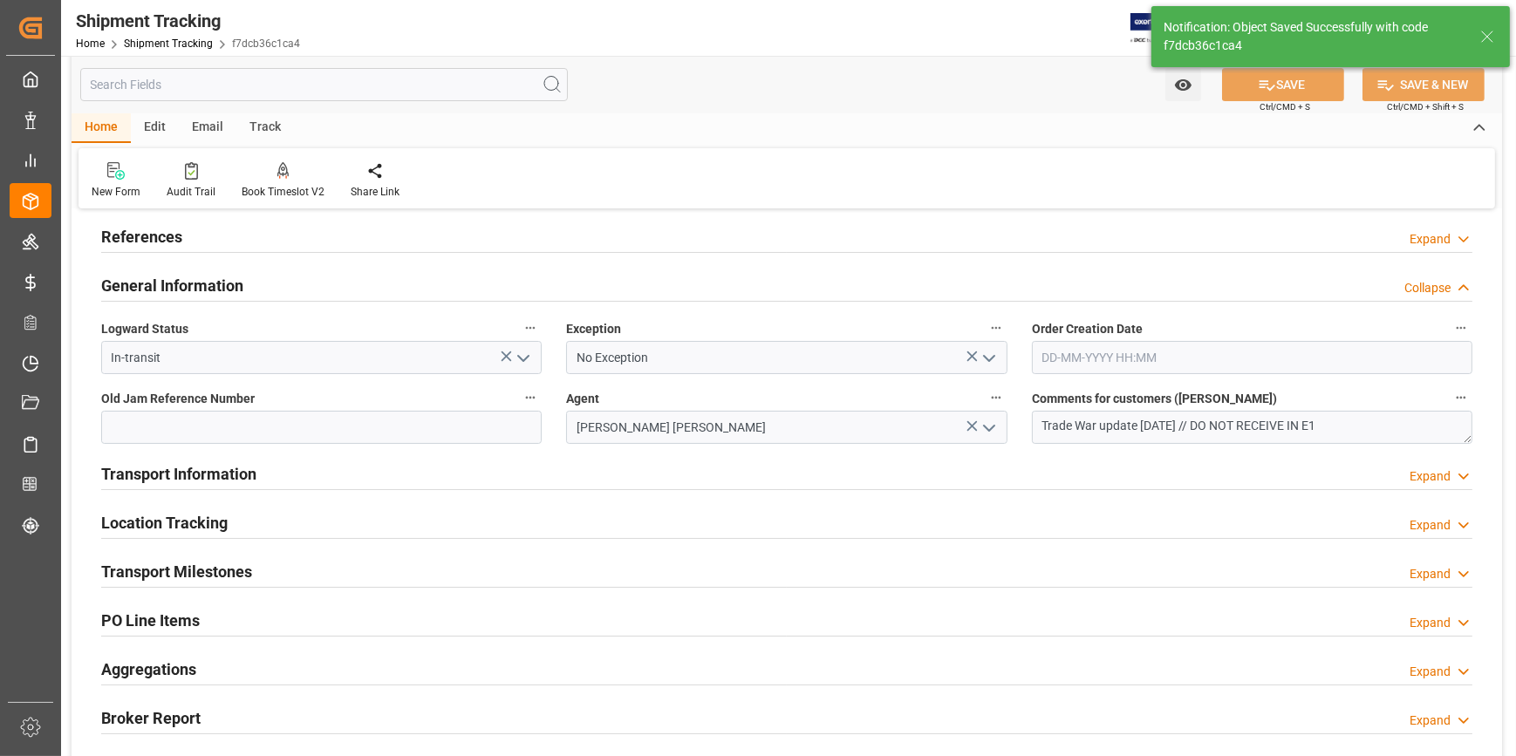
scroll to position [158, 0]
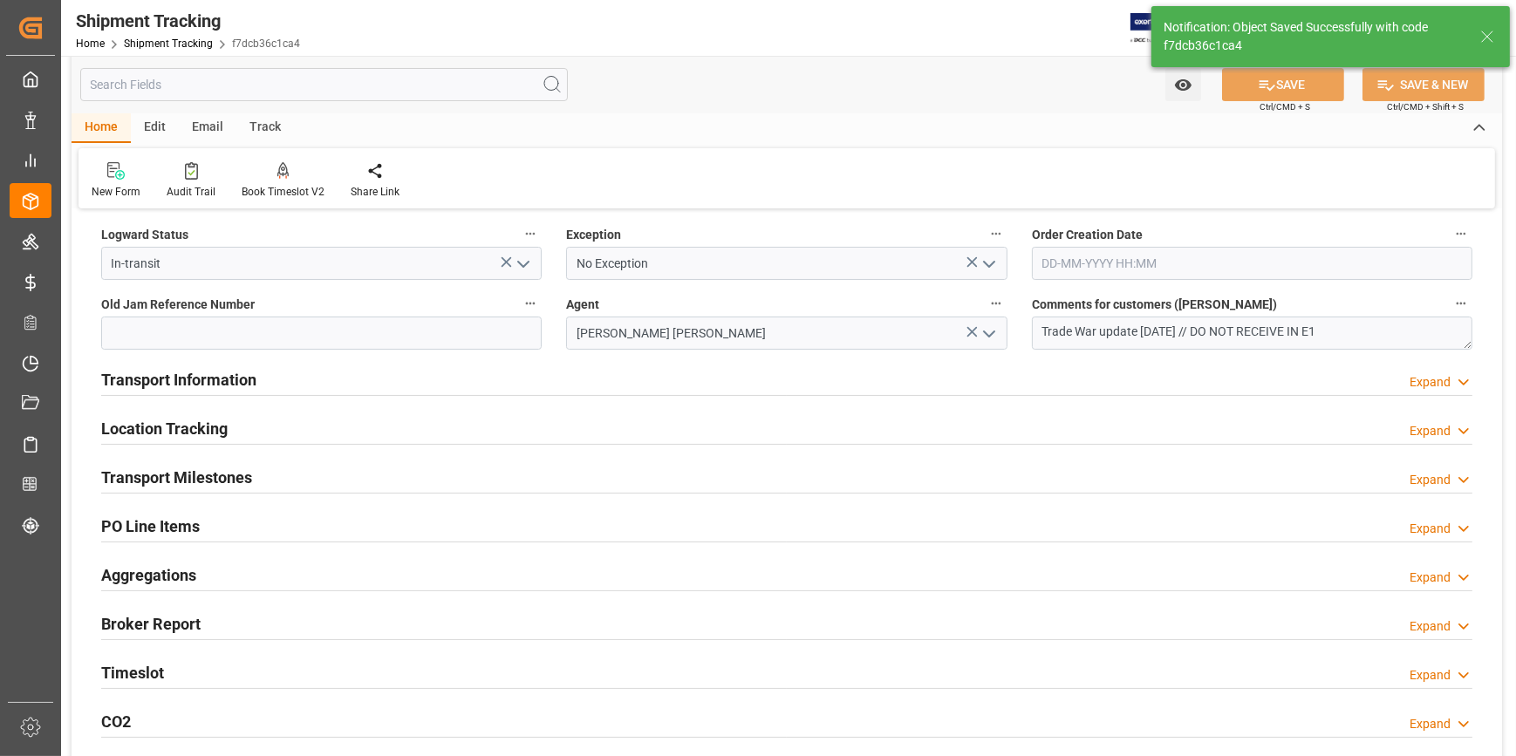
click at [331, 385] on div "Transport Information Expand" at bounding box center [786, 378] width 1371 height 33
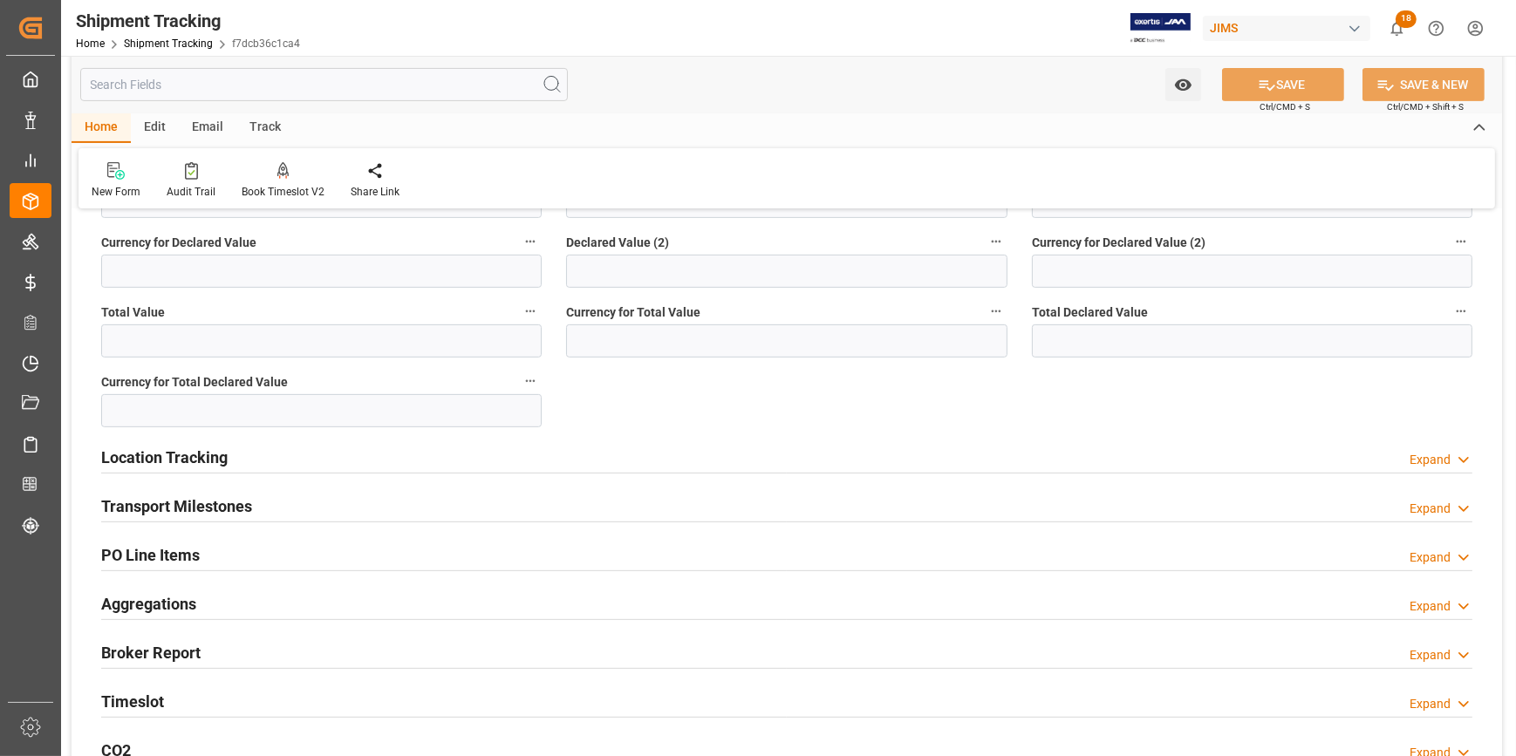
scroll to position [872, 0]
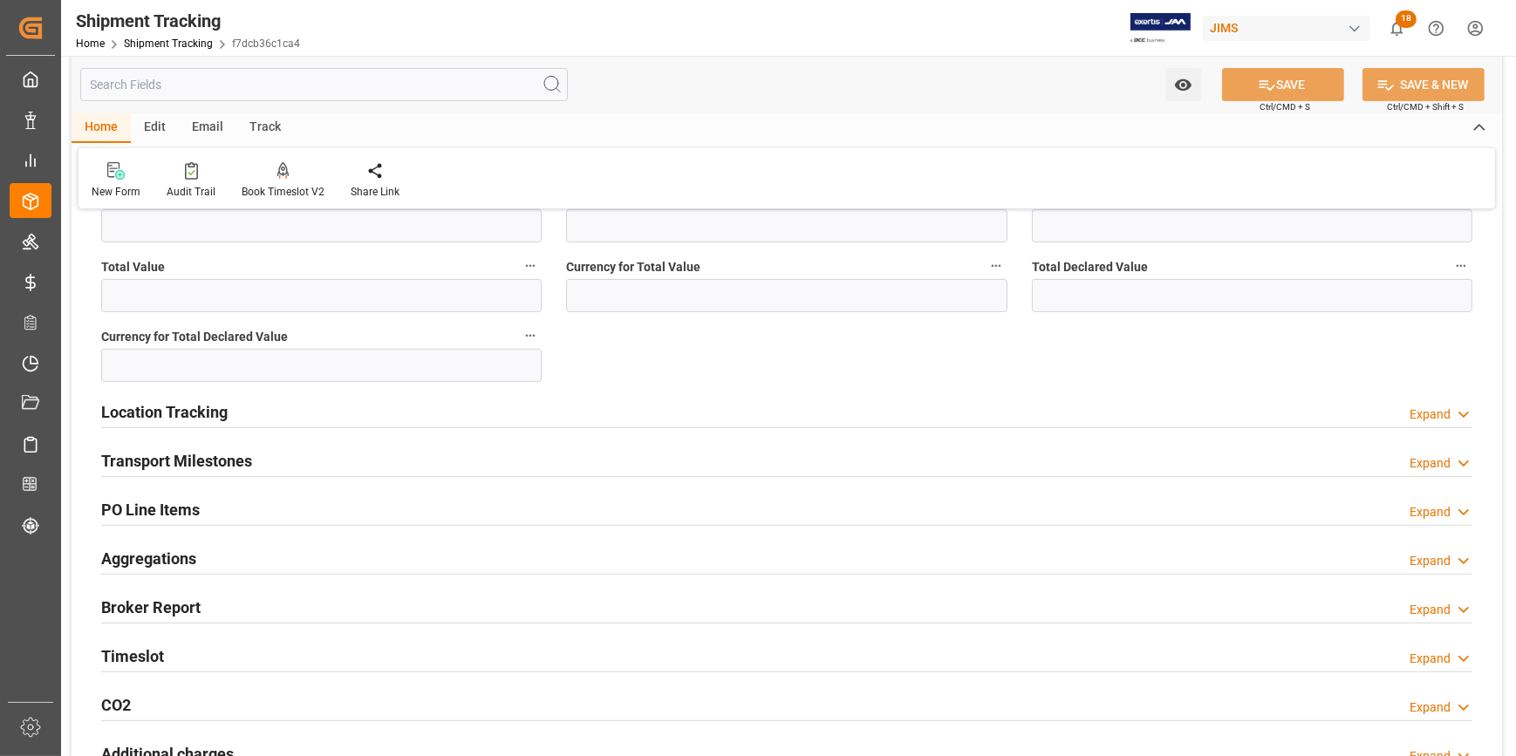
click at [381, 412] on div "Location Tracking Expand" at bounding box center [786, 410] width 1371 height 33
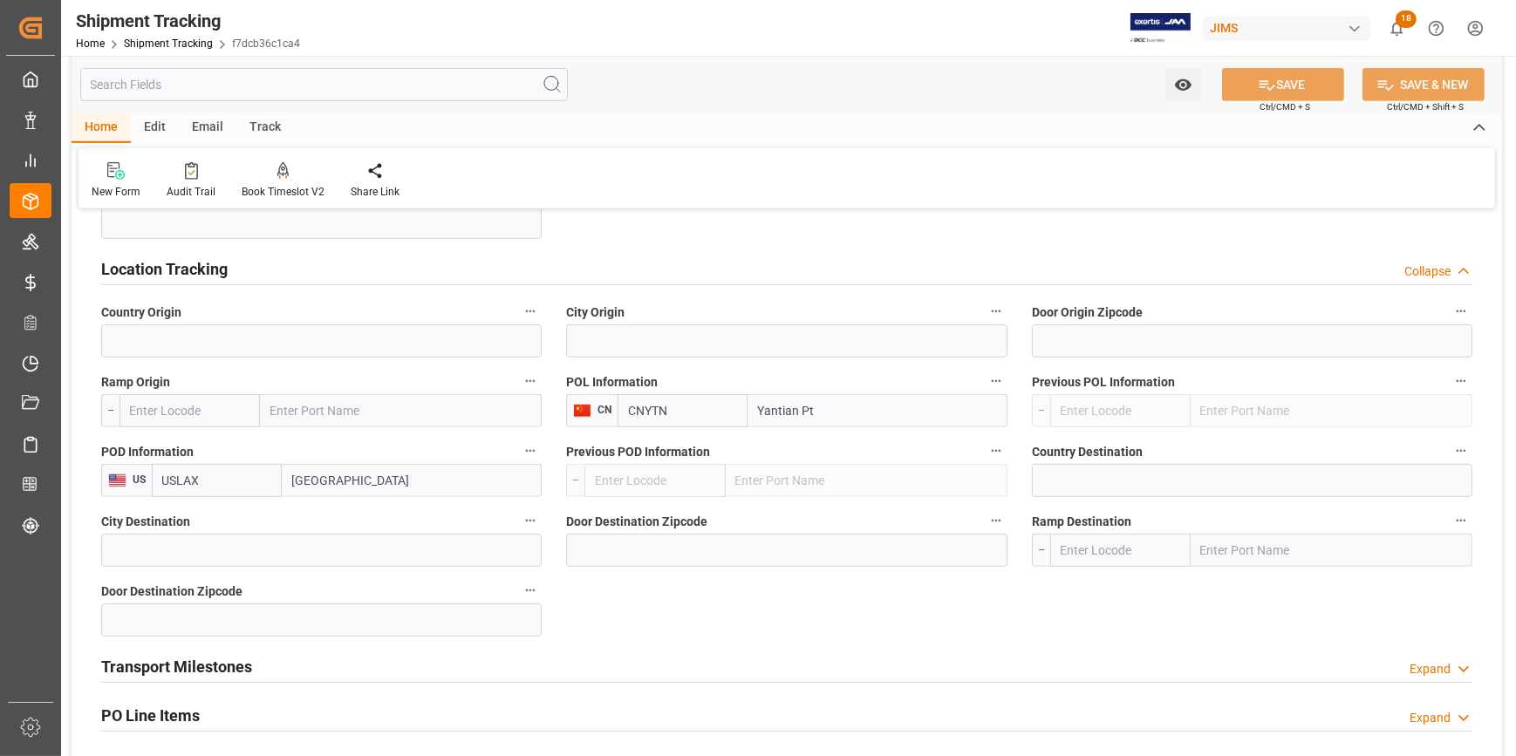
scroll to position [1030, 0]
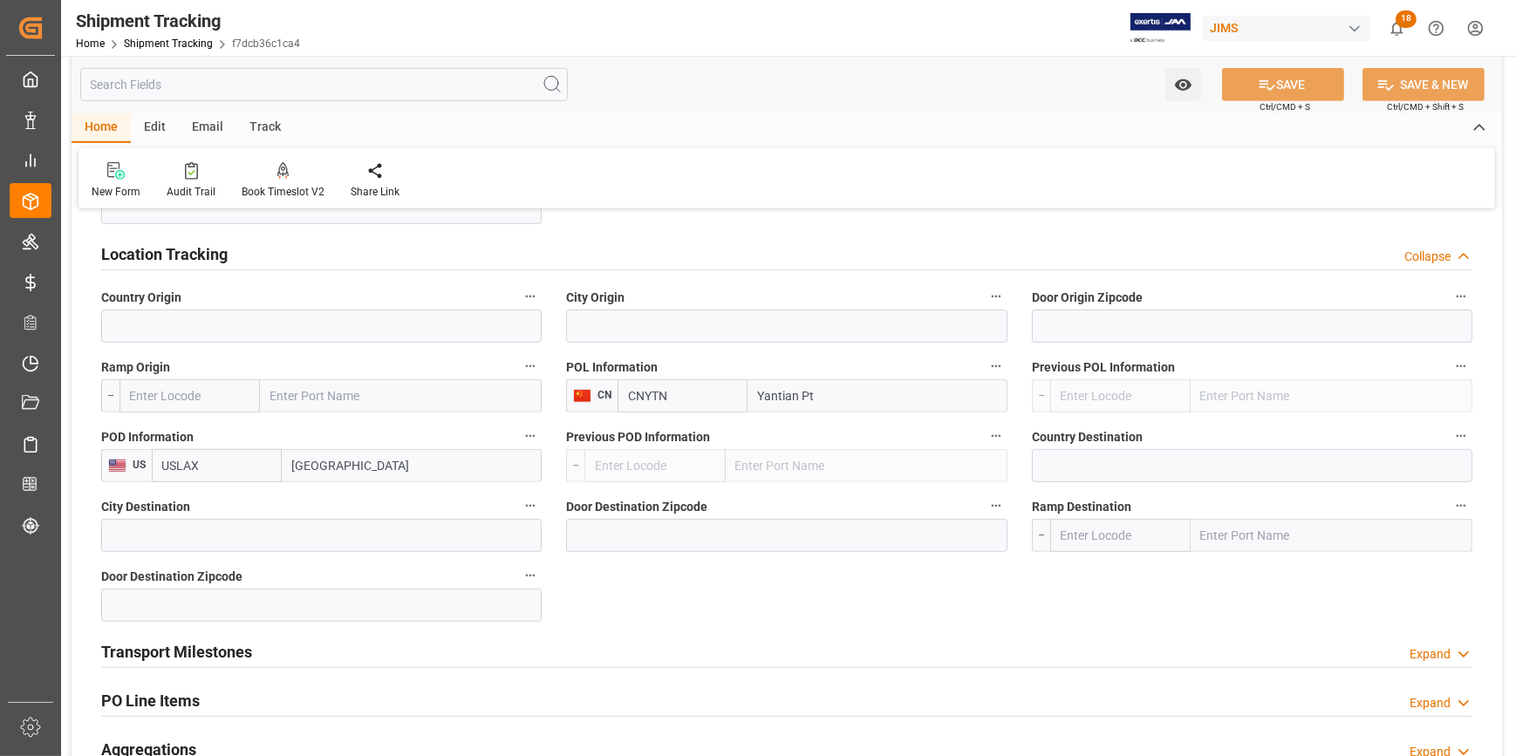
click at [332, 261] on div "Location Tracking Collapse" at bounding box center [786, 252] width 1371 height 33
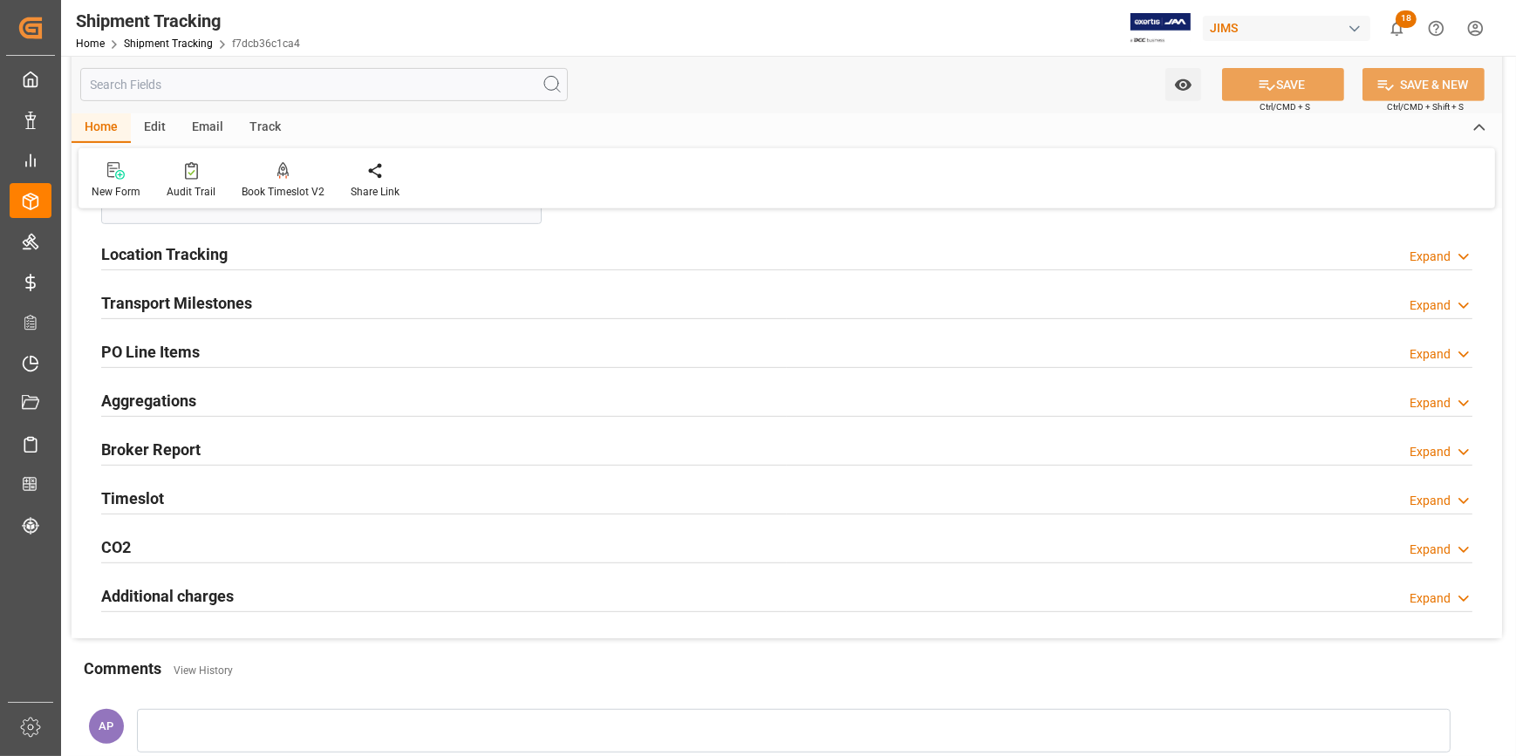
click at [339, 300] on div "Transport Milestones Expand" at bounding box center [786, 301] width 1371 height 33
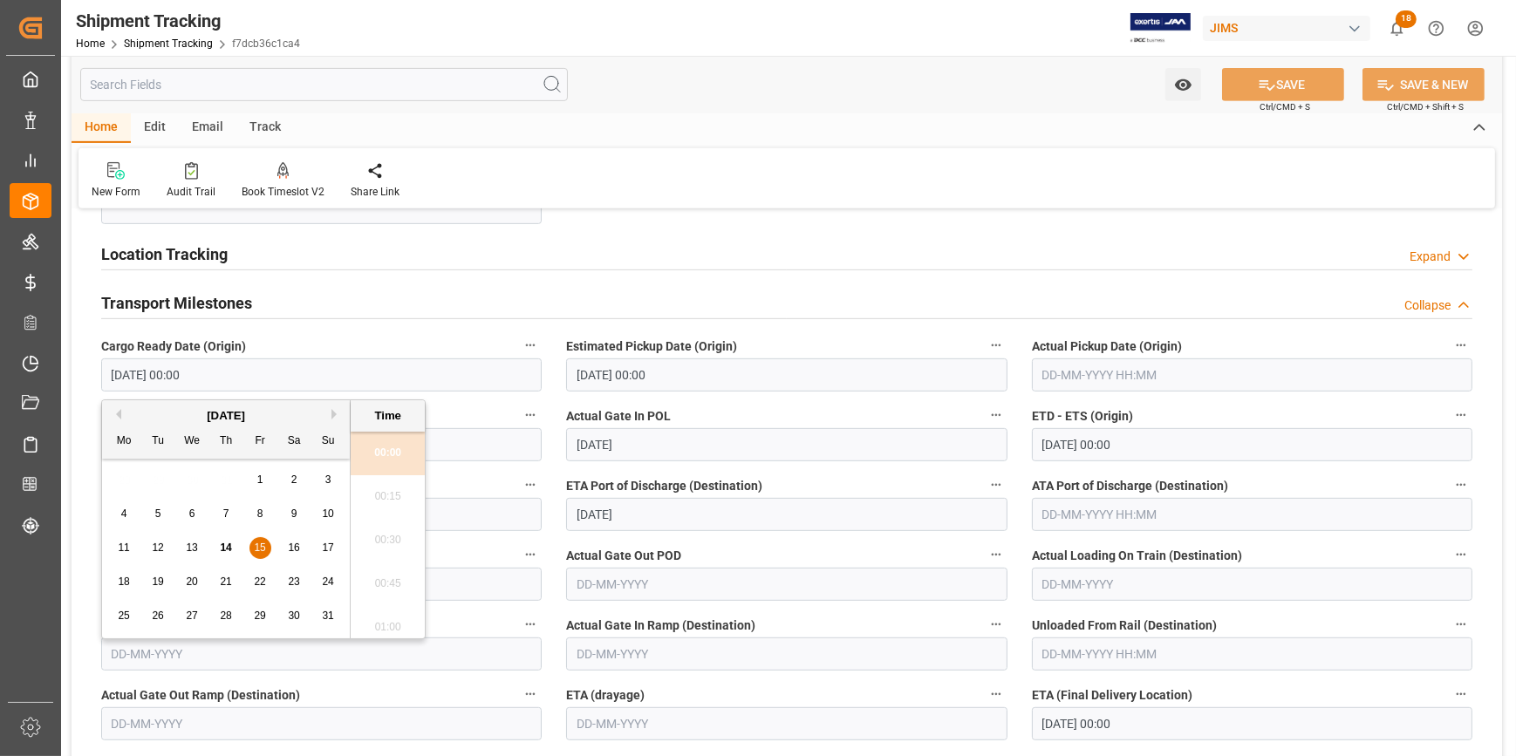
click at [160, 377] on input "15-08-2025 00:00" at bounding box center [321, 374] width 440 height 33
click at [330, 514] on span "10" at bounding box center [327, 514] width 11 height 12
type input "10-08-2025 00:00"
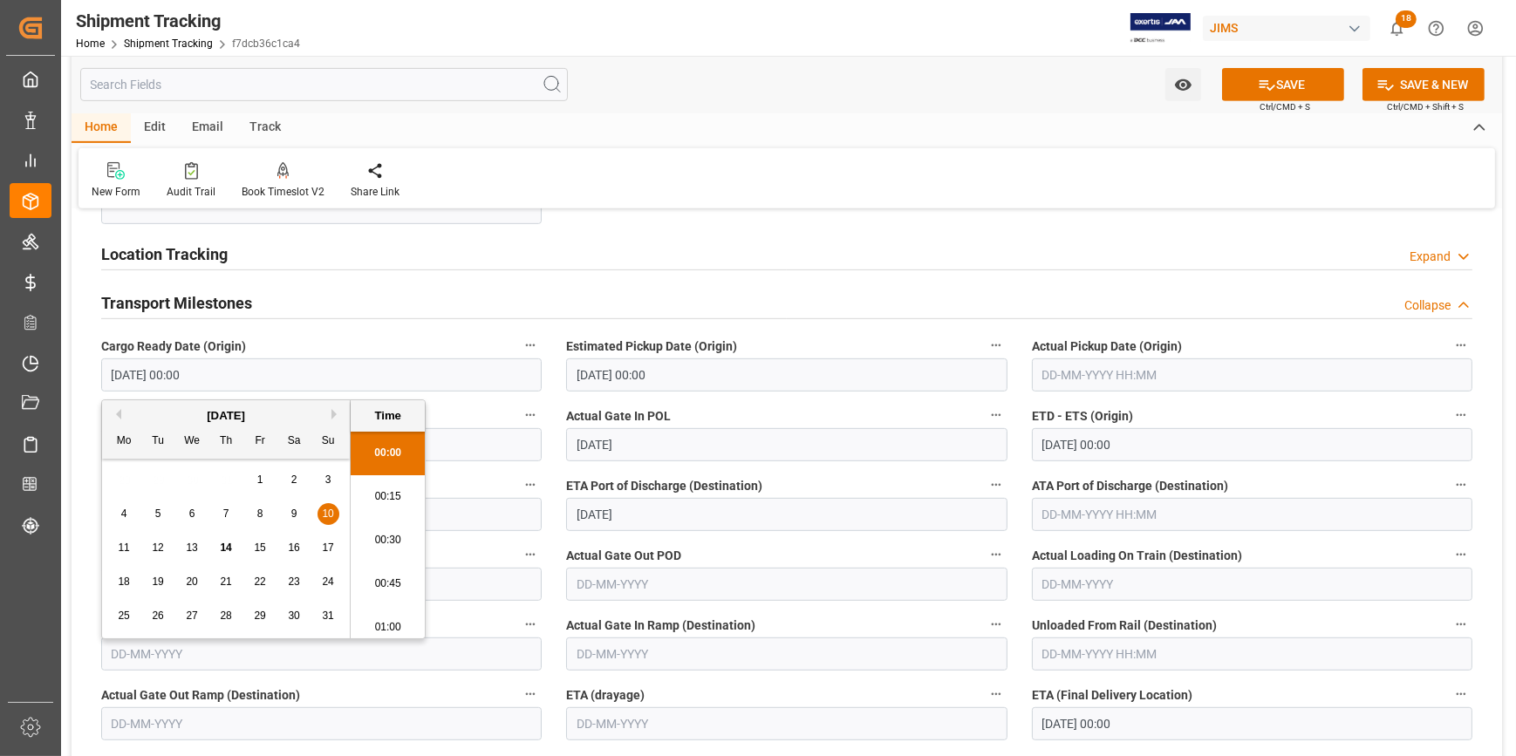
click at [682, 377] on input "16-08-2025 00:00" at bounding box center [786, 374] width 440 height 33
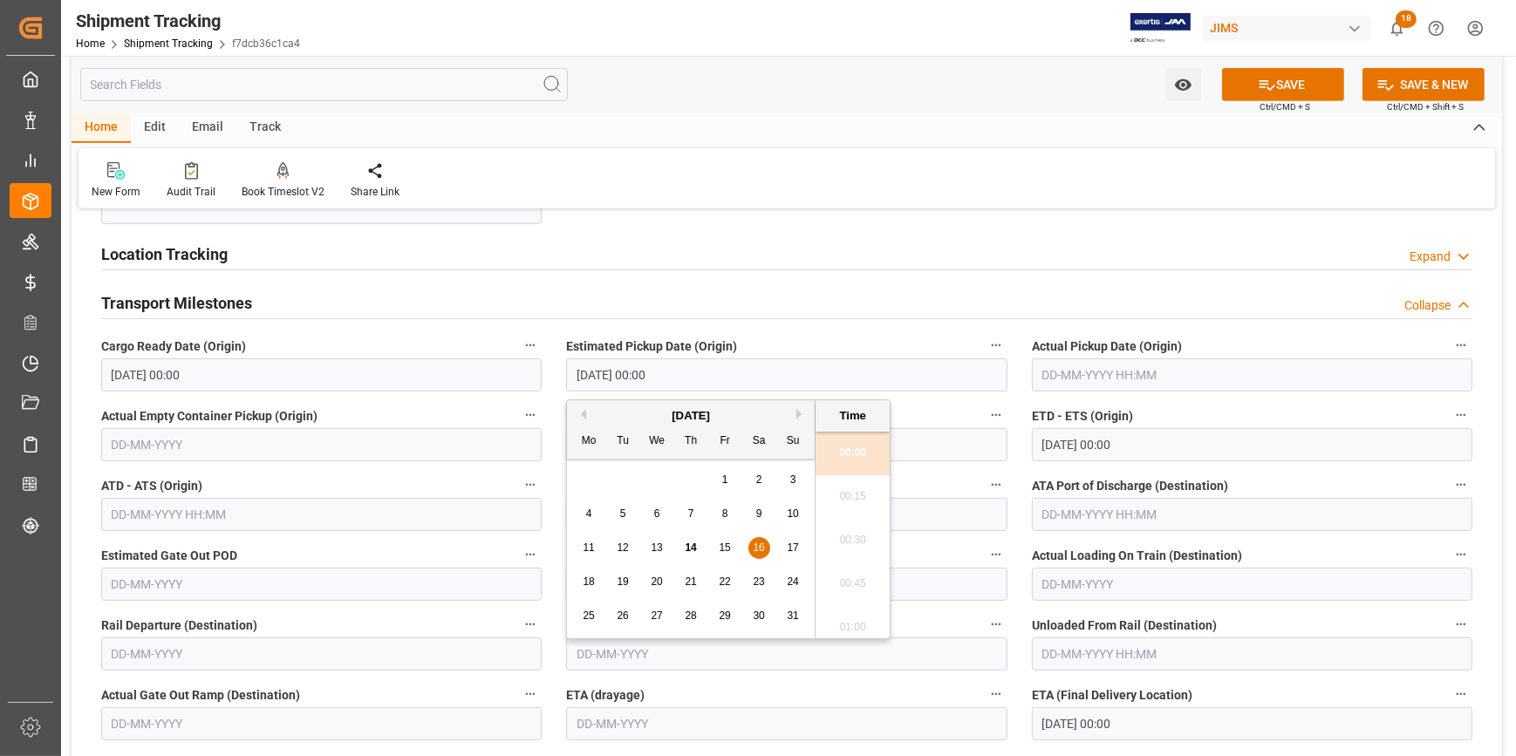
click at [630, 542] on div "12" at bounding box center [623, 548] width 22 height 21
type input "12-08-2025 00:00"
click at [1096, 370] on input "text" at bounding box center [1252, 374] width 440 height 33
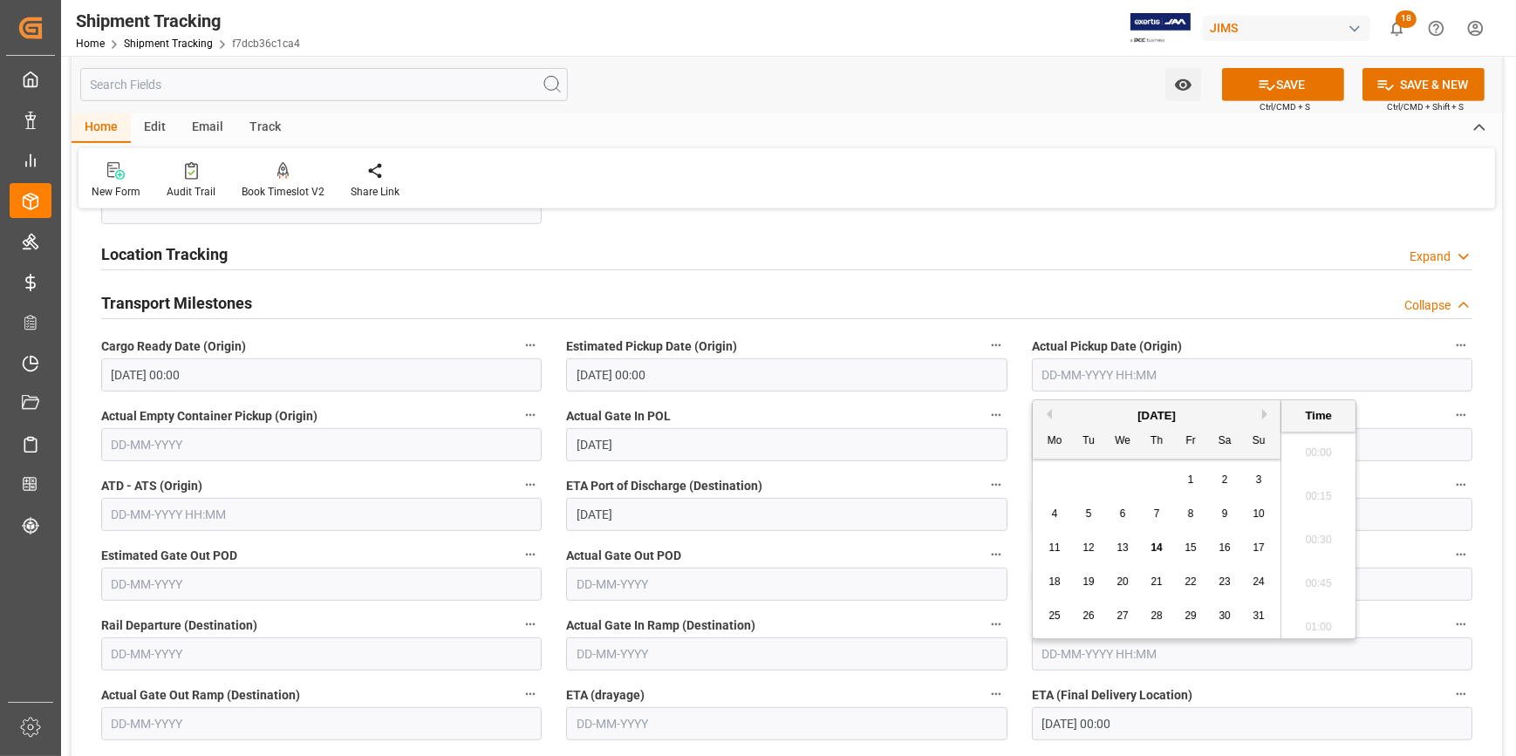
scroll to position [2011, 0]
click at [1259, 511] on span "10" at bounding box center [1257, 514] width 11 height 12
type input "10-08-2025 00:00"
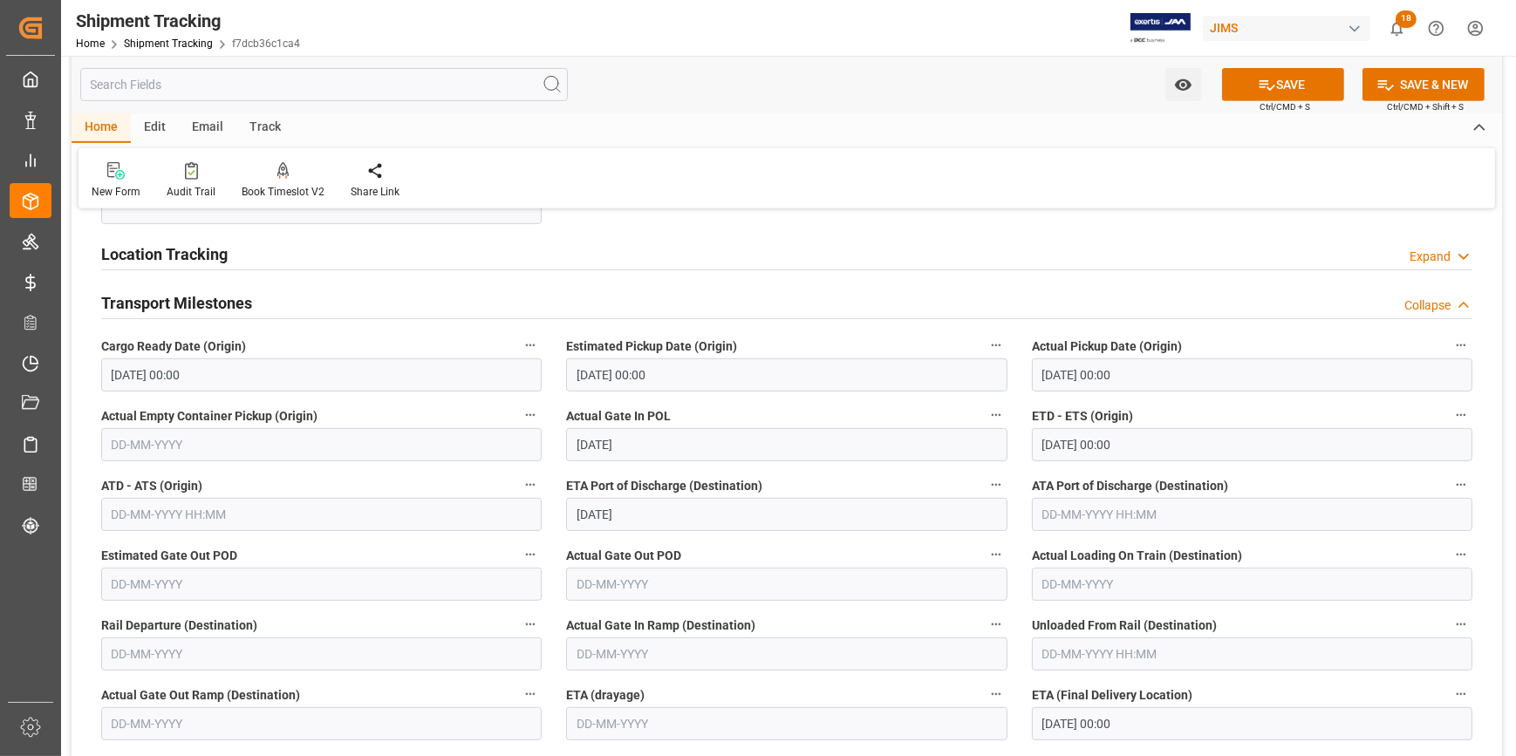
click at [771, 406] on label "Actual Gate In POL" at bounding box center [786, 416] width 440 height 24
click at [985, 406] on button "Actual Gate In POL" at bounding box center [996, 415] width 23 height 23
click at [862, 413] on div at bounding box center [758, 378] width 1516 height 756
click at [657, 514] on input "28-08-2025" at bounding box center [786, 514] width 440 height 33
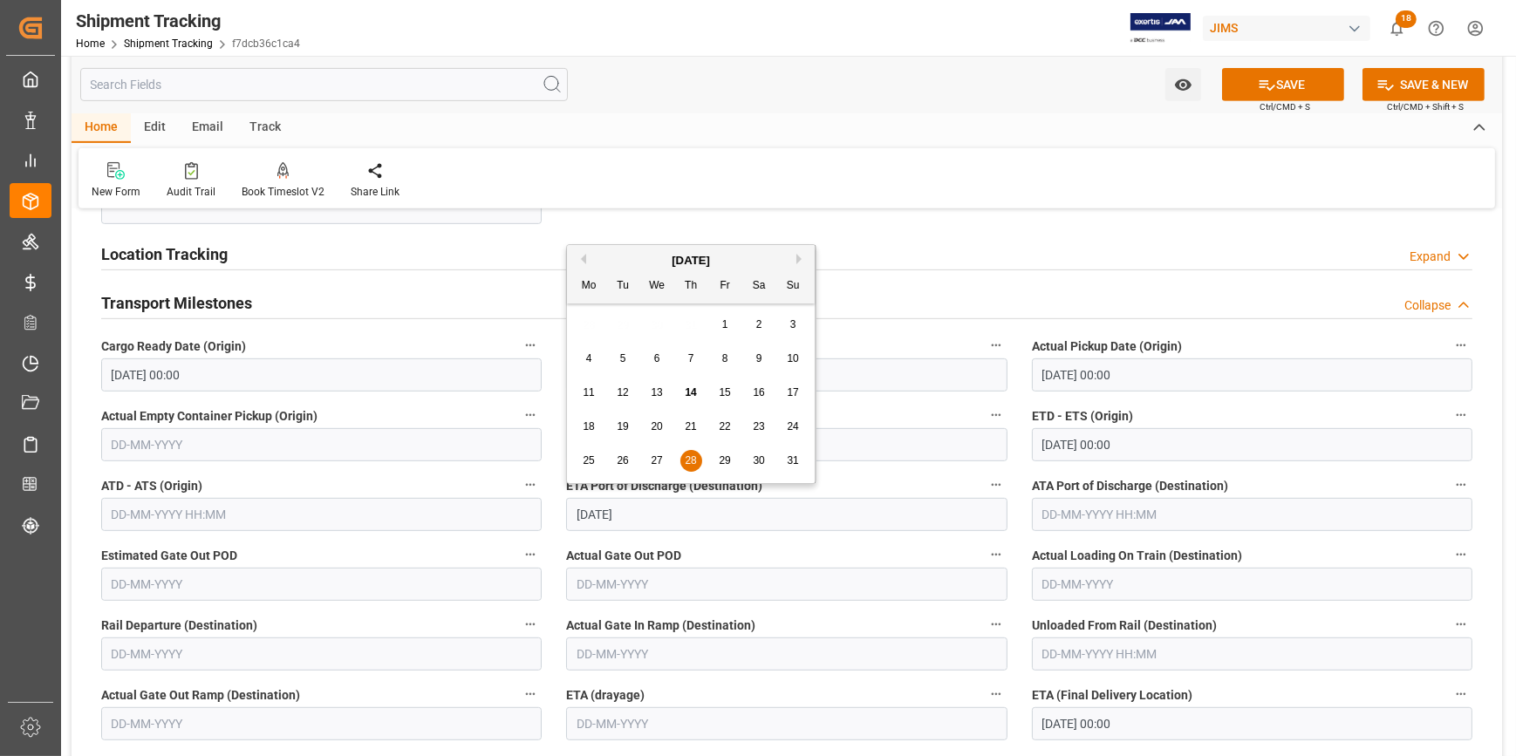
click at [797, 257] on button "Next Month" at bounding box center [801, 259] width 10 height 10
click at [656, 324] on span "3" at bounding box center [657, 324] width 6 height 12
type input "03-09-2025"
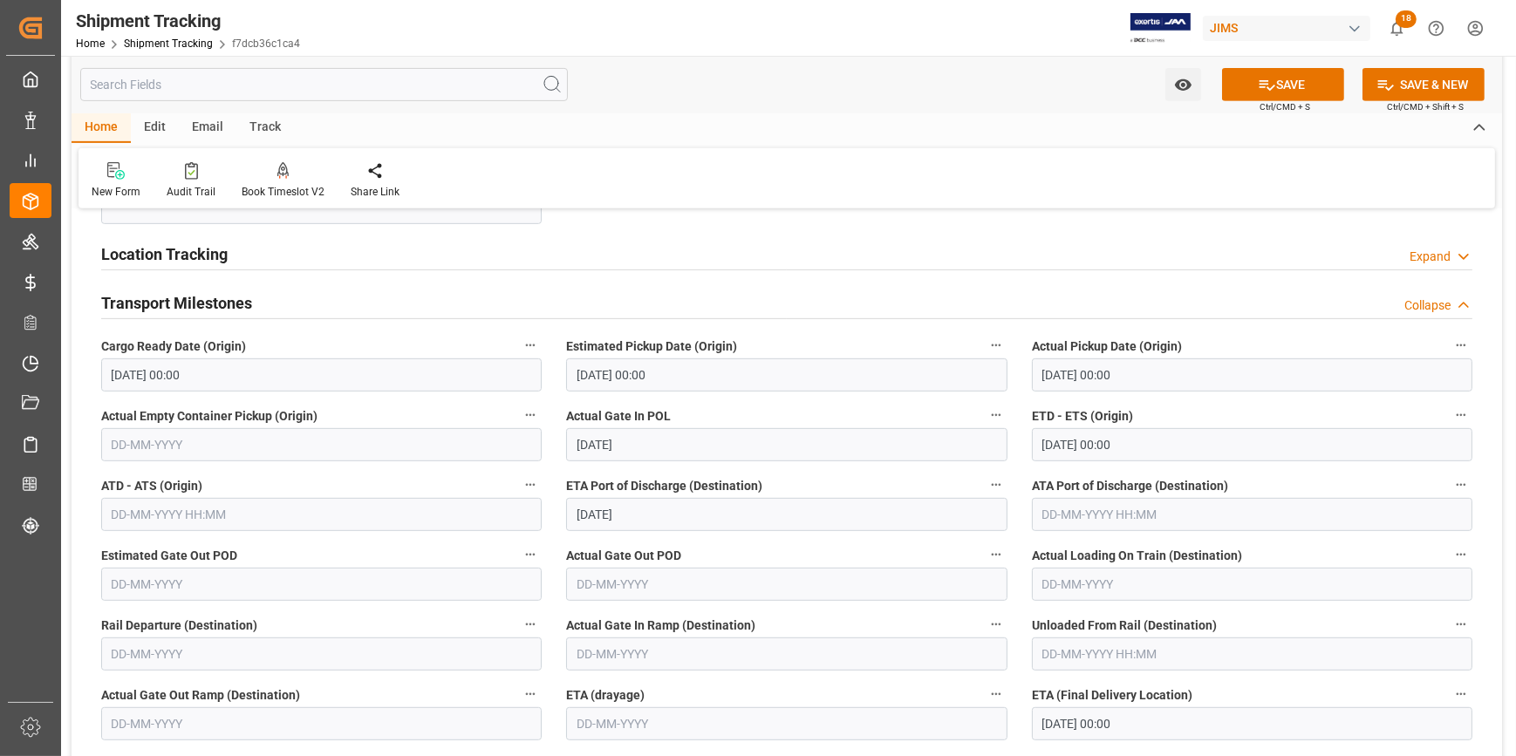
scroll to position [1109, 0]
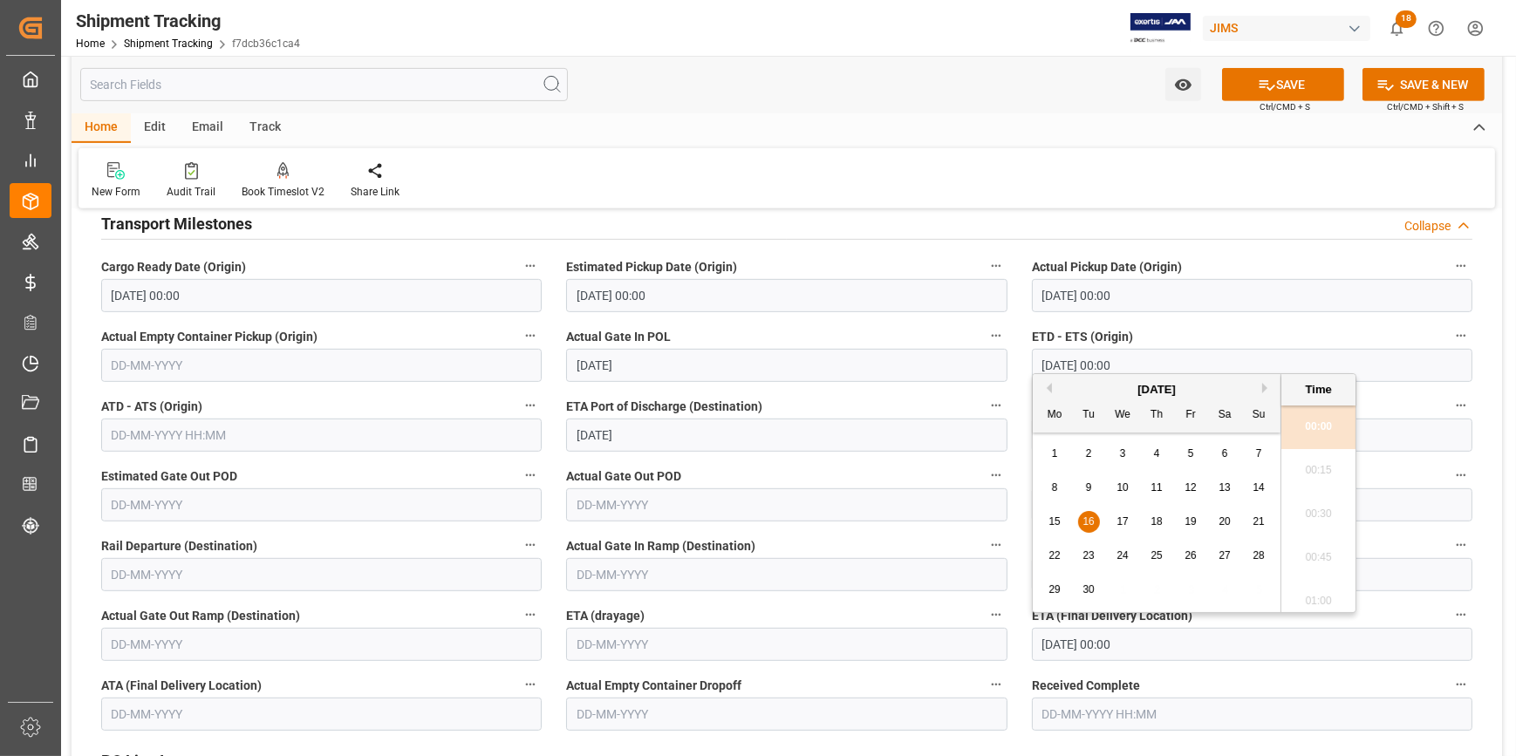
click at [1073, 644] on input "16-09-2025 00:00" at bounding box center [1252, 644] width 440 height 33
click at [1055, 554] on span "22" at bounding box center [1053, 555] width 11 height 12
type input "22-09-2025 00:00"
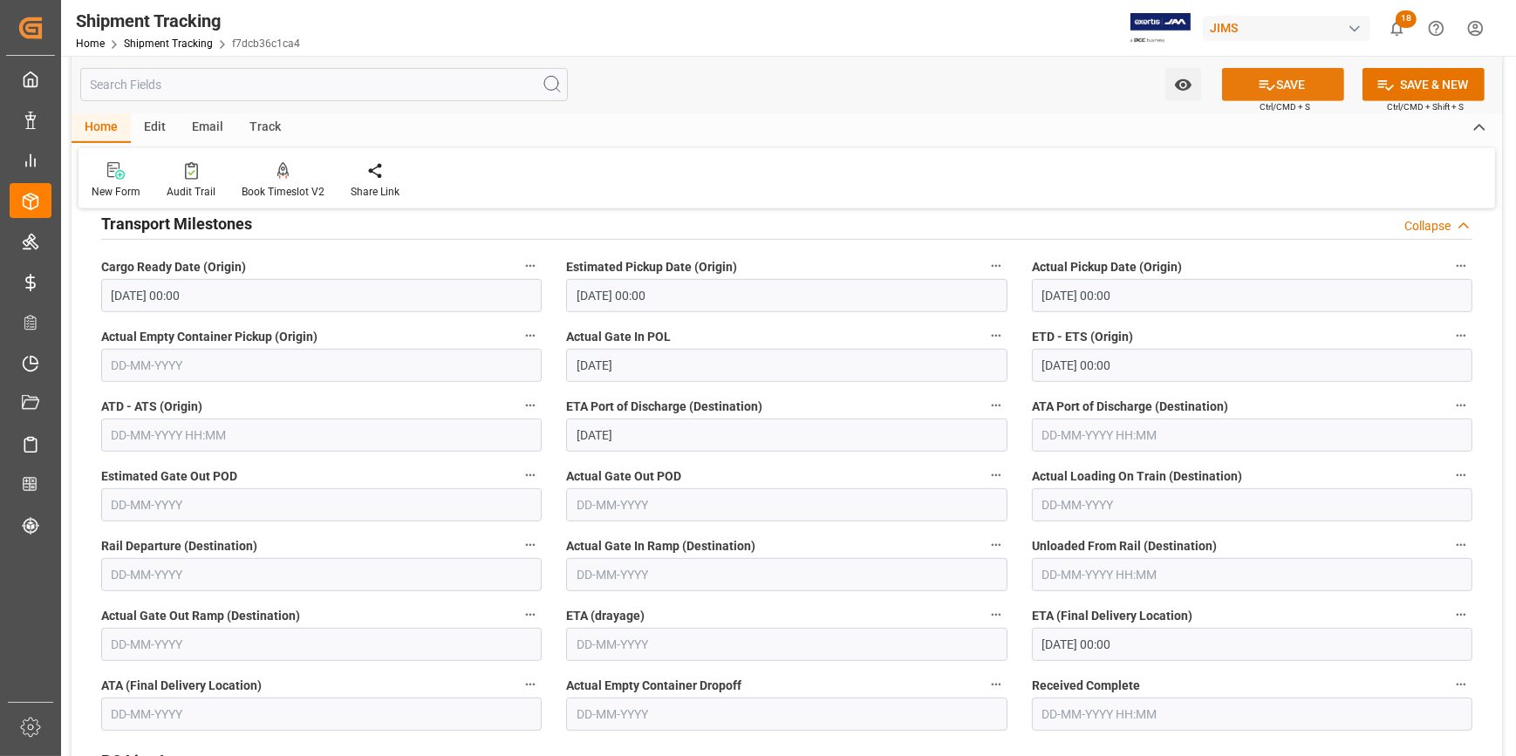
click at [1284, 81] on button "SAVE" at bounding box center [1283, 84] width 122 height 33
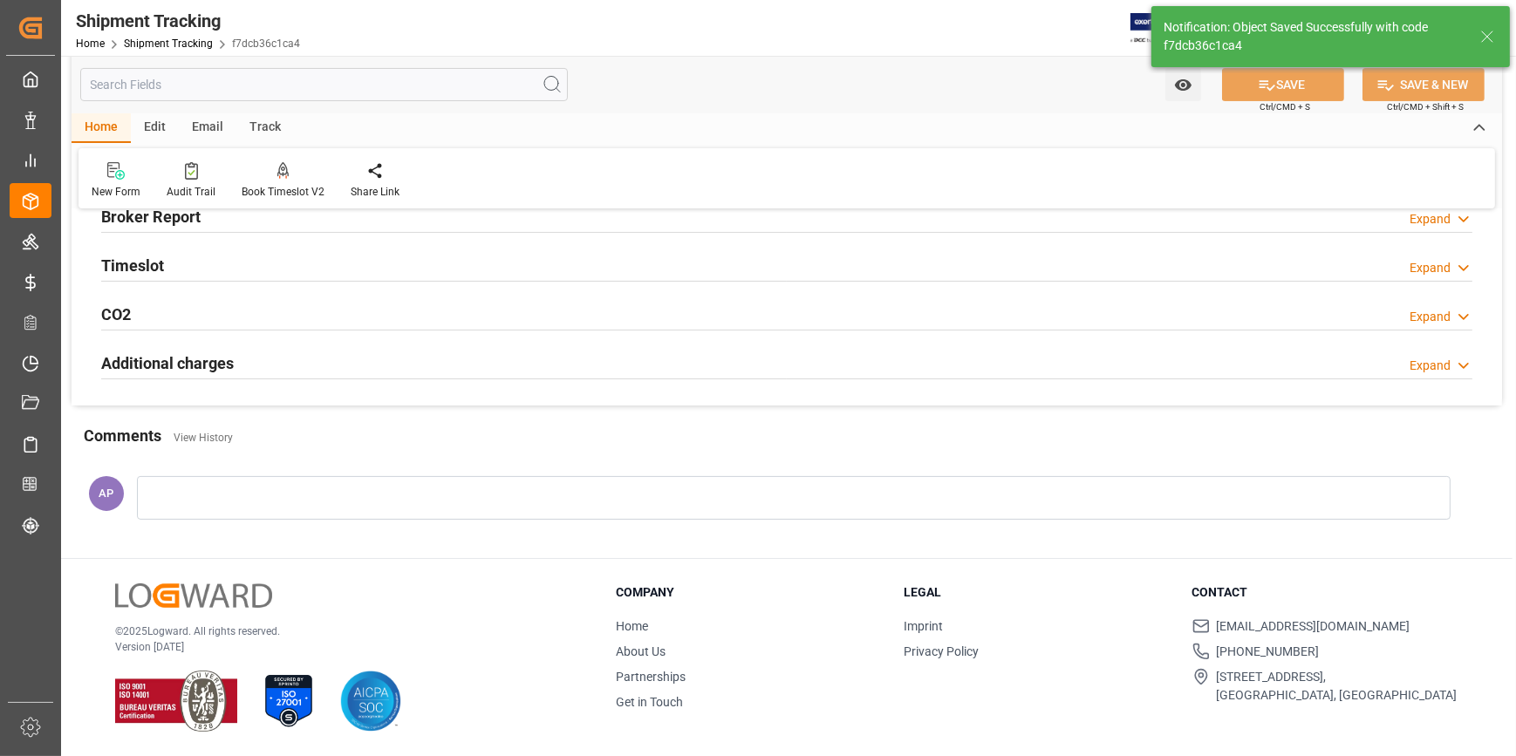
scroll to position [272, 0]
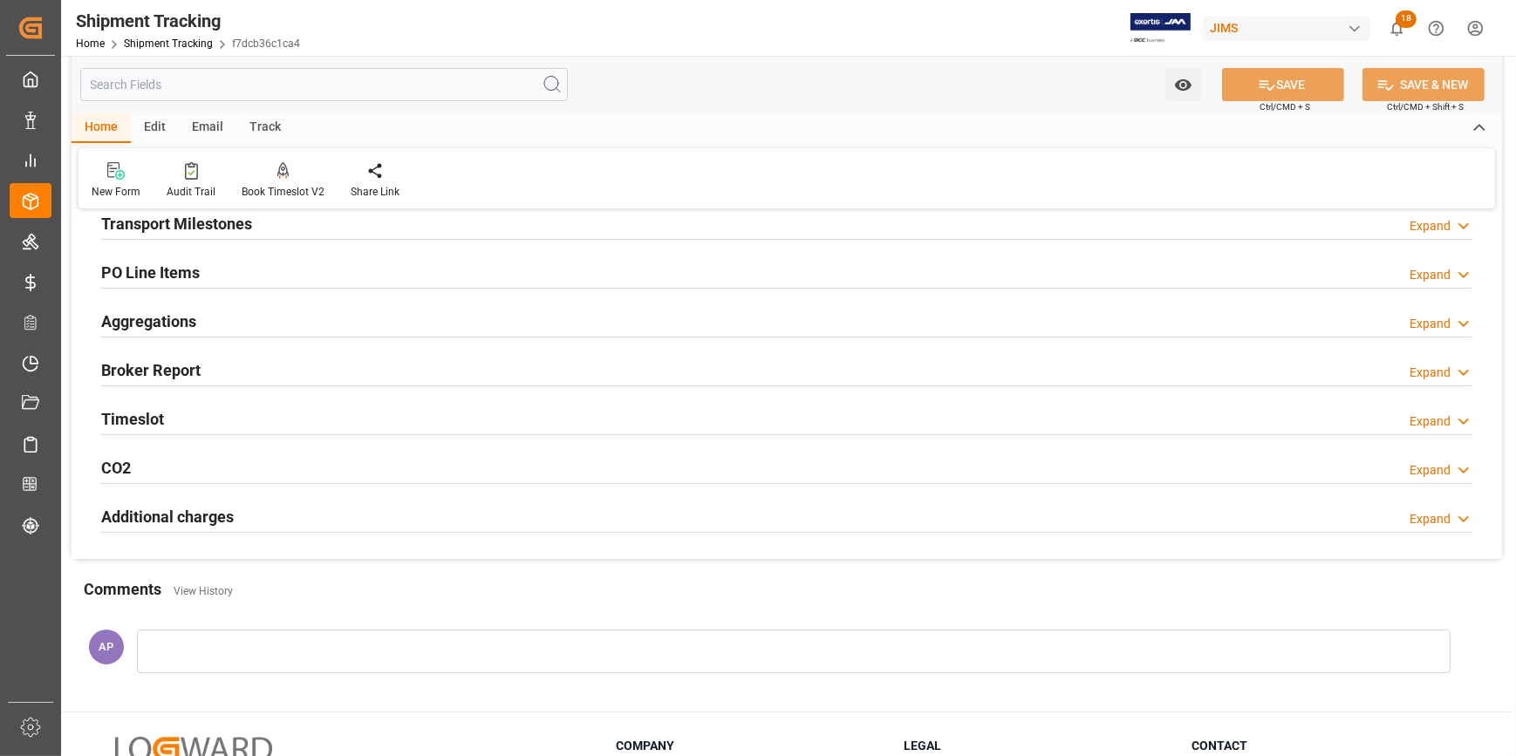
click at [344, 229] on div "Transport Milestones Expand" at bounding box center [786, 222] width 1371 height 33
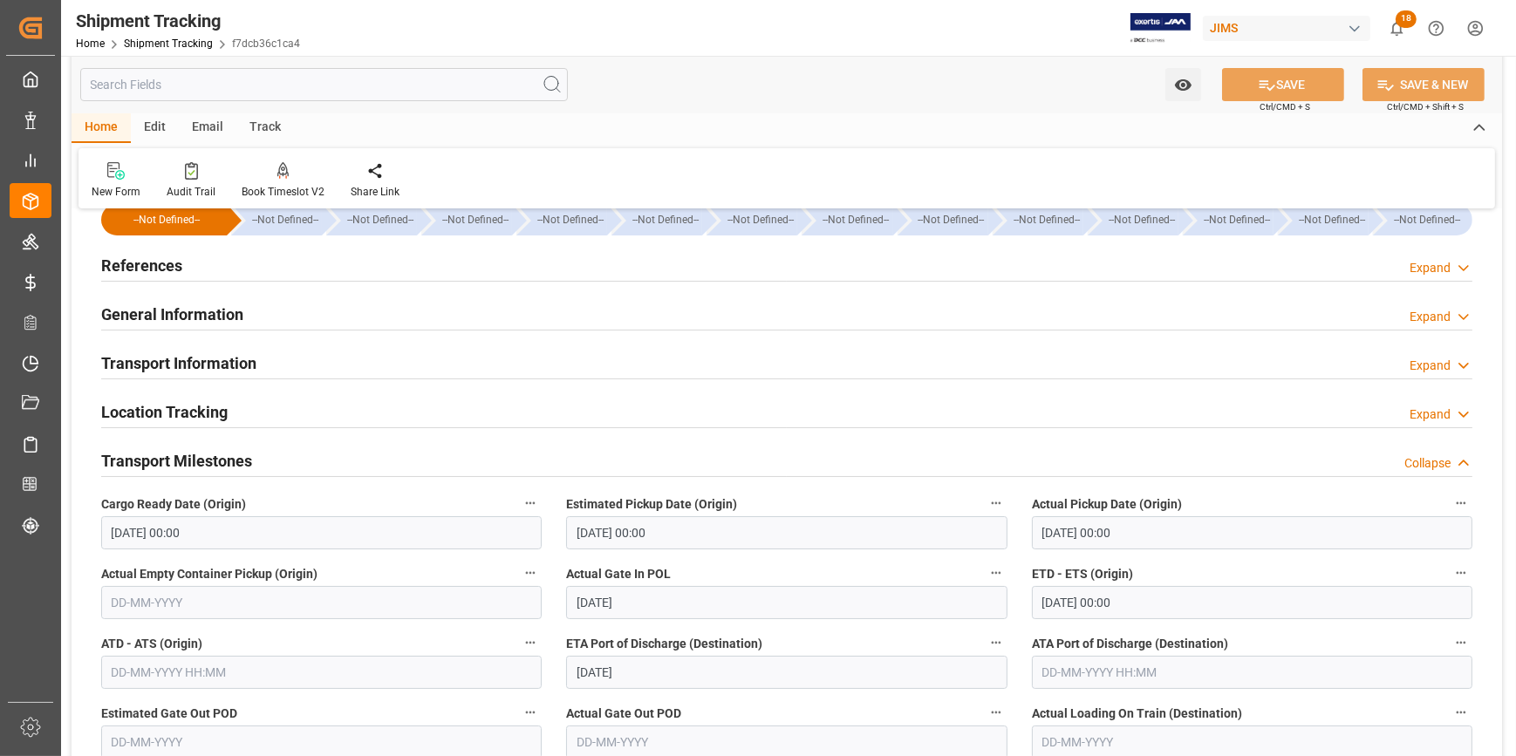
scroll to position [0, 0]
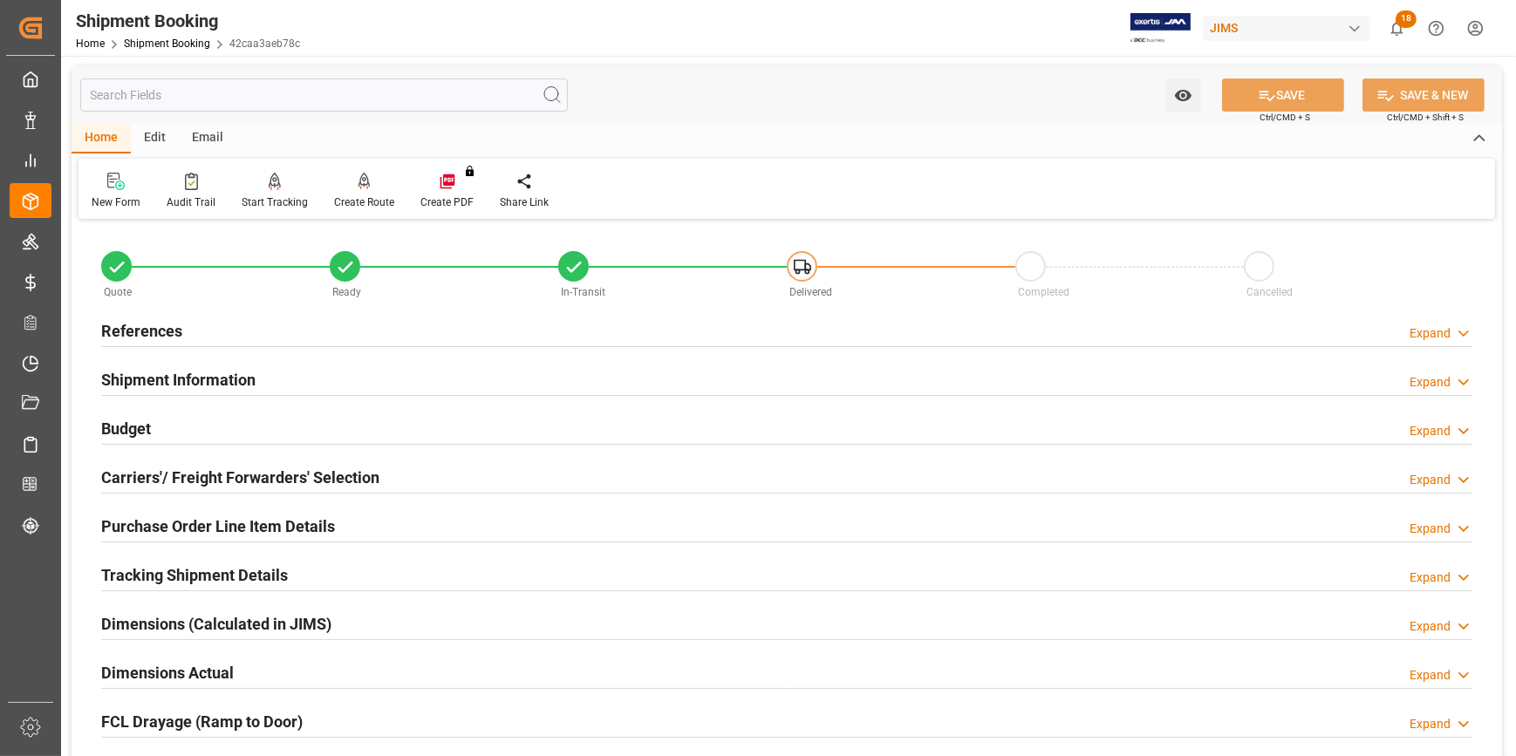
click at [288, 335] on div "References Expand" at bounding box center [786, 329] width 1371 height 33
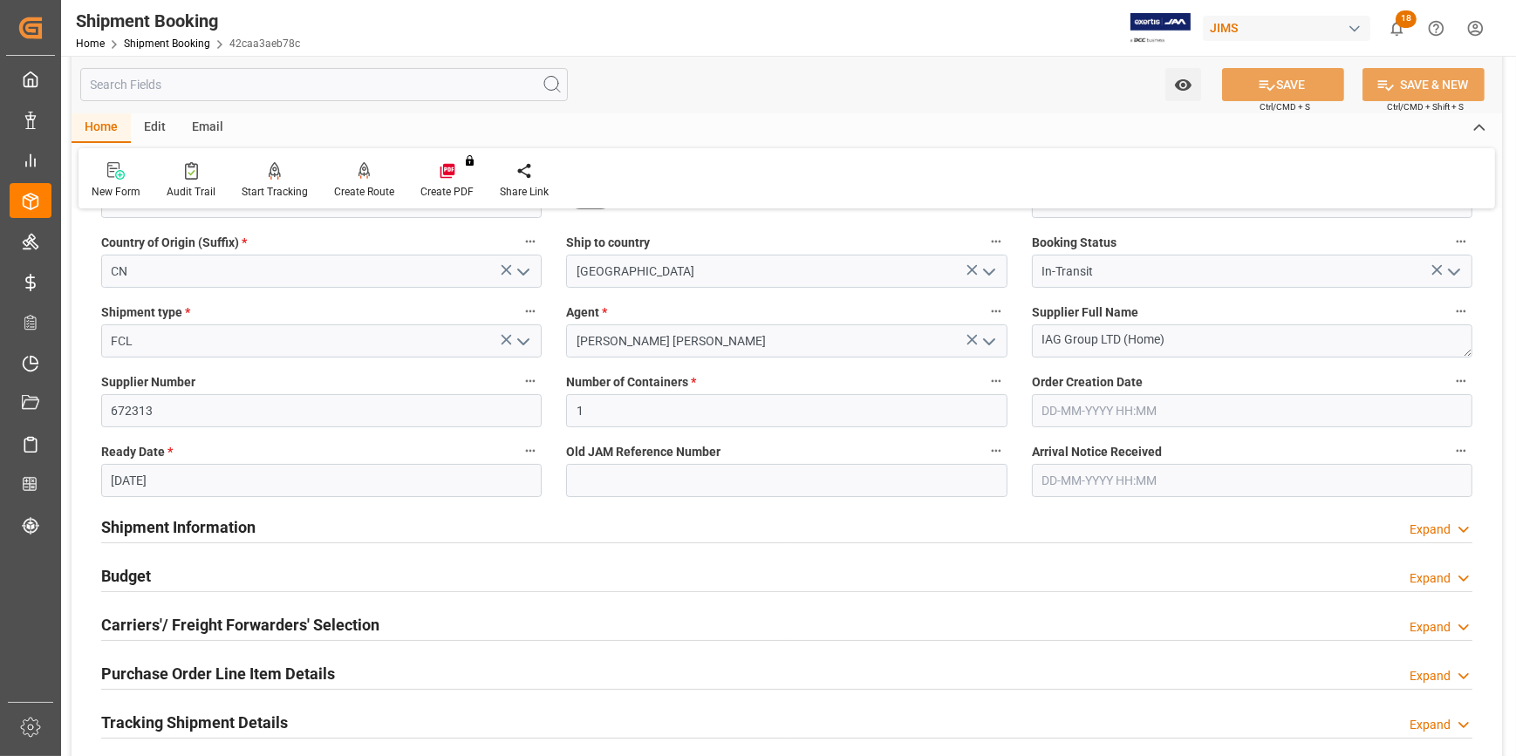
scroll to position [237, 0]
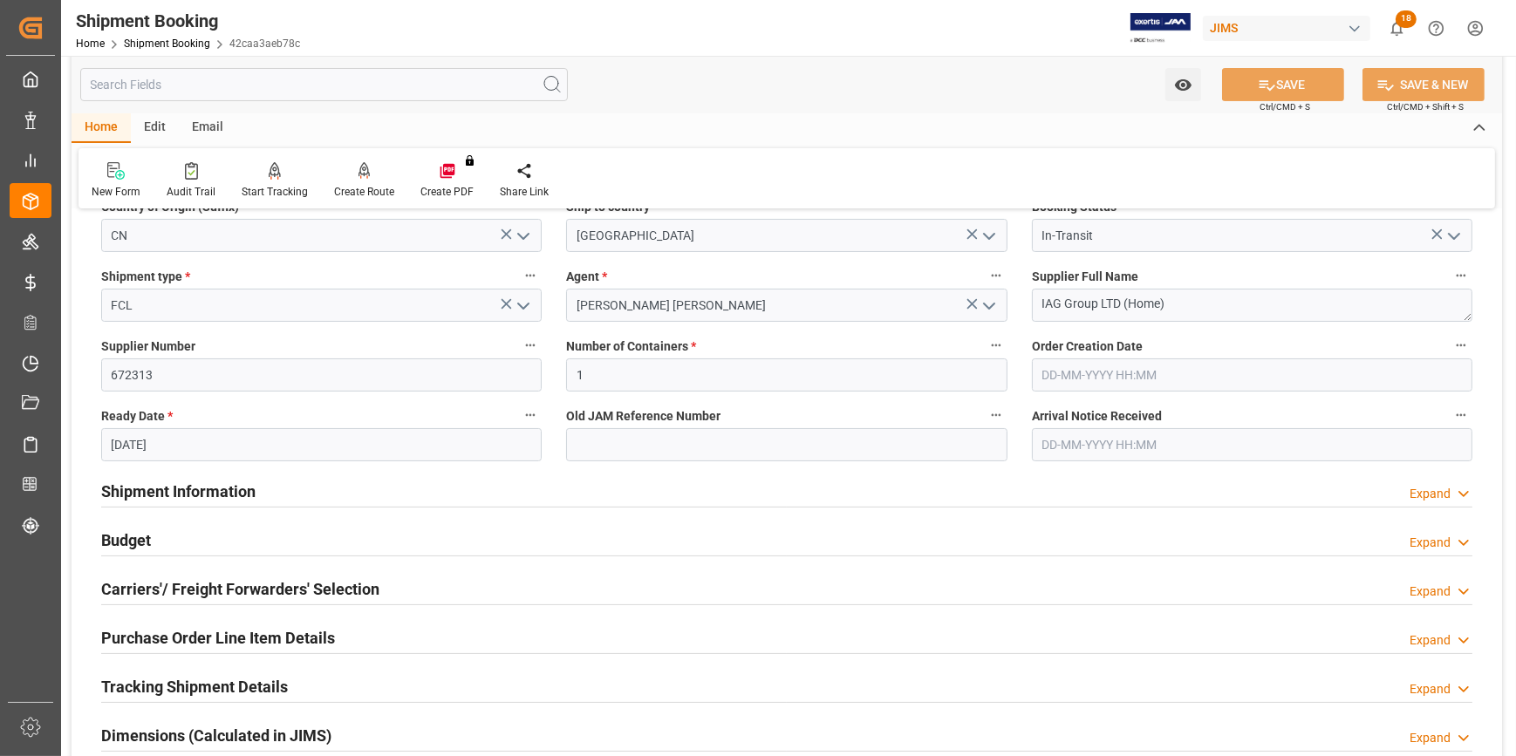
drag, startPoint x: 372, startPoint y: 492, endPoint x: 382, endPoint y: 494, distance: 9.7
click at [374, 493] on div "Shipment Information Expand" at bounding box center [786, 490] width 1371 height 33
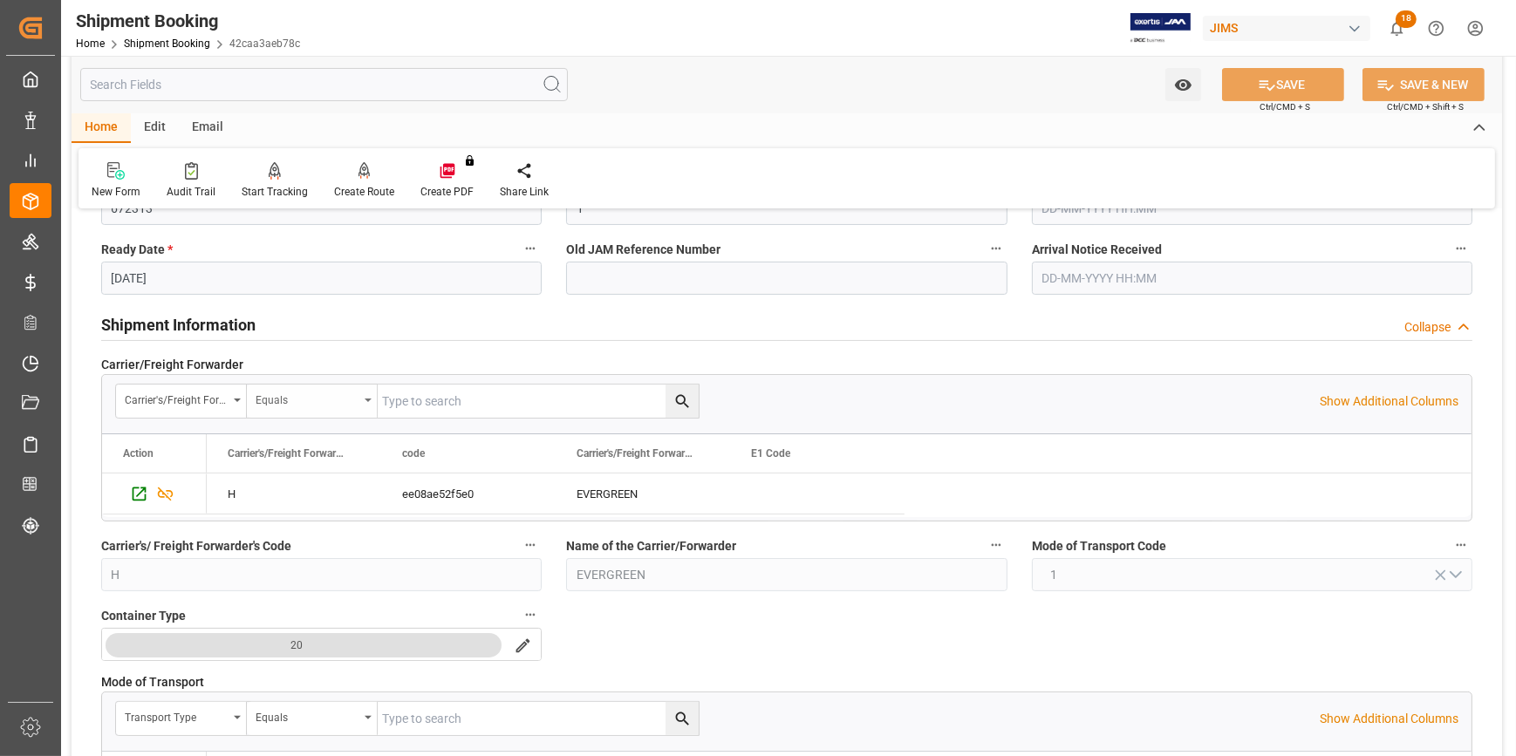
scroll to position [396, 0]
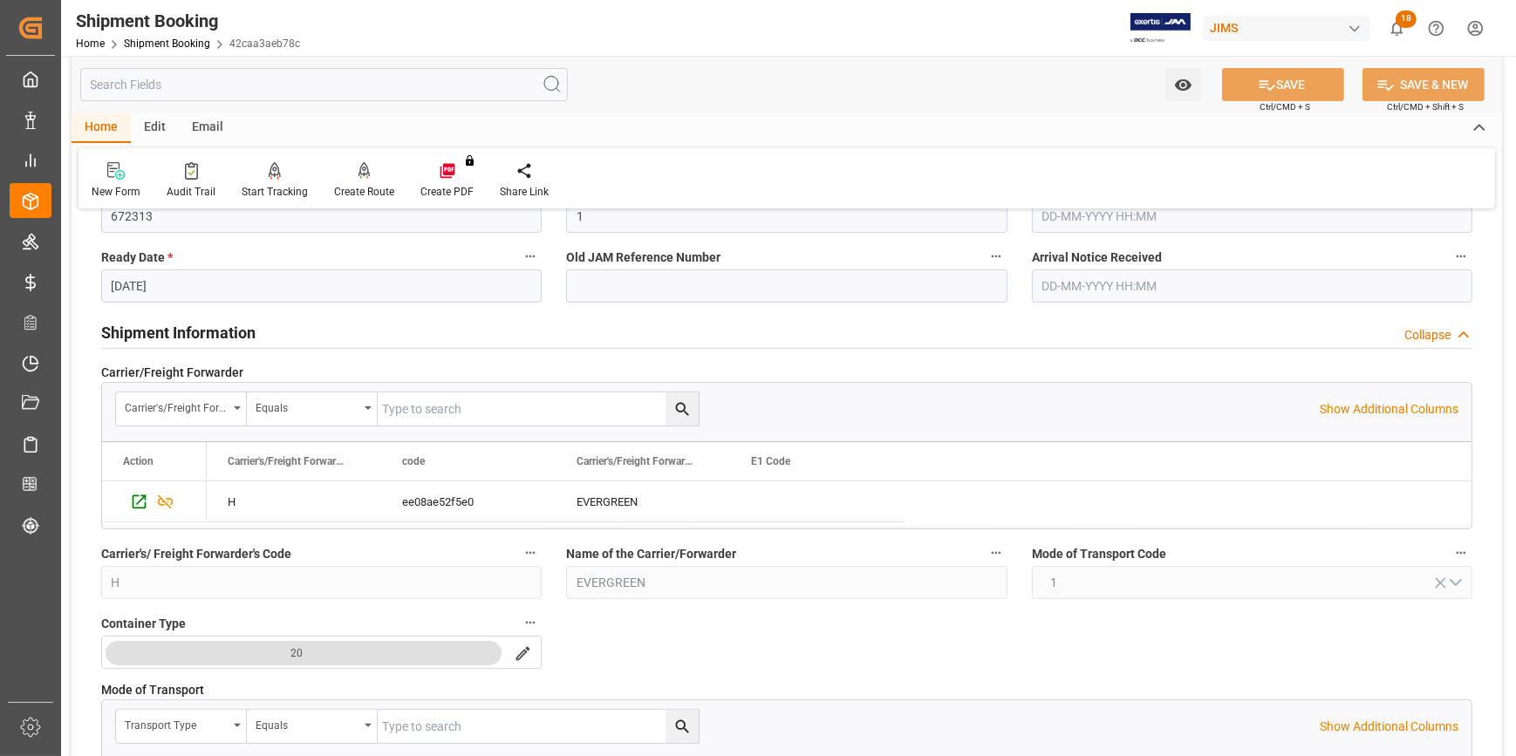
click at [213, 290] on input "[DATE]" at bounding box center [321, 285] width 440 height 33
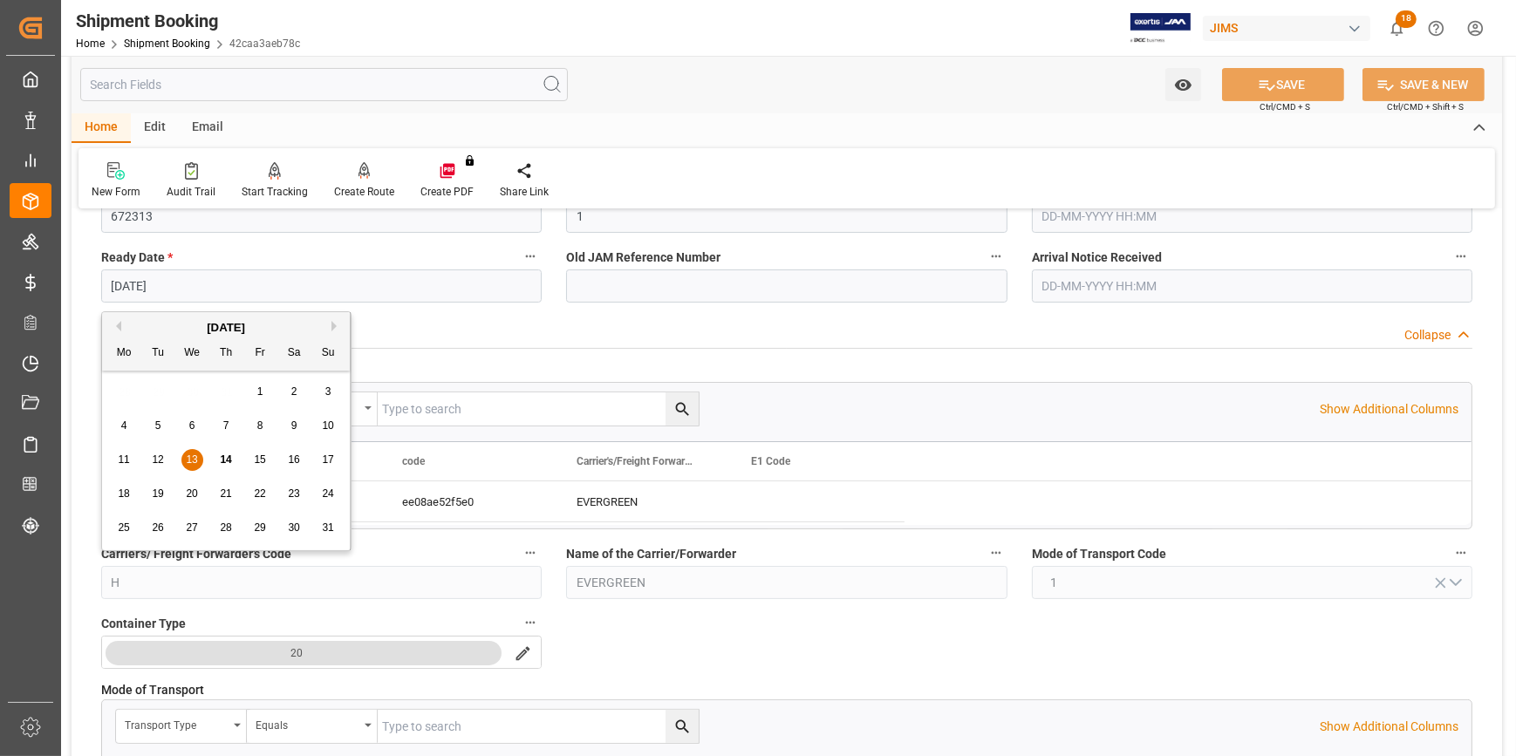
click at [322, 425] on span "10" at bounding box center [327, 425] width 11 height 12
type input "[DATE]"
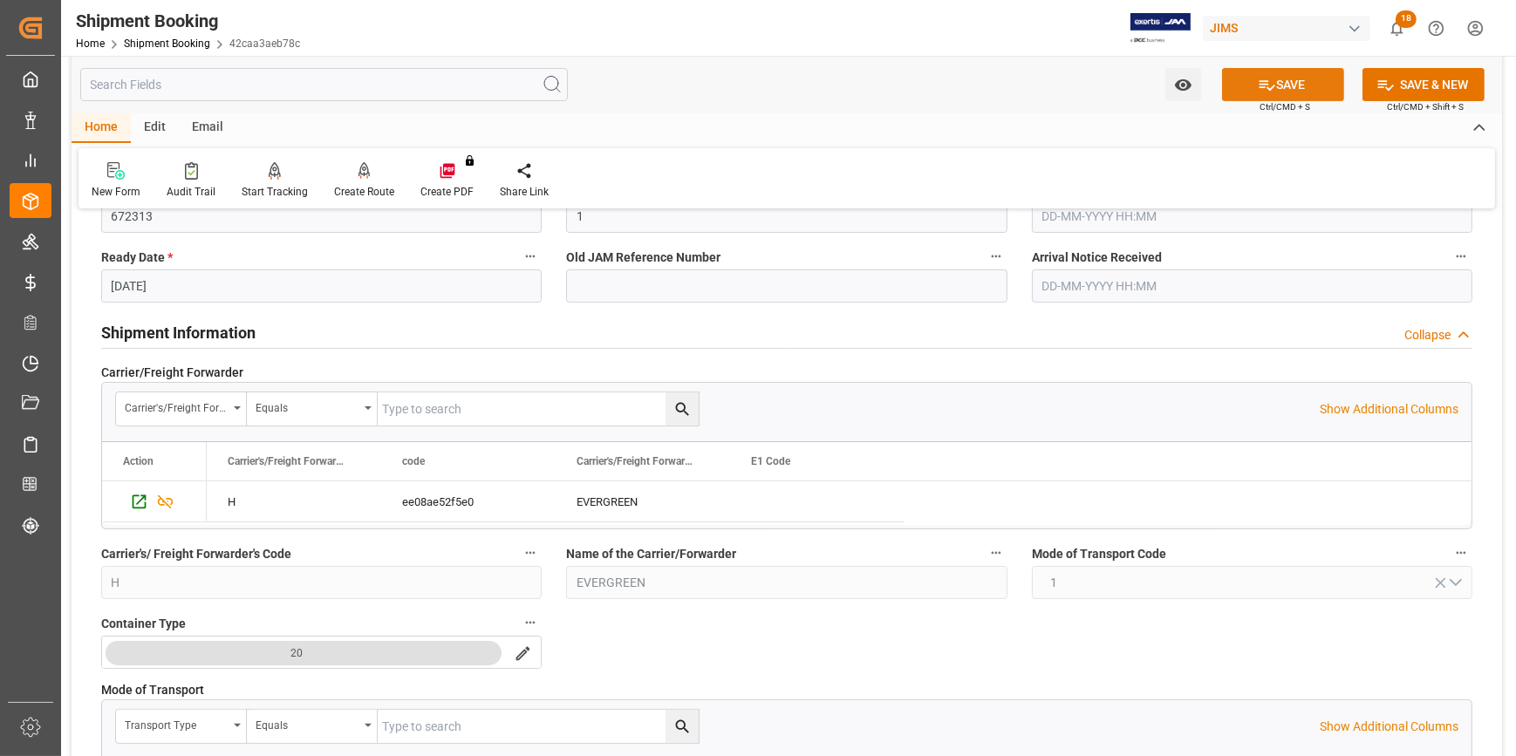
click at [1284, 72] on button "SAVE" at bounding box center [1283, 84] width 122 height 33
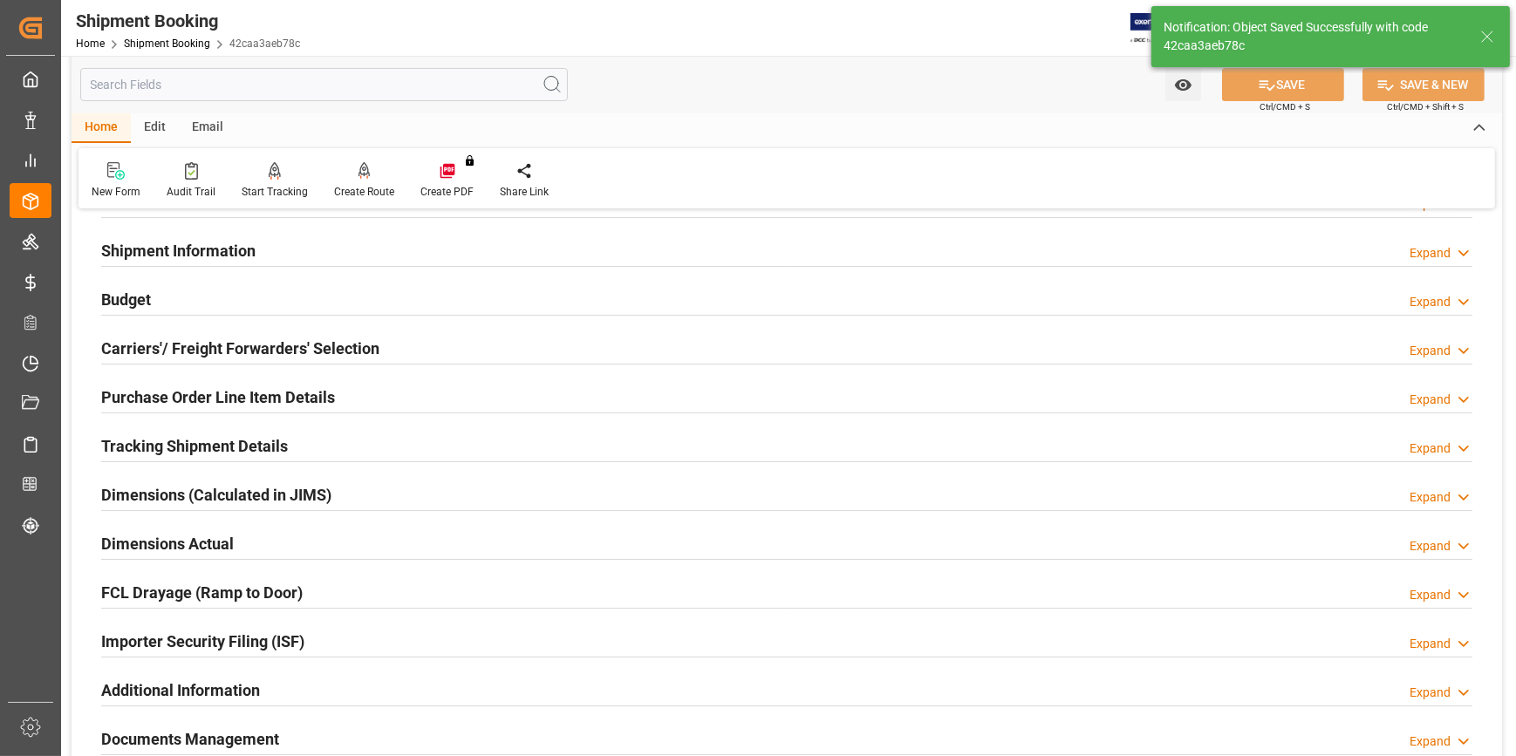
scroll to position [206, 0]
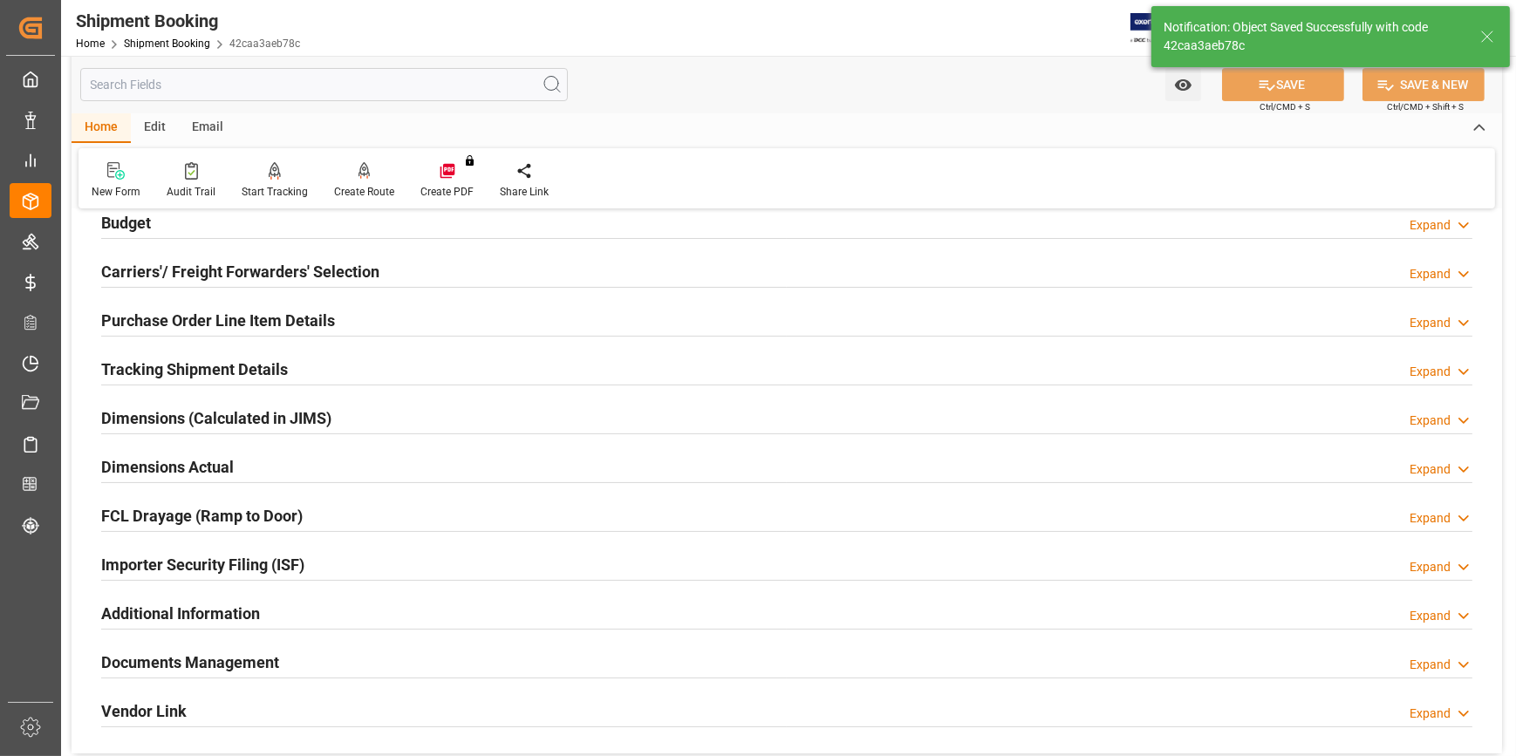
click at [381, 456] on div "Dimensions Actual Expand" at bounding box center [786, 465] width 1371 height 33
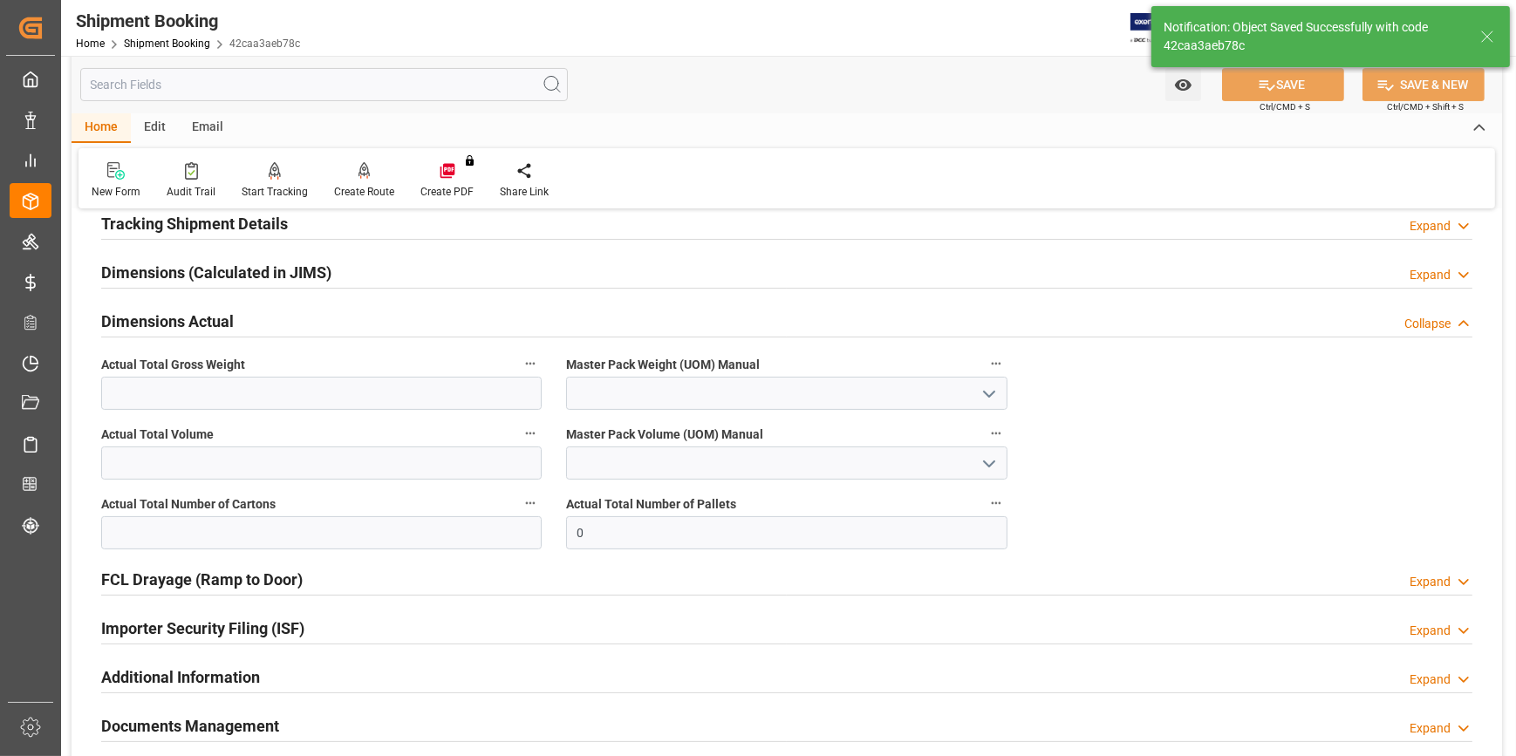
scroll to position [365, 0]
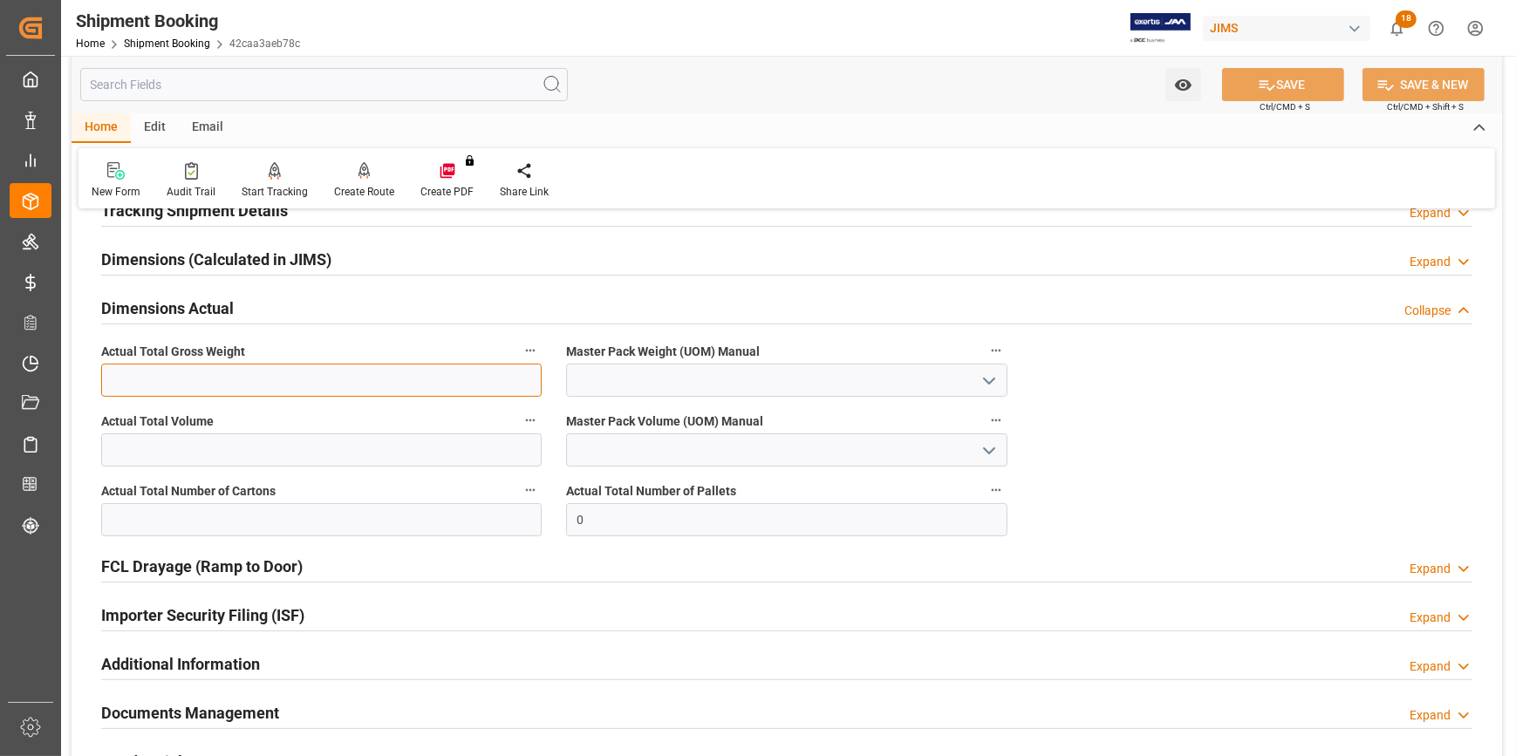
click at [289, 378] on input "text" at bounding box center [321, 380] width 440 height 33
type input "2265"
click at [983, 374] on icon "open menu" at bounding box center [988, 381] width 21 height 21
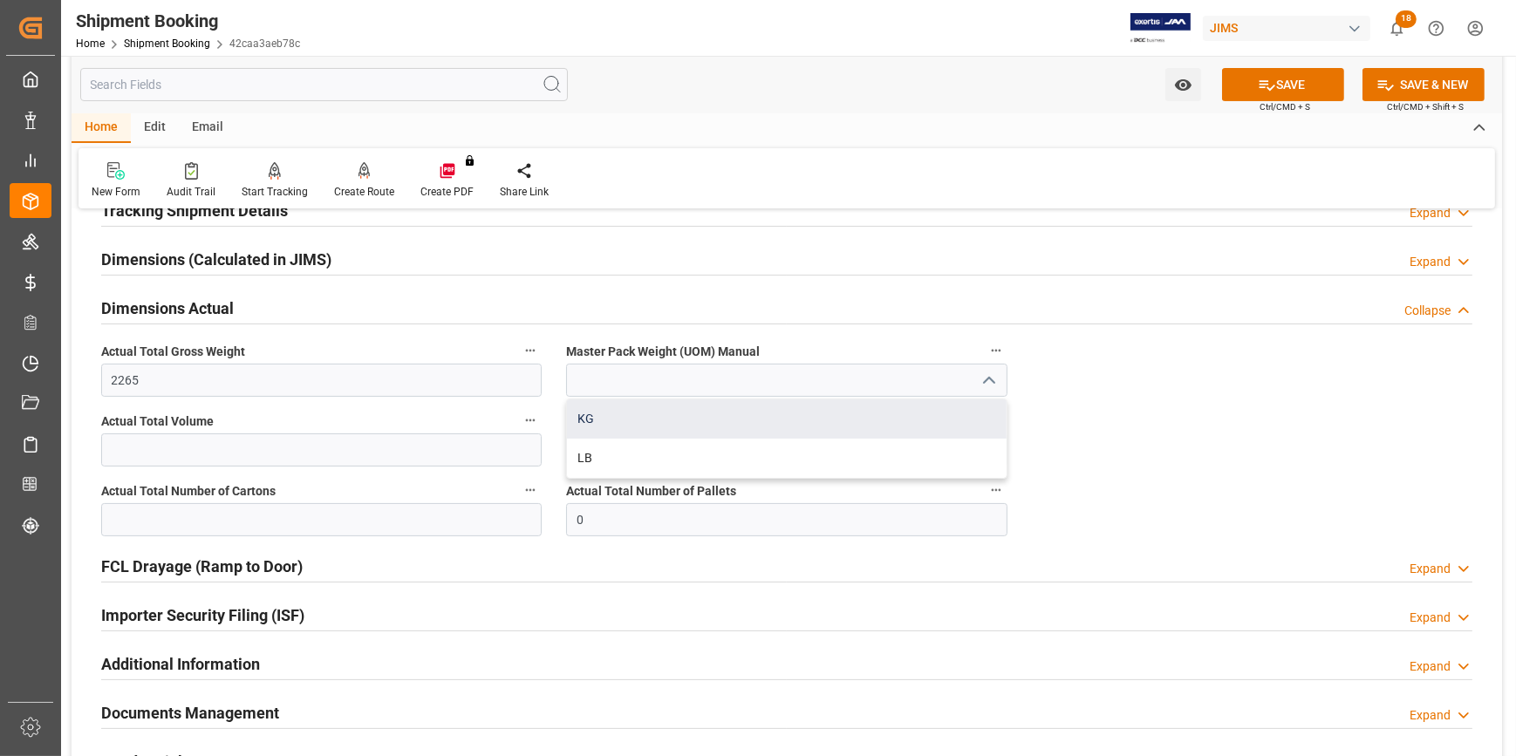
click at [844, 416] on div "KG" at bounding box center [786, 418] width 439 height 39
type input "KG"
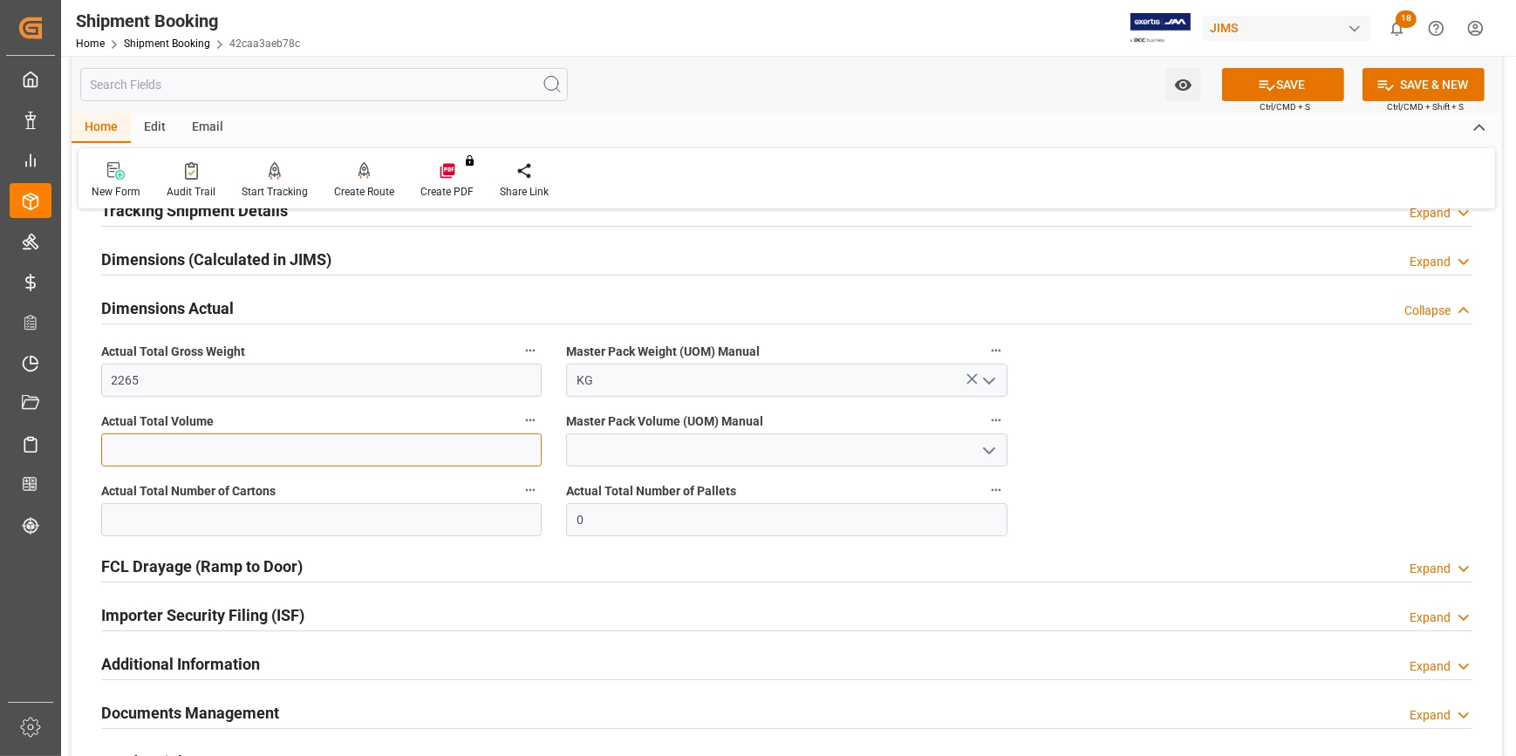
click at [321, 455] on input "text" at bounding box center [321, 449] width 440 height 33
type input "22.27"
click at [986, 445] on icon "open menu" at bounding box center [988, 450] width 21 height 21
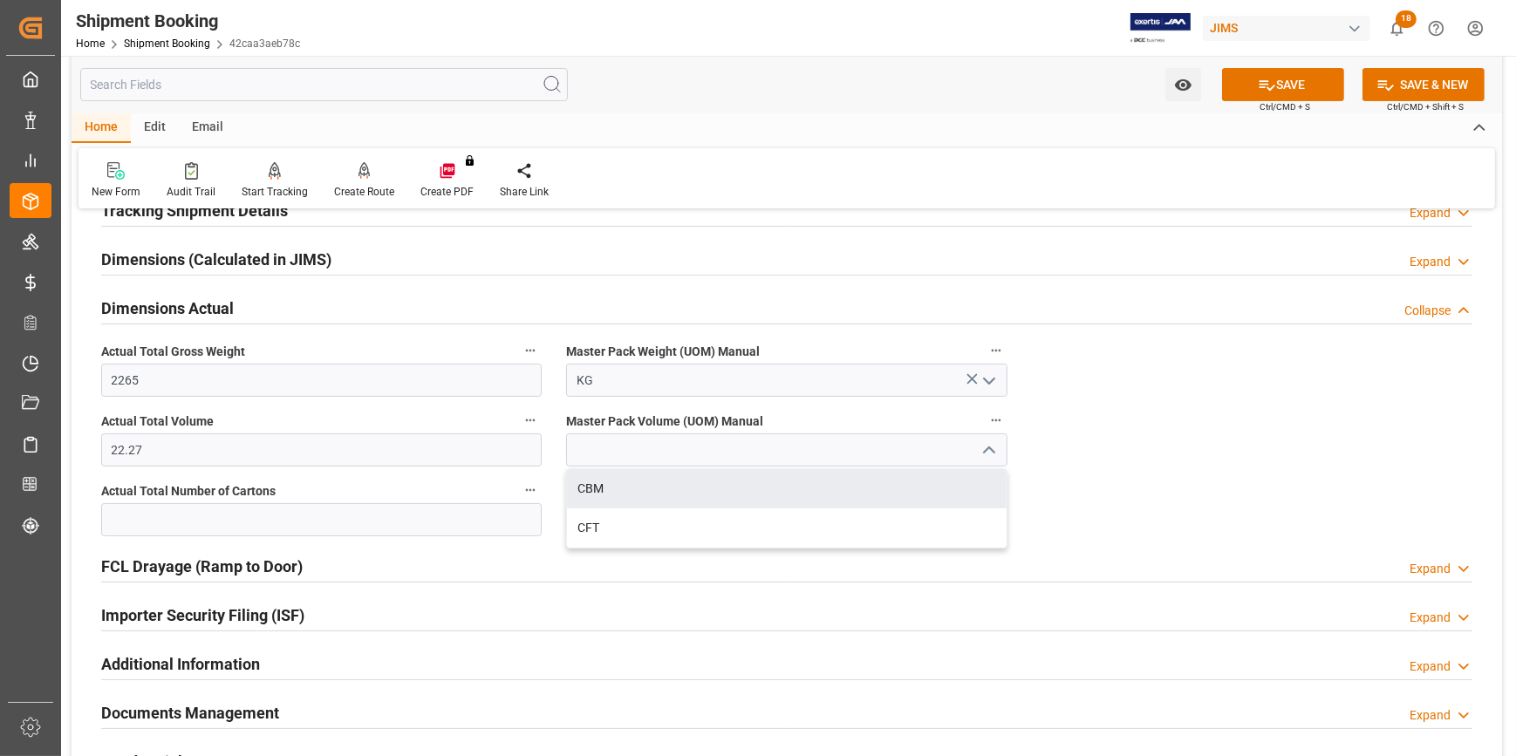
click at [724, 489] on div "CBM" at bounding box center [786, 488] width 439 height 39
type input "CBM"
drag, startPoint x: 153, startPoint y: 514, endPoint x: 193, endPoint y: 514, distance: 39.2
click at [153, 514] on input "text" at bounding box center [321, 519] width 440 height 33
type input "122"
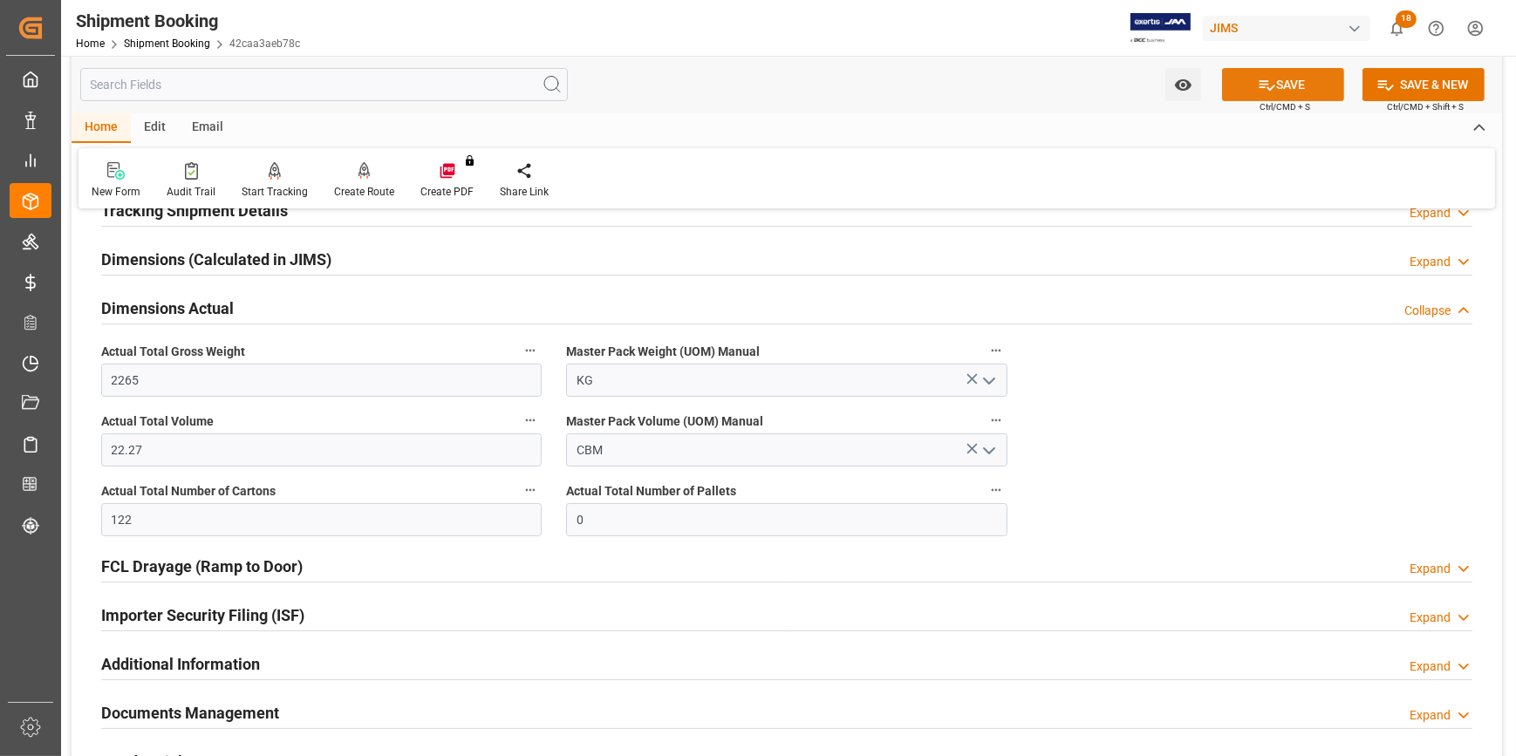
click at [1287, 76] on button "SAVE" at bounding box center [1283, 84] width 122 height 33
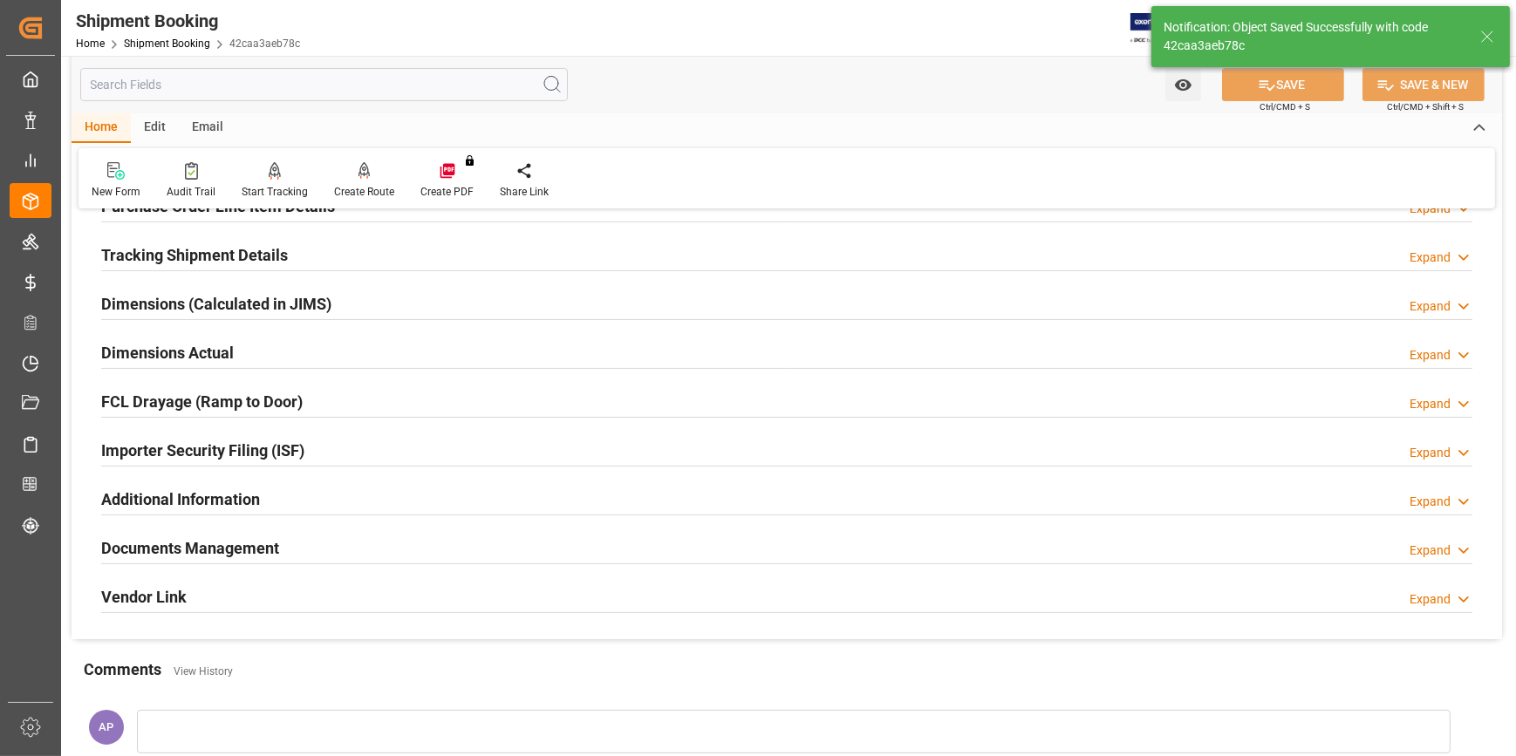
scroll to position [285, 0]
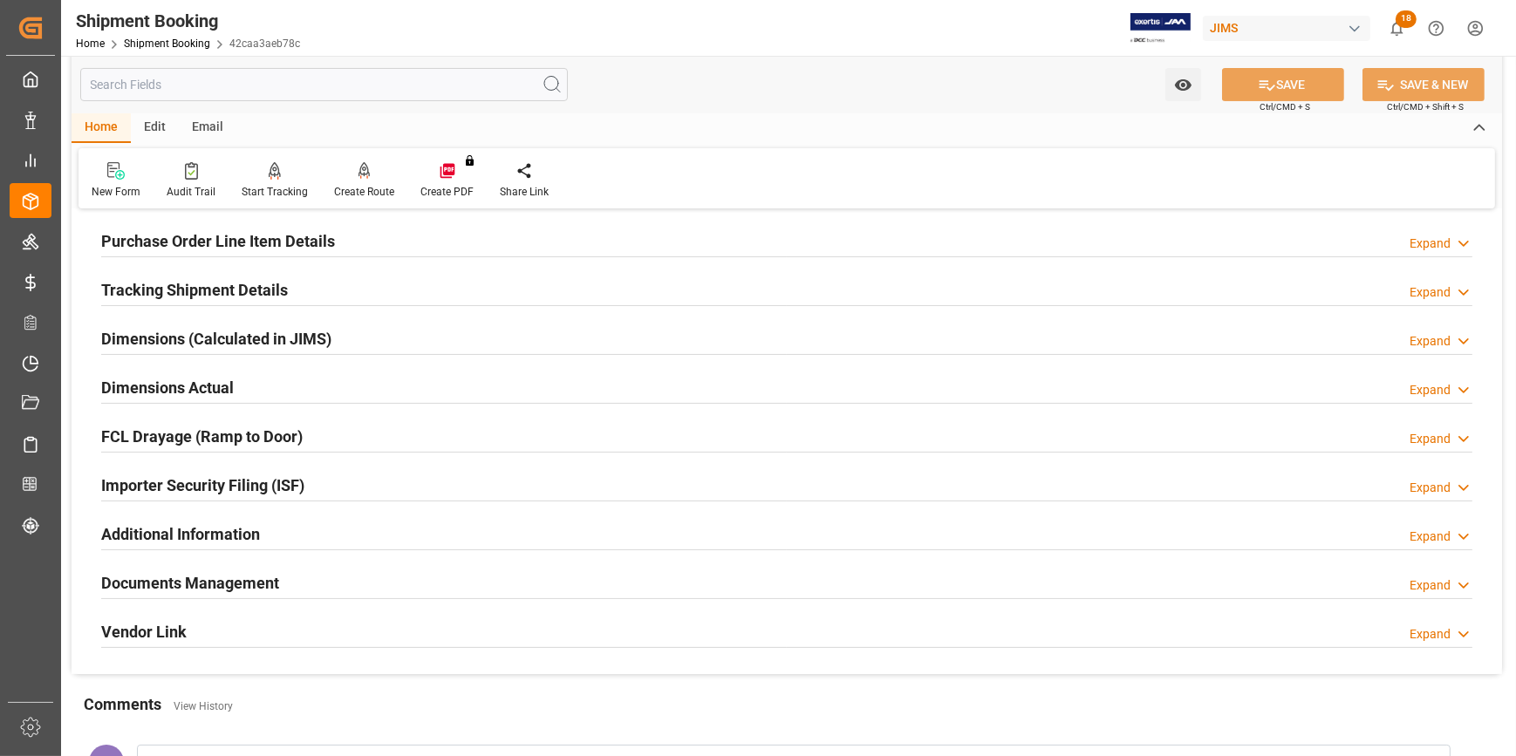
click at [409, 344] on div "Dimensions (Calculated in JIMS) Expand" at bounding box center [786, 337] width 1371 height 33
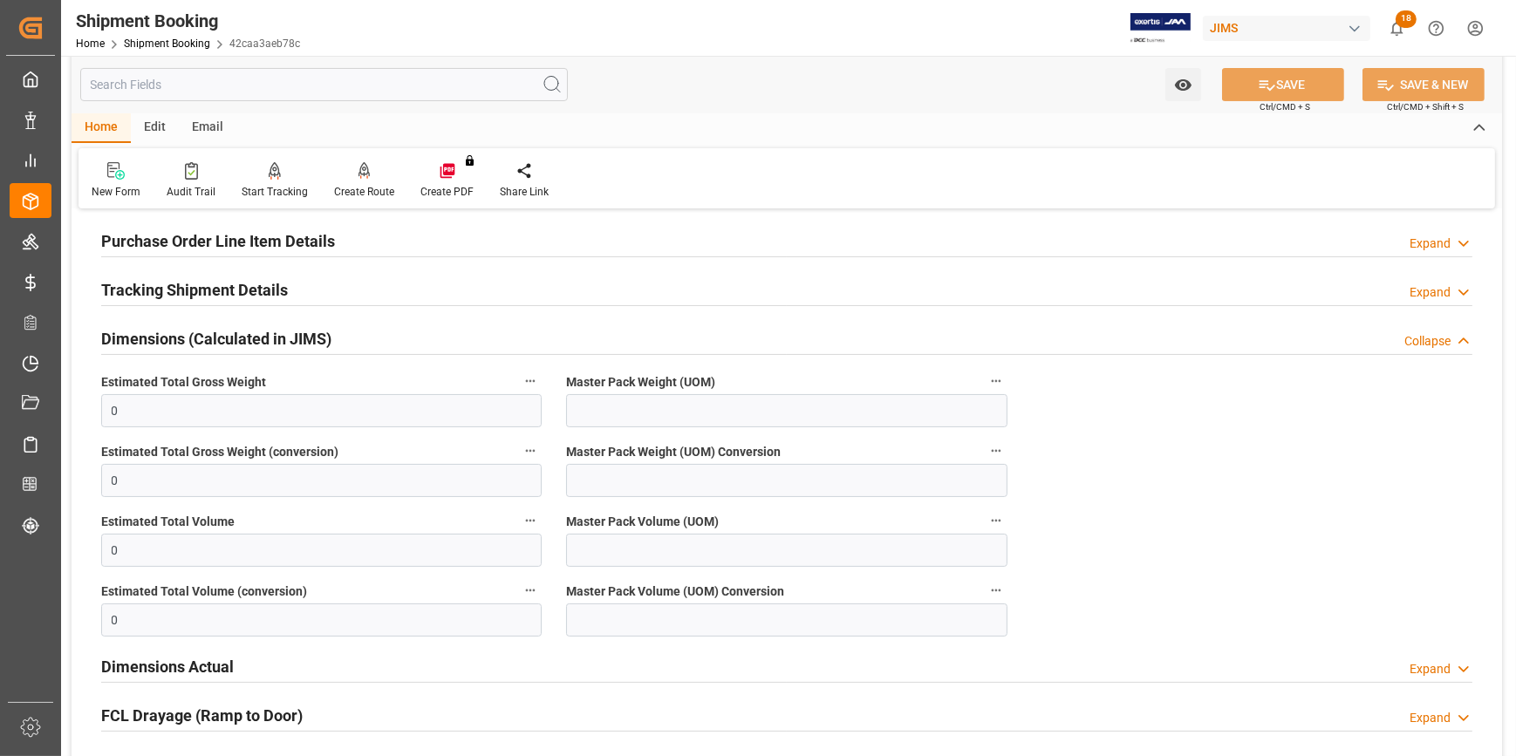
click at [409, 340] on div "Dimensions (Calculated in JIMS) Collapse" at bounding box center [786, 337] width 1371 height 33
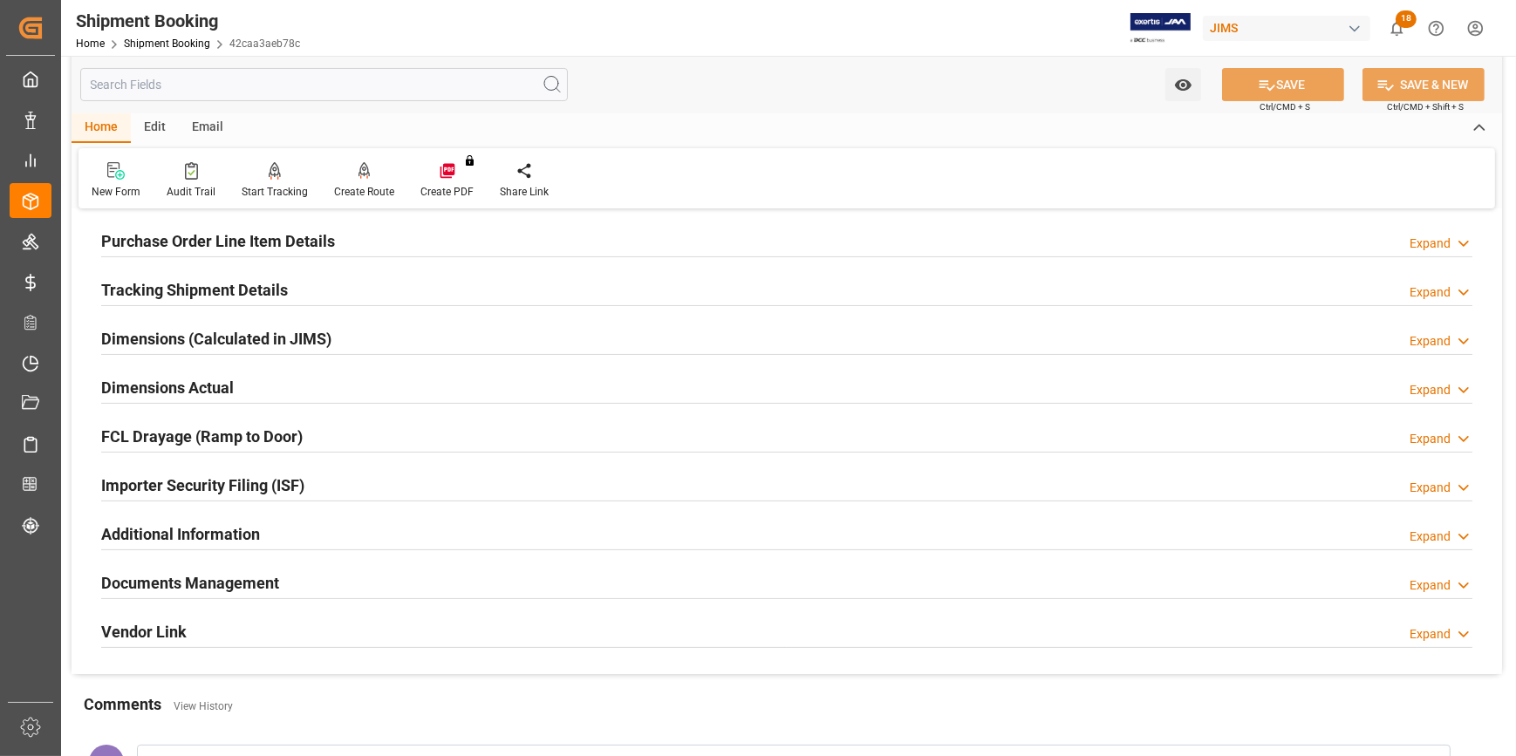
click at [384, 487] on div "Importer Security Filing (ISF) Expand" at bounding box center [786, 483] width 1371 height 33
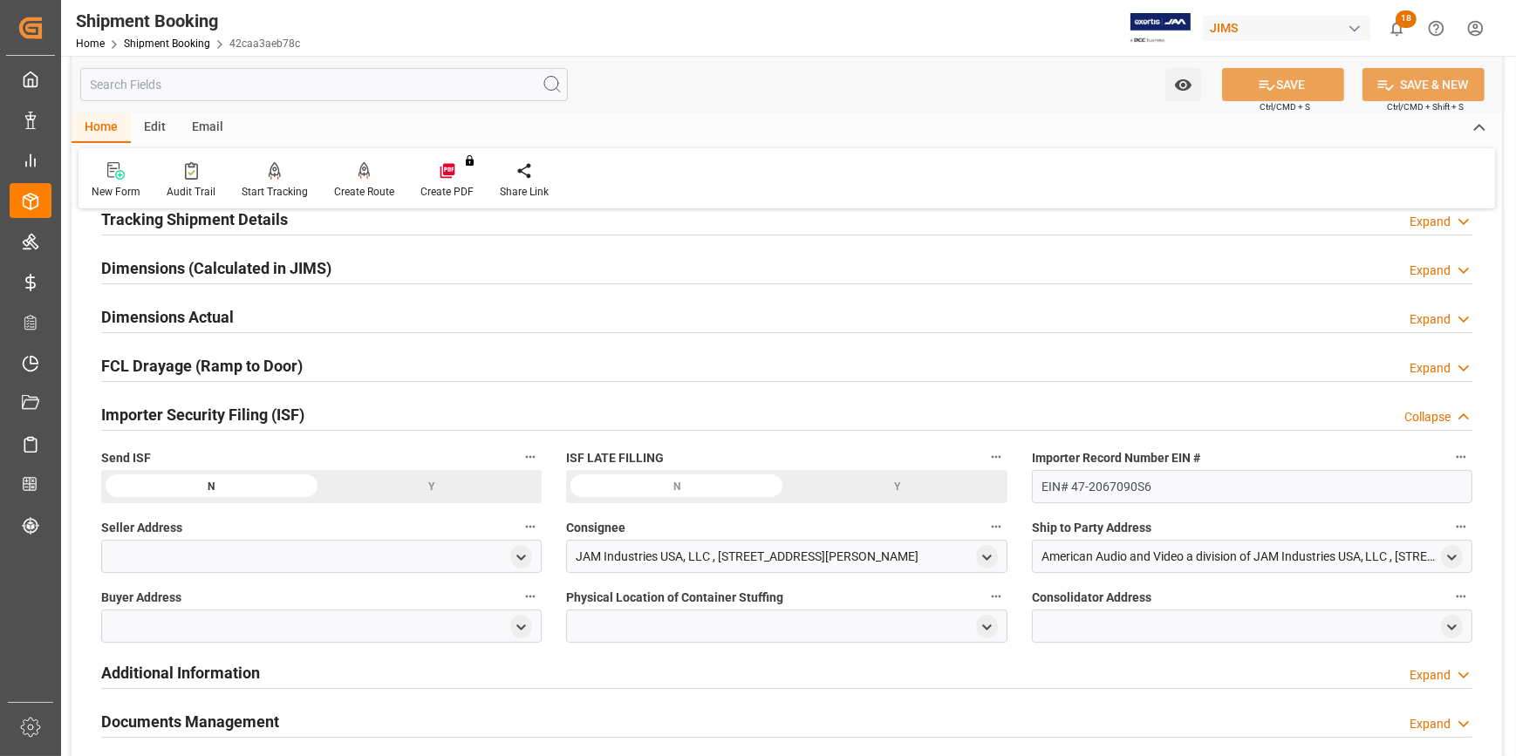
scroll to position [444, 0]
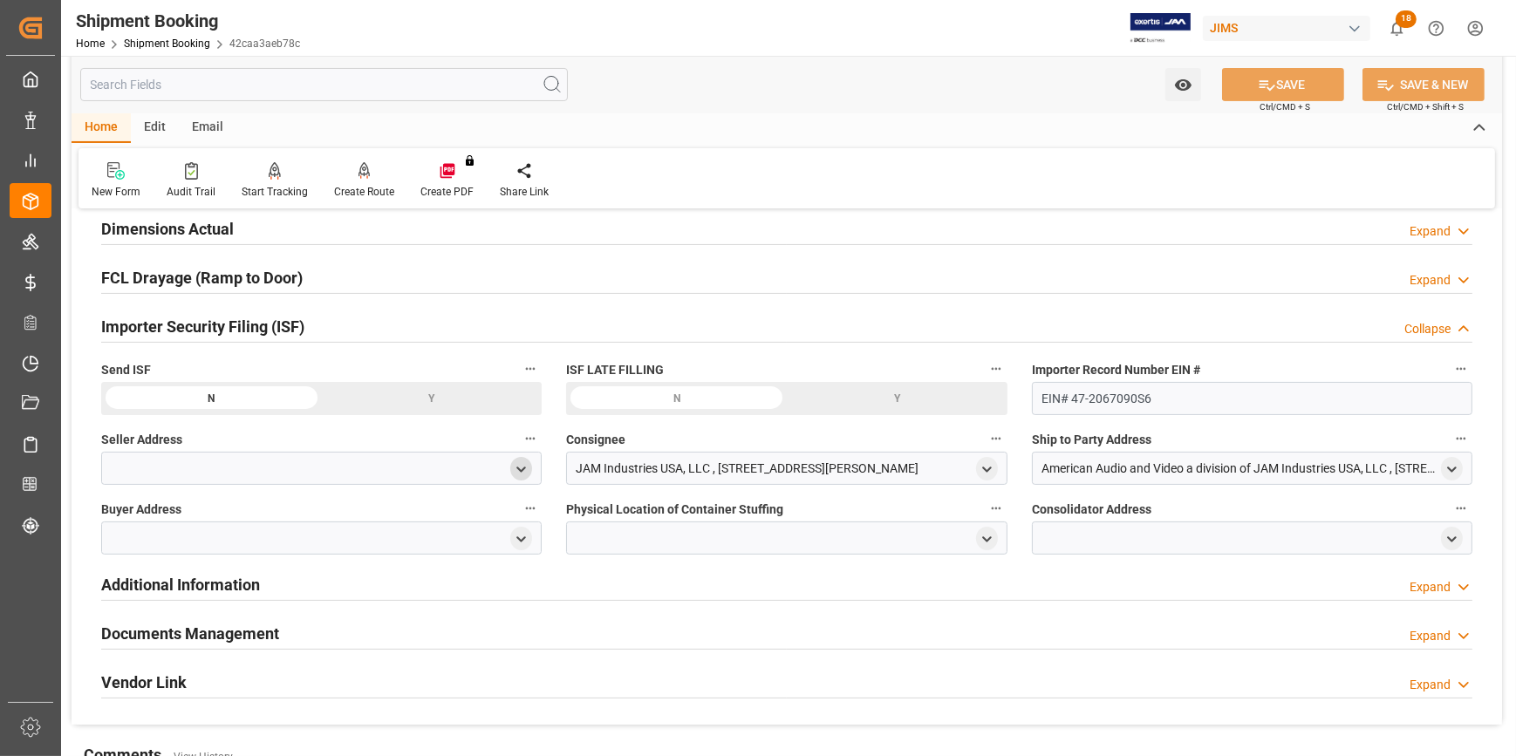
click at [518, 469] on icon "open menu" at bounding box center [521, 469] width 15 height 15
click at [314, 523] on input at bounding box center [295, 519] width 363 height 33
type input "iag"
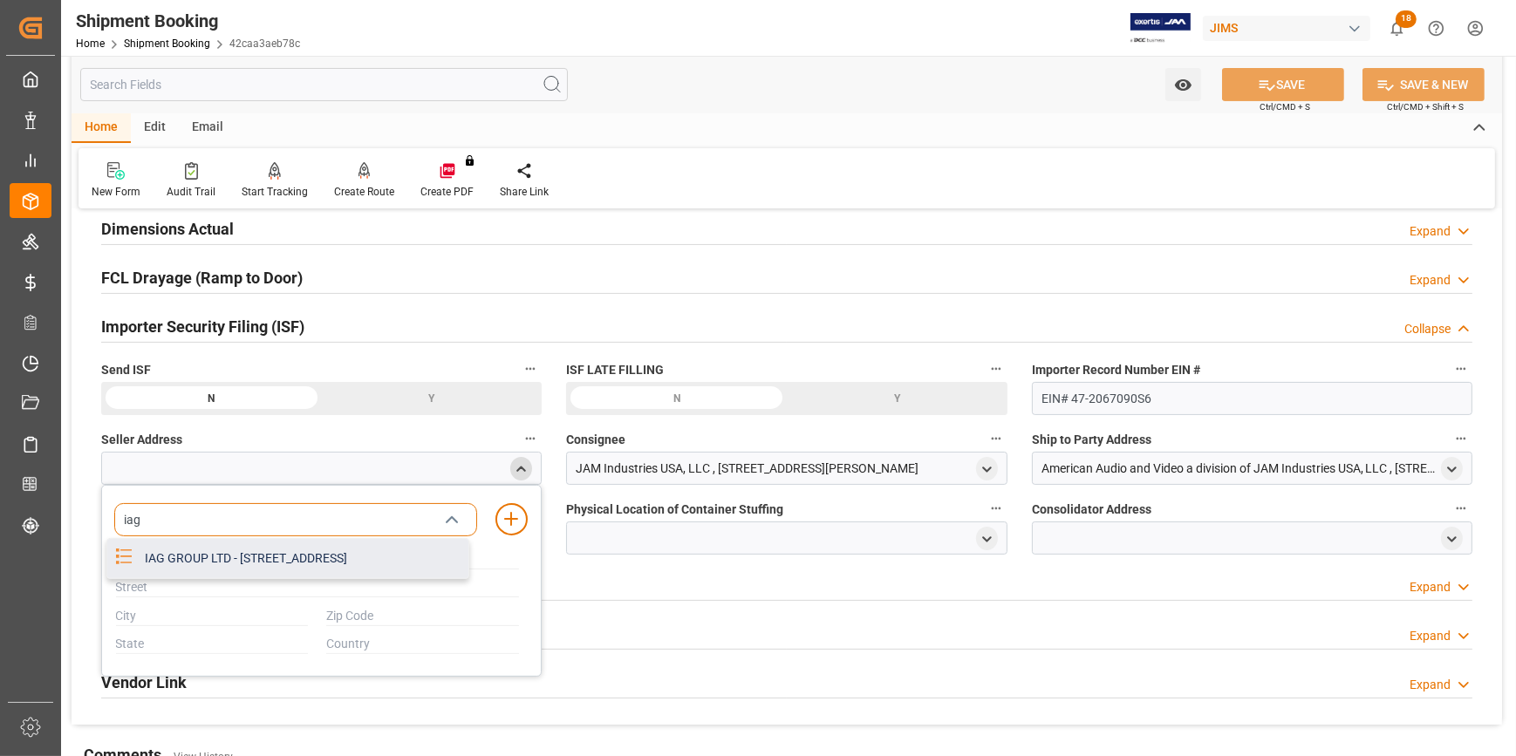
click at [349, 570] on div "IAG GROUP LTD - [STREET_ADDRESS]" at bounding box center [301, 558] width 334 height 39
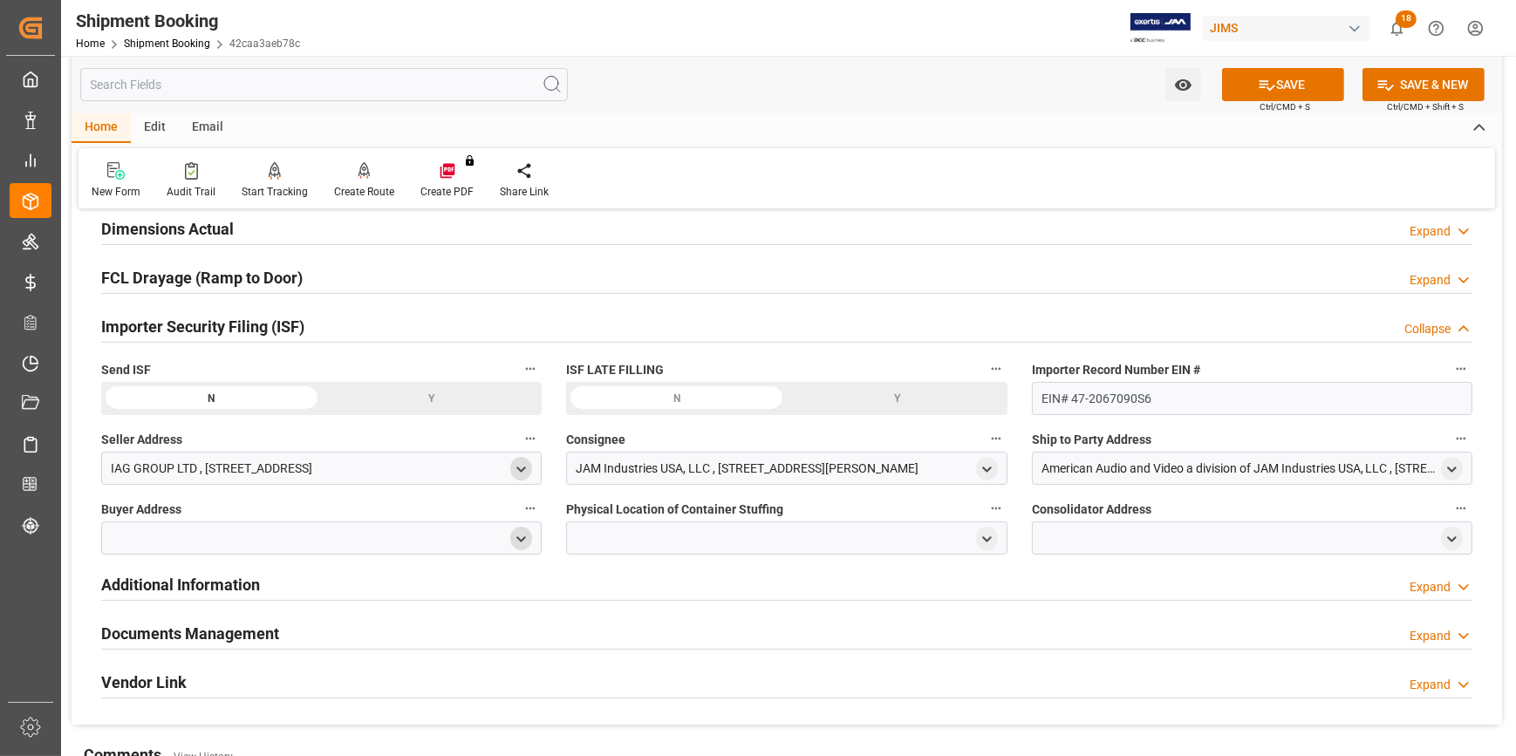
click at [521, 541] on polyline "open menu" at bounding box center [522, 538] width 8 height 3
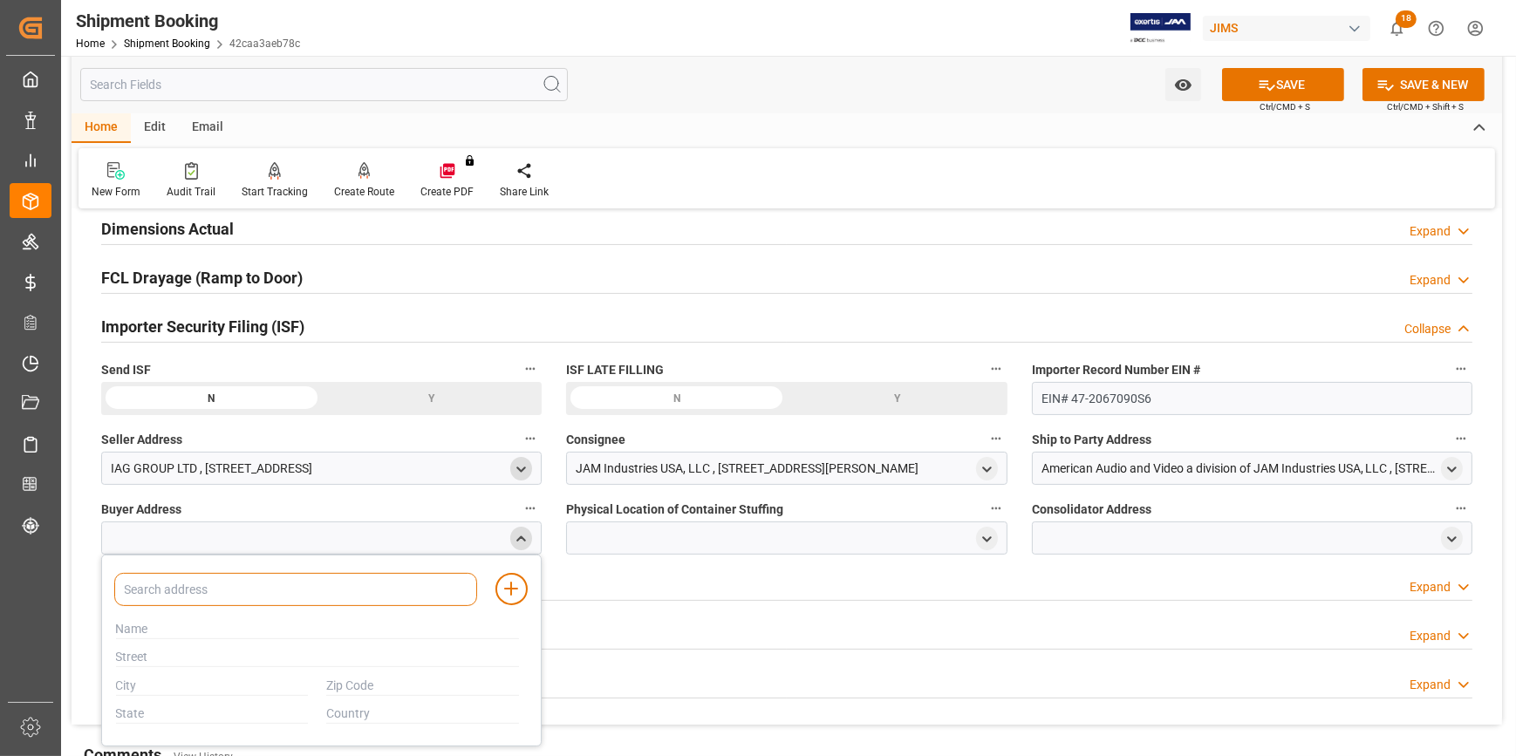
click at [254, 590] on input at bounding box center [295, 589] width 363 height 33
type input "jam"
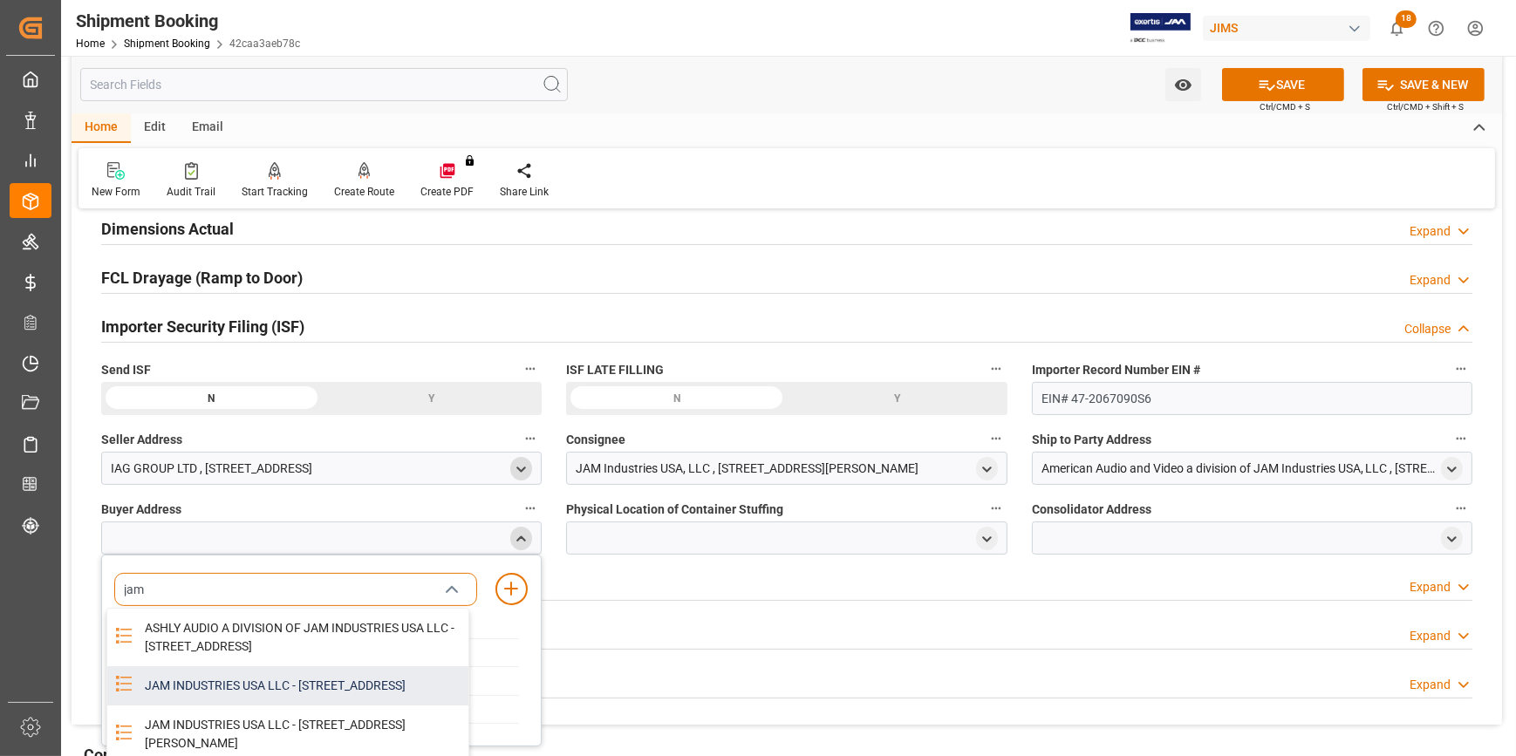
click at [278, 705] on div "JAM INDUSTRIES USA LLC - [STREET_ADDRESS]" at bounding box center [301, 685] width 334 height 39
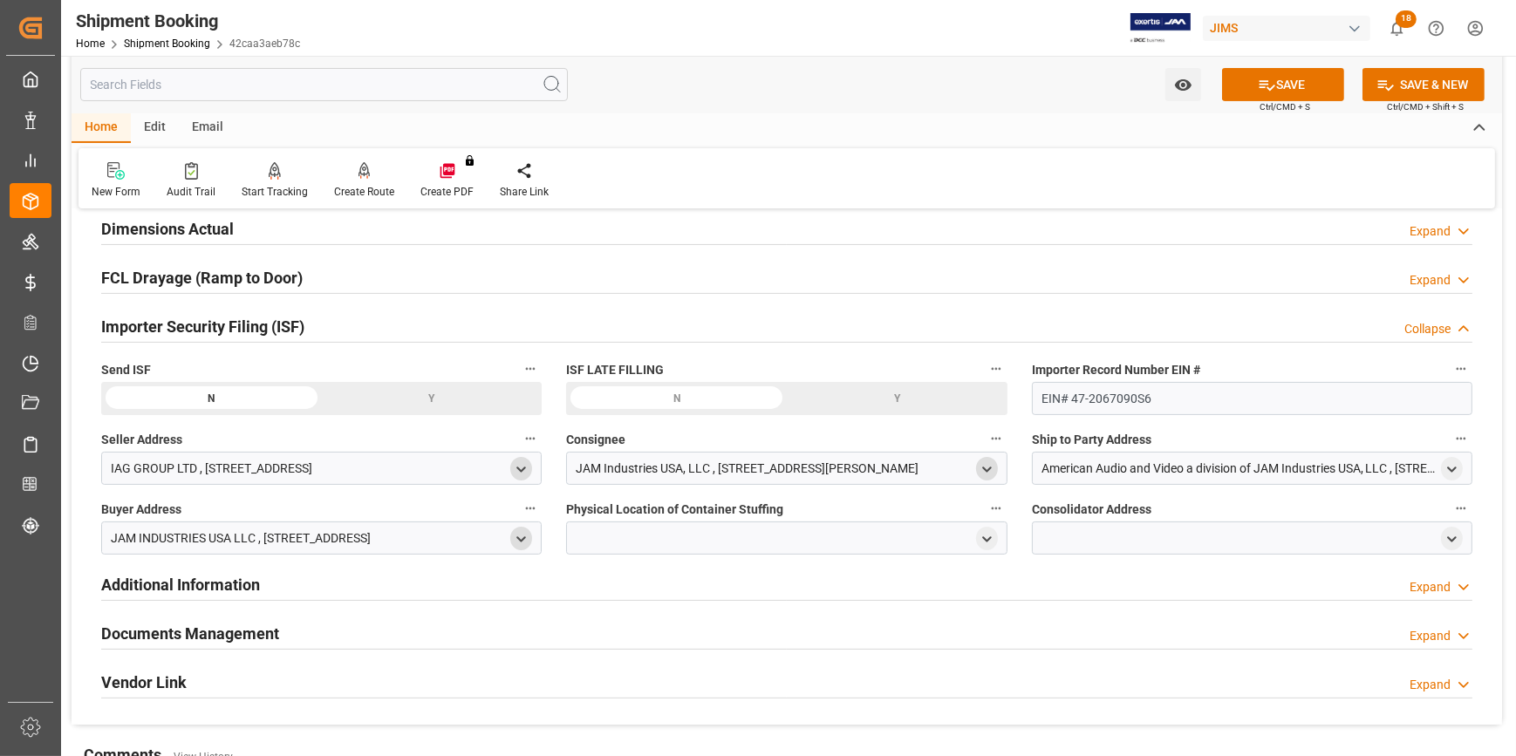
click at [989, 466] on icon "open menu" at bounding box center [986, 469] width 15 height 15
click at [738, 523] on input at bounding box center [760, 519] width 363 height 33
type input "jam"
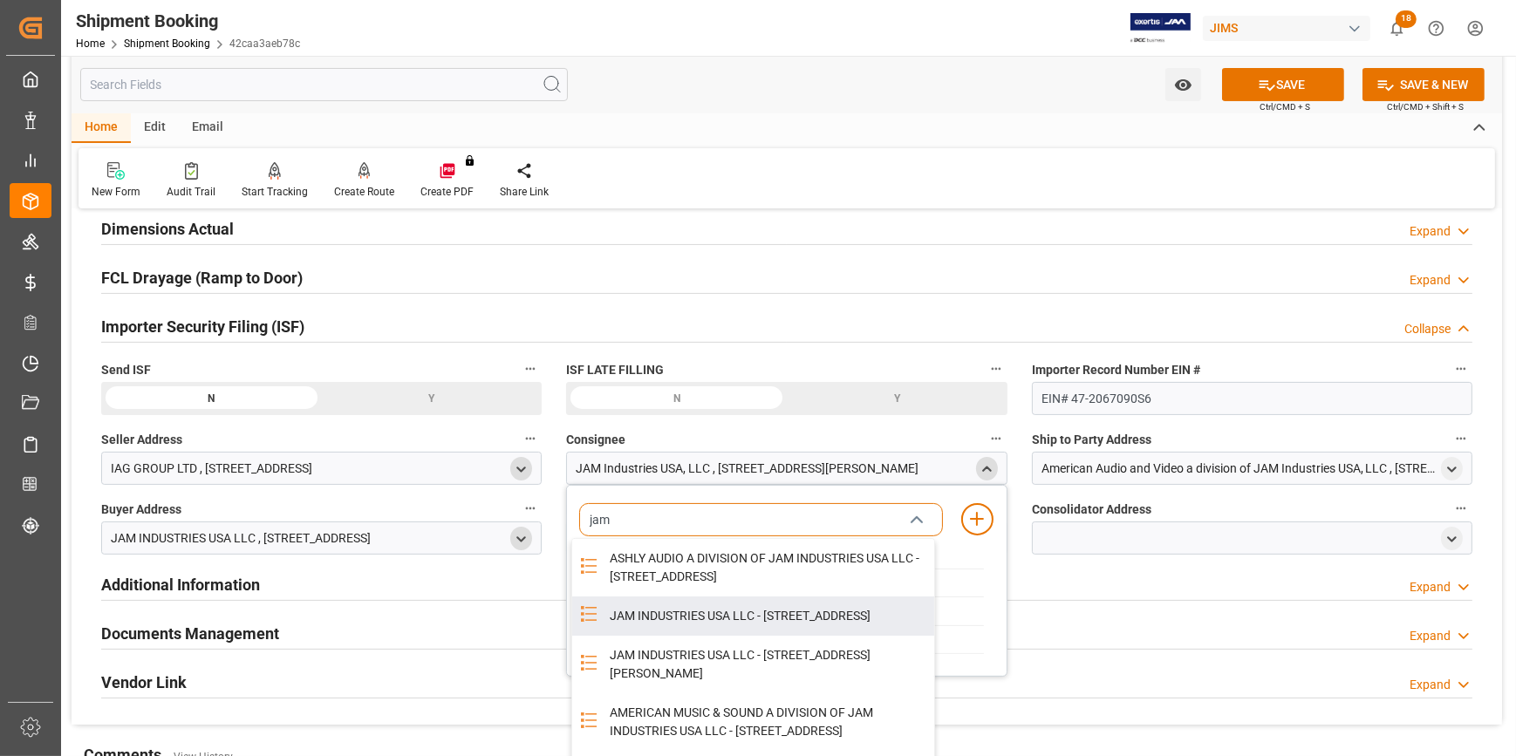
click at [751, 636] on div "JAM INDUSTRIES USA LLC - 154 WOODLAWN RD, BERLIN, CT, US, 06037" at bounding box center [766, 615] width 334 height 39
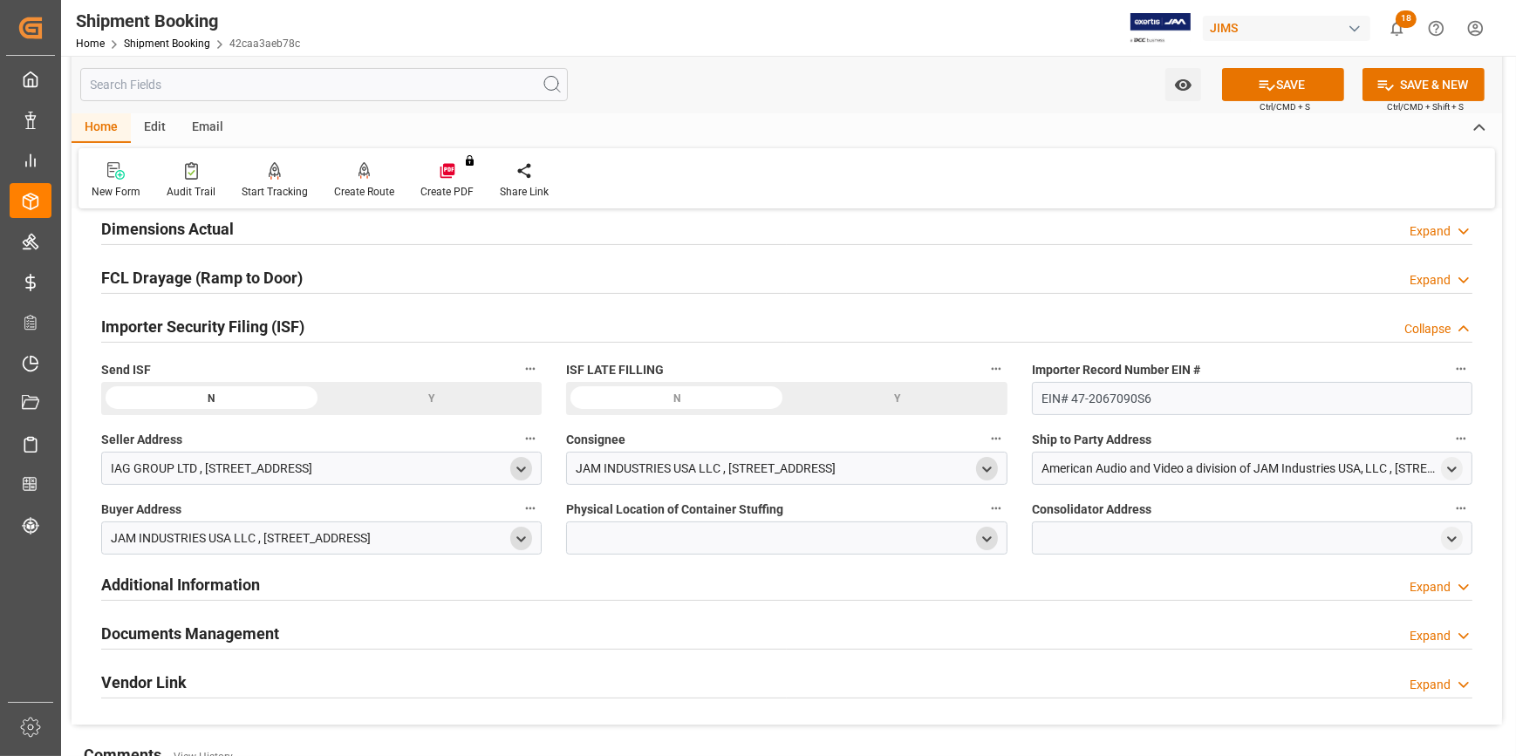
click at [992, 533] on icon "open menu" at bounding box center [986, 539] width 15 height 15
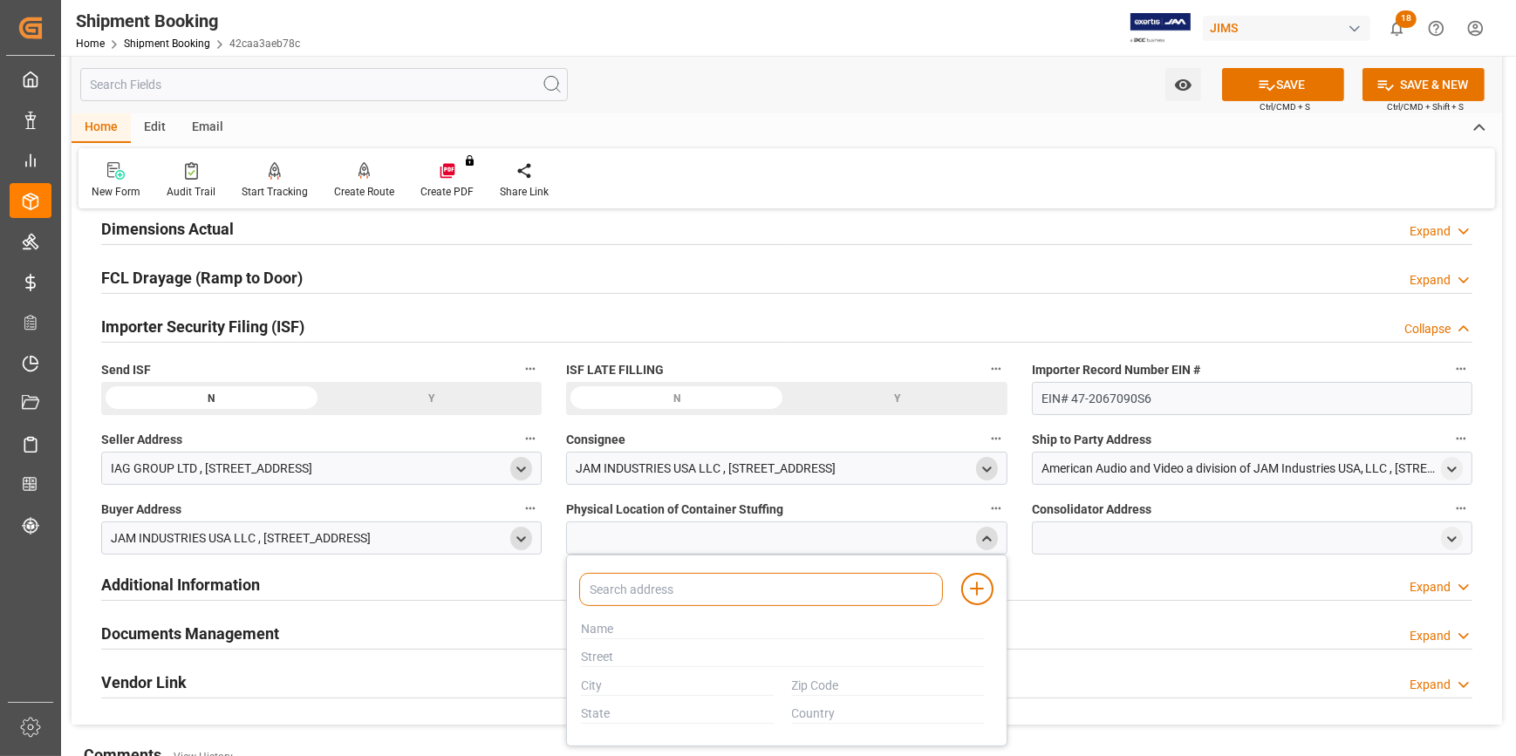
click at [781, 594] on input at bounding box center [760, 589] width 363 height 33
type input "iag"
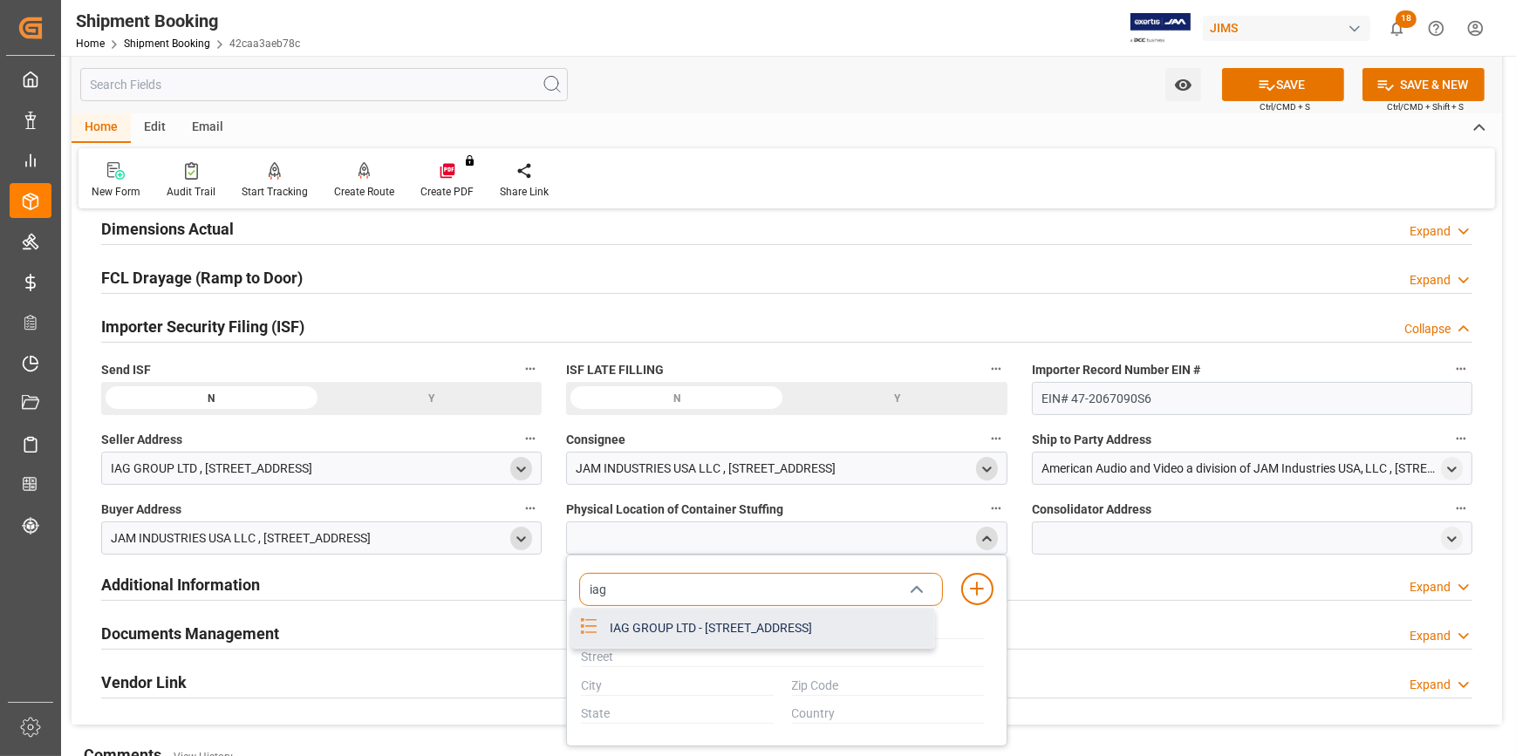
click at [716, 648] on div "IAG GROUP LTD - LEVEL 1 ELECTRONICS BUILDING SANECORE INDUSTRIAL PARK JIUWEI HA…" at bounding box center [766, 628] width 334 height 39
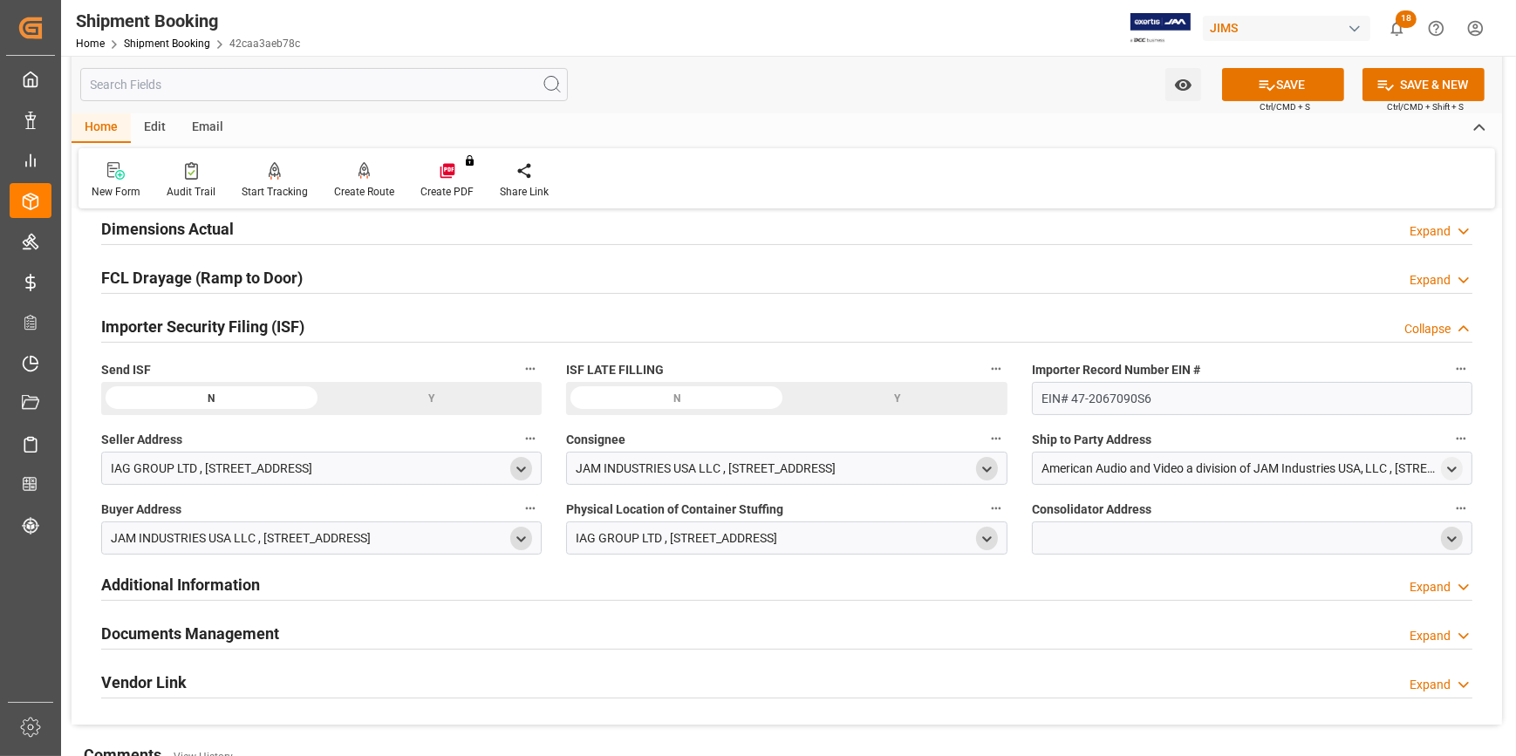
click at [1455, 537] on polyline "open menu" at bounding box center [1452, 538] width 8 height 3
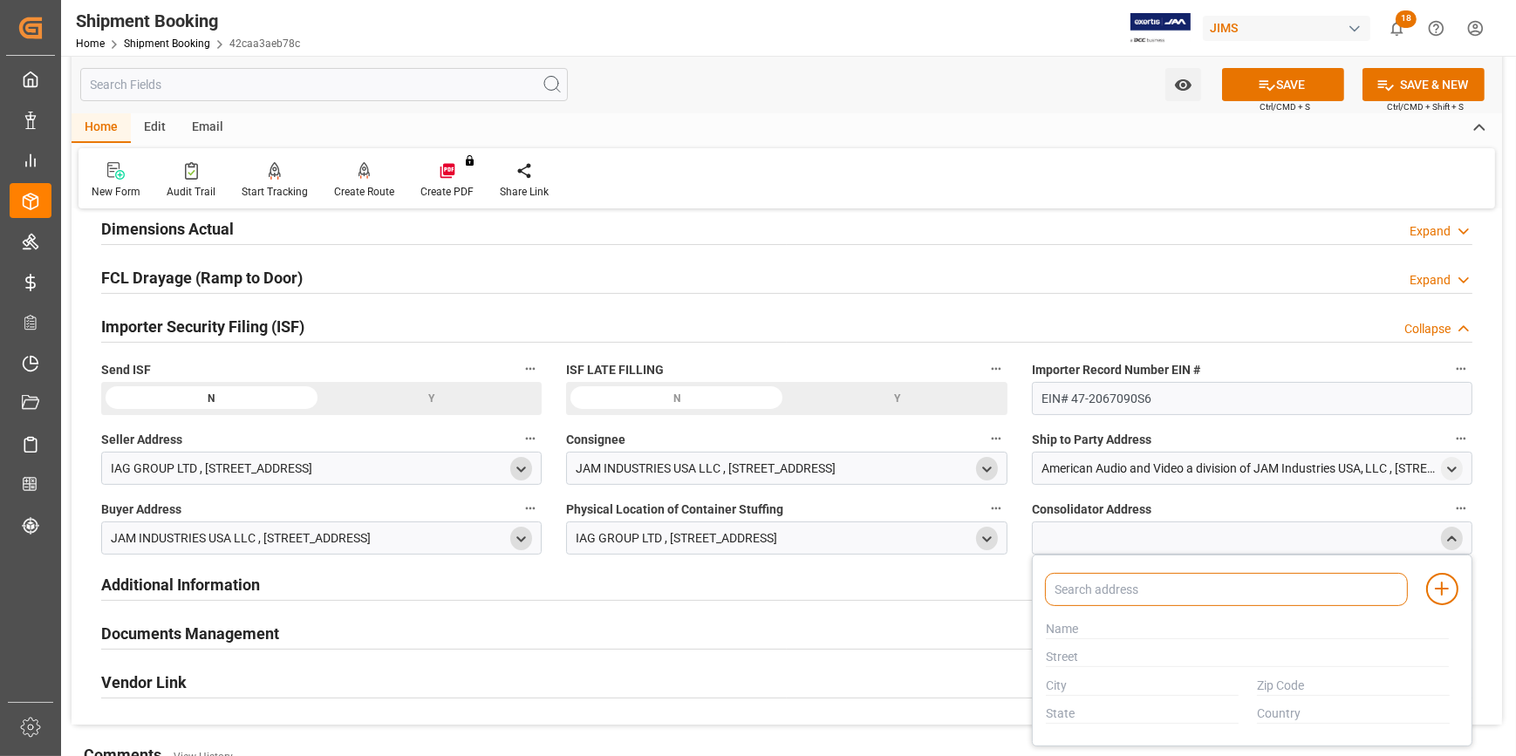
click at [1241, 592] on input at bounding box center [1226, 589] width 363 height 33
type input "iag"
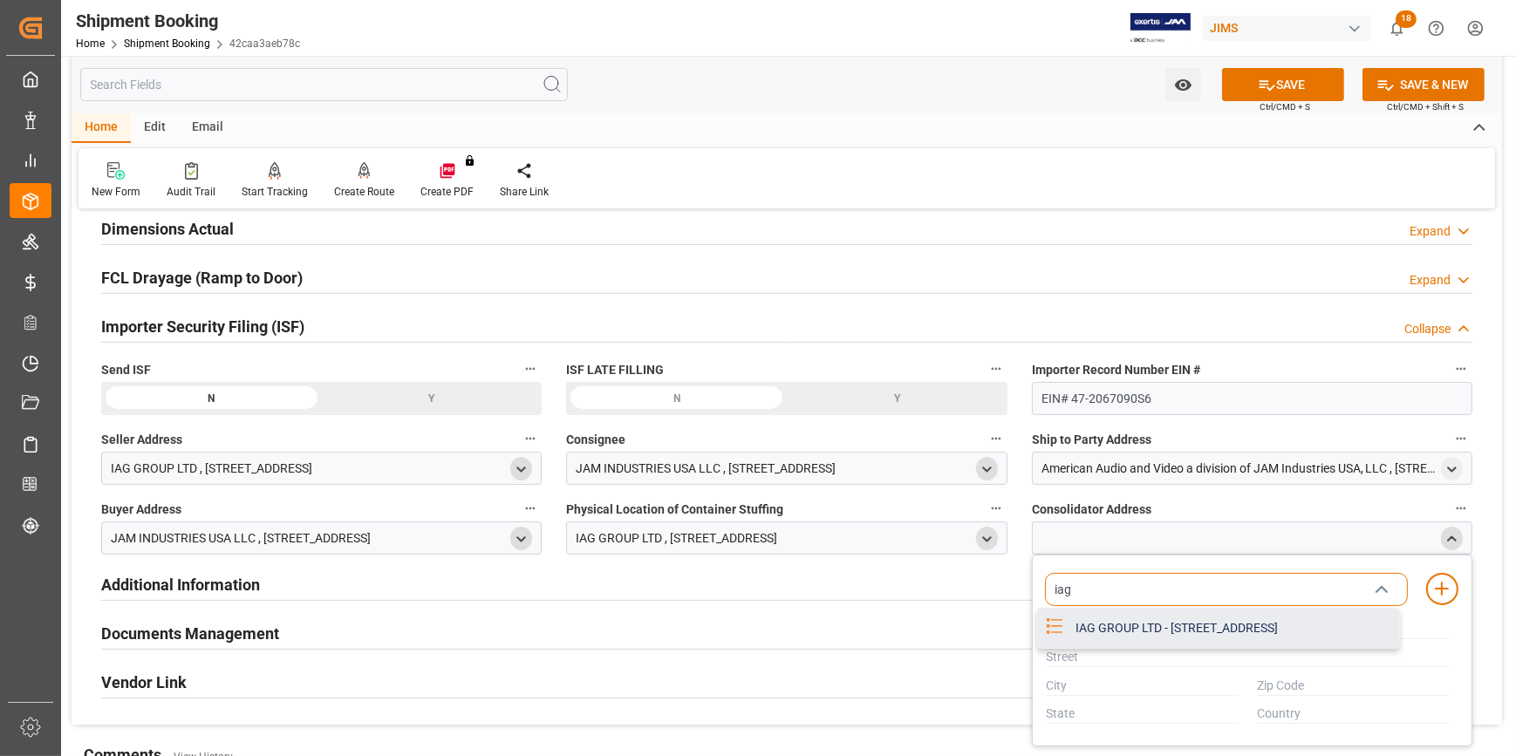
click at [1207, 637] on div "IAG GROUP LTD - LEVEL 1 ELECTRONICS BUILDING SANECORE INDUSTRIAL PARK JIUWEI HA…" at bounding box center [1232, 628] width 334 height 39
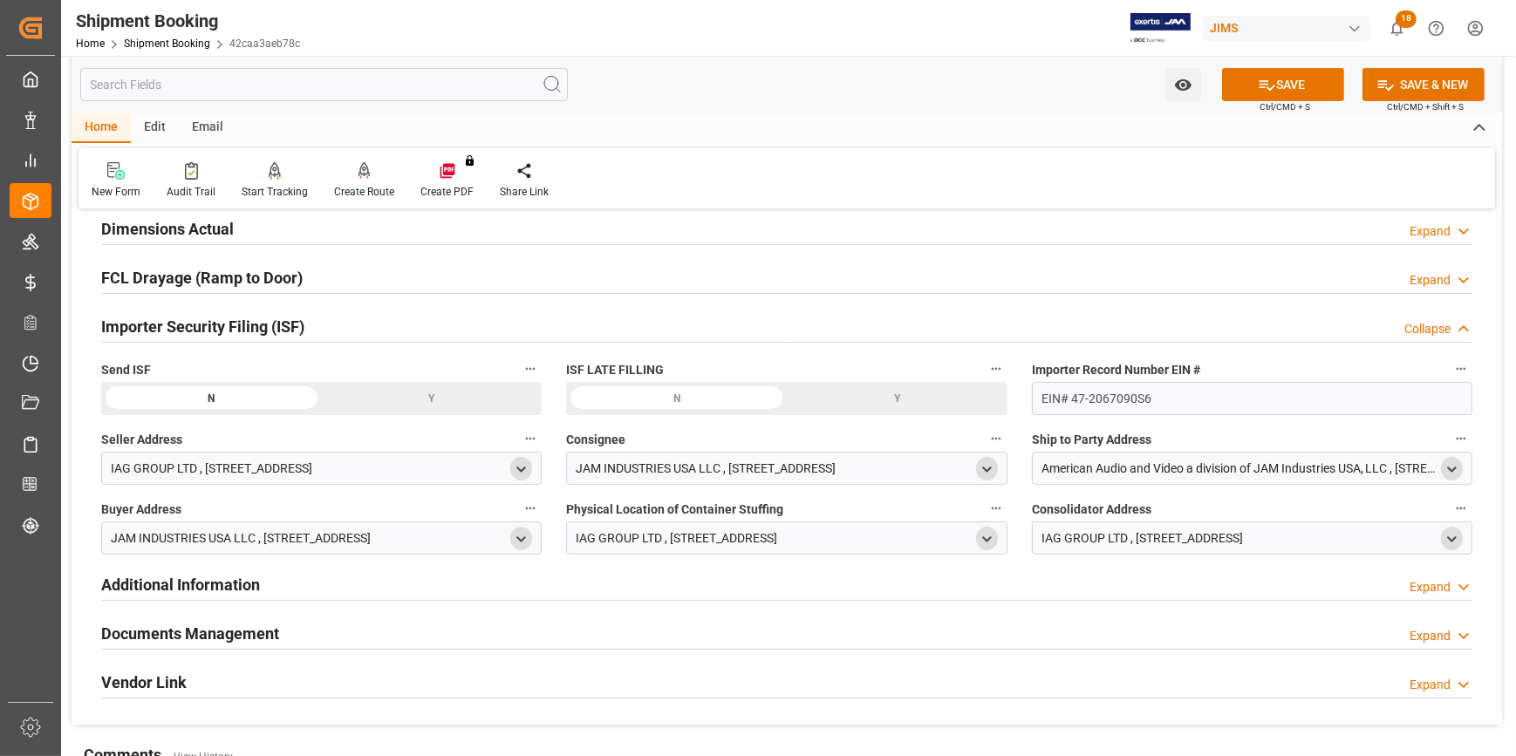
click at [1455, 467] on polyline "open menu" at bounding box center [1452, 468] width 8 height 3
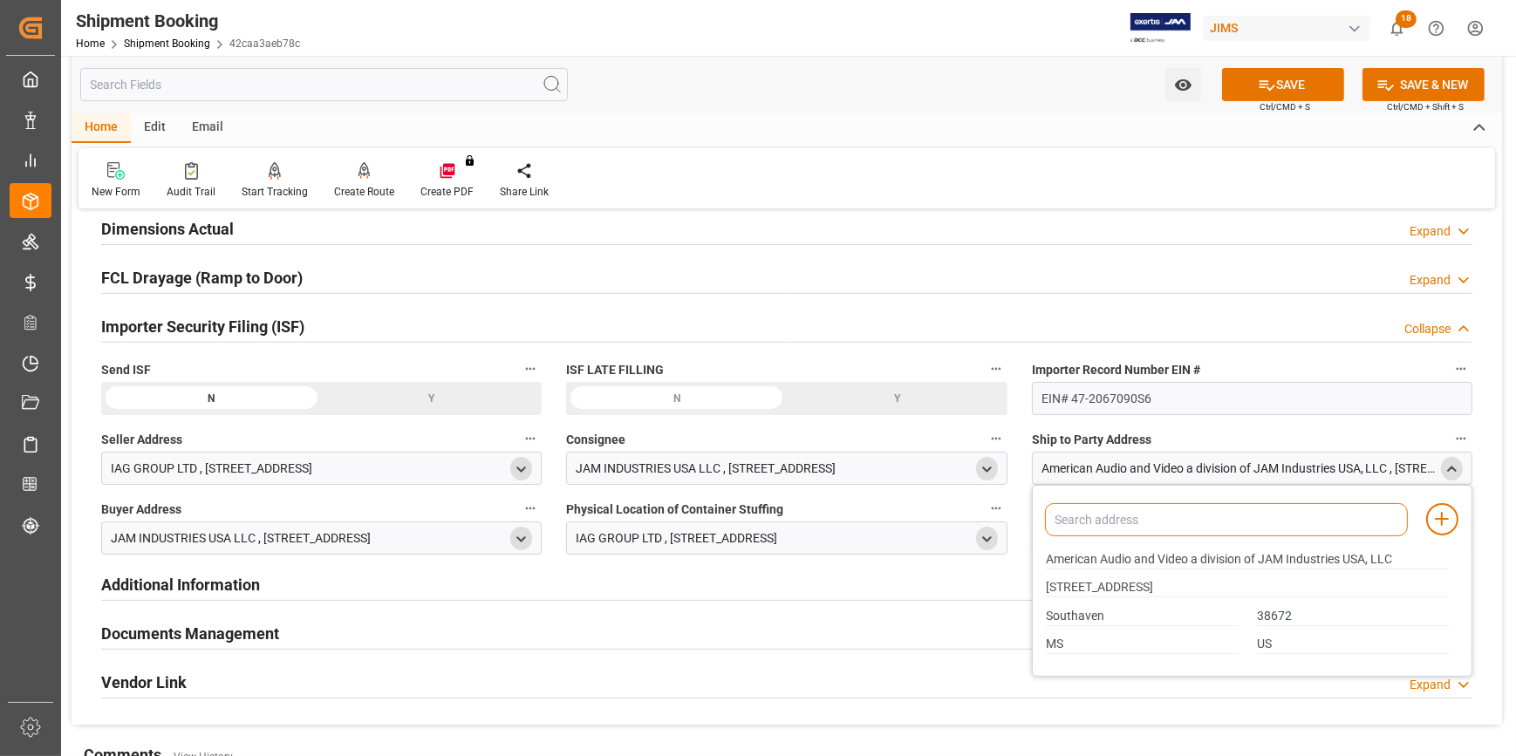
click at [1266, 525] on input at bounding box center [1226, 519] width 363 height 33
type input "ameri"
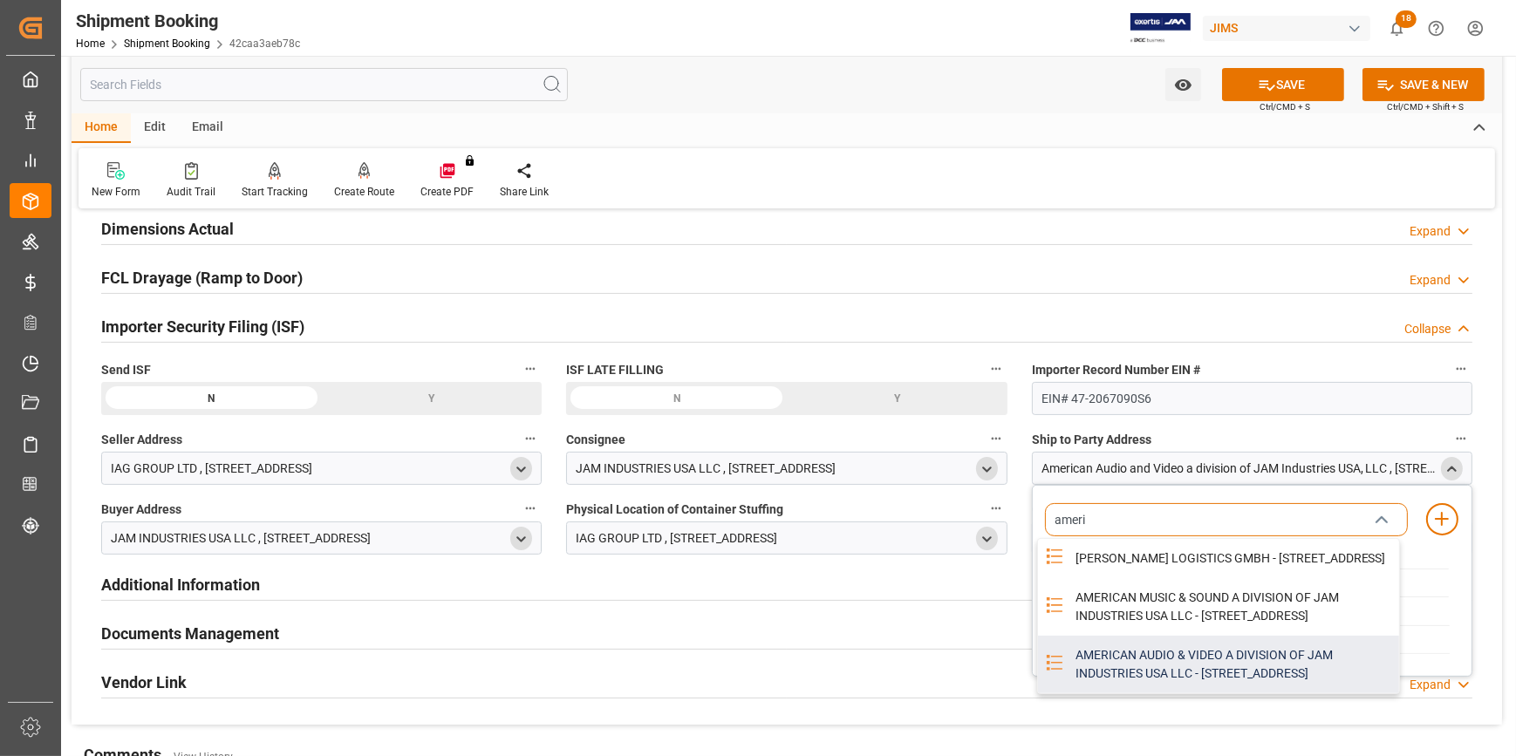
click at [1241, 692] on div "AMERICAN AUDIO & VIDEO A DIVISION OF JAM INDUSTRIES USA LLC - 4325 EXECUTIVE DR…" at bounding box center [1232, 665] width 334 height 58
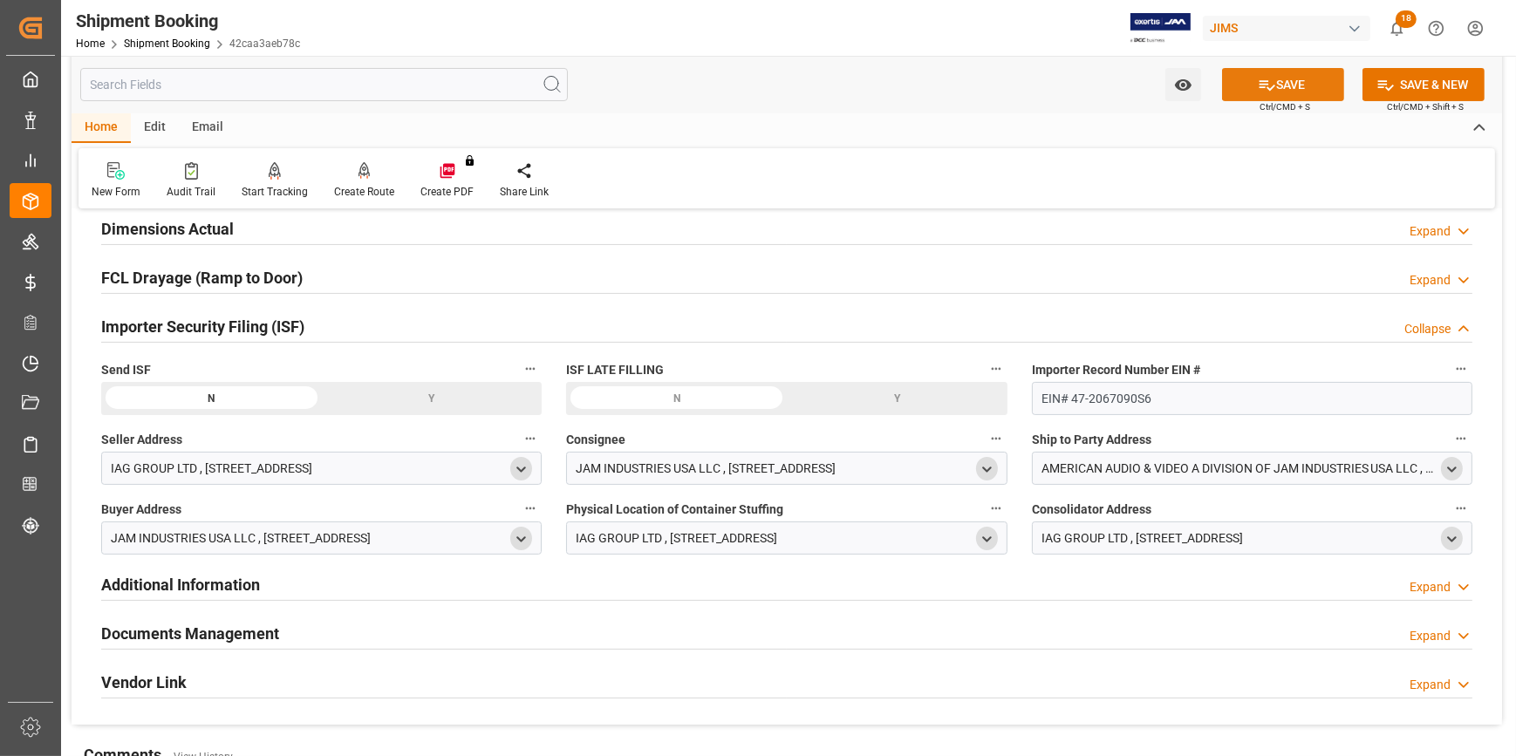
click at [1265, 82] on icon at bounding box center [1266, 85] width 18 height 18
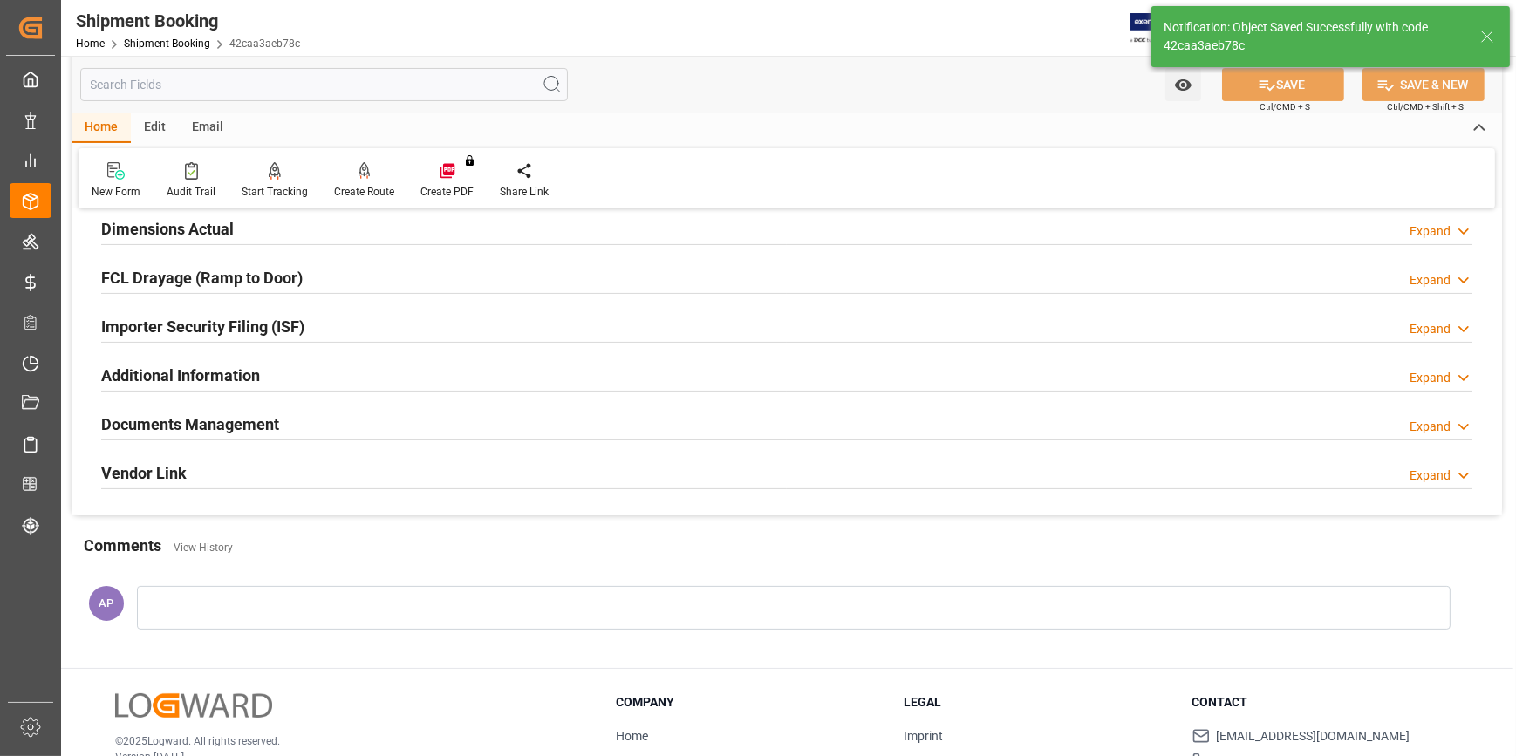
click at [382, 334] on div "Importer Security Filing (ISF) Expand" at bounding box center [786, 325] width 1371 height 33
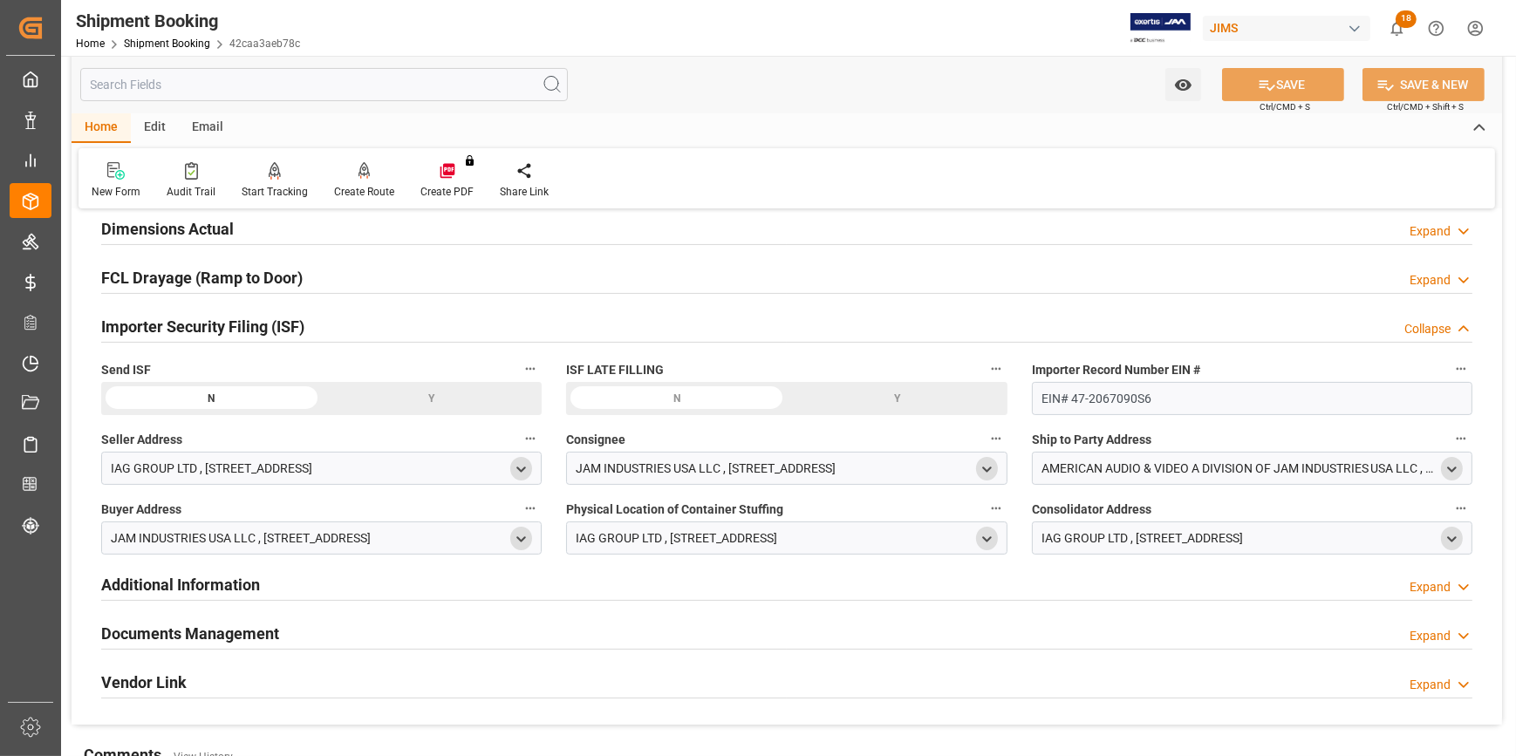
click at [0, 0] on div "Y" at bounding box center [0, 0] width 0 height 0
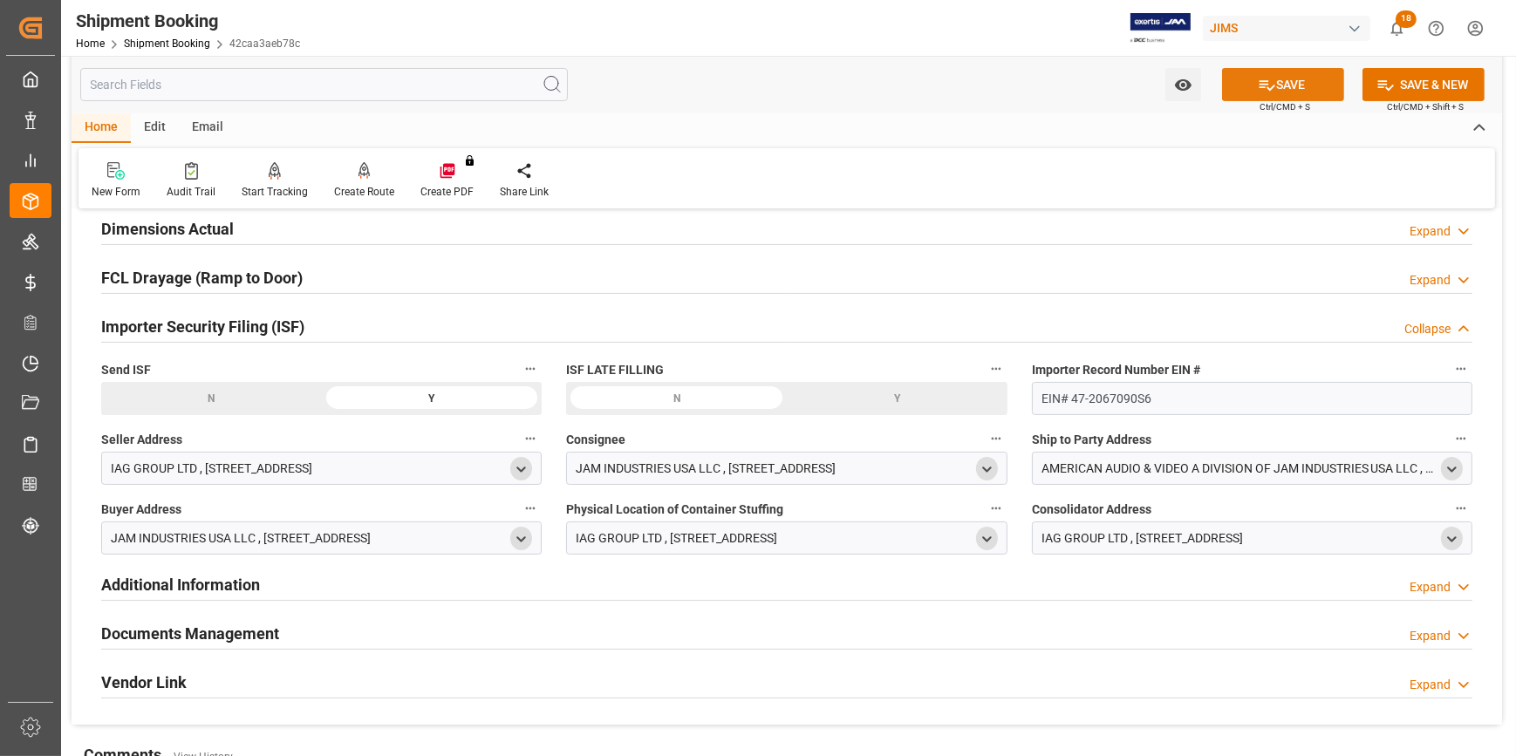
click at [1283, 83] on button "SAVE" at bounding box center [1283, 84] width 122 height 33
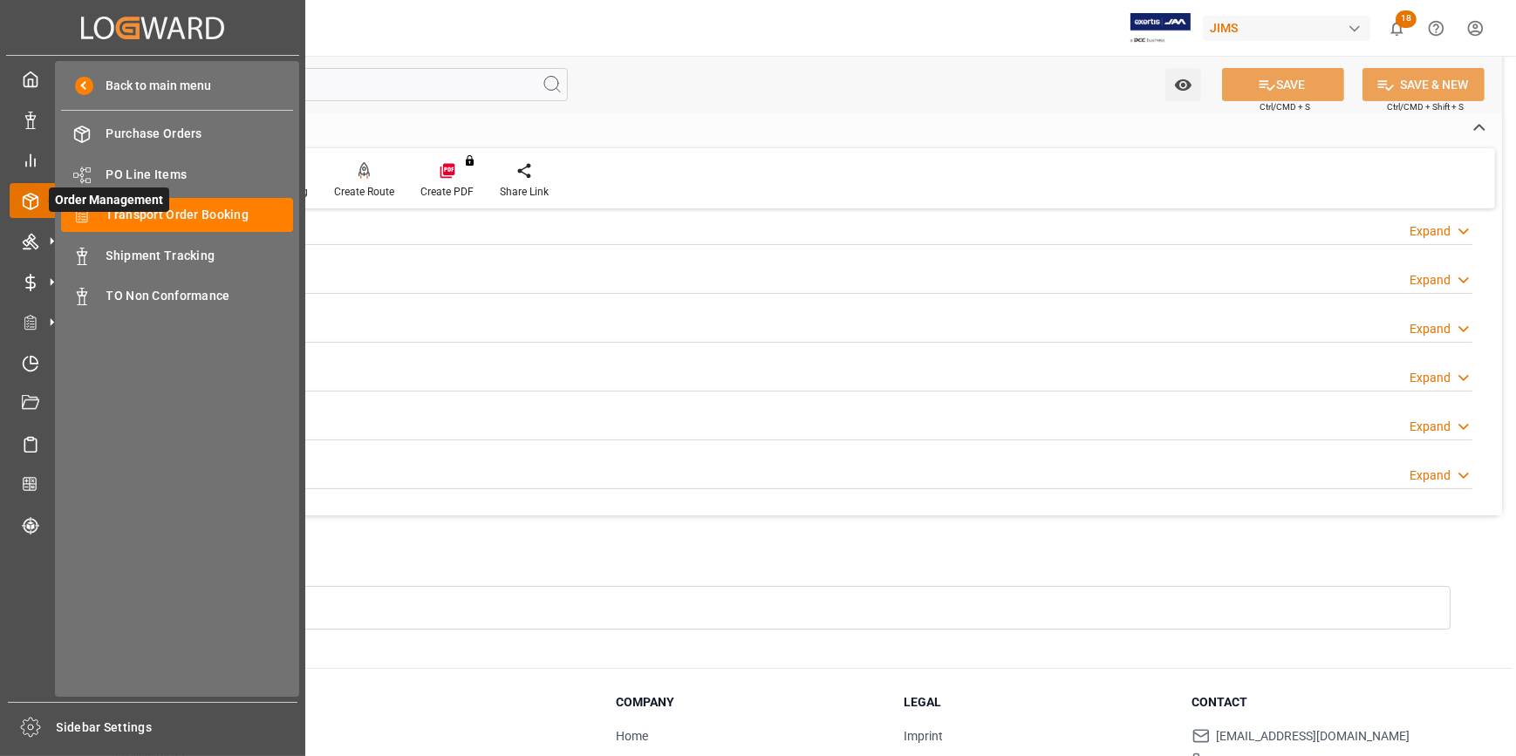
click at [147, 208] on span "Order Management" at bounding box center [109, 199] width 120 height 24
drag, startPoint x: 147, startPoint y: 208, endPoint x: 204, endPoint y: 215, distance: 57.9
click at [204, 215] on span "Transport Order Booking" at bounding box center [199, 215] width 187 height 18
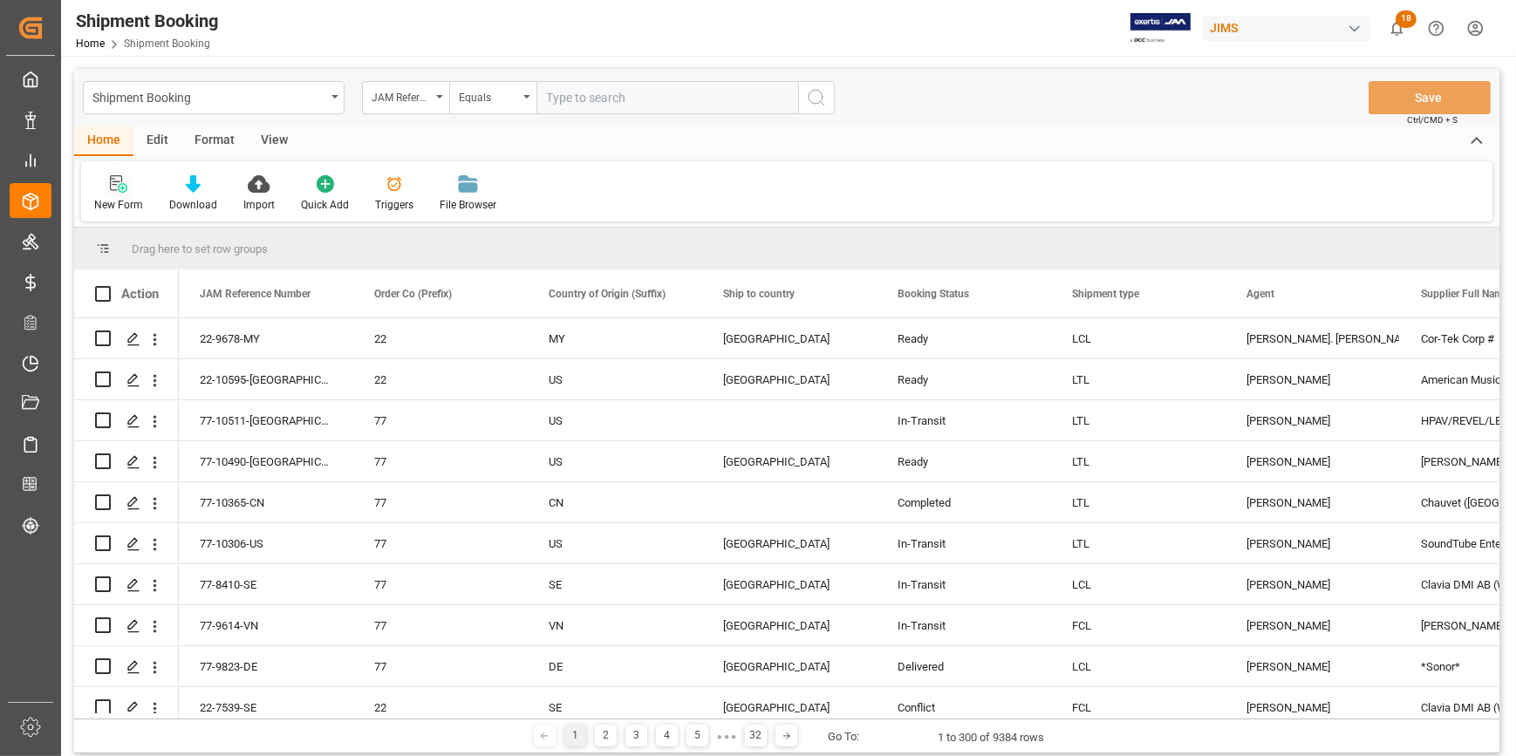
click at [113, 194] on div "New Form" at bounding box center [118, 193] width 75 height 38
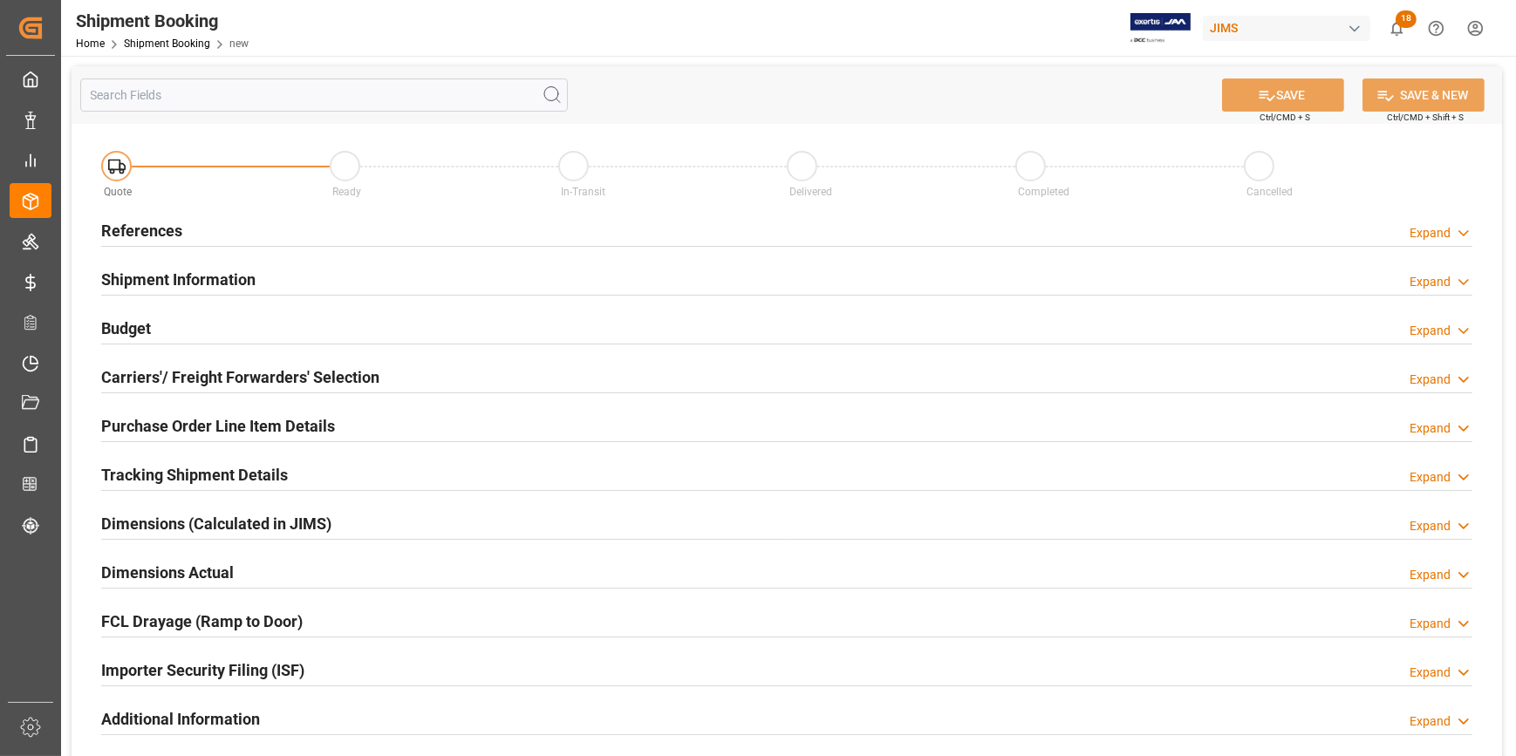
click at [388, 239] on div "References Expand" at bounding box center [786, 229] width 1371 height 33
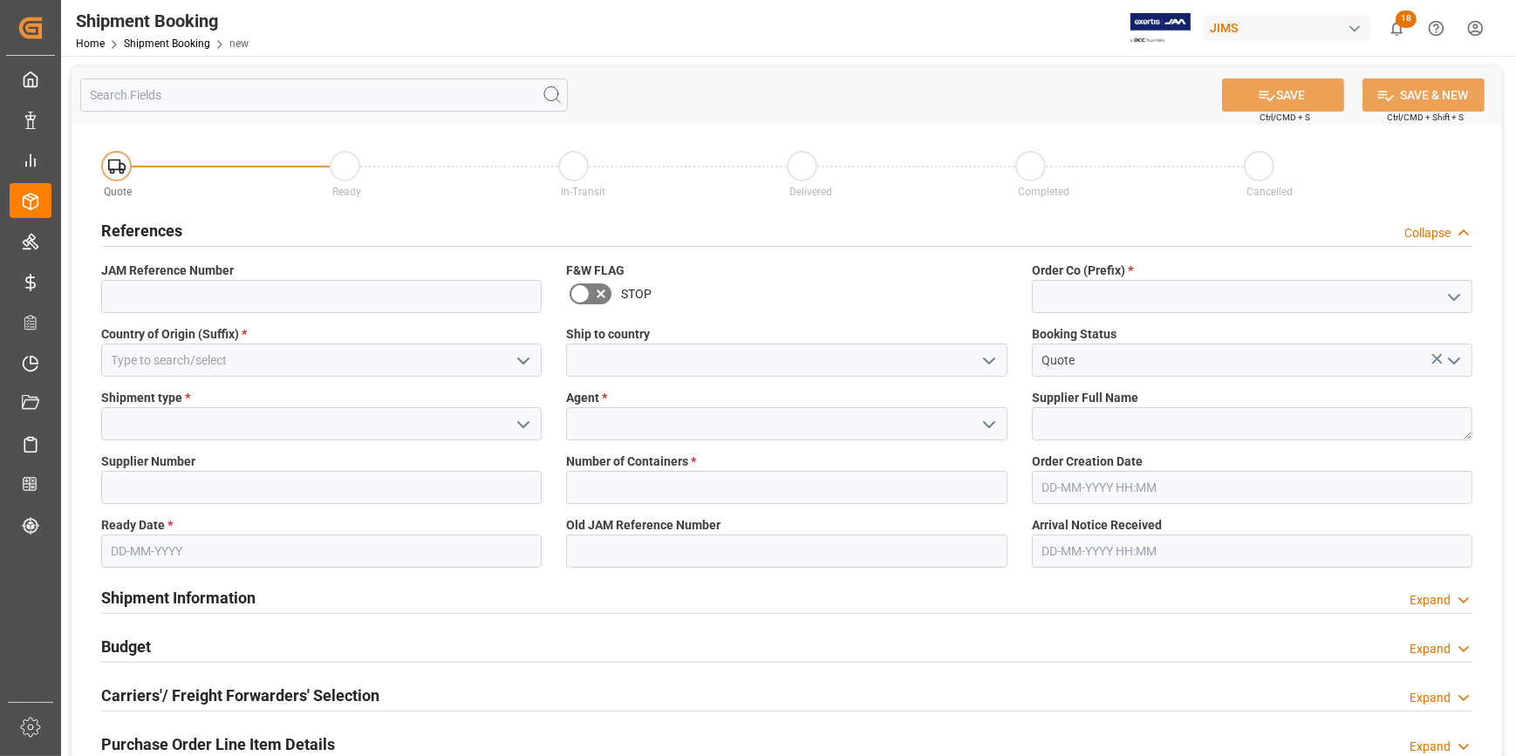
click at [525, 358] on icon "open menu" at bounding box center [523, 361] width 21 height 21
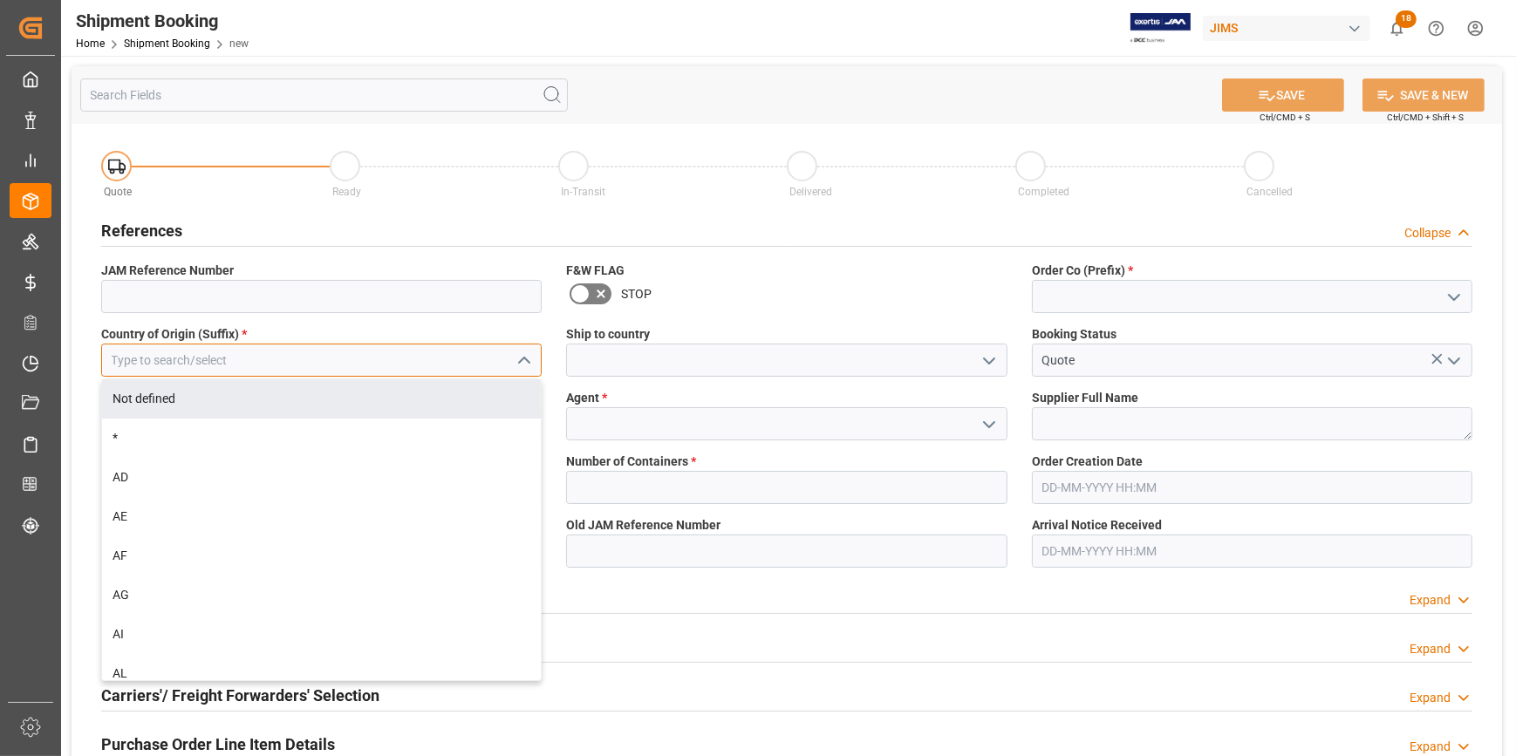
click at [323, 362] on input at bounding box center [321, 360] width 440 height 33
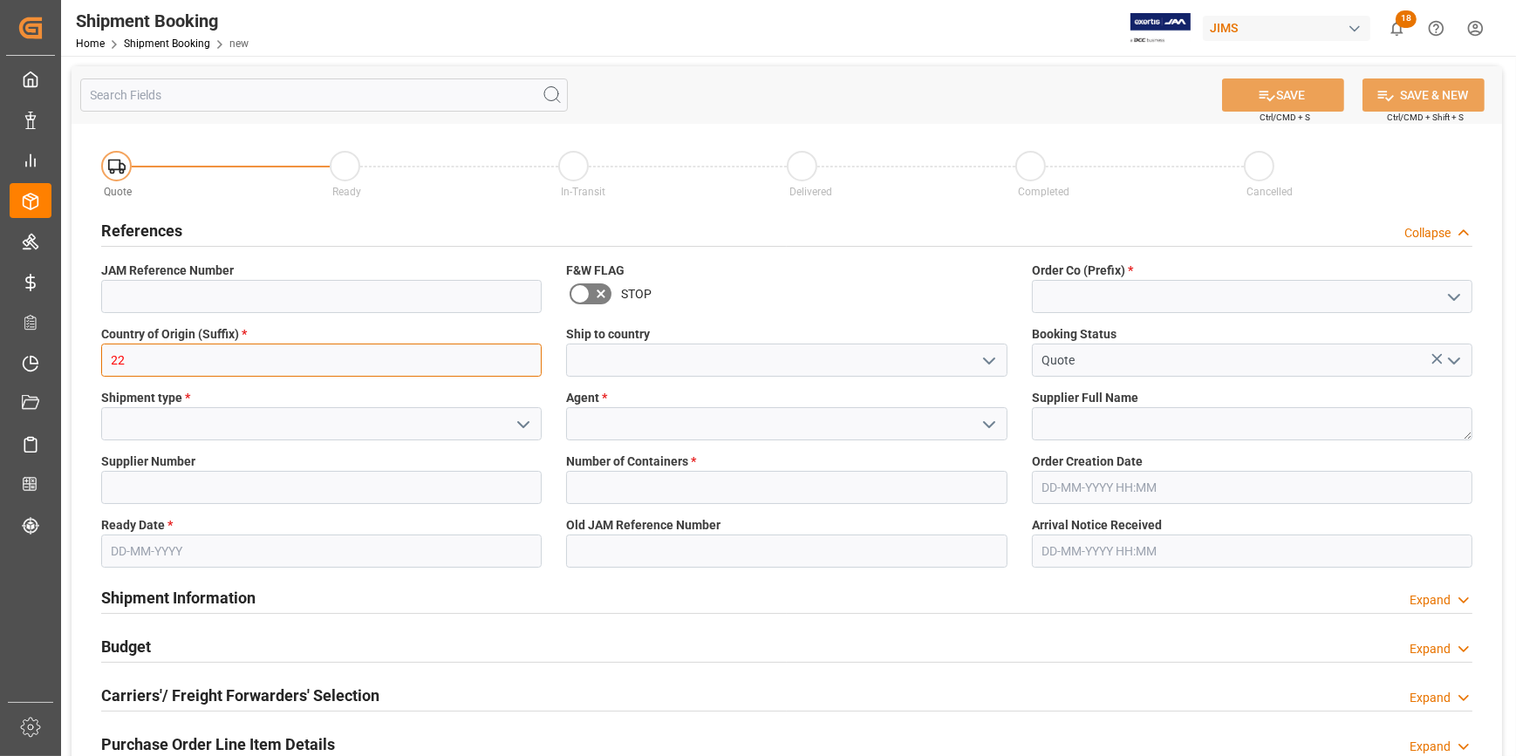
type input "22"
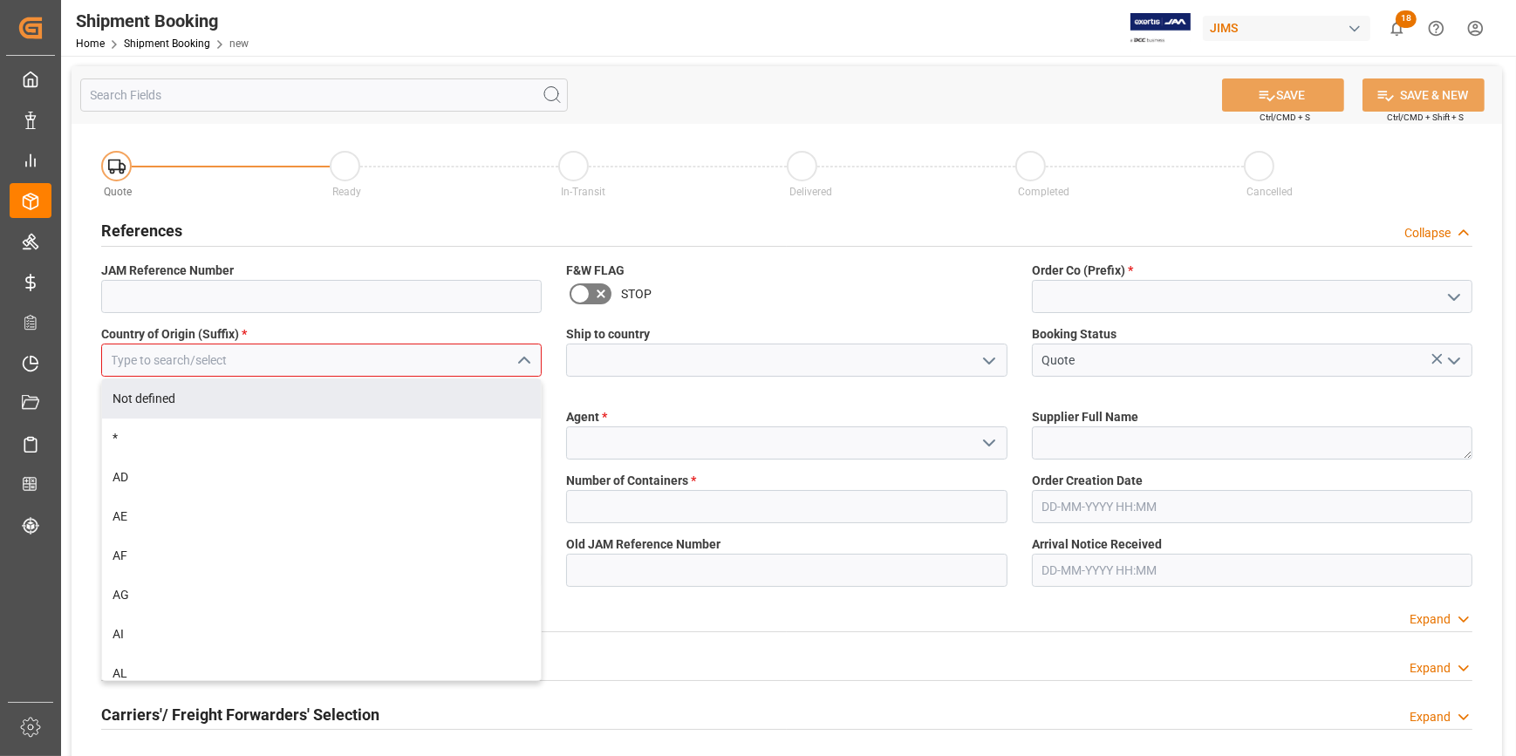
click at [1455, 299] on icon "open menu" at bounding box center [1453, 297] width 21 height 21
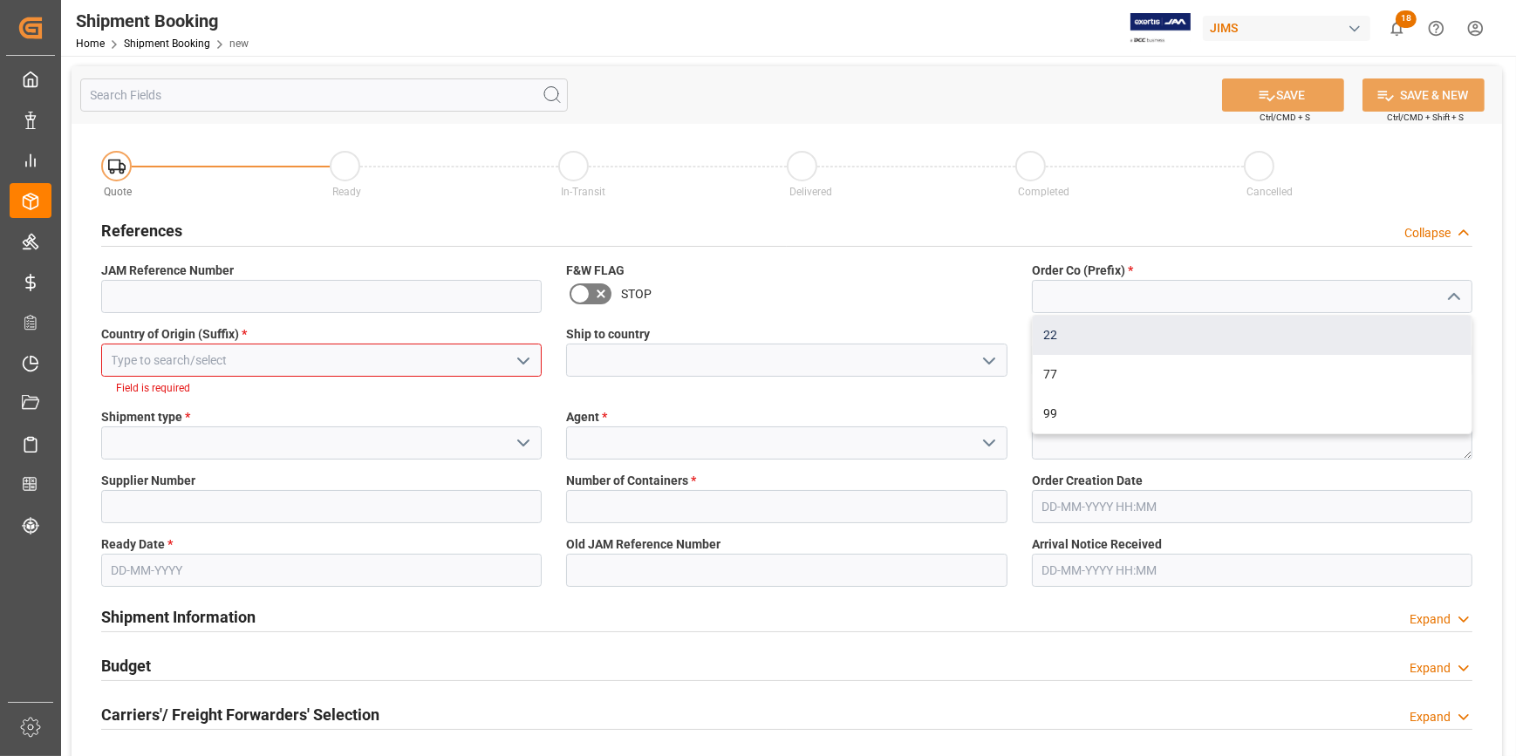
click at [1155, 338] on div "22" at bounding box center [1251, 335] width 439 height 39
type input "22"
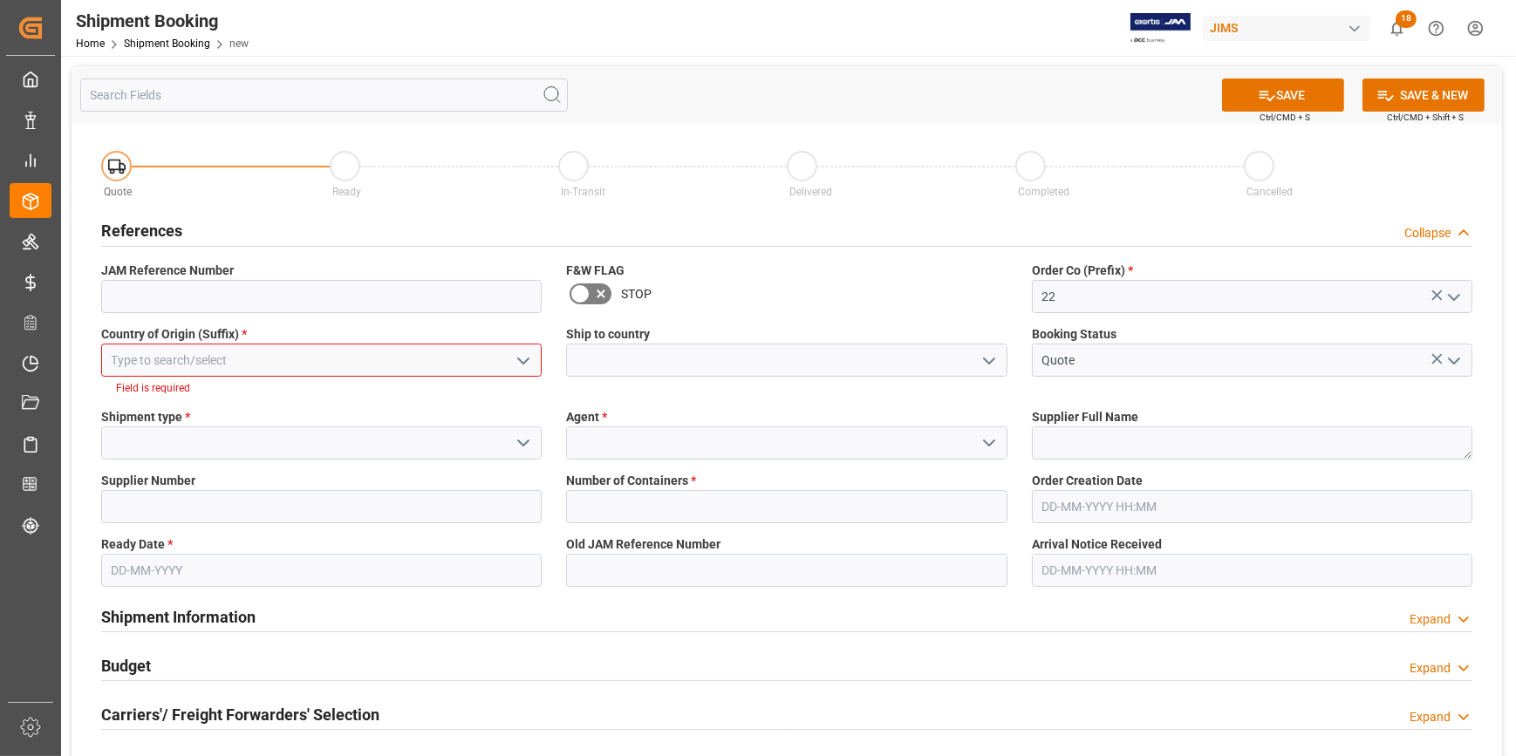
click at [426, 358] on input at bounding box center [321, 360] width 440 height 33
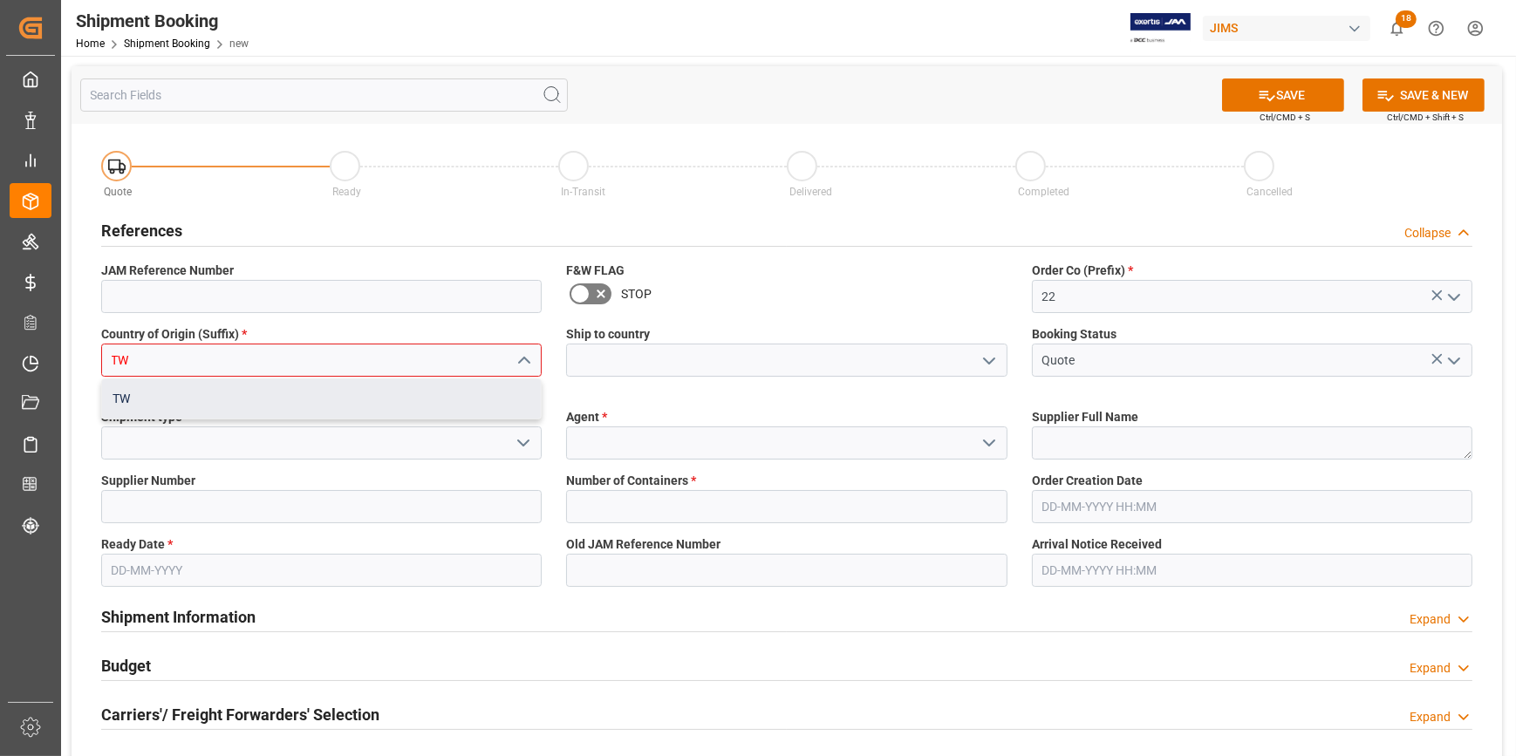
click at [365, 392] on div "TW" at bounding box center [321, 398] width 439 height 39
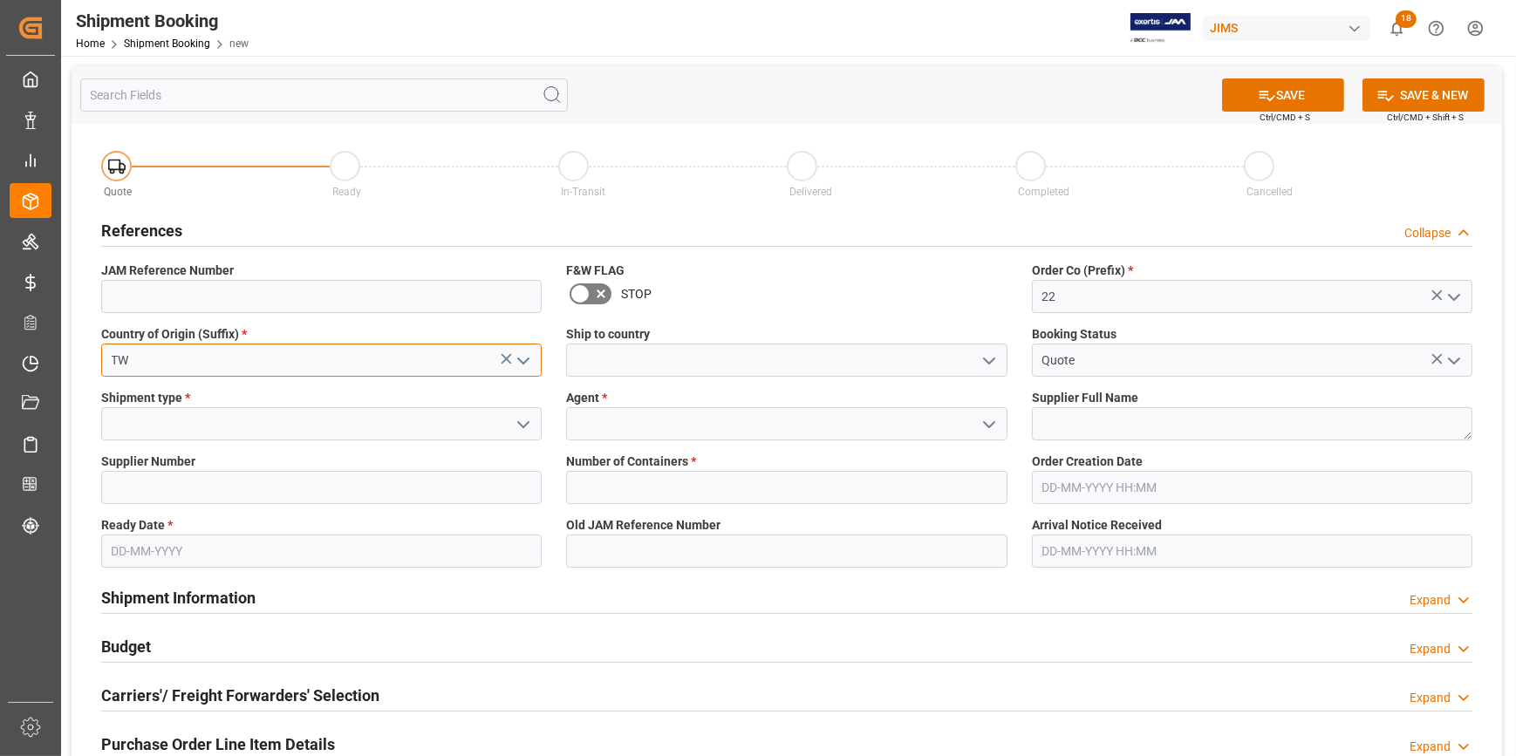
type input "TW"
click at [985, 359] on polyline "open menu" at bounding box center [989, 360] width 10 height 5
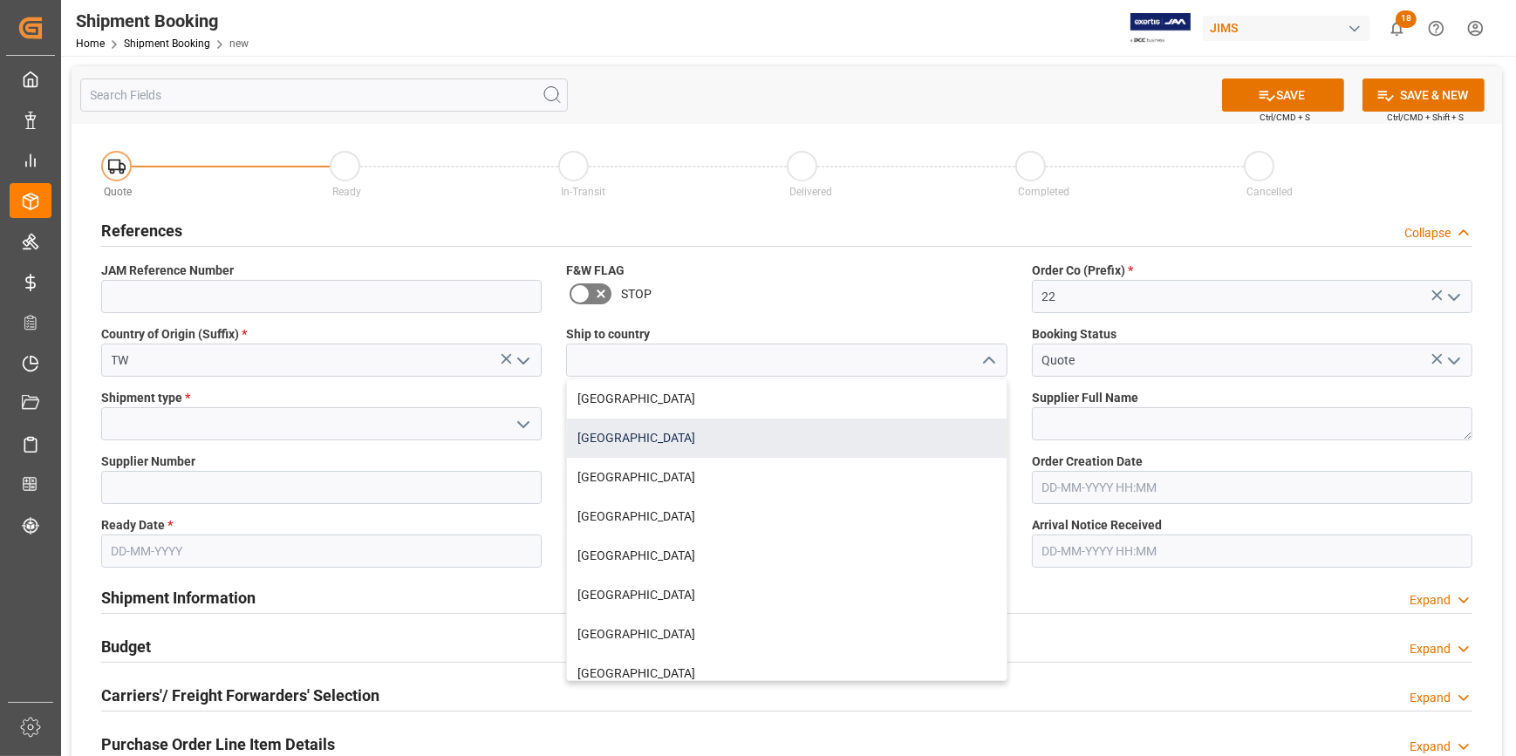
click at [723, 431] on div "United States" at bounding box center [786, 438] width 439 height 39
type input "United States"
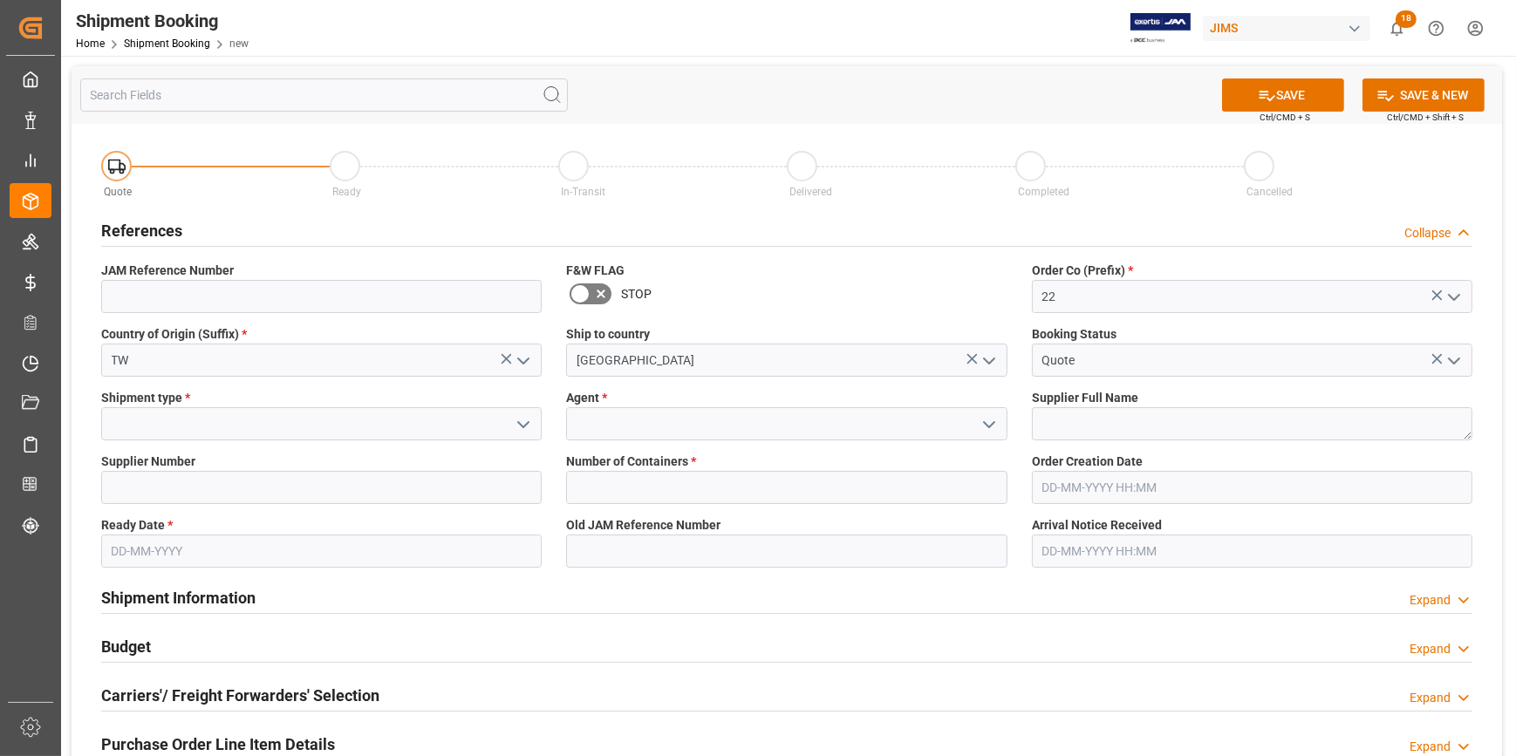
click at [522, 424] on polyline "open menu" at bounding box center [523, 424] width 10 height 5
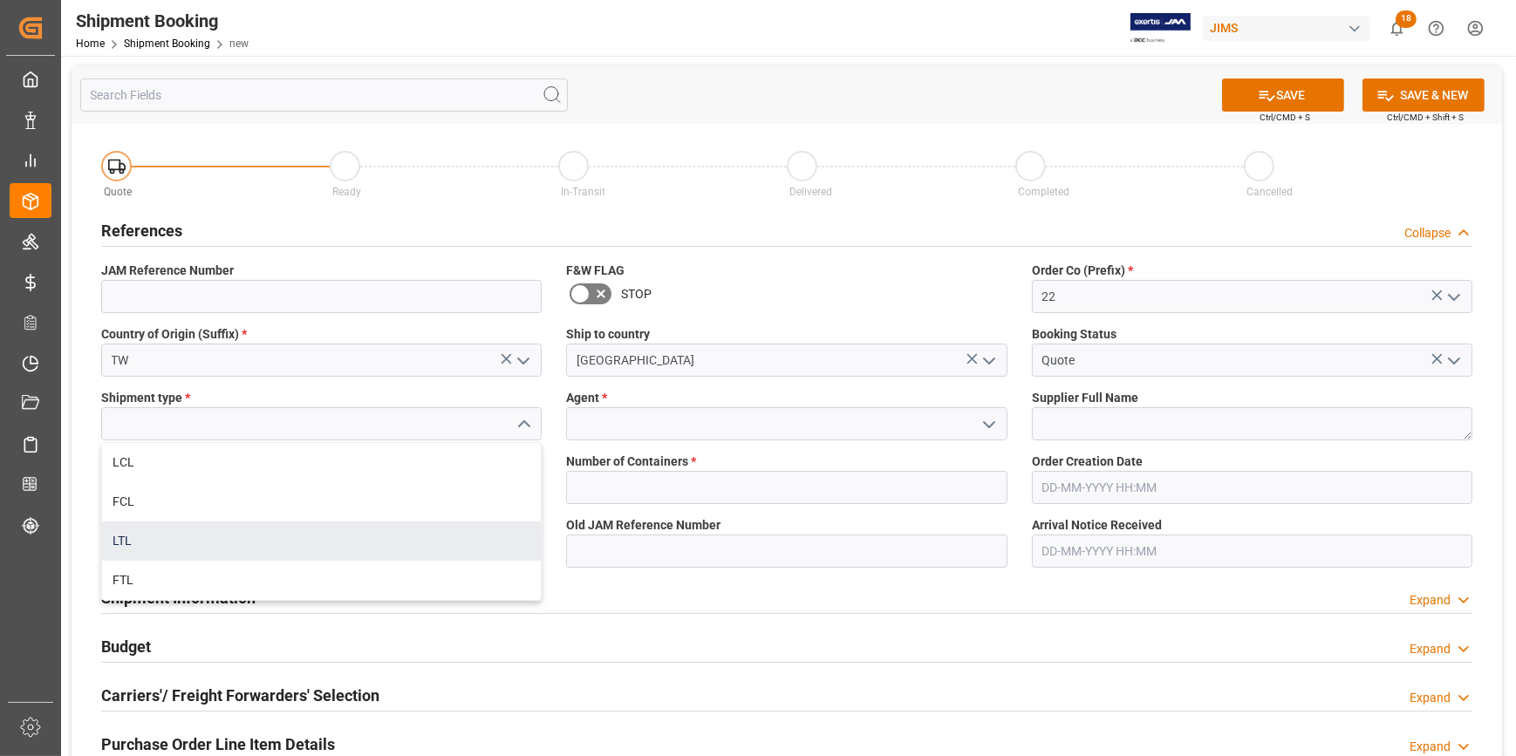
click at [263, 535] on div "LTL" at bounding box center [321, 540] width 439 height 39
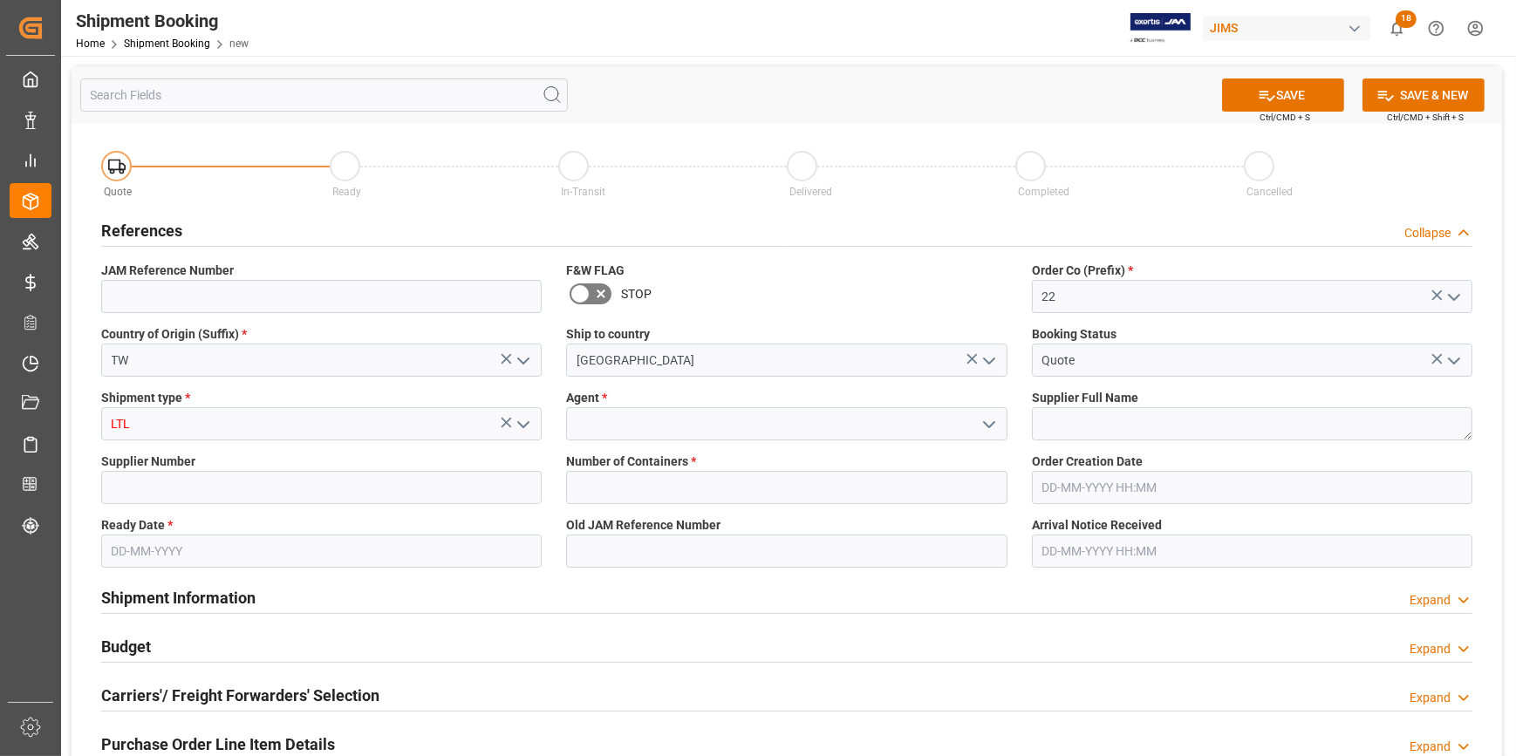
type input "LTL"
click at [983, 426] on icon "open menu" at bounding box center [988, 424] width 21 height 21
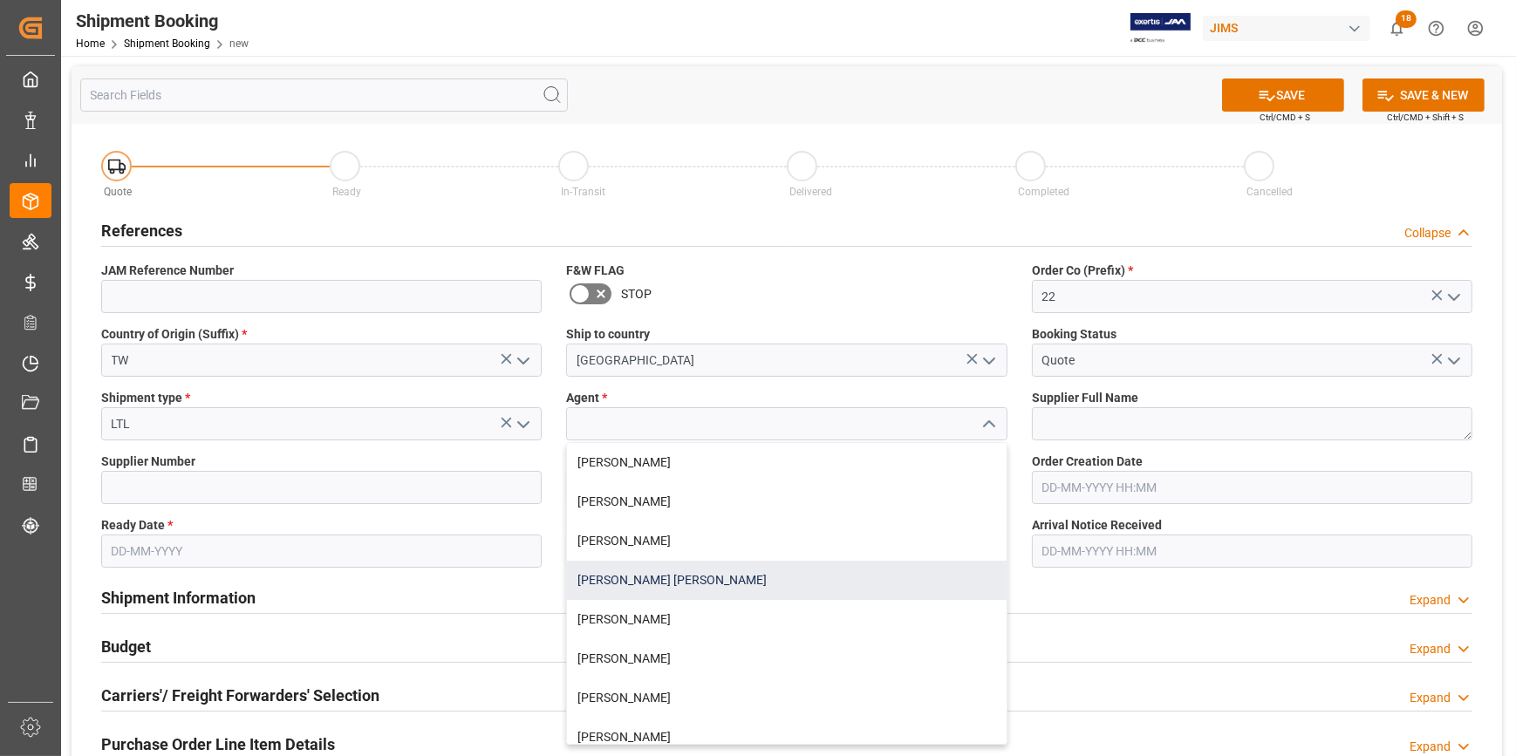
click at [705, 584] on div "[PERSON_NAME] [PERSON_NAME]" at bounding box center [786, 580] width 439 height 39
type input "[PERSON_NAME] [PERSON_NAME]"
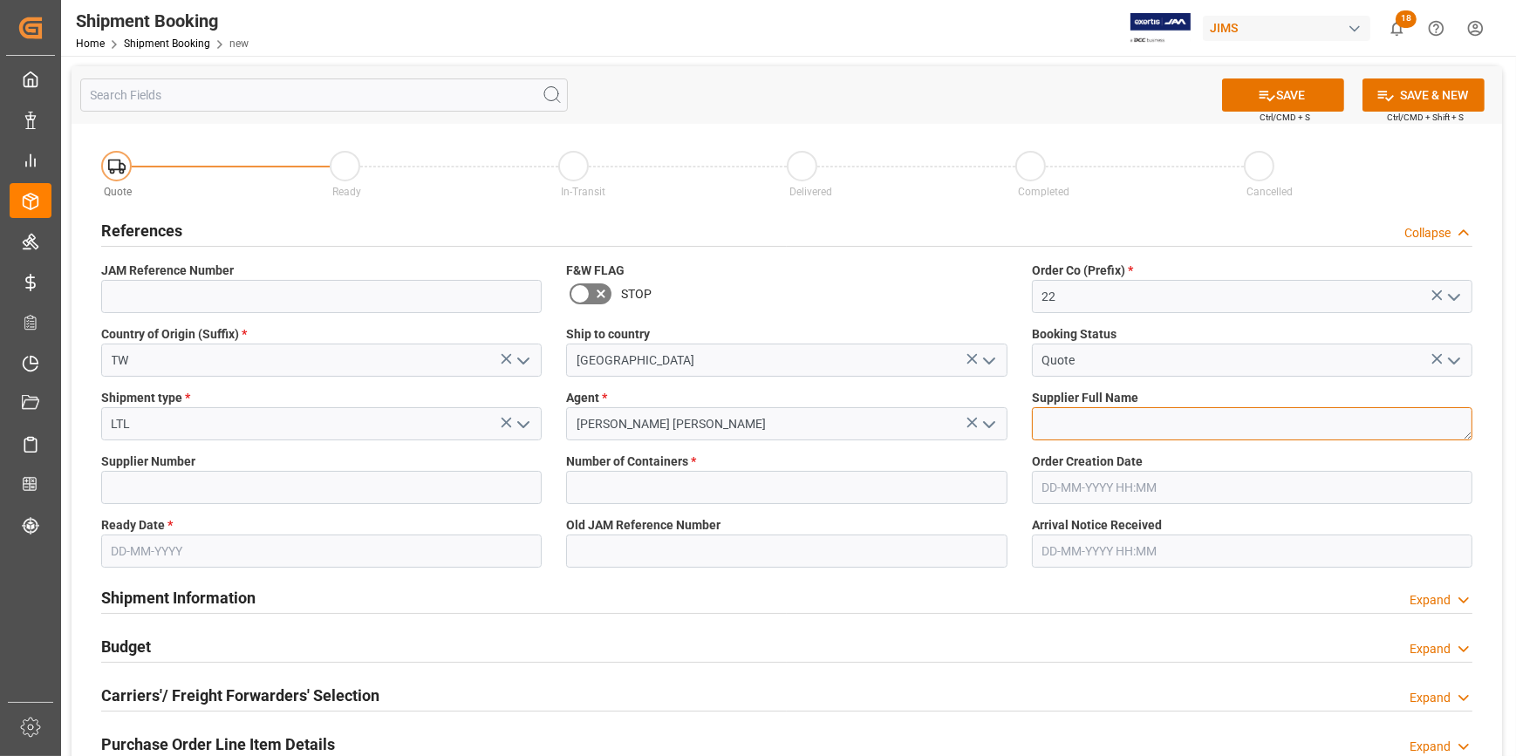
click at [1060, 427] on textarea at bounding box center [1252, 423] width 440 height 33
paste textarea "CAD Audio-Goang-Fann Co Ltd"
type textarea "CAD Audio-Goang-Fann Co Ltd"
drag, startPoint x: 178, startPoint y: 491, endPoint x: 225, endPoint y: 494, distance: 47.2
click at [178, 490] on input at bounding box center [321, 487] width 440 height 33
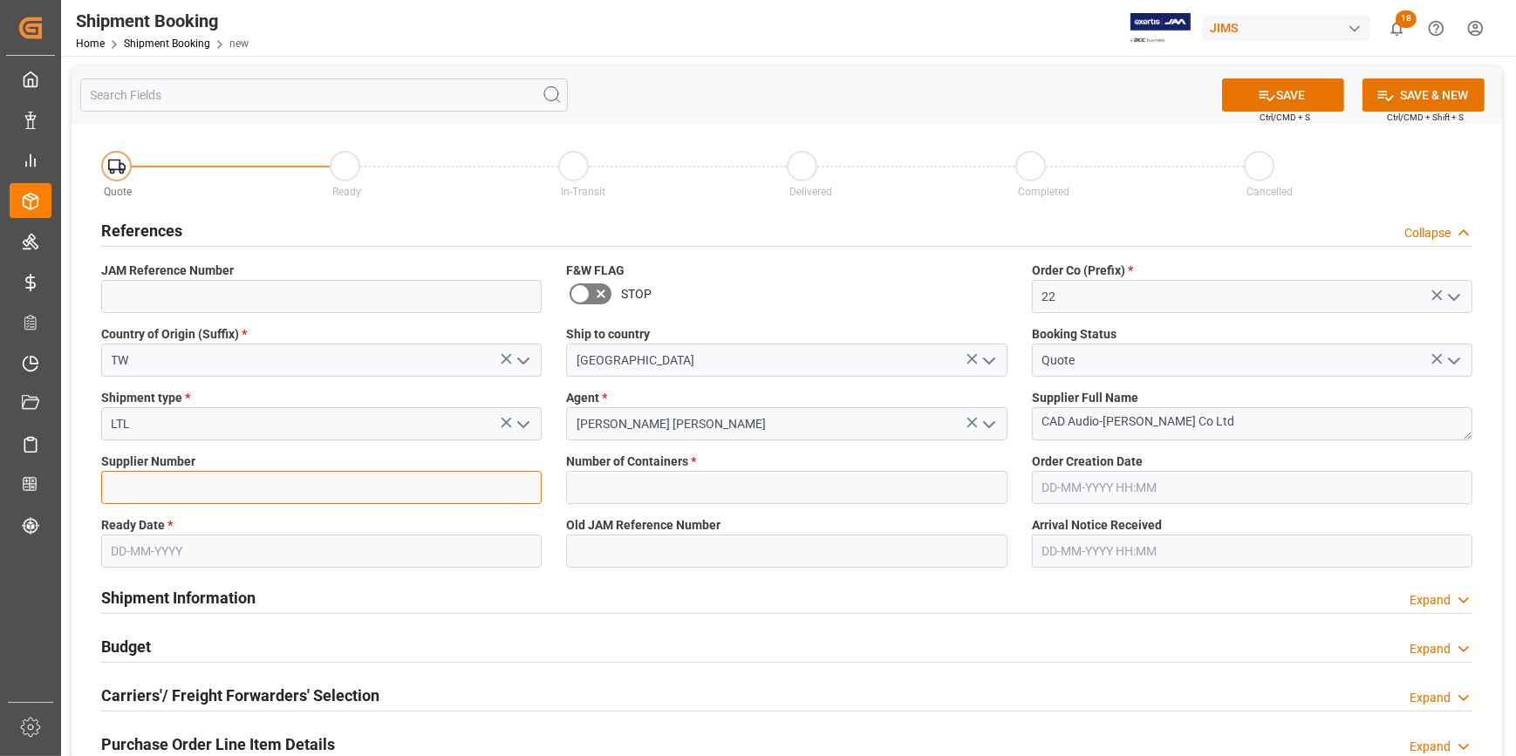
paste input "570474"
type input "570474"
click at [651, 477] on input "text" at bounding box center [786, 487] width 440 height 33
type input "0"
click at [144, 551] on input "text" at bounding box center [321, 551] width 440 height 33
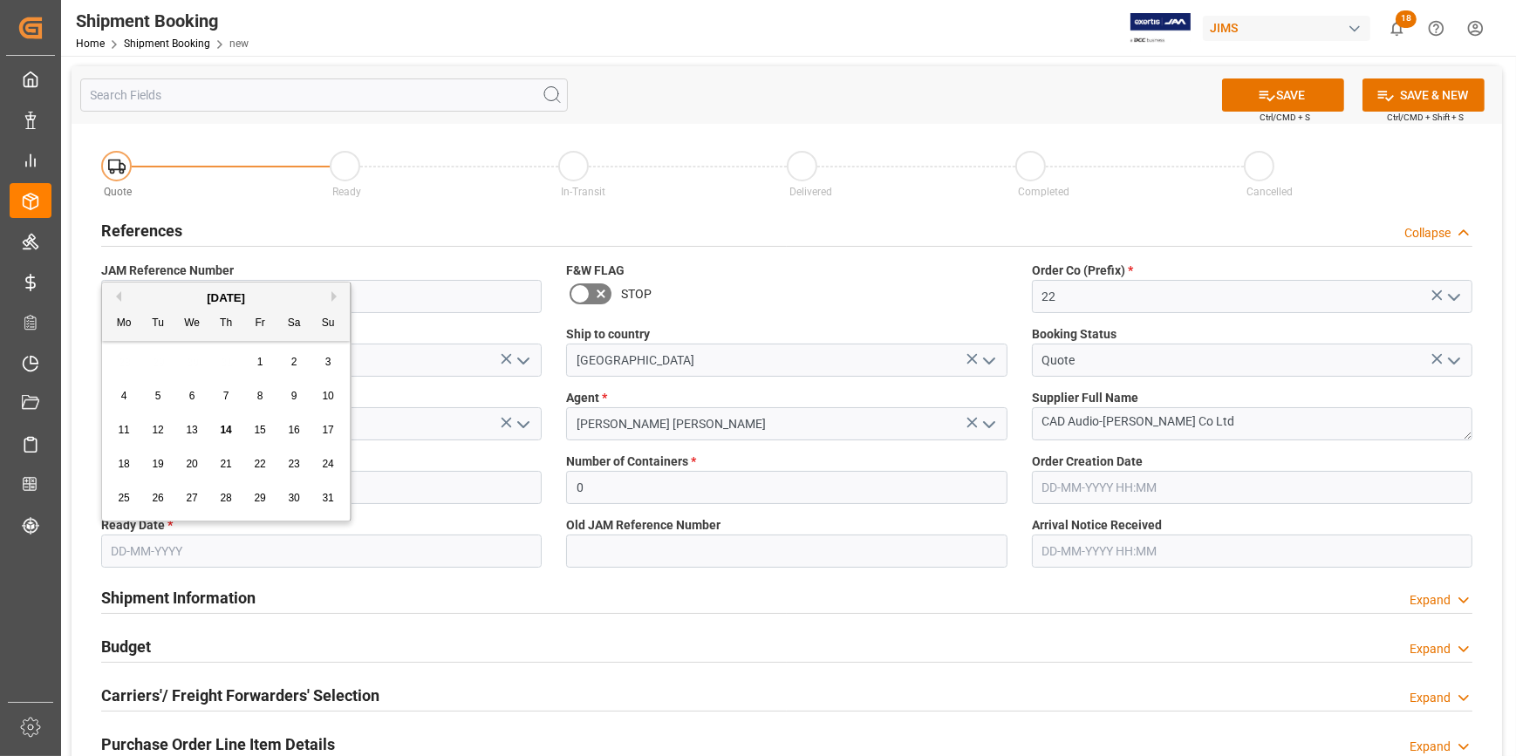
click at [225, 425] on span "14" at bounding box center [225, 430] width 11 height 12
type input "14-08-2025"
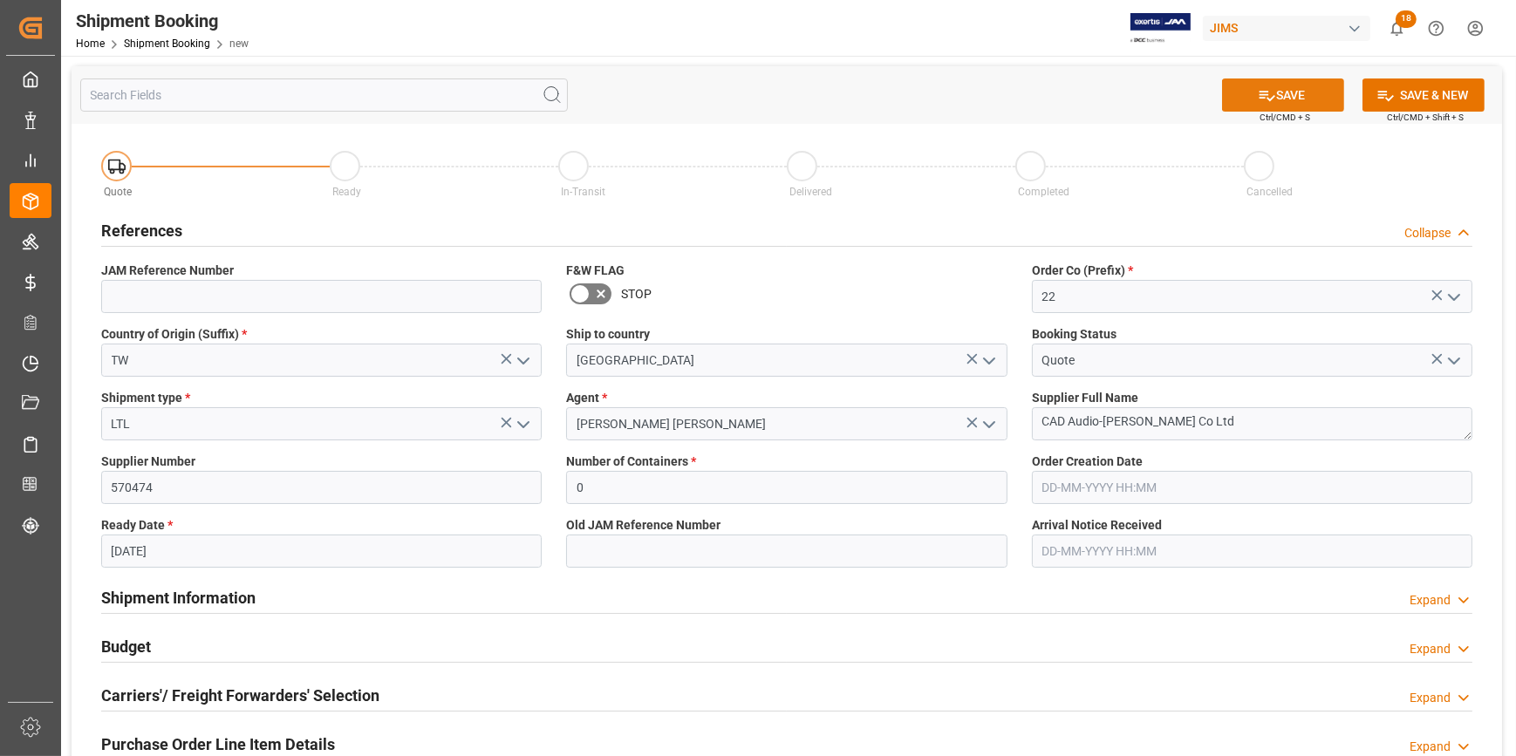
click at [1278, 91] on button "SAVE" at bounding box center [1283, 94] width 122 height 33
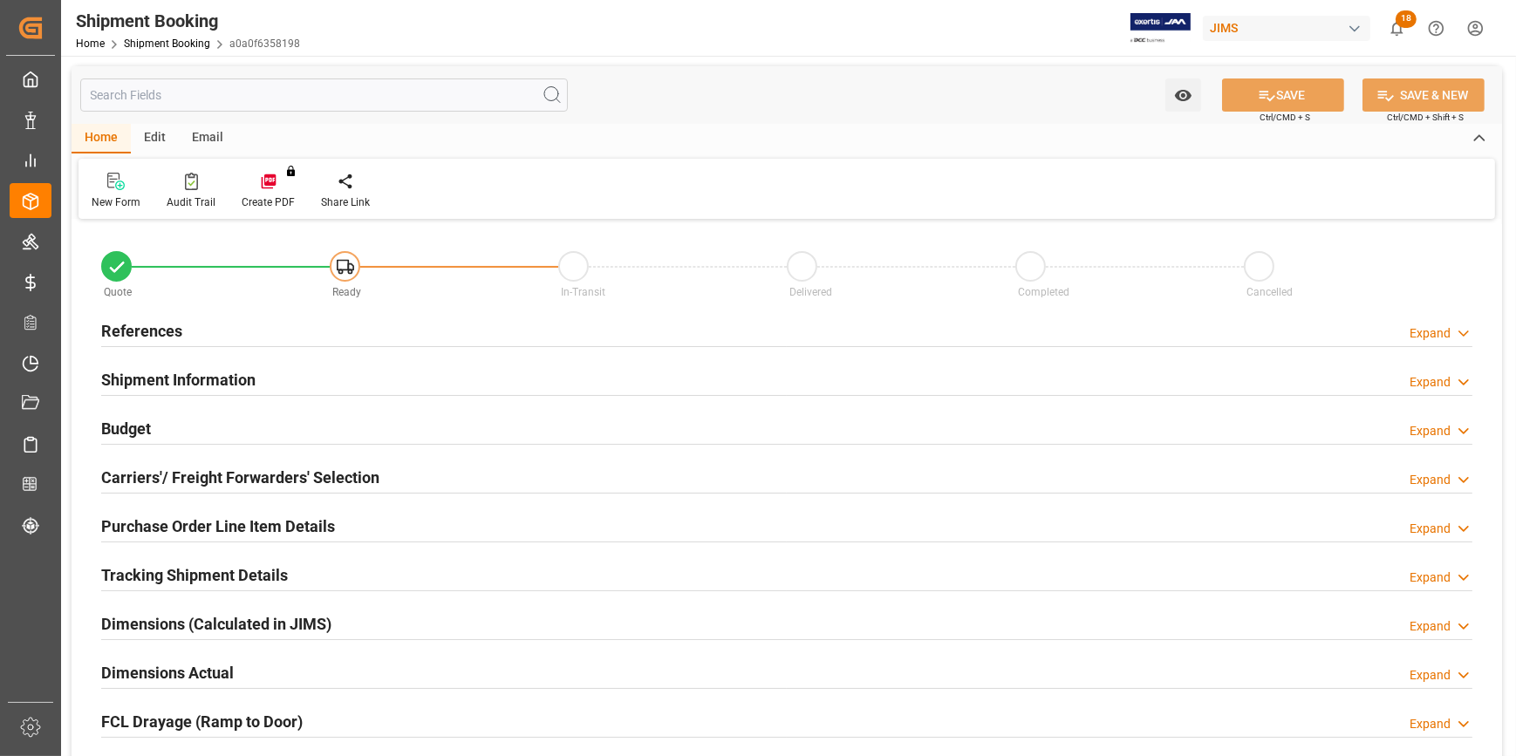
type input "0"
type input "[DATE]"
click at [234, 317] on div "References Expand" at bounding box center [786, 329] width 1371 height 33
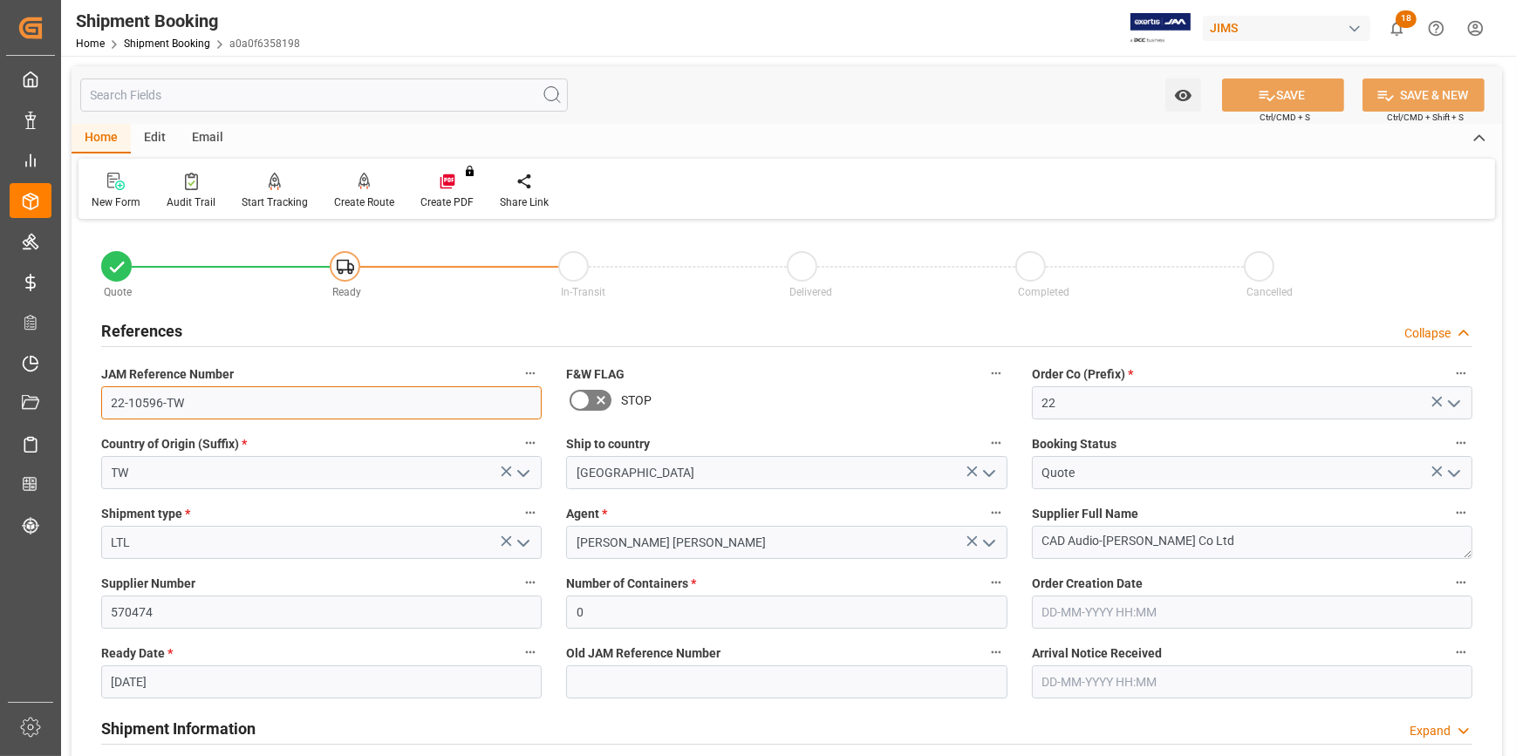
drag, startPoint x: 197, startPoint y: 403, endPoint x: 112, endPoint y: 404, distance: 85.5
click at [112, 404] on input "22-10596-TW" at bounding box center [321, 402] width 440 height 33
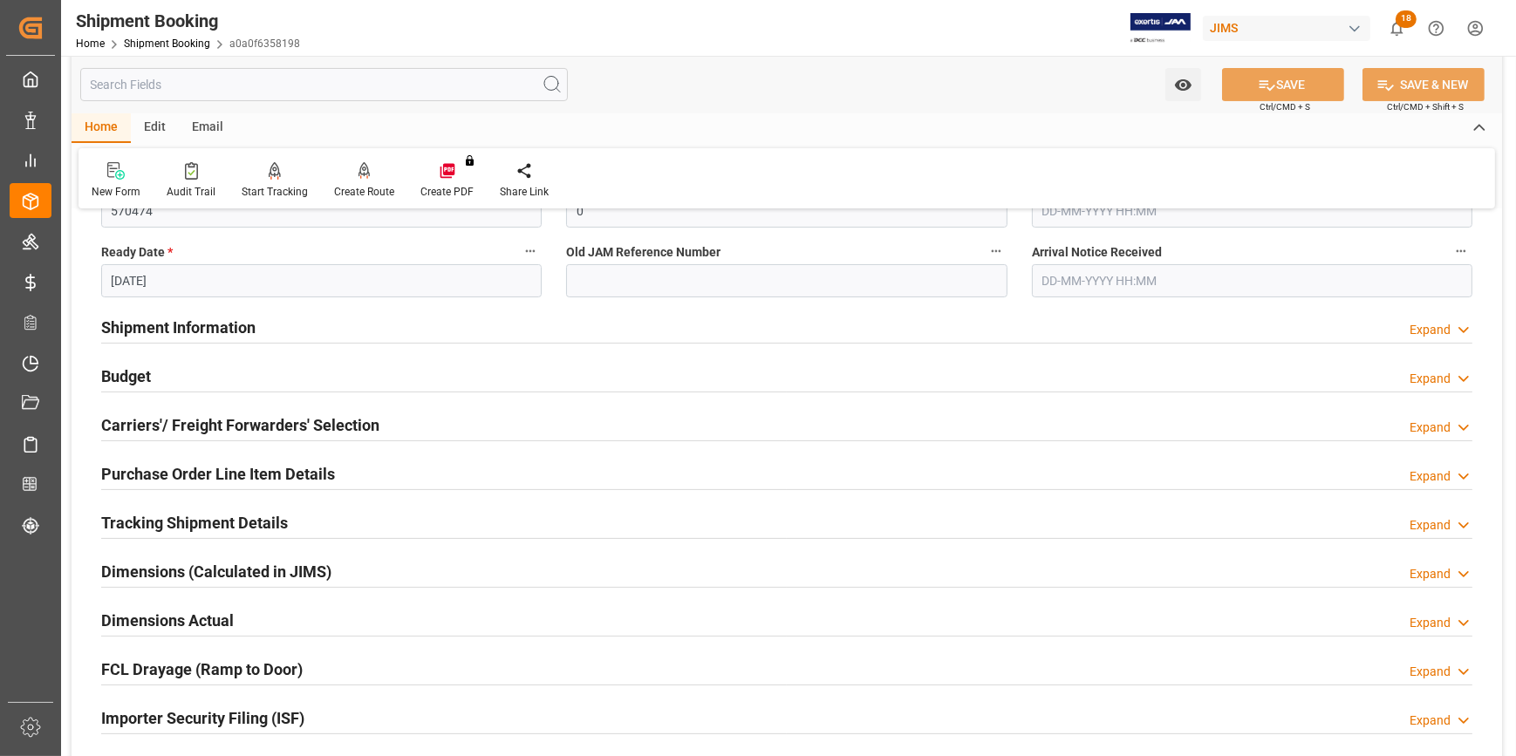
scroll to position [475, 0]
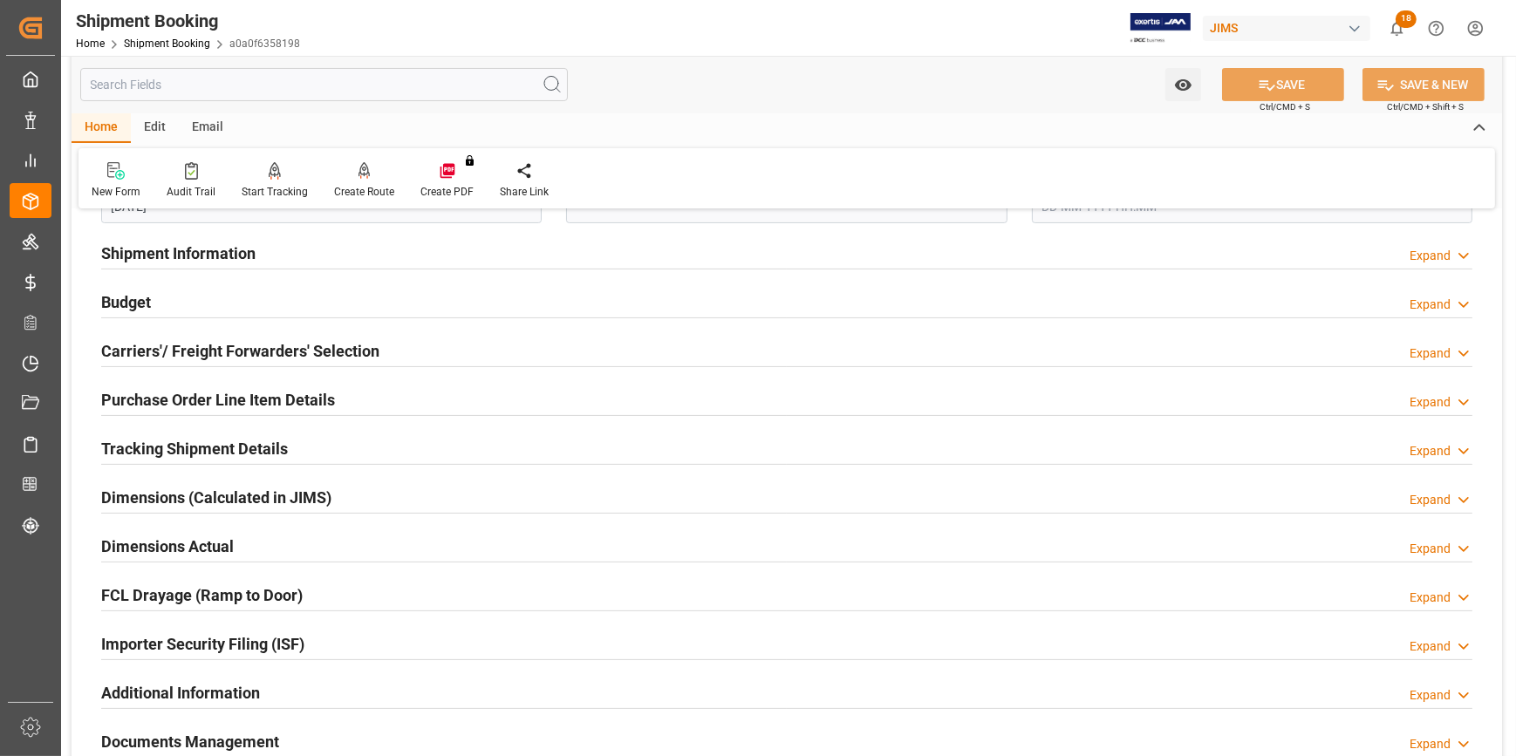
click at [297, 444] on div "Tracking Shipment Details Expand" at bounding box center [786, 447] width 1371 height 33
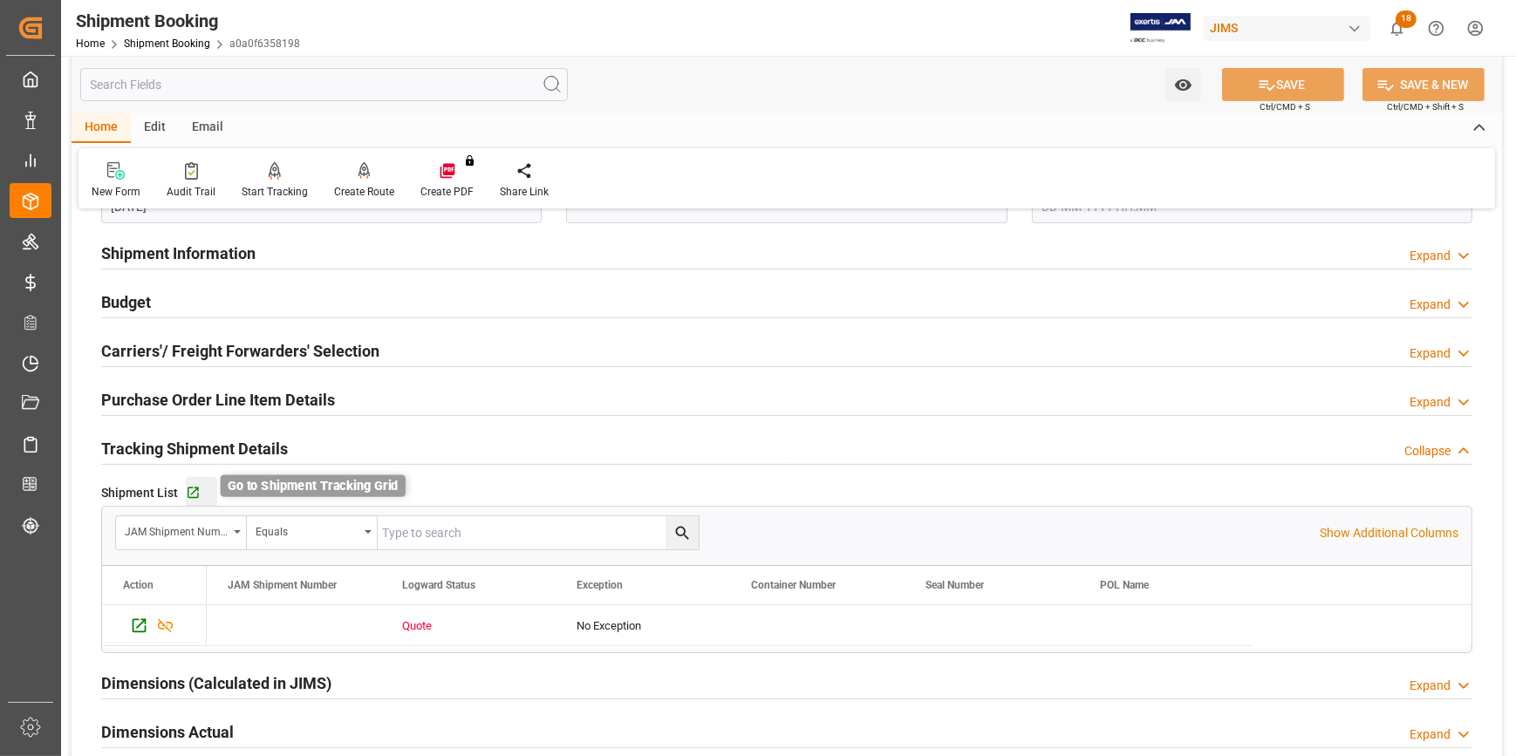
click at [196, 494] on icon "button" at bounding box center [192, 492] width 11 height 11
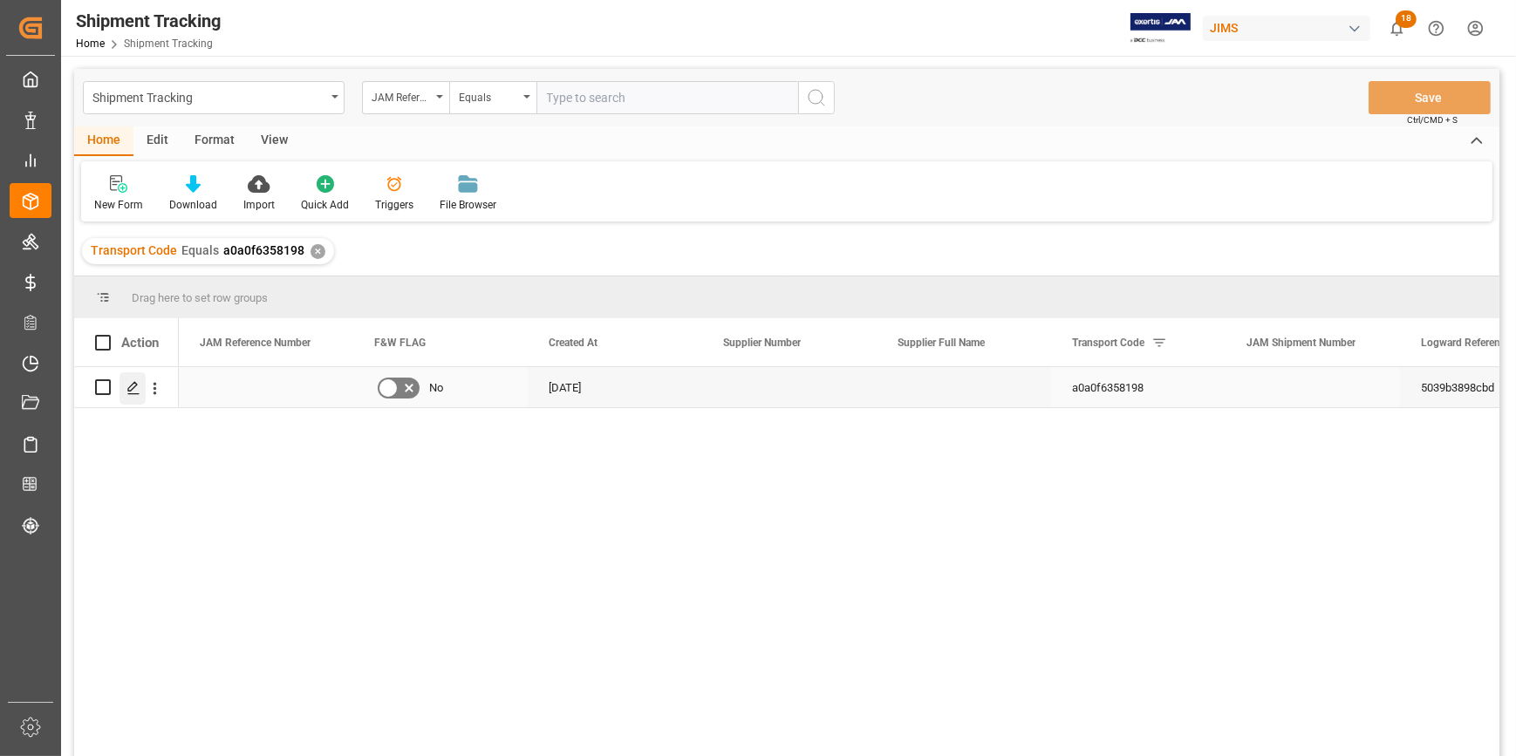
click at [131, 388] on icon "Press SPACE to select this row." at bounding box center [133, 388] width 14 height 14
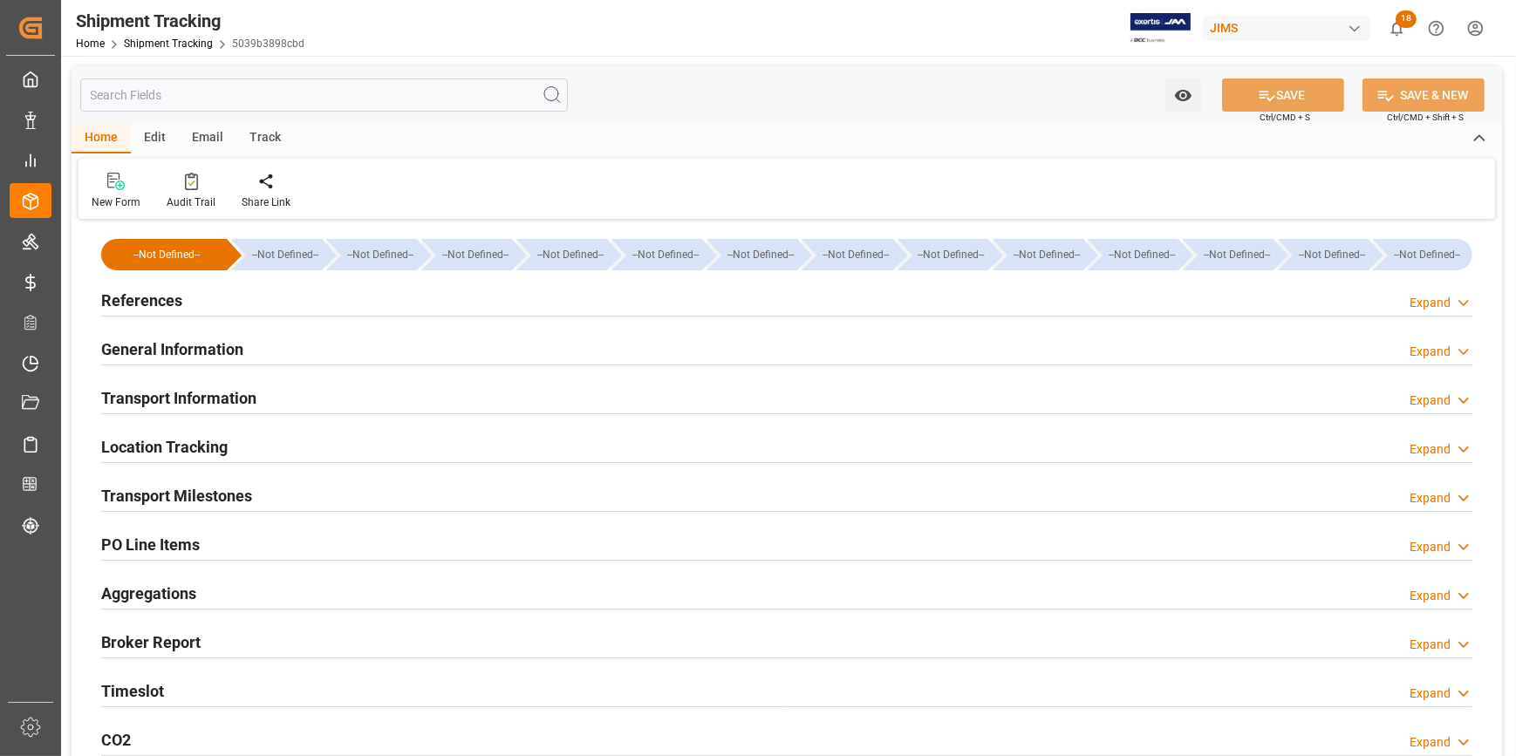
type input "[DATE]"
click at [330, 303] on div "References Expand" at bounding box center [786, 299] width 1371 height 33
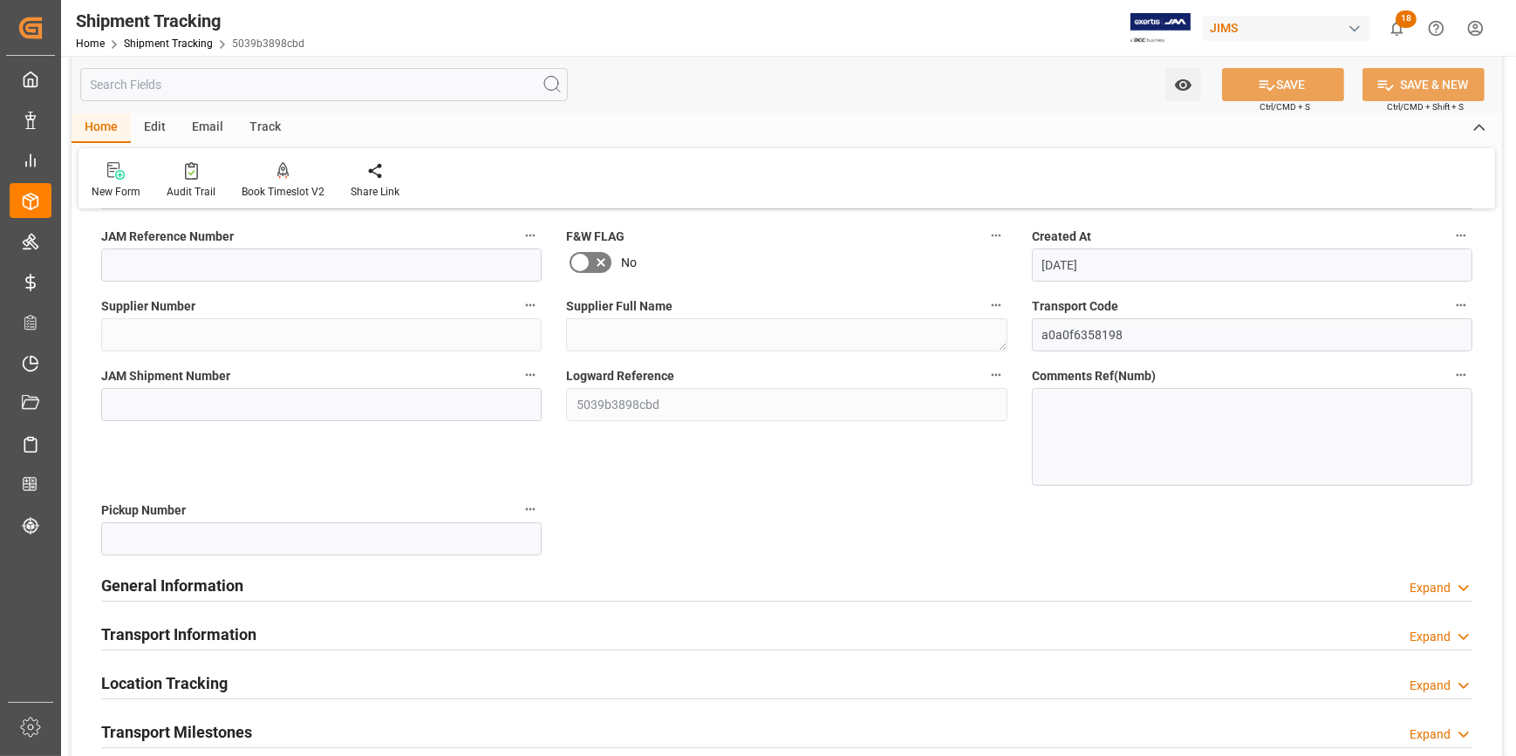
scroll to position [158, 0]
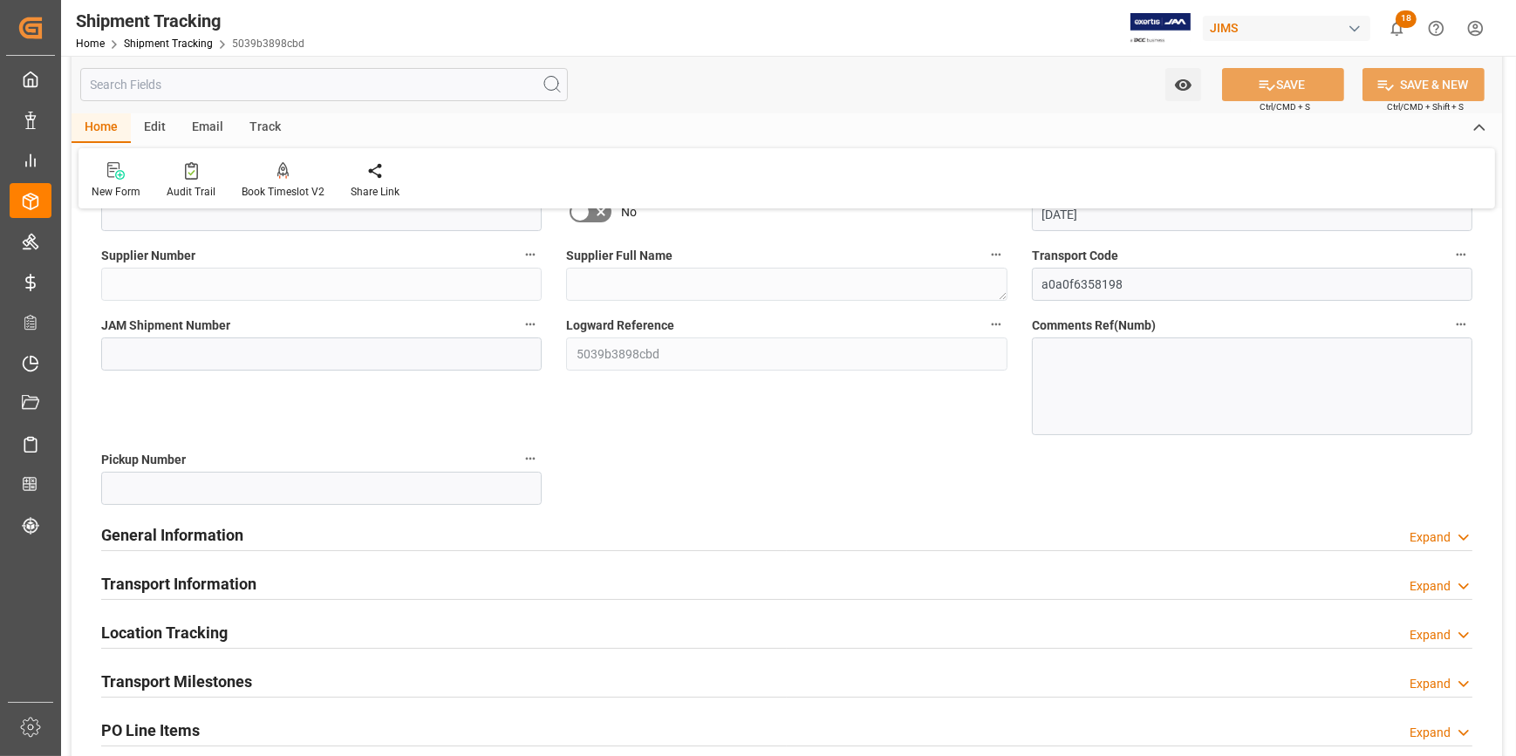
click at [483, 517] on div "General Information Expand" at bounding box center [786, 533] width 1371 height 33
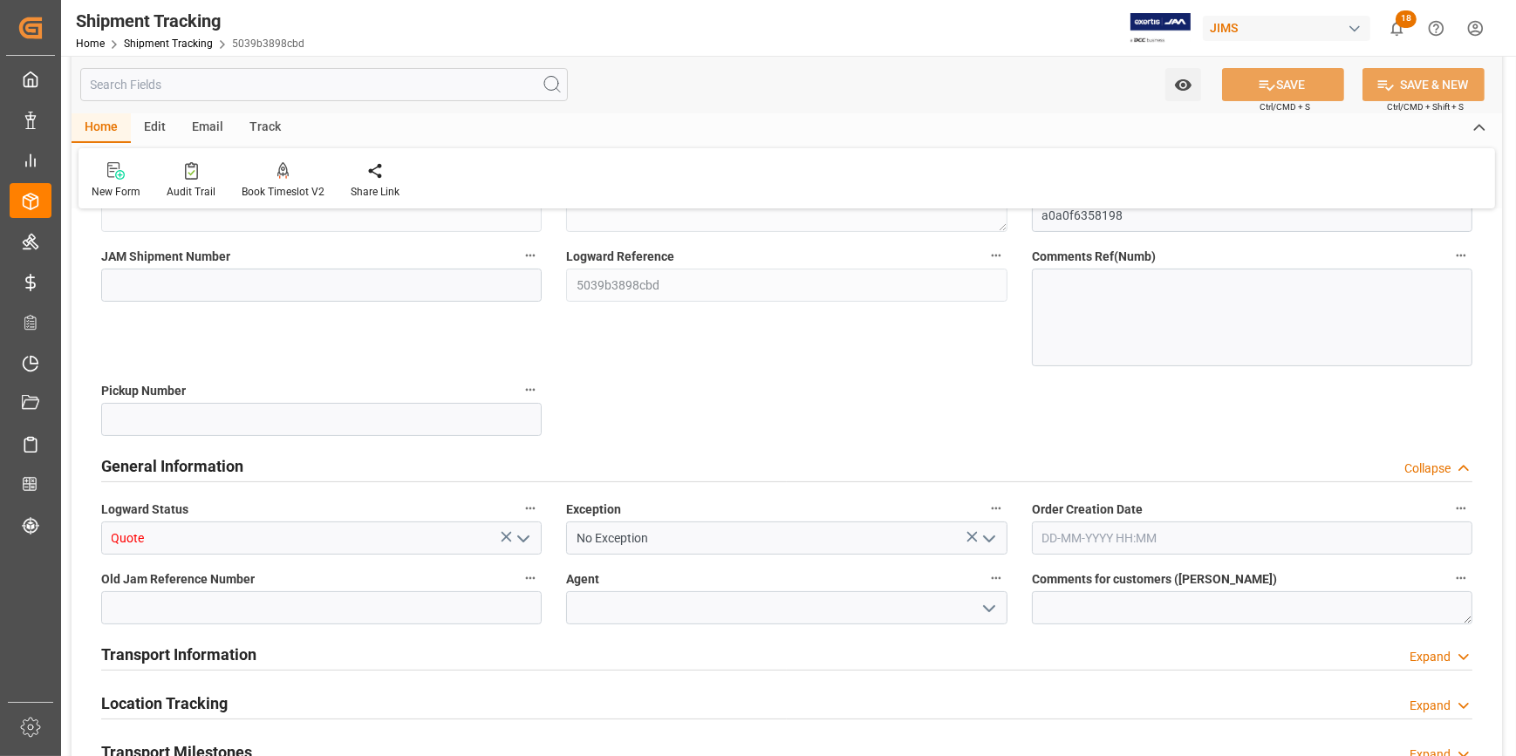
scroll to position [317, 0]
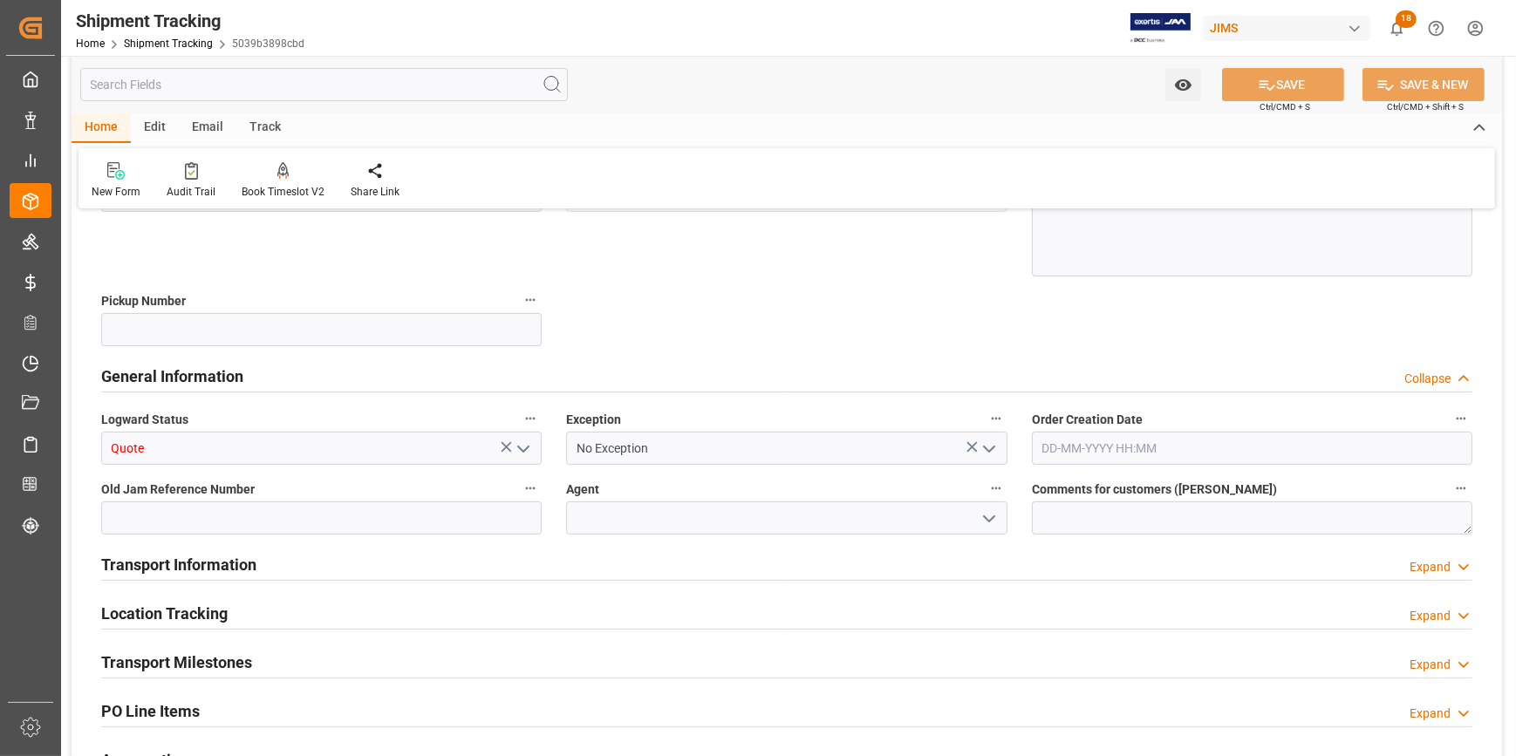
click at [990, 444] on icon "open menu" at bounding box center [988, 449] width 21 height 21
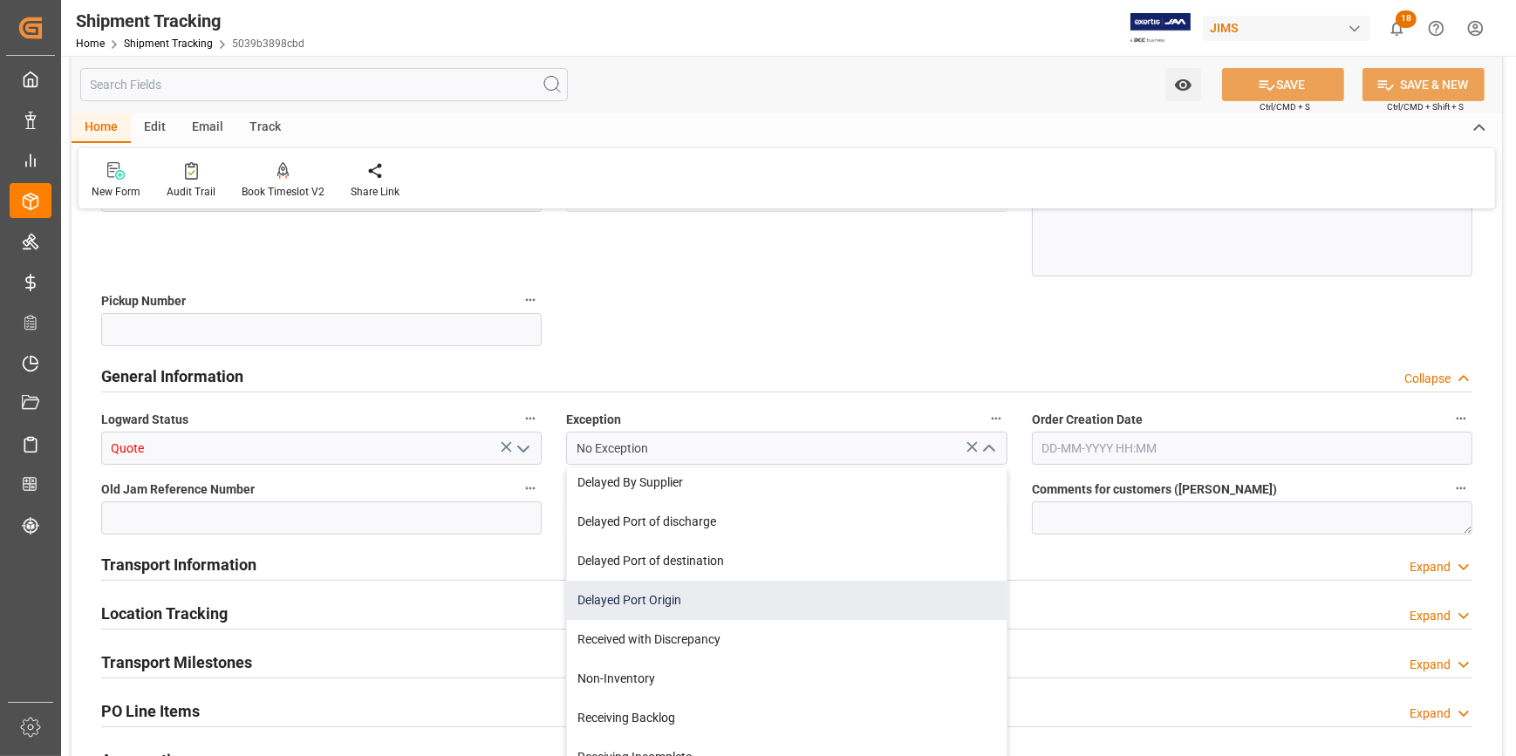
scroll to position [237, 0]
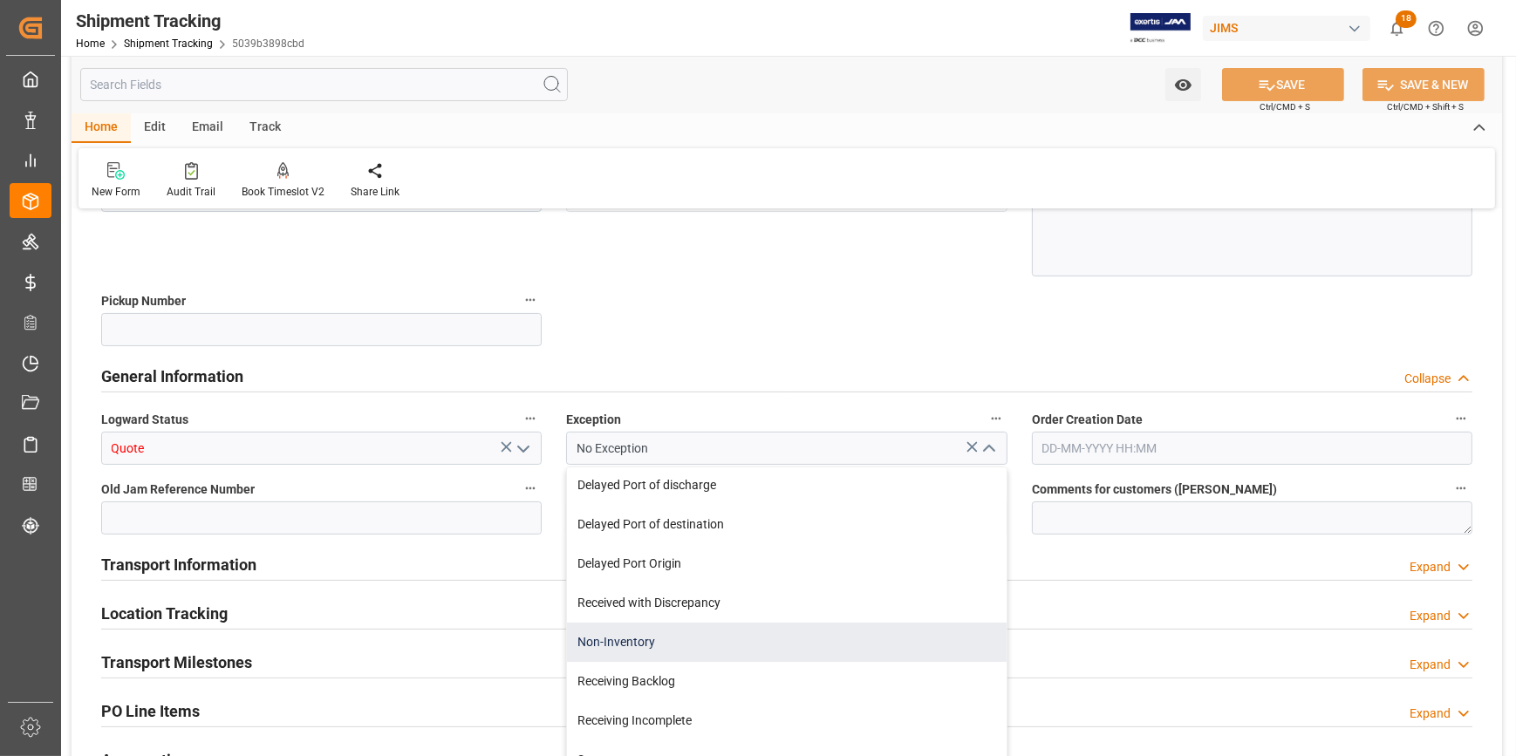
click at [719, 638] on div "Non-Inventory" at bounding box center [786, 642] width 439 height 39
type input "Non-Inventory"
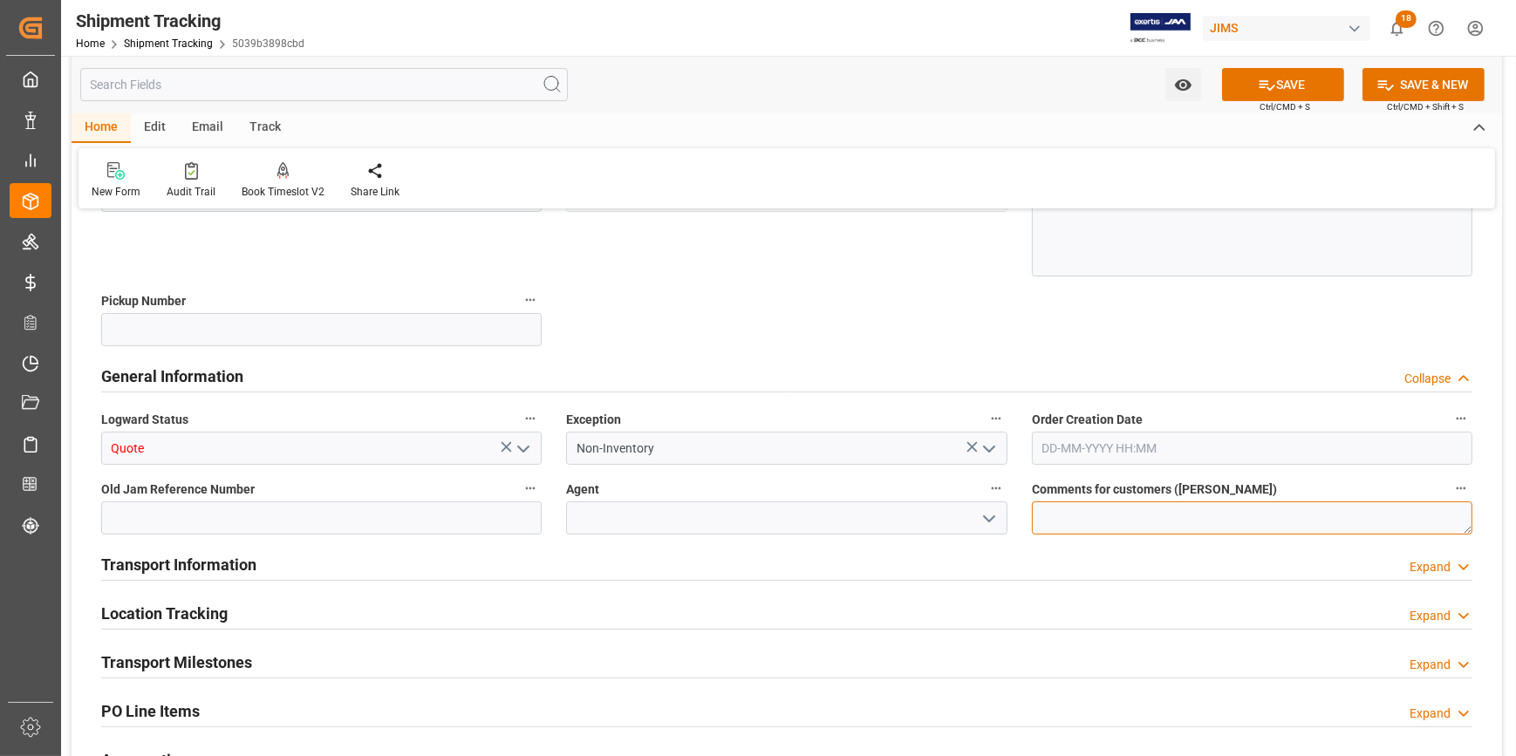
click at [1048, 521] on textarea at bounding box center [1252, 517] width 440 height 33
type textarea "Samples for Gary Byers"
click at [992, 518] on icon "open menu" at bounding box center [988, 518] width 21 height 21
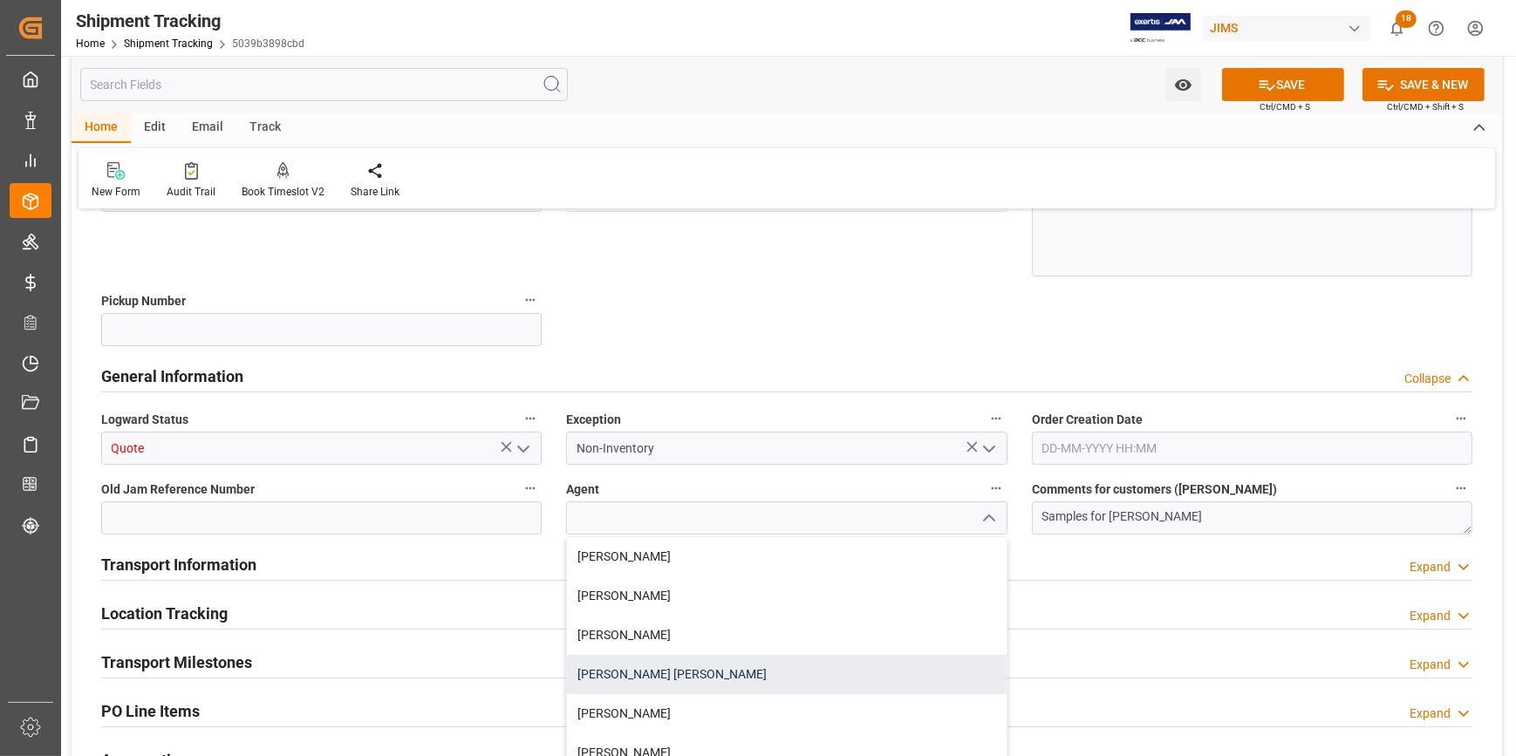
click at [741, 673] on div "[PERSON_NAME] [PERSON_NAME]" at bounding box center [786, 674] width 439 height 39
type input "[PERSON_NAME] [PERSON_NAME]"
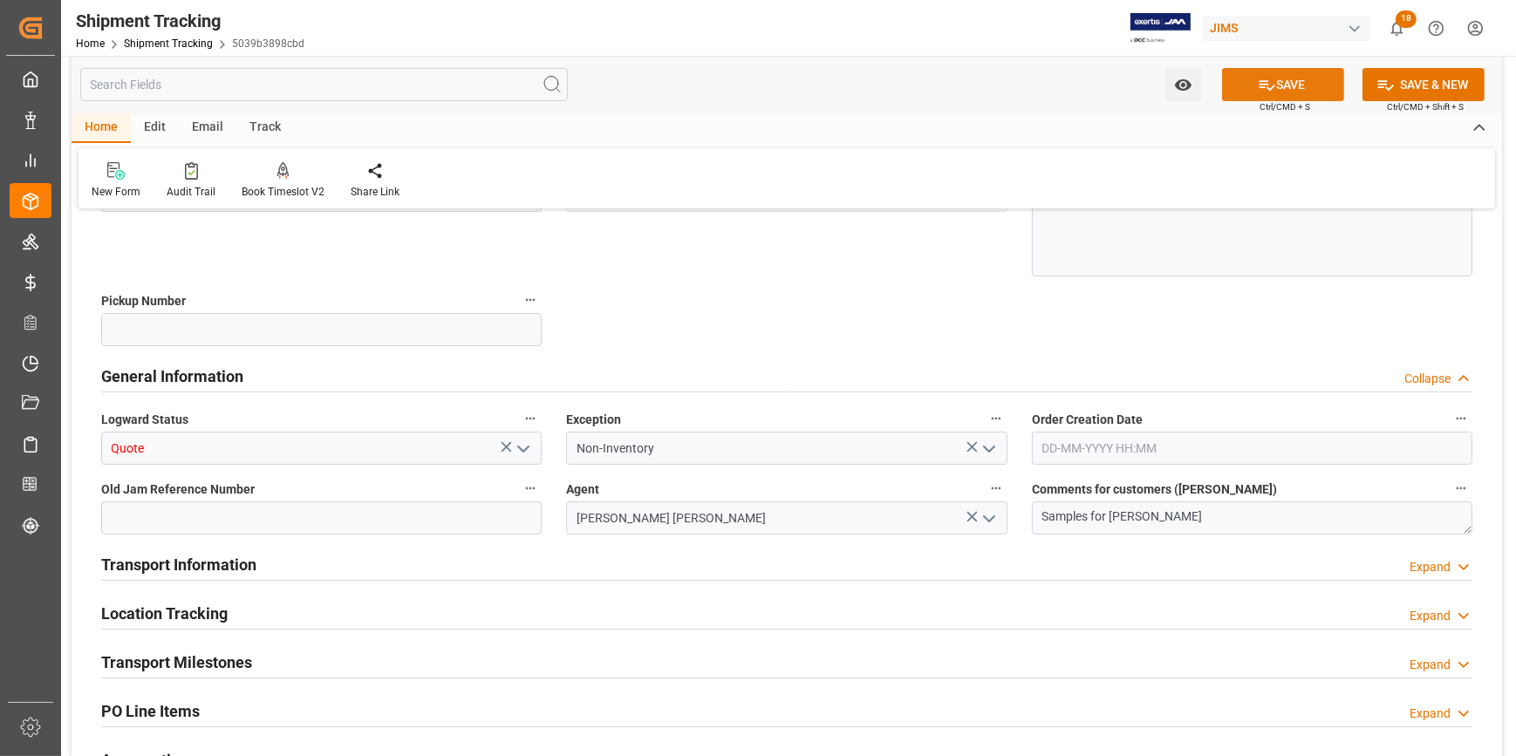
click at [1282, 85] on button "SAVE" at bounding box center [1283, 84] width 122 height 33
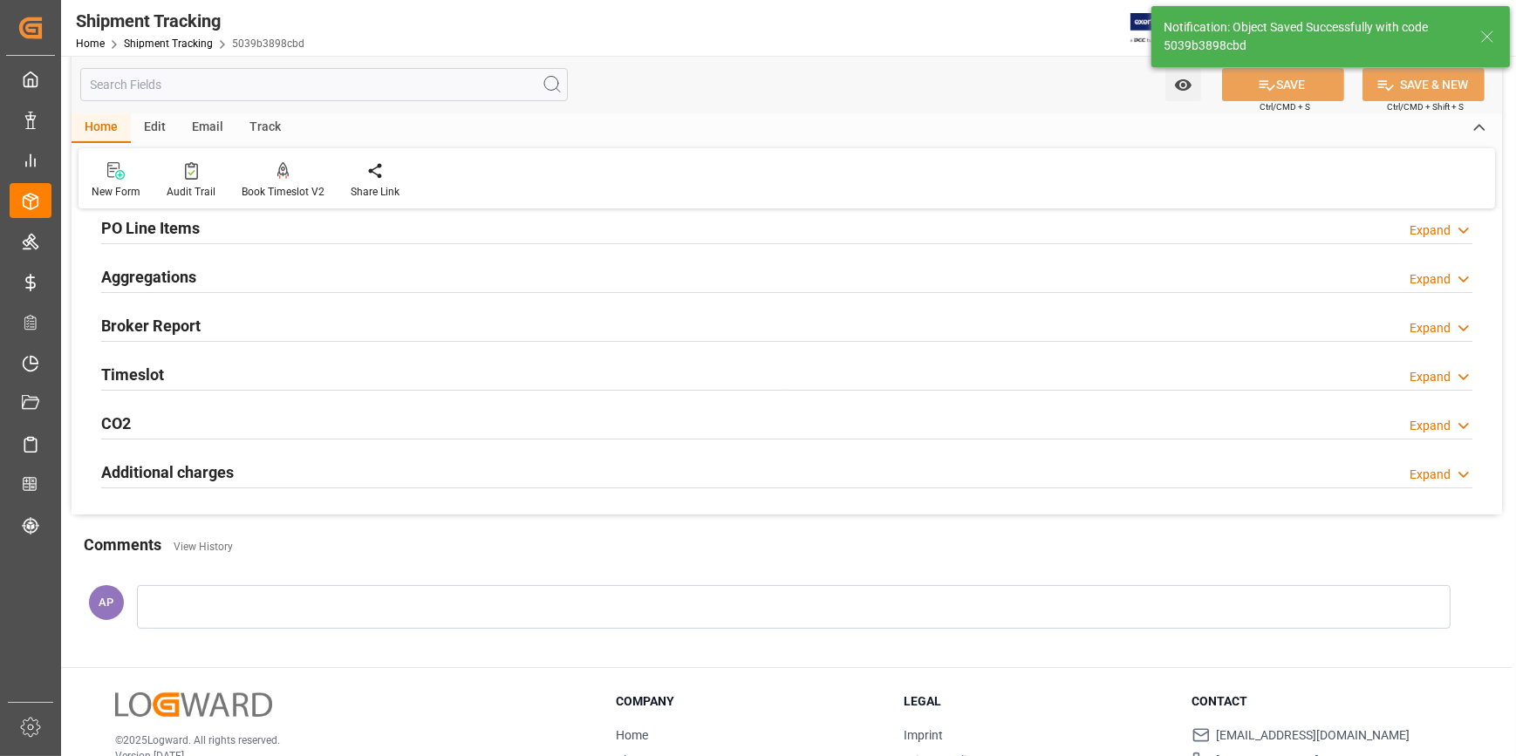
scroll to position [0, 0]
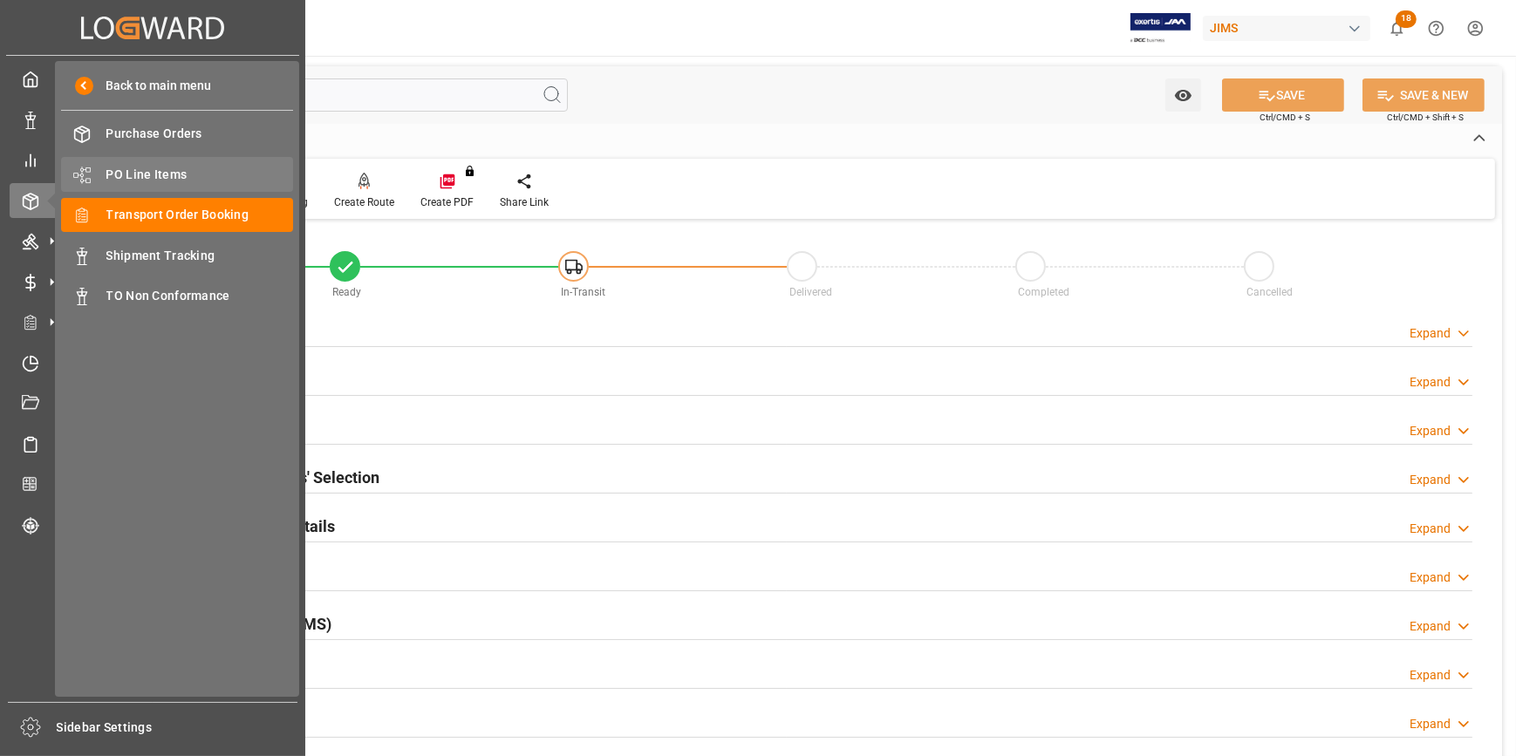
click at [143, 174] on span "PO Line Items" at bounding box center [199, 175] width 187 height 18
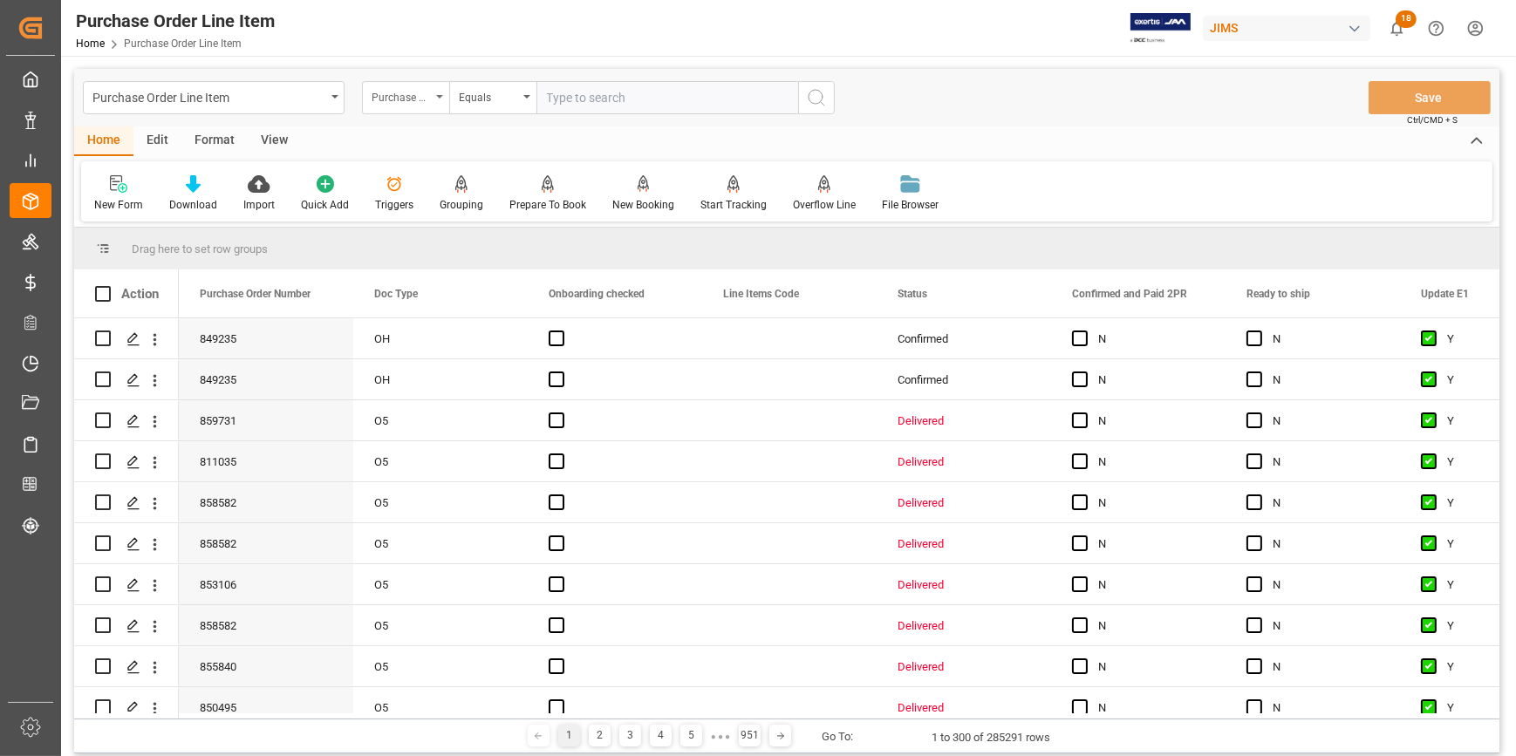
click at [434, 96] on div "Purchase Order Number" at bounding box center [405, 97] width 87 height 33
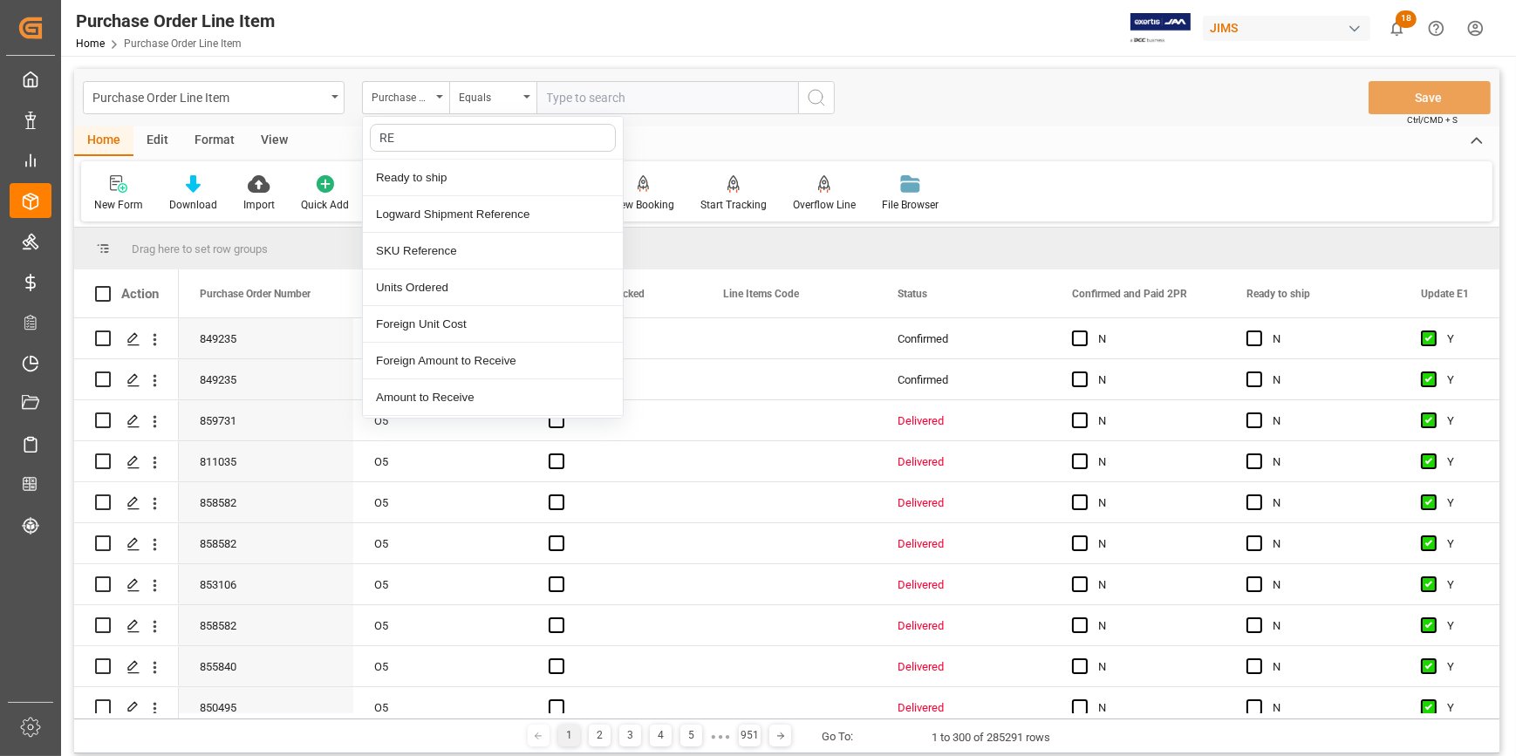
type input "REF"
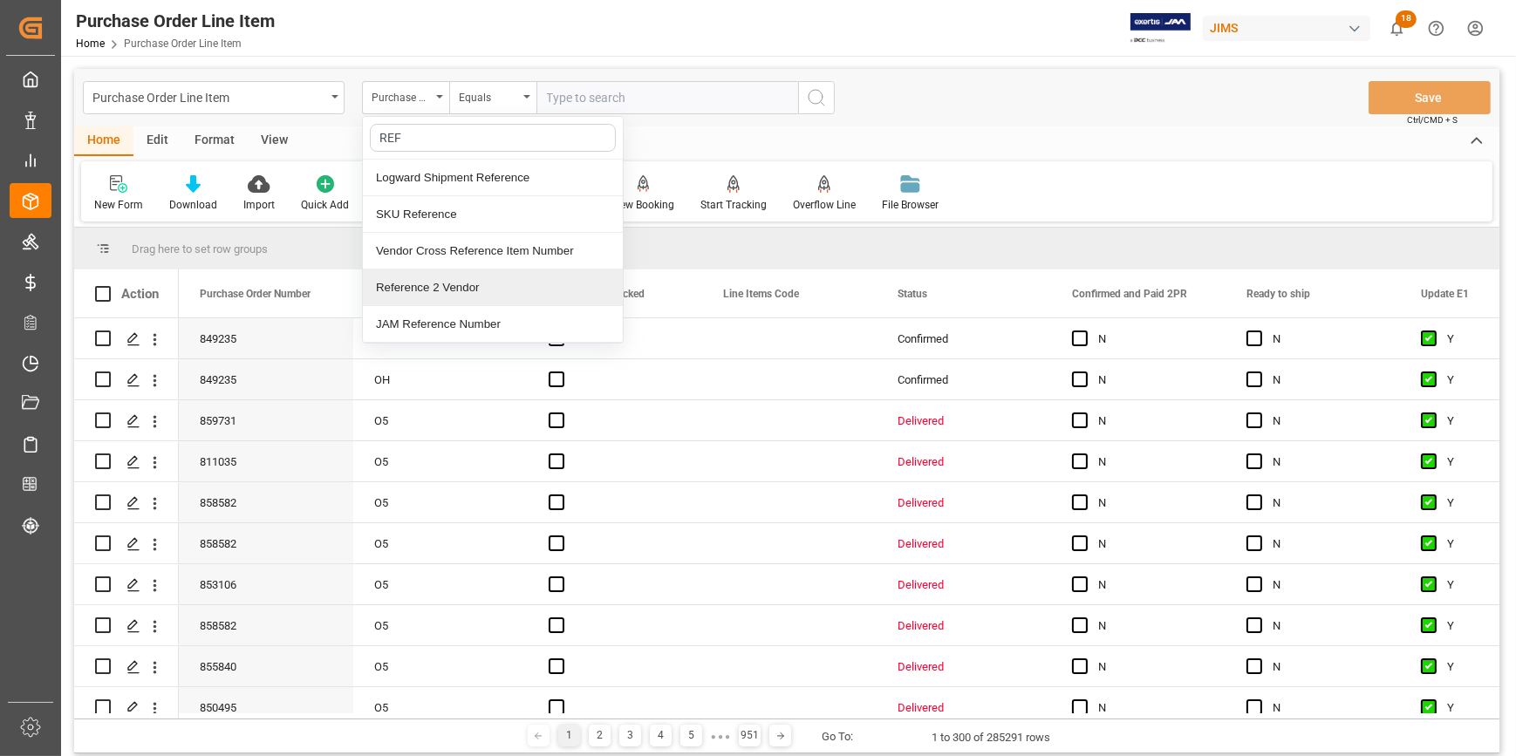
click at [454, 284] on div "Reference 2 Vendor" at bounding box center [493, 287] width 260 height 37
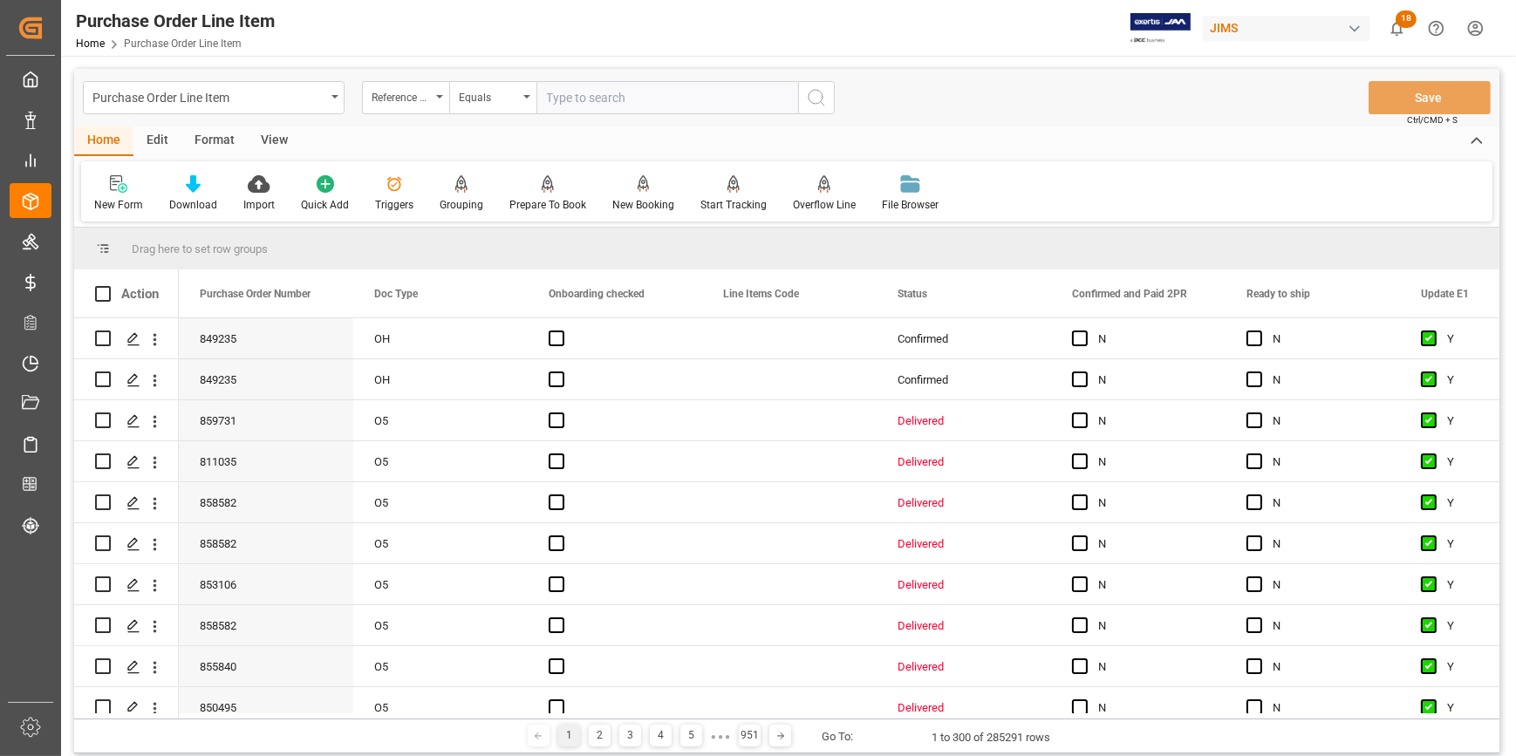
click at [597, 104] on input "text" at bounding box center [667, 97] width 262 height 33
paste input "22-10272-JP"
type input "22-10272-JP"
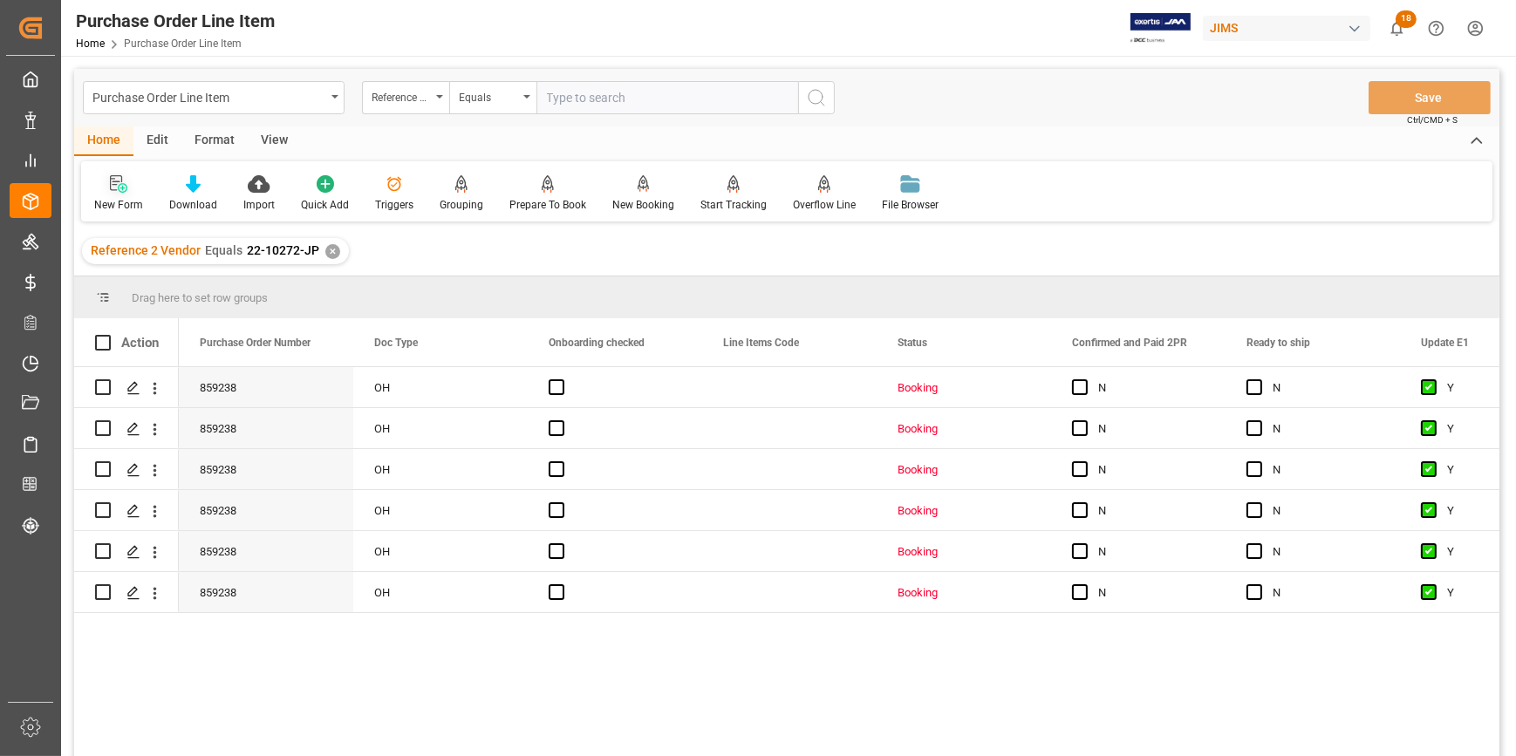
click at [121, 188] on icon at bounding box center [123, 188] width 10 height 10
click at [271, 138] on div "View" at bounding box center [274, 141] width 53 height 30
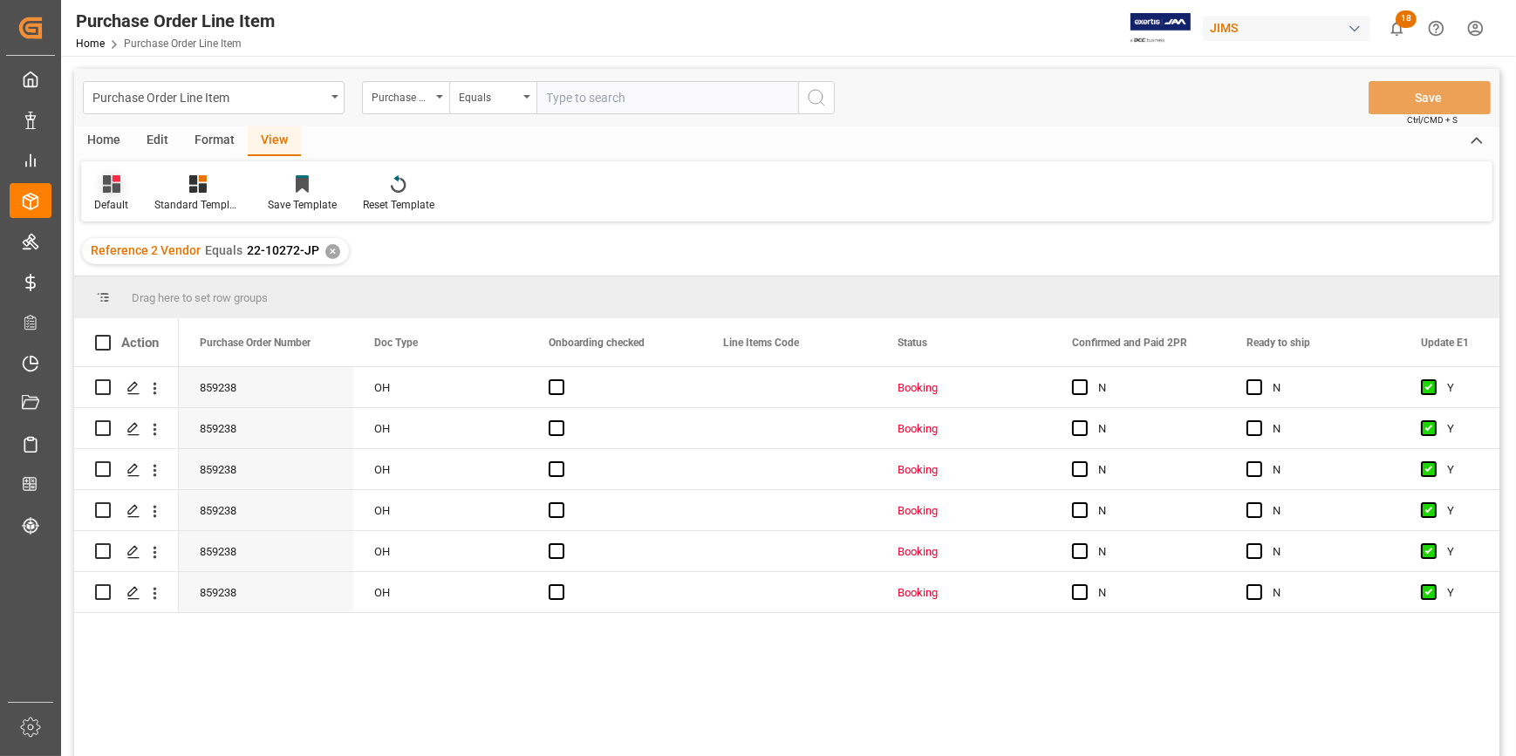
click at [116, 189] on icon at bounding box center [111, 183] width 17 height 17
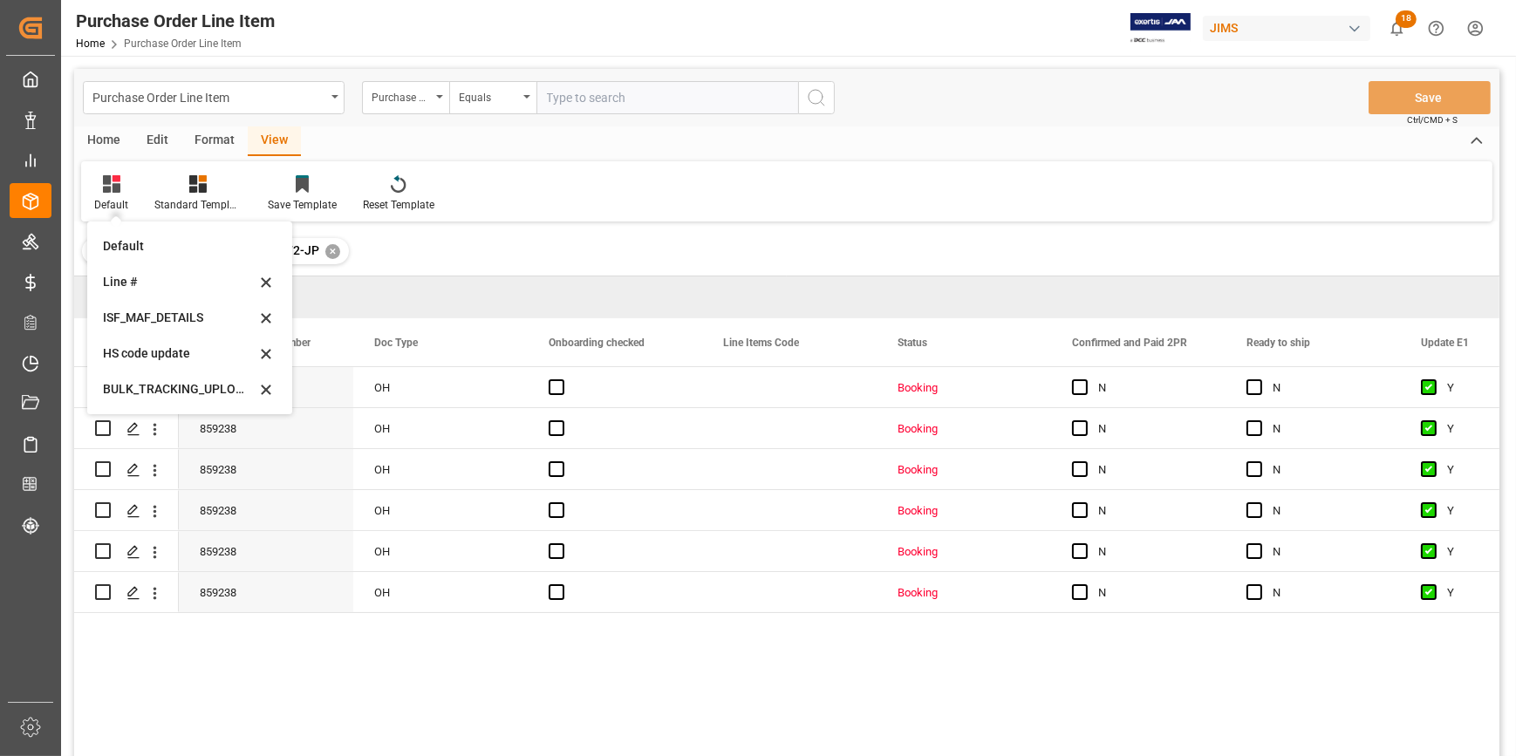
drag, startPoint x: 148, startPoint y: 350, endPoint x: 185, endPoint y: 362, distance: 38.6
click at [148, 351] on div "HS code update" at bounding box center [179, 353] width 153 height 18
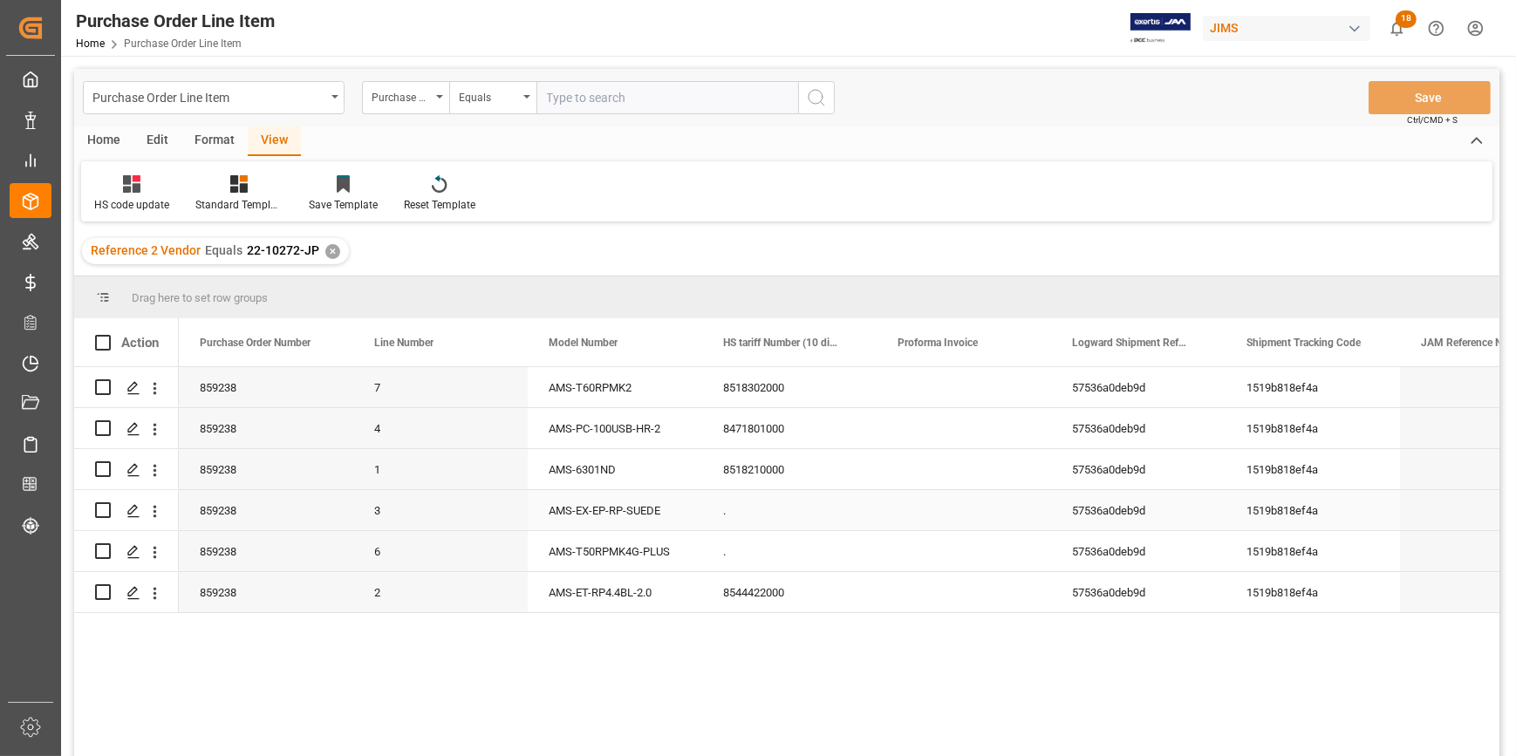
click at [731, 501] on div "." at bounding box center [789, 510] width 174 height 40
drag, startPoint x: 745, startPoint y: 518, endPoint x: 717, endPoint y: 521, distance: 28.1
click at [717, 521] on input "." at bounding box center [789, 520] width 147 height 33
paste input "8518908100"
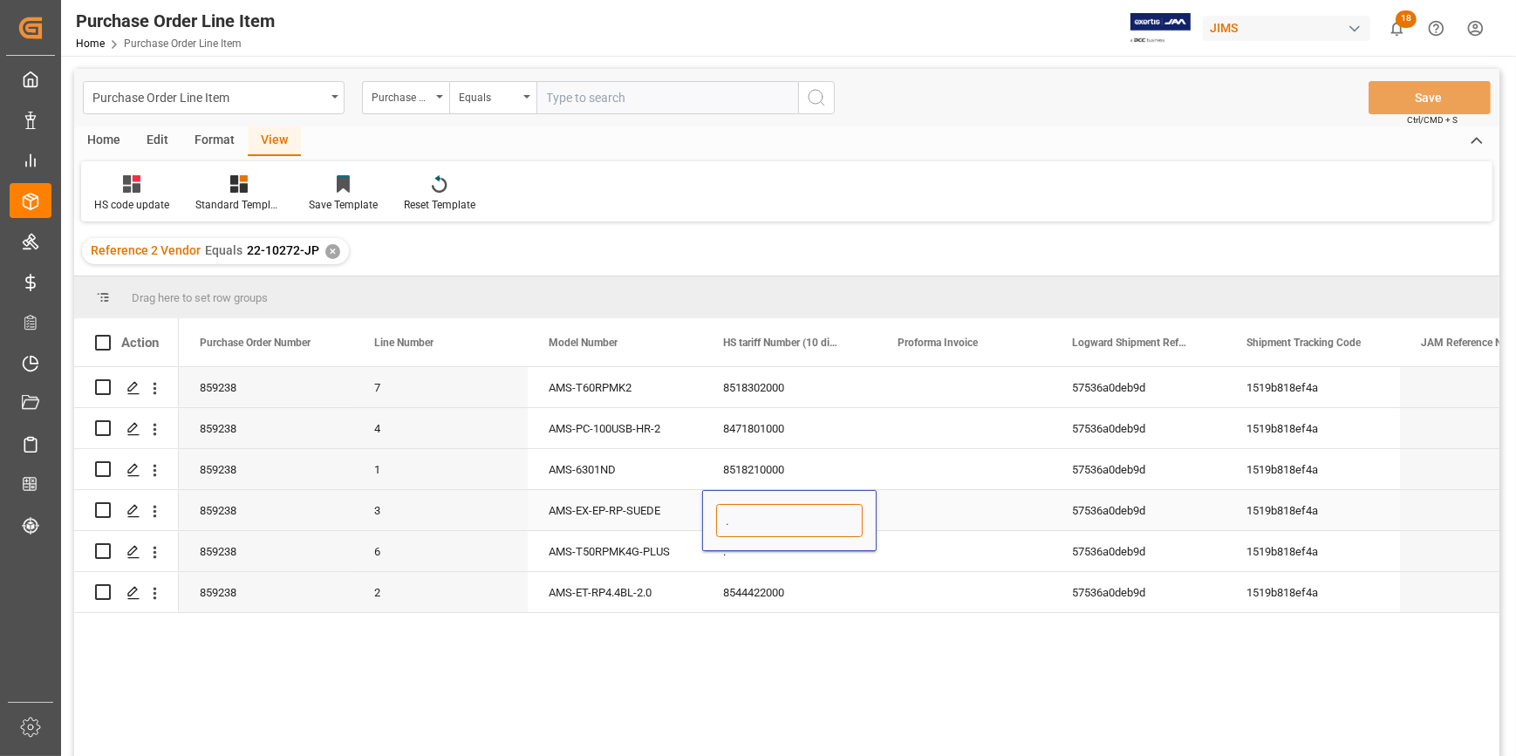
type input "8518908100"
click at [801, 560] on div "." at bounding box center [789, 551] width 174 height 40
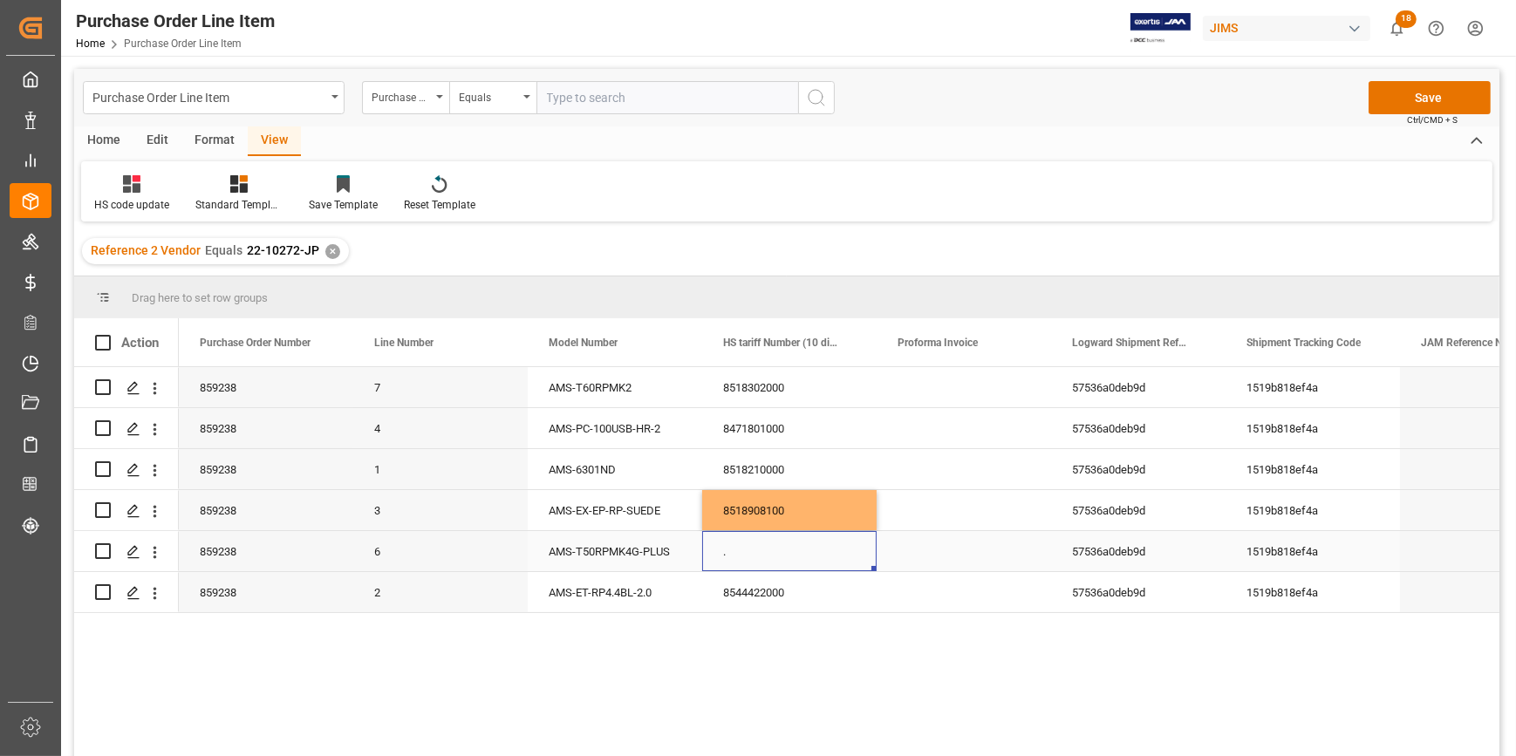
click at [785, 545] on div "." at bounding box center [789, 551] width 174 height 40
drag, startPoint x: 767, startPoint y: 554, endPoint x: 708, endPoint y: 565, distance: 60.4
click at [708, 564] on div "." at bounding box center [789, 561] width 174 height 61
paste input "8518302000"
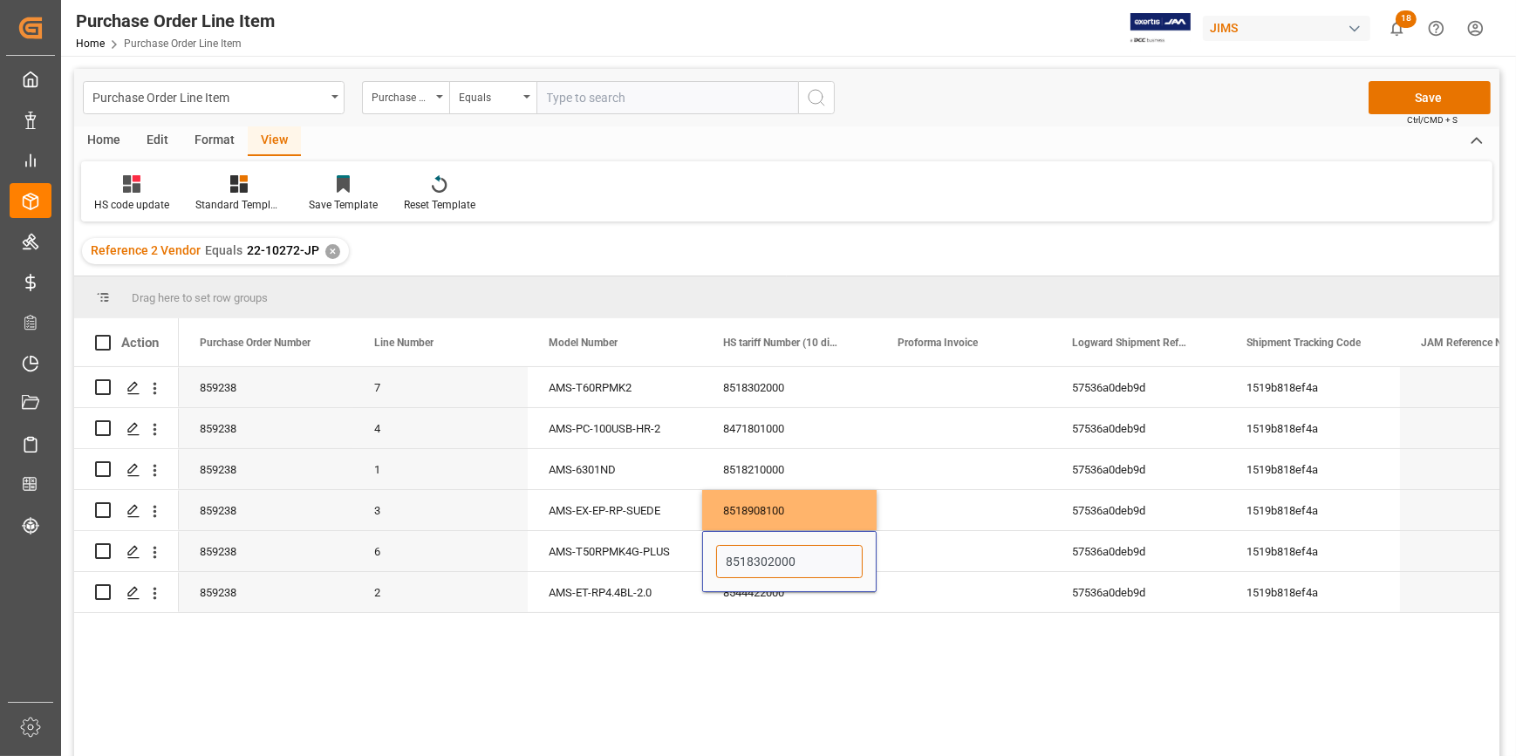
type input "8518302000"
click at [821, 648] on div "859238 7 AMS-T60RPMK2 8518302000 57536a0deb9d 1519b818ef4a 23-07-2025 08:05:56 …" at bounding box center [839, 567] width 1320 height 400
click at [804, 598] on div "8544422000" at bounding box center [789, 592] width 174 height 40
click at [728, 642] on div "859238 7 AMS-T60RPMK2 8518302000 57536a0deb9d 1519b818ef4a 23-07-2025 08:05:56 …" at bounding box center [839, 567] width 1320 height 400
click at [104, 342] on span at bounding box center [103, 343] width 16 height 16
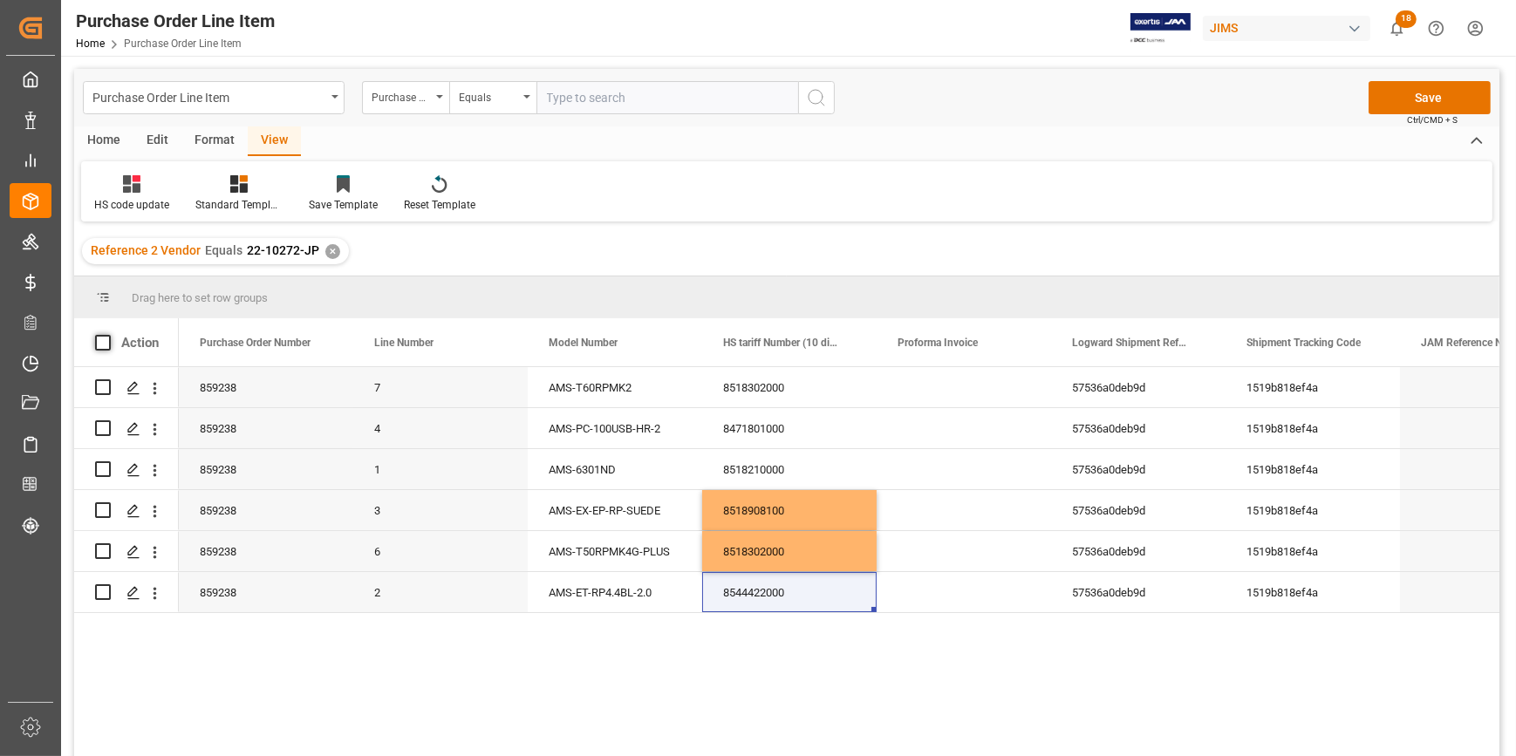
click at [108, 335] on input "checkbox" at bounding box center [108, 335] width 0 height 0
checkbox input "true"
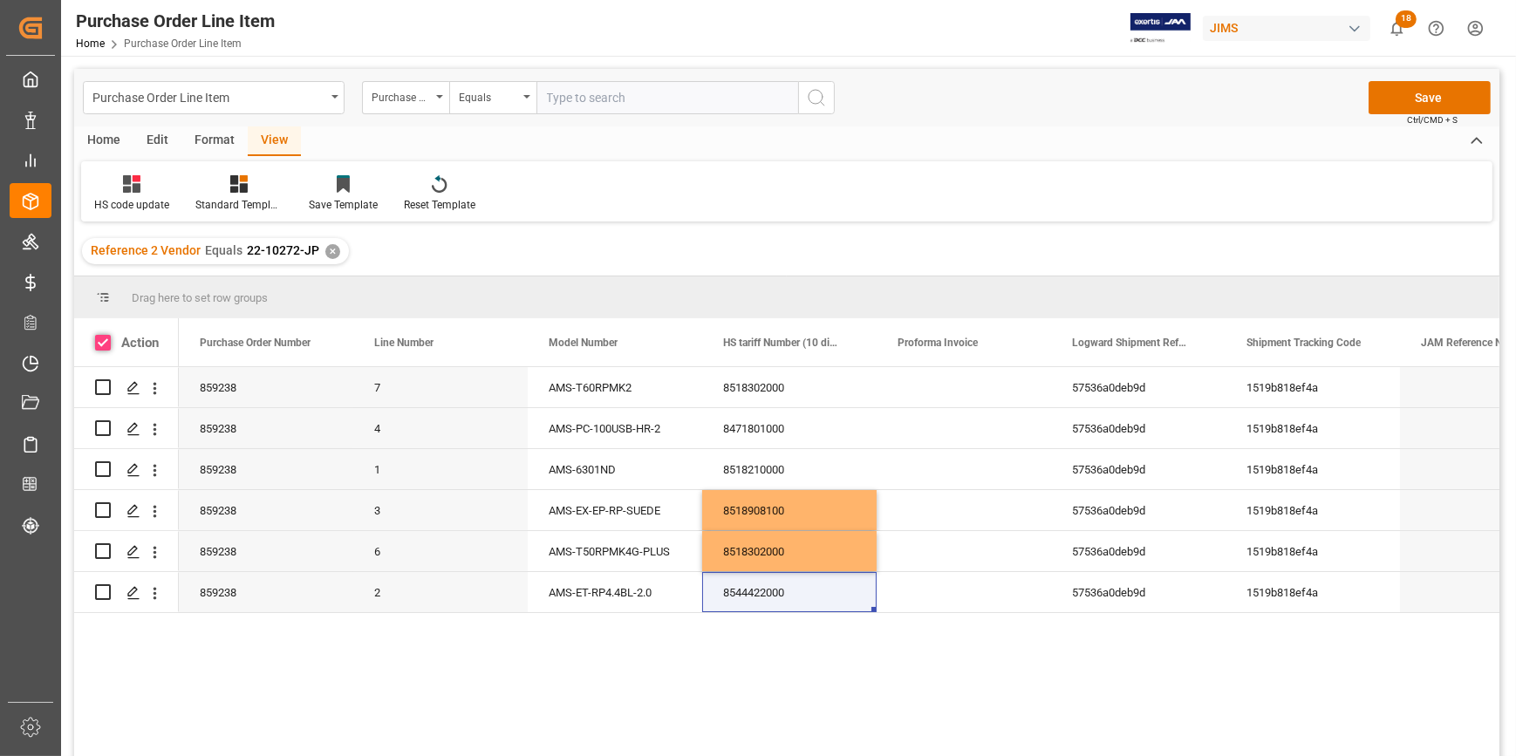
checkbox input "true"
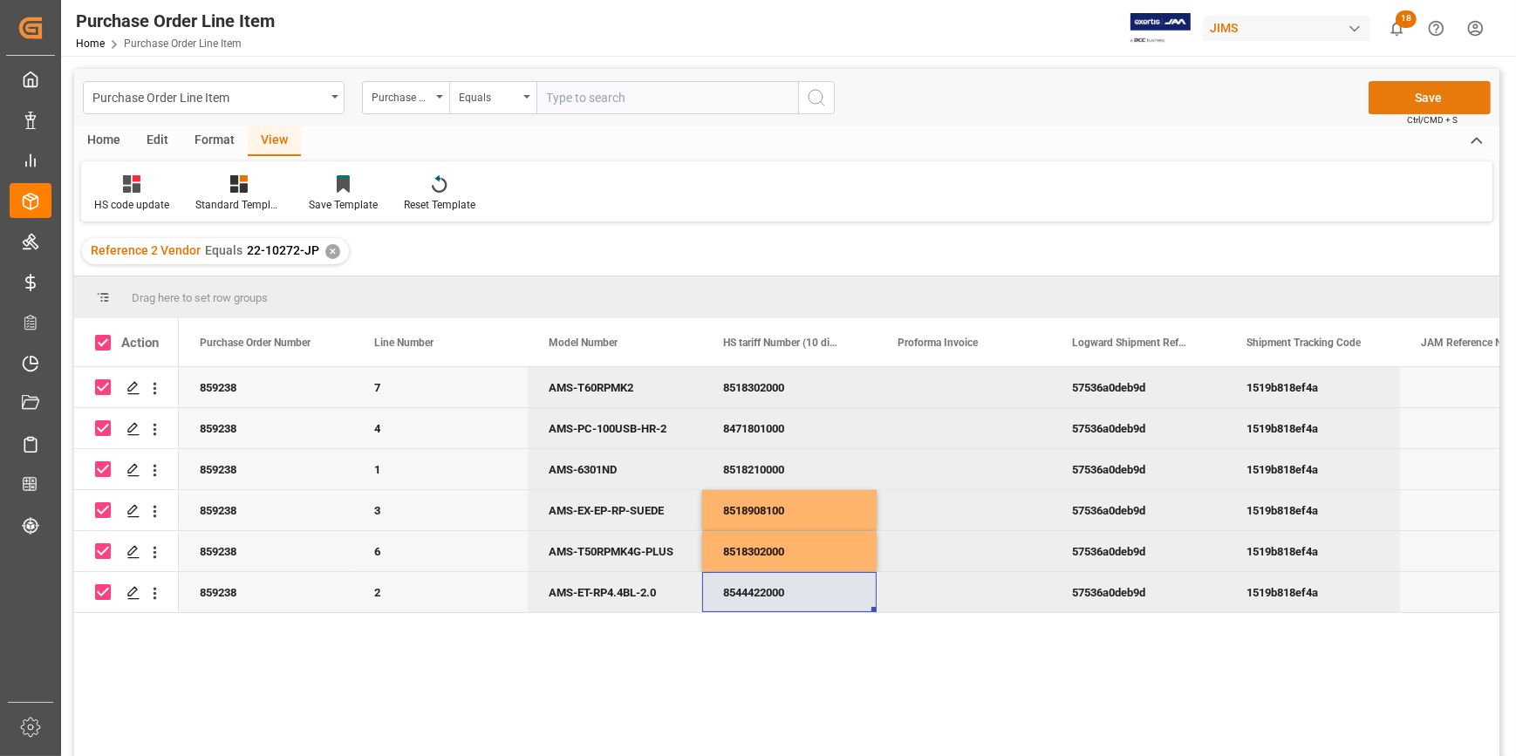
click at [1423, 96] on button "Save" at bounding box center [1429, 97] width 122 height 33
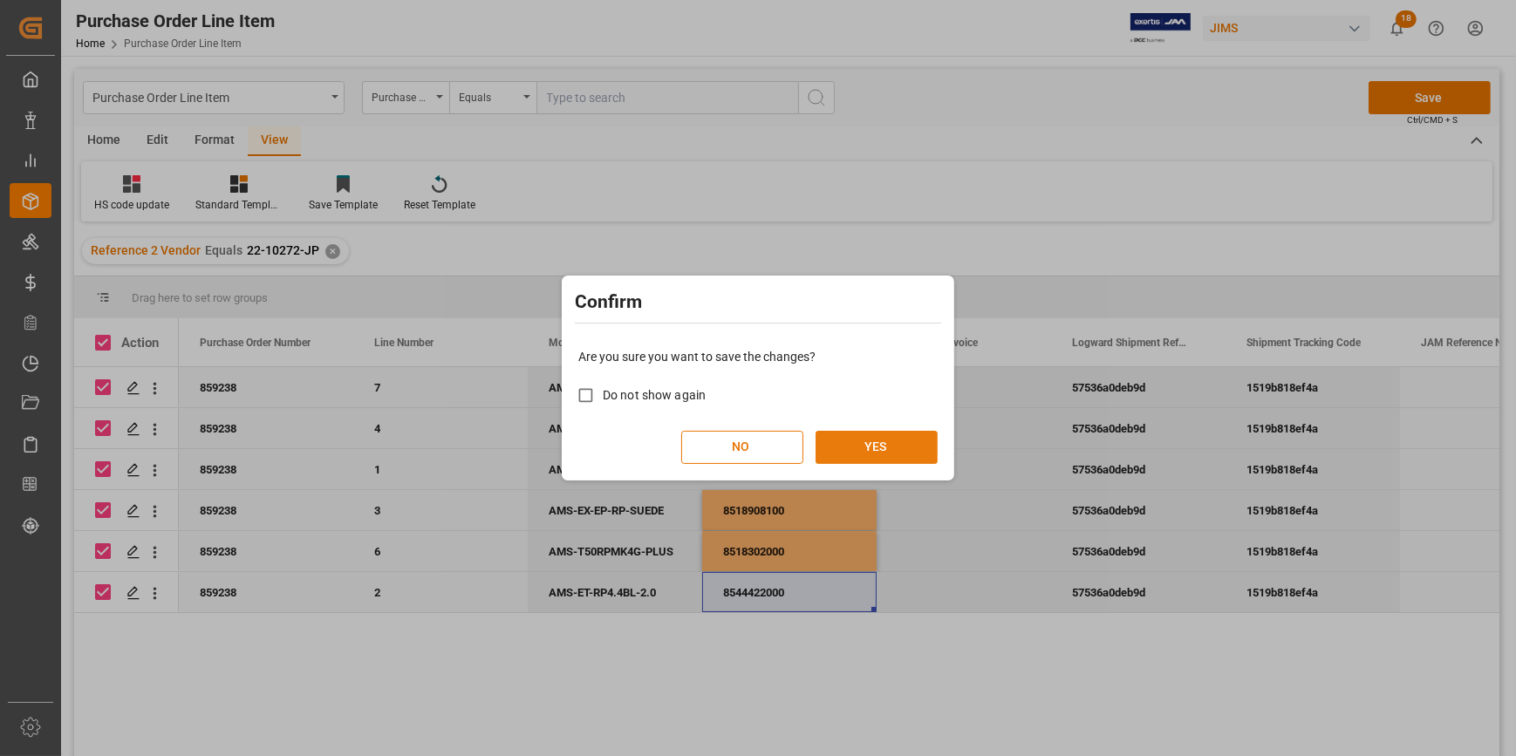
click at [871, 453] on button "YES" at bounding box center [876, 447] width 122 height 33
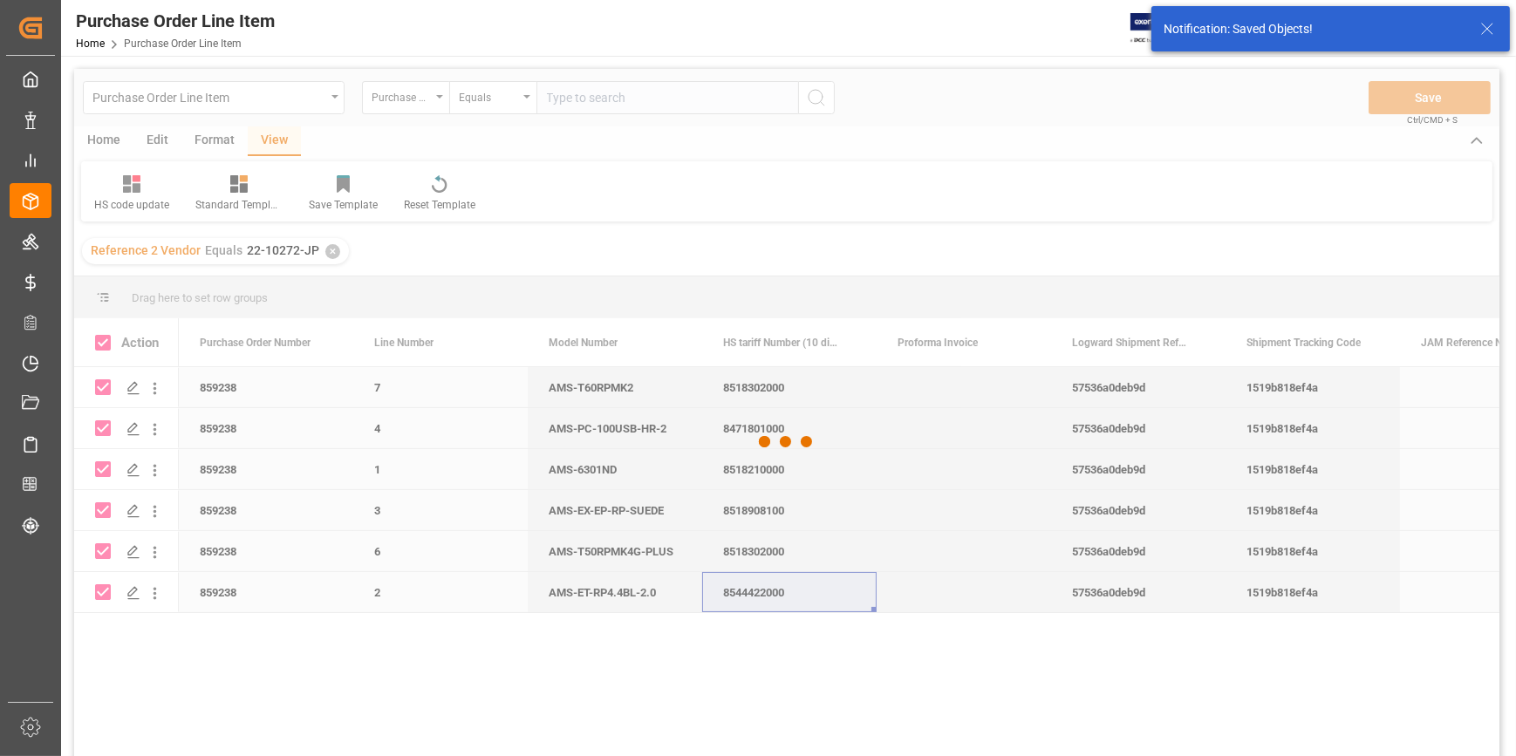
checkbox input "false"
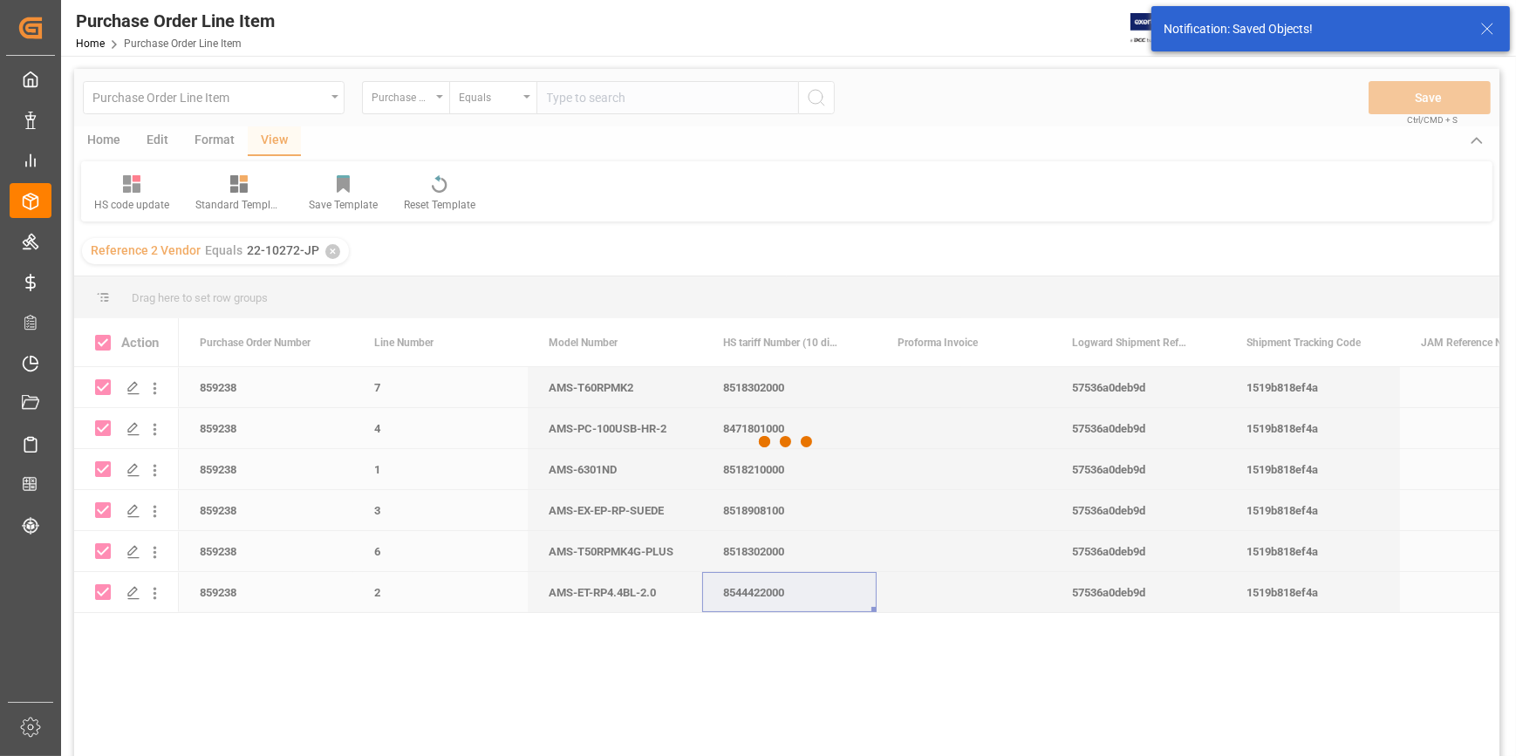
checkbox input "false"
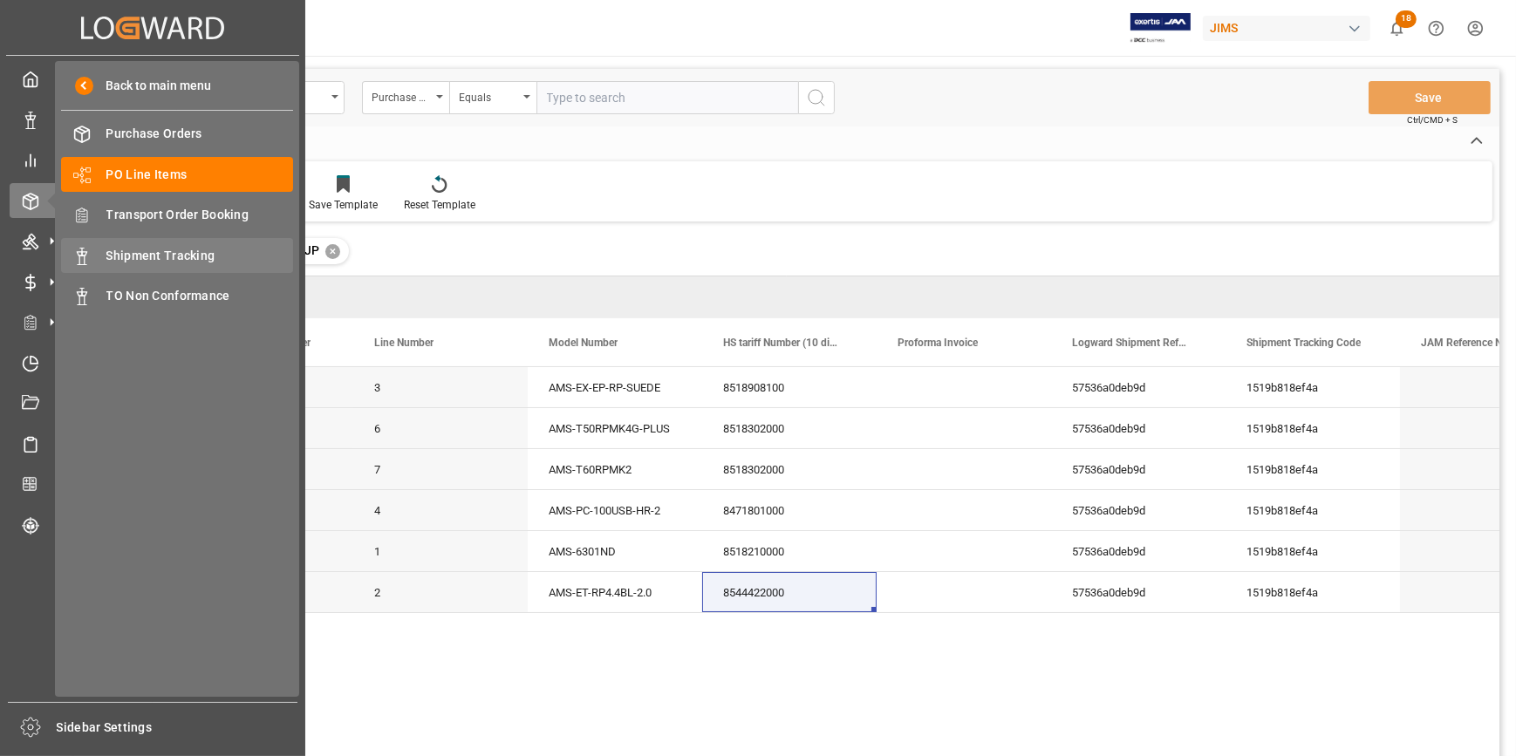
click at [156, 253] on span "Shipment Tracking" at bounding box center [199, 256] width 187 height 18
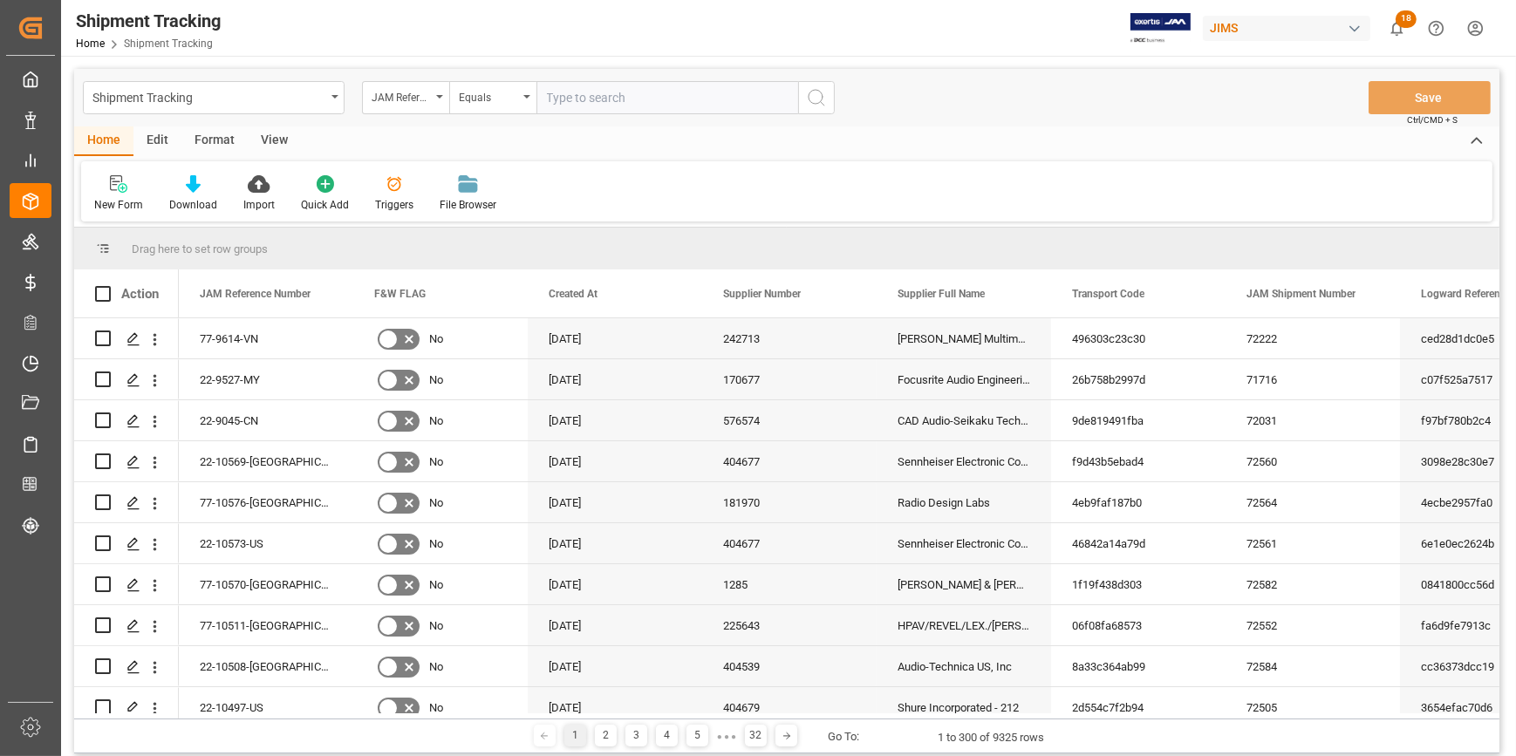
click at [584, 101] on input "text" at bounding box center [667, 97] width 262 height 33
paste input "22-10433-TW"
type input "22-10433-TW"
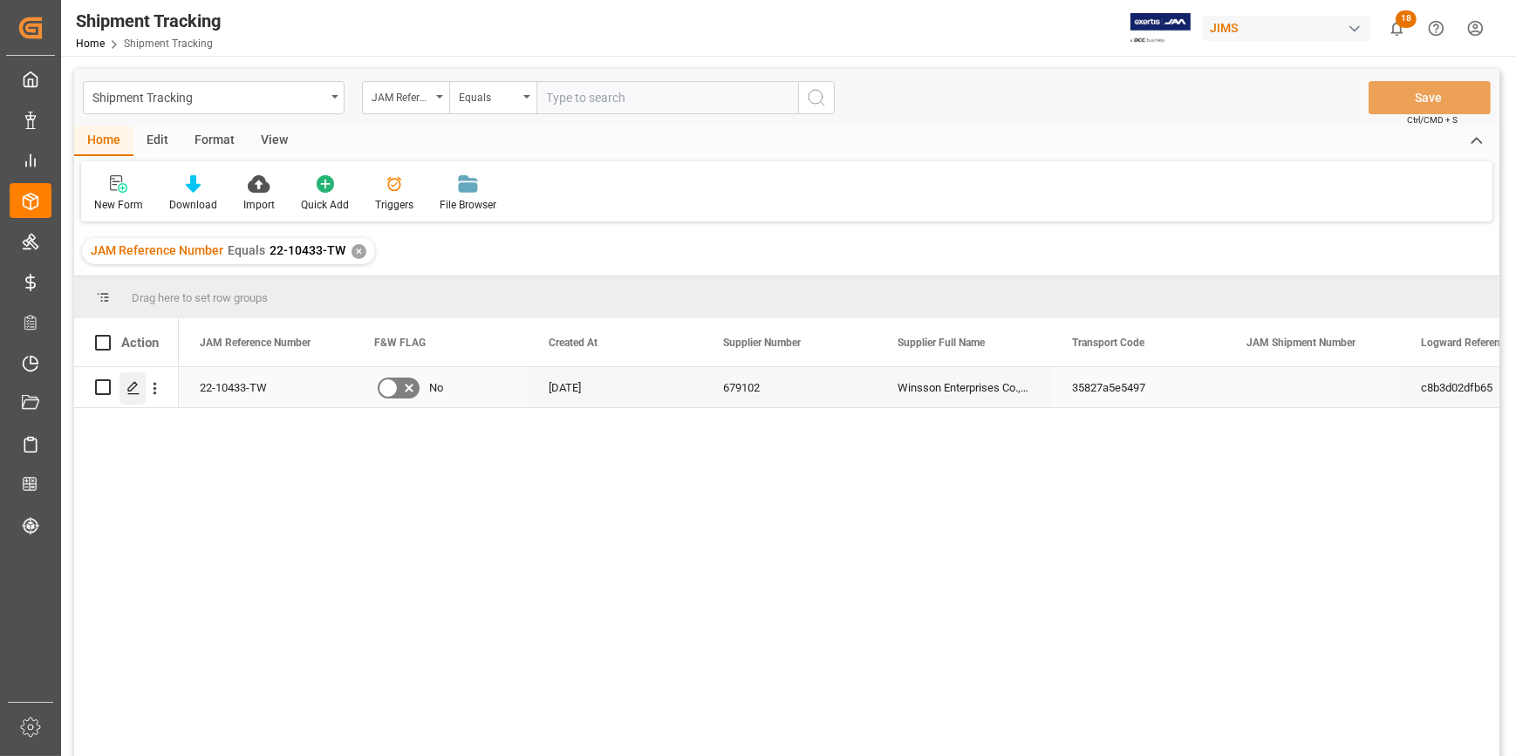
click at [130, 392] on icon "Press SPACE to select this row." at bounding box center [133, 388] width 14 height 14
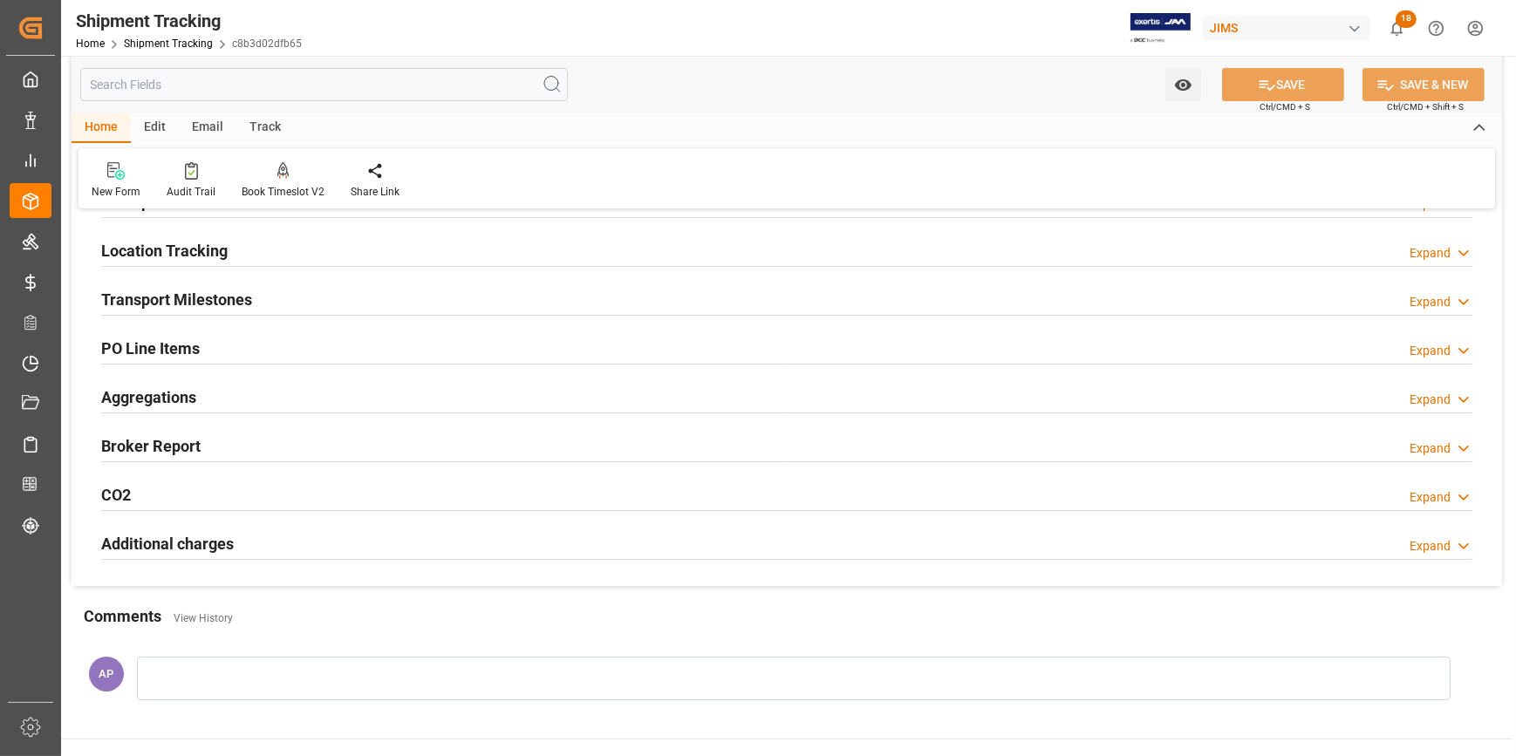
scroll to position [158, 0]
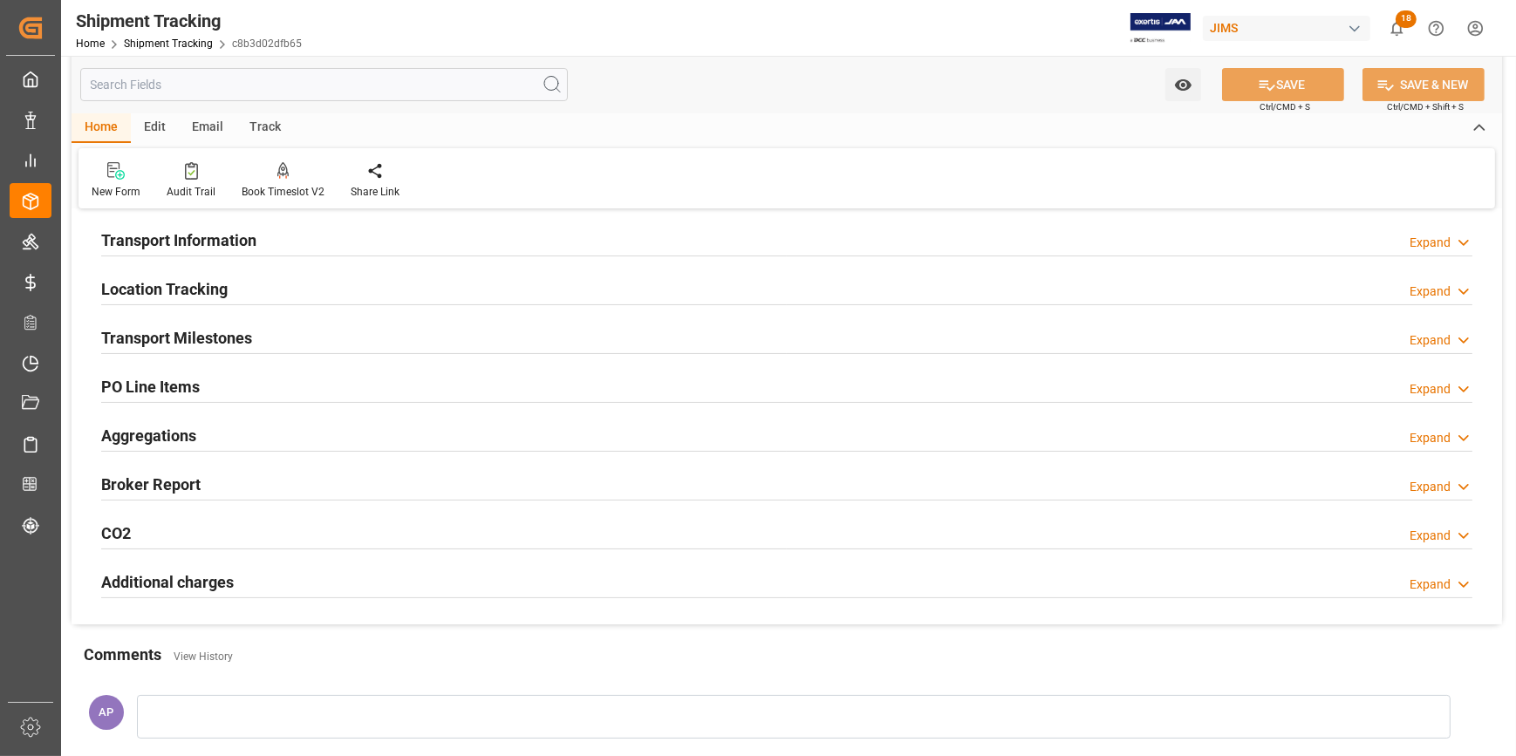
click at [327, 340] on div "Transport Milestones Expand" at bounding box center [786, 336] width 1371 height 33
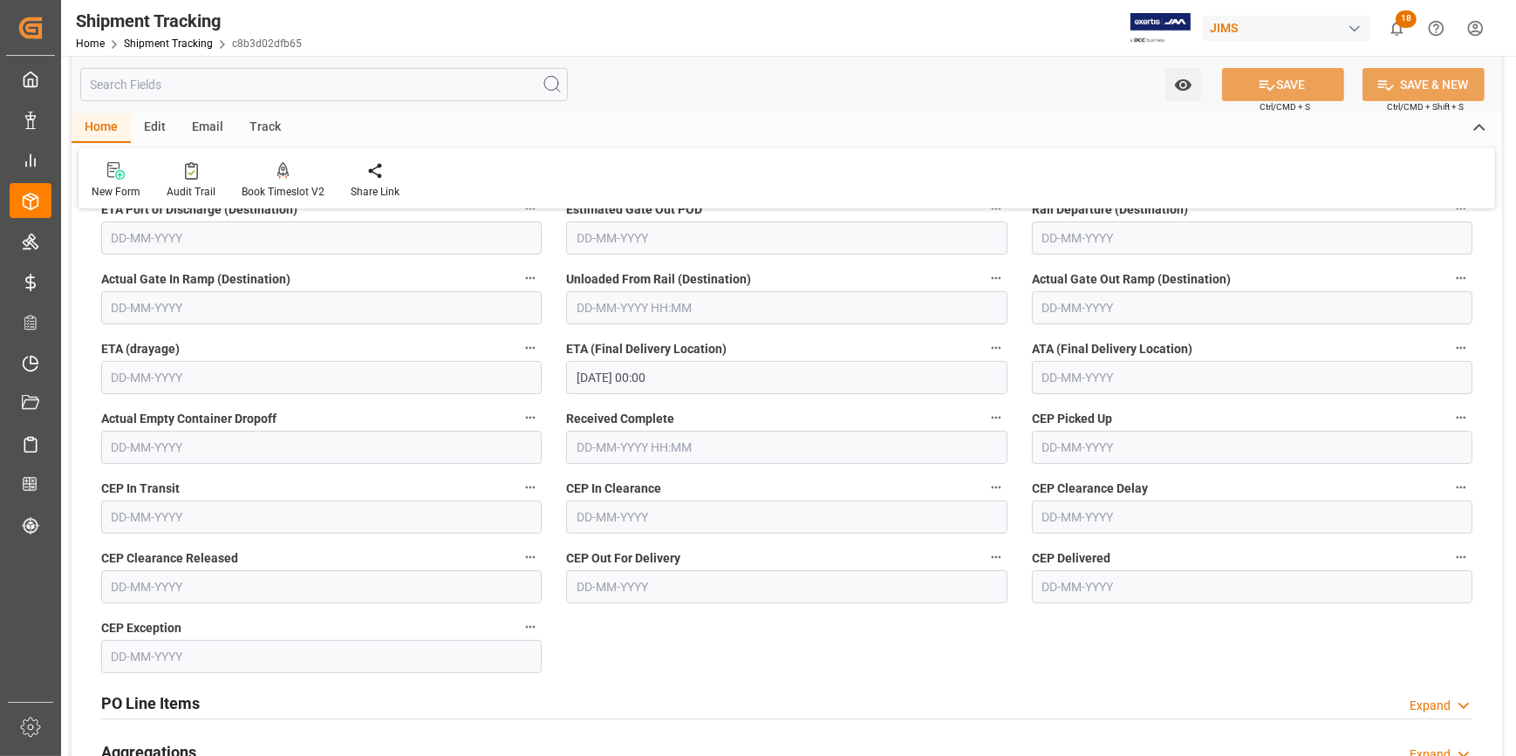
scroll to position [475, 0]
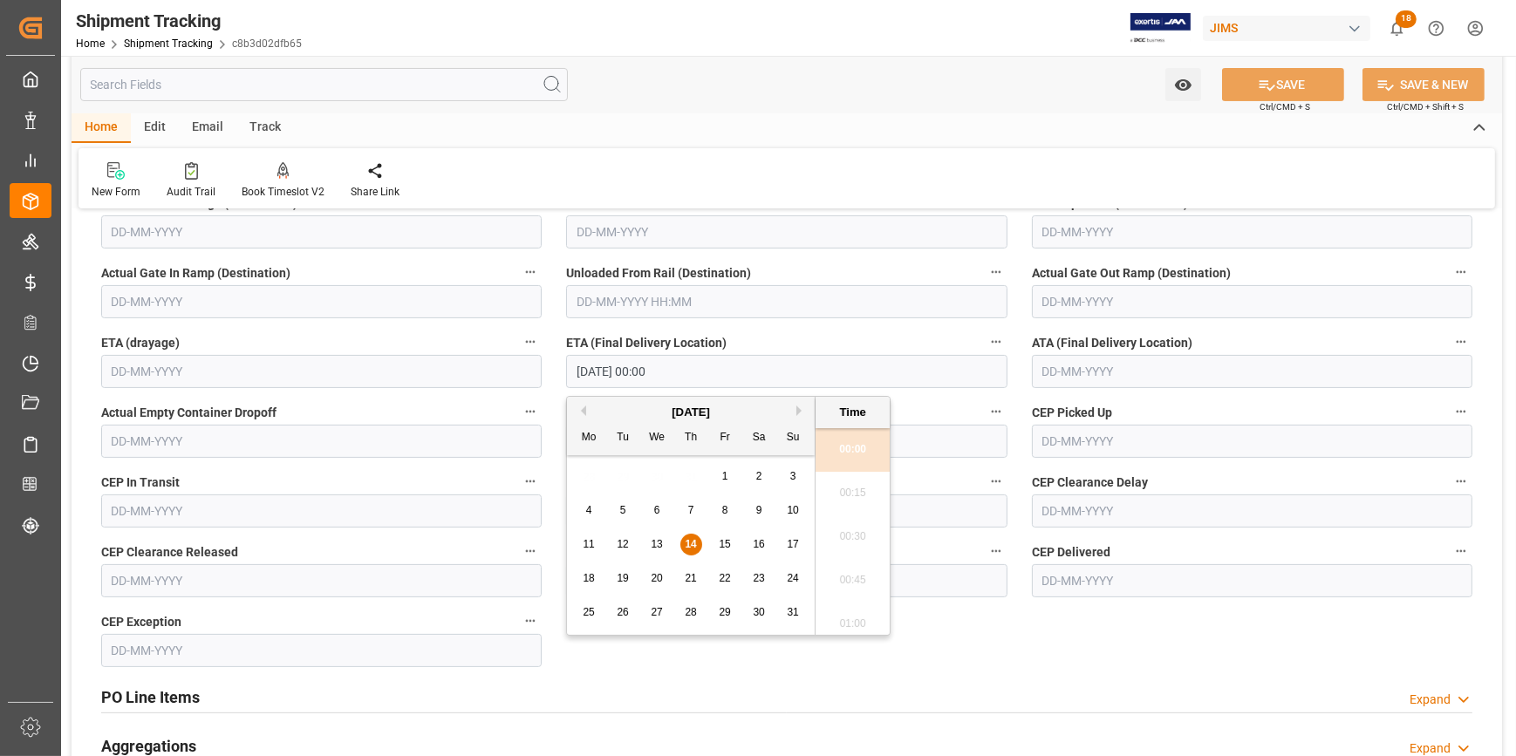
click at [624, 369] on input "14-08-2025 00:00" at bounding box center [786, 371] width 440 height 33
click at [652, 575] on span "20" at bounding box center [656, 578] width 11 height 12
type input "20-08-2025 00:00"
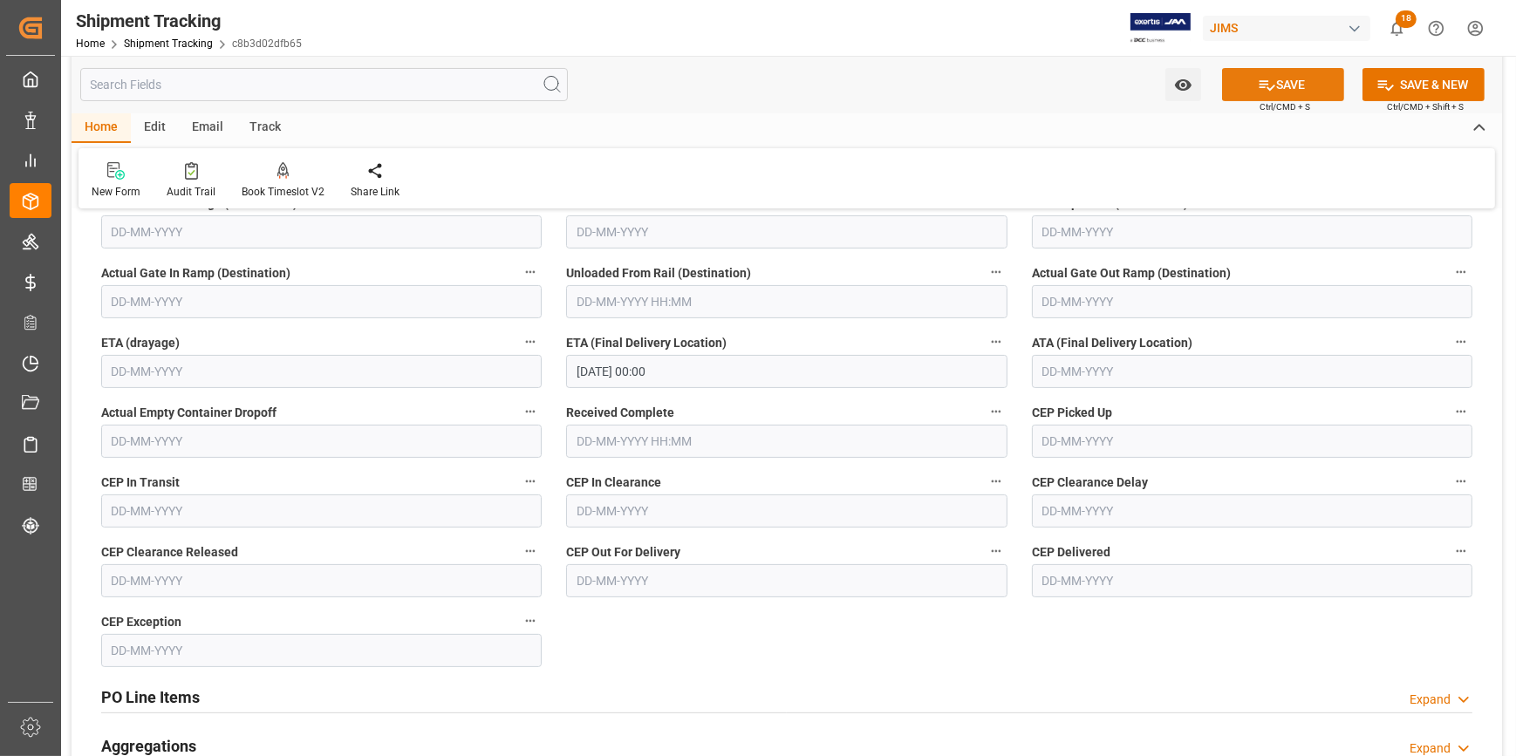
click at [1277, 85] on button "SAVE" at bounding box center [1283, 84] width 122 height 33
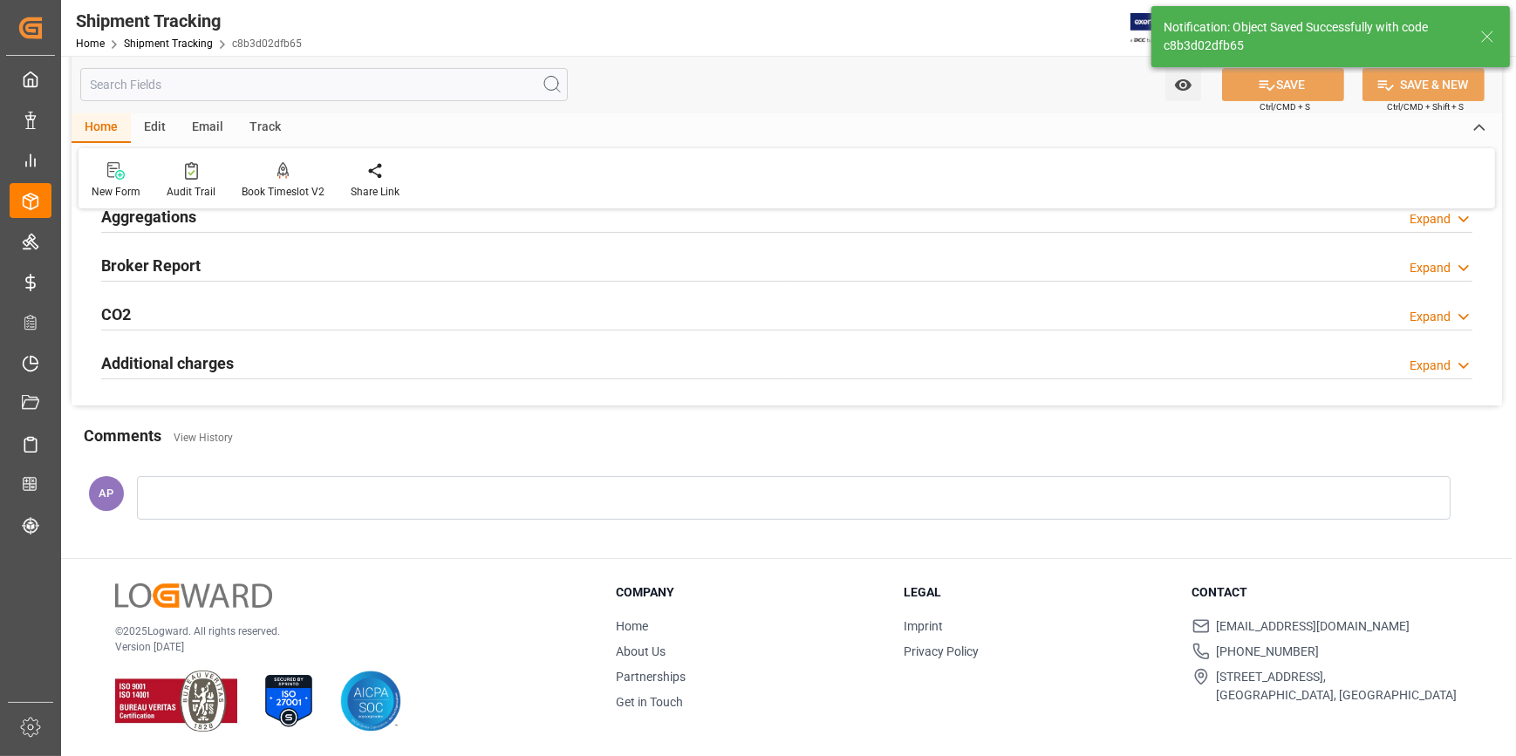
scroll to position [0, 0]
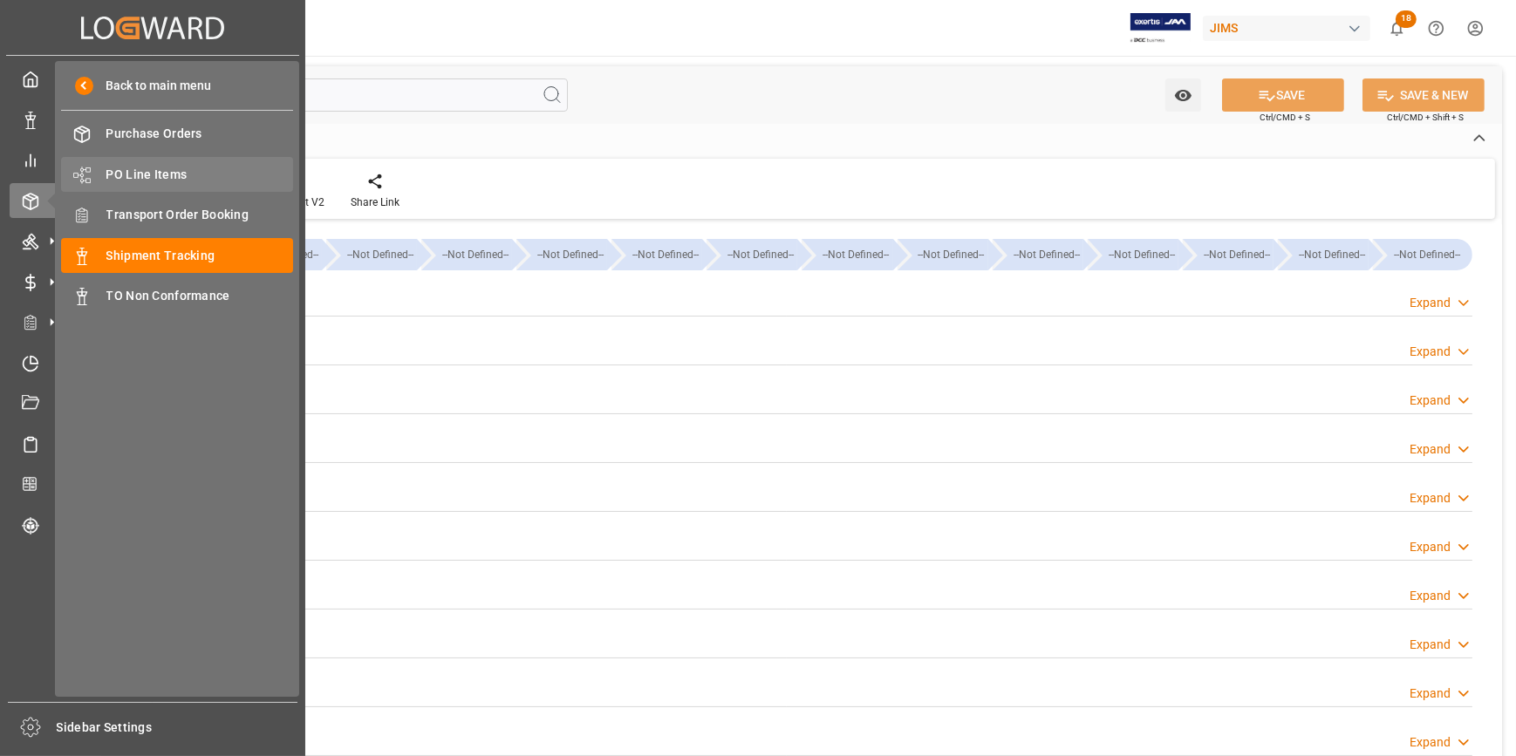
click at [172, 174] on span "PO Line Items" at bounding box center [199, 175] width 187 height 18
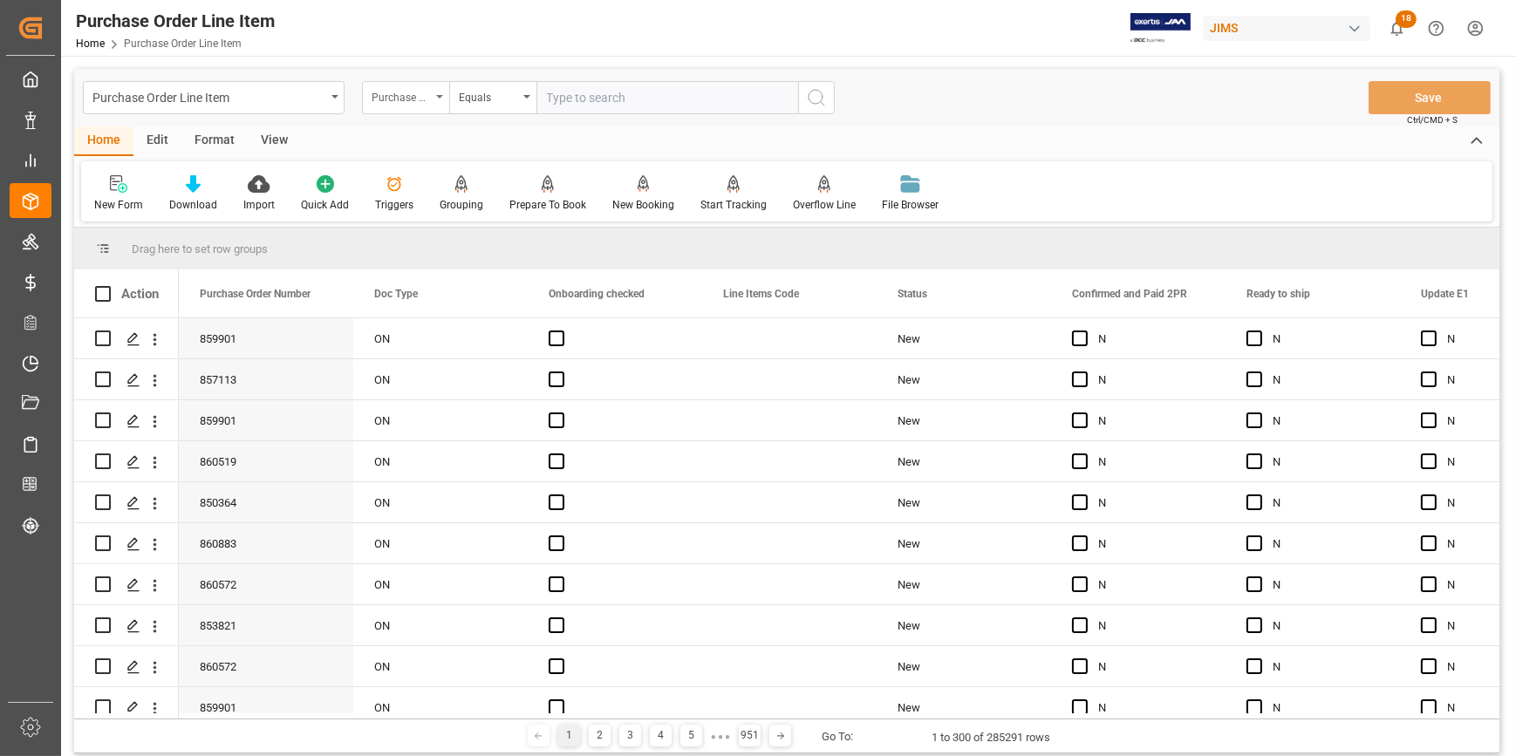
click at [412, 100] on div "Purchase Order Number" at bounding box center [400, 95] width 59 height 20
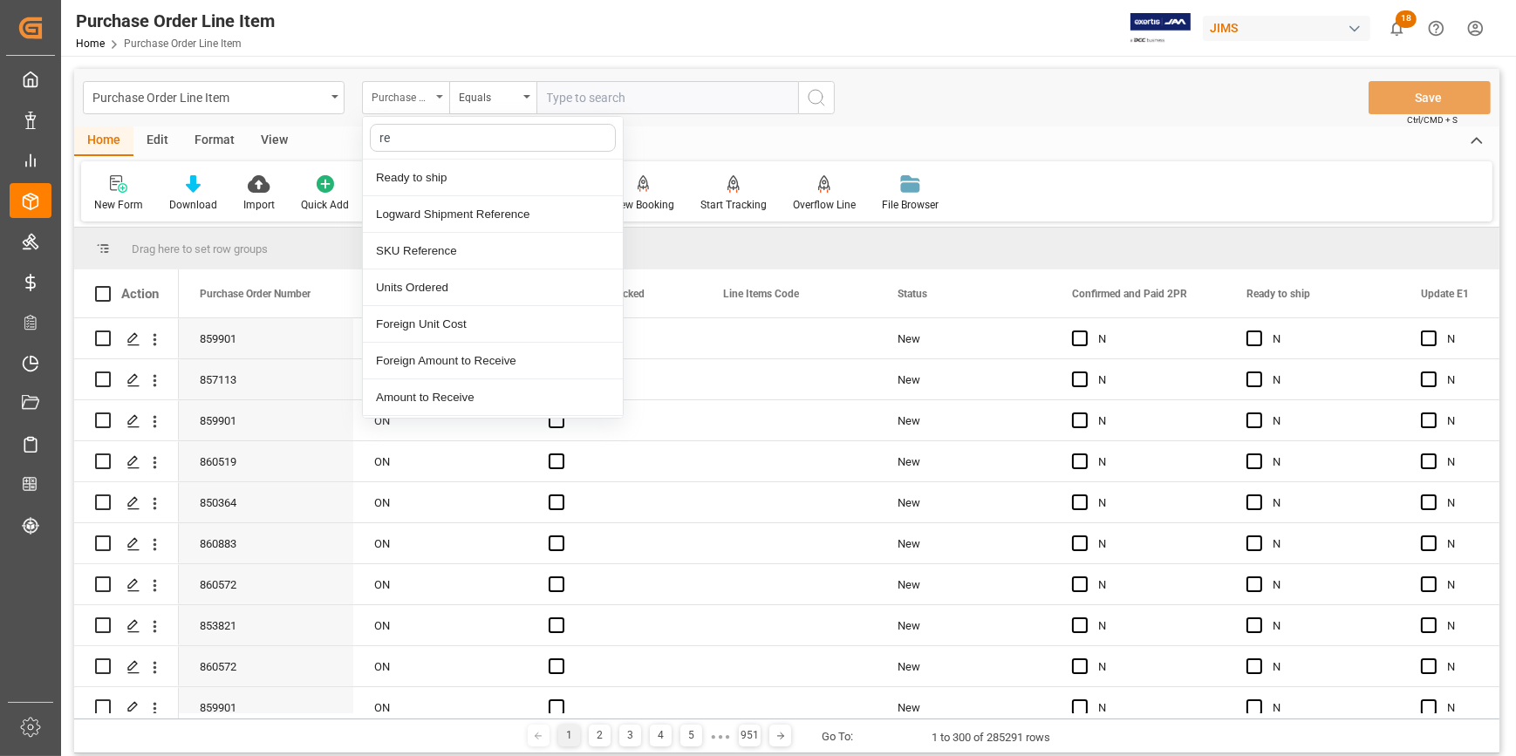
type input "ref"
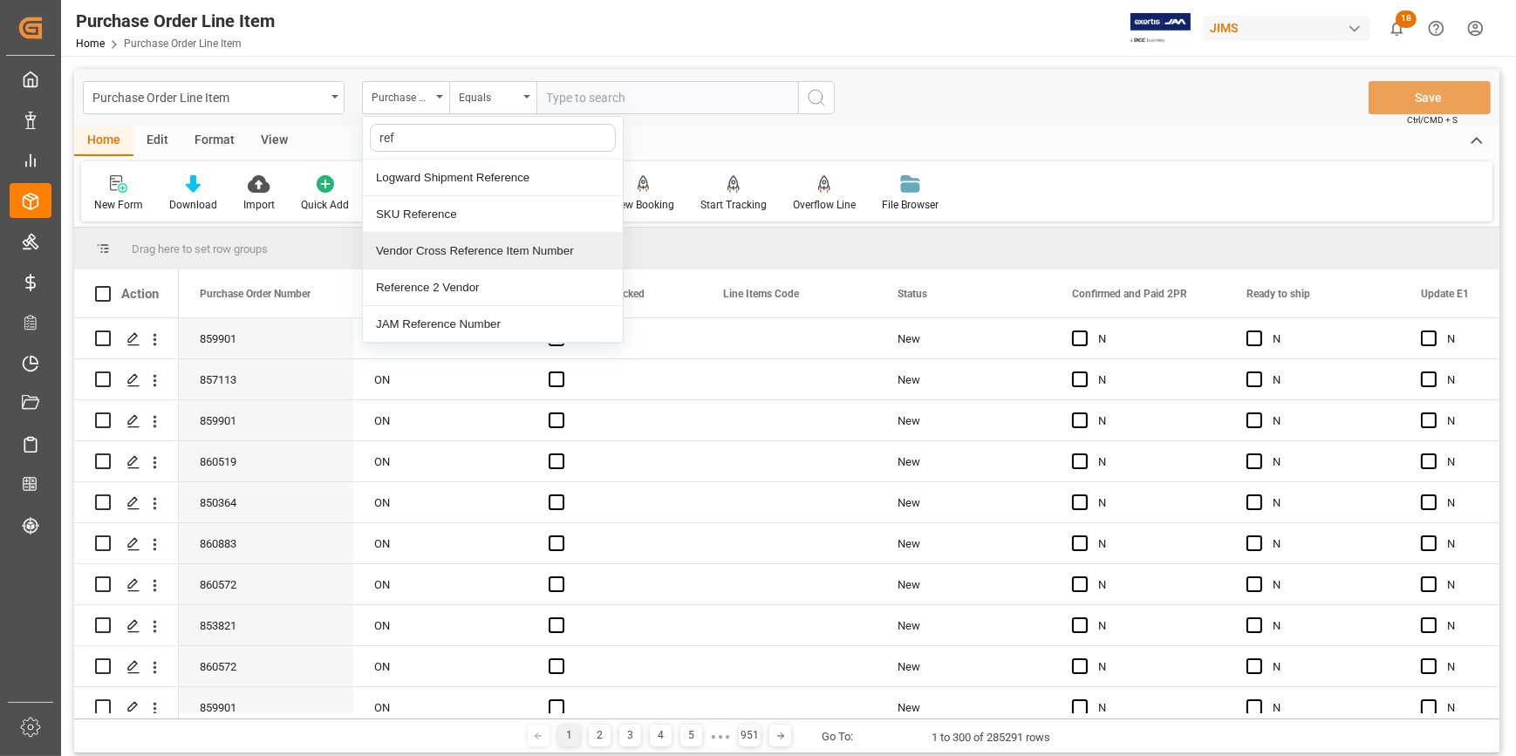
click at [462, 280] on div "Reference 2 Vendor" at bounding box center [493, 287] width 260 height 37
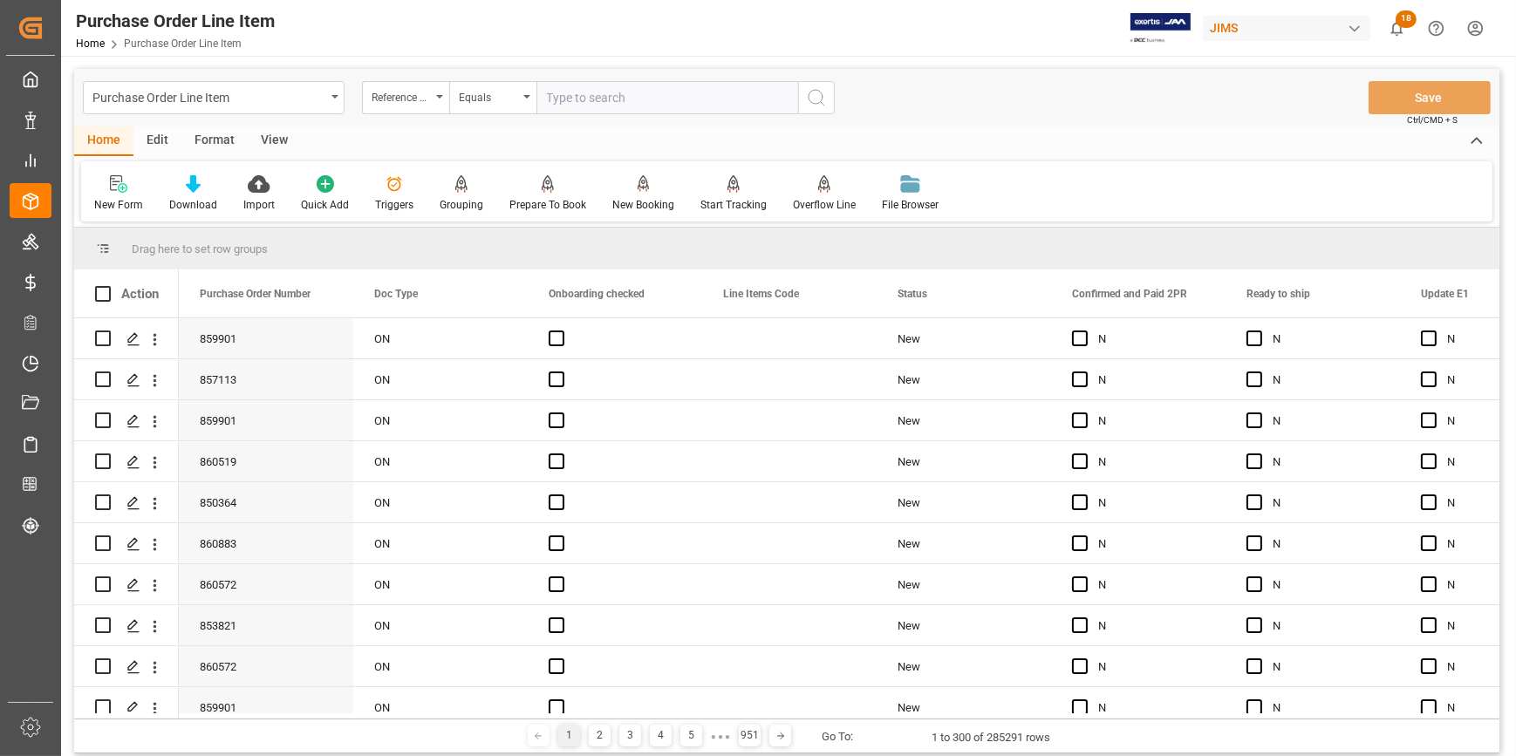
click at [593, 95] on input "text" at bounding box center [667, 97] width 262 height 33
paste input "22-10325-CN"
type input "22-10325-CN"
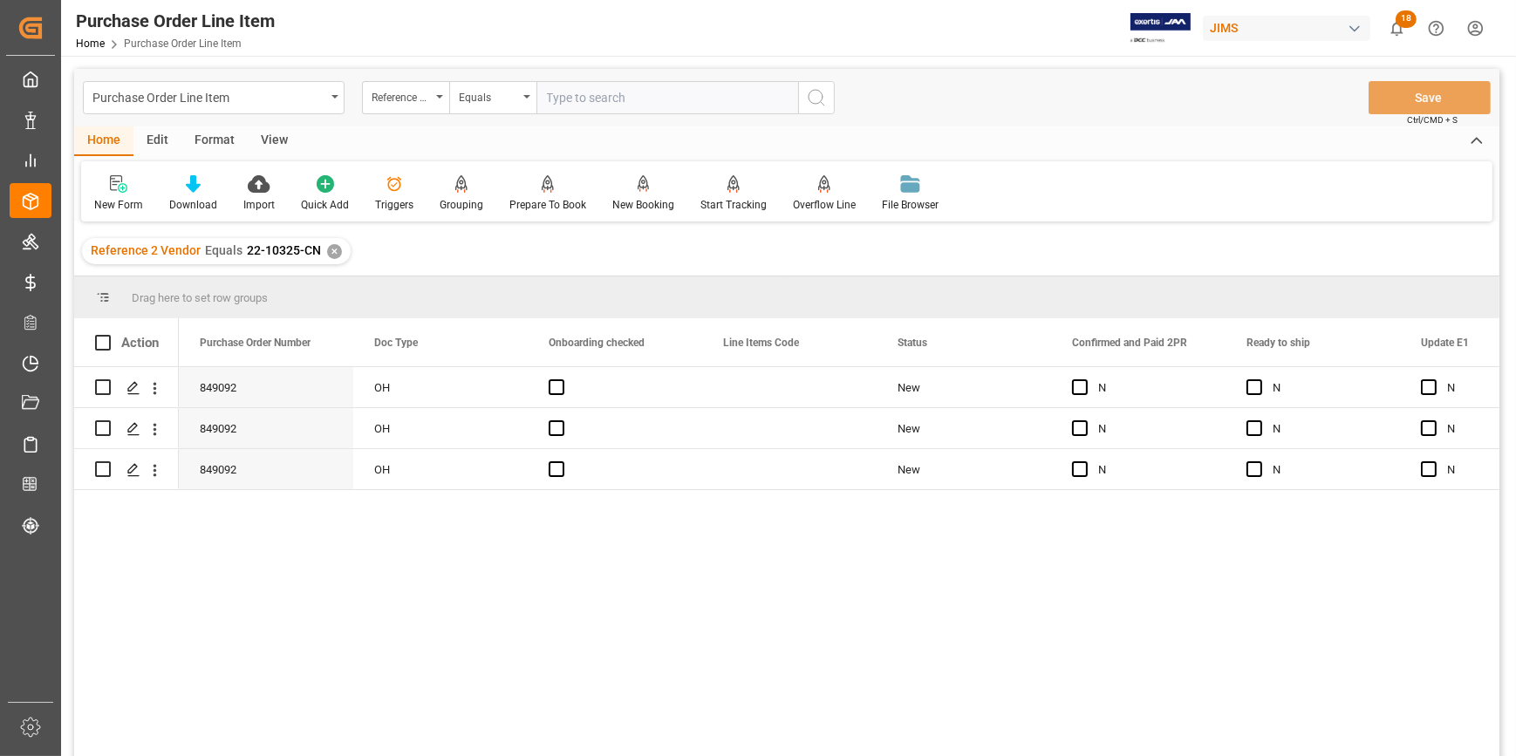
click at [270, 146] on div "View" at bounding box center [274, 141] width 53 height 30
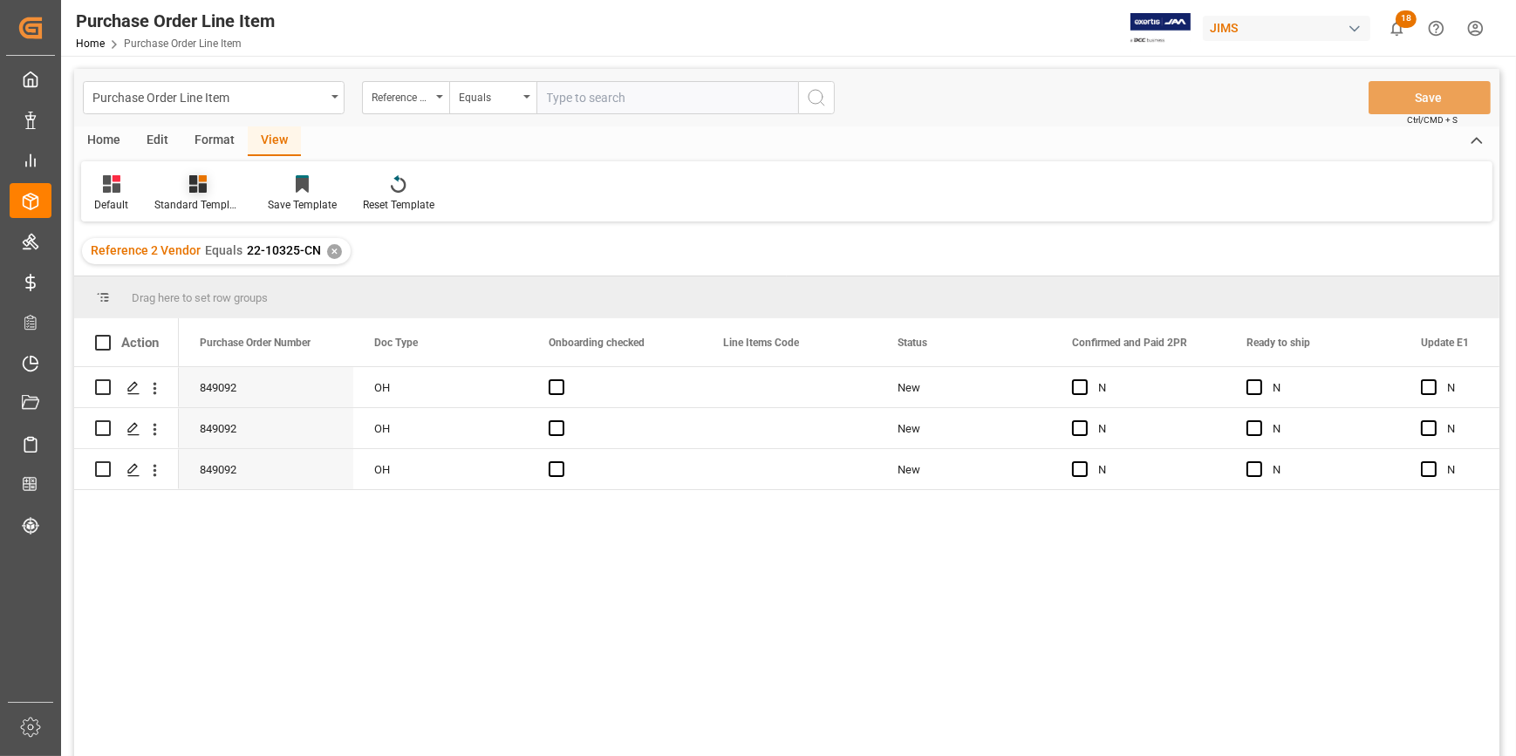
click at [192, 202] on div "Standard Templates" at bounding box center [197, 205] width 87 height 16
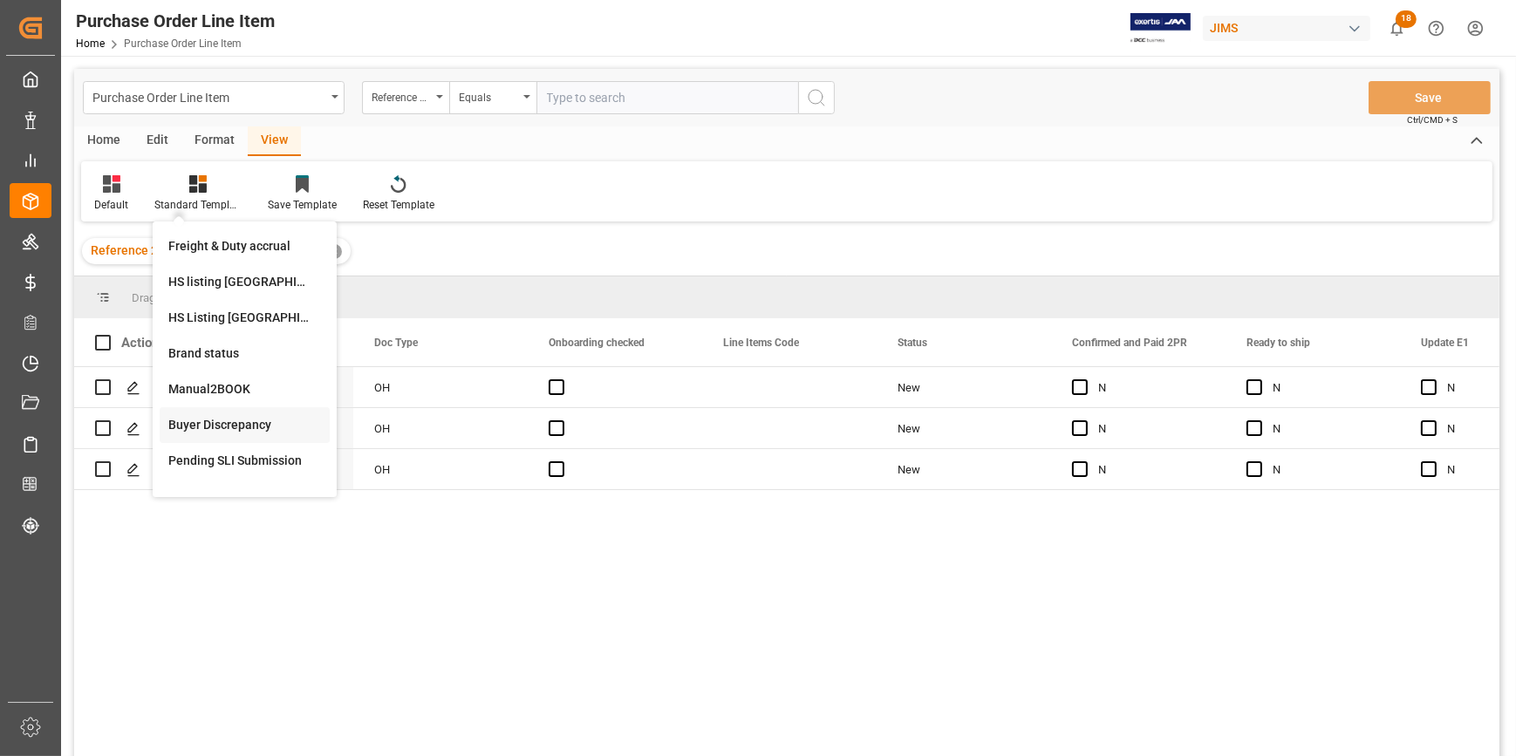
click at [221, 427] on div "Buyer Discrepancy" at bounding box center [244, 425] width 153 height 18
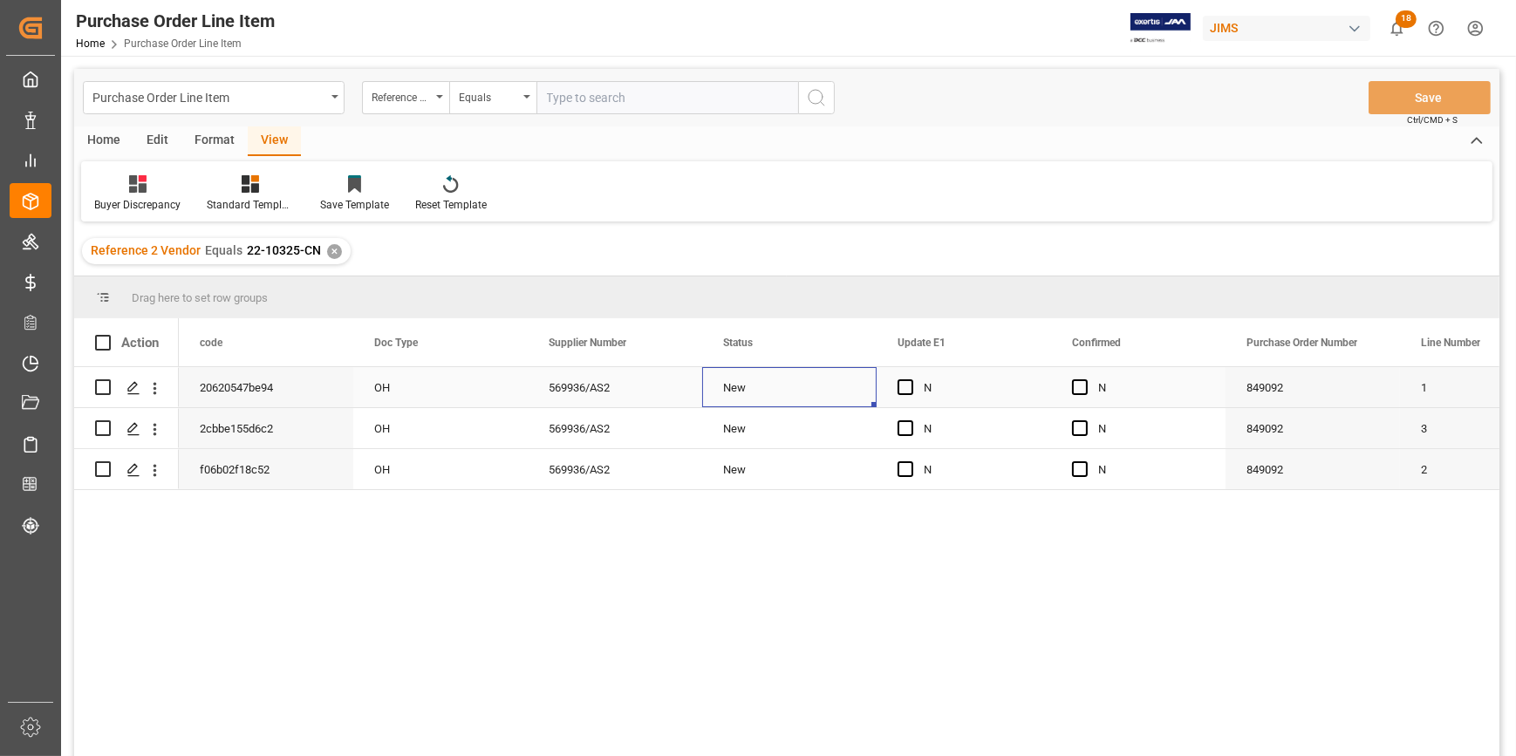
click at [759, 395] on div "New" at bounding box center [789, 388] width 133 height 40
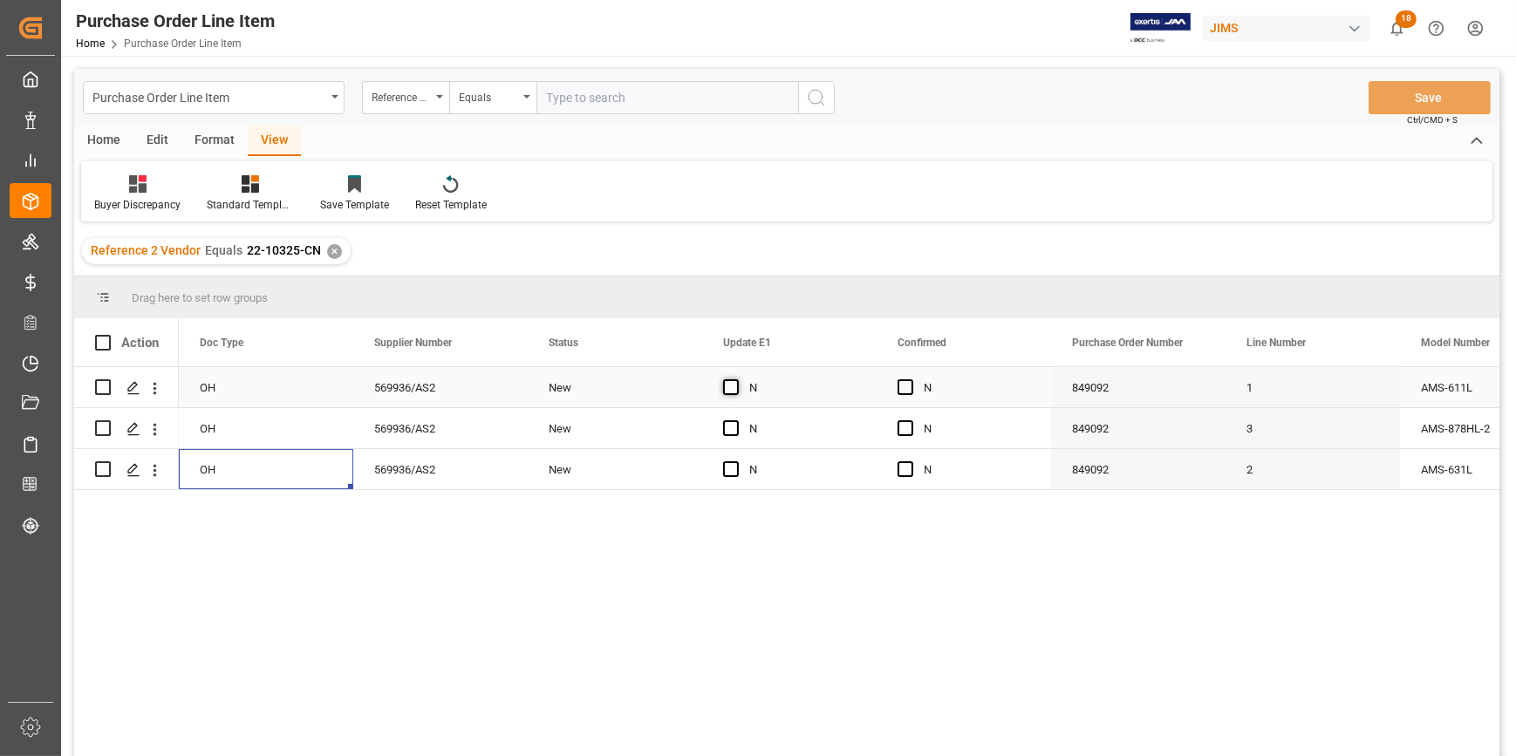
click at [733, 389] on span "Press SPACE to select this row." at bounding box center [731, 387] width 16 height 16
click at [736, 379] on input "Press SPACE to select this row." at bounding box center [736, 379] width 0 height 0
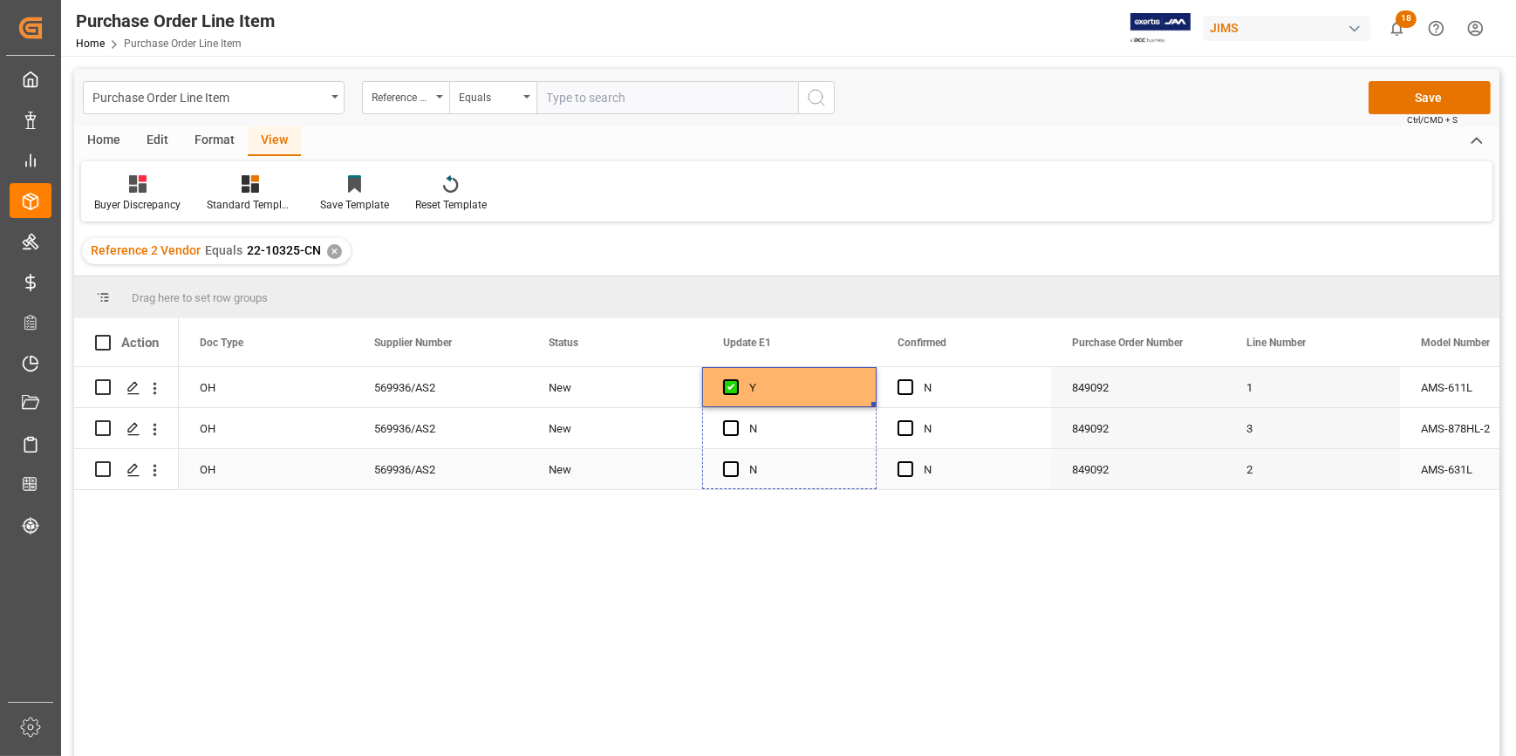
drag, startPoint x: 872, startPoint y: 401, endPoint x: 875, endPoint y: 462, distance: 61.1
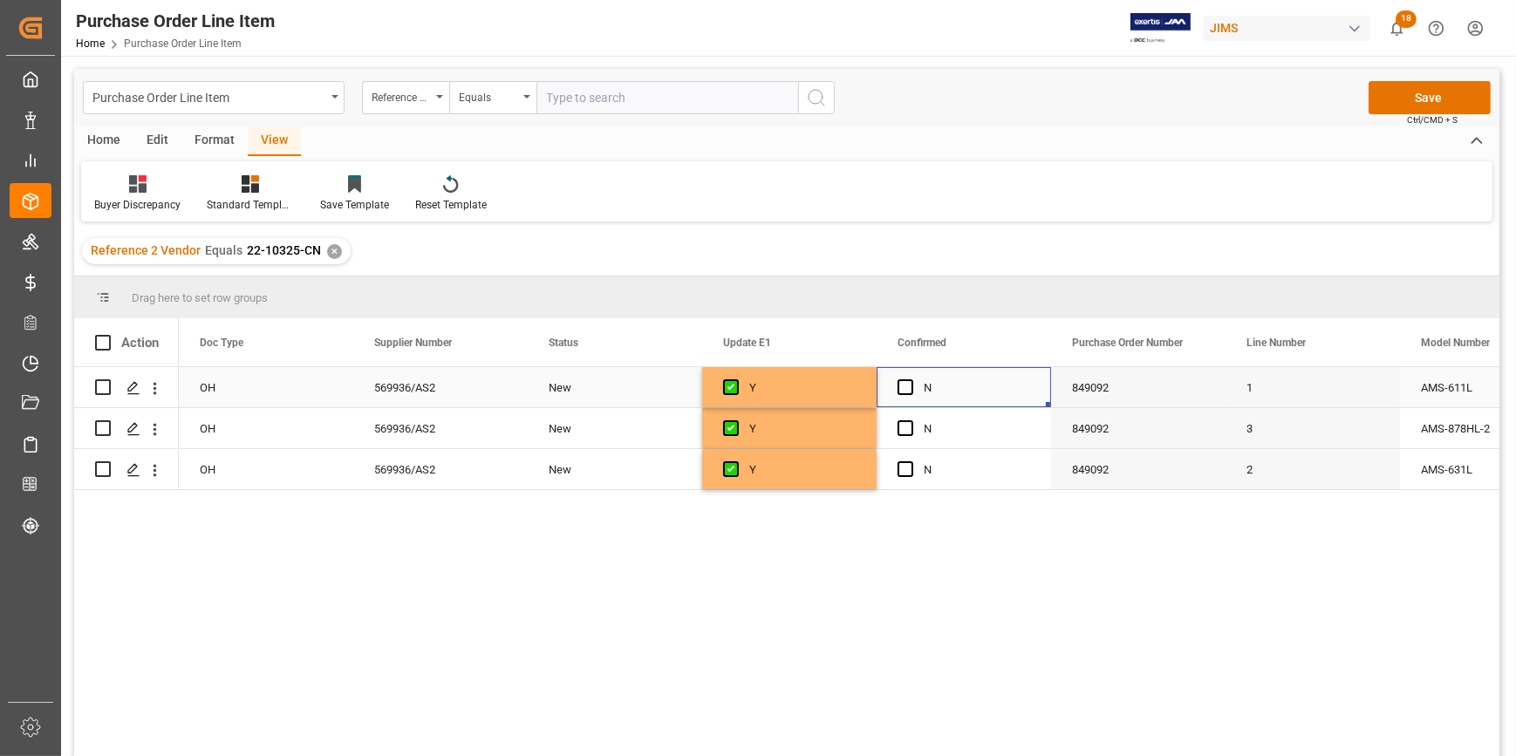
click at [915, 392] on div "Press SPACE to select this row." at bounding box center [910, 388] width 26 height 40
drag, startPoint x: 909, startPoint y: 387, endPoint x: 957, endPoint y: 399, distance: 50.3
click at [908, 387] on span "Press SPACE to select this row." at bounding box center [905, 387] width 16 height 16
click at [910, 379] on input "Press SPACE to select this row." at bounding box center [910, 379] width 0 height 0
drag, startPoint x: 1046, startPoint y: 404, endPoint x: 1037, endPoint y: 469, distance: 66.1
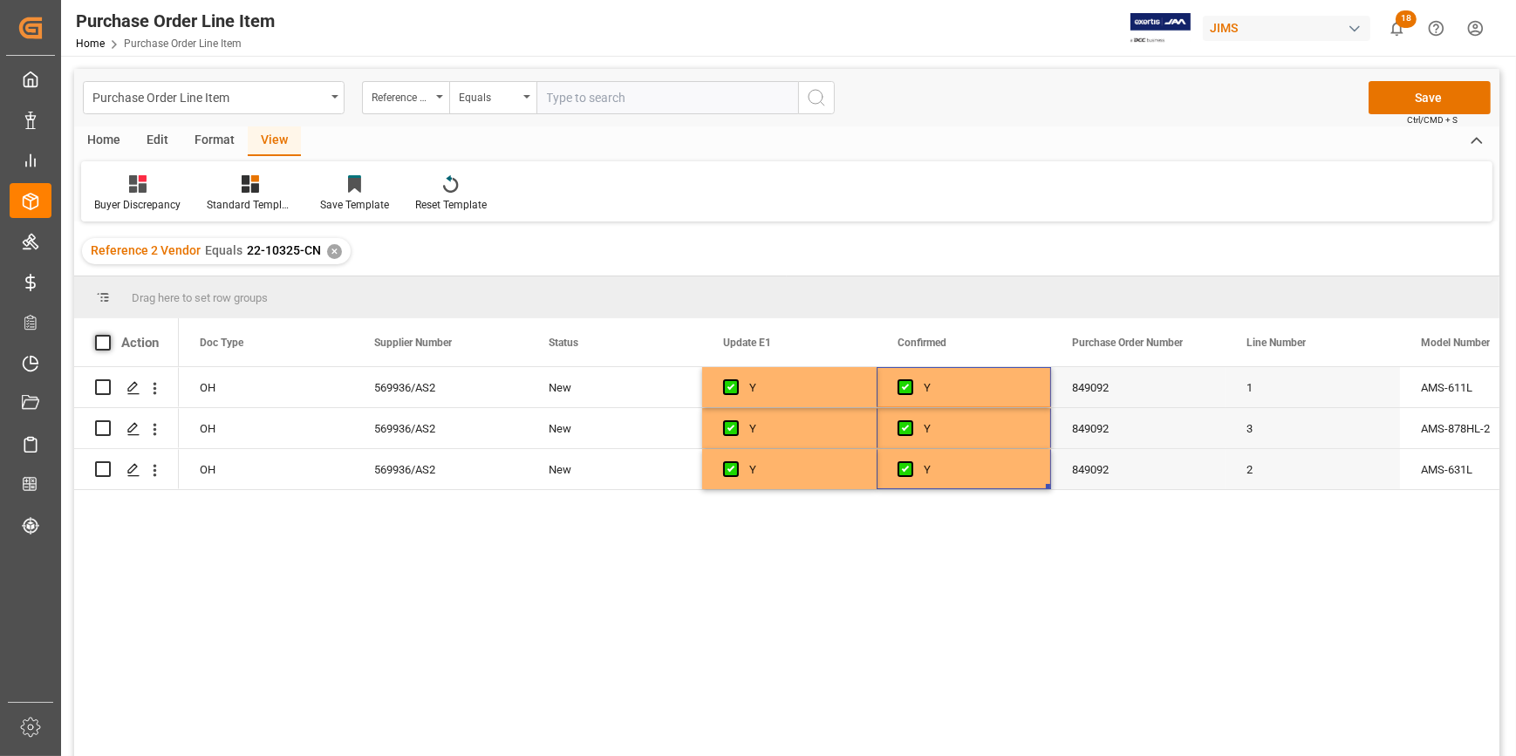
click at [104, 337] on span at bounding box center [103, 343] width 16 height 16
click at [108, 335] on input "checkbox" at bounding box center [108, 335] width 0 height 0
checkbox input "true"
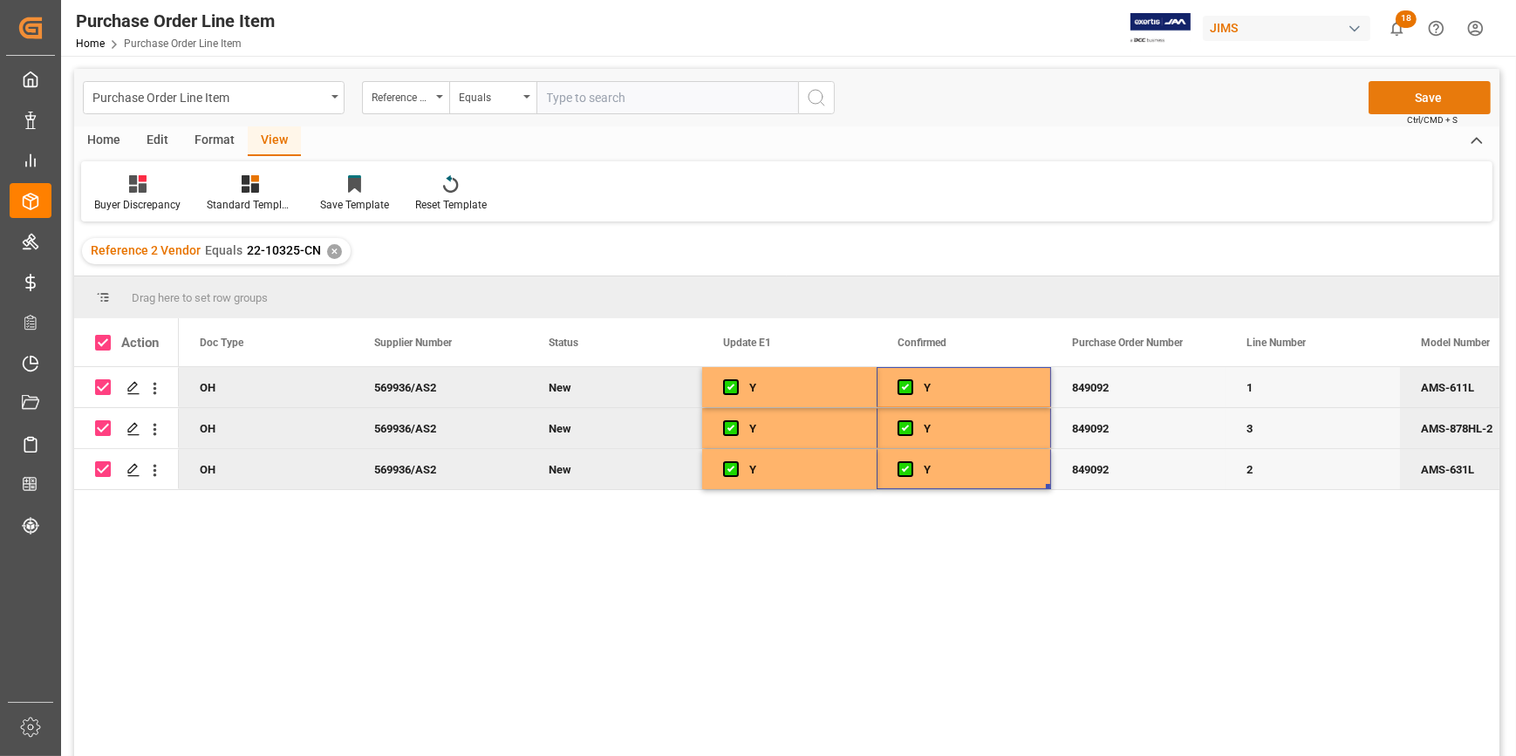
click at [1433, 96] on button "Save" at bounding box center [1429, 97] width 122 height 33
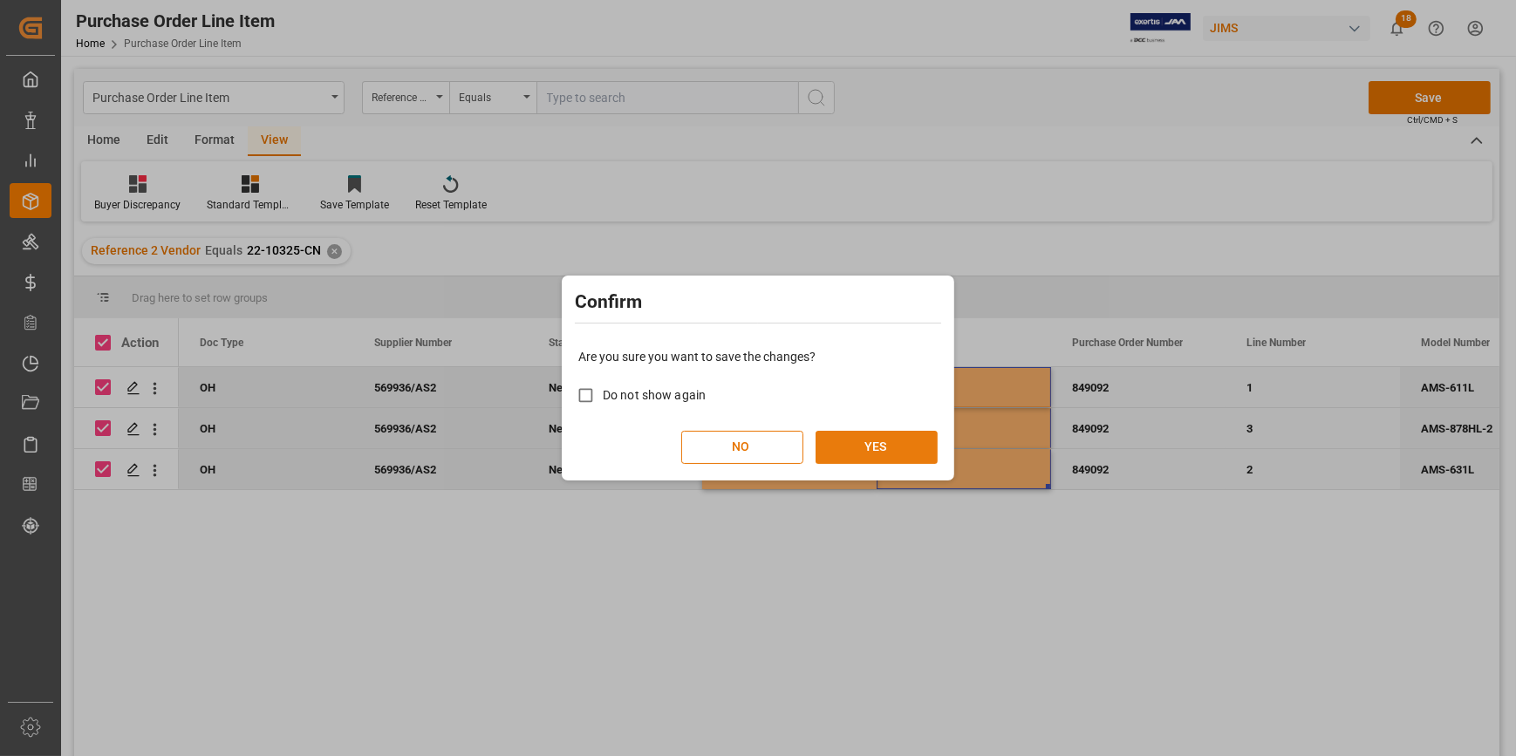
click at [913, 440] on button "YES" at bounding box center [876, 447] width 122 height 33
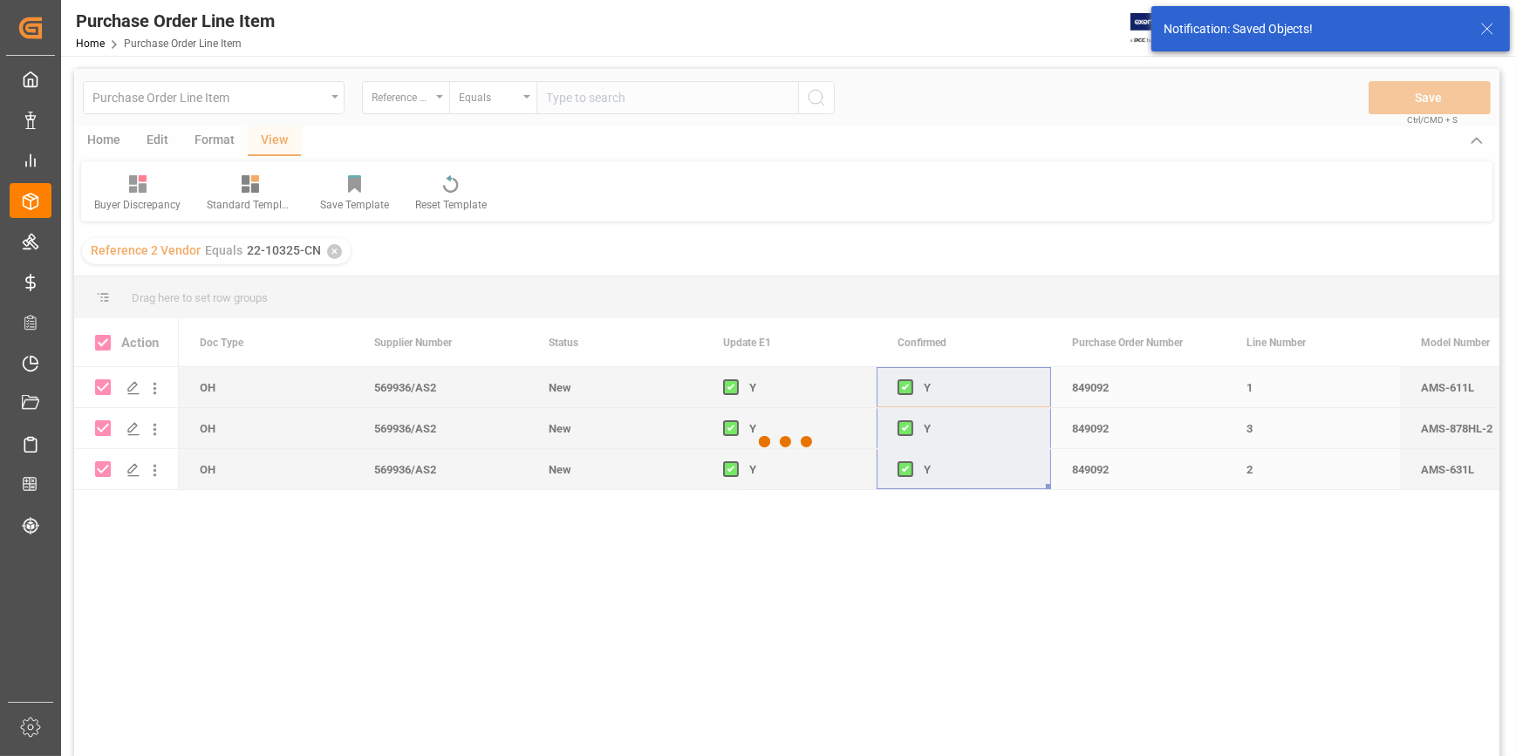
checkbox input "false"
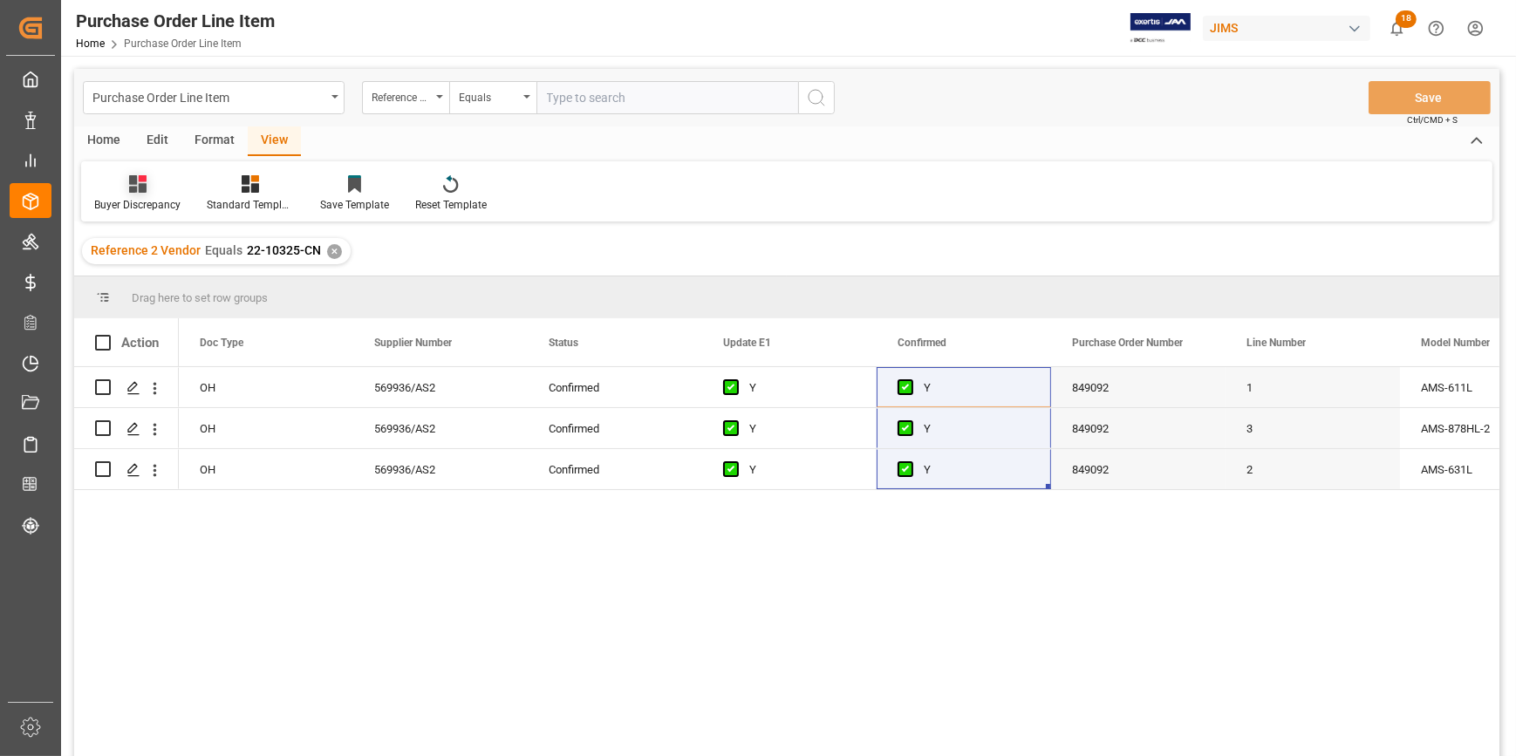
click at [140, 196] on div "Buyer Discrepancy" at bounding box center [137, 193] width 112 height 38
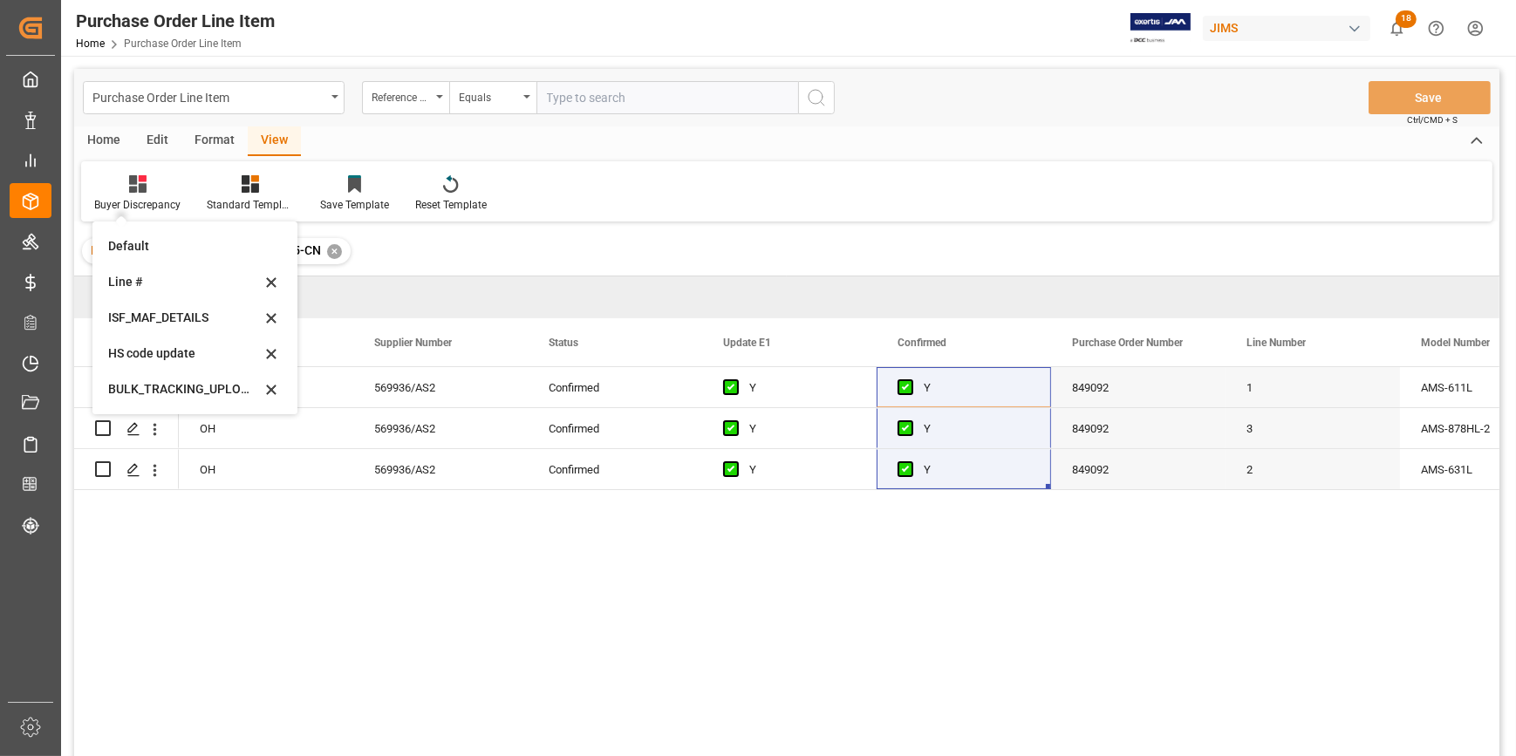
drag, startPoint x: 166, startPoint y: 352, endPoint x: 181, endPoint y: 356, distance: 15.2
click at [169, 353] on div "HS code update" at bounding box center [184, 353] width 153 height 18
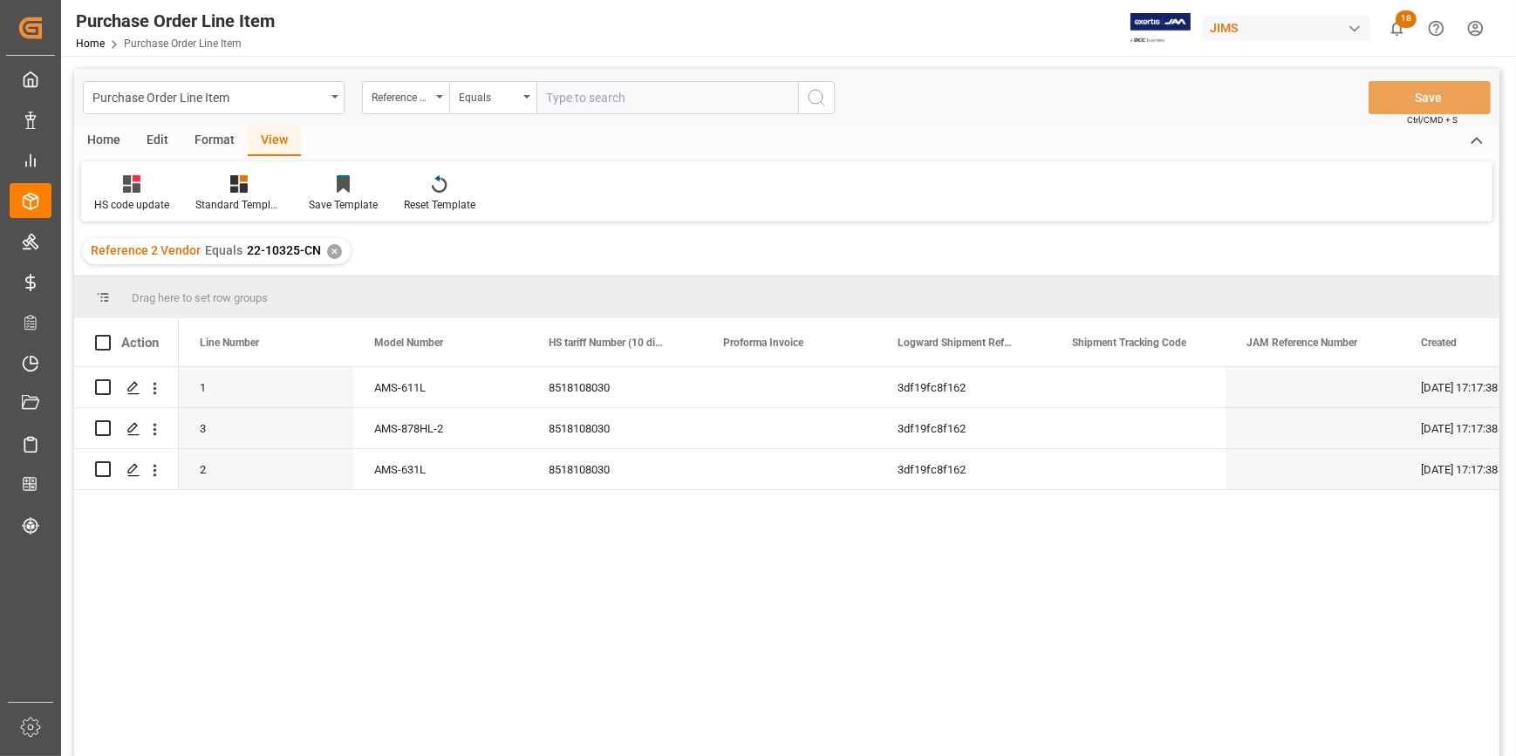
drag, startPoint x: 131, startPoint y: 194, endPoint x: 147, endPoint y: 214, distance: 24.8
click at [131, 194] on div "HS code update" at bounding box center [131, 193] width 101 height 38
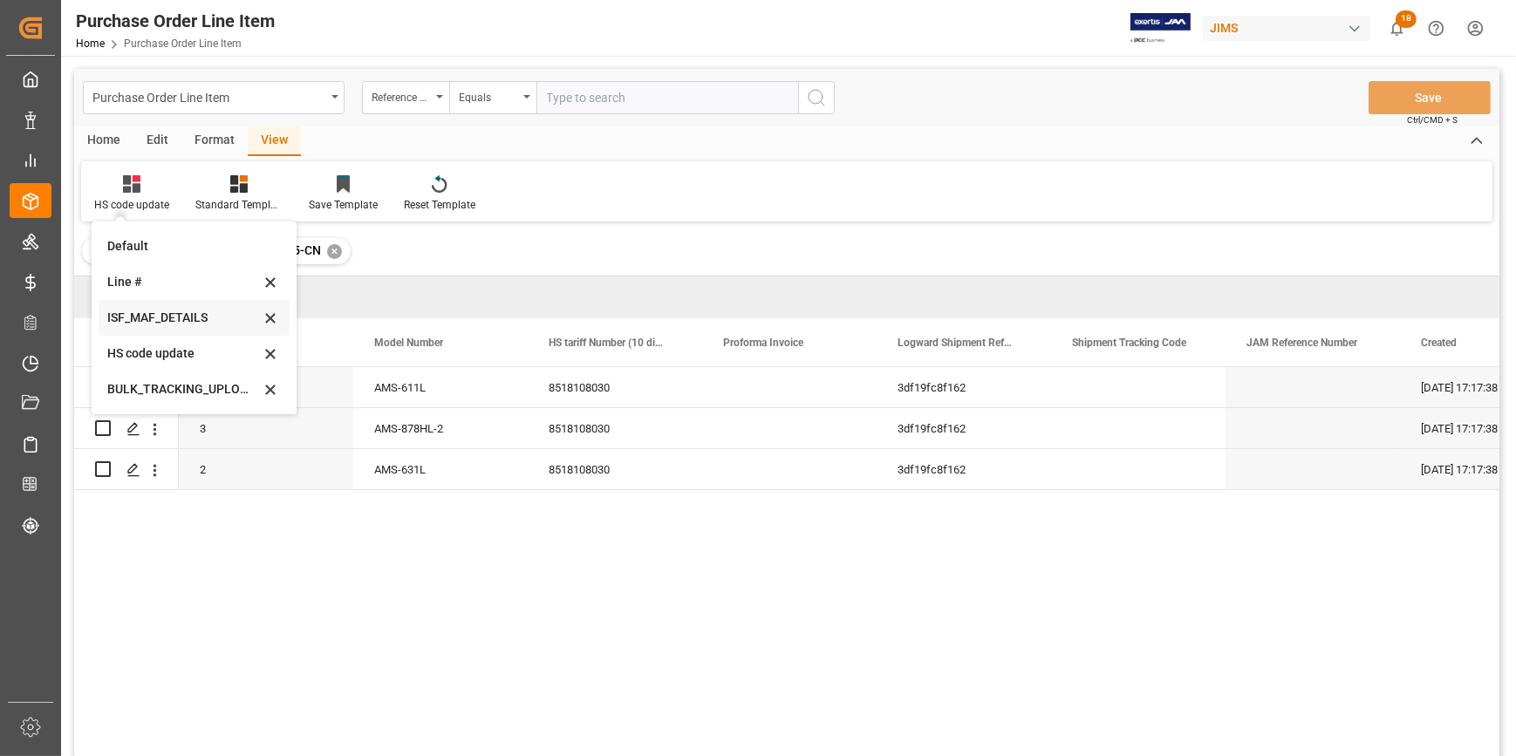
click at [173, 316] on div "ISF_MAF_DETAILS" at bounding box center [183, 318] width 153 height 18
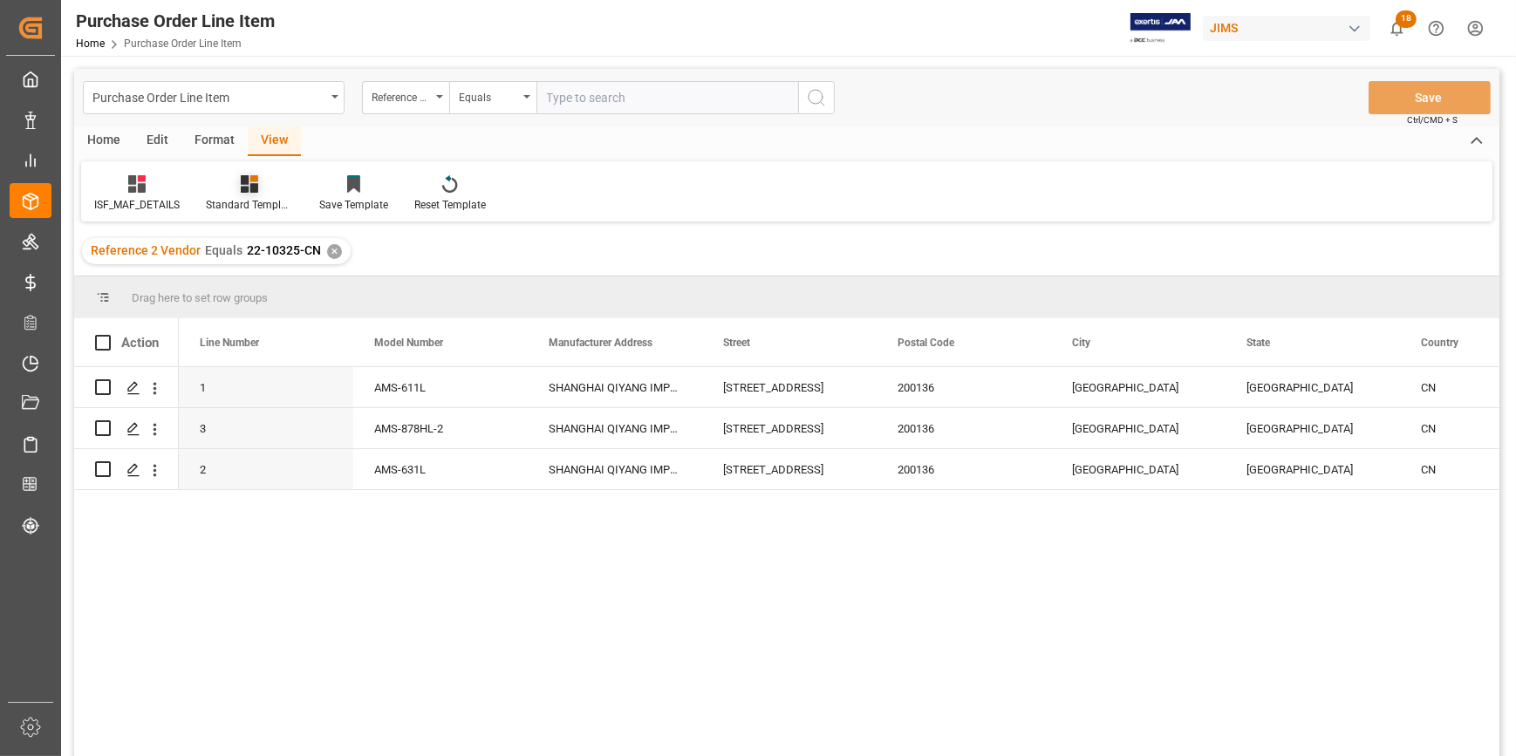
click at [241, 187] on icon at bounding box center [249, 183] width 17 height 17
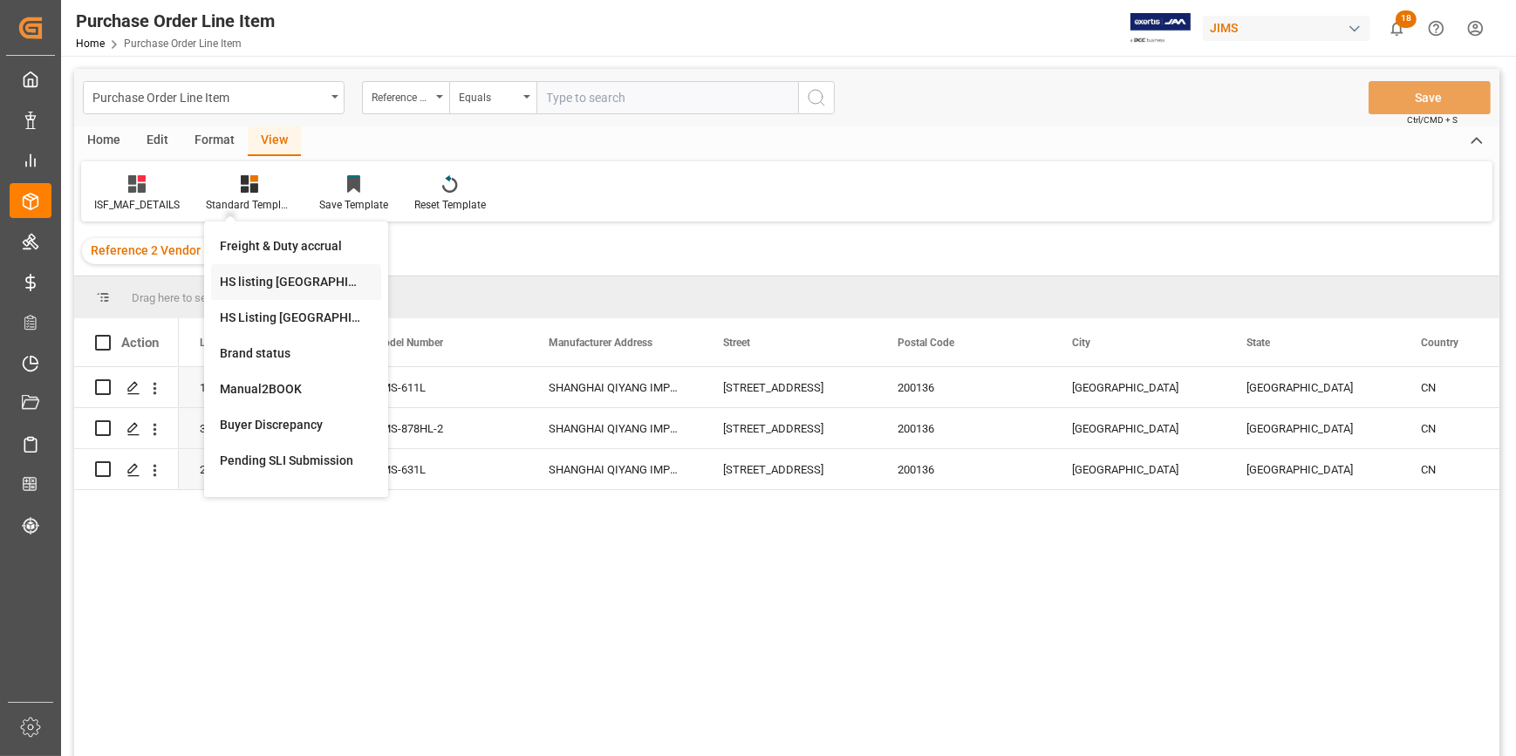
click at [287, 289] on div "HS listing USA" at bounding box center [296, 282] width 153 height 18
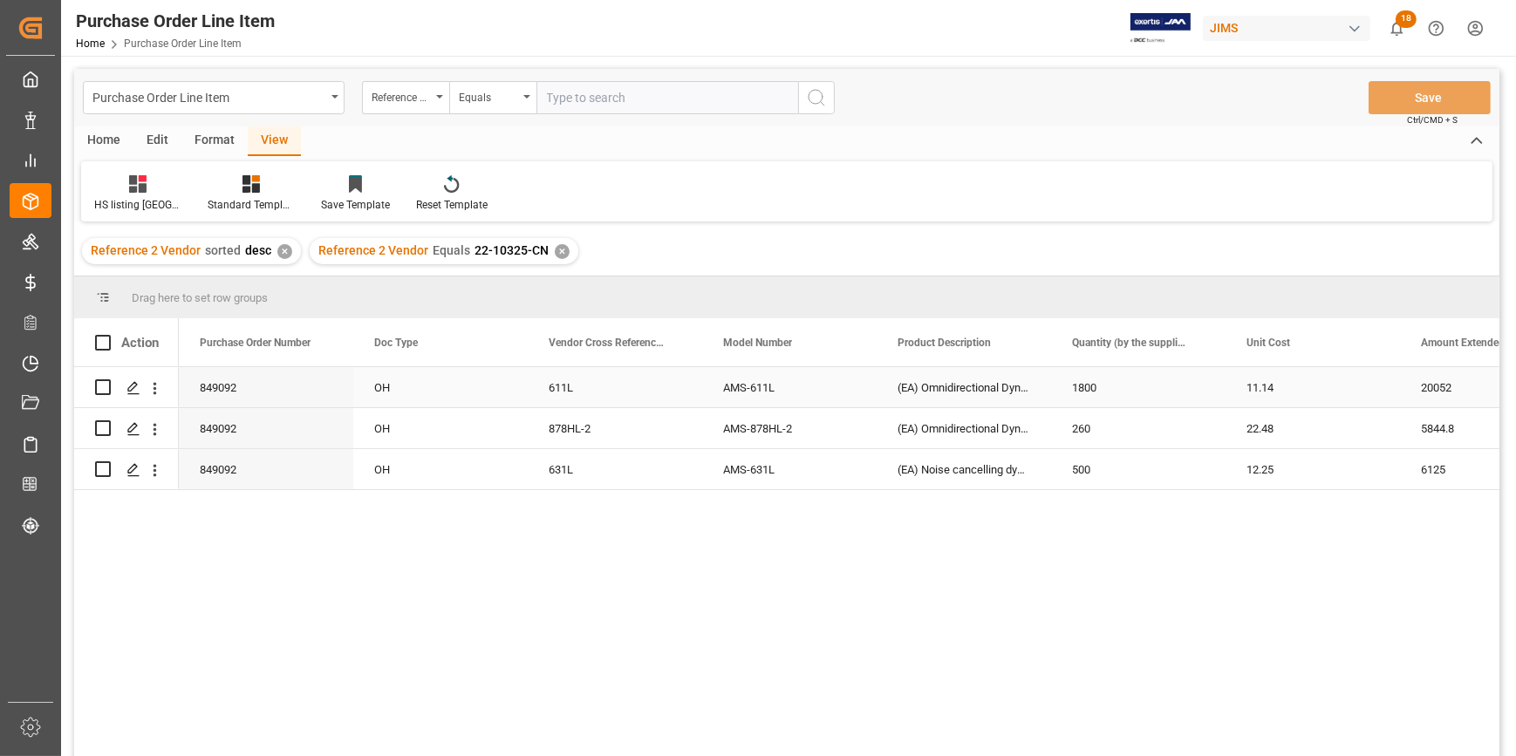
click at [237, 392] on div "849092" at bounding box center [266, 387] width 174 height 40
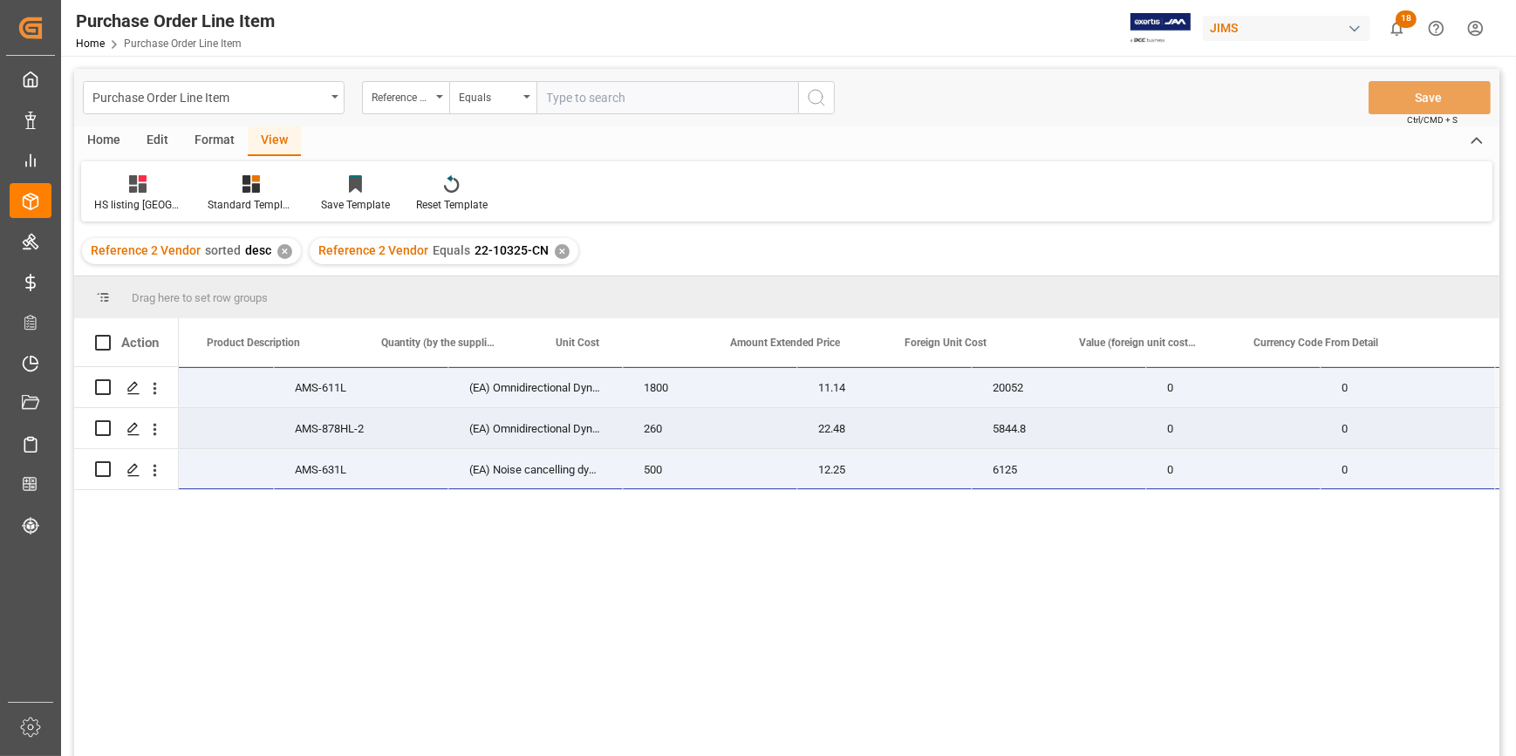
scroll to position [0, 864]
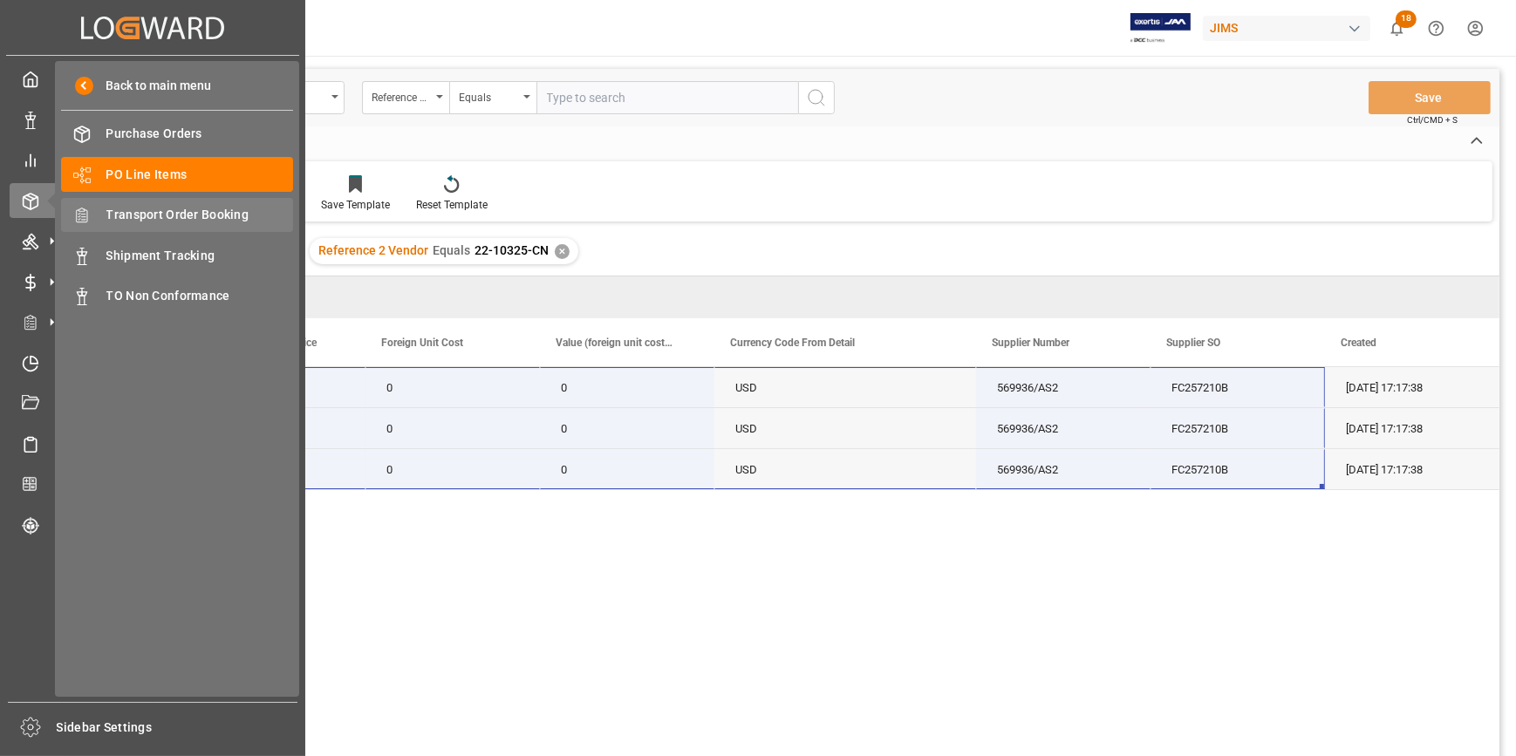
click at [167, 215] on span "Transport Order Booking" at bounding box center [199, 215] width 187 height 18
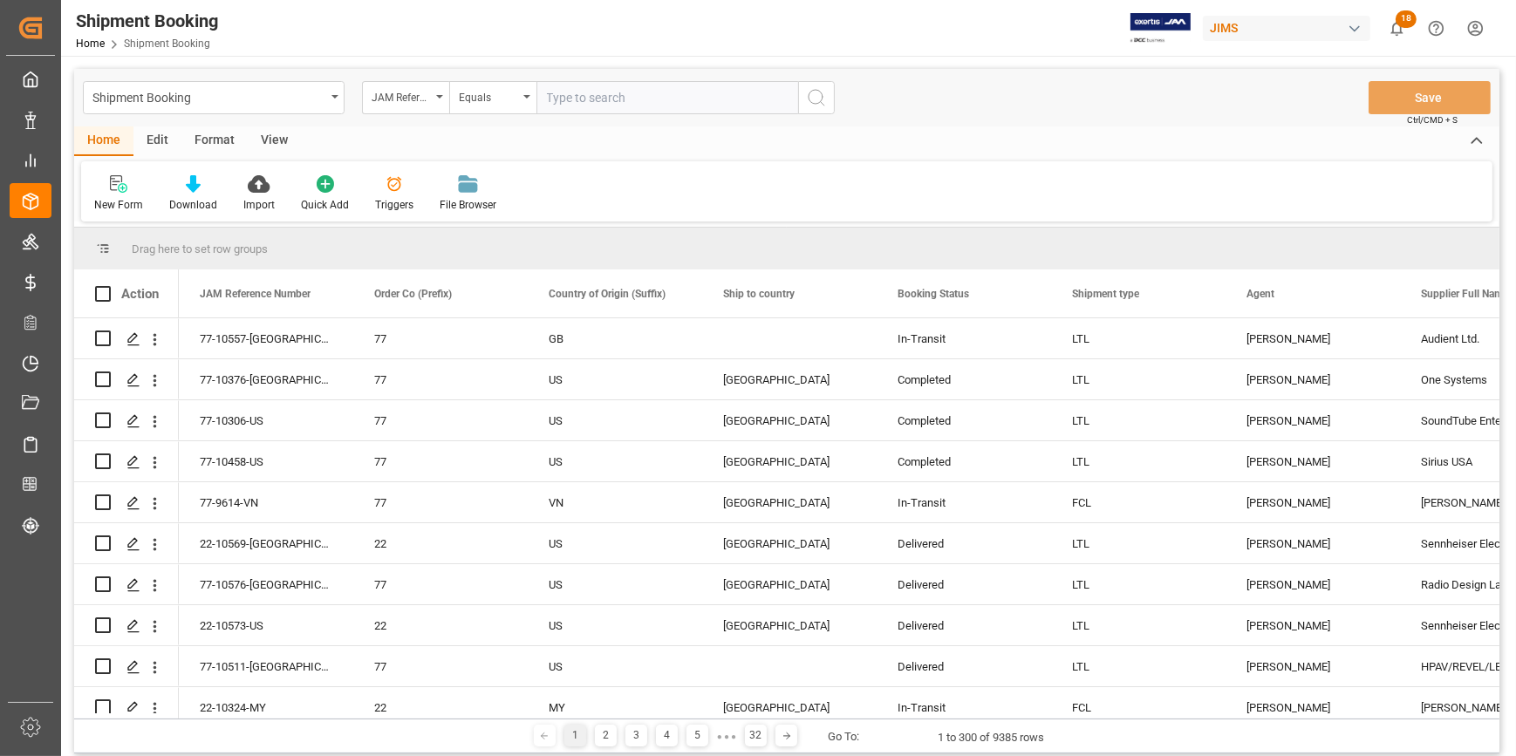
click at [569, 100] on input "text" at bounding box center [667, 97] width 262 height 33
paste input "22-10325-CN"
type input "22-10325-CN"
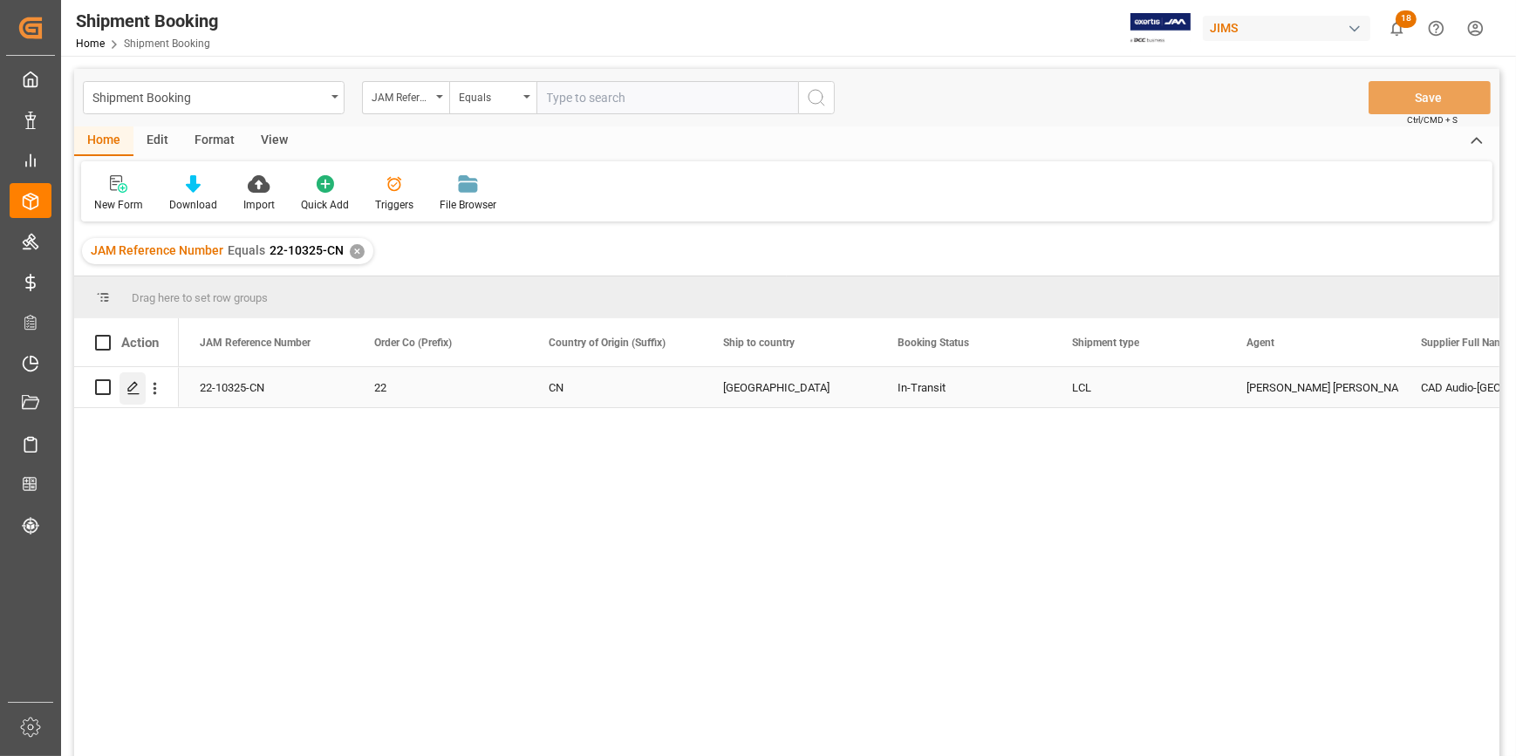
click at [133, 389] on icon "Press SPACE to select this row." at bounding box center [133, 388] width 14 height 14
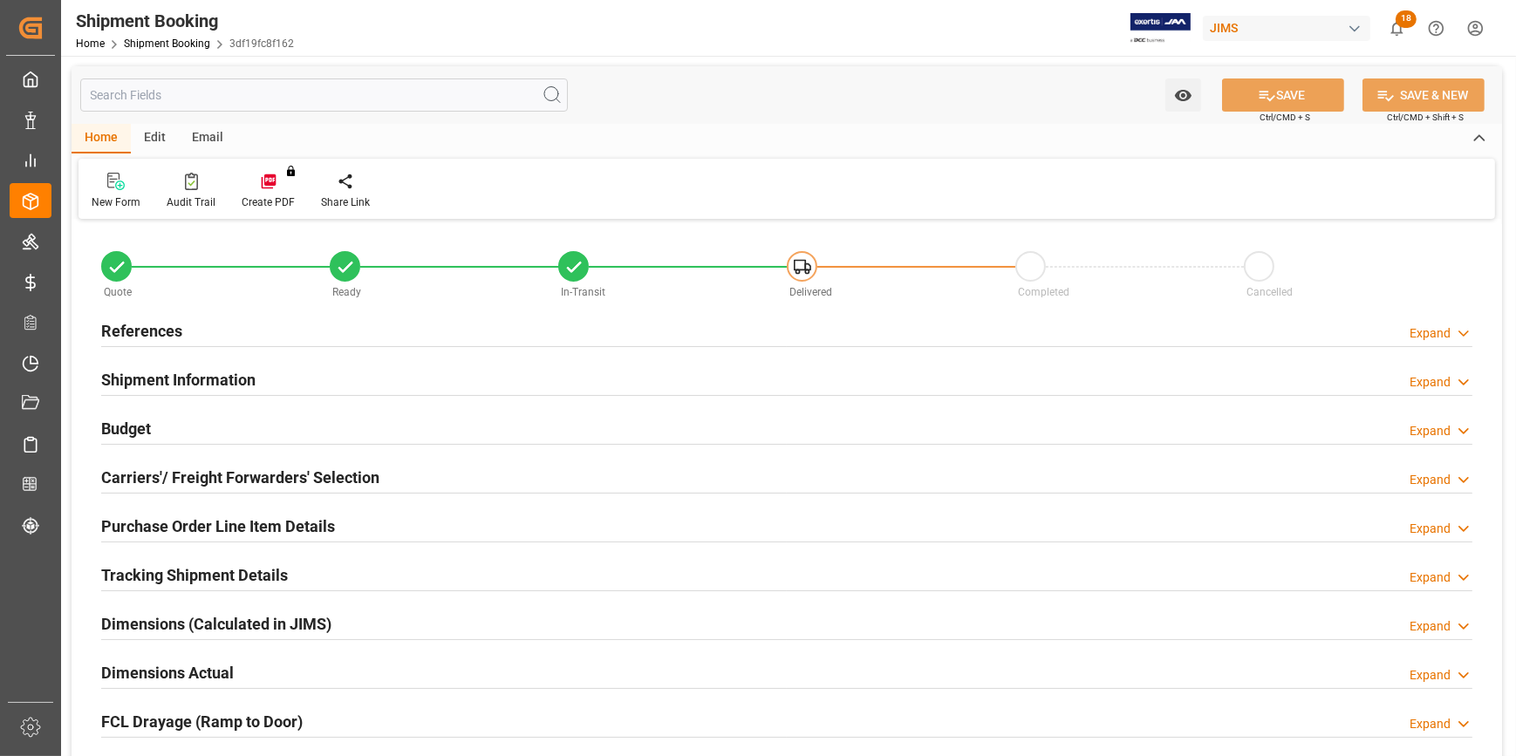
type input "0"
type input "44"
type input "12159.1258"
type input "1921.308"
type input "2700"
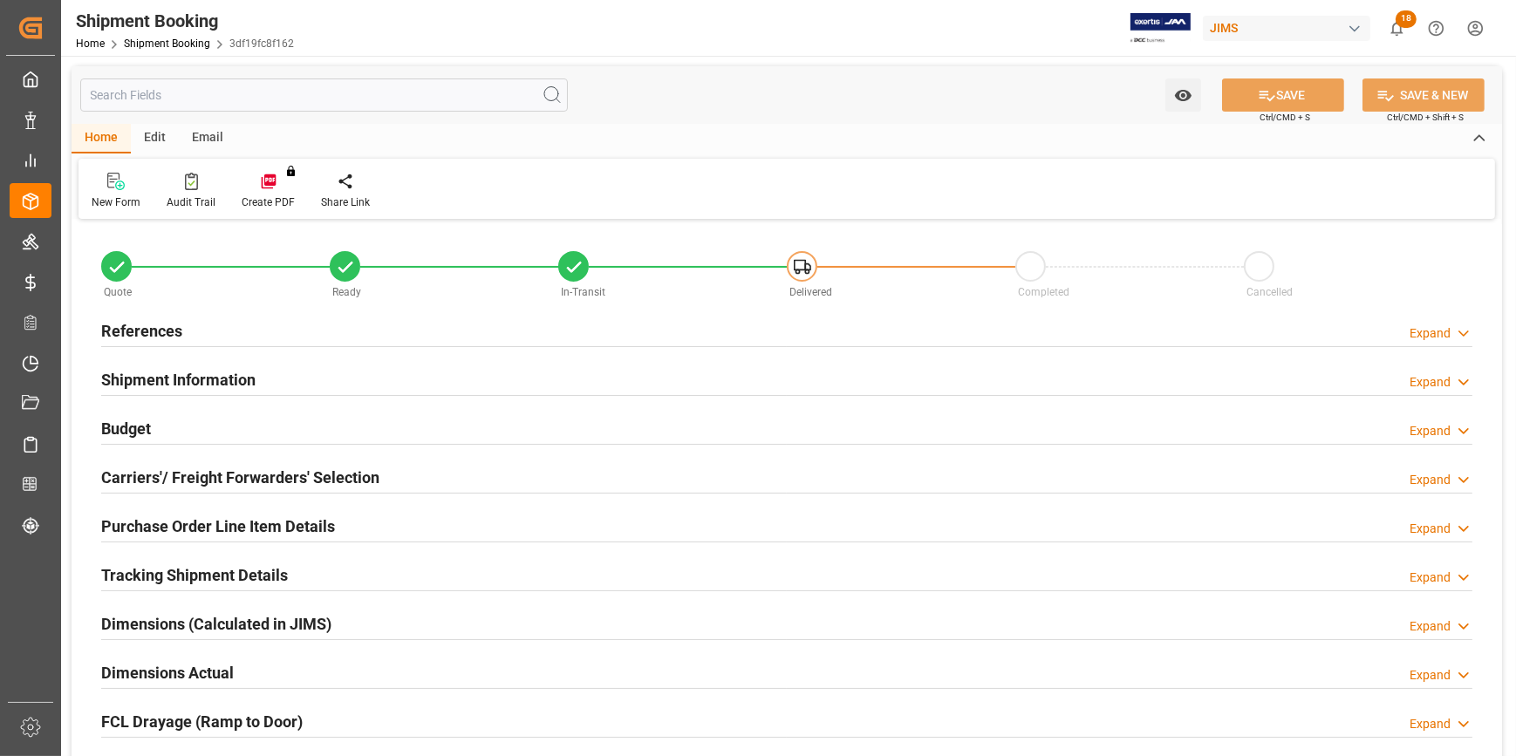
type input "32021.8"
type input "05-08-2025"
click at [279, 330] on div "References Expand" at bounding box center [786, 329] width 1371 height 33
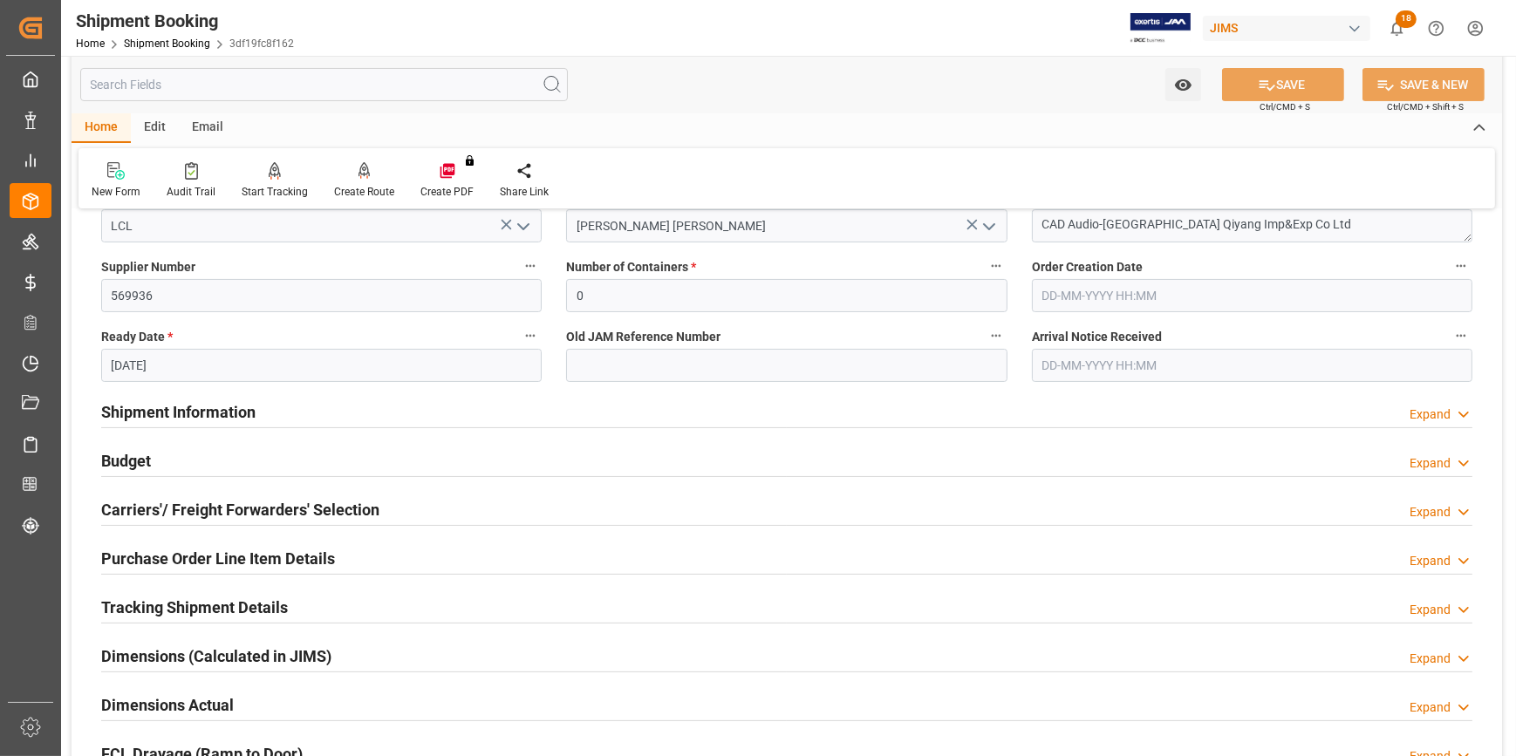
click at [328, 415] on div "Shipment Information Expand" at bounding box center [786, 410] width 1371 height 33
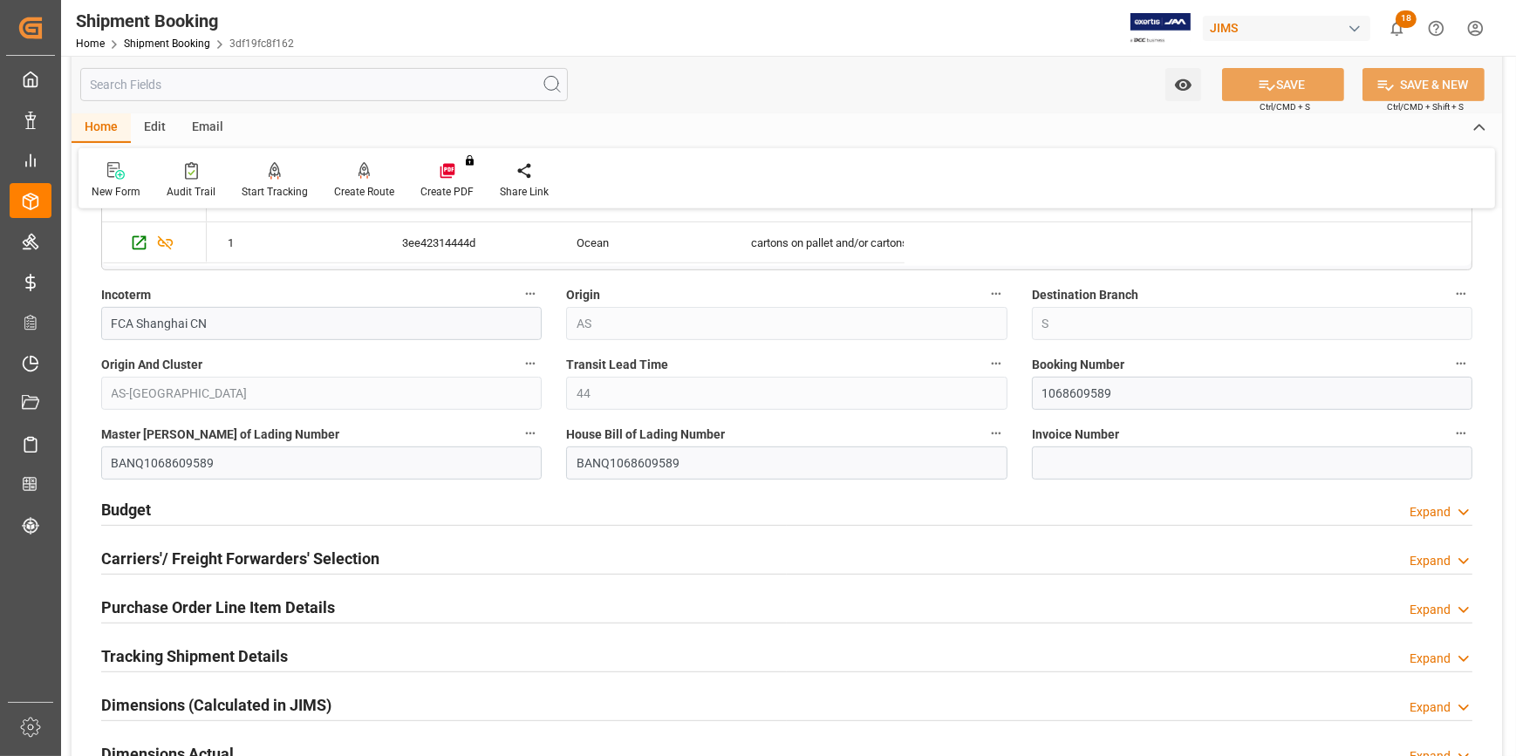
scroll to position [1030, 0]
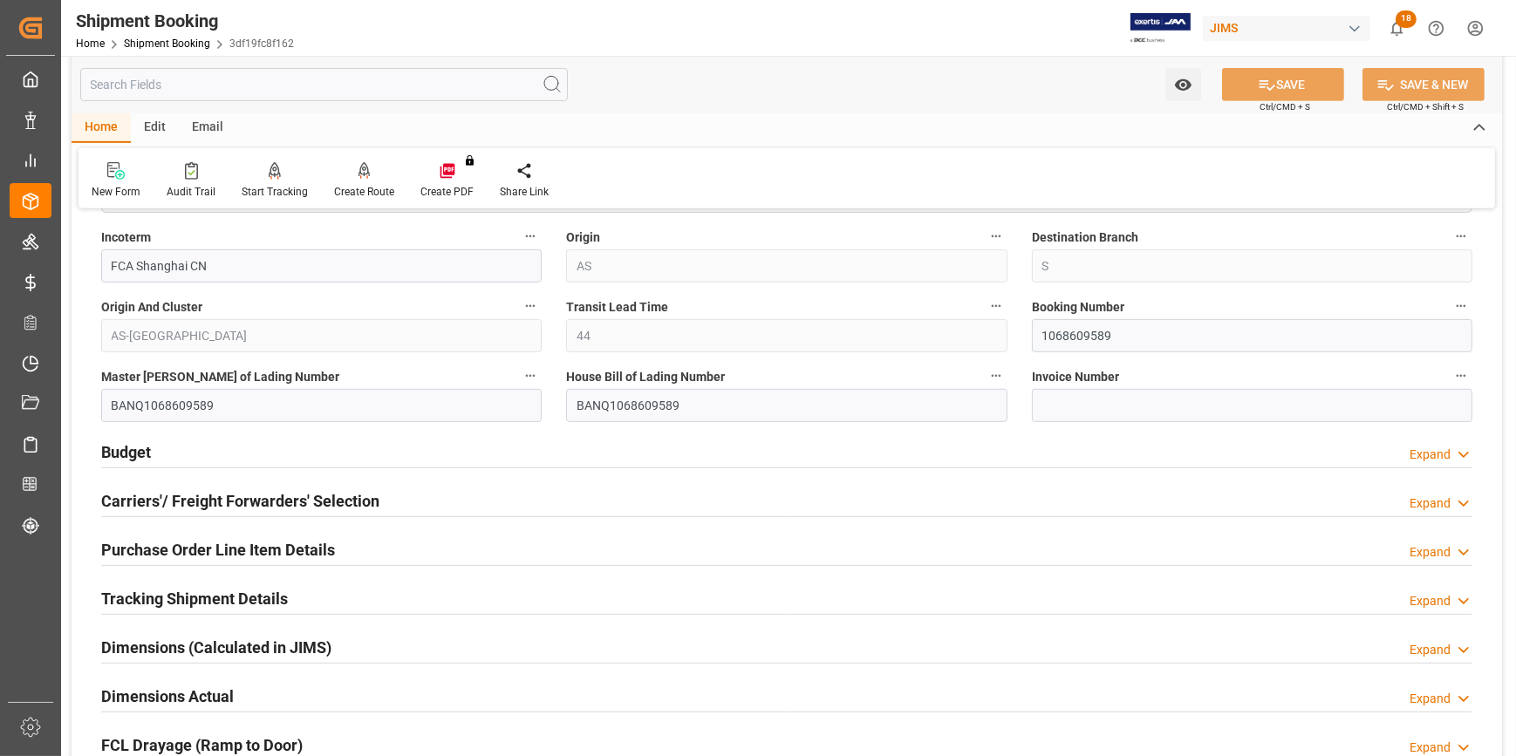
click at [389, 441] on div "Budget Expand" at bounding box center [786, 450] width 1371 height 33
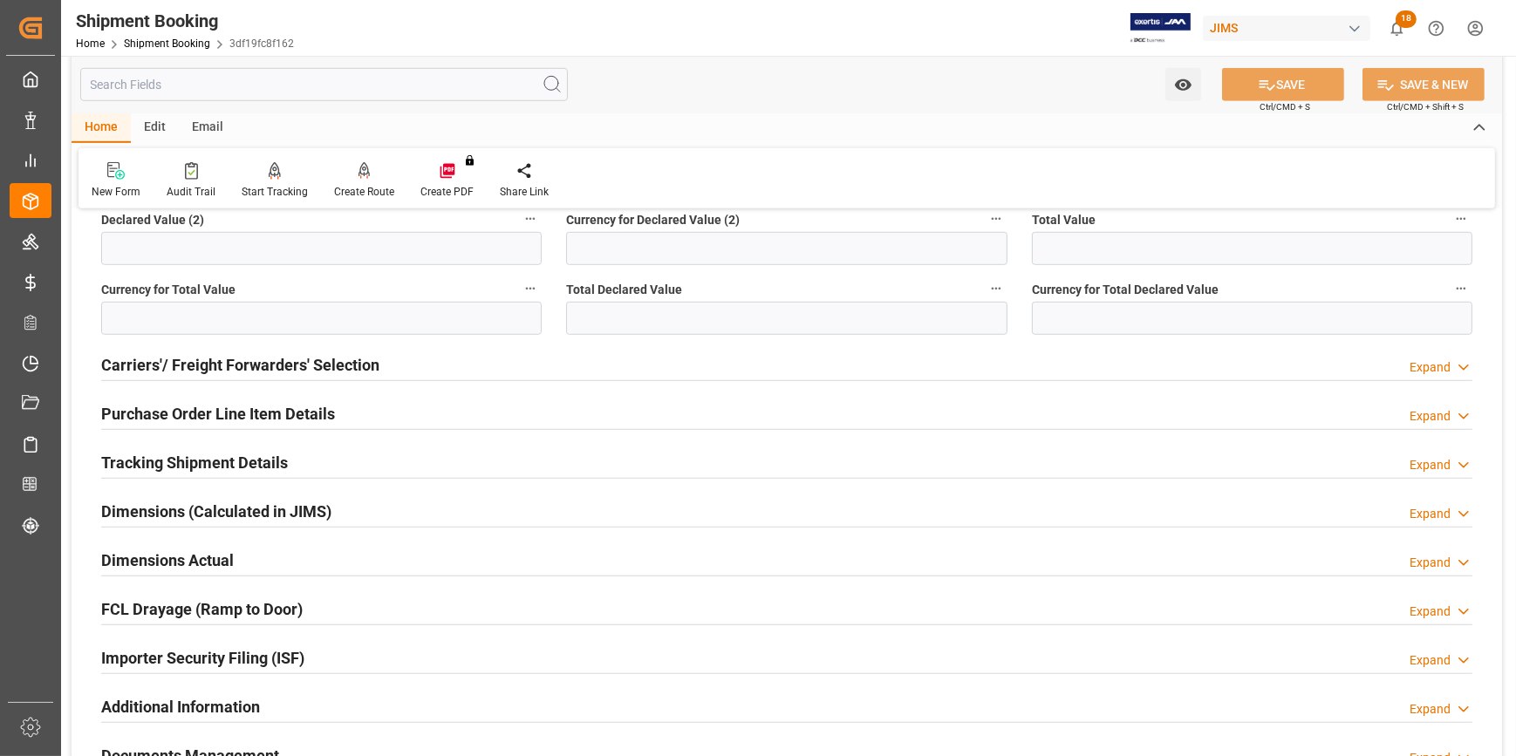
scroll to position [1585, 0]
click at [378, 428] on div at bounding box center [786, 428] width 1371 height 1
click at [374, 412] on div "Purchase Order Line Item Details Expand" at bounding box center [786, 411] width 1371 height 33
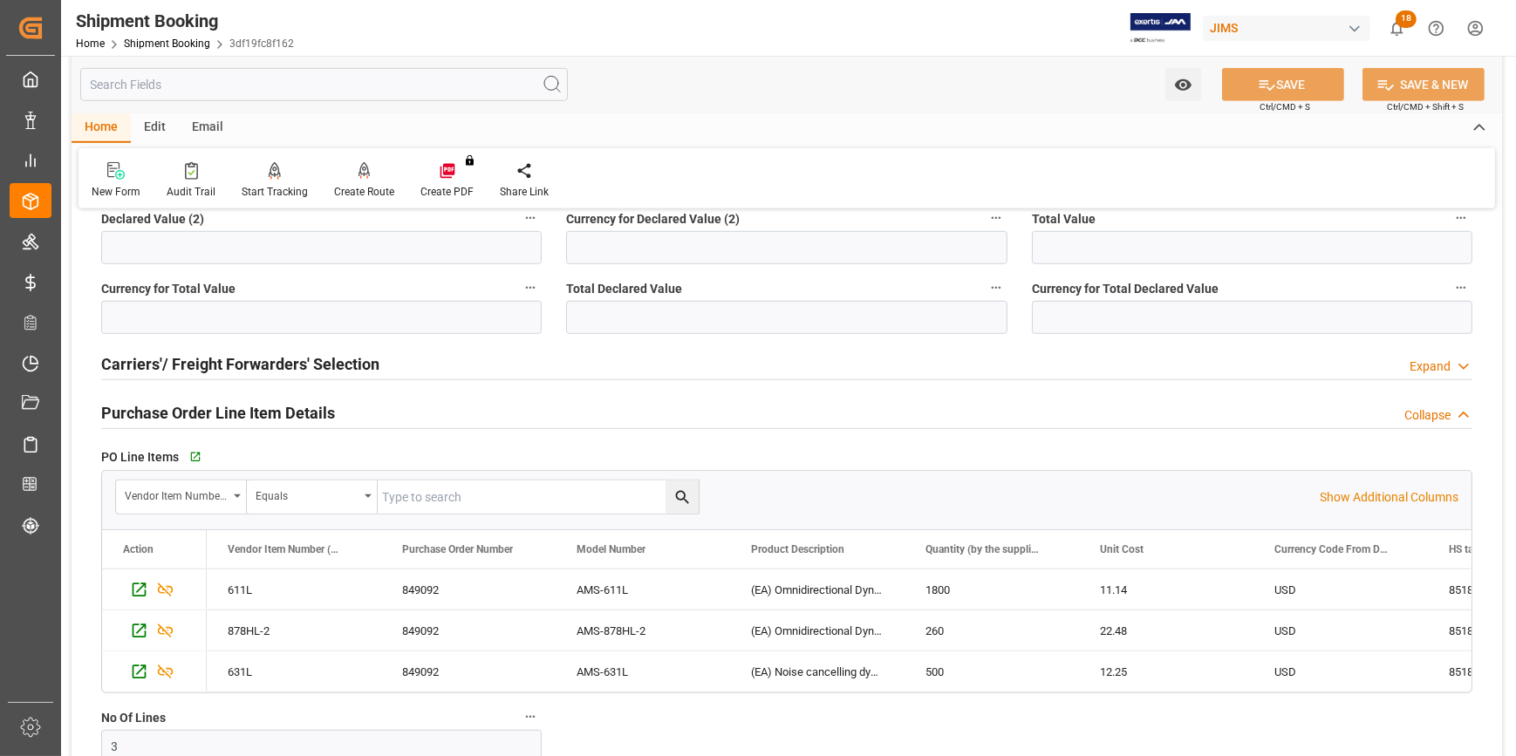
click at [374, 418] on div "Purchase Order Line Item Details Collapse" at bounding box center [786, 411] width 1371 height 33
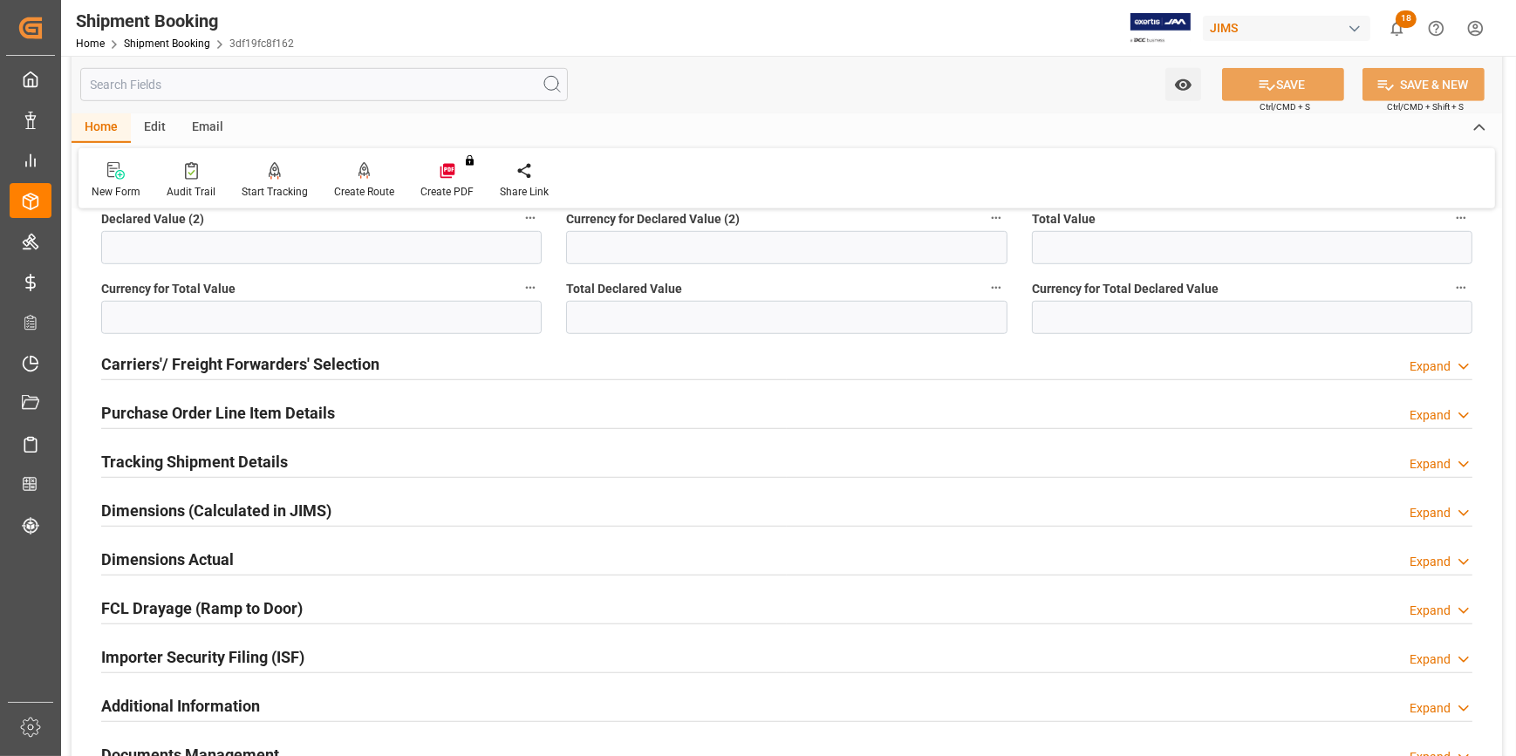
click at [322, 460] on div "Tracking Shipment Details Expand" at bounding box center [786, 460] width 1371 height 33
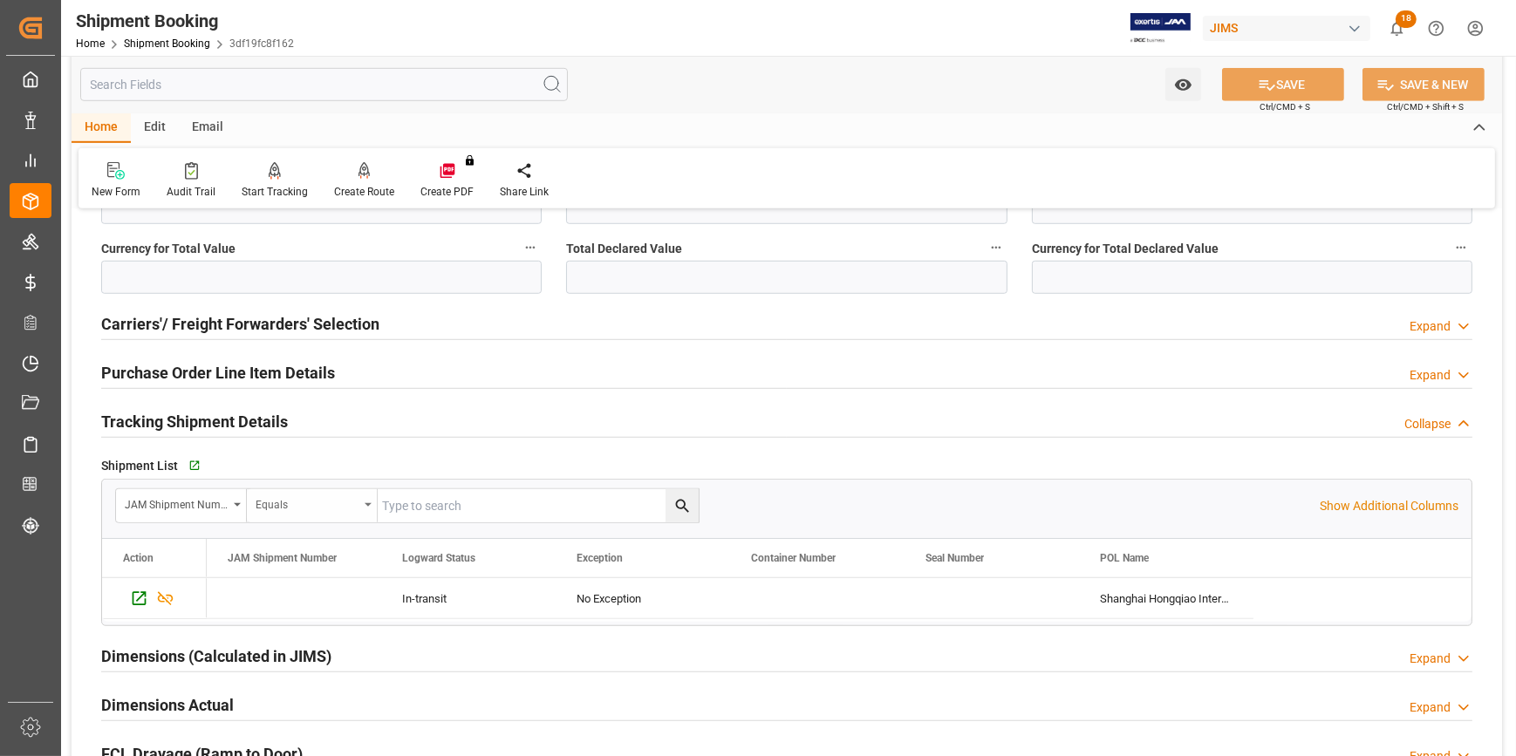
scroll to position [1665, 0]
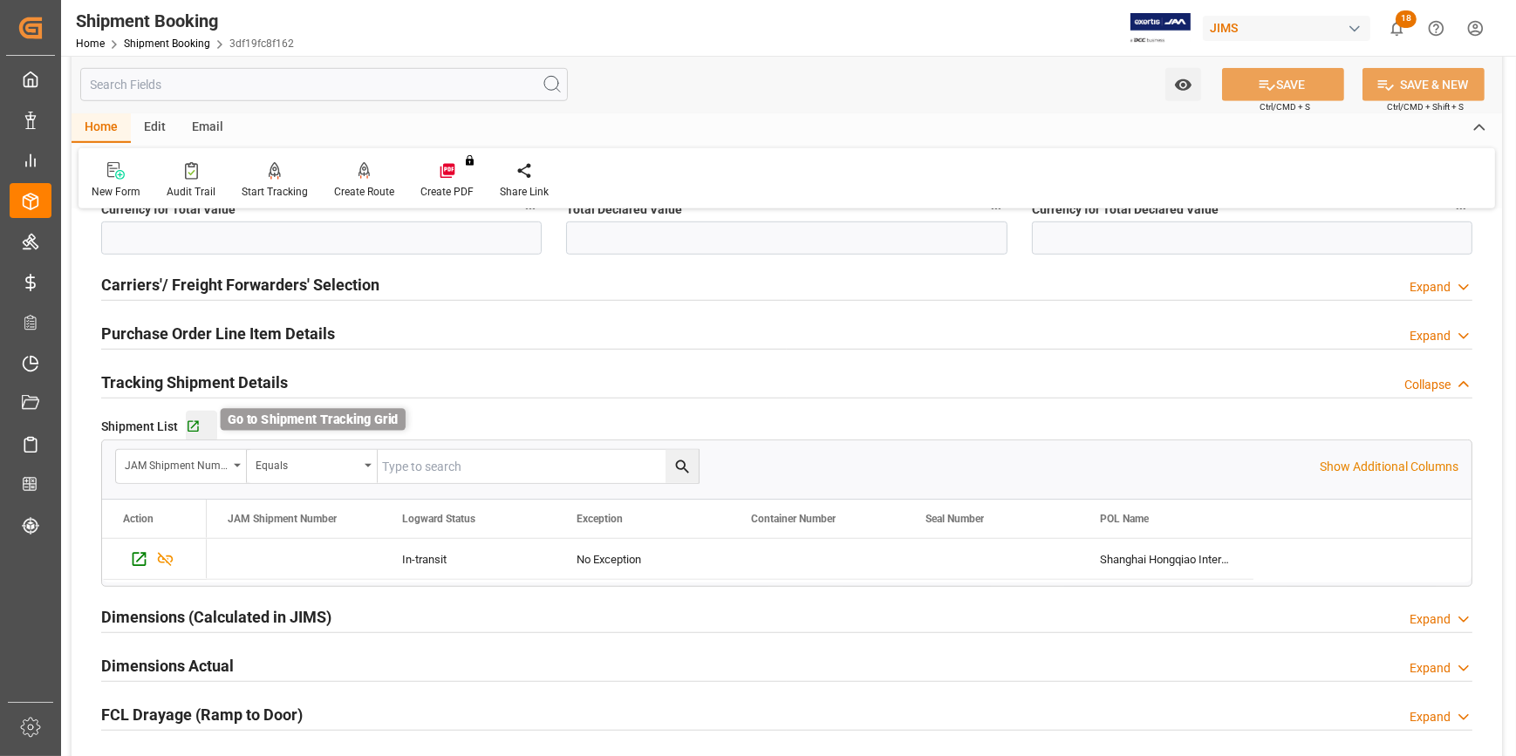
click at [188, 426] on icon "button" at bounding box center [193, 426] width 15 height 15
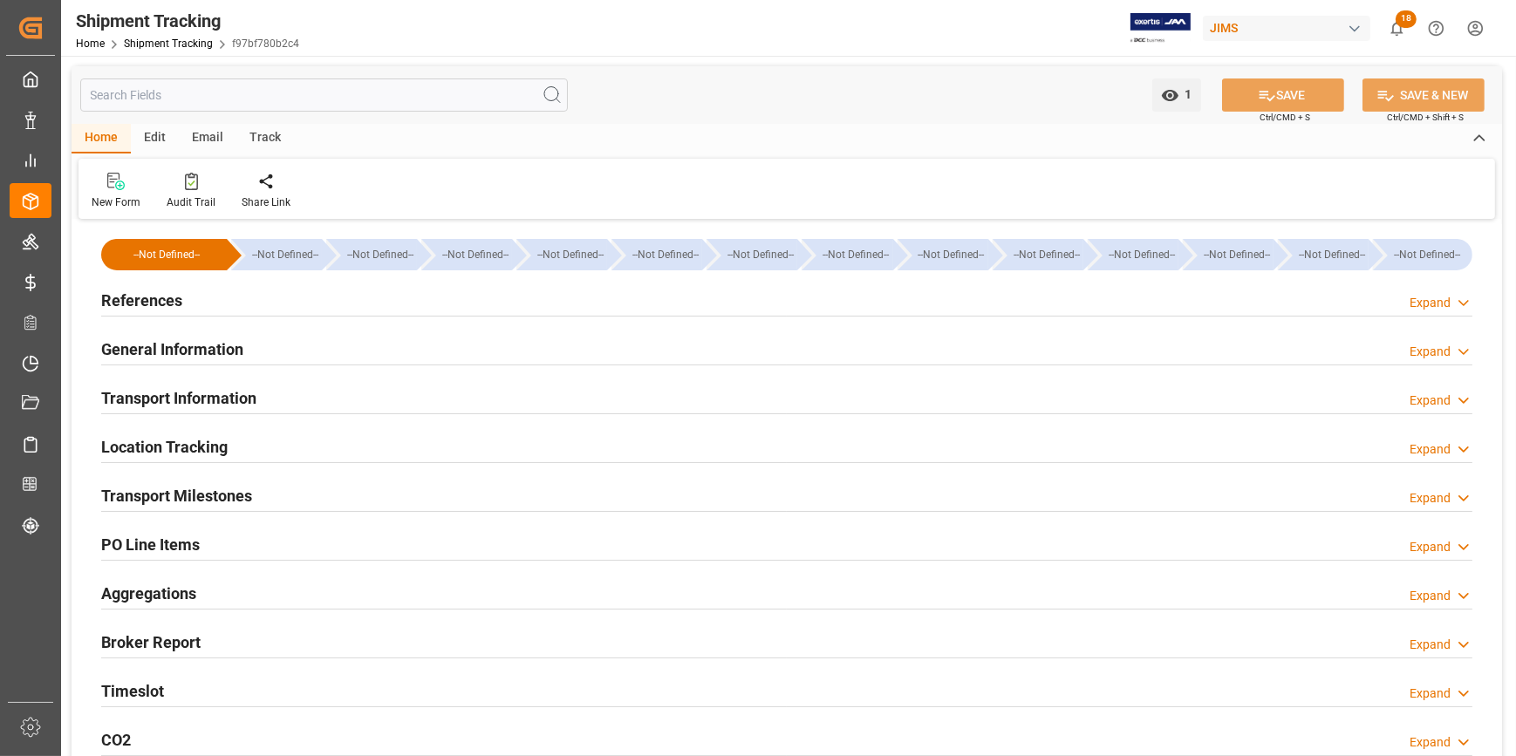
type input "[DATE]"
click at [289, 307] on div "References Expand" at bounding box center [786, 299] width 1371 height 33
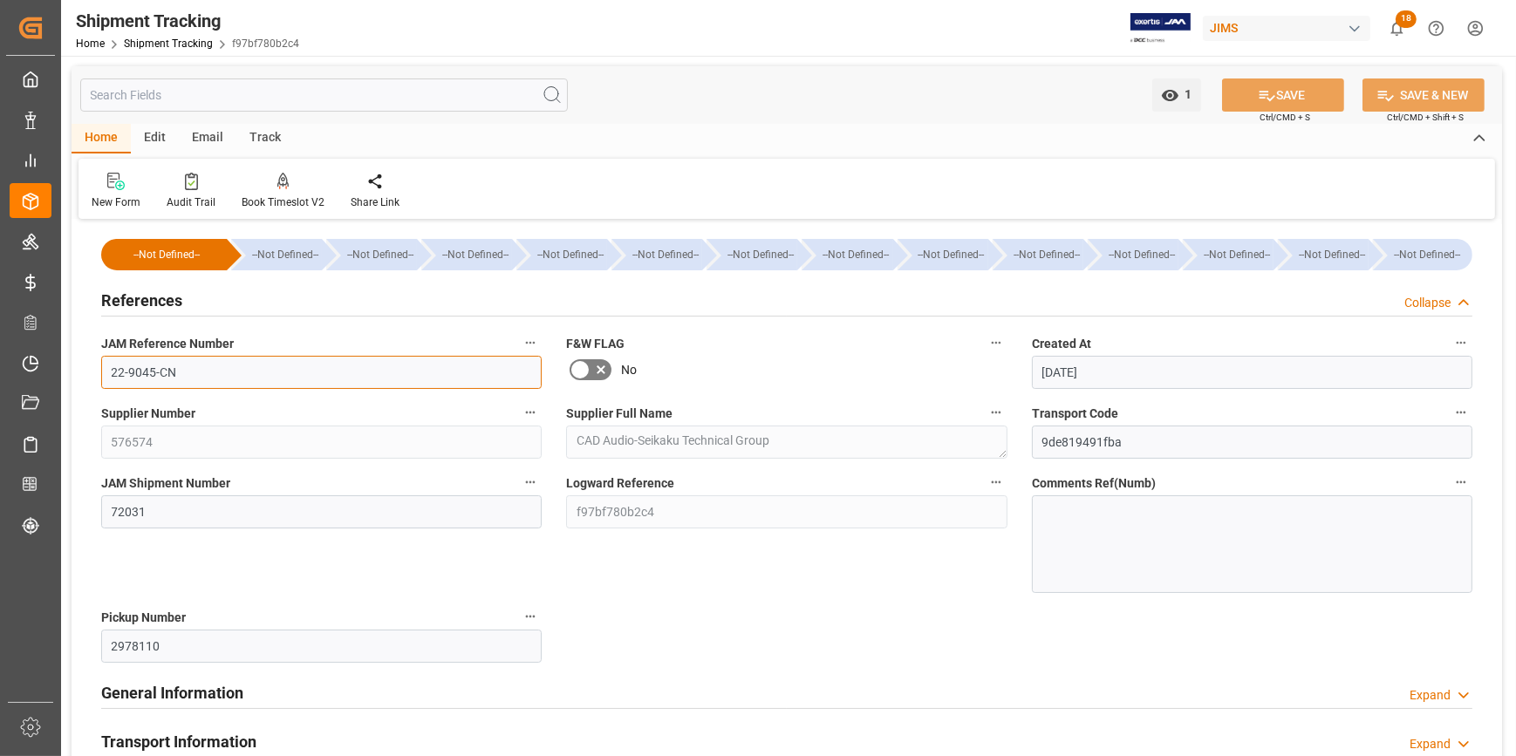
drag, startPoint x: 196, startPoint y: 375, endPoint x: 113, endPoint y: 384, distance: 83.3
click at [96, 377] on div "JAM Reference Number 22-9045-CN" at bounding box center [321, 360] width 465 height 70
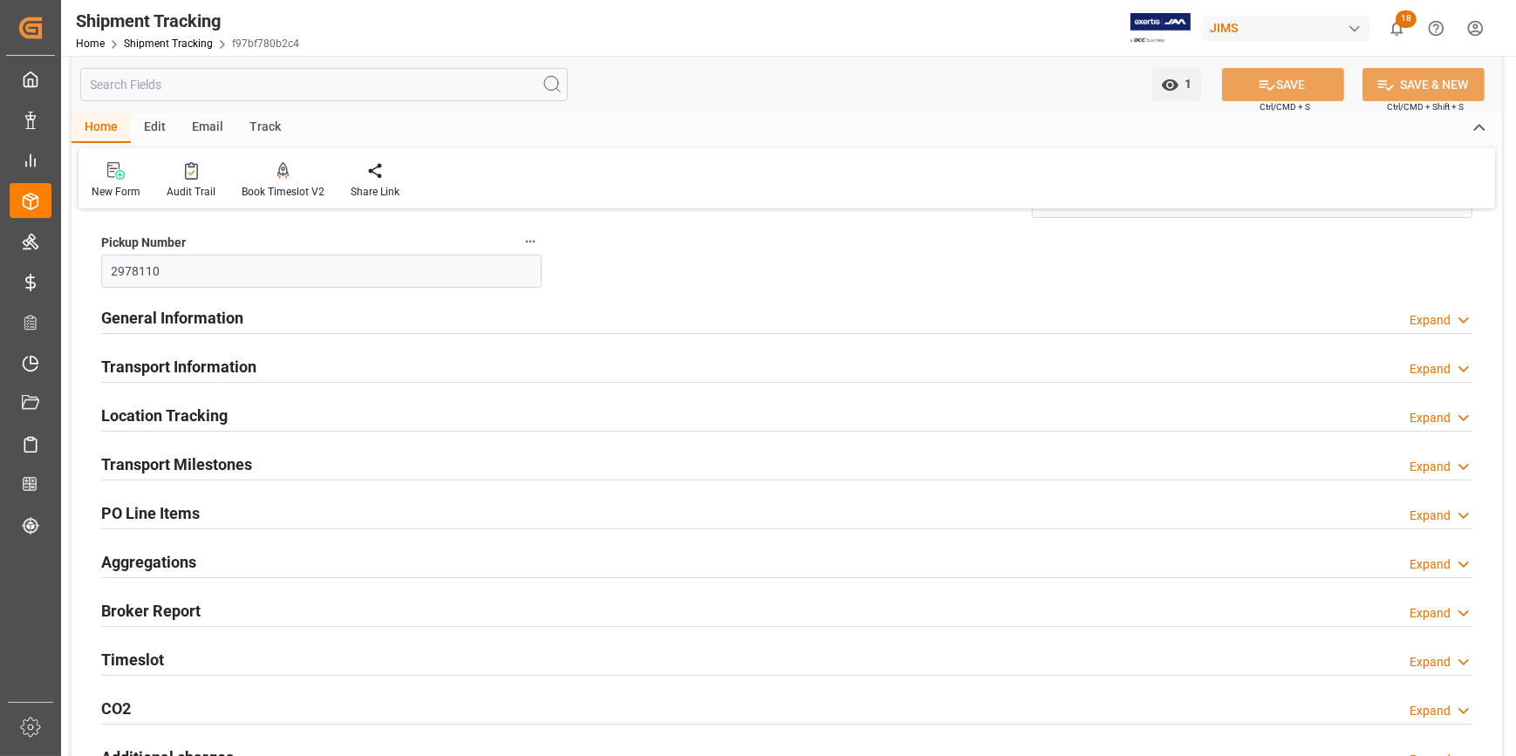
scroll to position [475, 0]
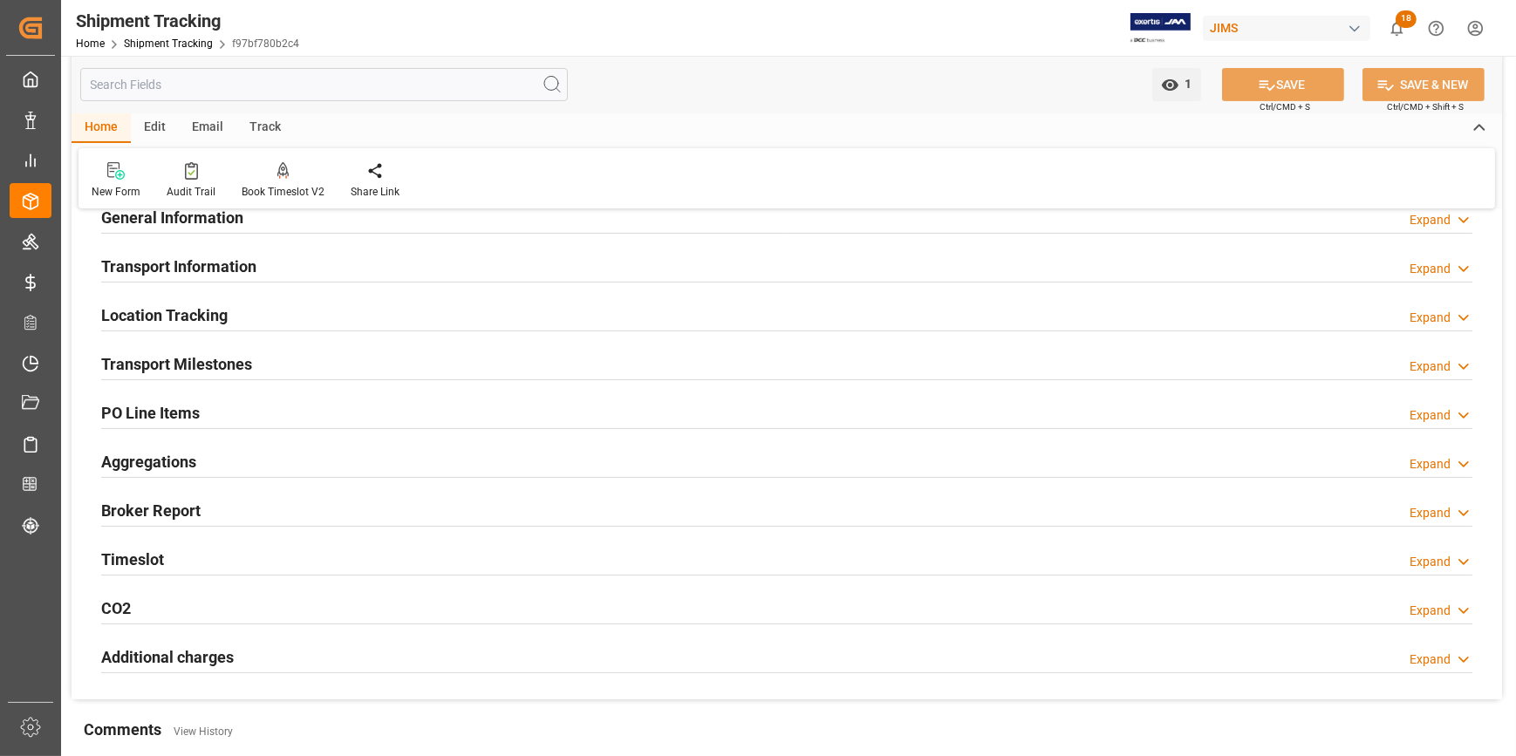
click at [414, 367] on div "Transport Milestones Expand" at bounding box center [786, 362] width 1371 height 33
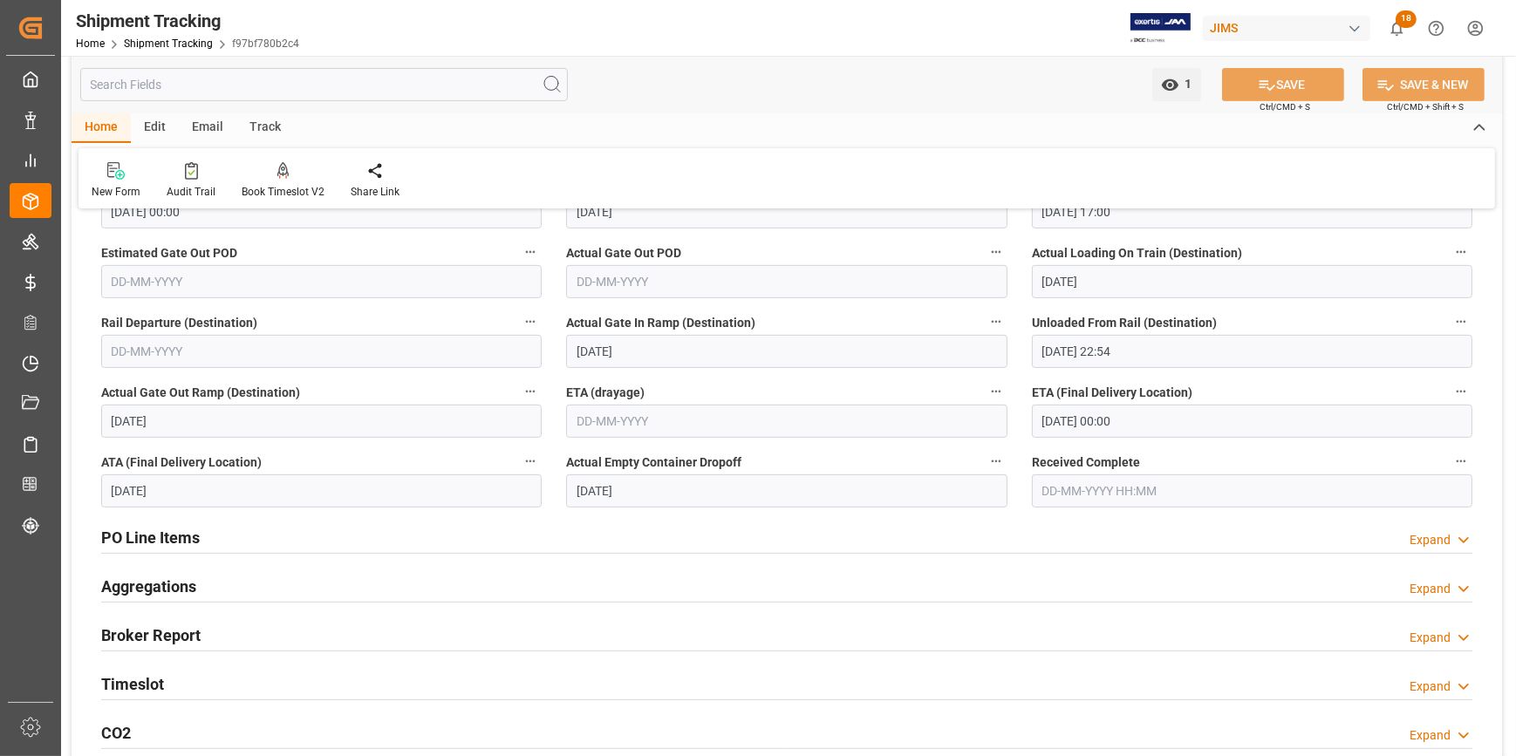
scroll to position [872, 0]
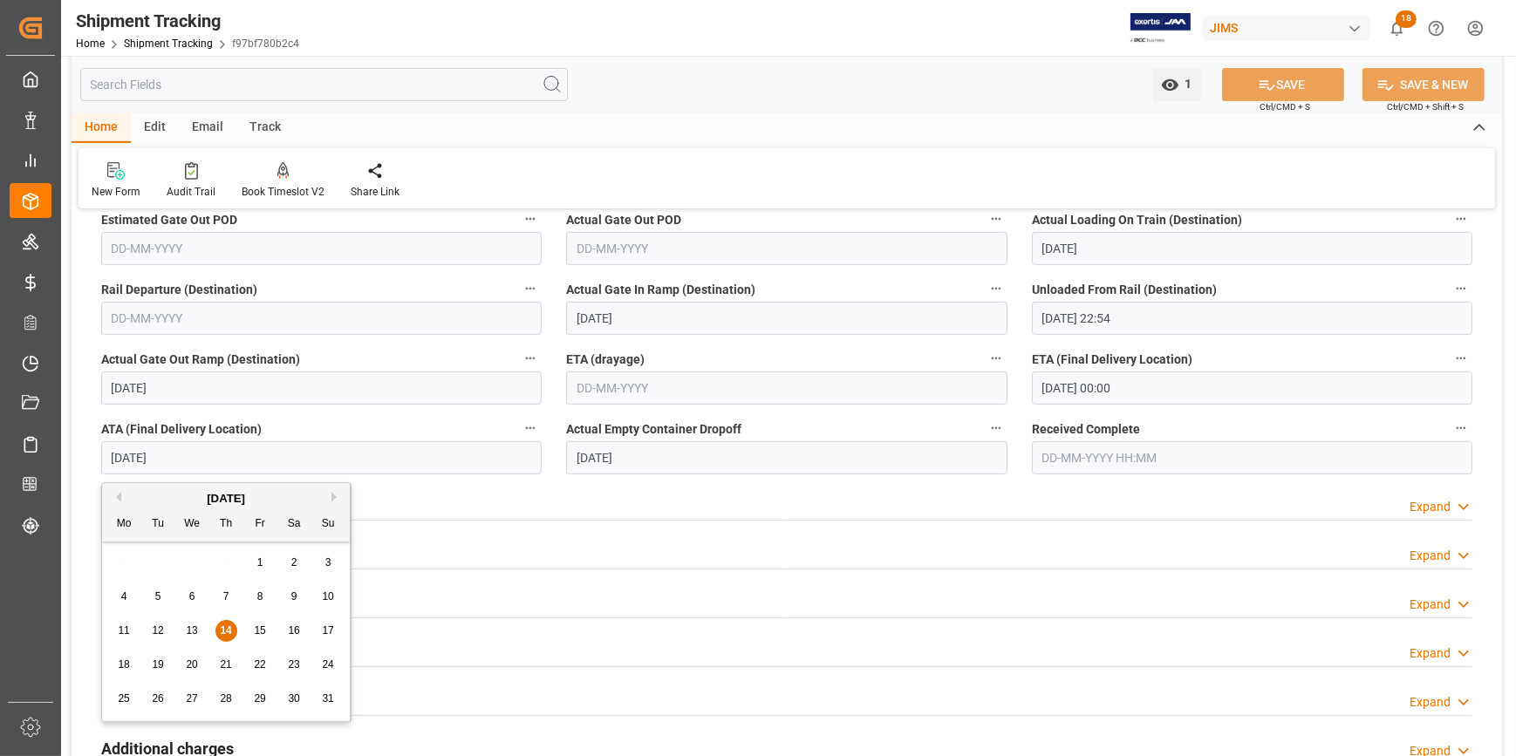
click at [190, 457] on input "[DATE]" at bounding box center [321, 457] width 440 height 33
click at [153, 627] on span "12" at bounding box center [157, 630] width 11 height 12
type input "[DATE]"
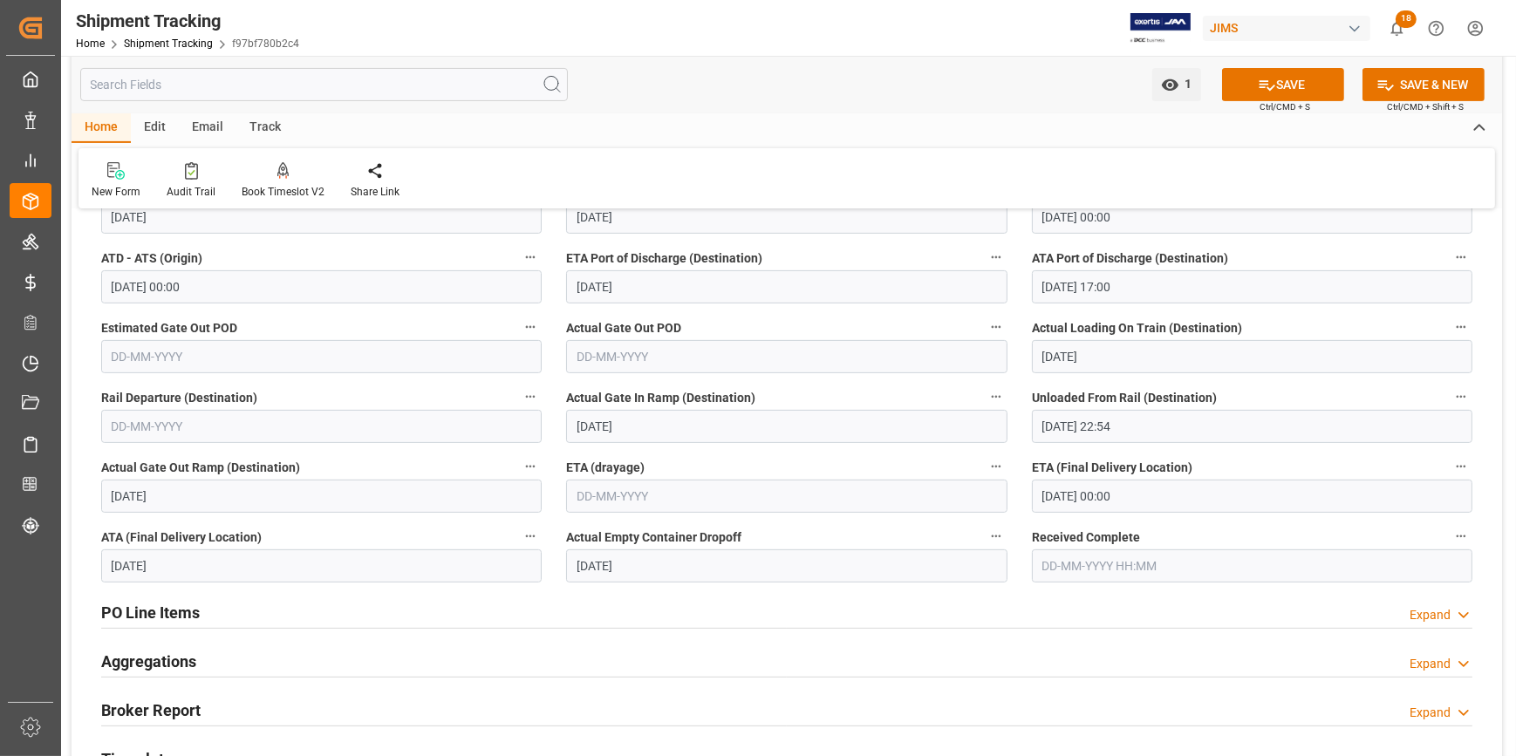
scroll to position [793, 0]
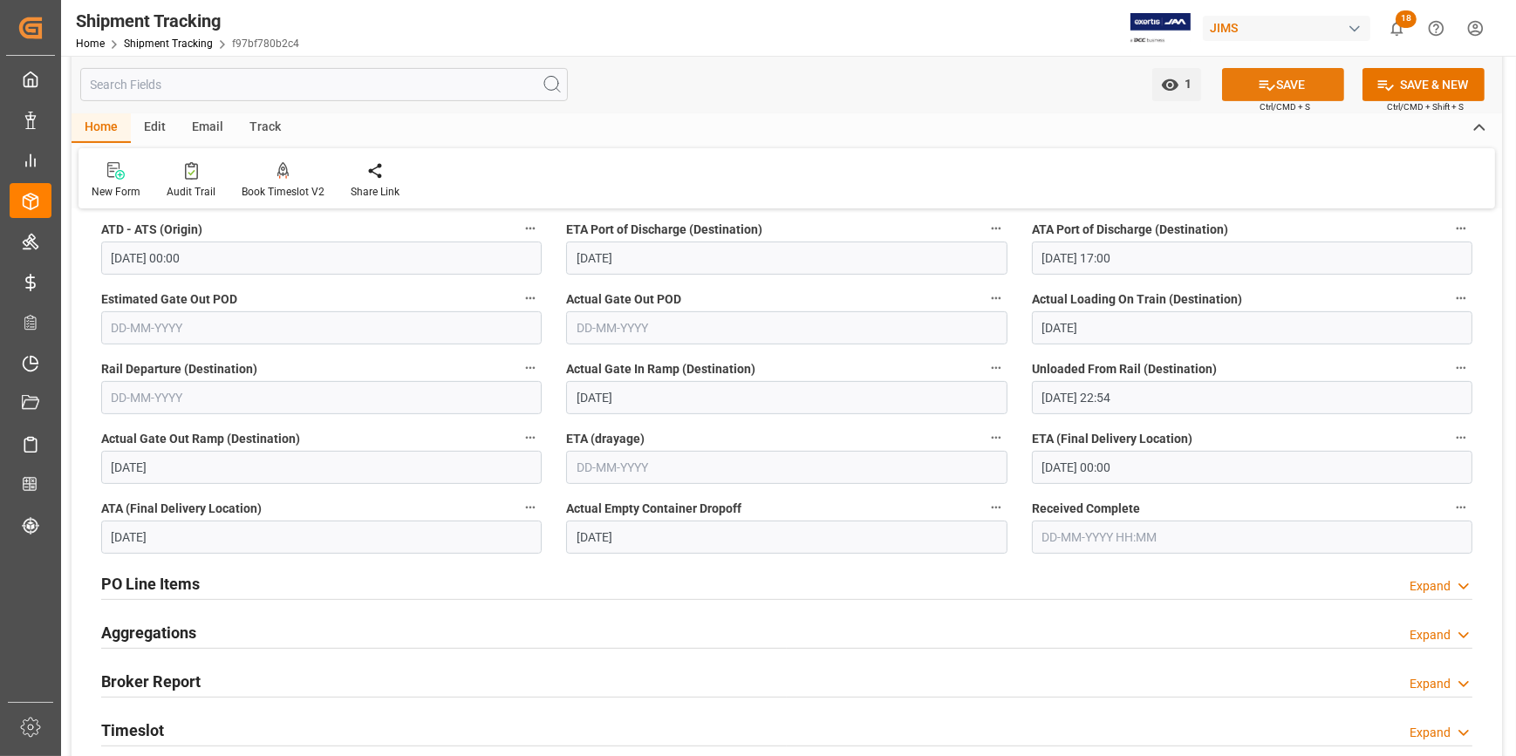
click at [1302, 75] on button "SAVE" at bounding box center [1283, 84] width 122 height 33
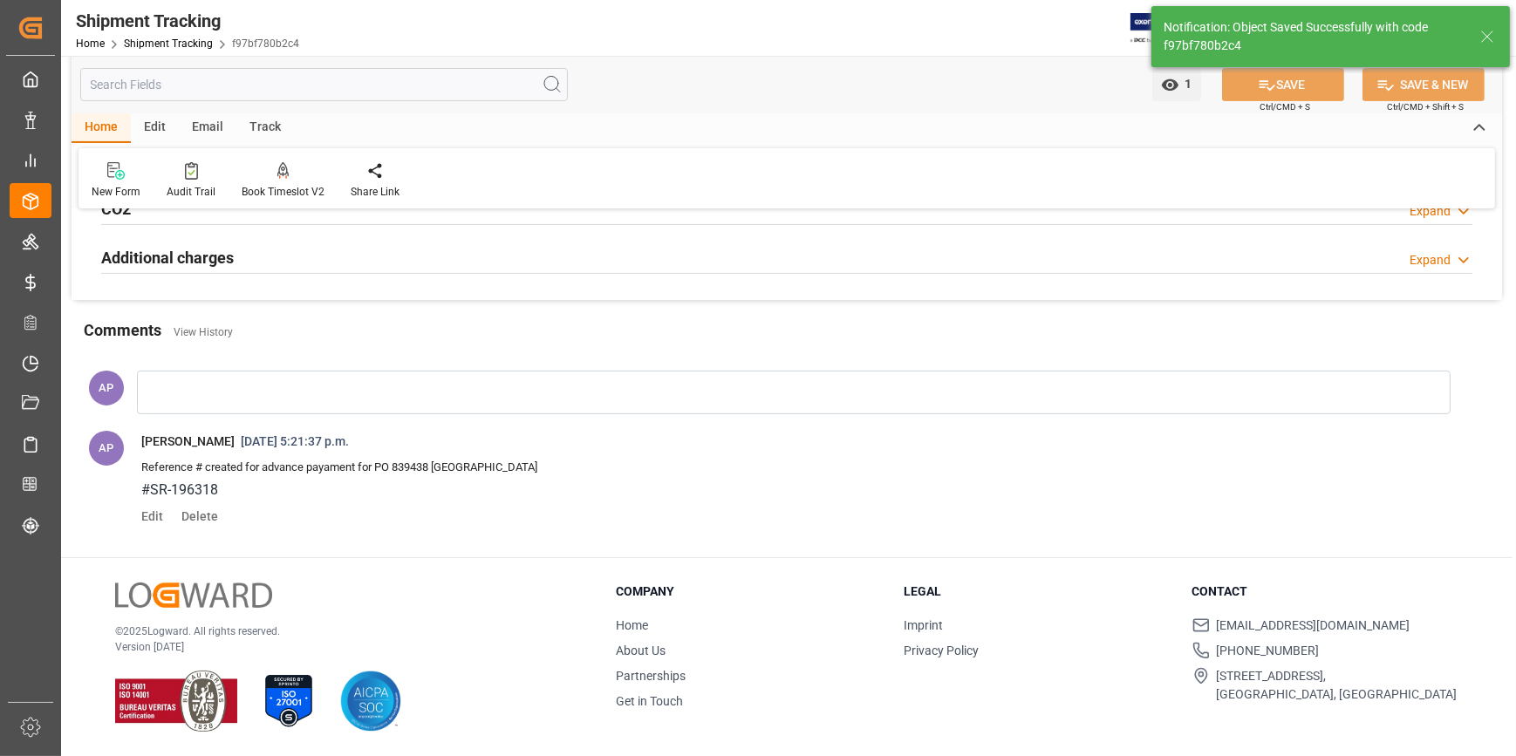
scroll to position [449, 0]
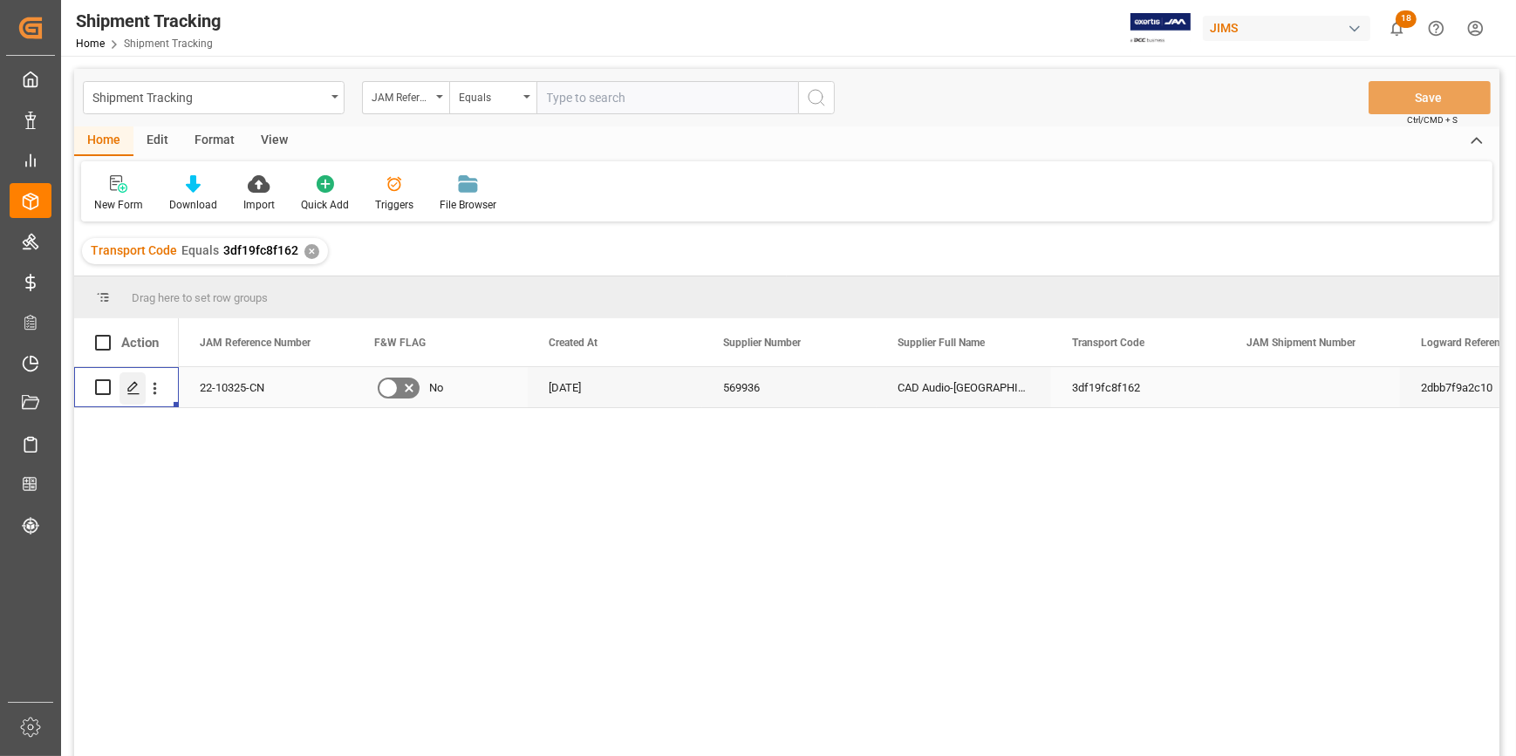
click at [133, 390] on icon "Press SPACE to select this row." at bounding box center [133, 388] width 14 height 14
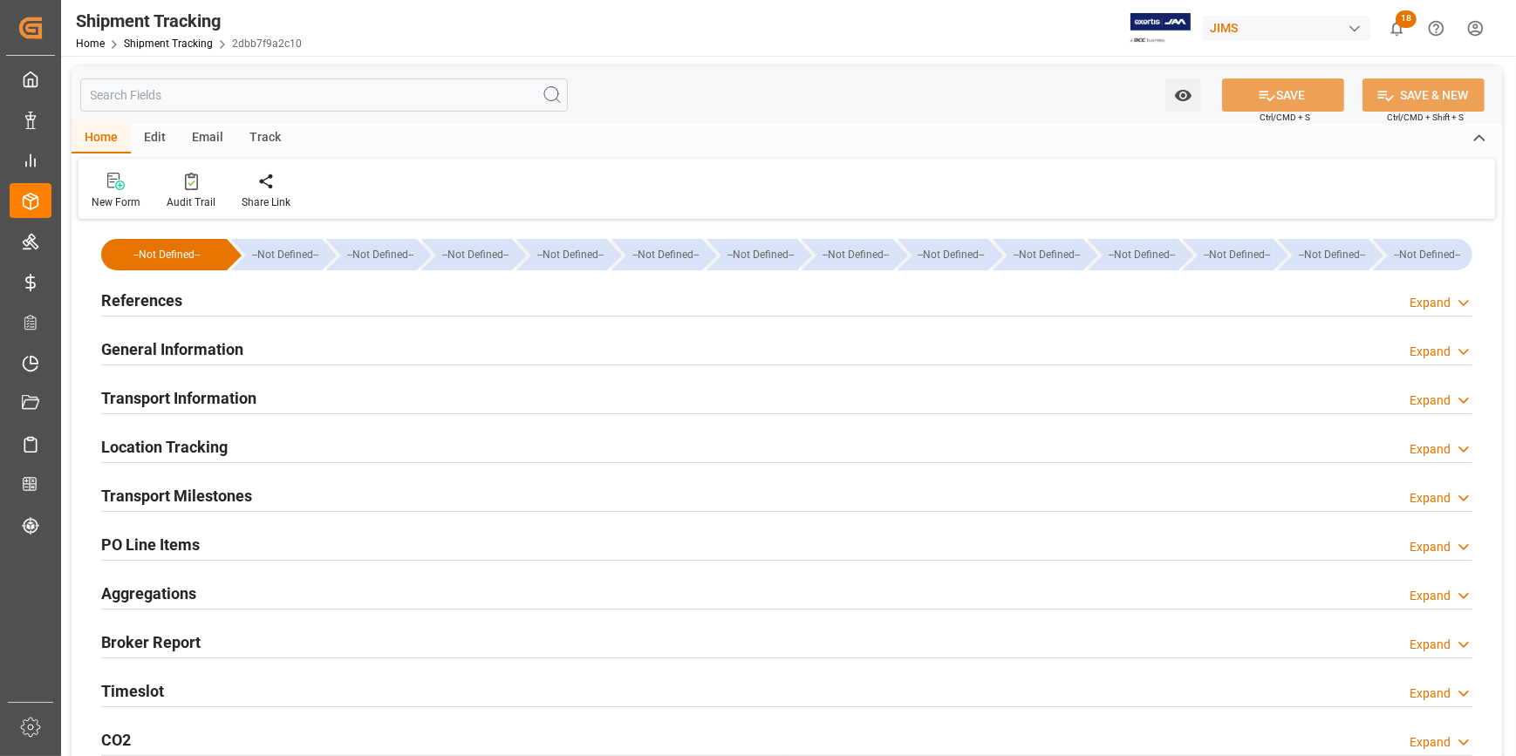
type input "[DATE]"
click at [256, 296] on div "References Expand" at bounding box center [786, 299] width 1371 height 33
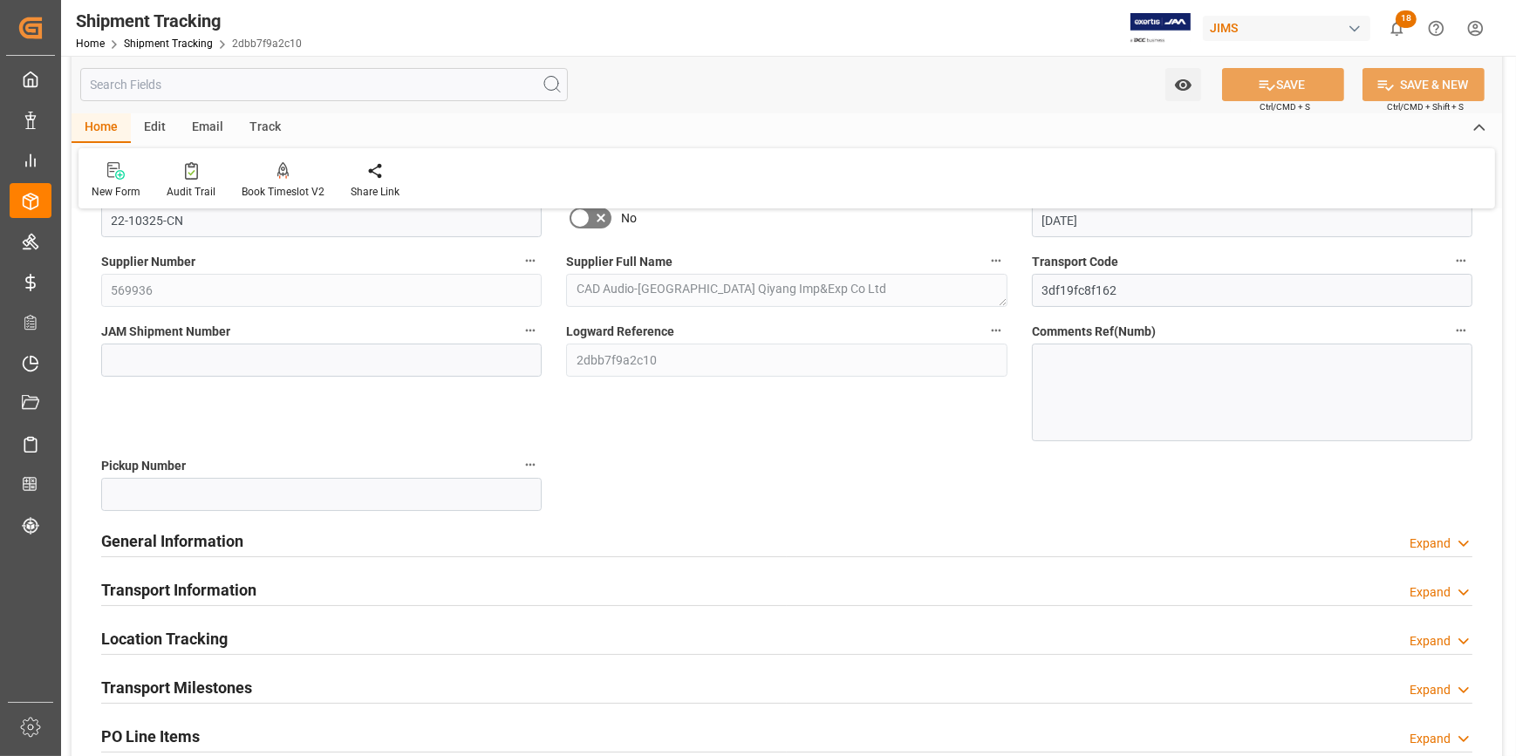
scroll to position [158, 0]
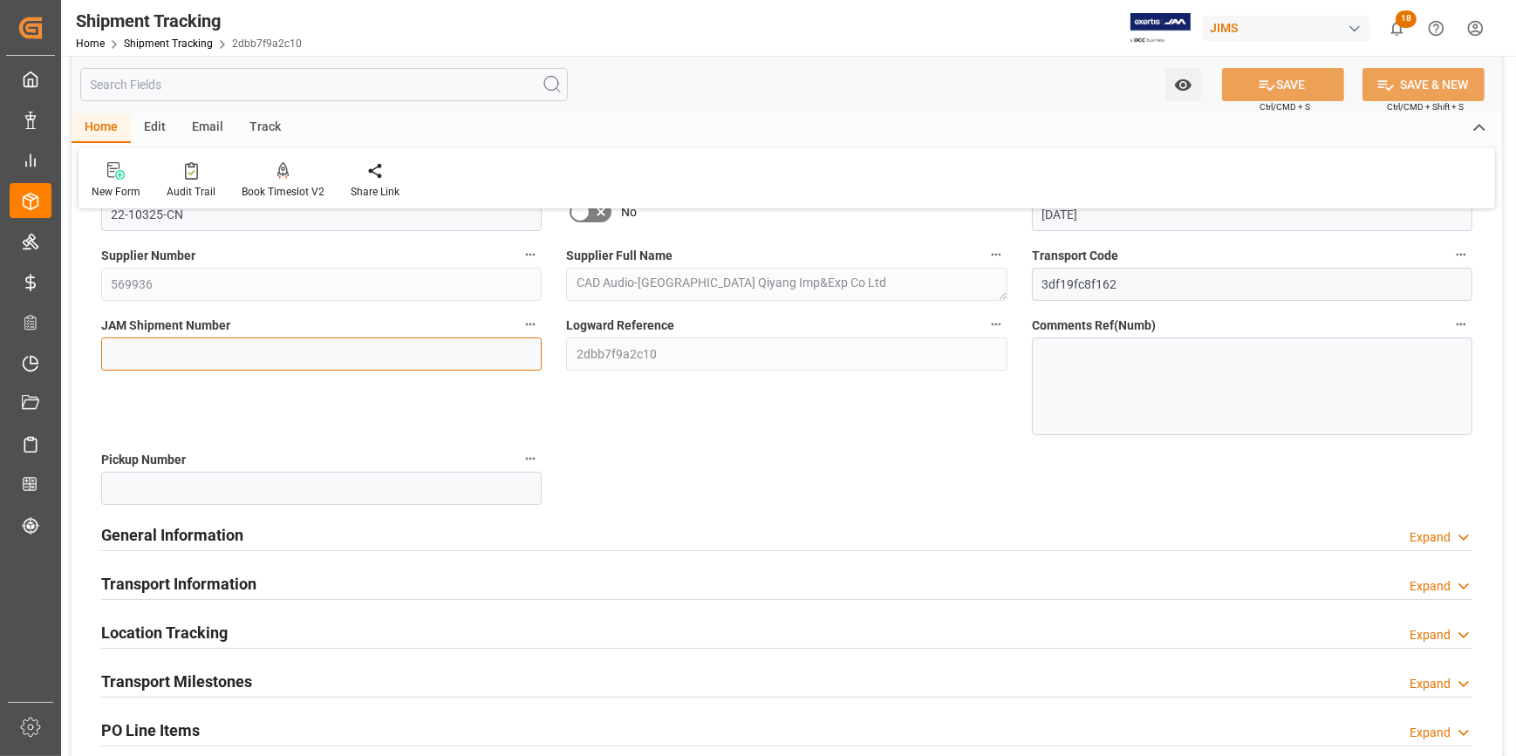
click at [259, 356] on input at bounding box center [321, 353] width 440 height 33
paste input "72585"
type input "72585"
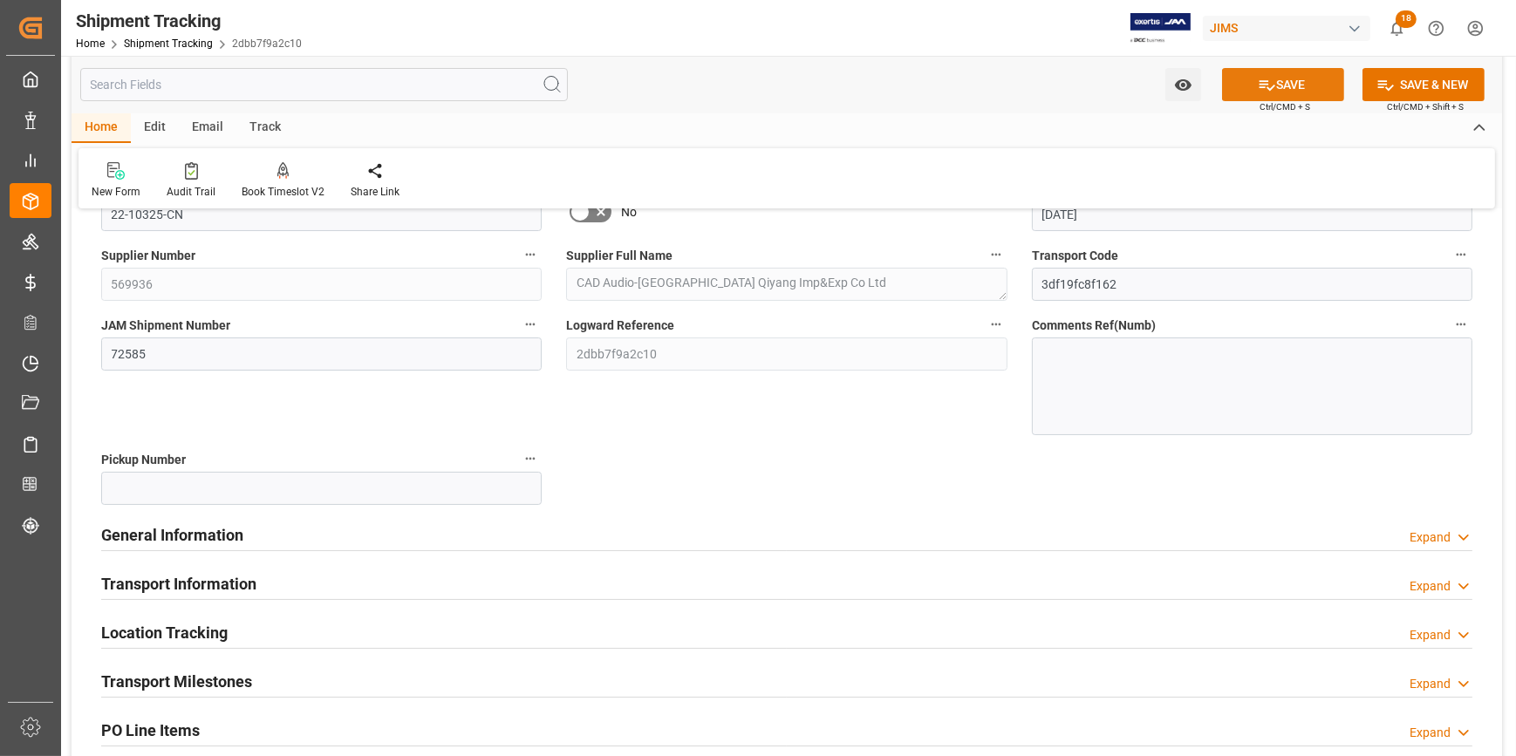
click at [1285, 92] on button "SAVE" at bounding box center [1283, 84] width 122 height 33
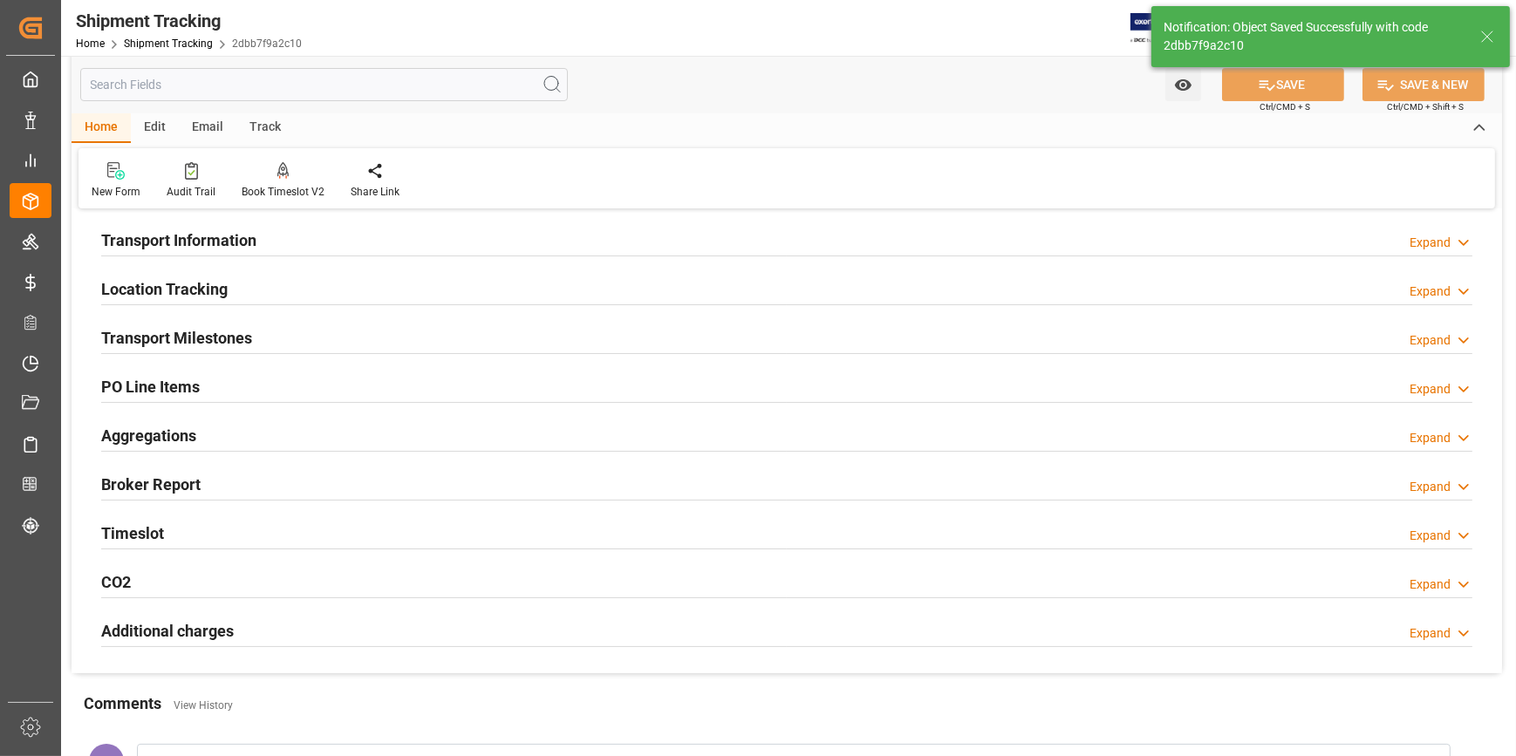
click at [298, 240] on div "Transport Information Expand" at bounding box center [786, 238] width 1371 height 33
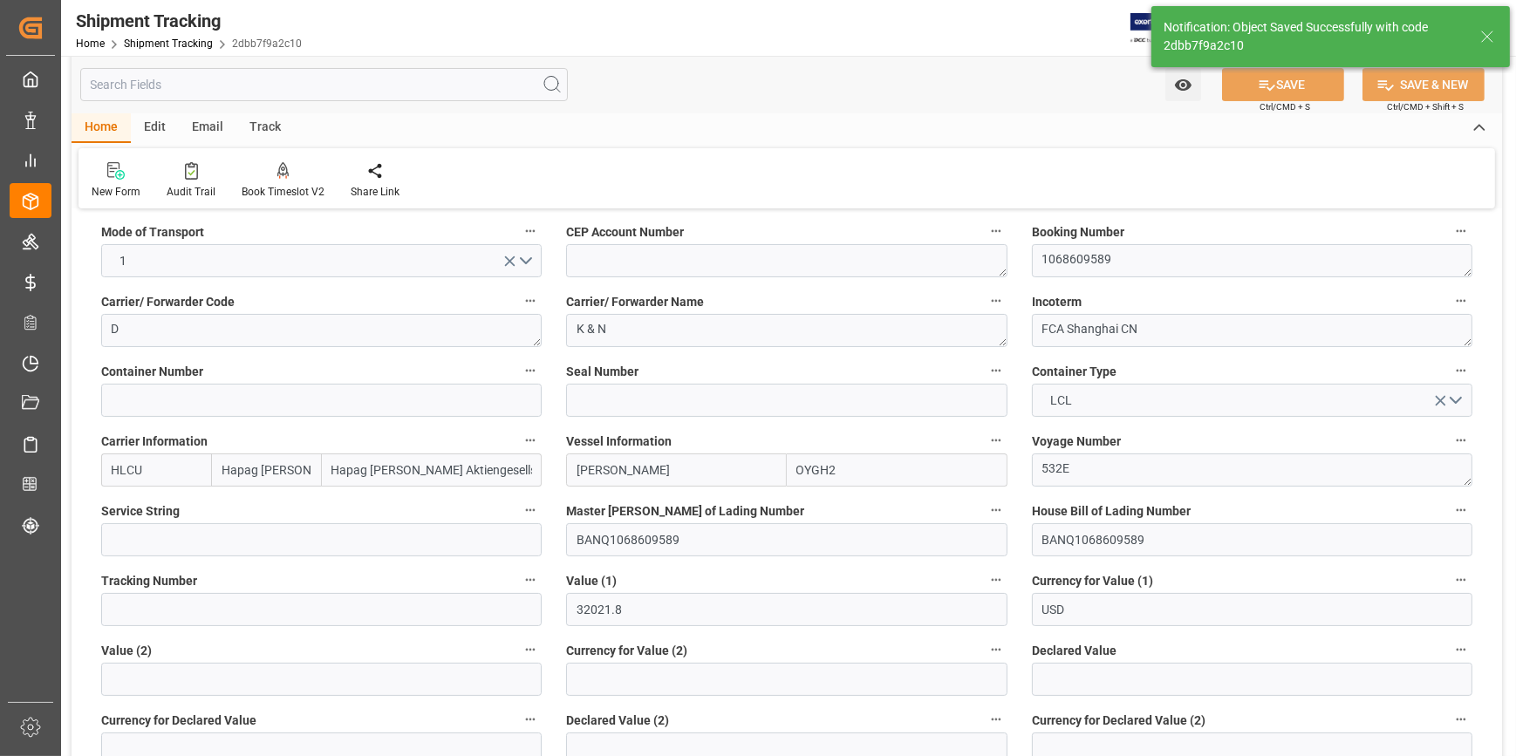
scroll to position [237, 0]
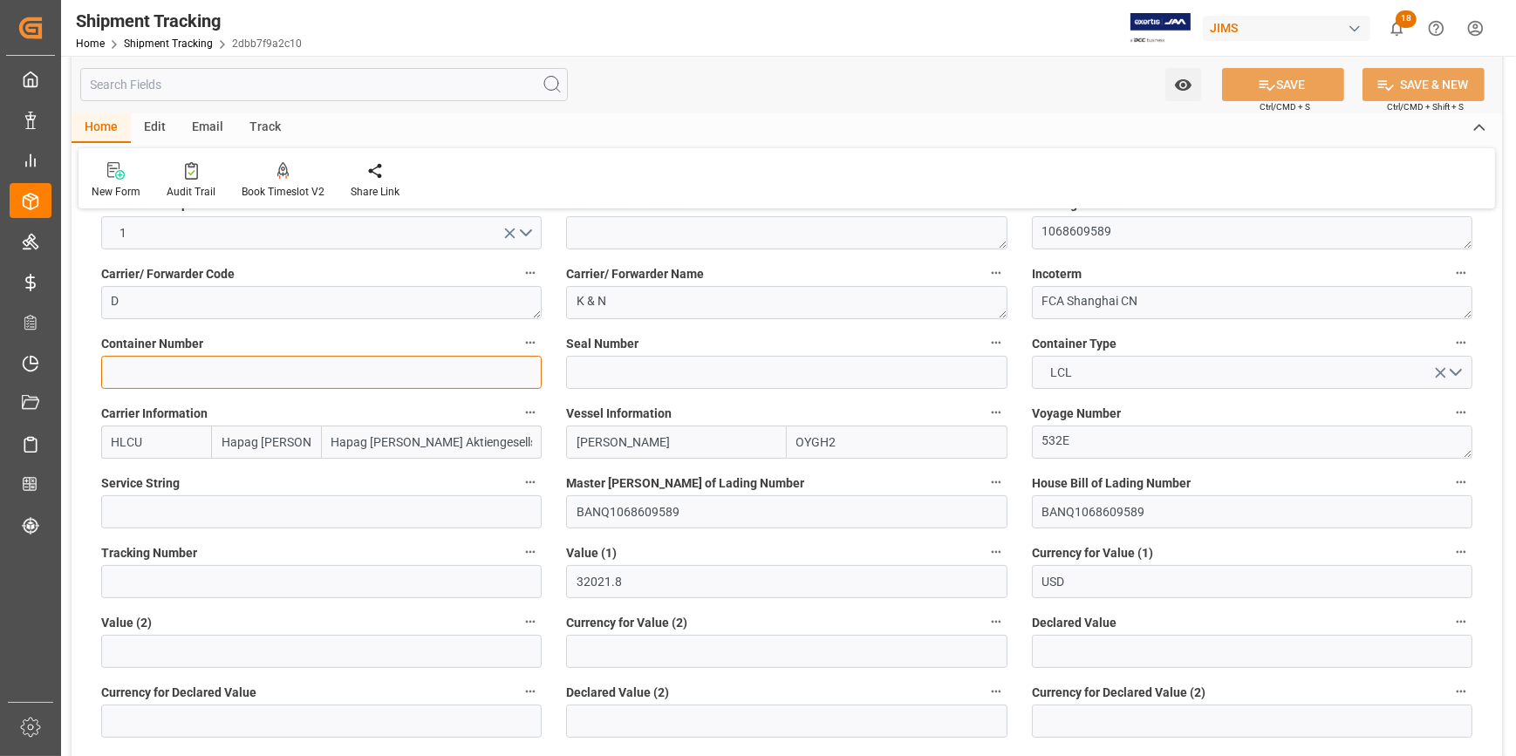
click at [281, 371] on input at bounding box center [321, 372] width 440 height 33
paste input "UACU5677542"
type input "UACU5677542"
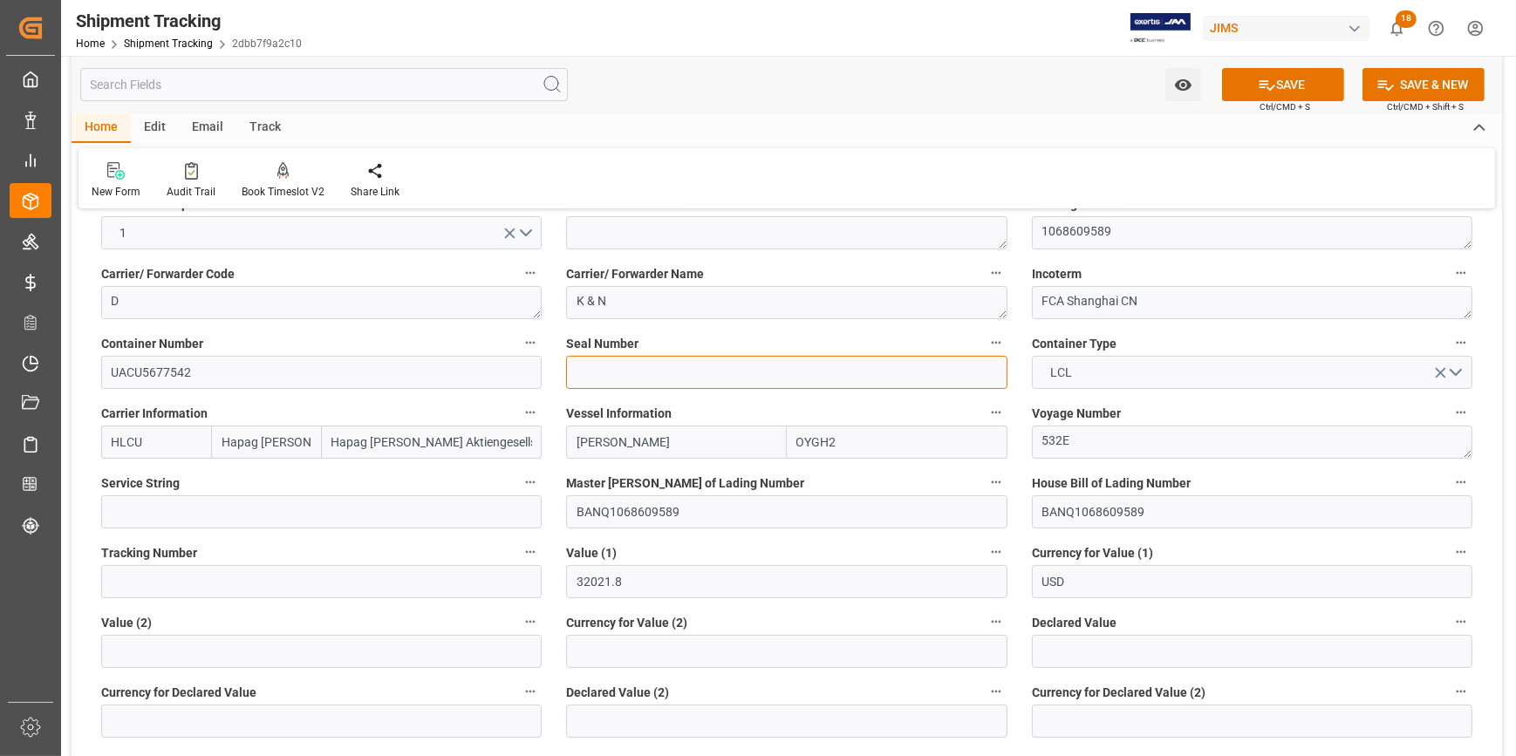
click at [630, 376] on input at bounding box center [786, 372] width 440 height 33
paste input "HLK2320874"
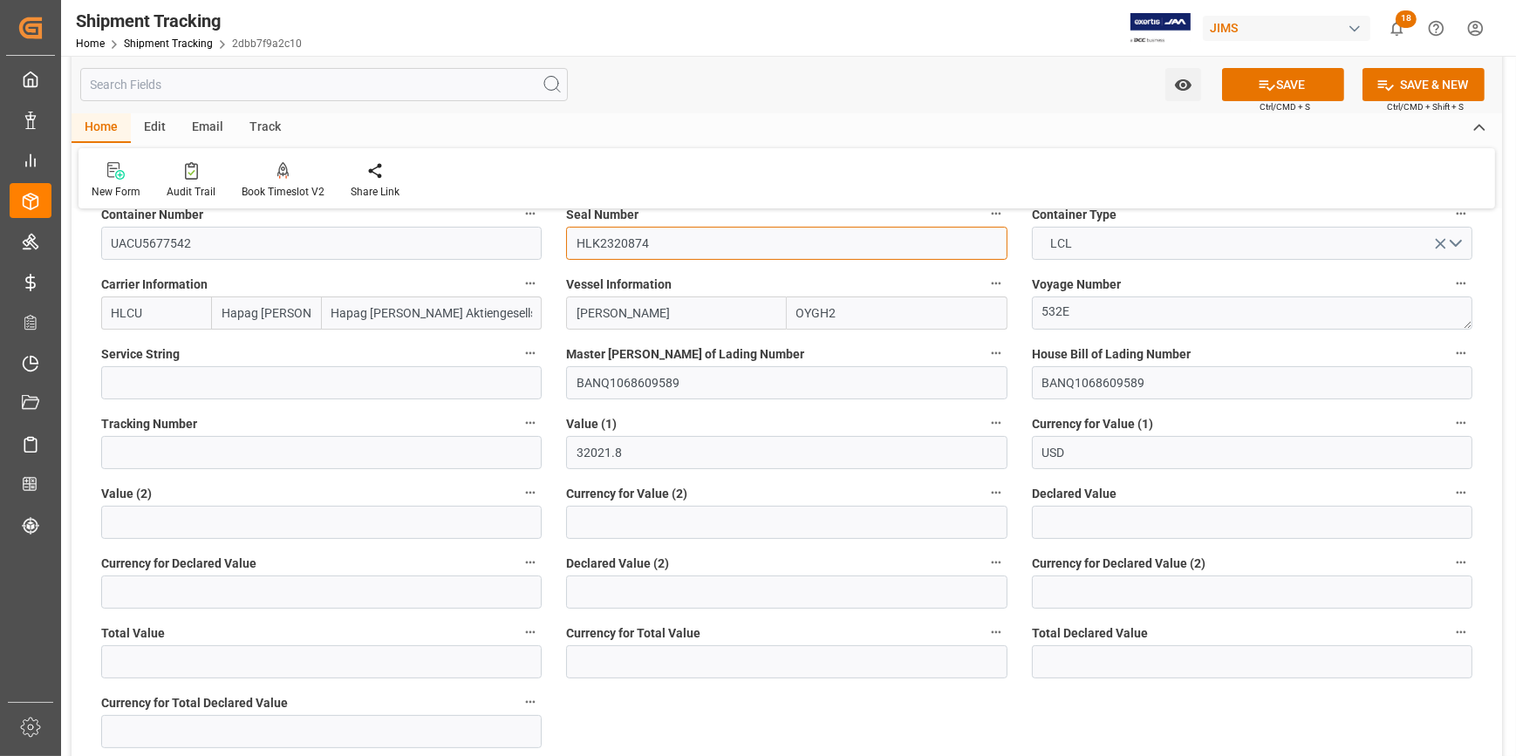
scroll to position [396, 0]
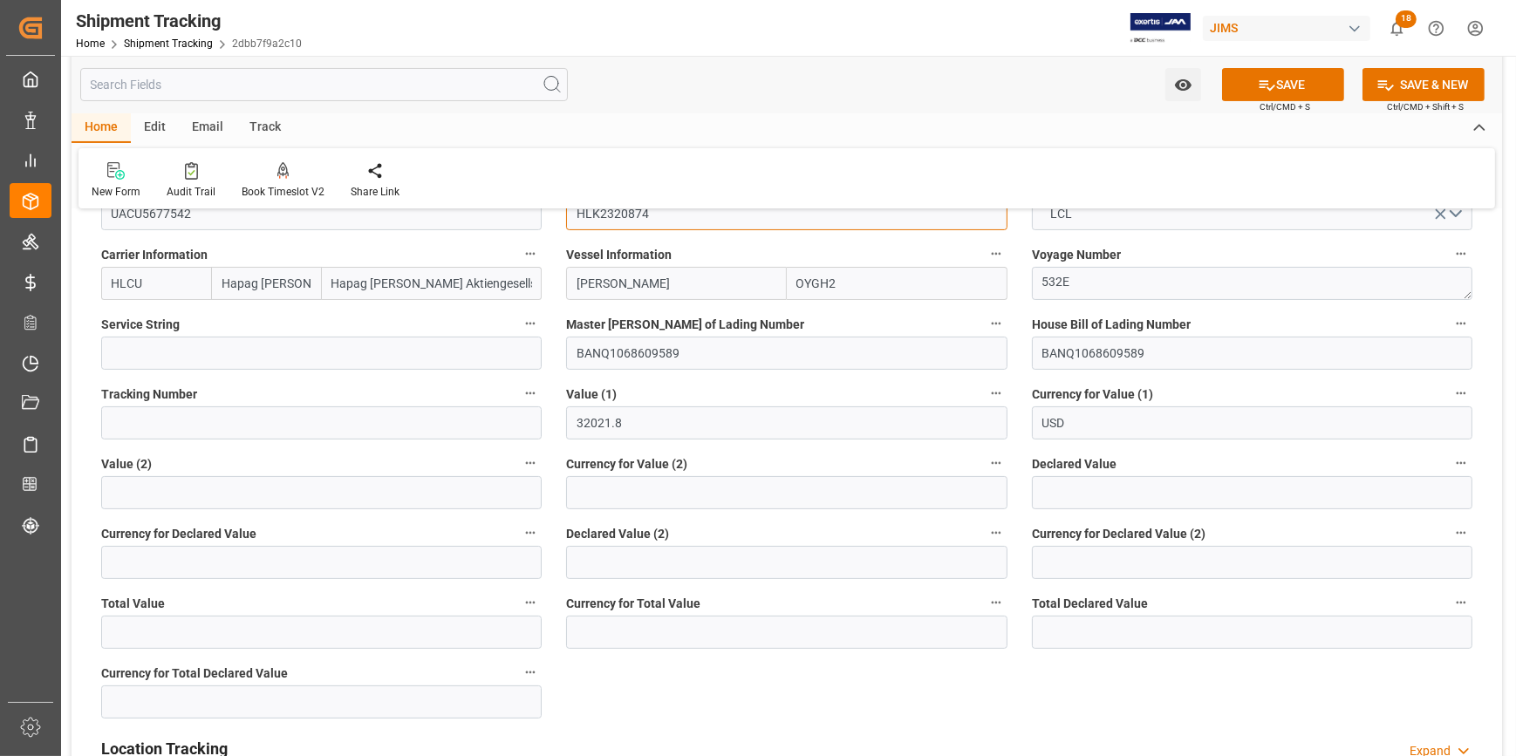
type input "HLK2320874"
click at [1284, 81] on button "SAVE" at bounding box center [1283, 84] width 122 height 33
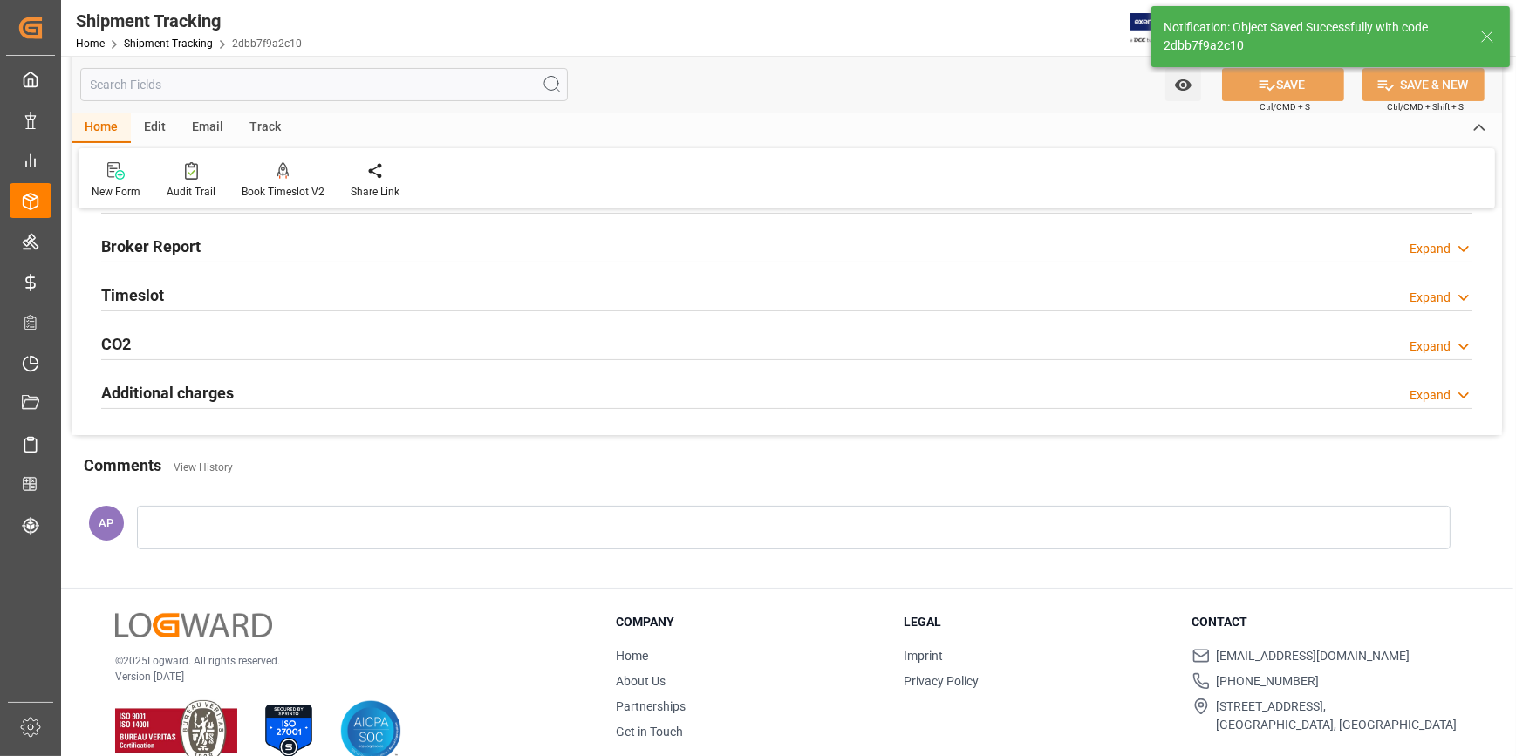
scroll to position [0, 0]
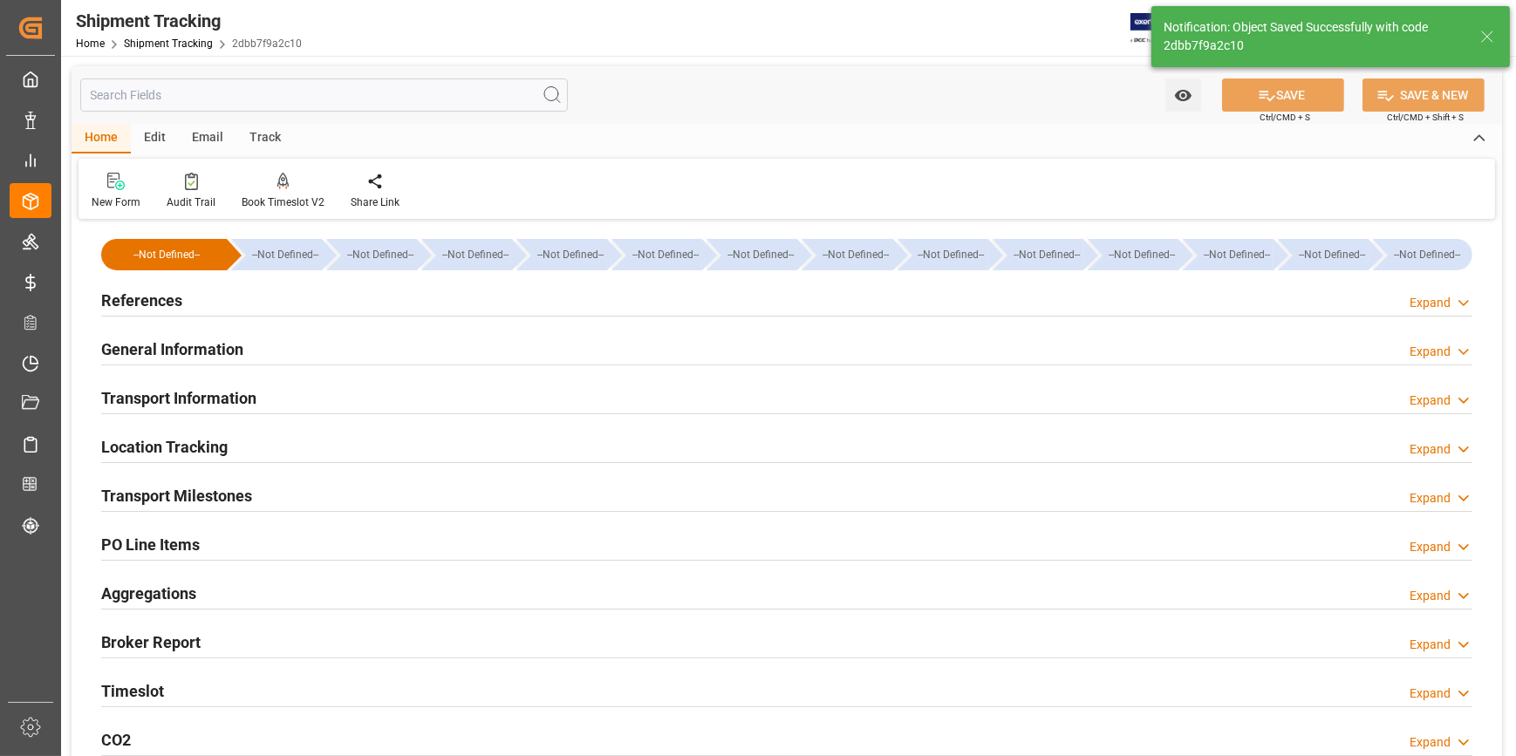
drag, startPoint x: 389, startPoint y: 435, endPoint x: 400, endPoint y: 435, distance: 11.3
click at [389, 435] on div "Location Tracking Expand" at bounding box center [786, 445] width 1371 height 33
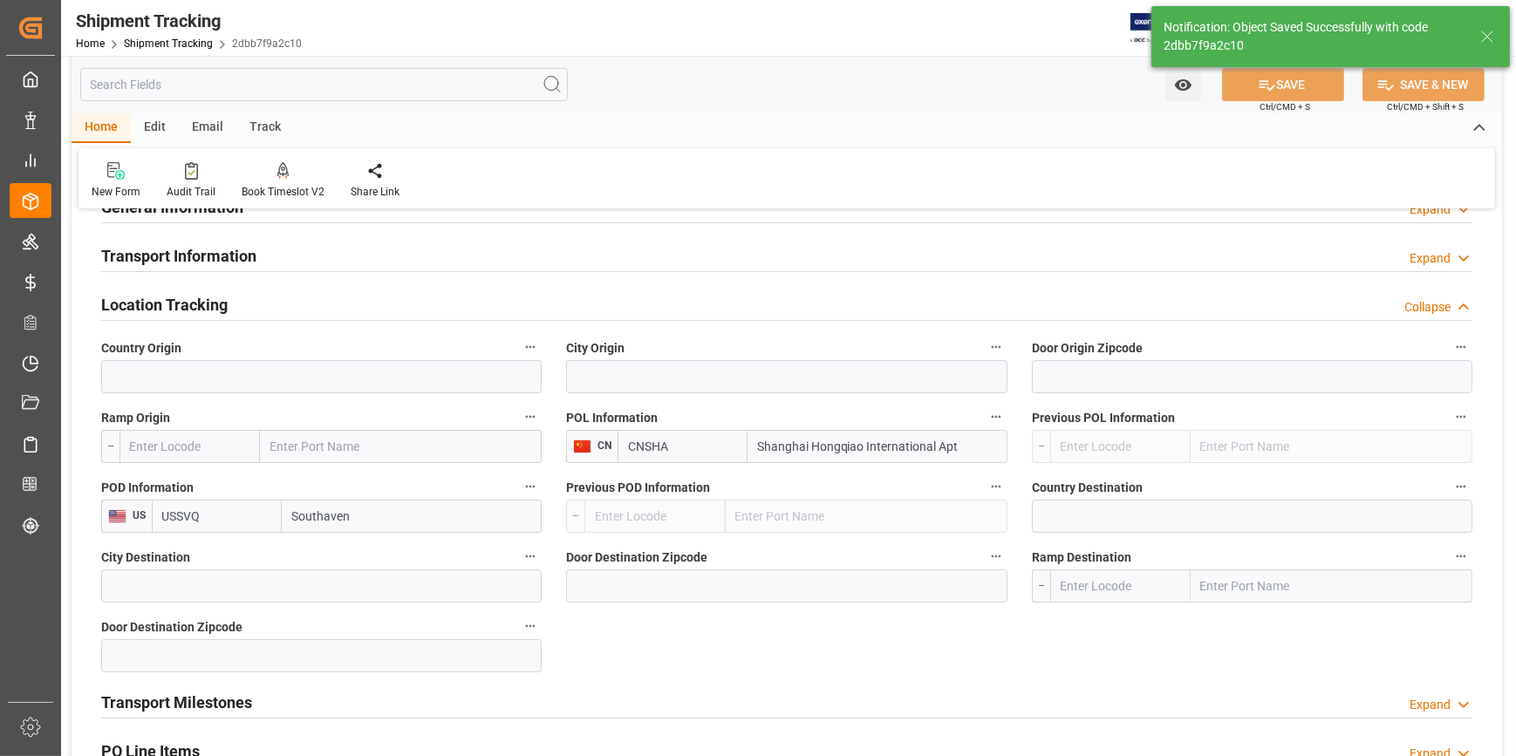
scroll to position [158, 0]
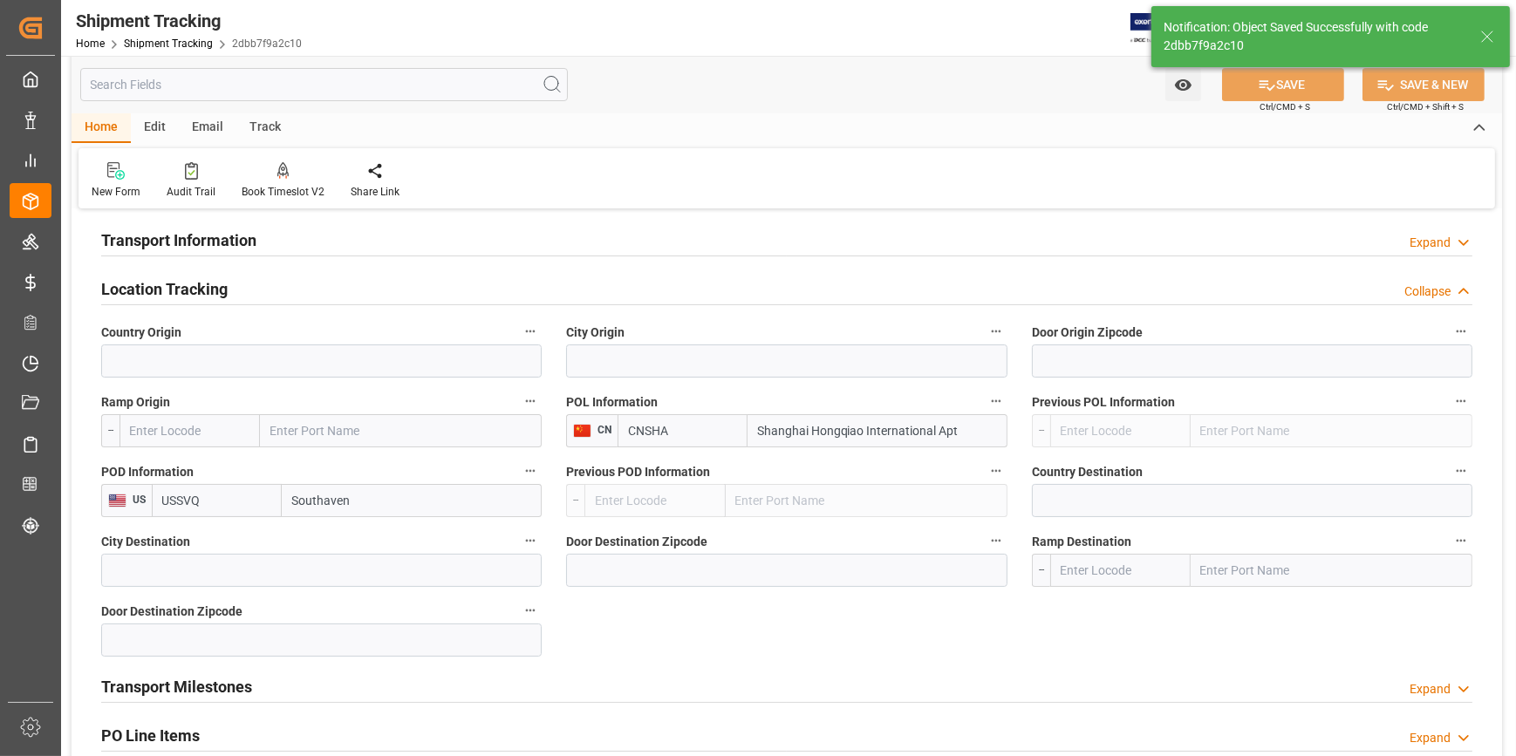
click at [314, 290] on div "Location Tracking Collapse" at bounding box center [786, 287] width 1371 height 33
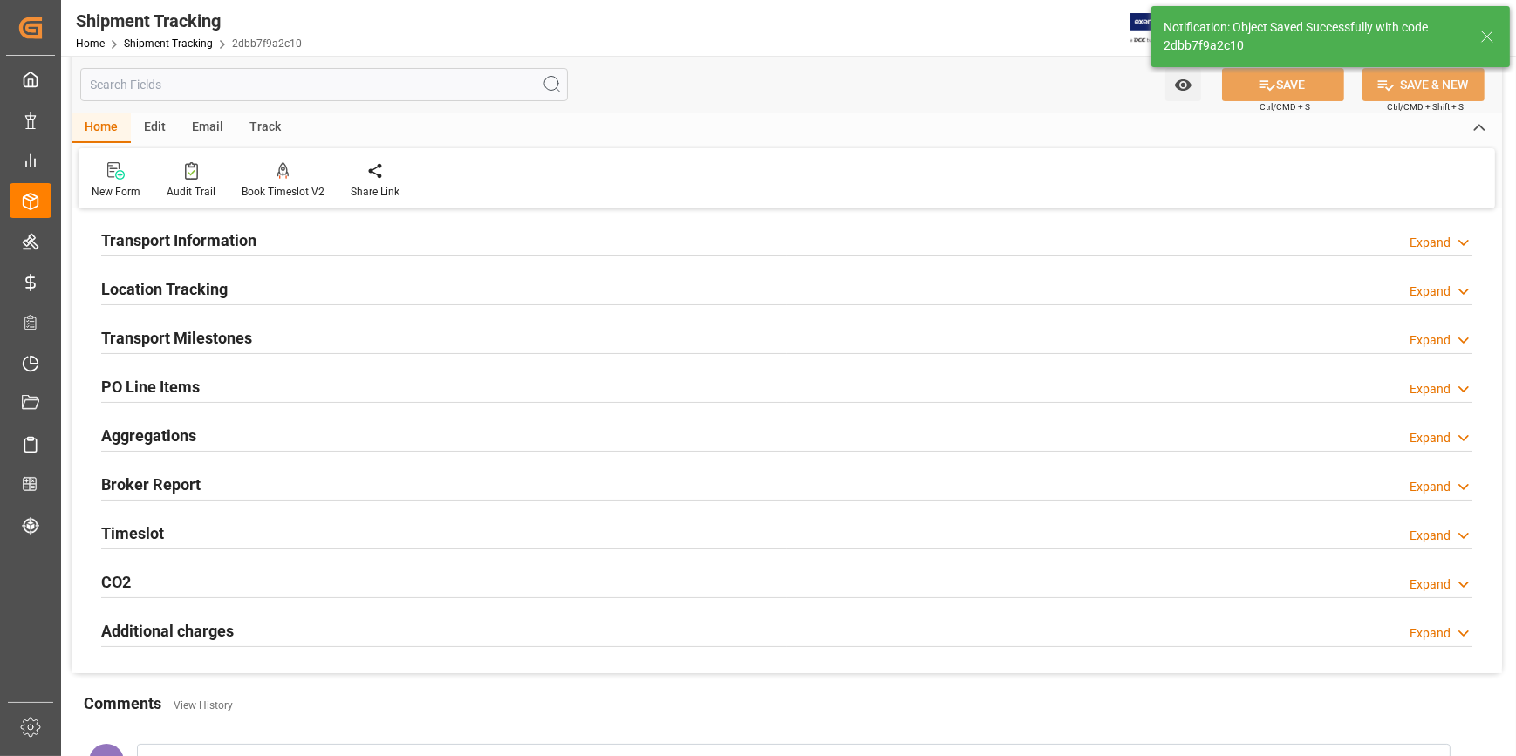
click at [316, 340] on div "Transport Milestones Expand" at bounding box center [786, 336] width 1371 height 33
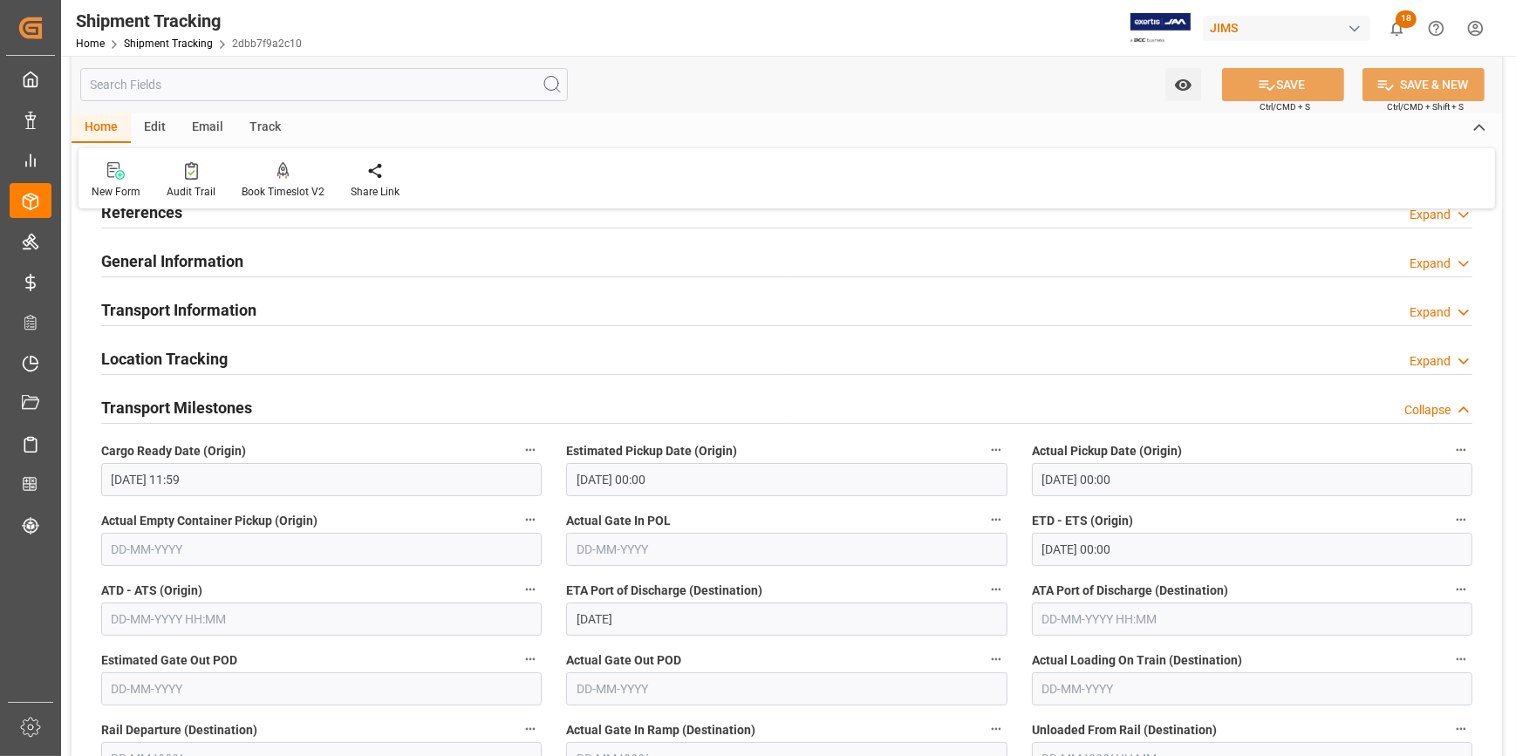
scroll to position [0, 0]
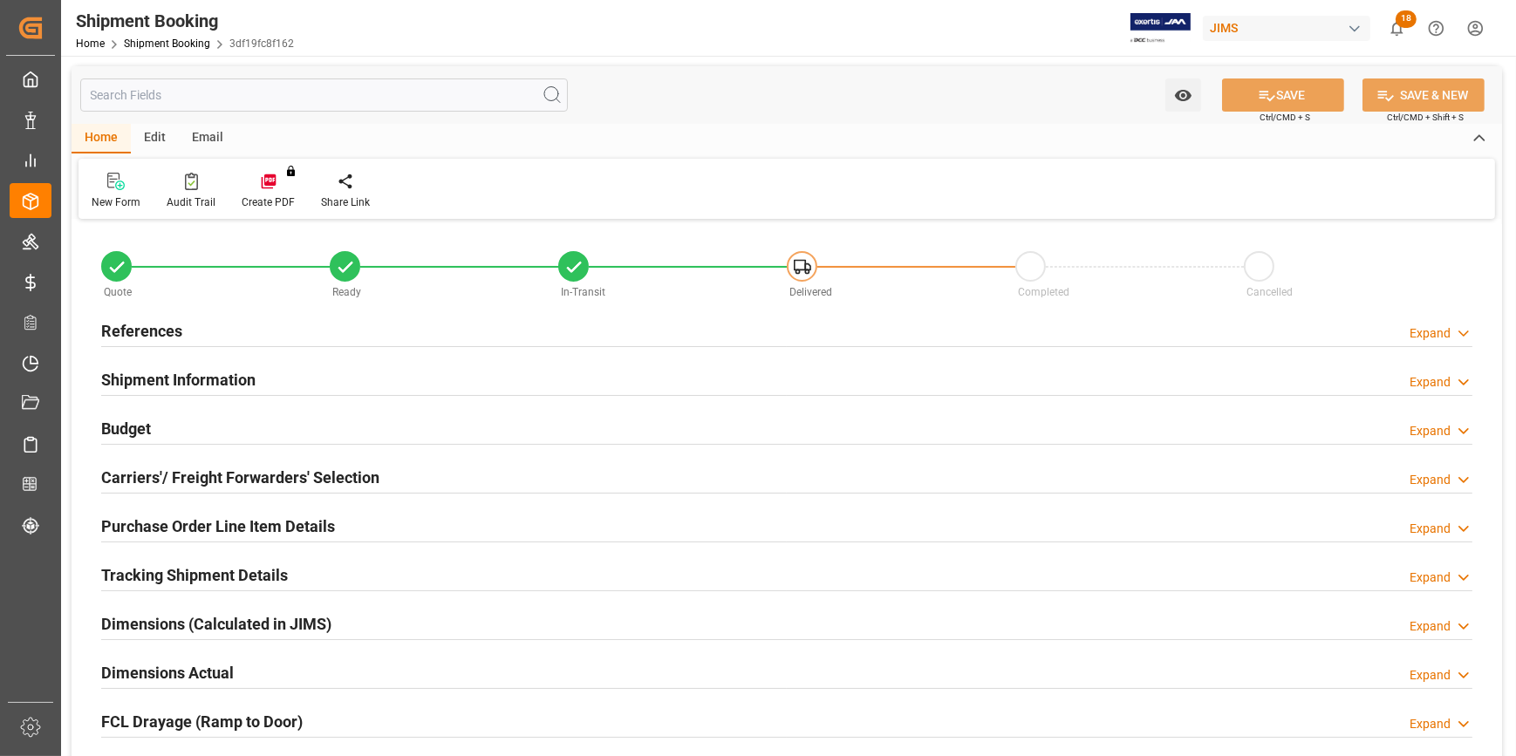
type input "12159.1258"
type input "1921.308"
type input "2700"
type input "32021.8"
click at [310, 382] on div "Shipment Information Expand" at bounding box center [786, 378] width 1371 height 33
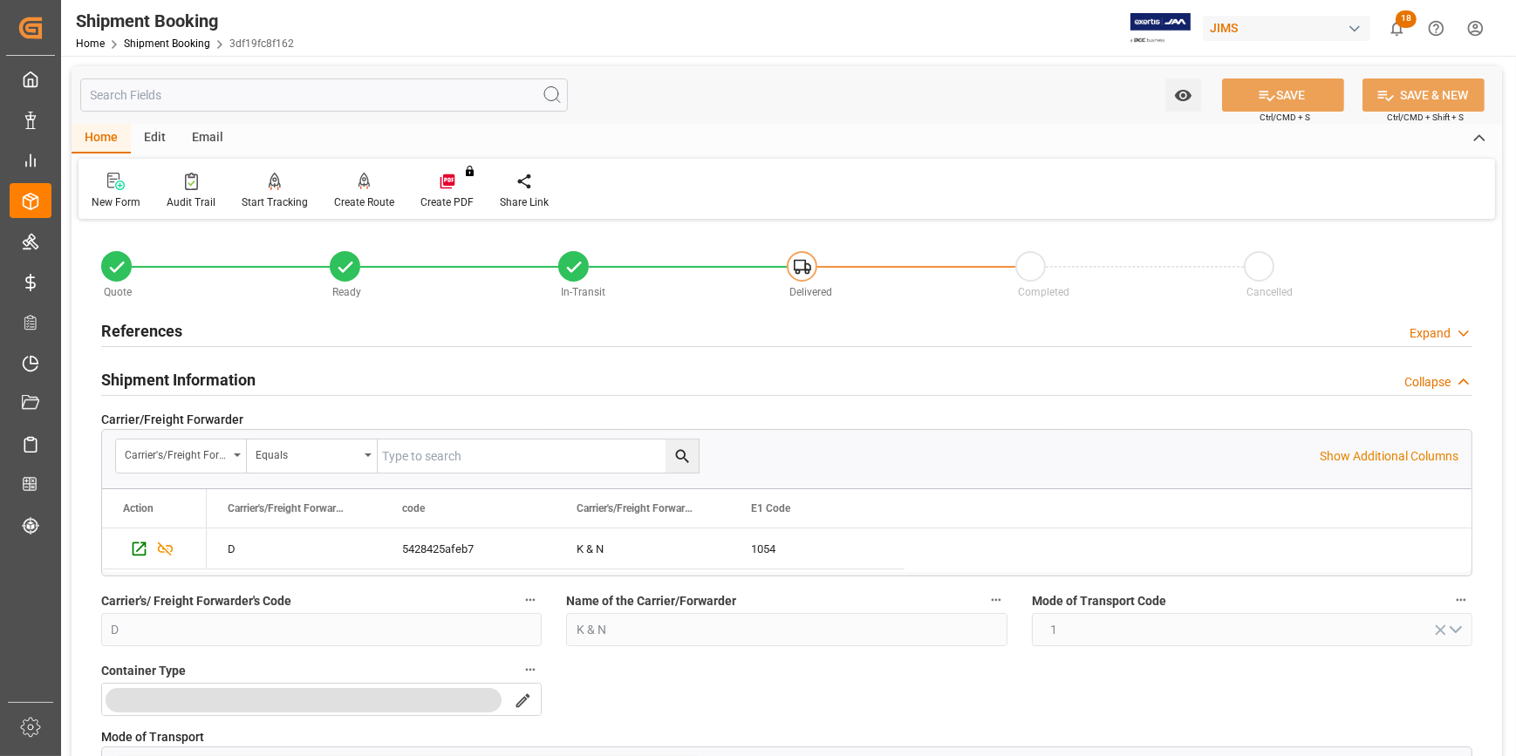
click at [316, 385] on div "Shipment Information Collapse" at bounding box center [786, 378] width 1371 height 33
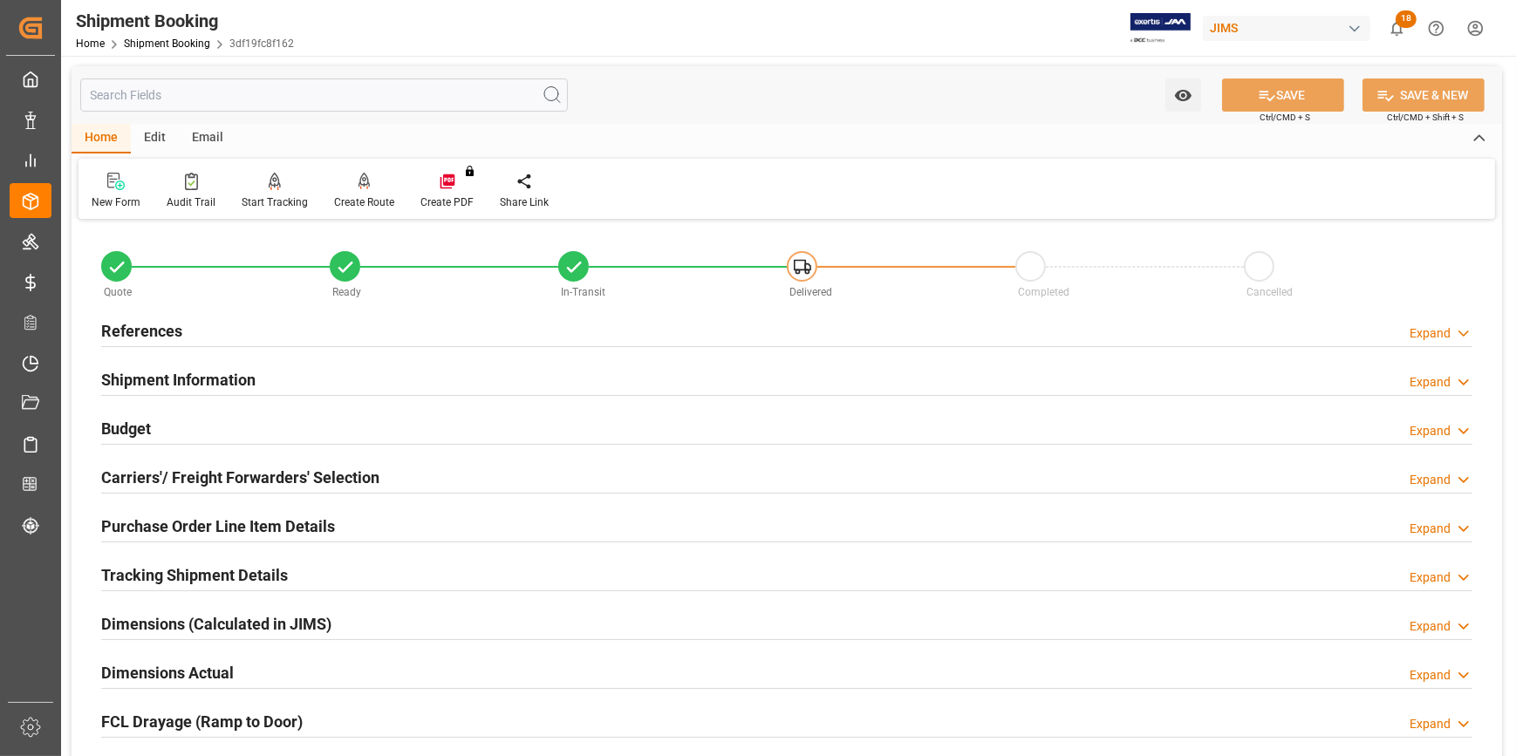
click at [298, 438] on div "Budget Expand" at bounding box center [786, 427] width 1371 height 33
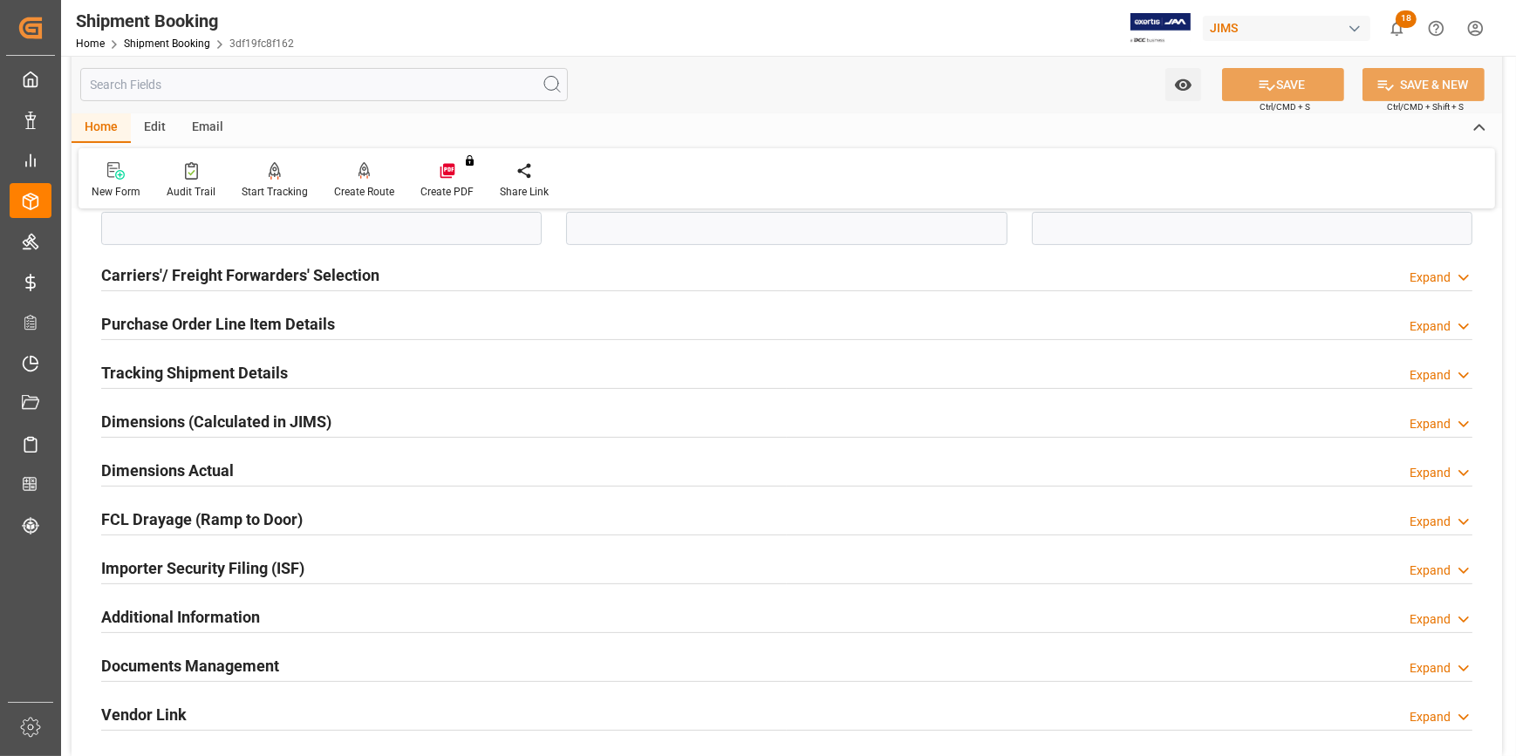
scroll to position [634, 0]
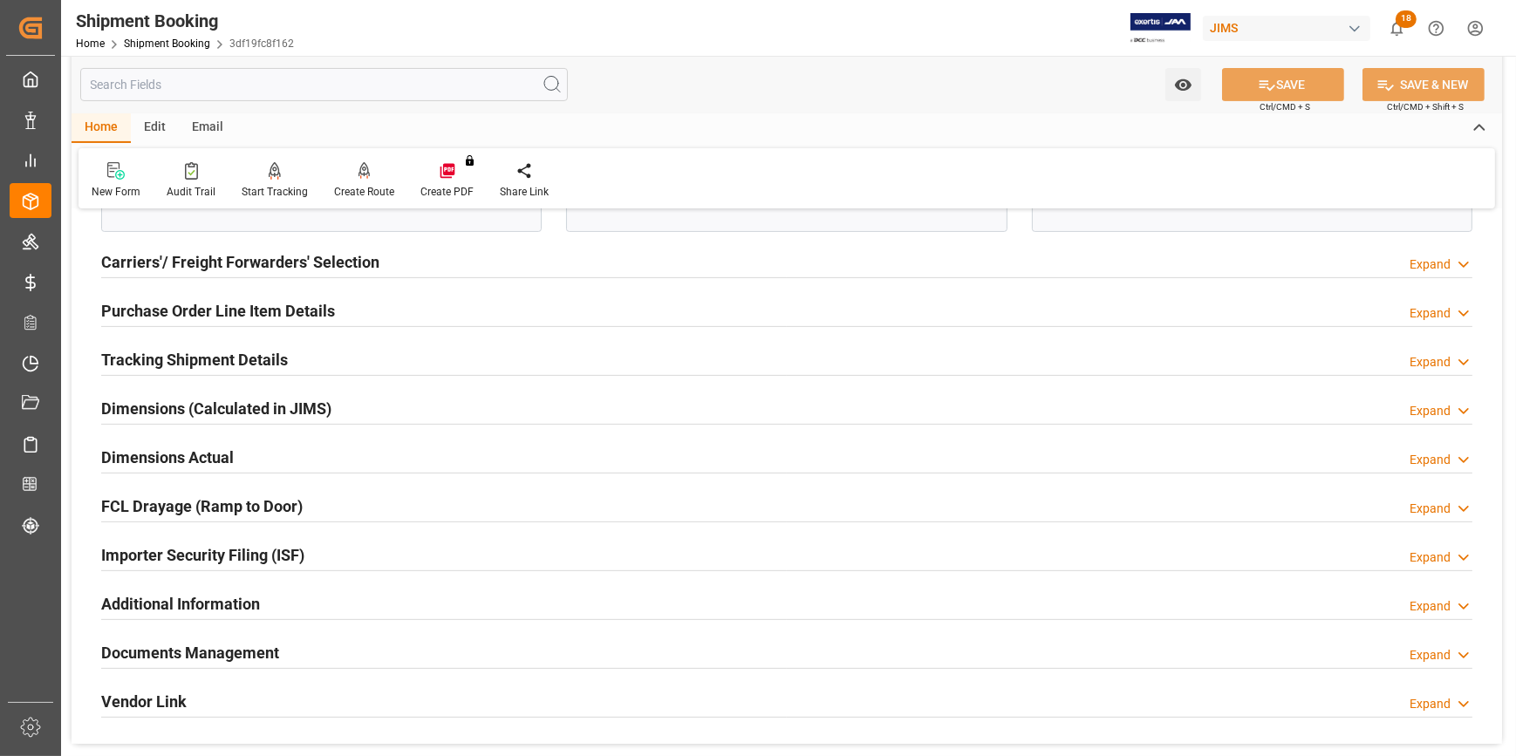
click at [351, 445] on div "Dimensions Actual Expand" at bounding box center [786, 456] width 1371 height 33
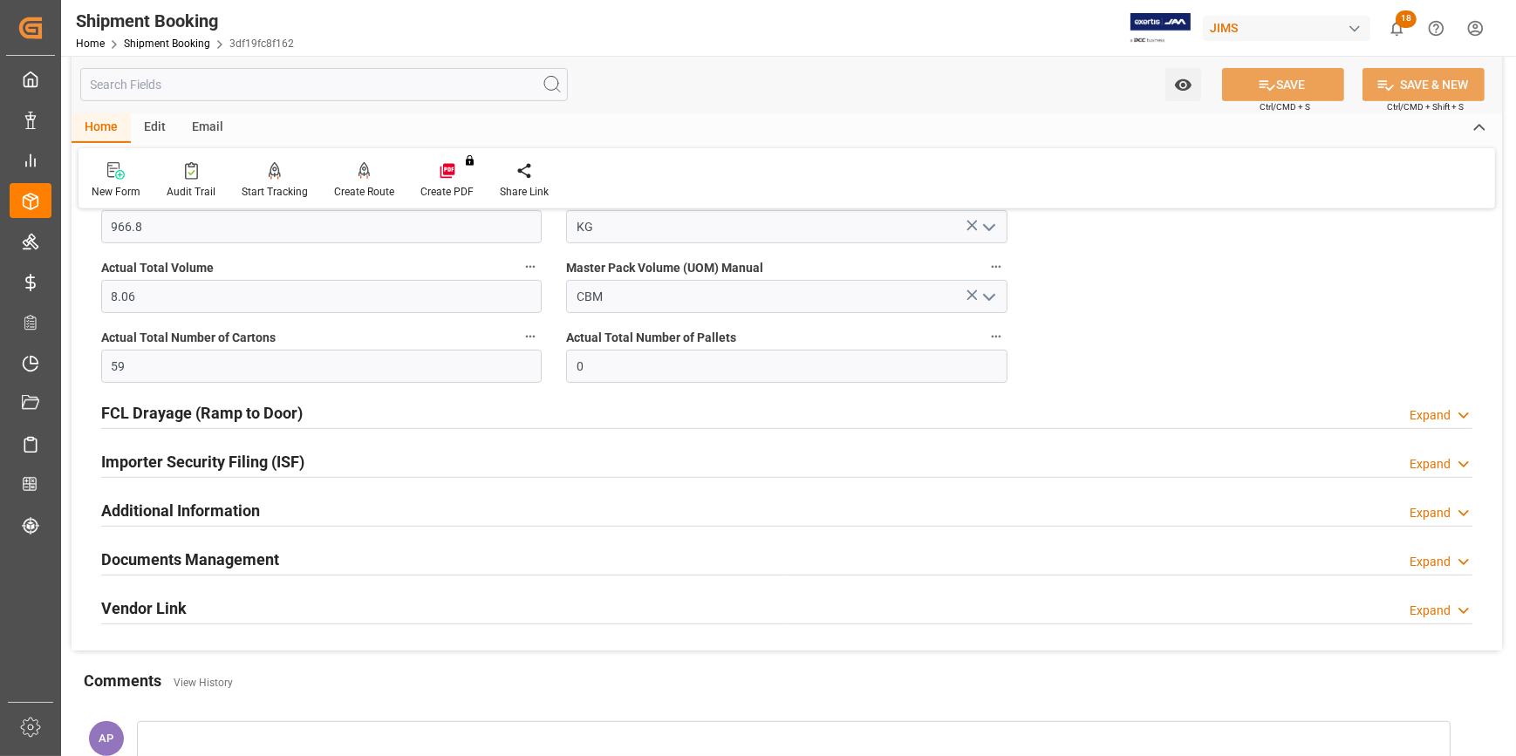
scroll to position [951, 0]
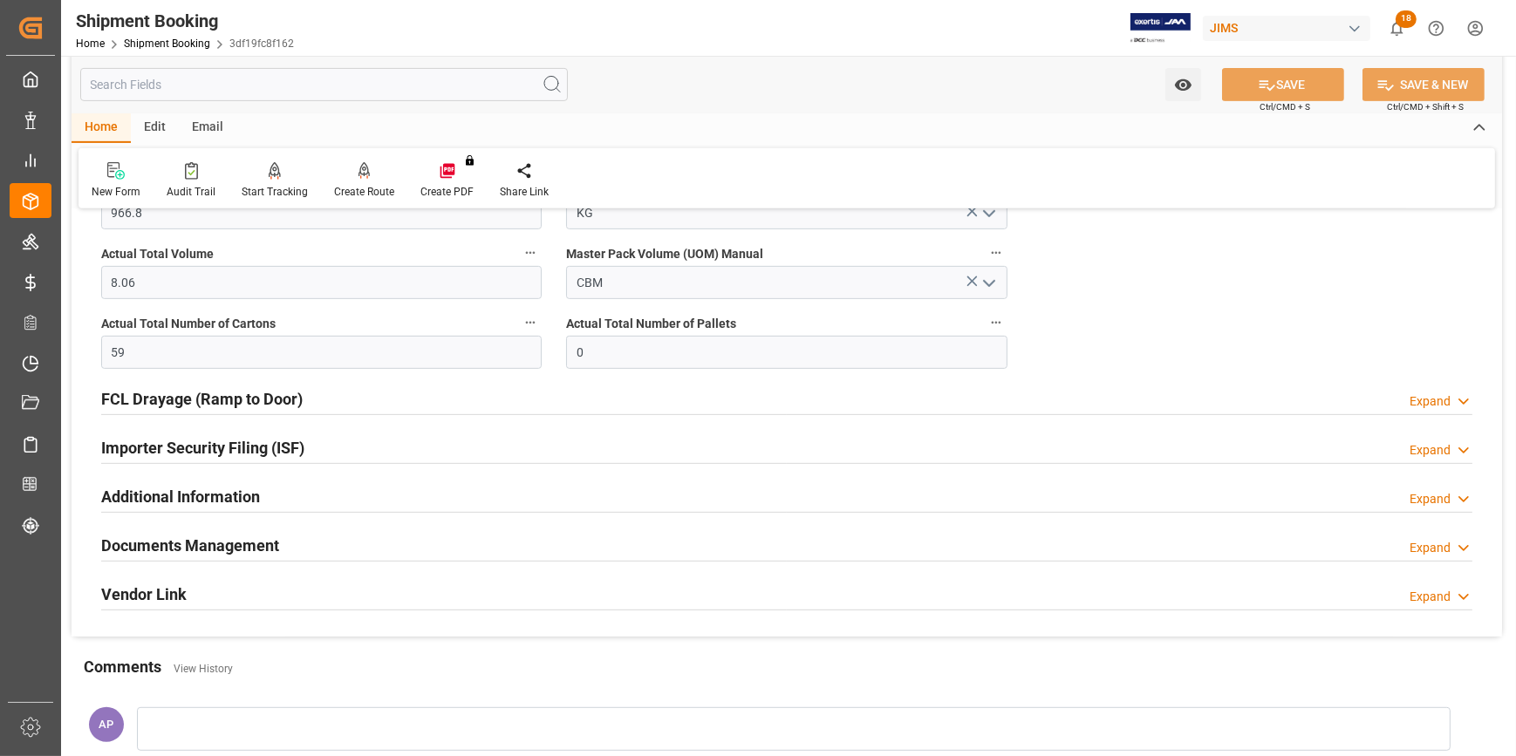
click at [366, 540] on div "Documents Management Expand" at bounding box center [786, 544] width 1371 height 33
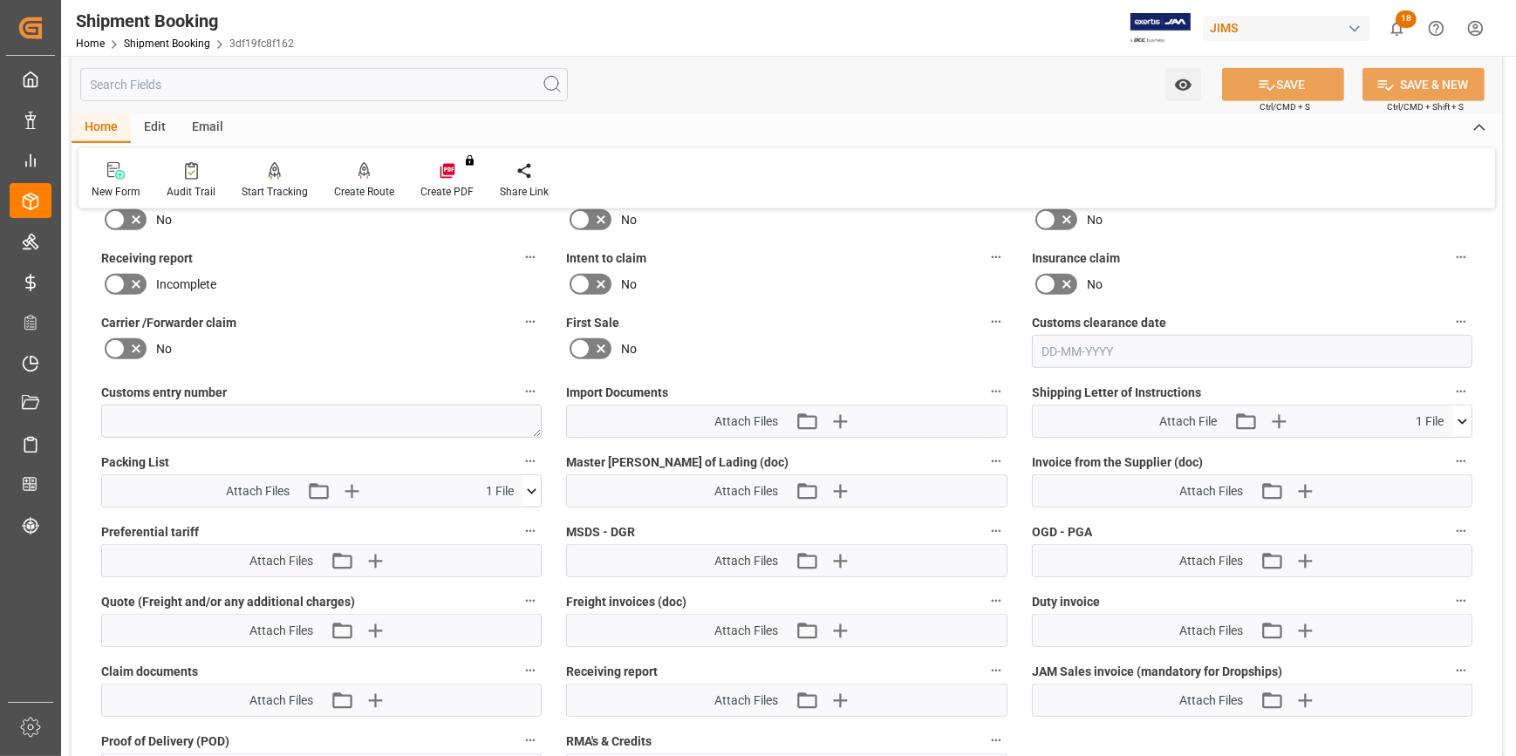
scroll to position [1427, 0]
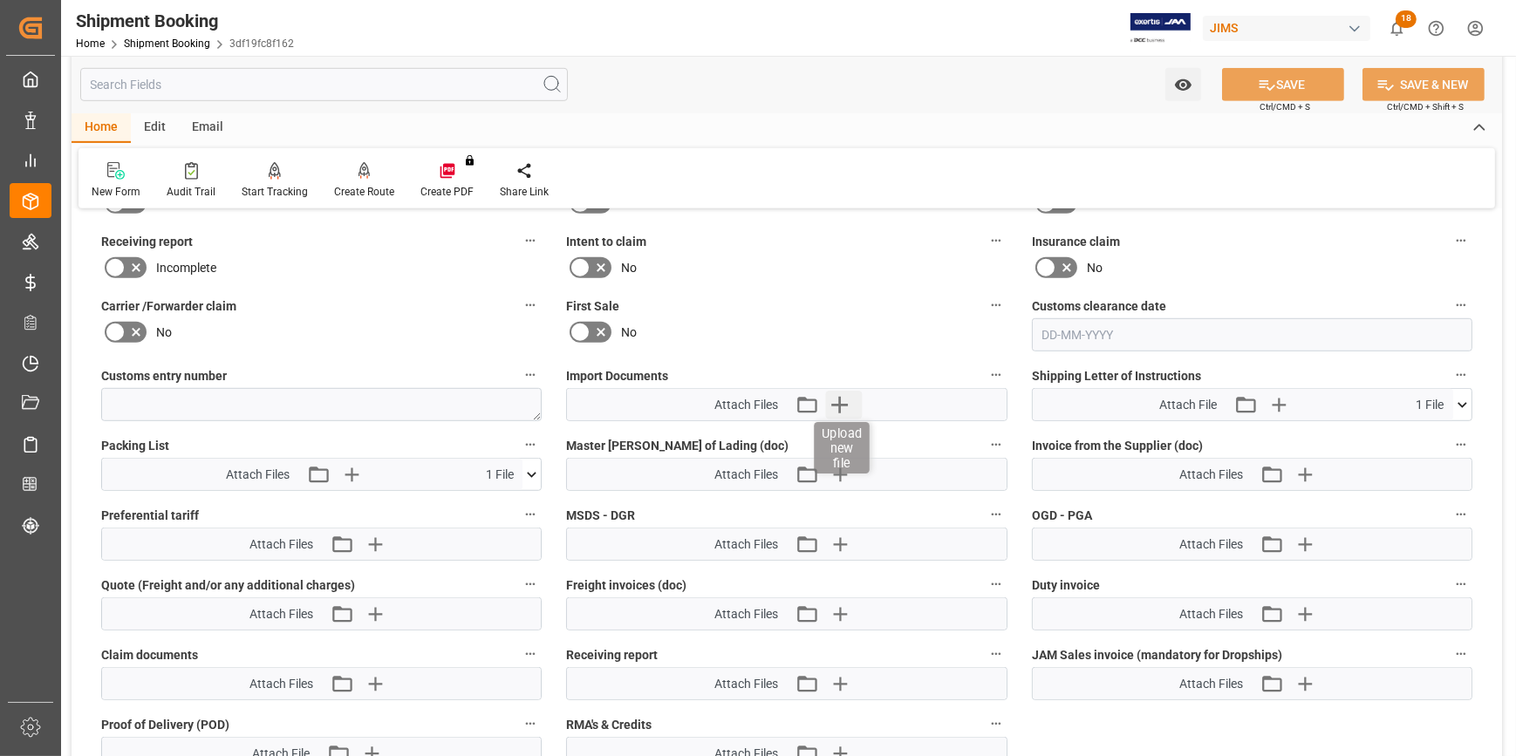
click at [836, 404] on icon "button" at bounding box center [839, 405] width 28 height 28
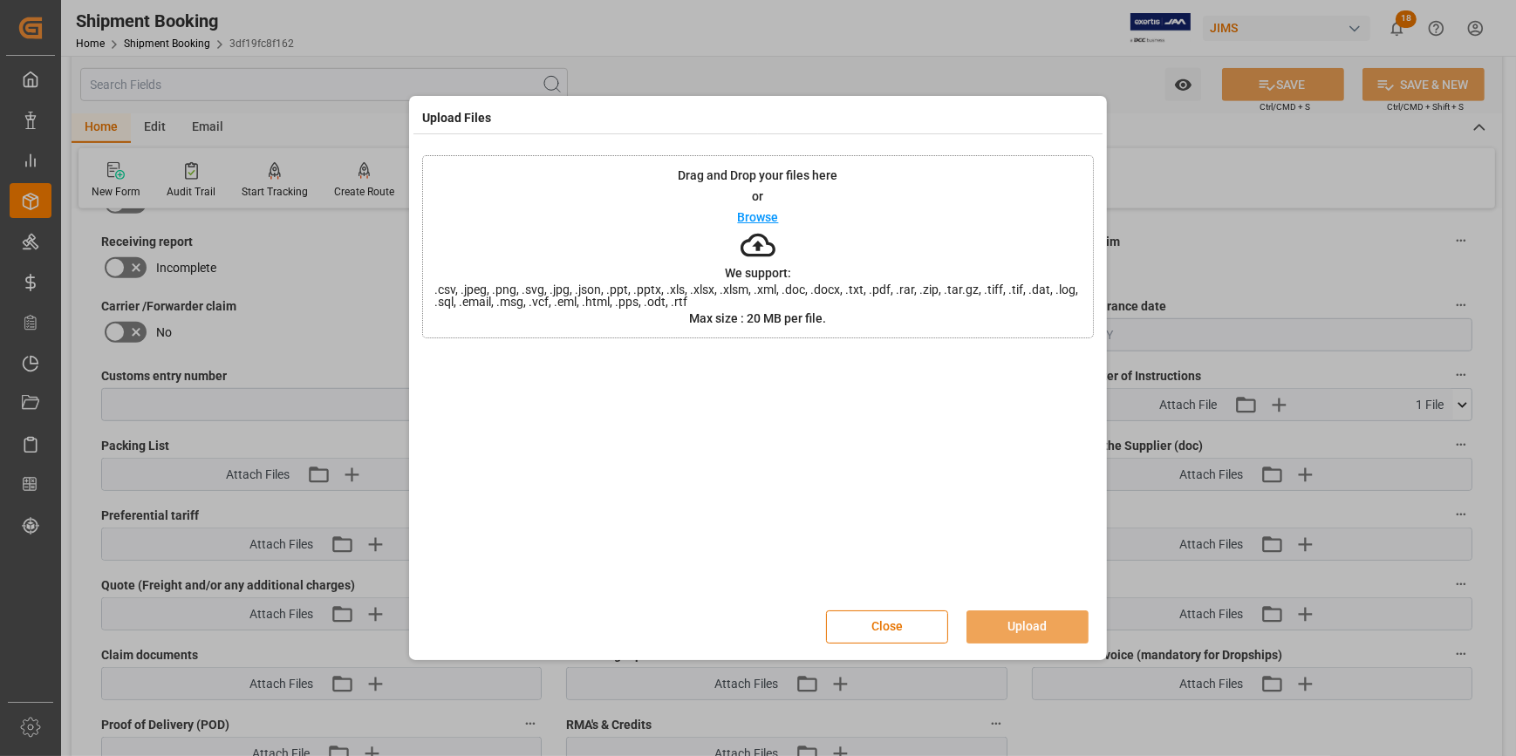
click at [766, 219] on p "Browse" at bounding box center [758, 217] width 41 height 12
click at [1055, 633] on button "Upload" at bounding box center [1027, 626] width 122 height 33
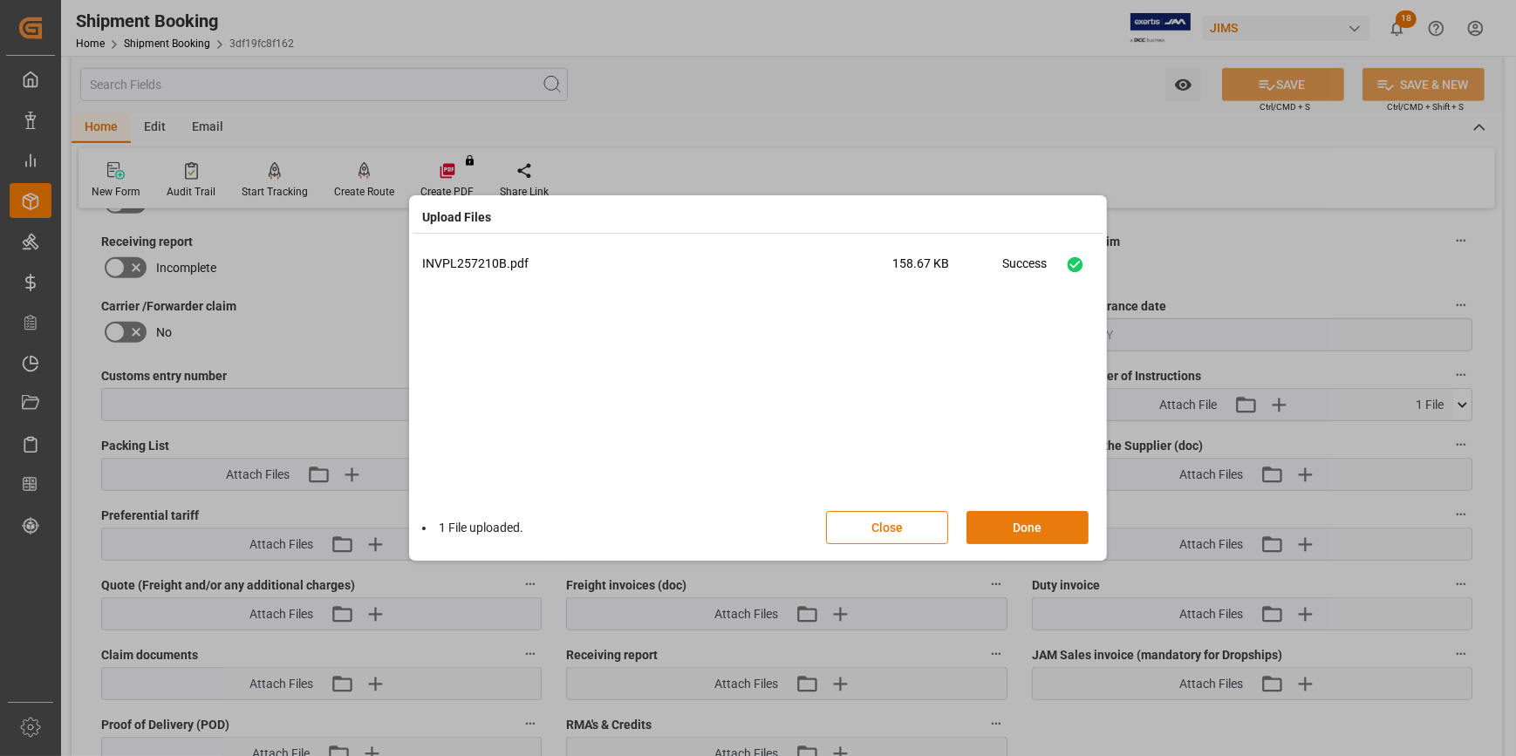
click at [1031, 523] on button "Done" at bounding box center [1027, 527] width 122 height 33
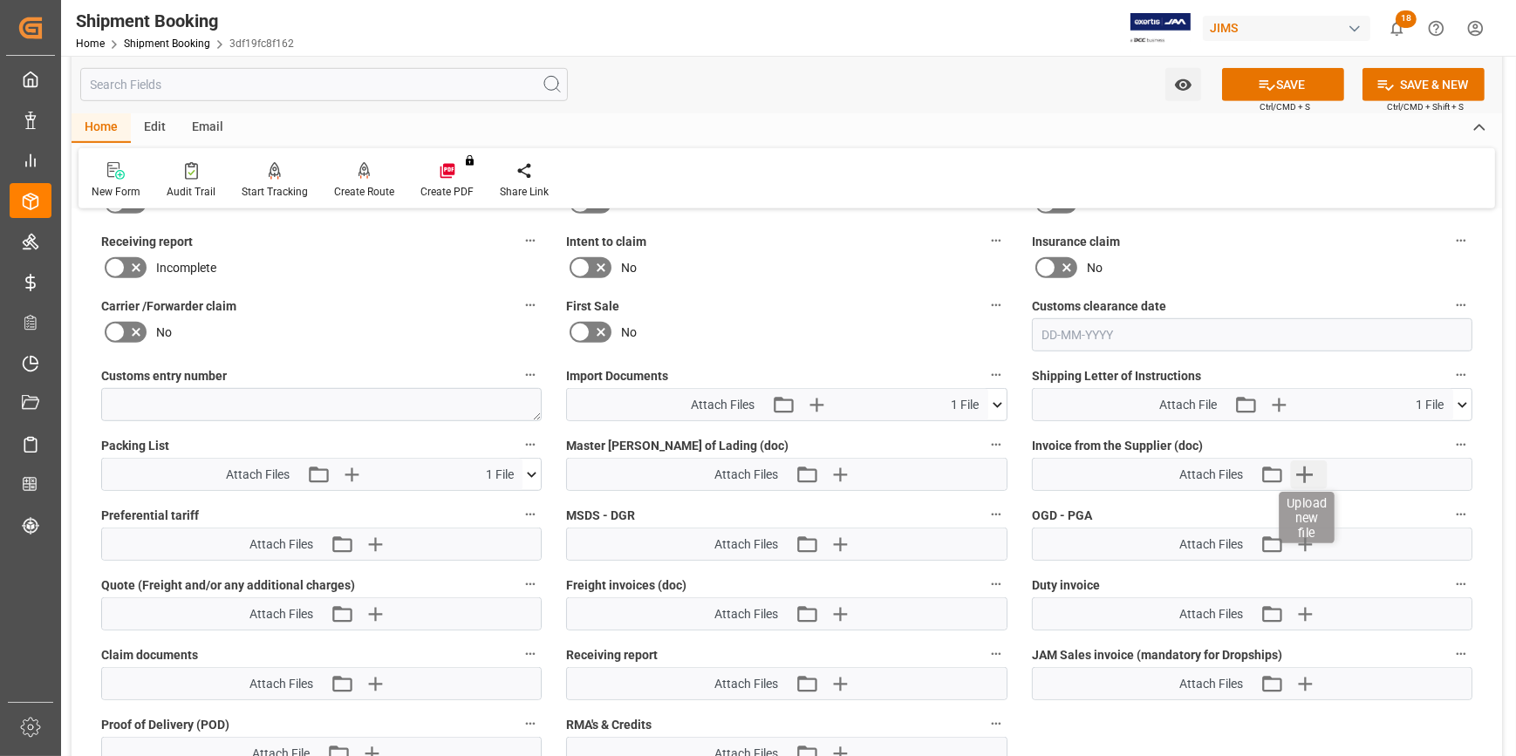
click at [1304, 469] on icon "button" at bounding box center [1305, 475] width 17 height 17
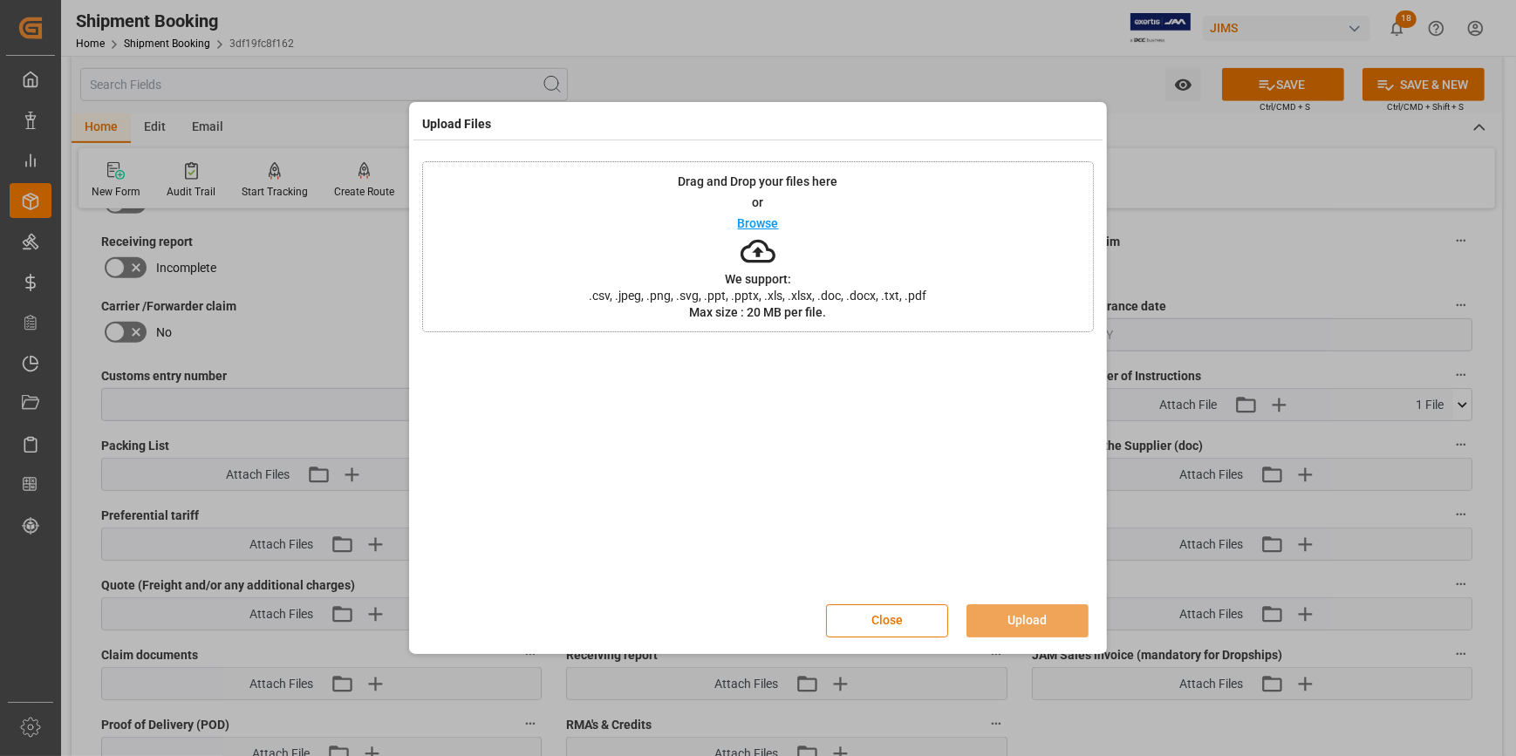
click at [745, 219] on p "Browse" at bounding box center [758, 223] width 41 height 12
click at [1055, 621] on button "Upload" at bounding box center [1027, 620] width 122 height 33
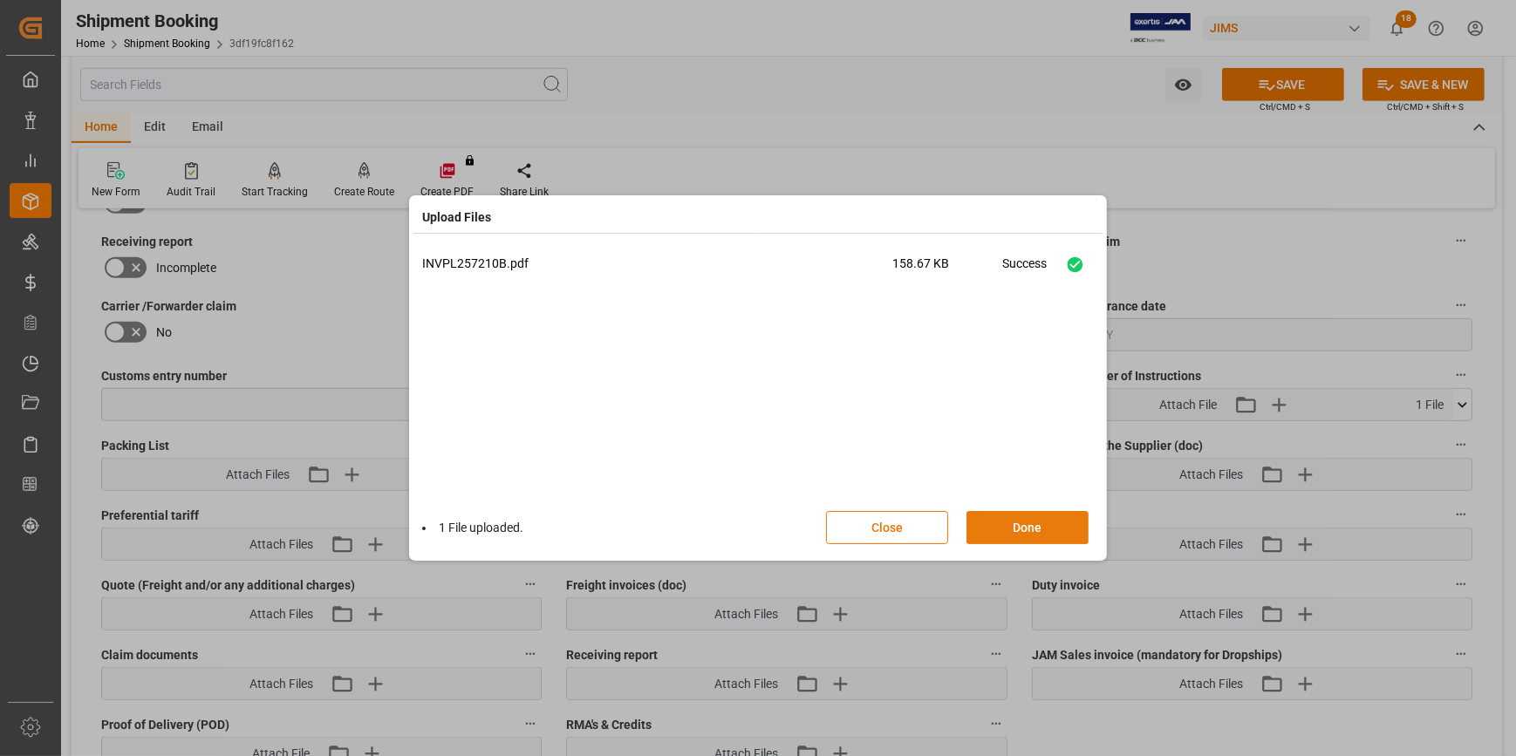
click at [1045, 528] on button "Done" at bounding box center [1027, 527] width 122 height 33
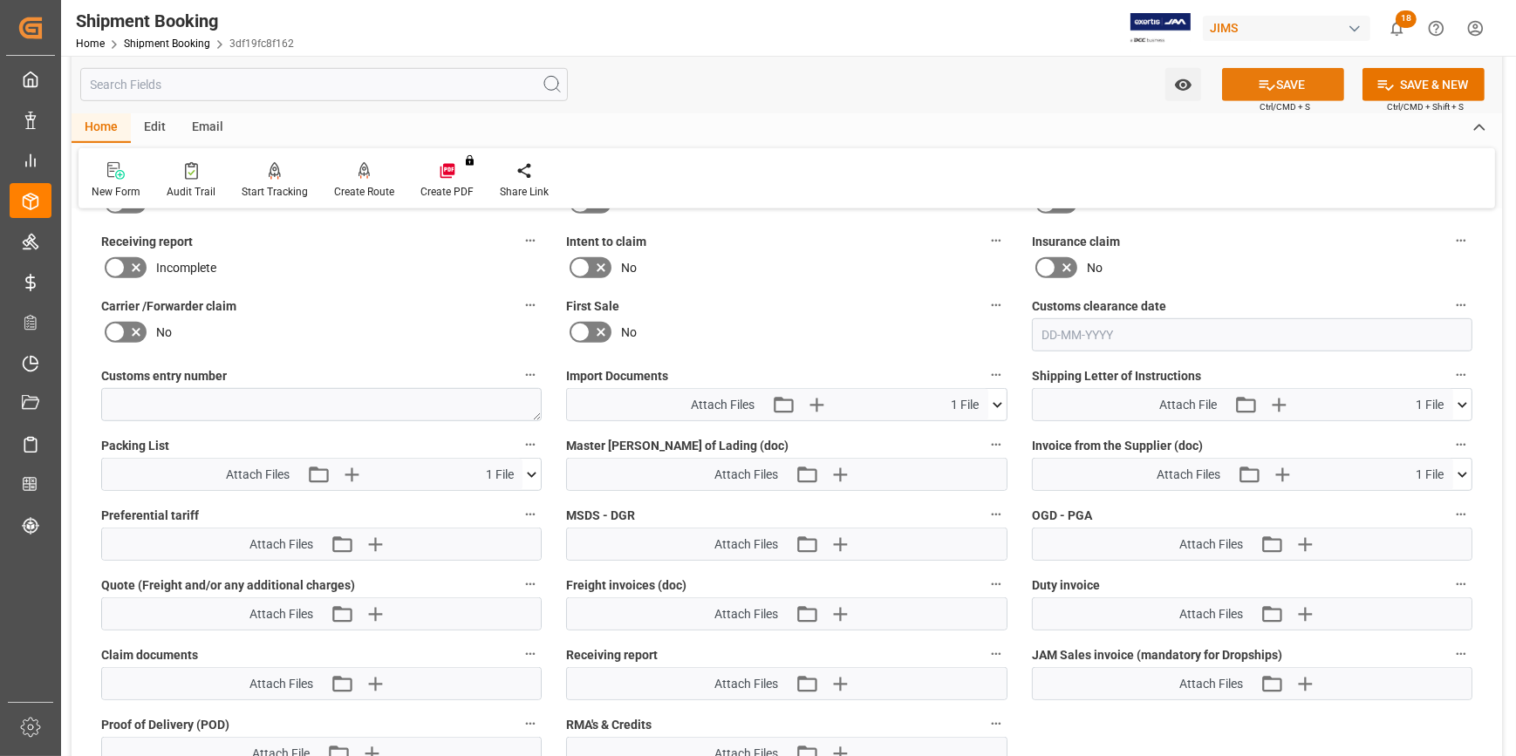
click at [1292, 88] on button "SAVE" at bounding box center [1283, 84] width 122 height 33
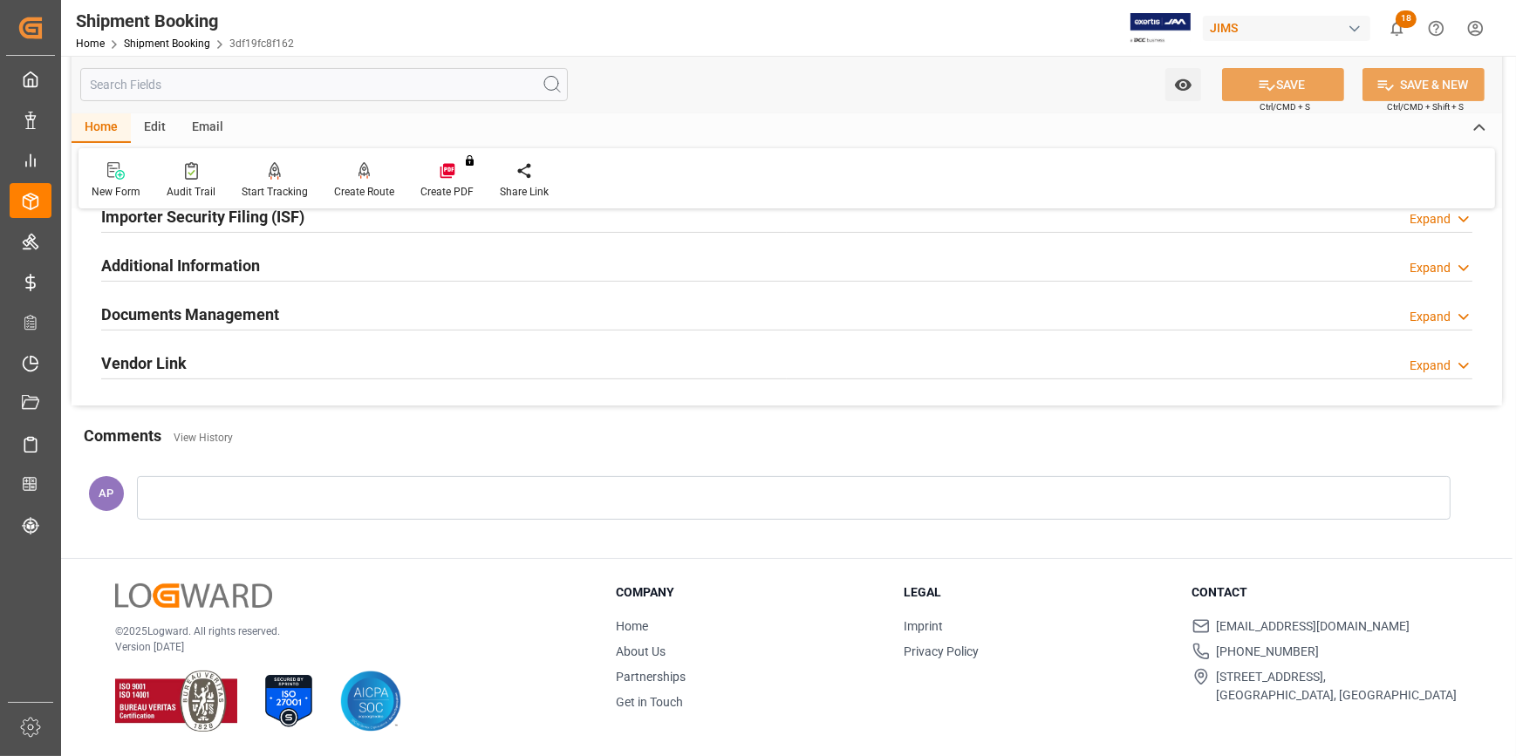
scroll to position [551, 0]
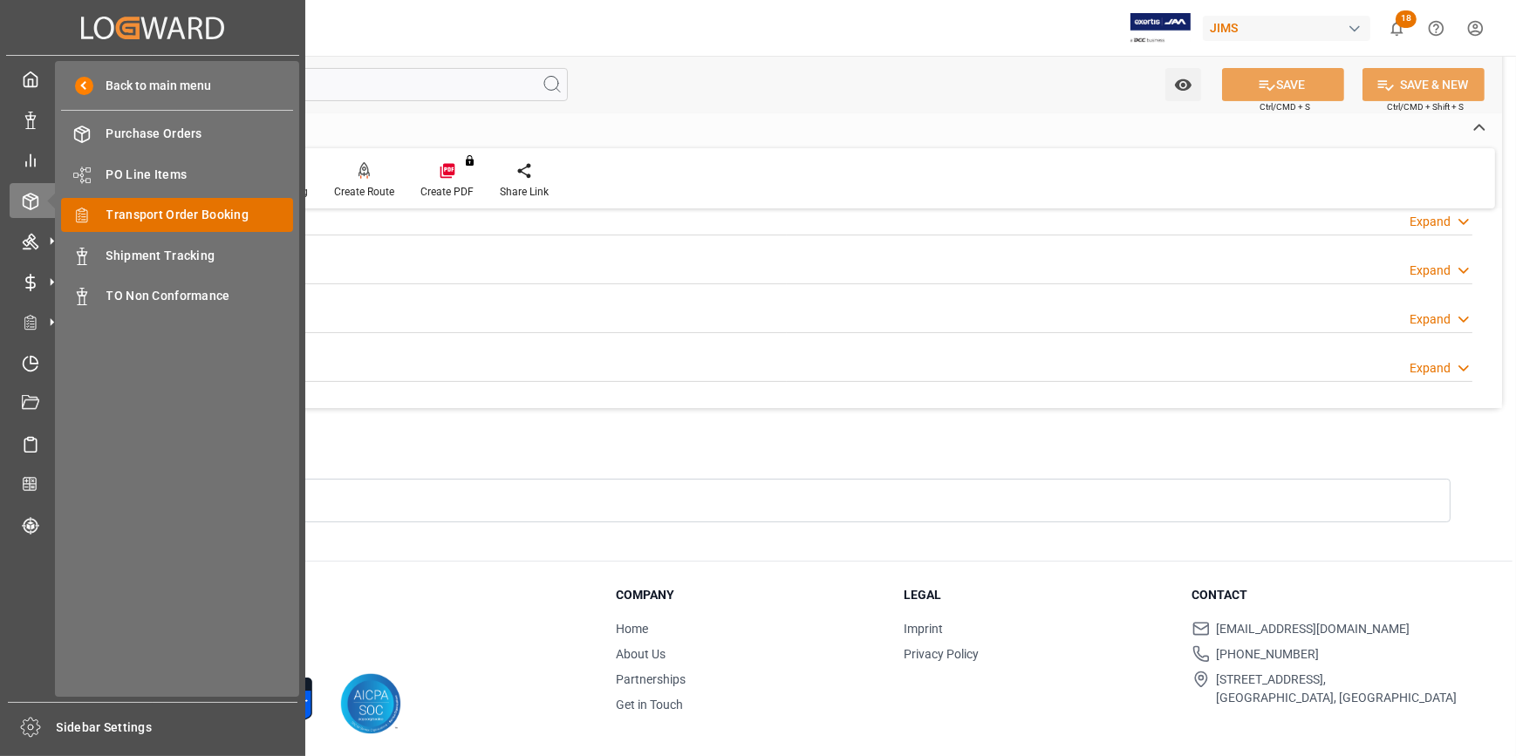
click at [236, 217] on span "Transport Order Booking" at bounding box center [199, 215] width 187 height 18
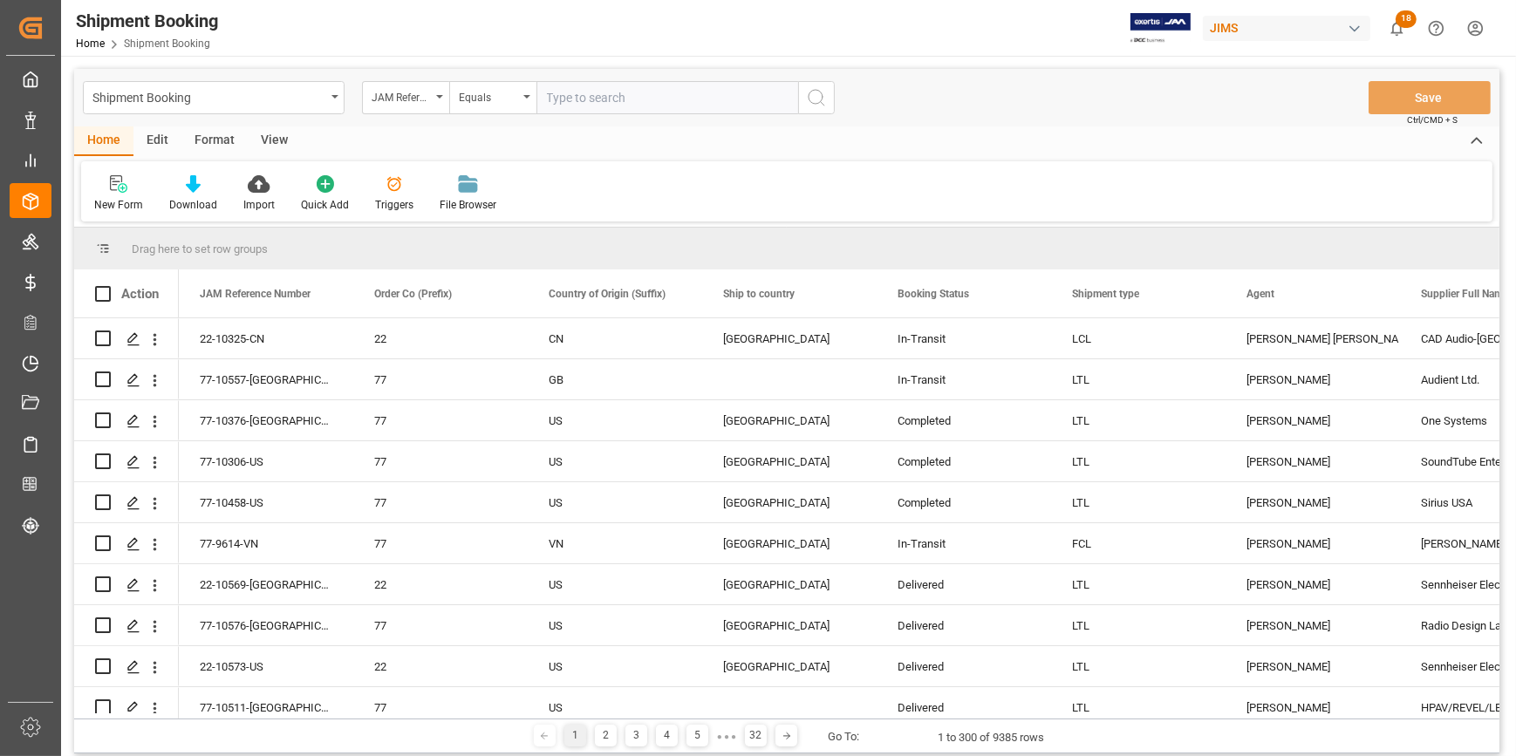
click at [566, 94] on input "text" at bounding box center [667, 97] width 262 height 33
type input "22-10596-TW"
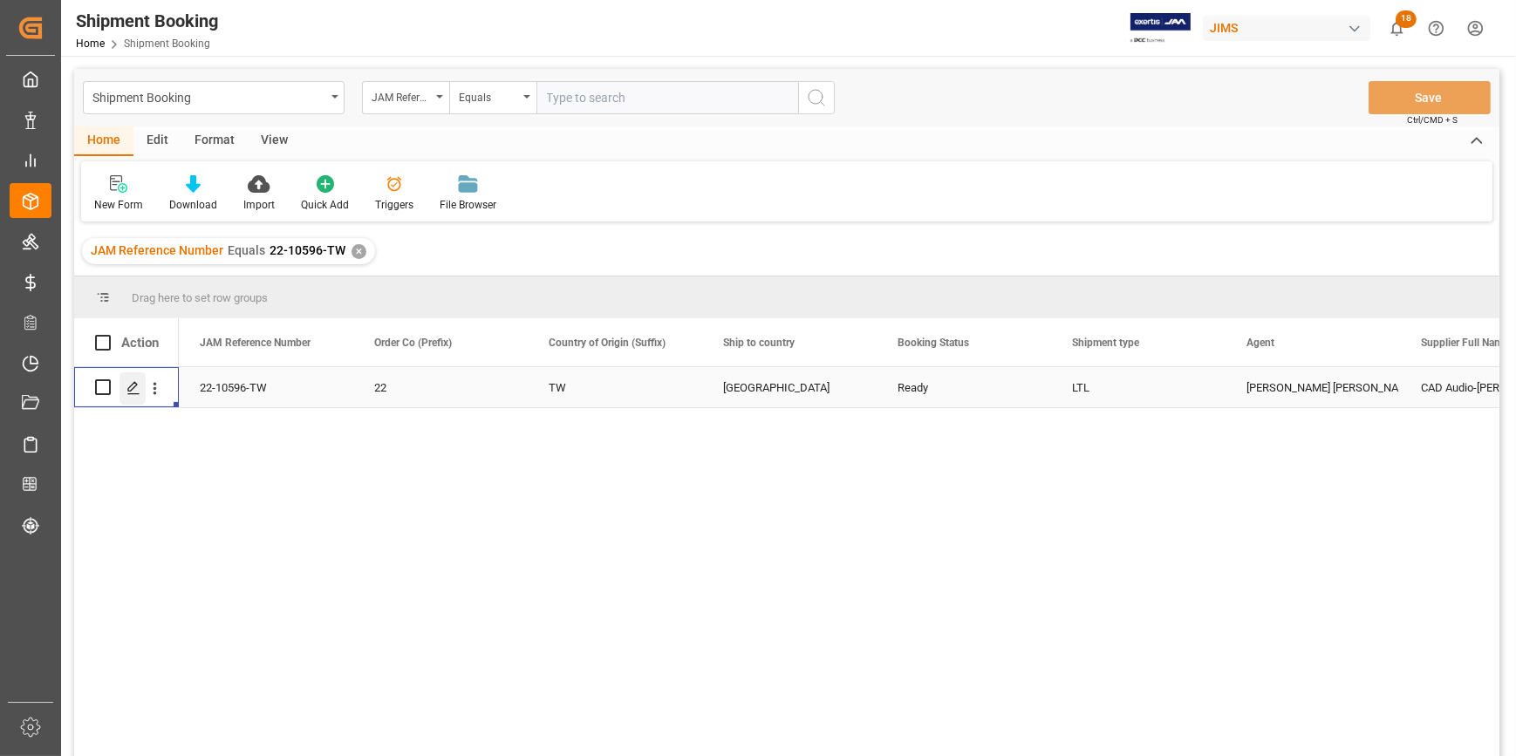
click at [140, 392] on icon "Press SPACE to select this row." at bounding box center [133, 388] width 14 height 14
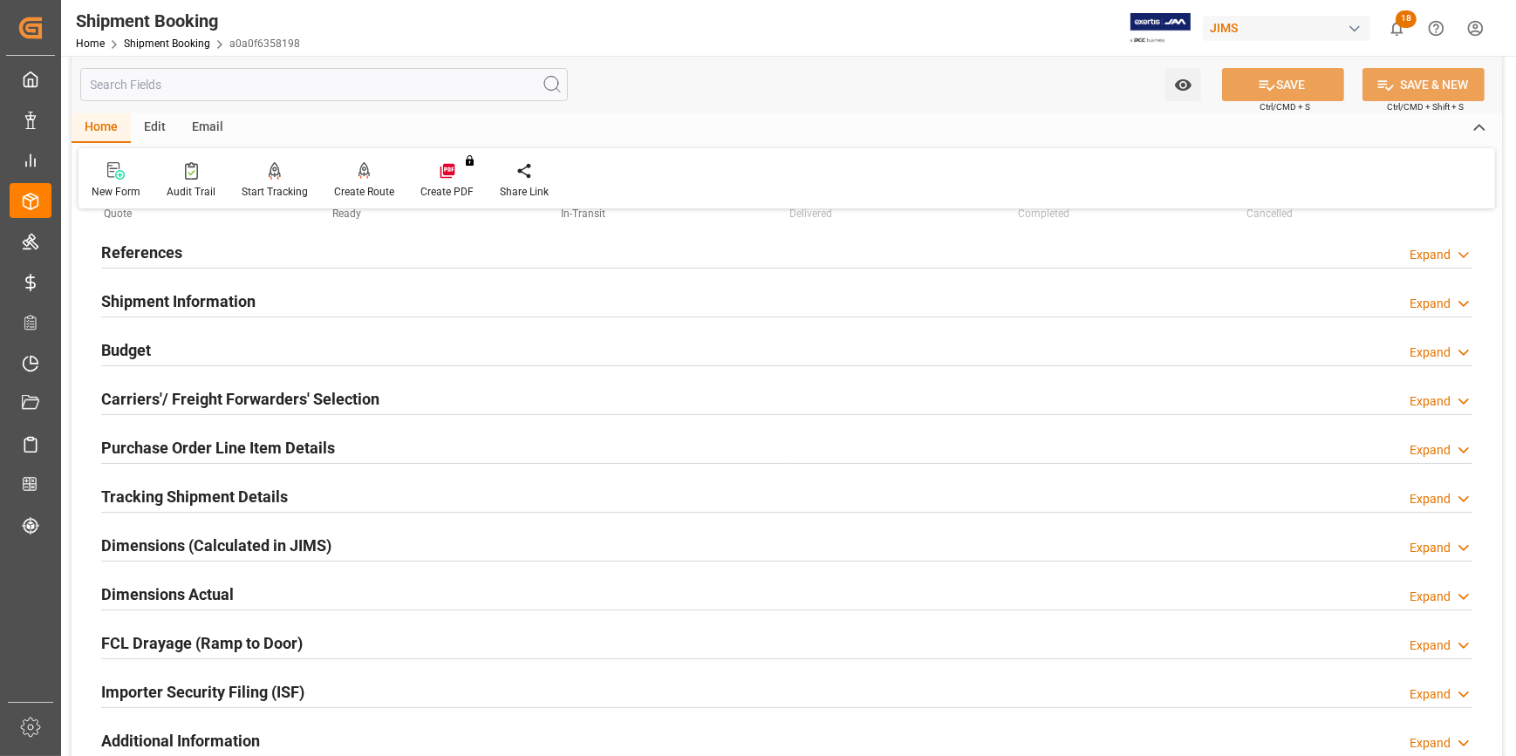
scroll to position [158, 0]
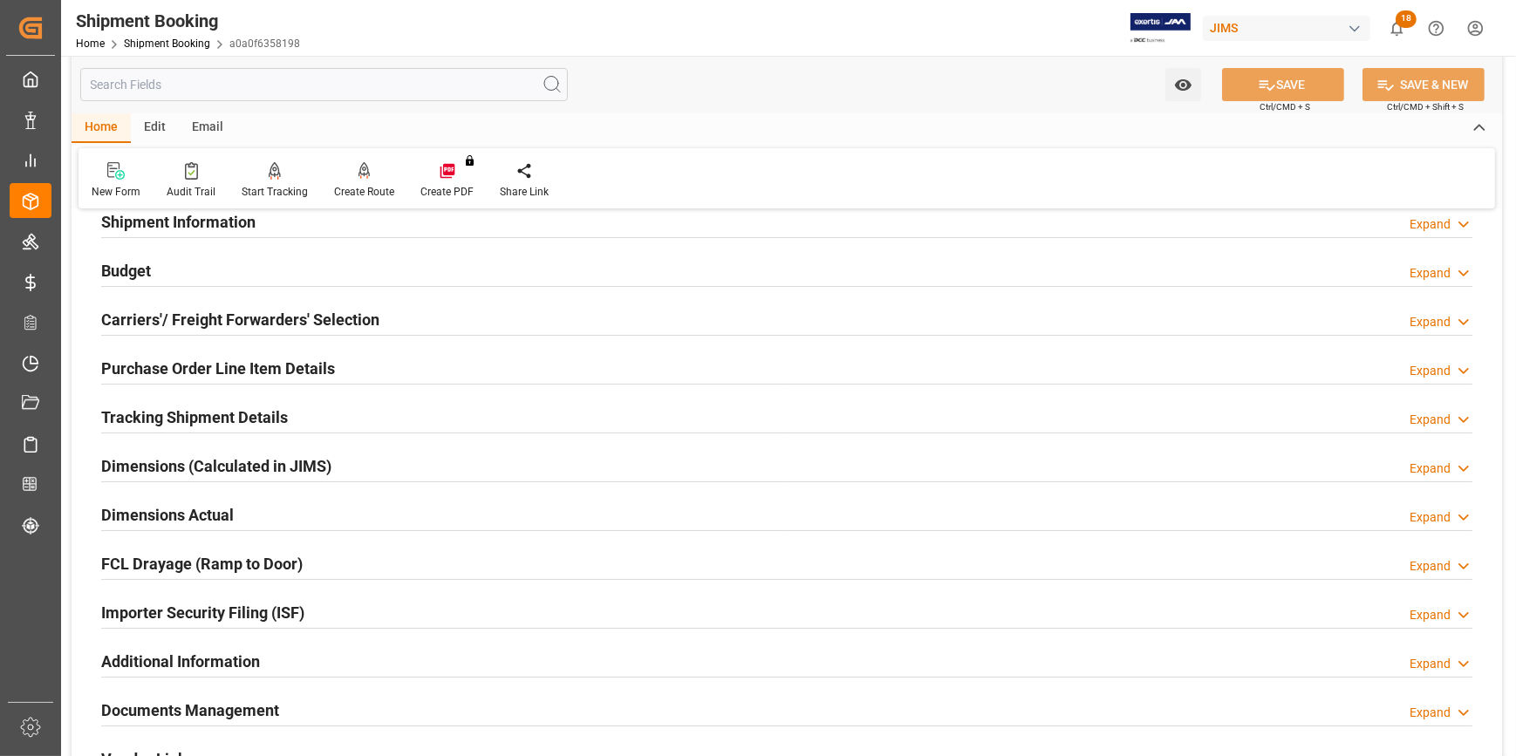
click at [336, 419] on div "Tracking Shipment Details Expand" at bounding box center [786, 415] width 1371 height 33
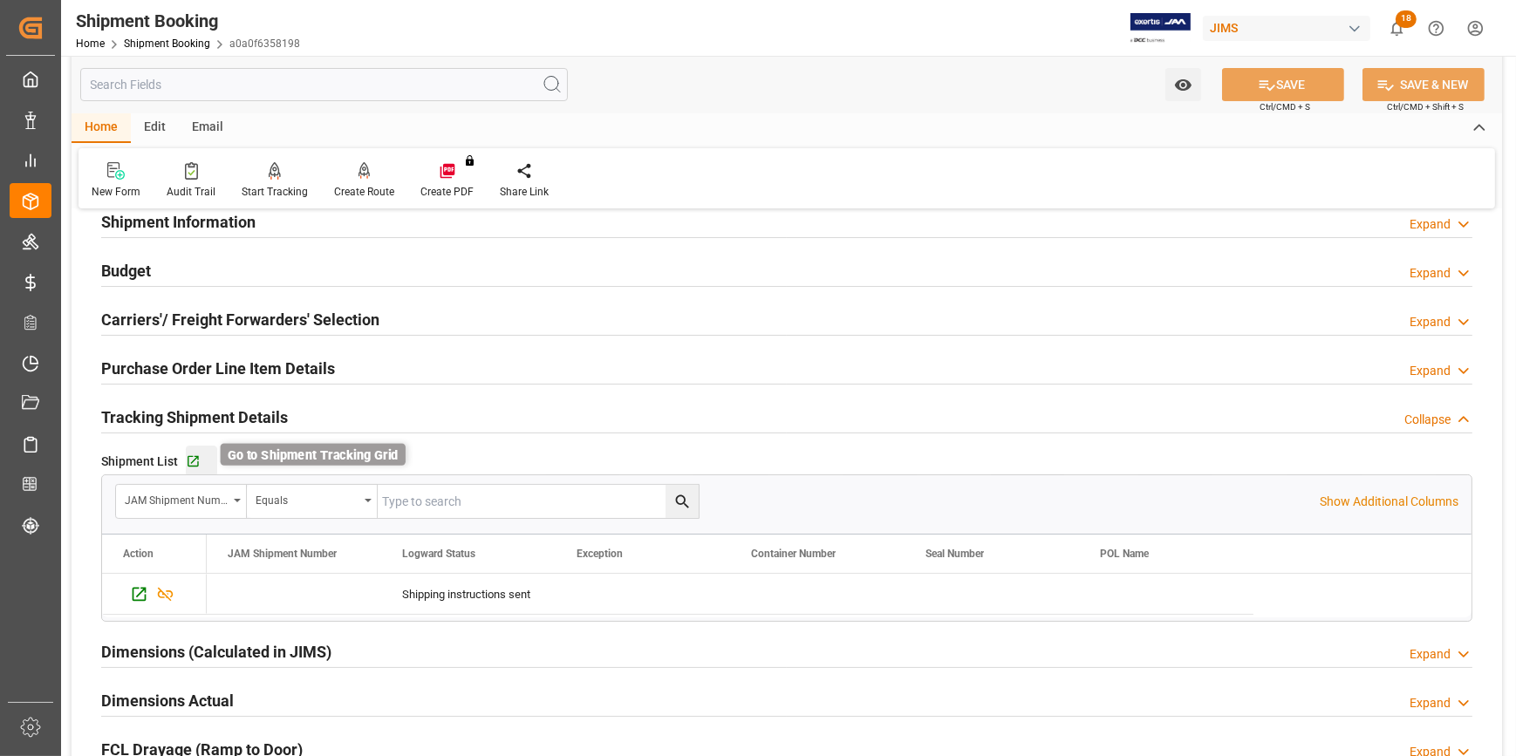
click at [194, 457] on icon "button" at bounding box center [192, 461] width 11 height 11
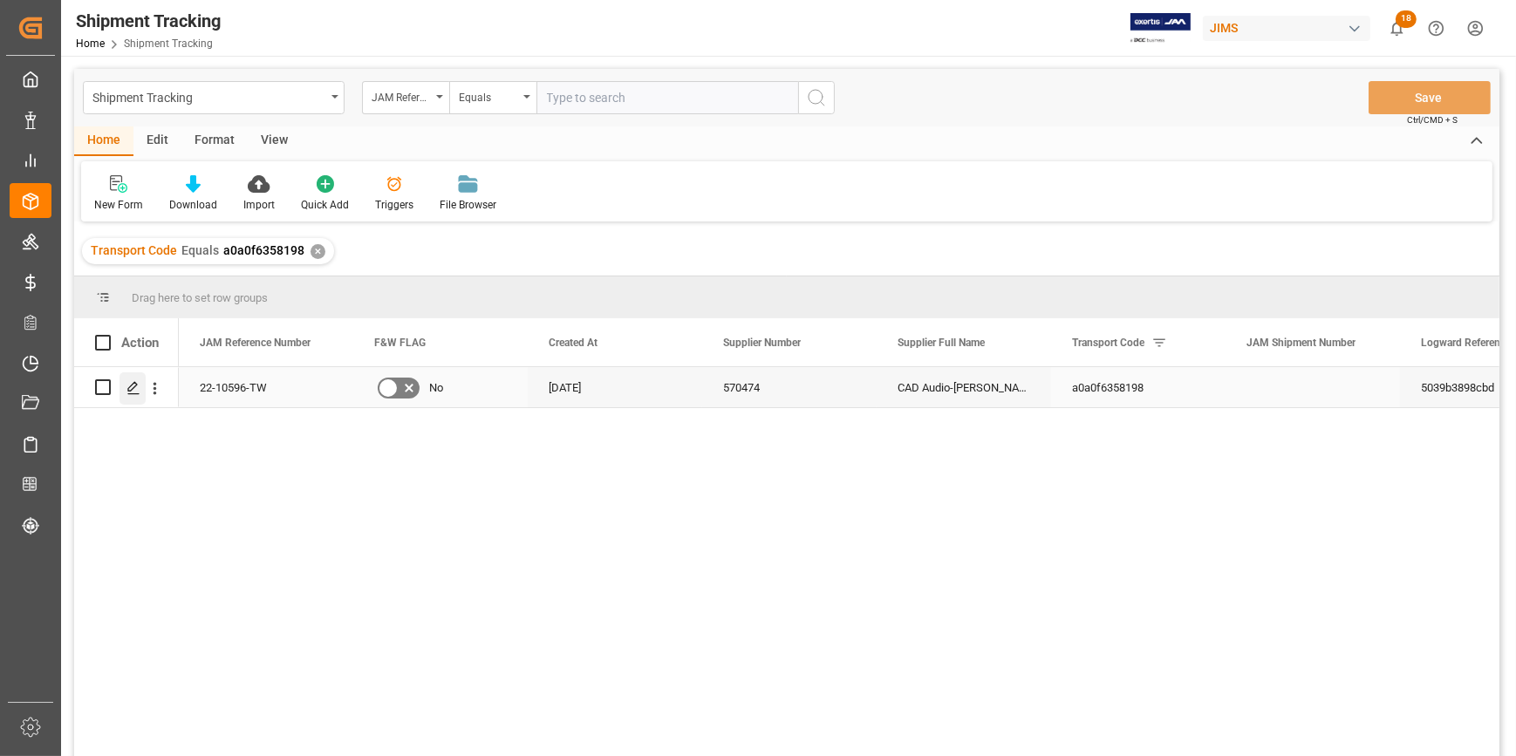
click at [133, 389] on icon "Press SPACE to select this row." at bounding box center [133, 388] width 14 height 14
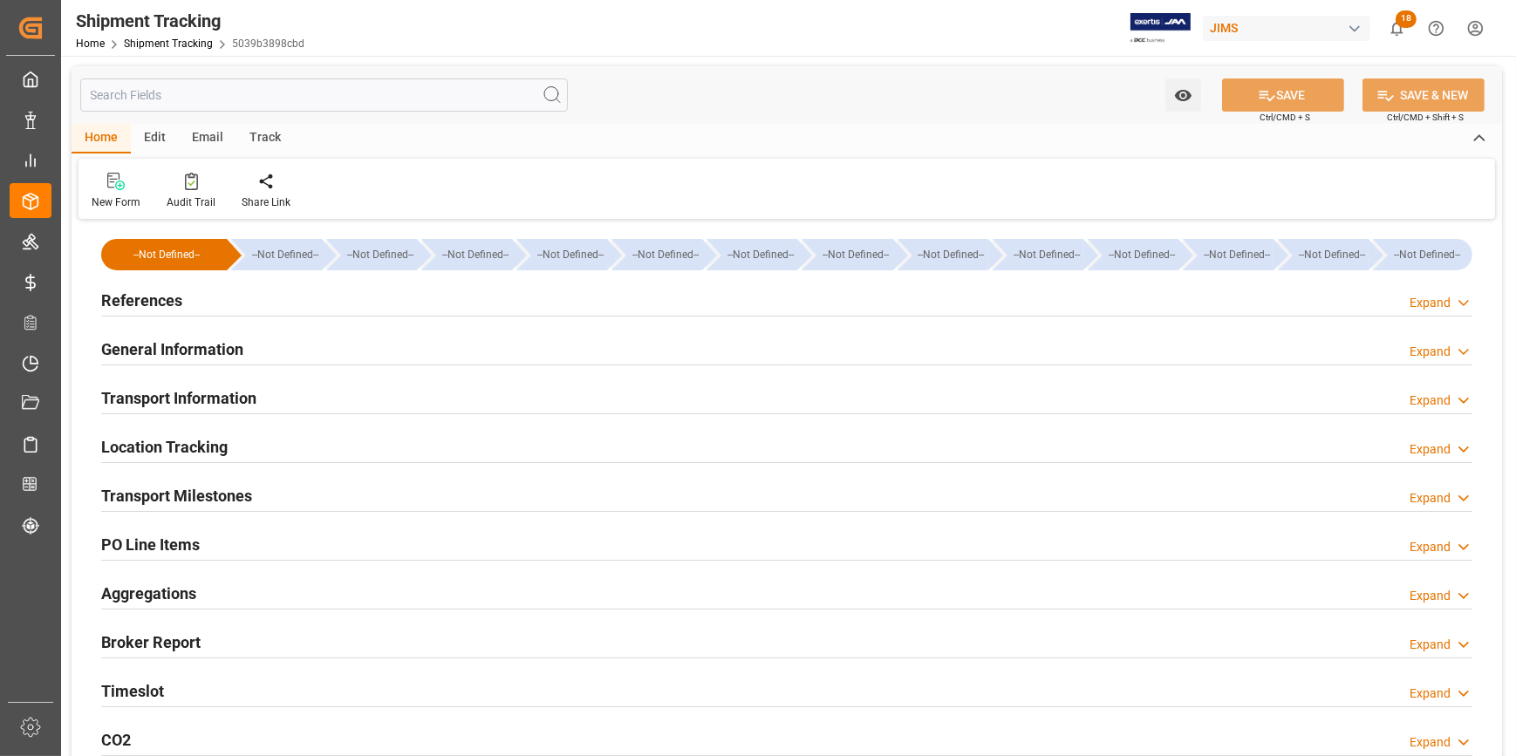
type input "[DATE]"
click at [402, 304] on div "References Expand" at bounding box center [786, 299] width 1371 height 33
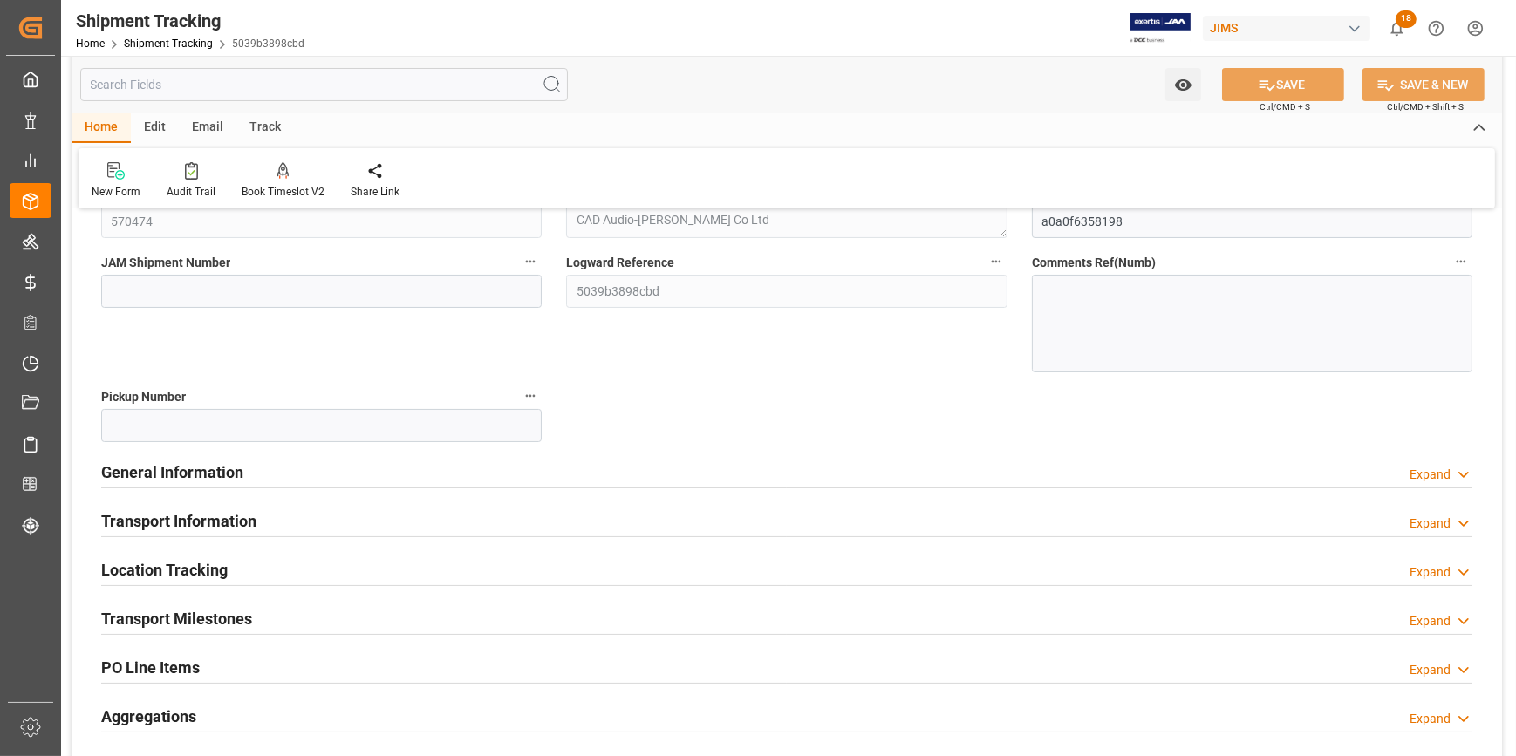
scroll to position [237, 0]
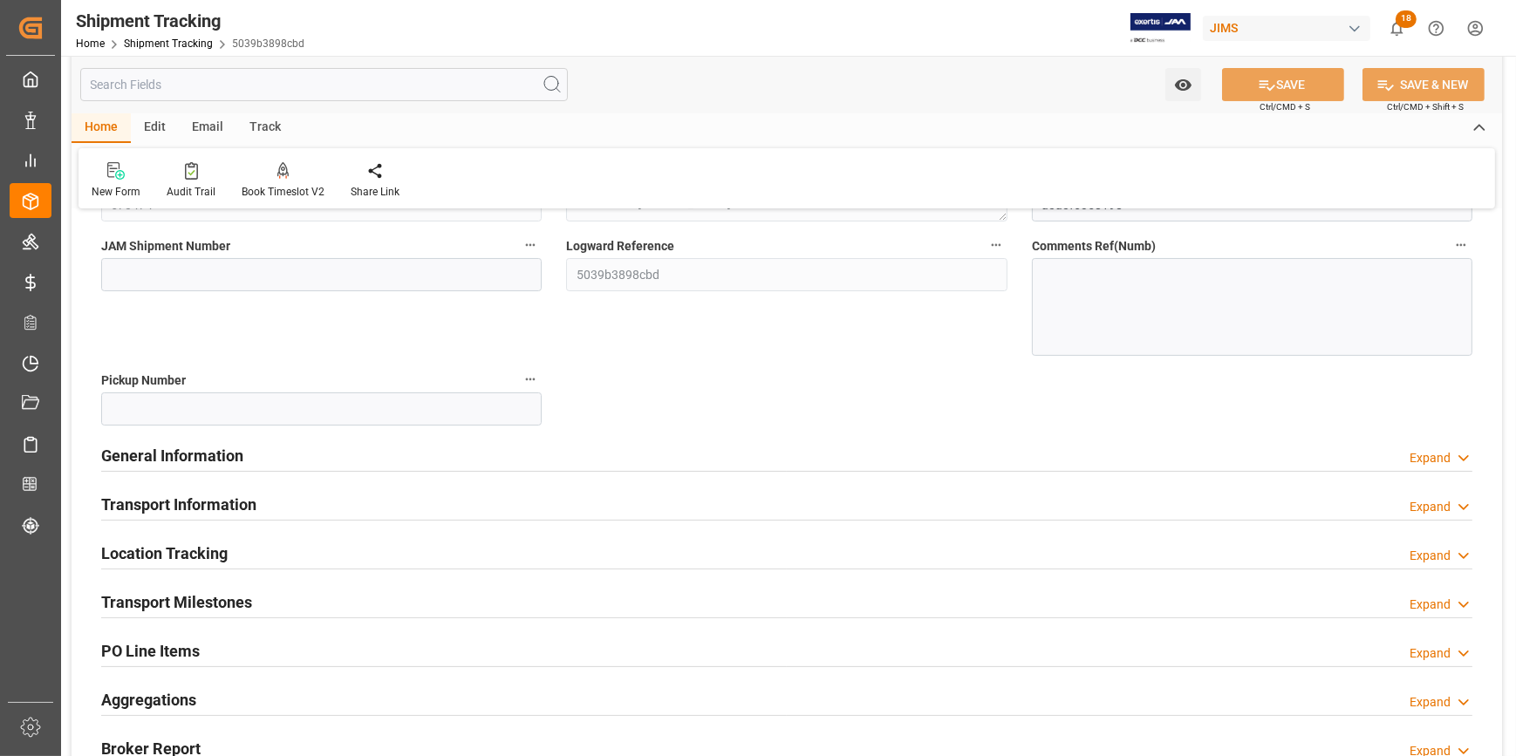
drag, startPoint x: 456, startPoint y: 452, endPoint x: 469, endPoint y: 446, distance: 14.4
click at [457, 452] on div "General Information Expand" at bounding box center [786, 454] width 1371 height 33
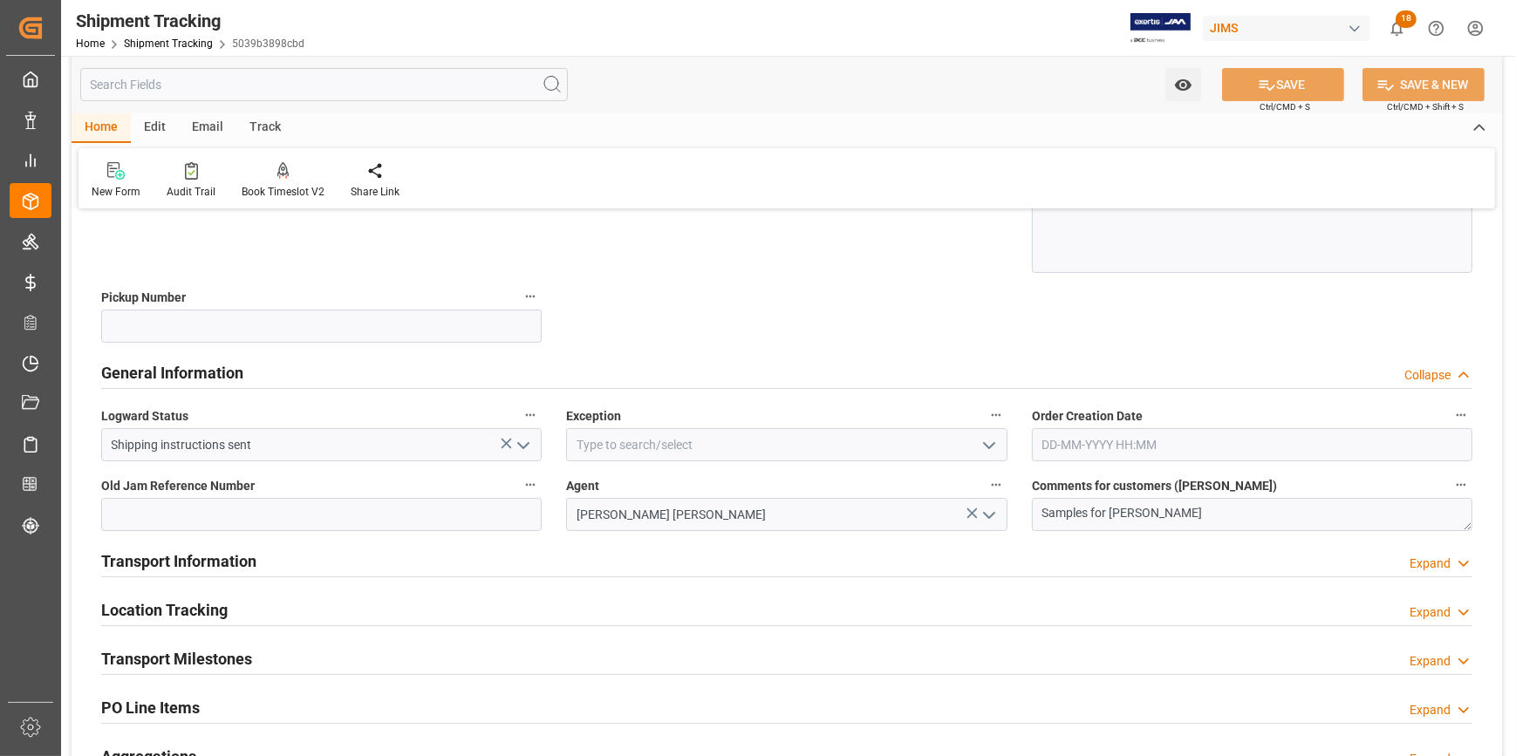
scroll to position [396, 0]
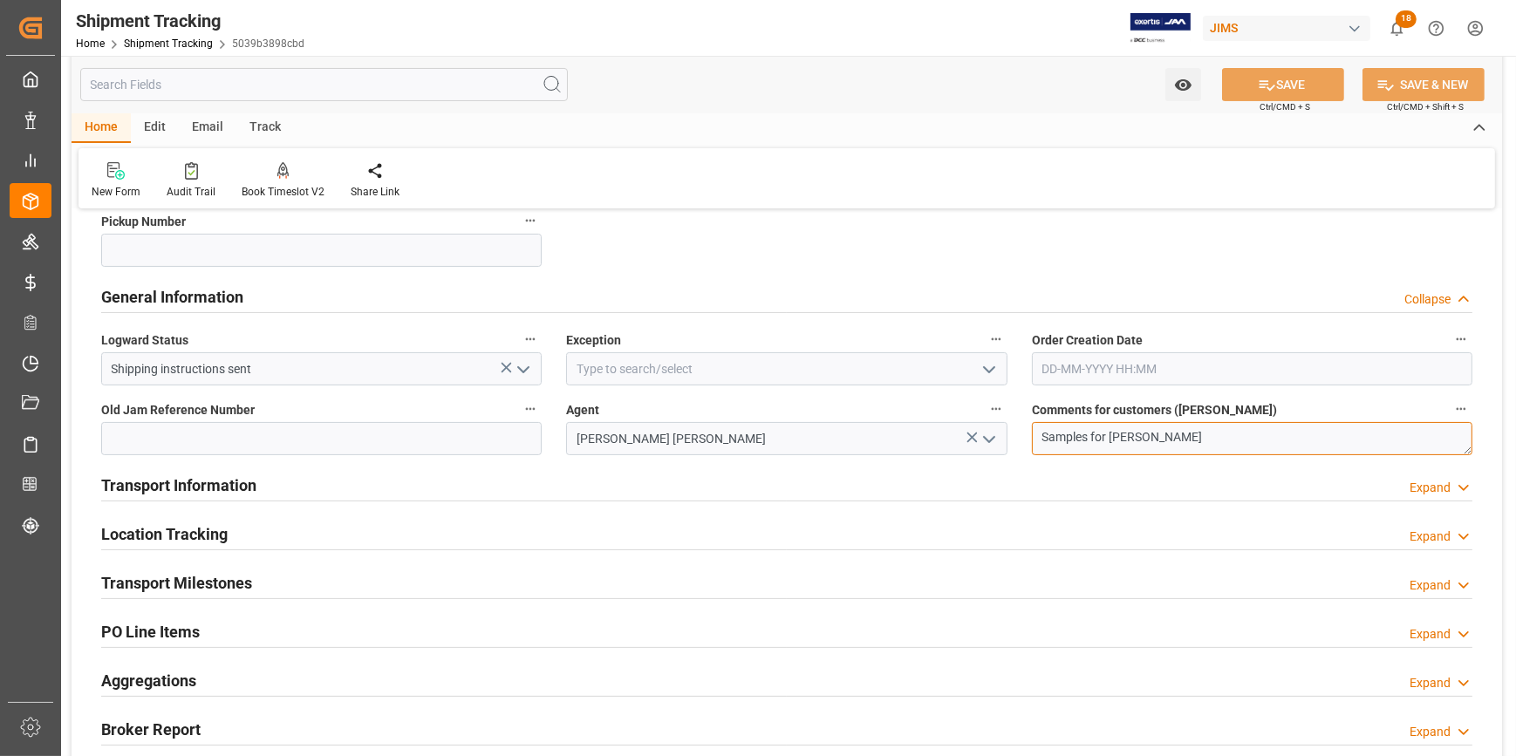
click at [1216, 435] on textarea "Samples for [PERSON_NAME]" at bounding box center [1252, 438] width 440 height 33
paste textarea "#SR-211823"
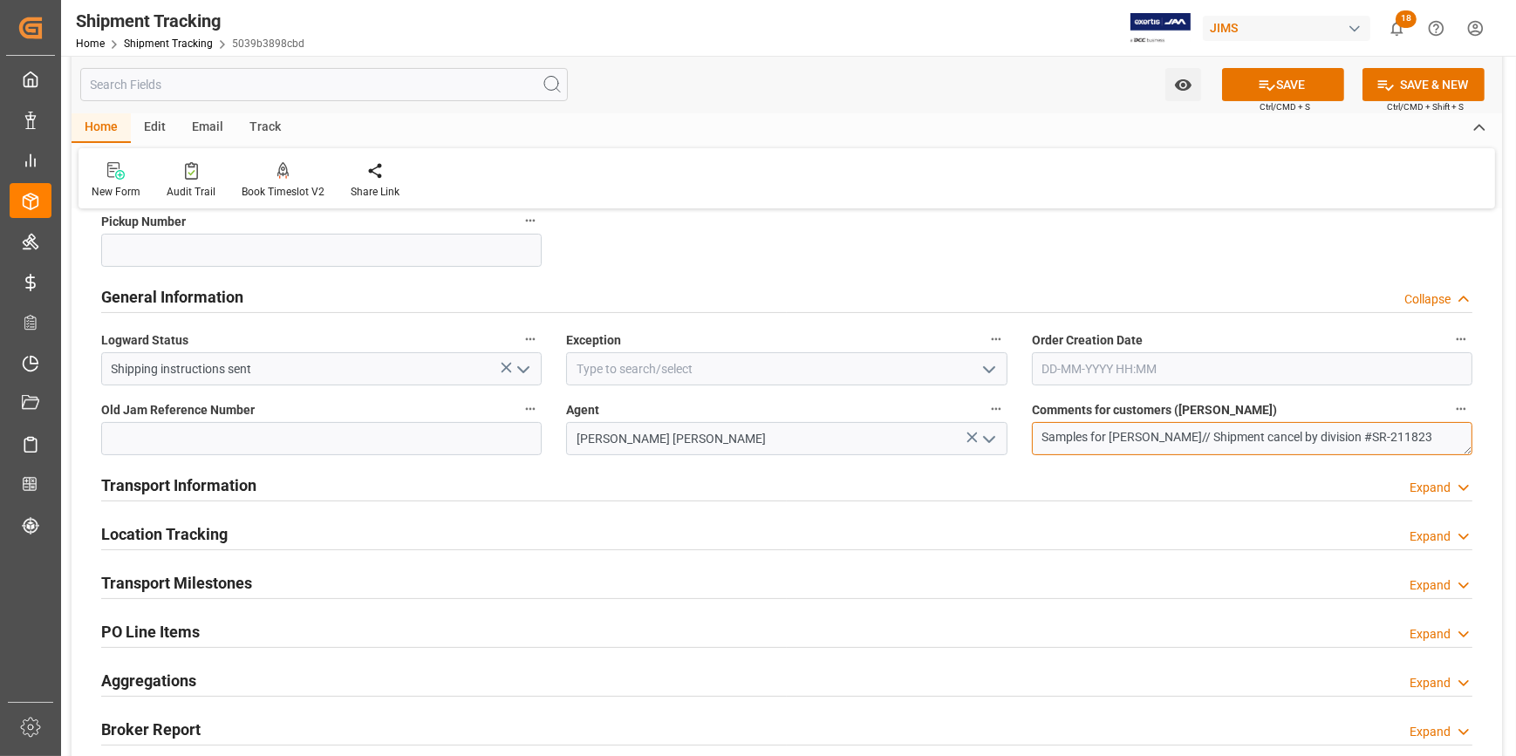
scroll to position [8, 0]
click at [1421, 433] on textarea "Samples for [PERSON_NAME]// Shipment cancel by division #SR-211823" at bounding box center [1252, 438] width 440 height 33
type textarea "Samples for [PERSON_NAME]// Shipment cancel by division #SR-211823"
click at [526, 360] on icon "open menu" at bounding box center [523, 369] width 21 height 21
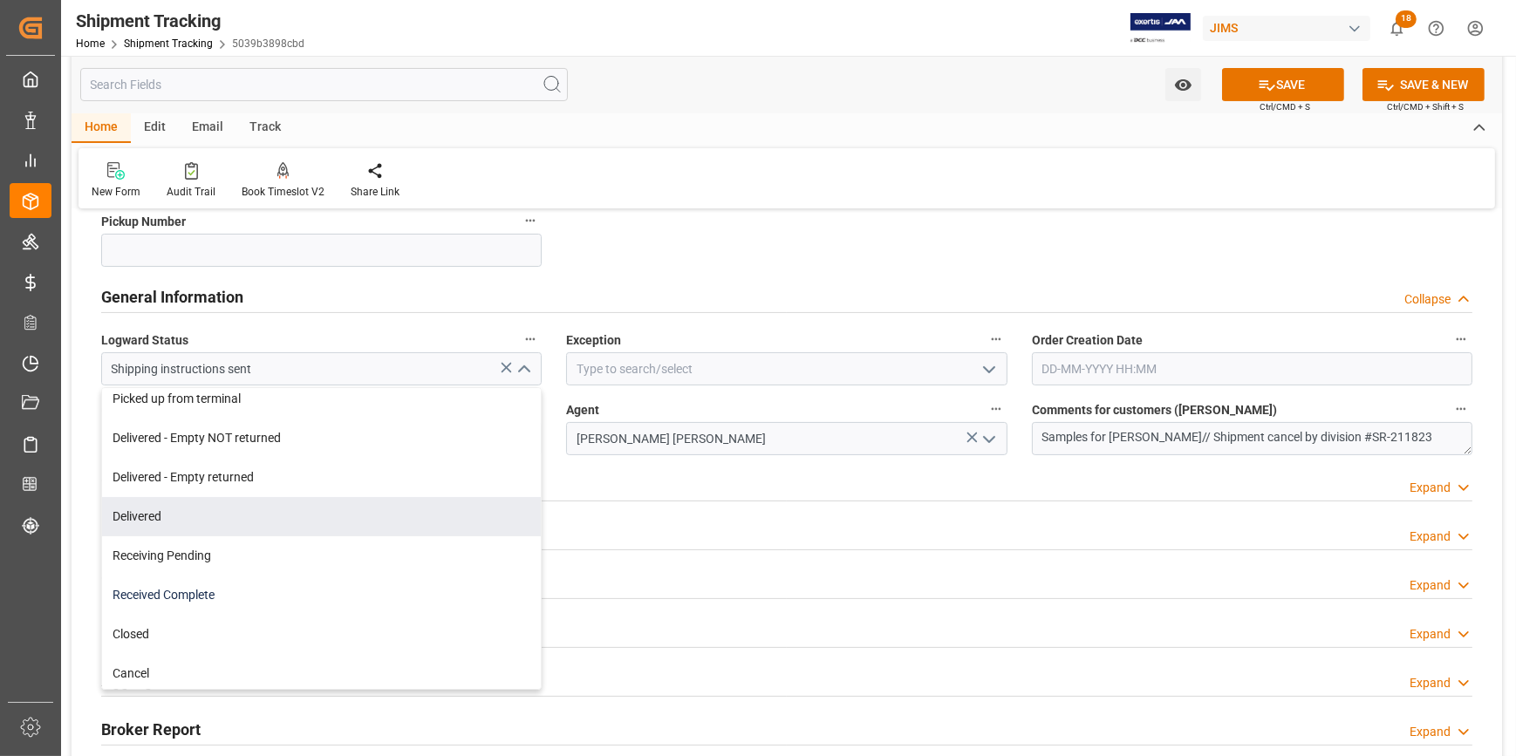
scroll to position [326, 0]
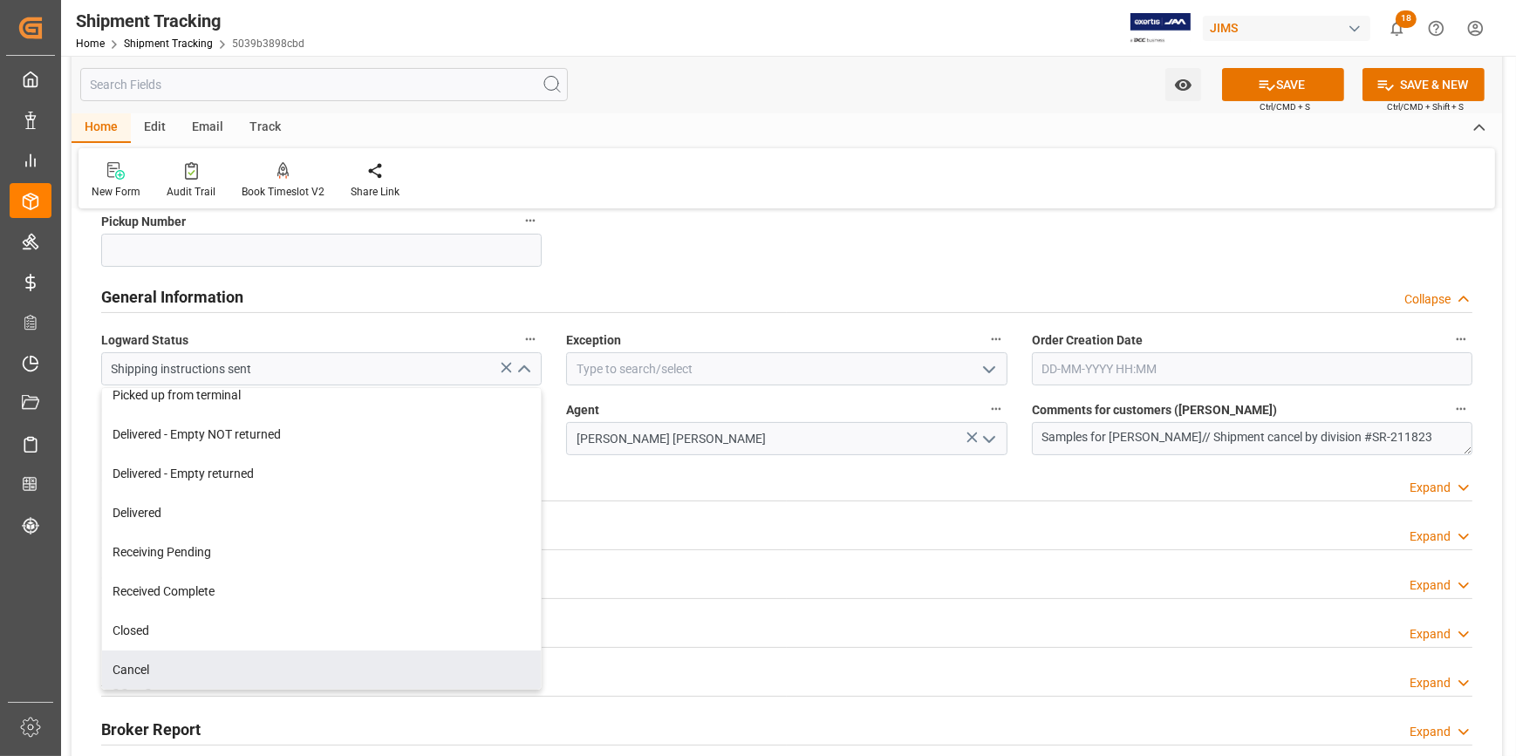
drag, startPoint x: 262, startPoint y: 662, endPoint x: 287, endPoint y: 658, distance: 25.7
click at [262, 662] on div "Cancel" at bounding box center [321, 670] width 439 height 39
type input "Cancel"
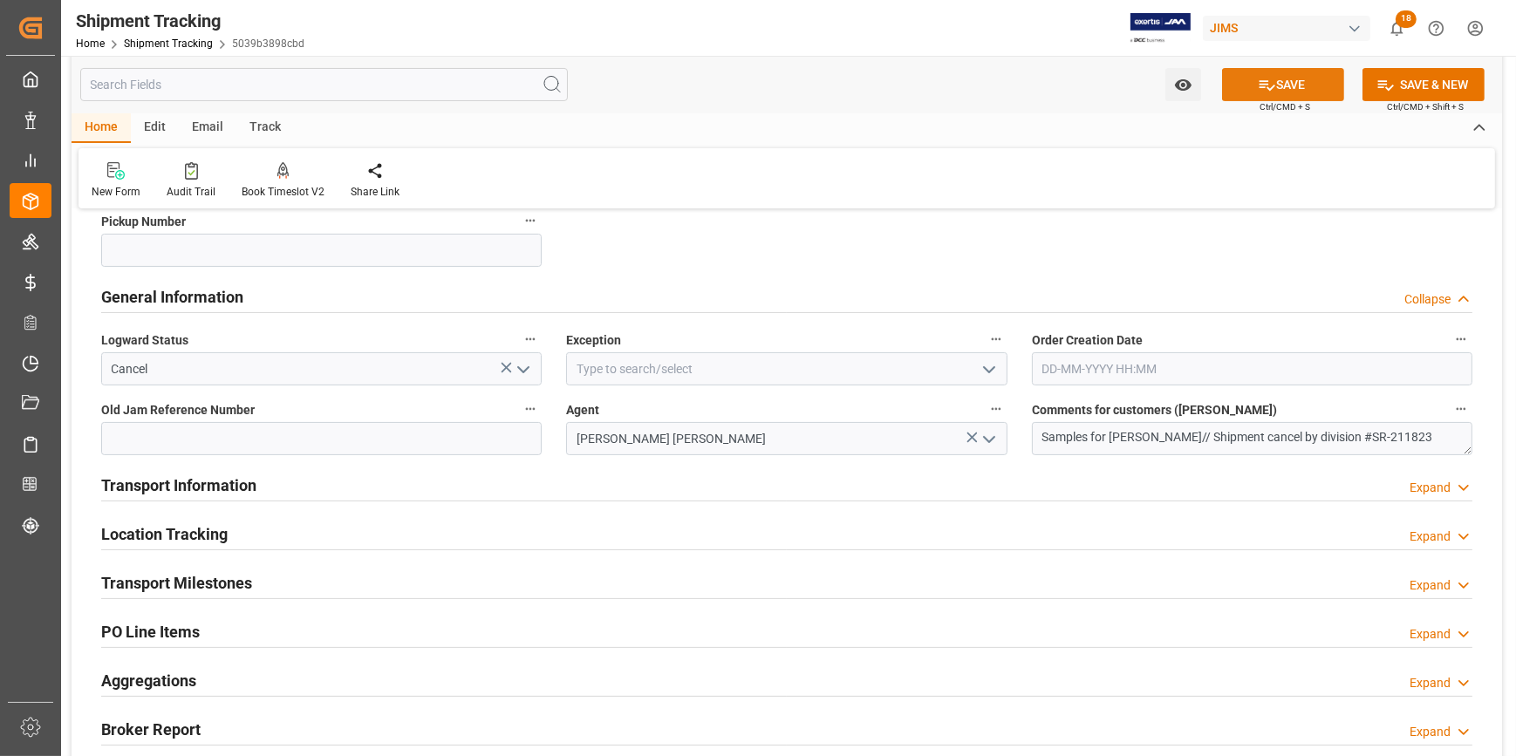
click at [1289, 84] on button "SAVE" at bounding box center [1283, 84] width 122 height 33
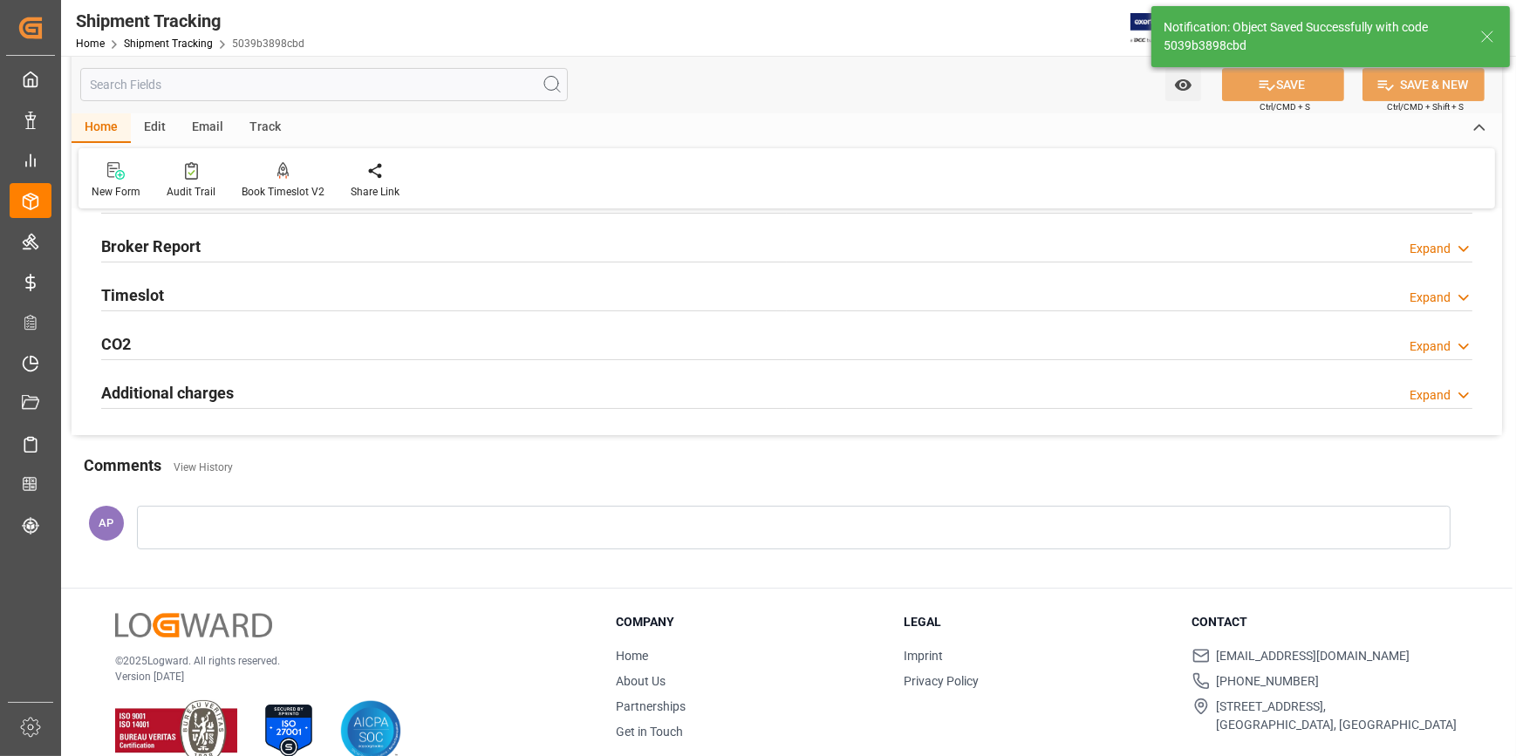
scroll to position [52, 0]
